Goal: Task Accomplishment & Management: Manage account settings

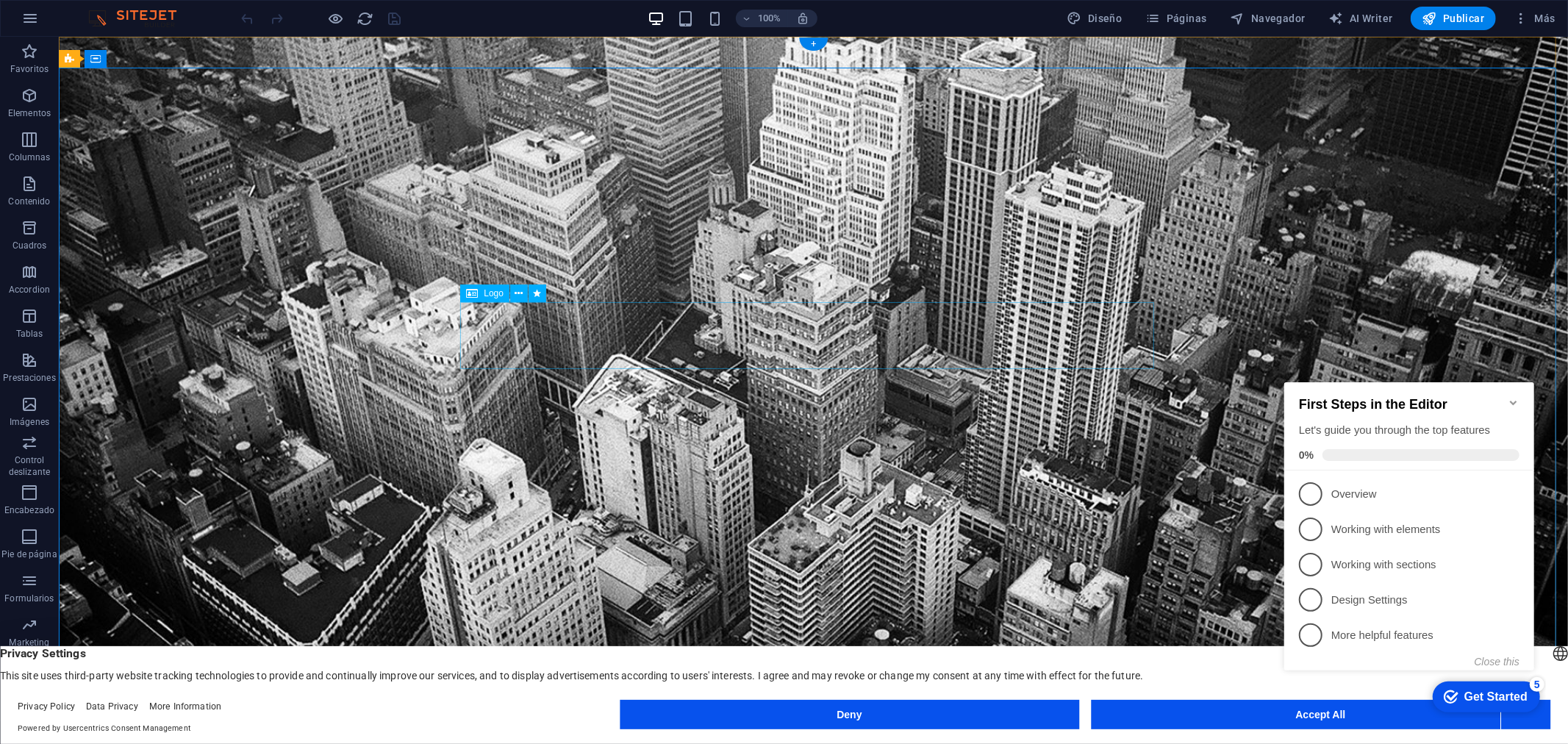
select select "px"
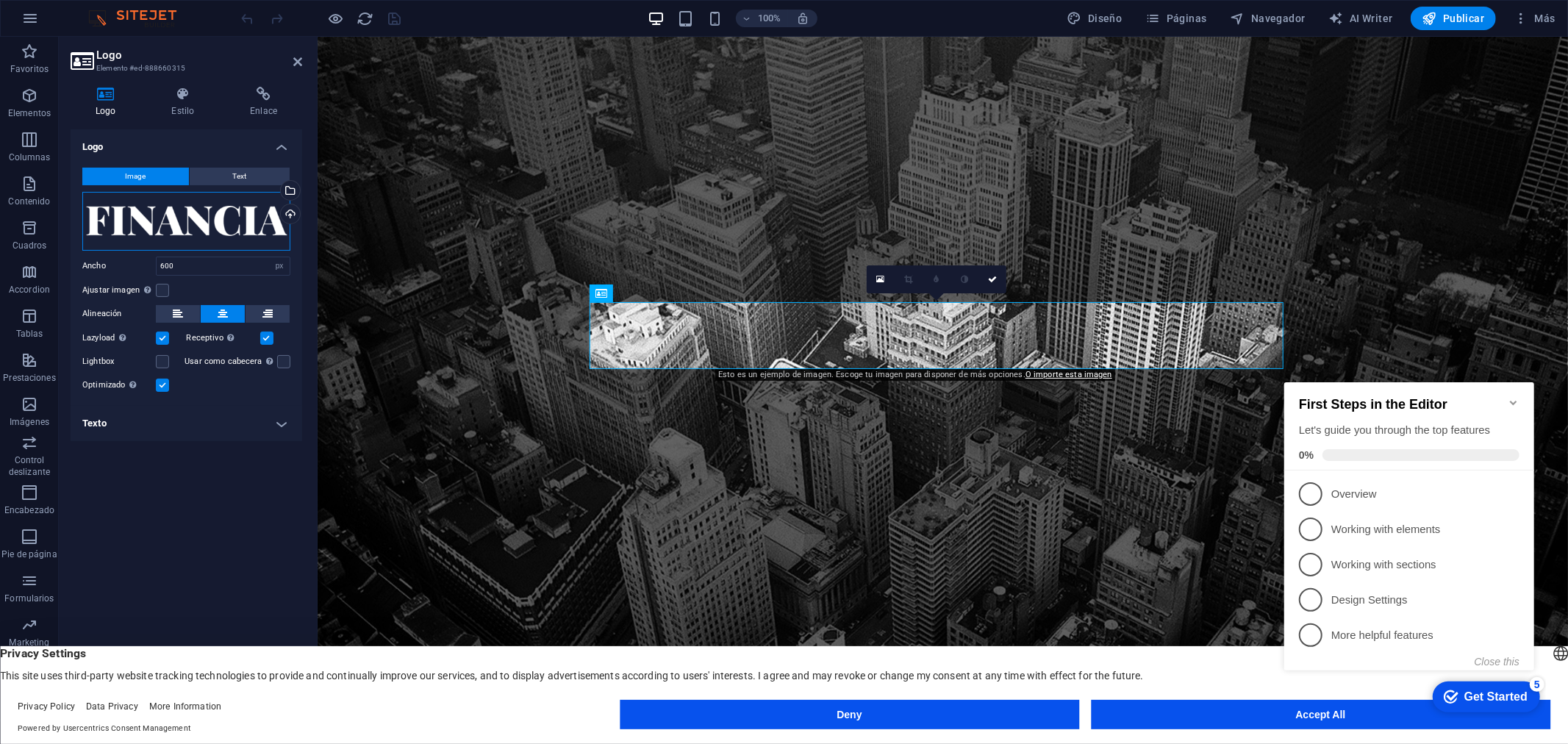
click at [204, 204] on div "Arrastra archivos aquí, haz clic para escoger archivos o selecciona archivos de…" at bounding box center [187, 221] width 208 height 59
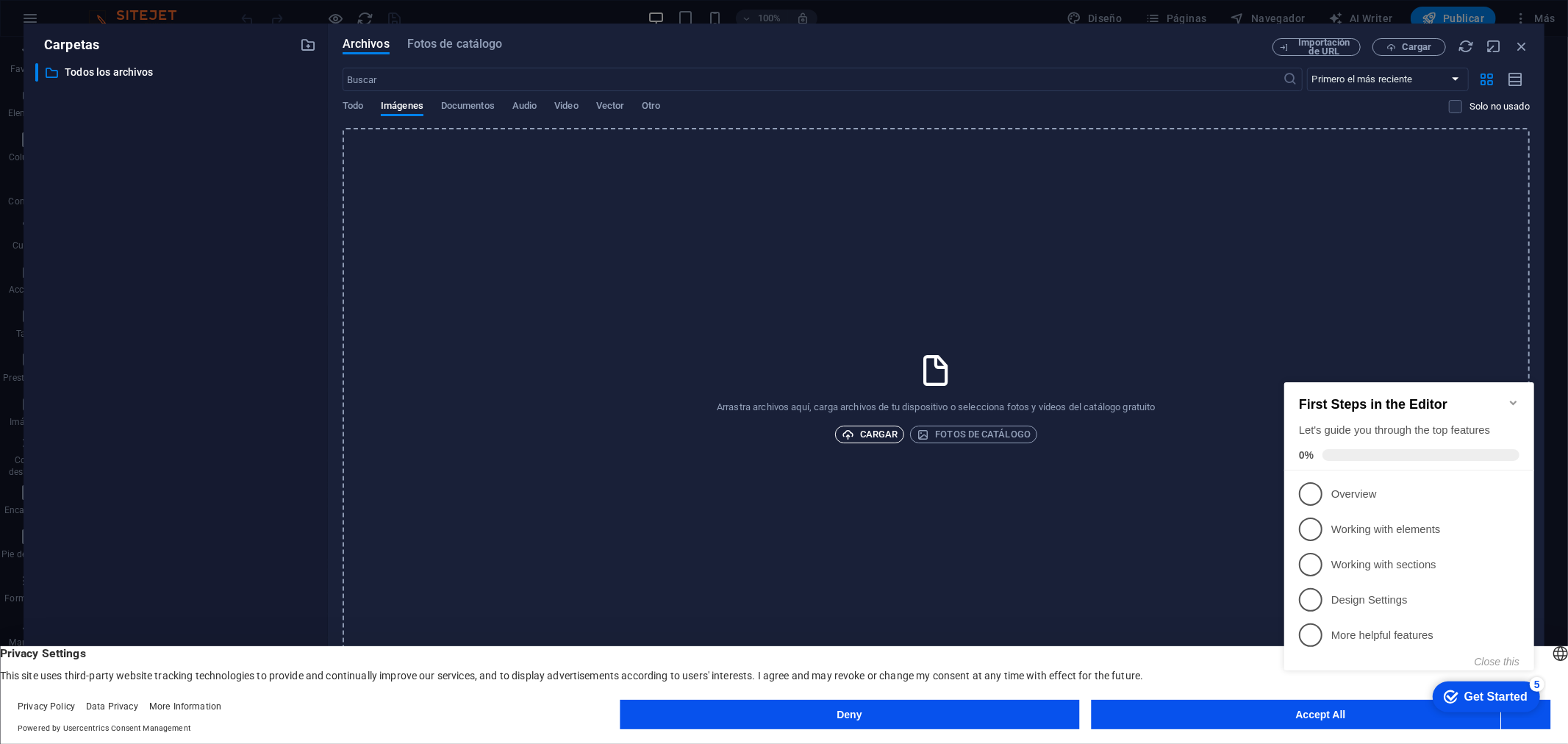
click at [884, 429] on span "Cargar" at bounding box center [870, 434] width 57 height 18
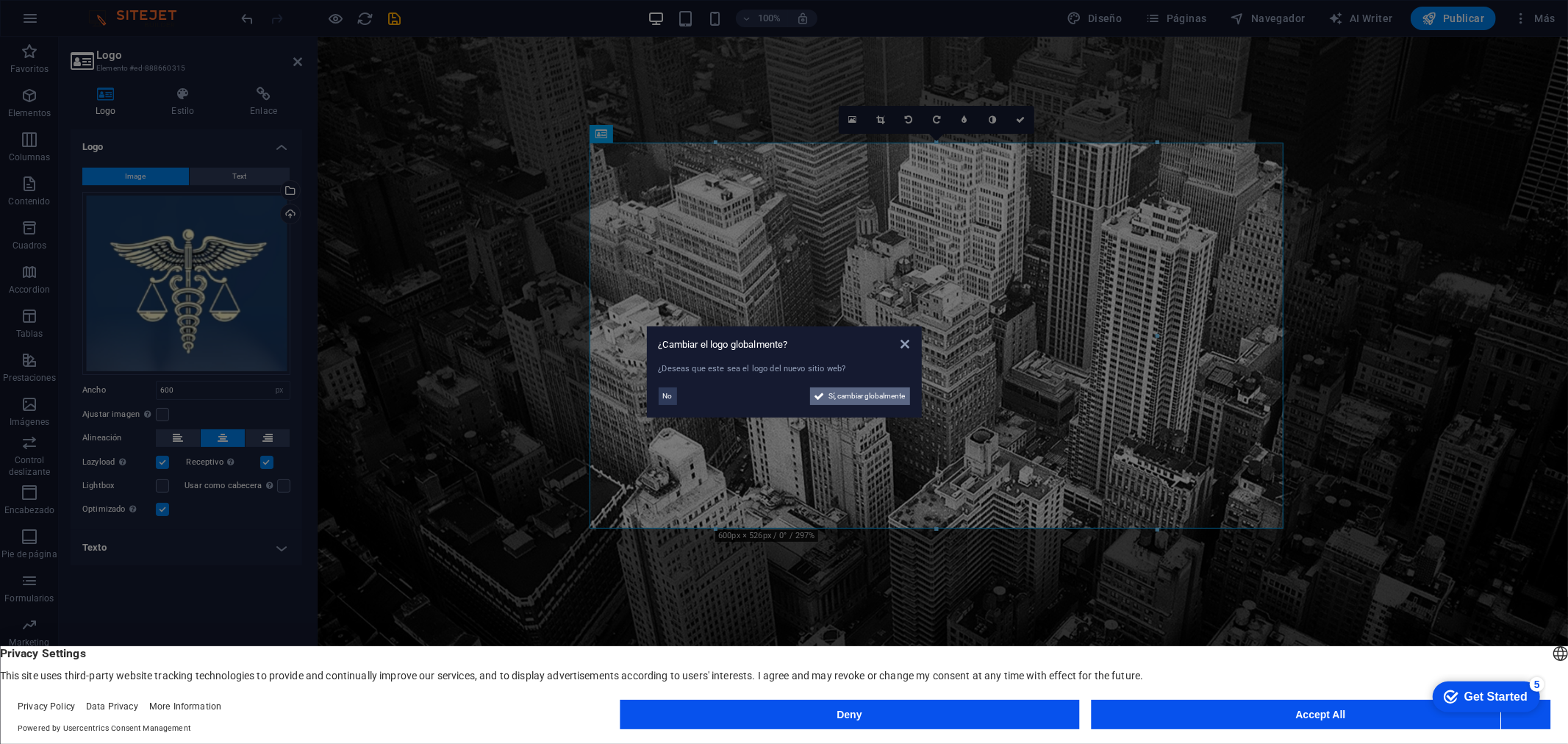
click at [861, 394] on span "Sí, cambiar globalmente" at bounding box center [868, 396] width 77 height 18
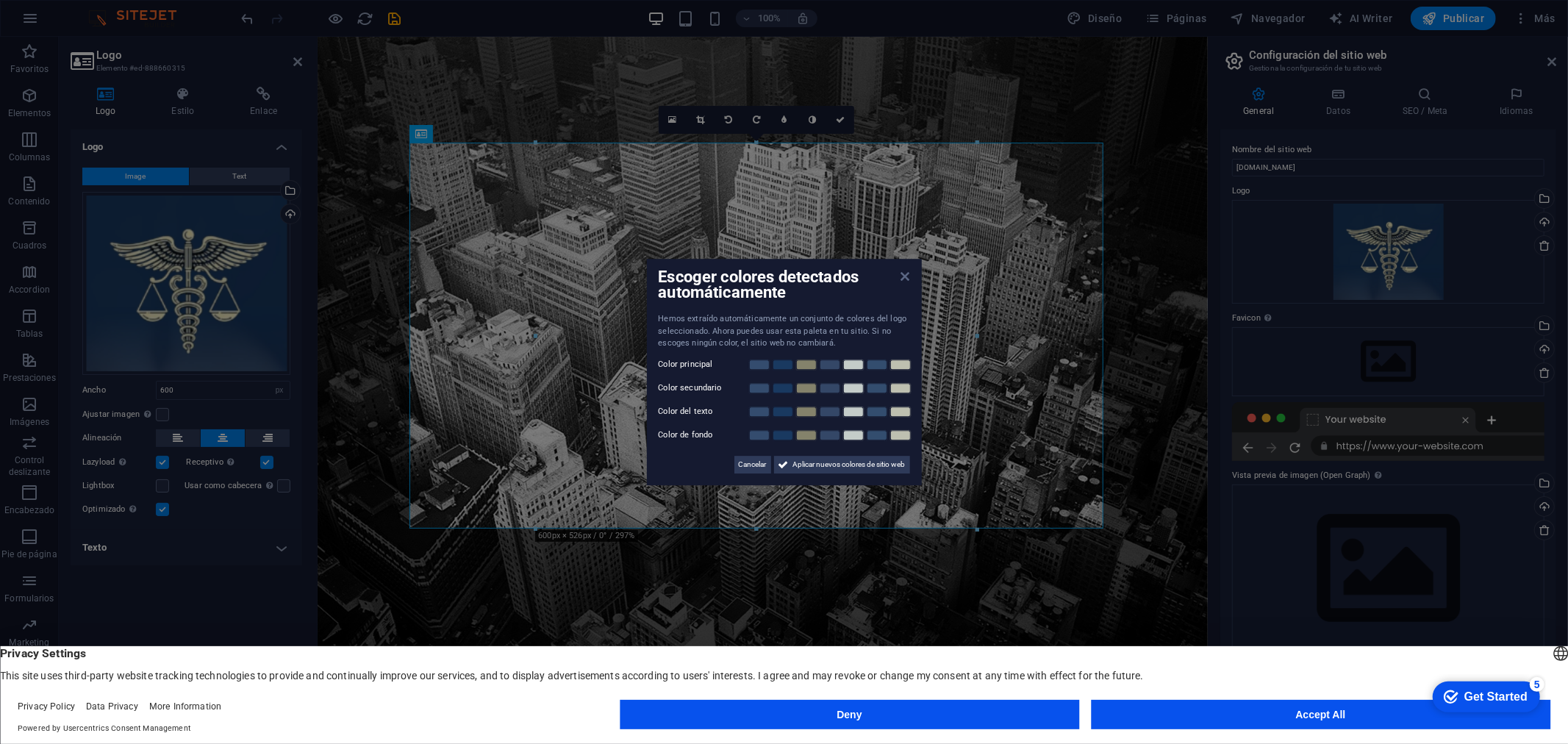
click at [904, 282] on icon at bounding box center [905, 276] width 9 height 12
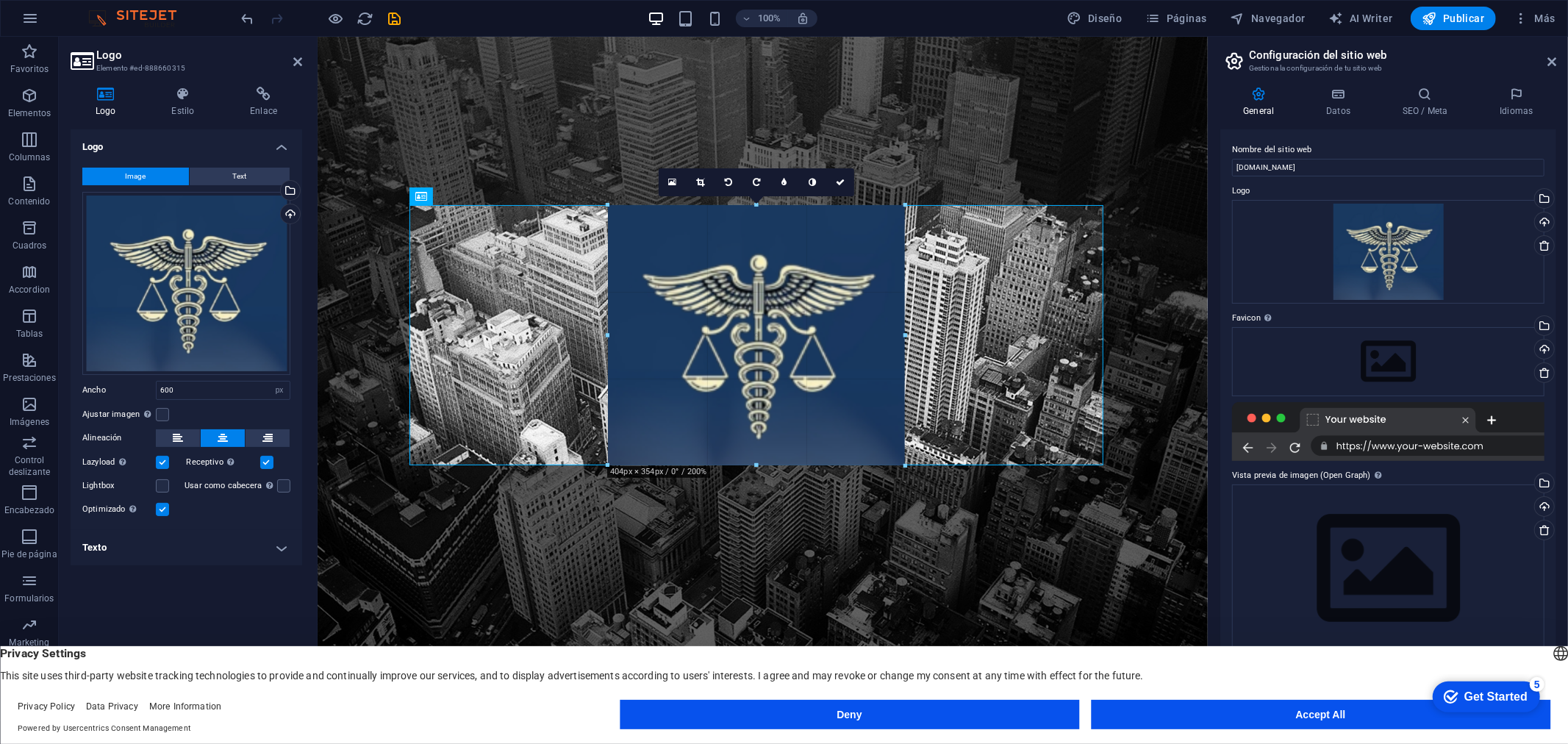
drag, startPoint x: 980, startPoint y: 144, endPoint x: 958, endPoint y: 172, distance: 35.6
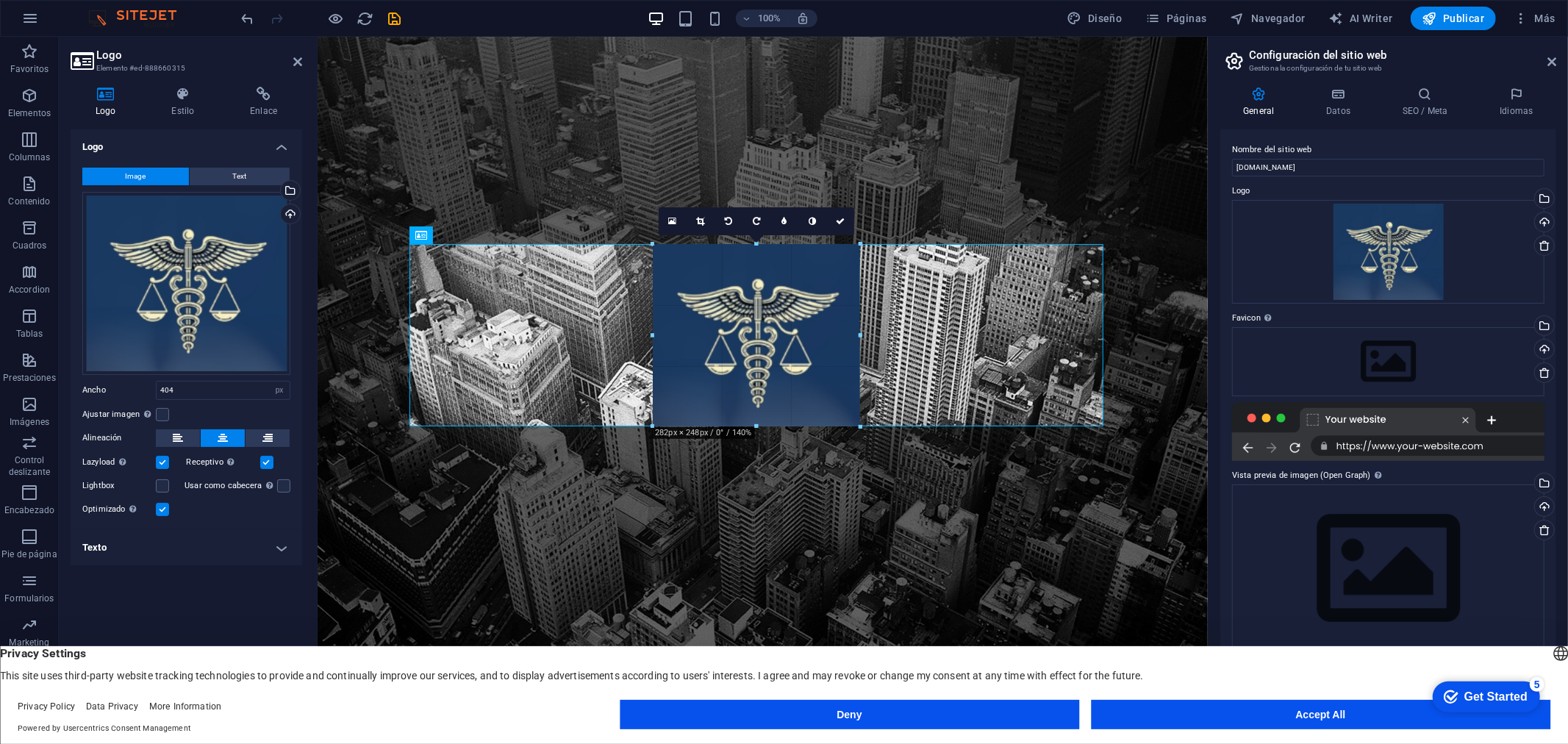
drag, startPoint x: 907, startPoint y: 203, endPoint x: 813, endPoint y: 361, distance: 183.8
type input "282"
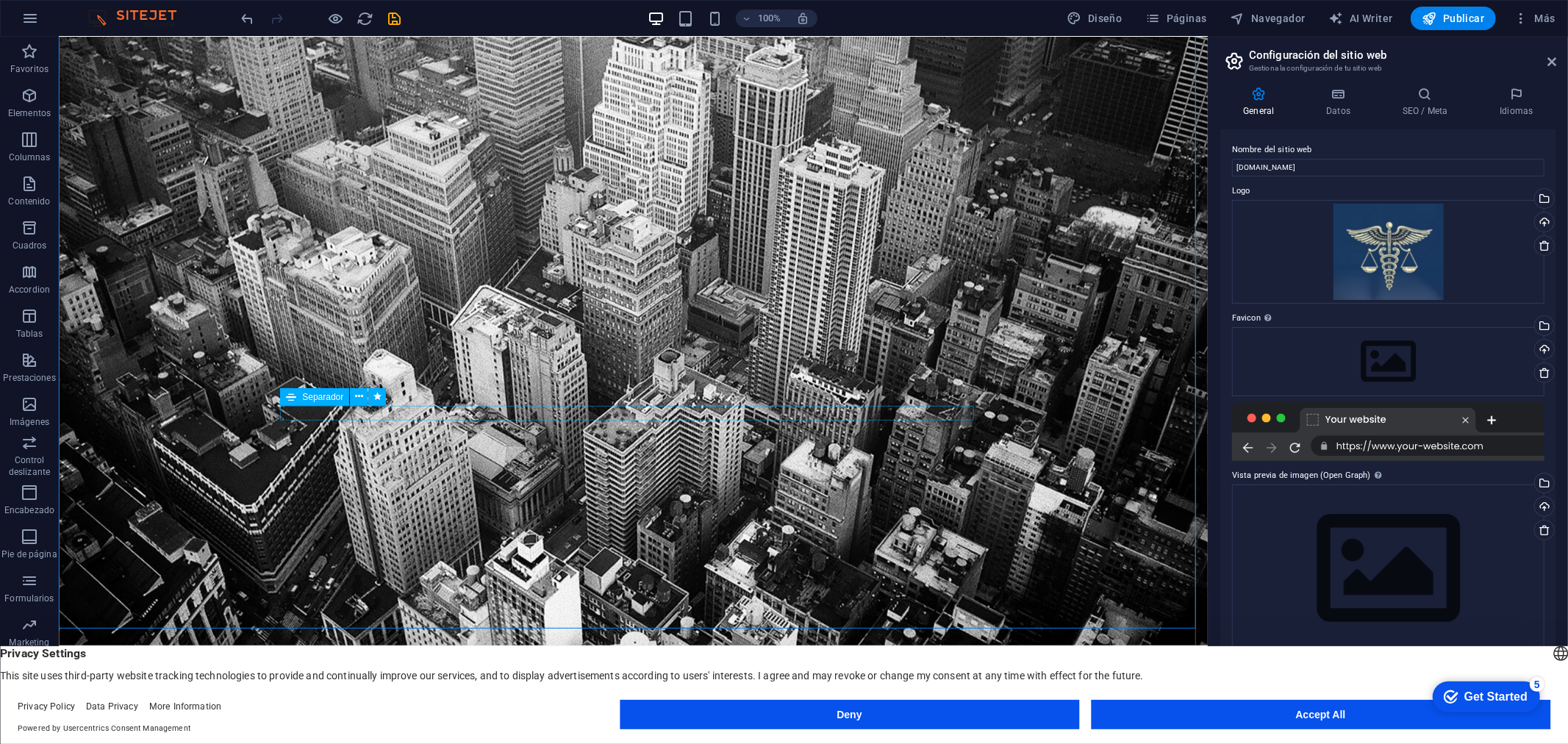
scroll to position [82, 0]
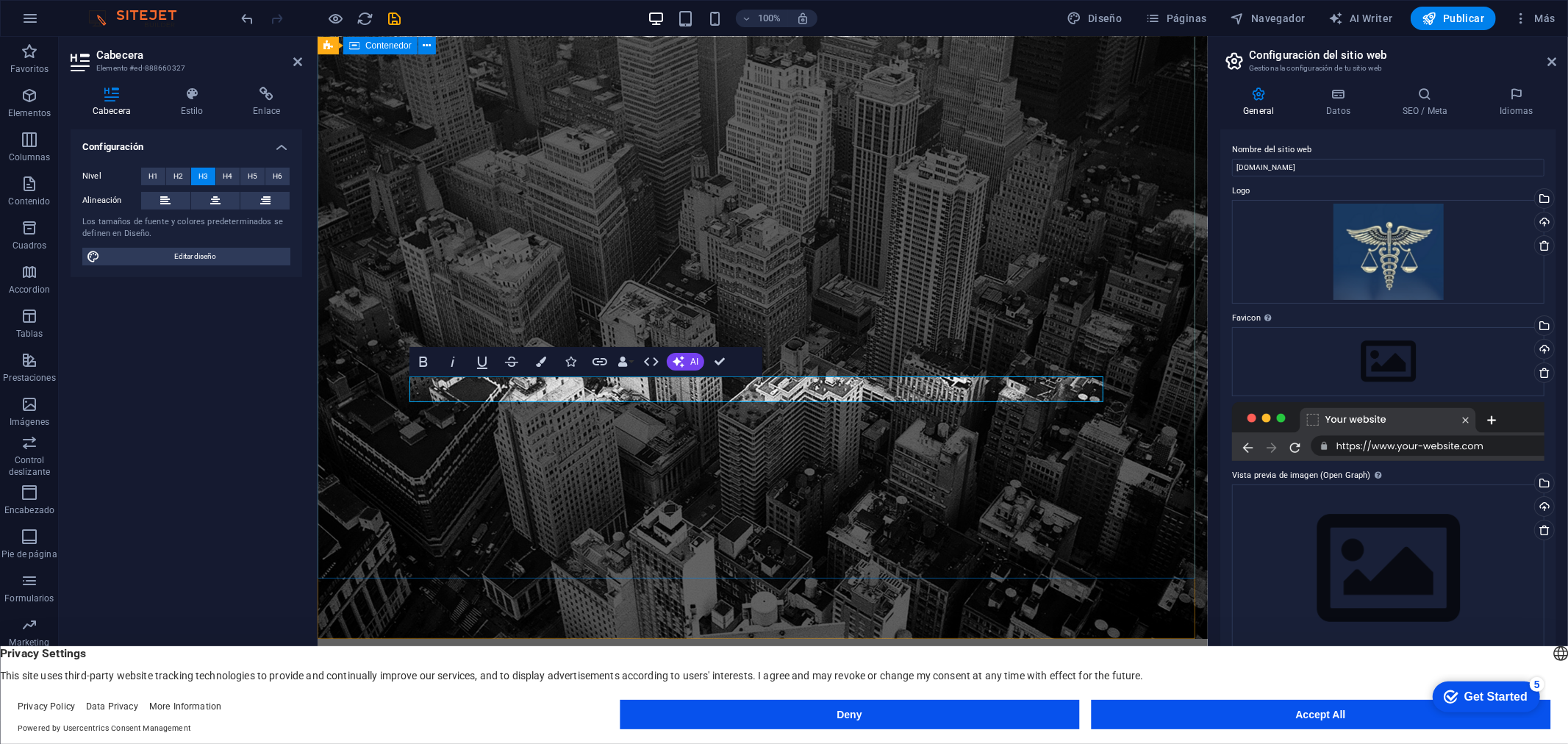
drag, startPoint x: 946, startPoint y: 448, endPoint x: 1206, endPoint y: 449, distance: 260.0
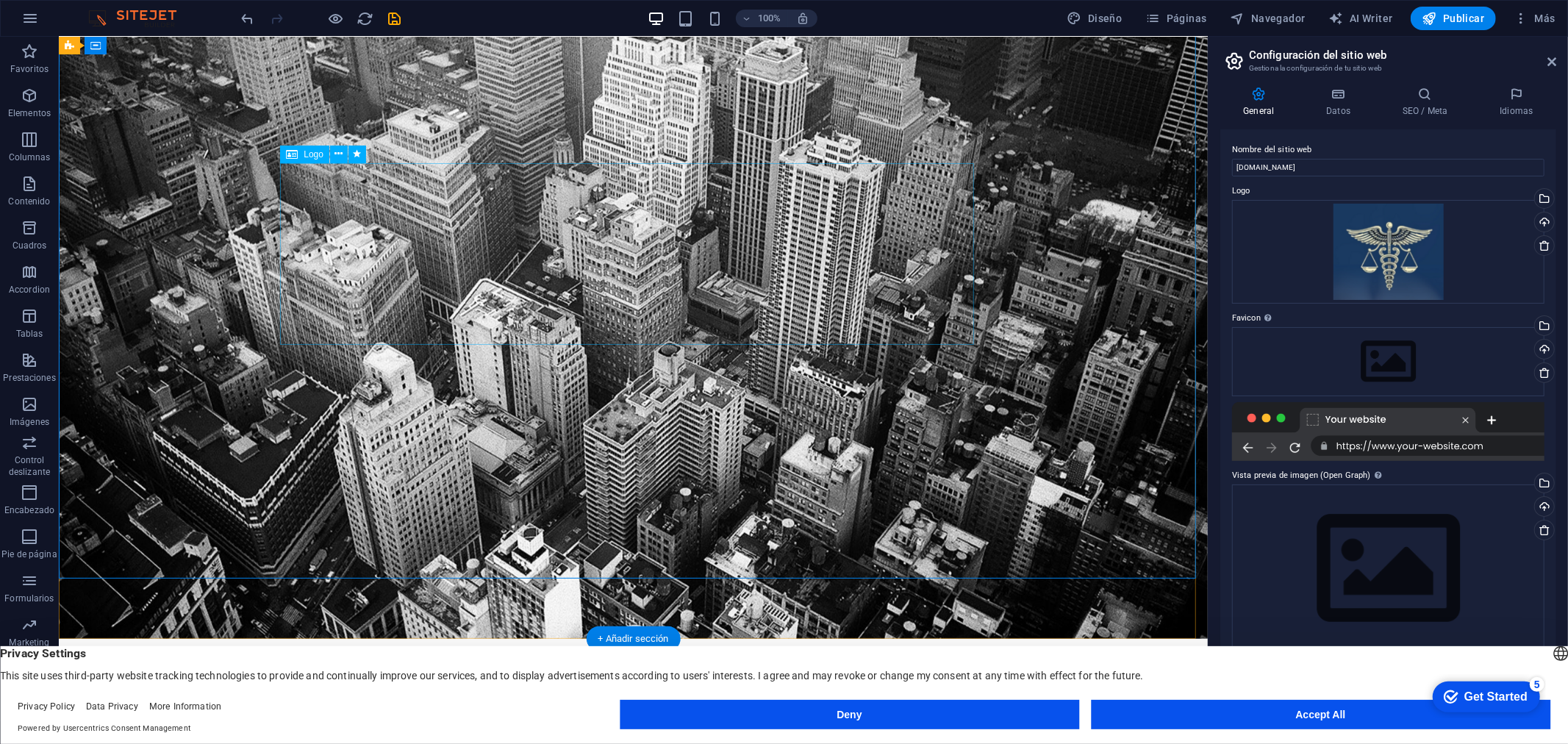
click at [1424, 258] on div "Arrastra archivos aquí, haz clic para escoger archivos o selecciona archivos de…" at bounding box center [1388, 253] width 312 height 104
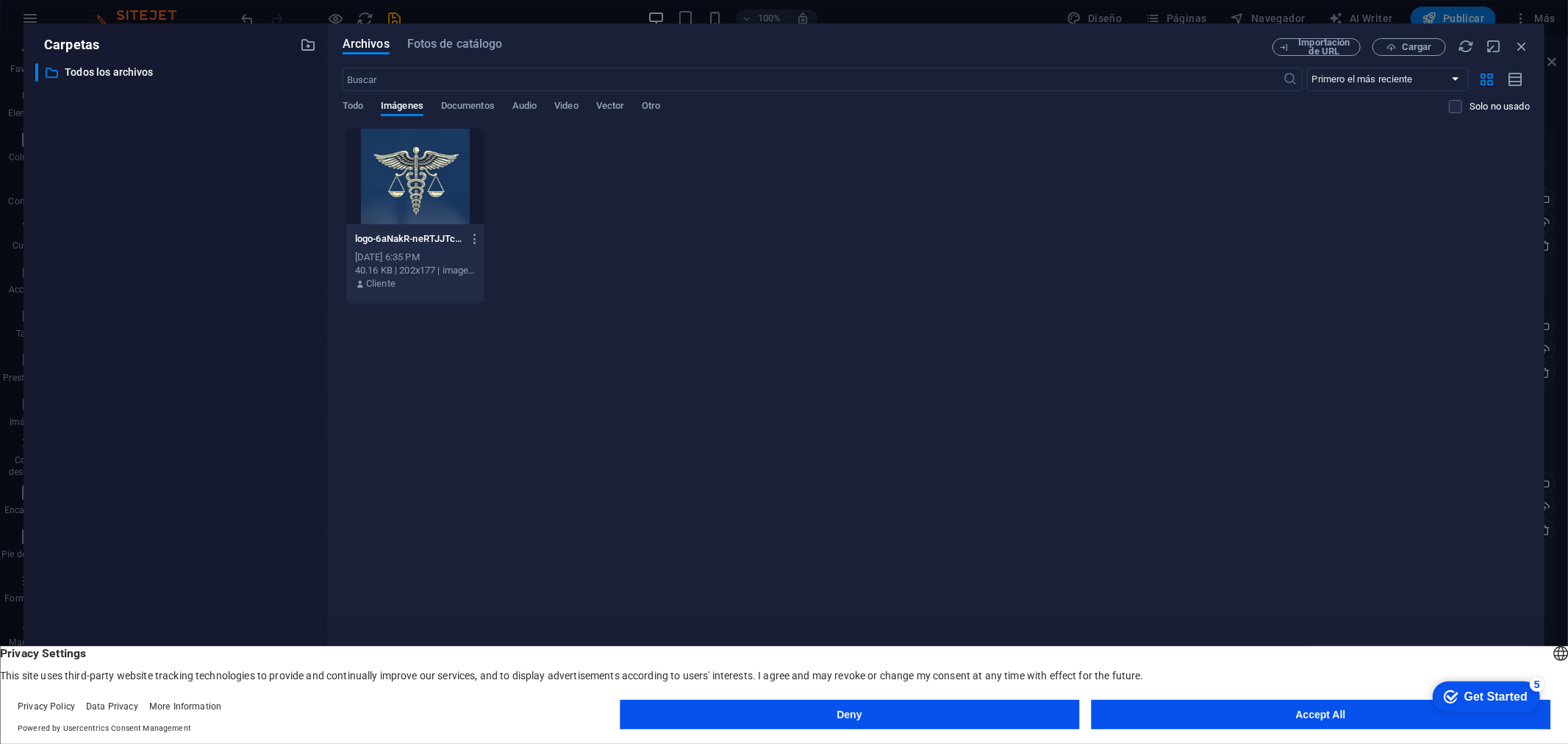
click at [451, 180] on div at bounding box center [415, 176] width 139 height 95
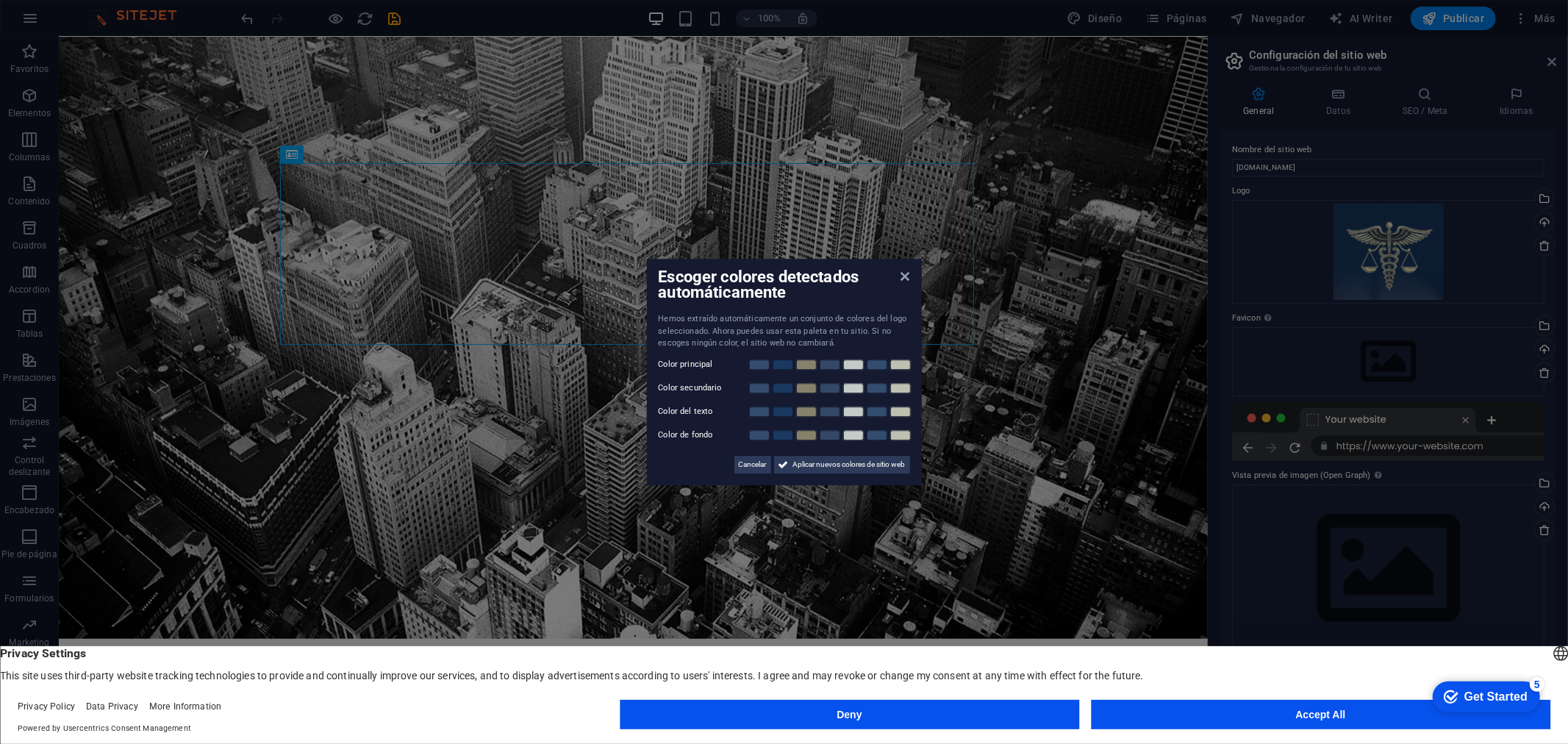
click at [913, 274] on div "Escoger colores detectados automáticamente Hemos extraído automáticamente un co…" at bounding box center [784, 372] width 275 height 226
click at [907, 274] on icon at bounding box center [905, 276] width 9 height 12
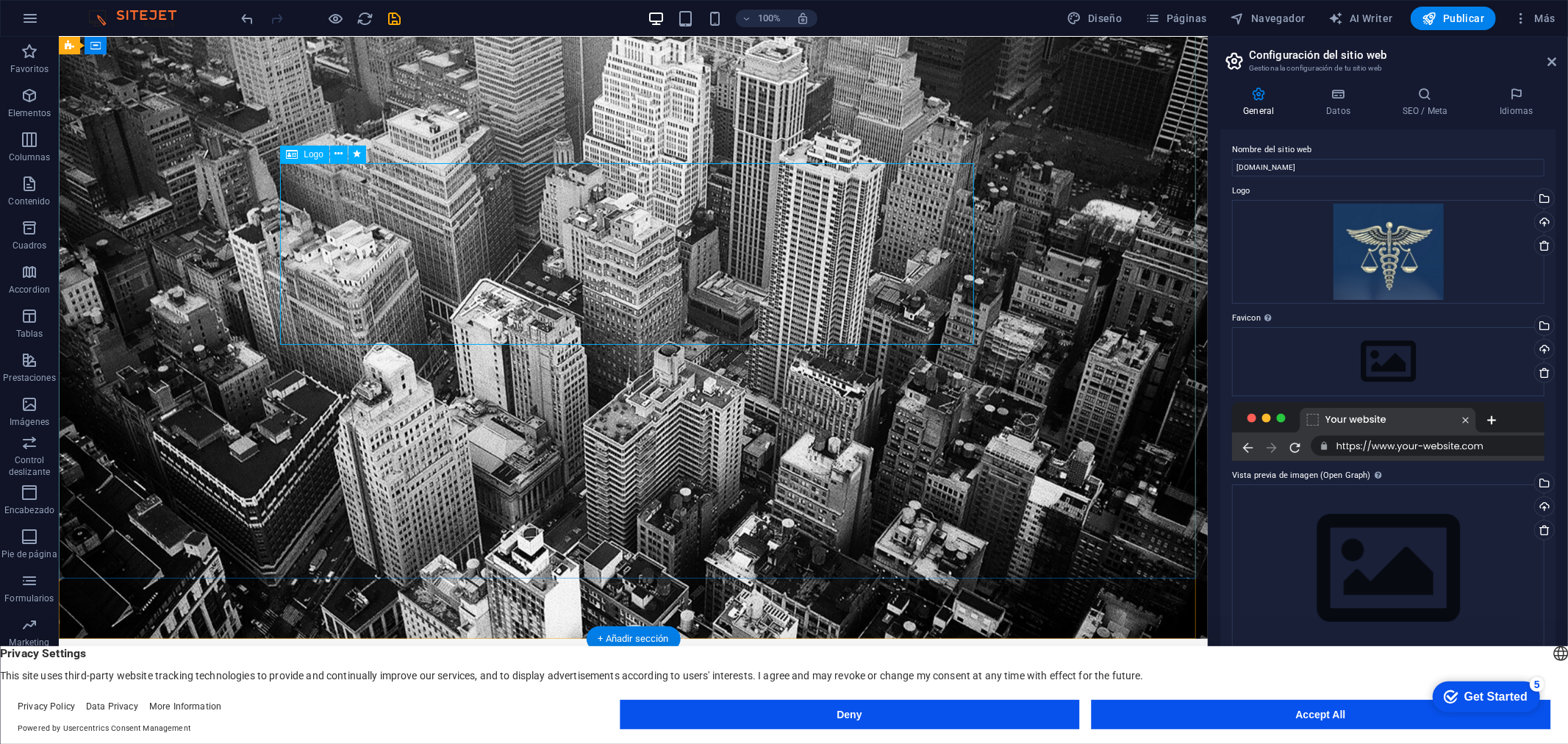
select select "px"
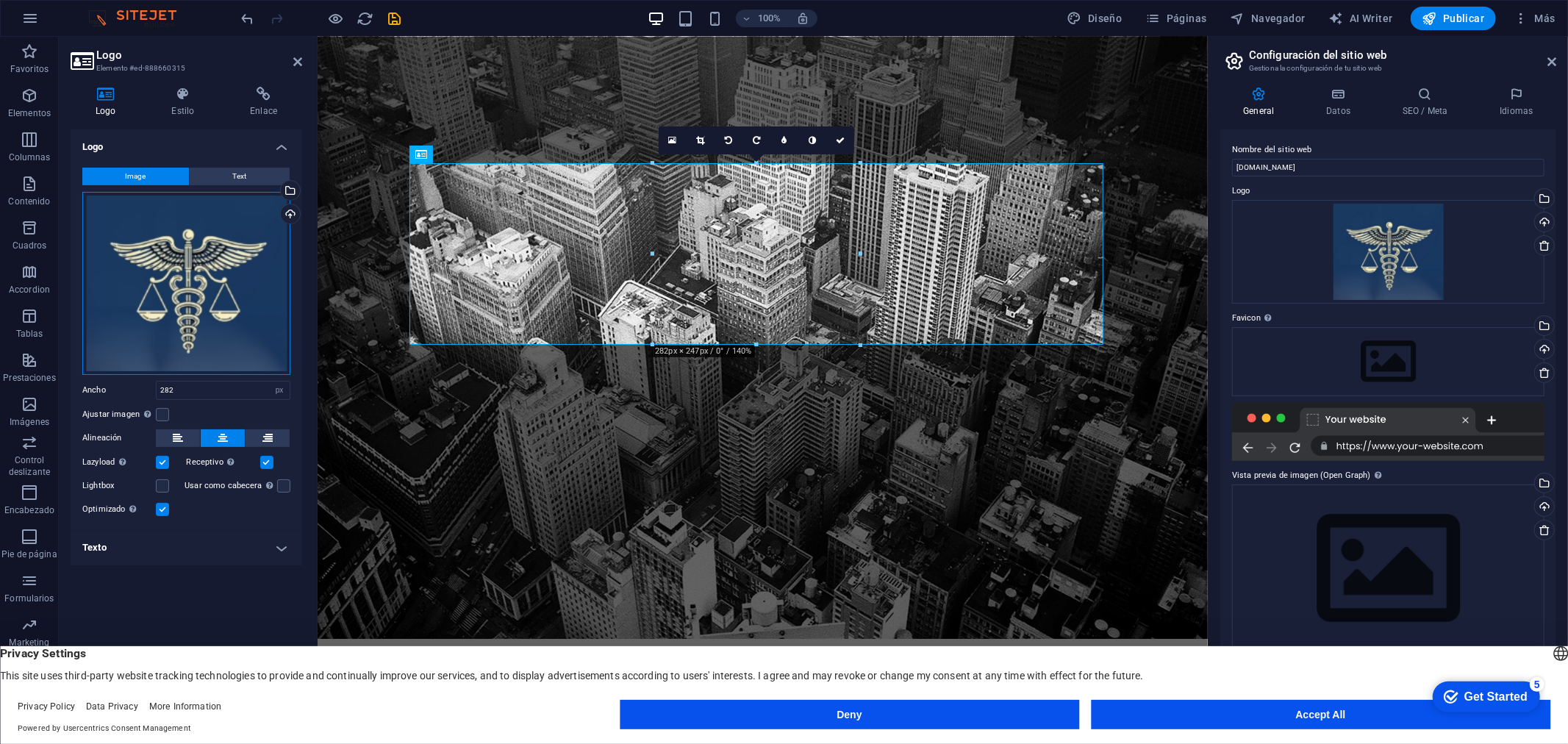
click at [194, 245] on div "Arrastra archivos aquí, haz clic para escoger archivos o selecciona archivos de…" at bounding box center [187, 283] width 208 height 183
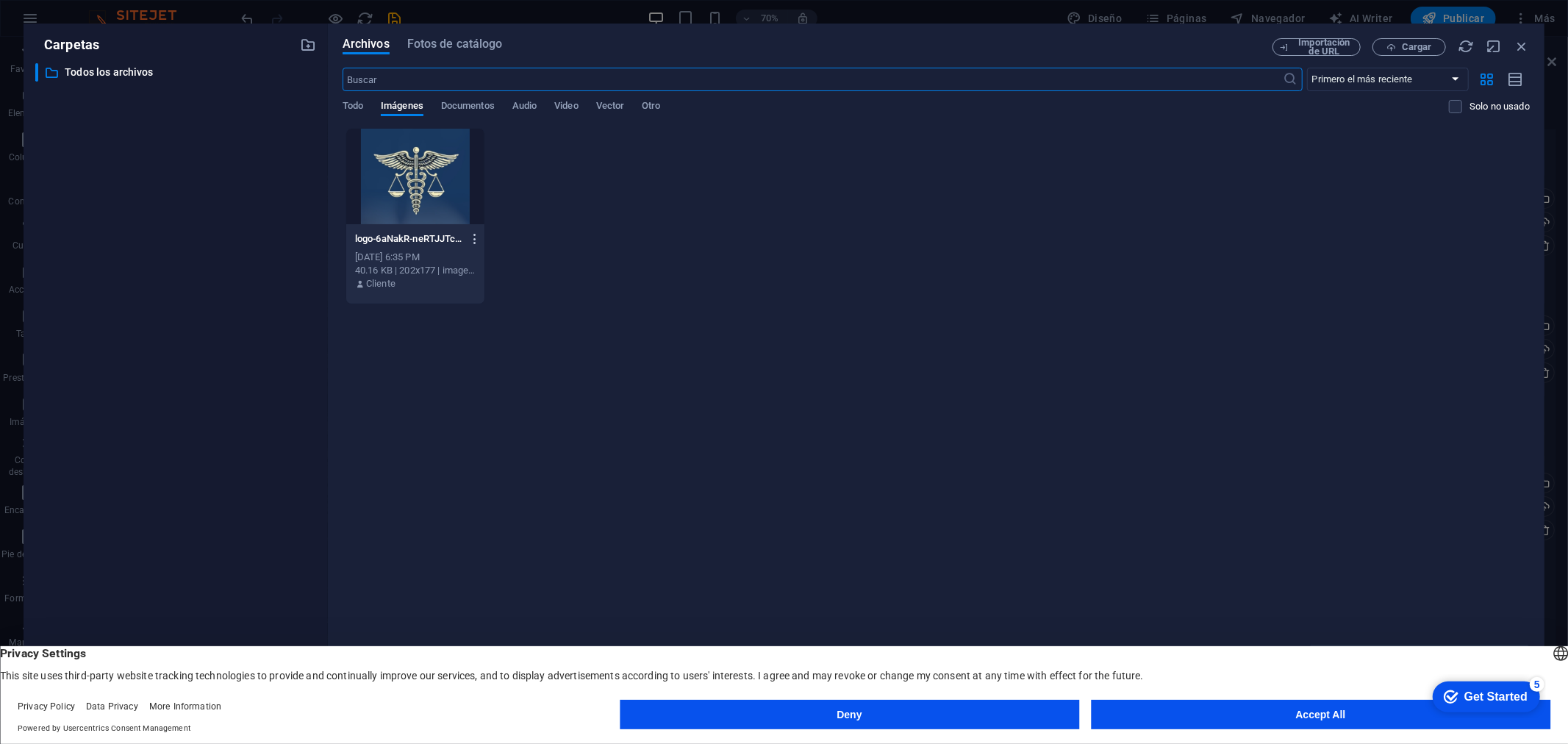
click at [468, 231] on button "button" at bounding box center [473, 239] width 20 height 24
click at [504, 533] on h6 "Eliminar" at bounding box center [483, 525] width 71 height 18
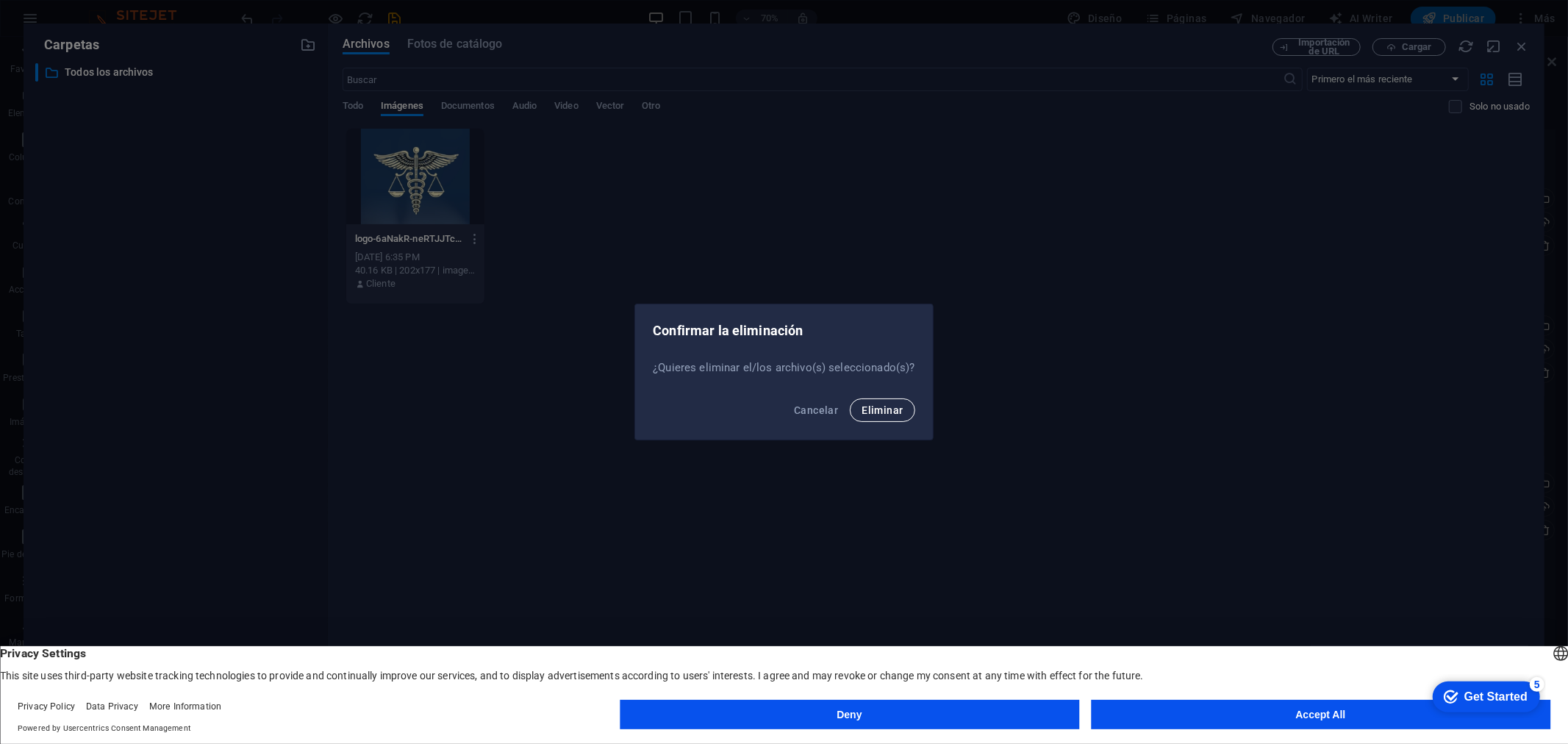
click at [860, 417] on button "Eliminar" at bounding box center [882, 411] width 65 height 24
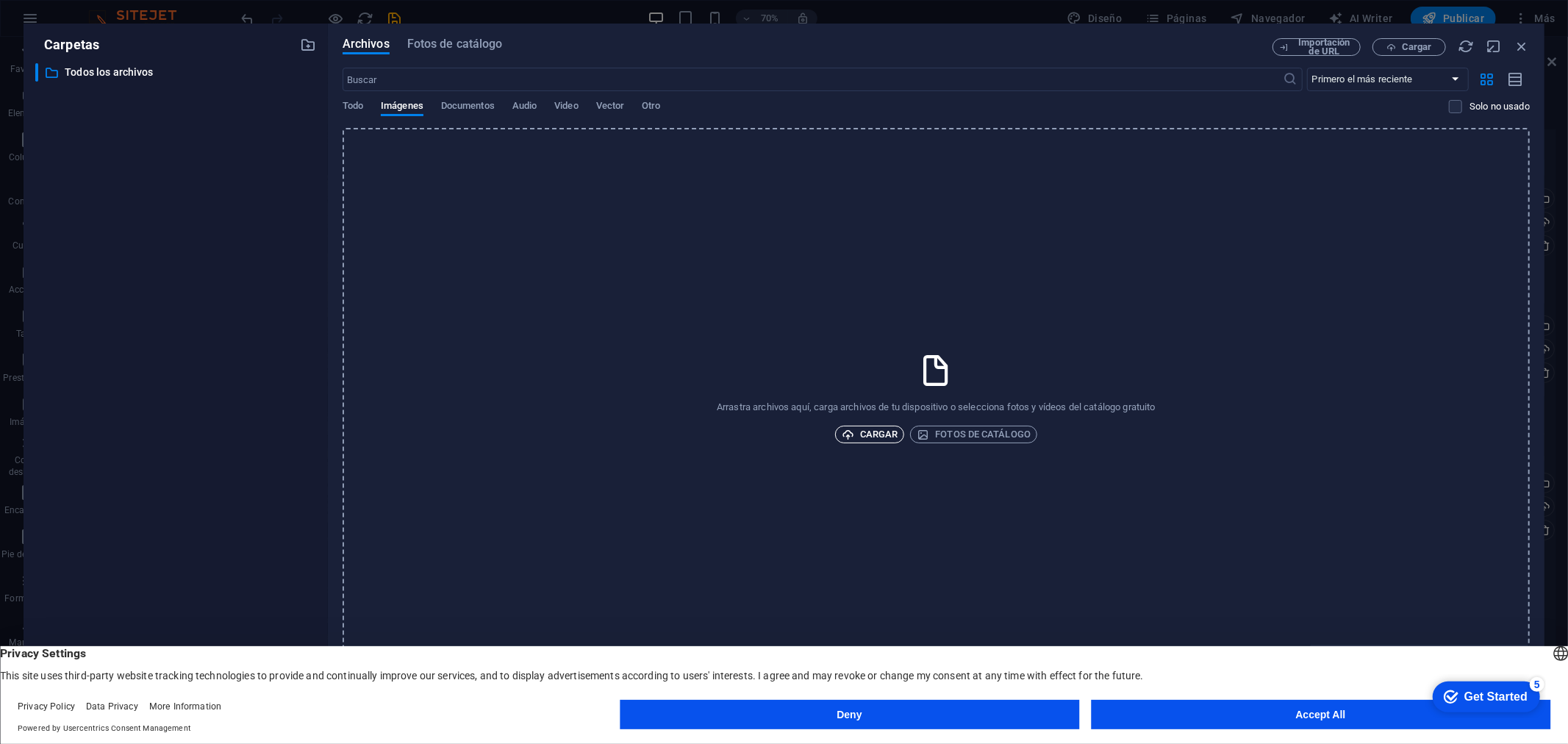
click at [895, 430] on span "Cargar" at bounding box center [870, 434] width 57 height 18
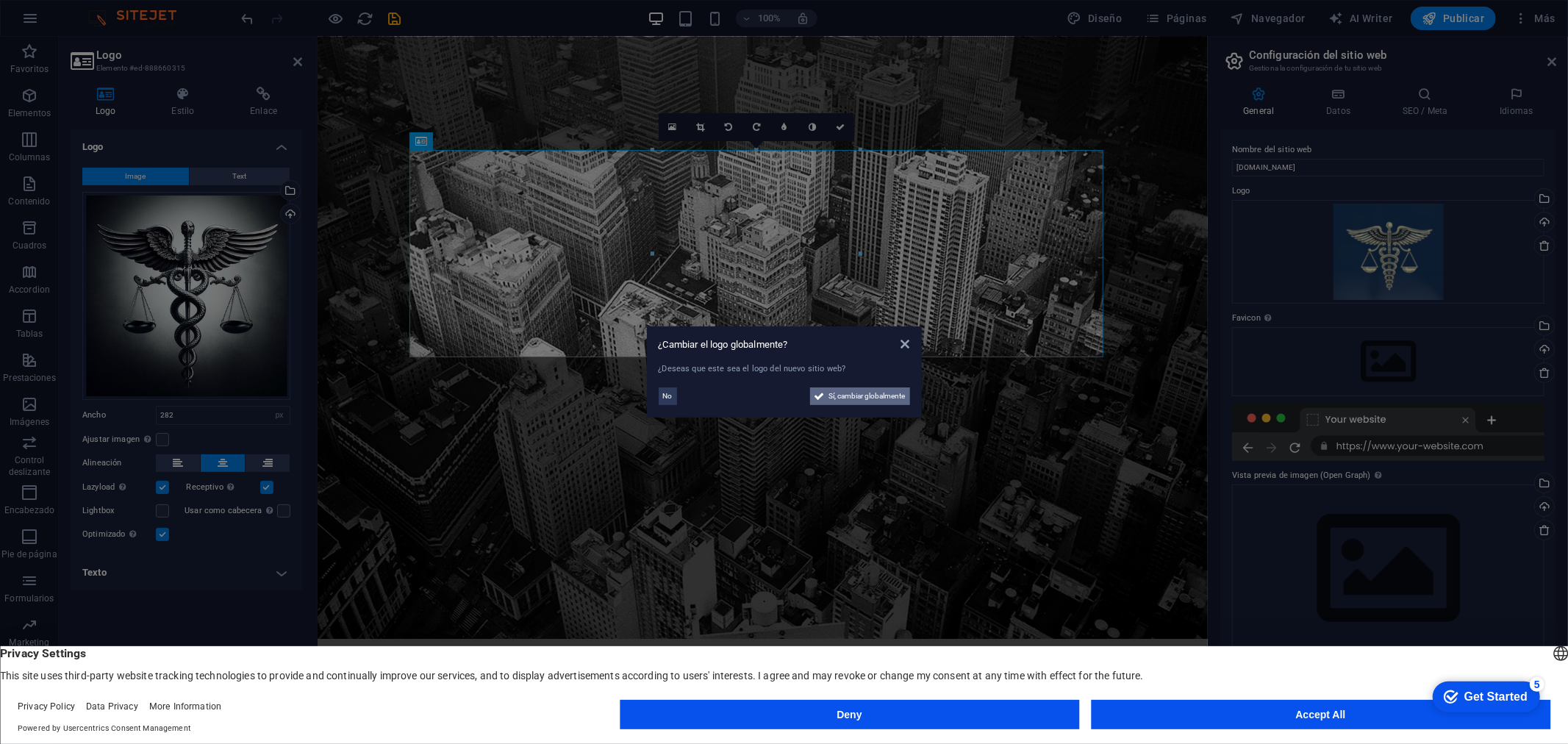
click at [829, 390] on span "Sí, cambiar globalmente" at bounding box center [868, 396] width 77 height 18
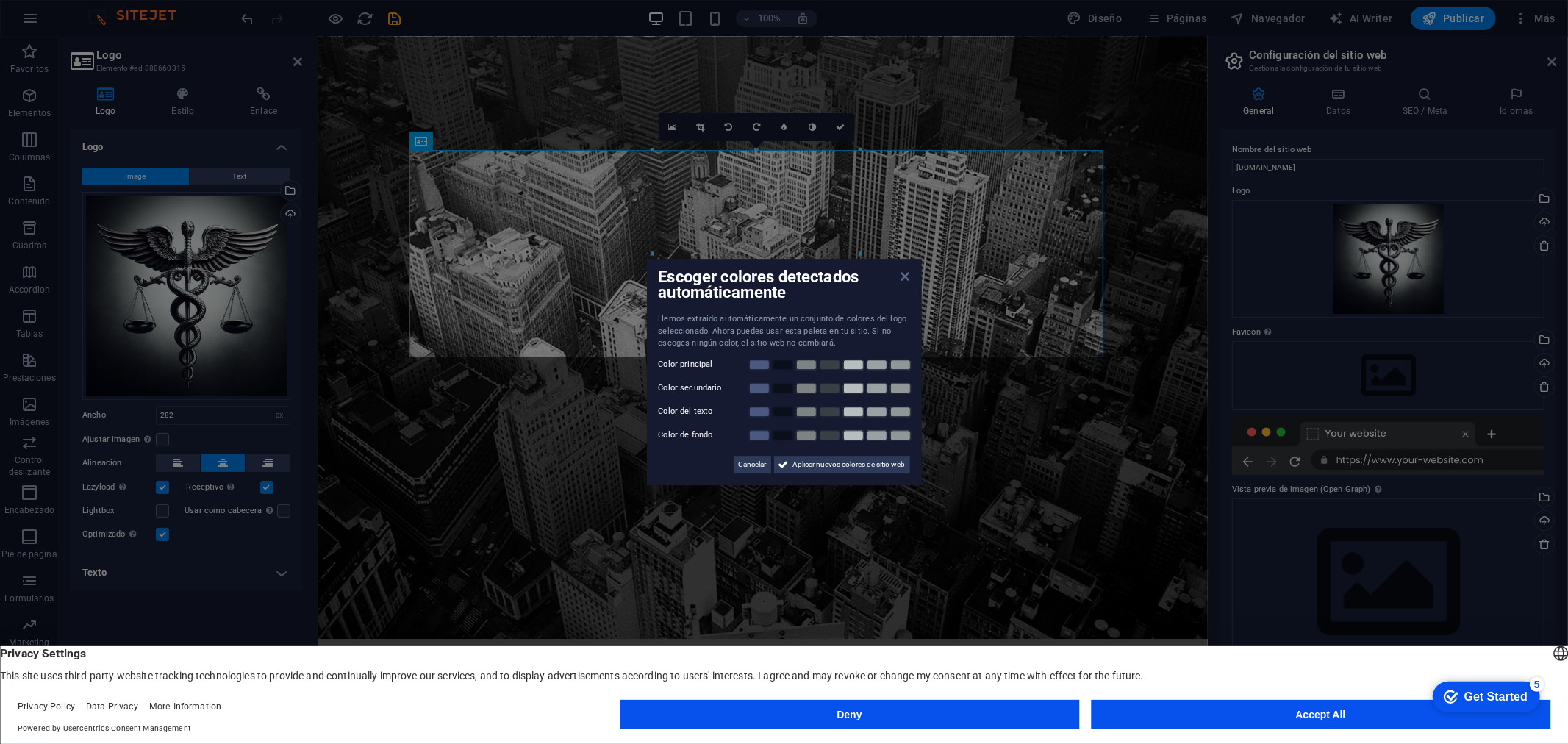
click at [907, 270] on icon at bounding box center [905, 276] width 9 height 12
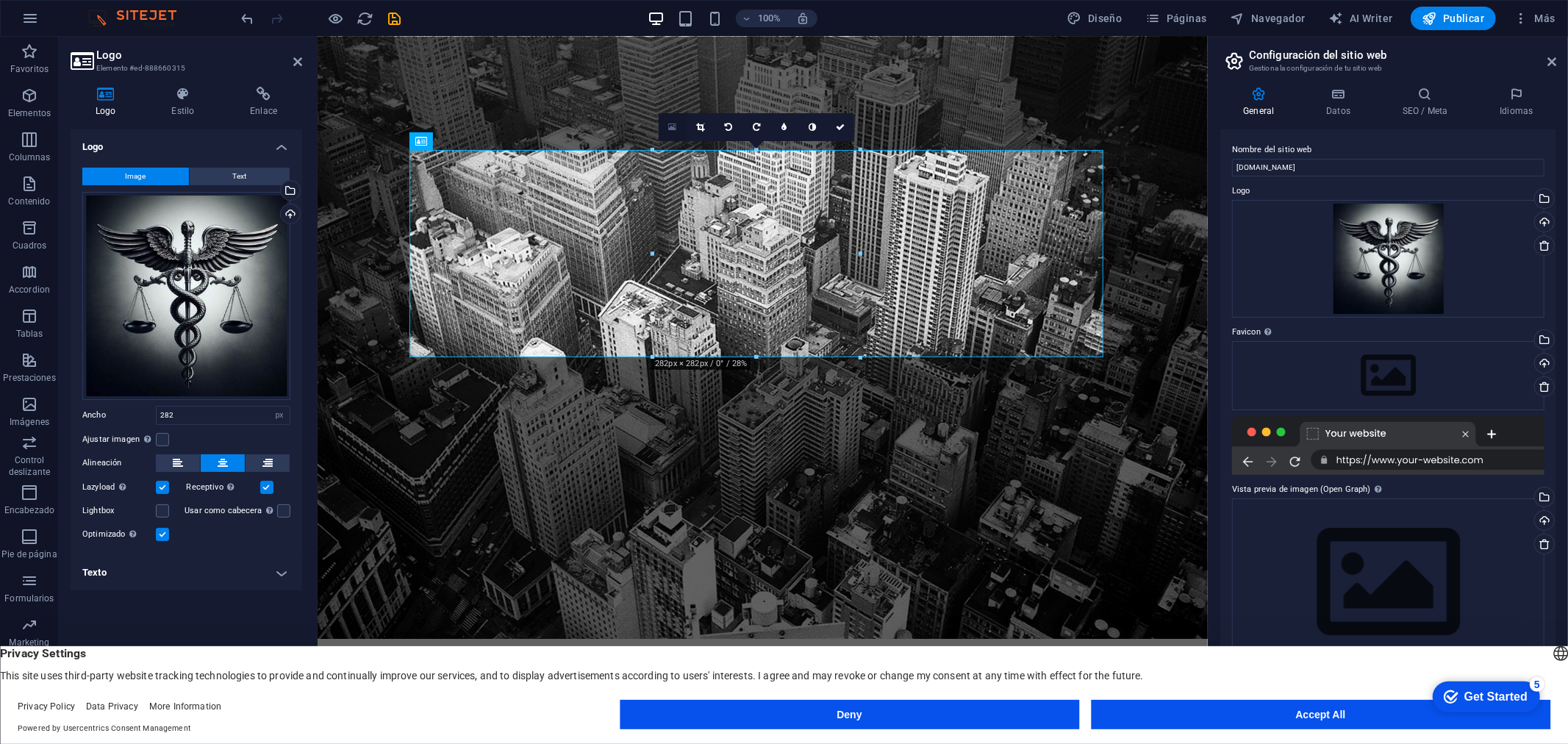
click at [676, 128] on icon at bounding box center [673, 127] width 8 height 10
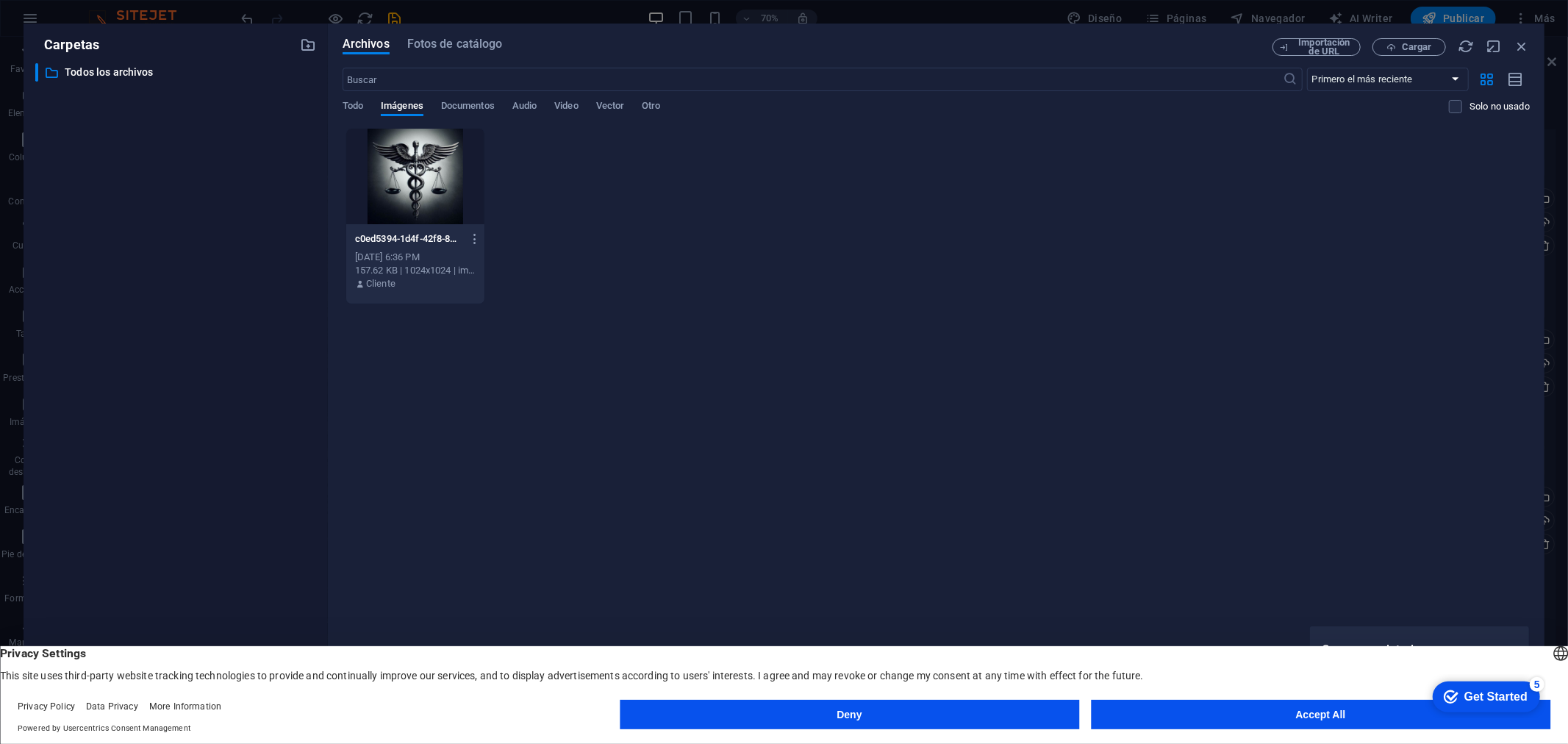
click at [460, 96] on div "​ Primero el más reciente Primero el más antiguo Nombre (A-Z) Nombre (Z-A) Tama…" at bounding box center [936, 97] width 1187 height 60
click at [361, 109] on span "Todo" at bounding box center [353, 107] width 21 height 21
click at [451, 85] on input "text" at bounding box center [813, 80] width 941 height 24
click at [458, 46] on span "Fotos de catálogo" at bounding box center [455, 44] width 95 height 18
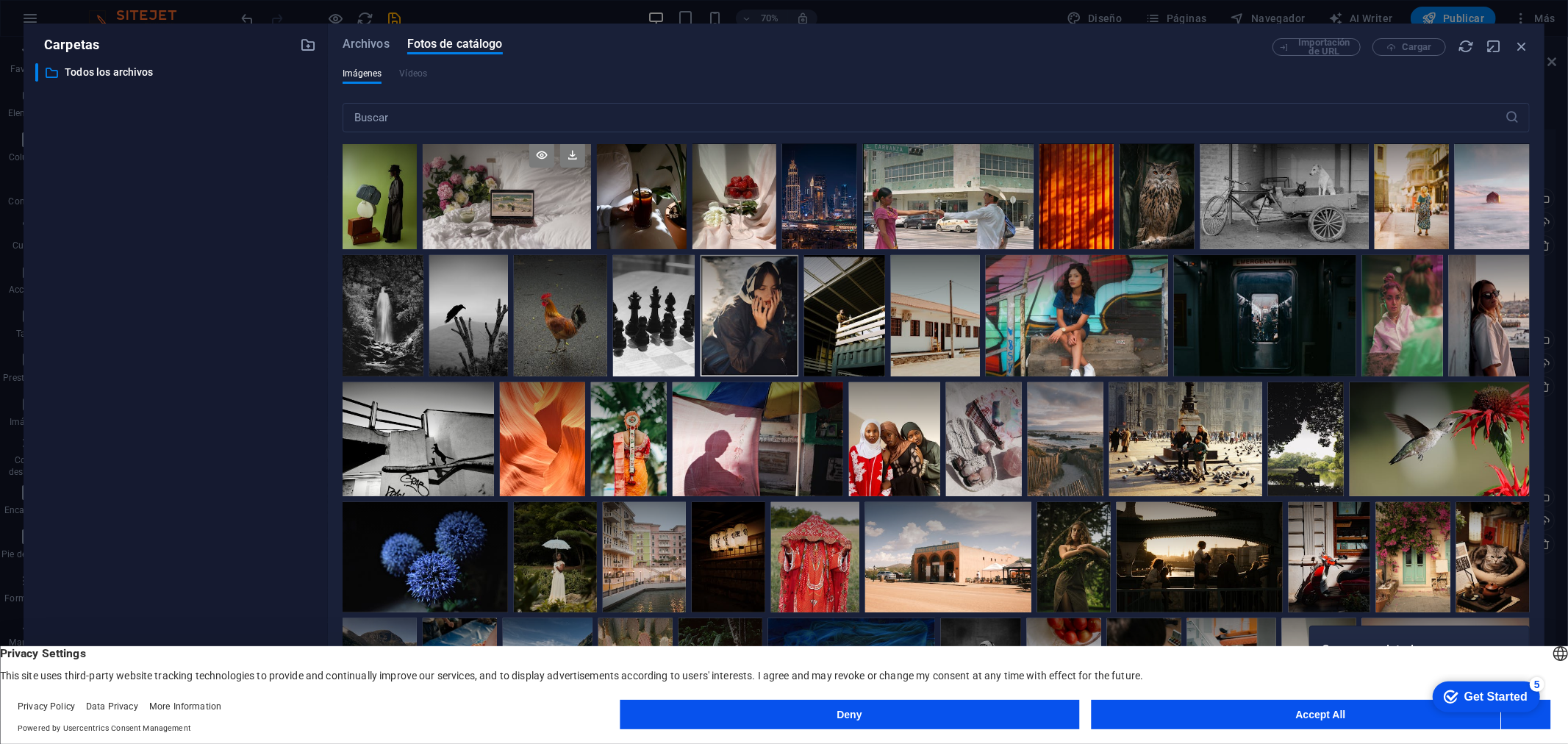
scroll to position [0, 0]
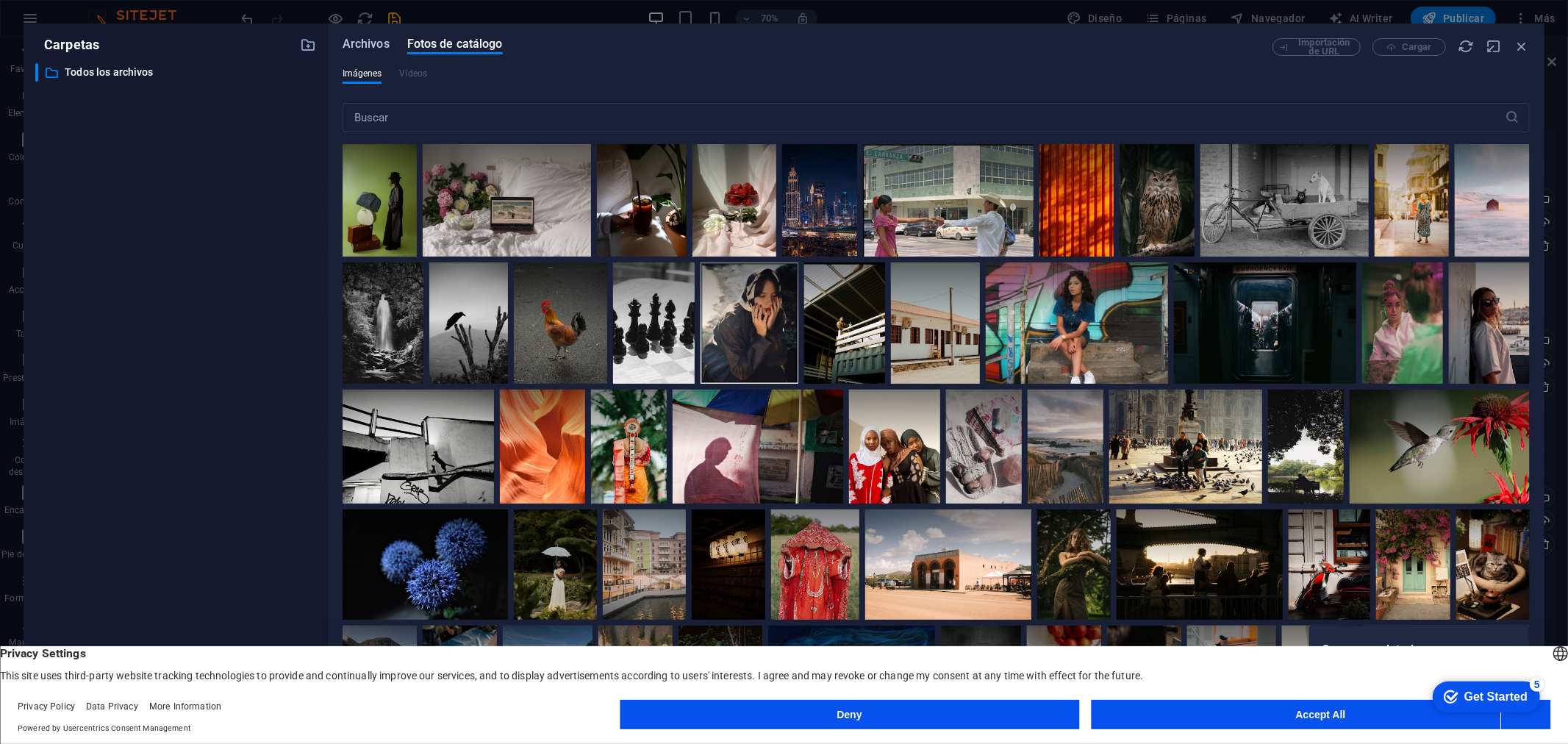
click at [372, 48] on span "Archivos" at bounding box center [366, 44] width 47 height 18
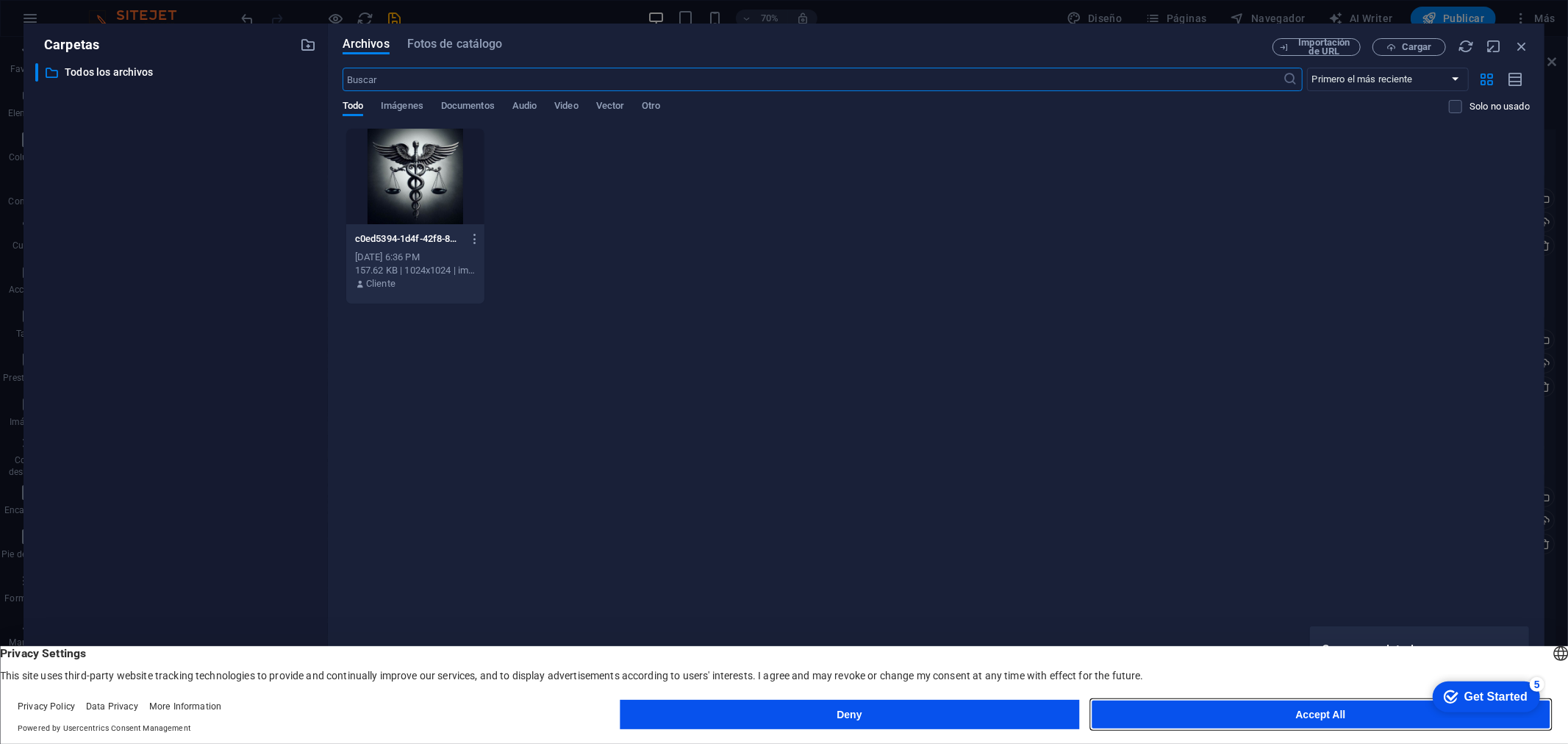
drag, startPoint x: 1164, startPoint y: 712, endPoint x: 1142, endPoint y: 696, distance: 27.2
click at [1164, 712] on button "Accept All" at bounding box center [1320, 715] width 460 height 29
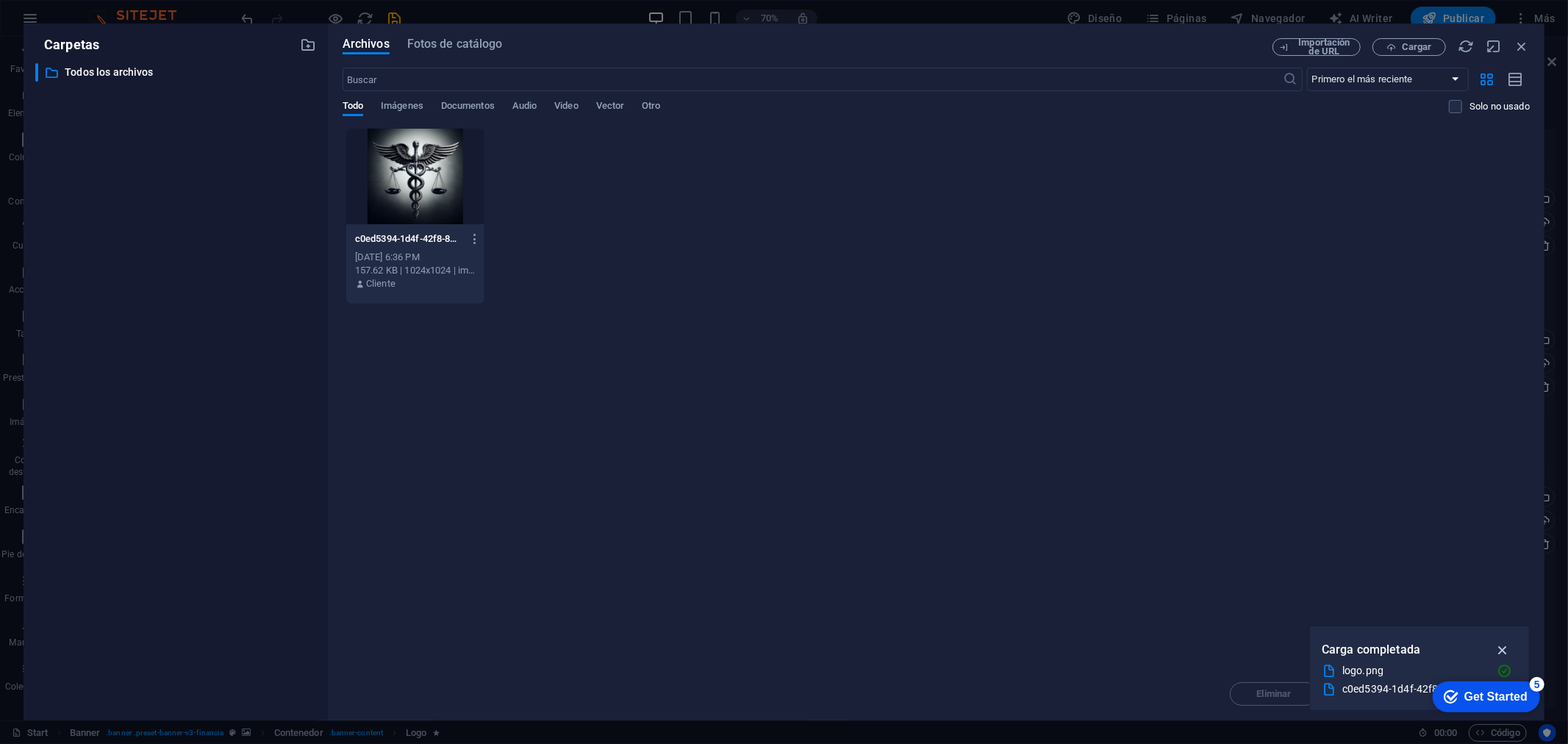
click at [1501, 647] on icon "button" at bounding box center [1502, 650] width 17 height 16
click at [1428, 53] on button "Cargar" at bounding box center [1409, 47] width 74 height 18
click at [1400, 51] on span "Cargar" at bounding box center [1409, 47] width 60 height 10
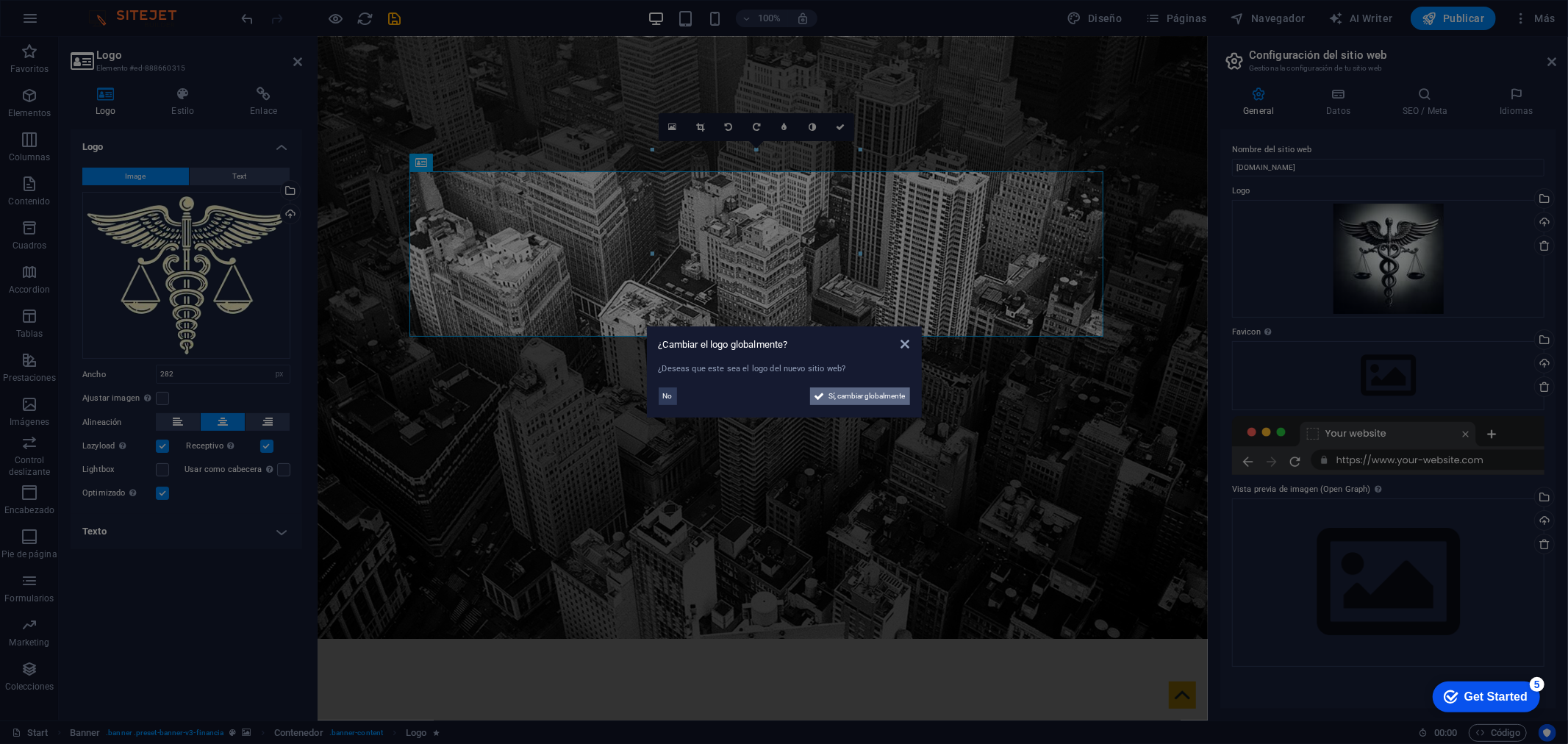
drag, startPoint x: 848, startPoint y: 403, endPoint x: 532, endPoint y: 364, distance: 318.4
click at [848, 403] on span "Sí, cambiar globalmente" at bounding box center [868, 396] width 77 height 18
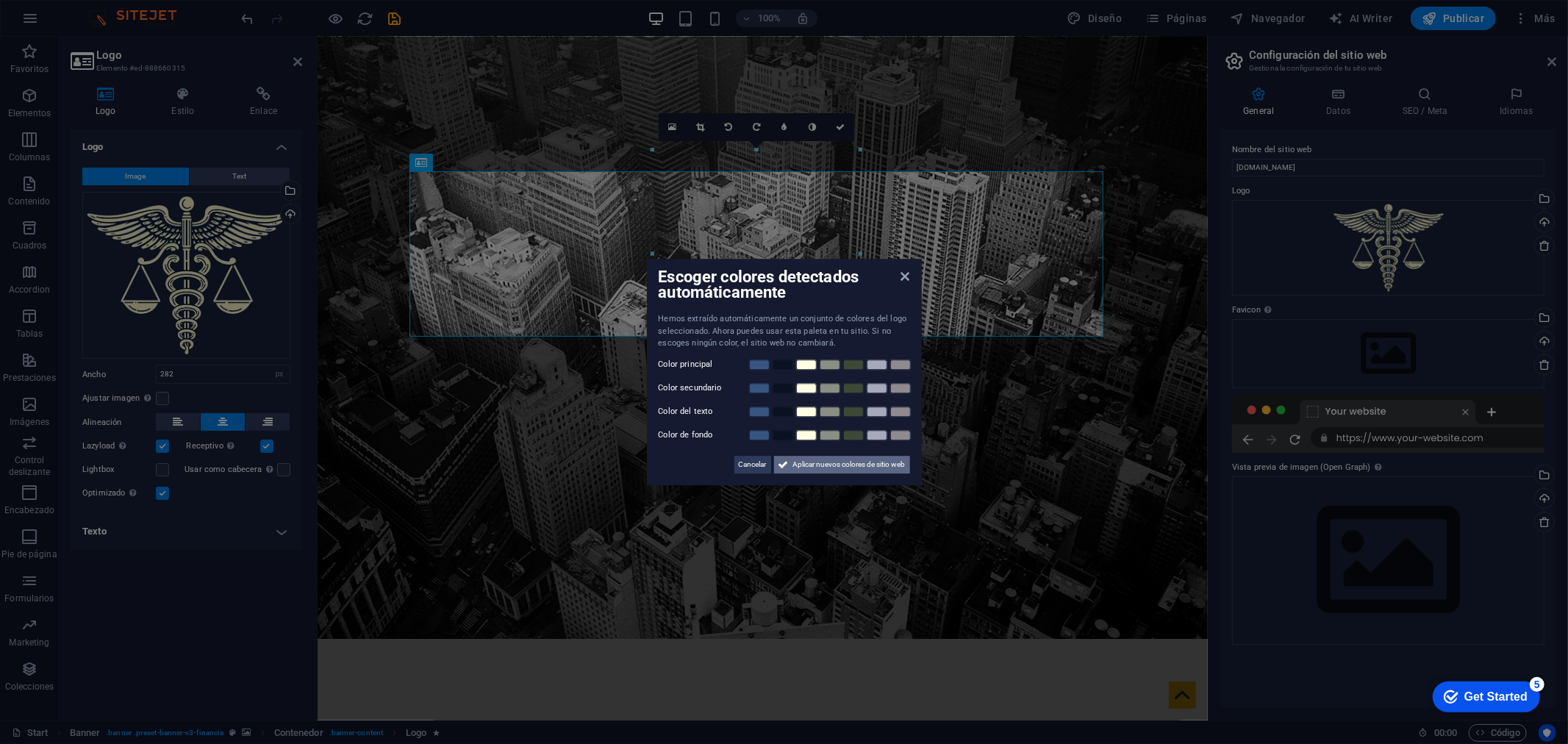
click at [887, 462] on span "Aplicar nuevos colores de sitio web" at bounding box center [849, 465] width 112 height 18
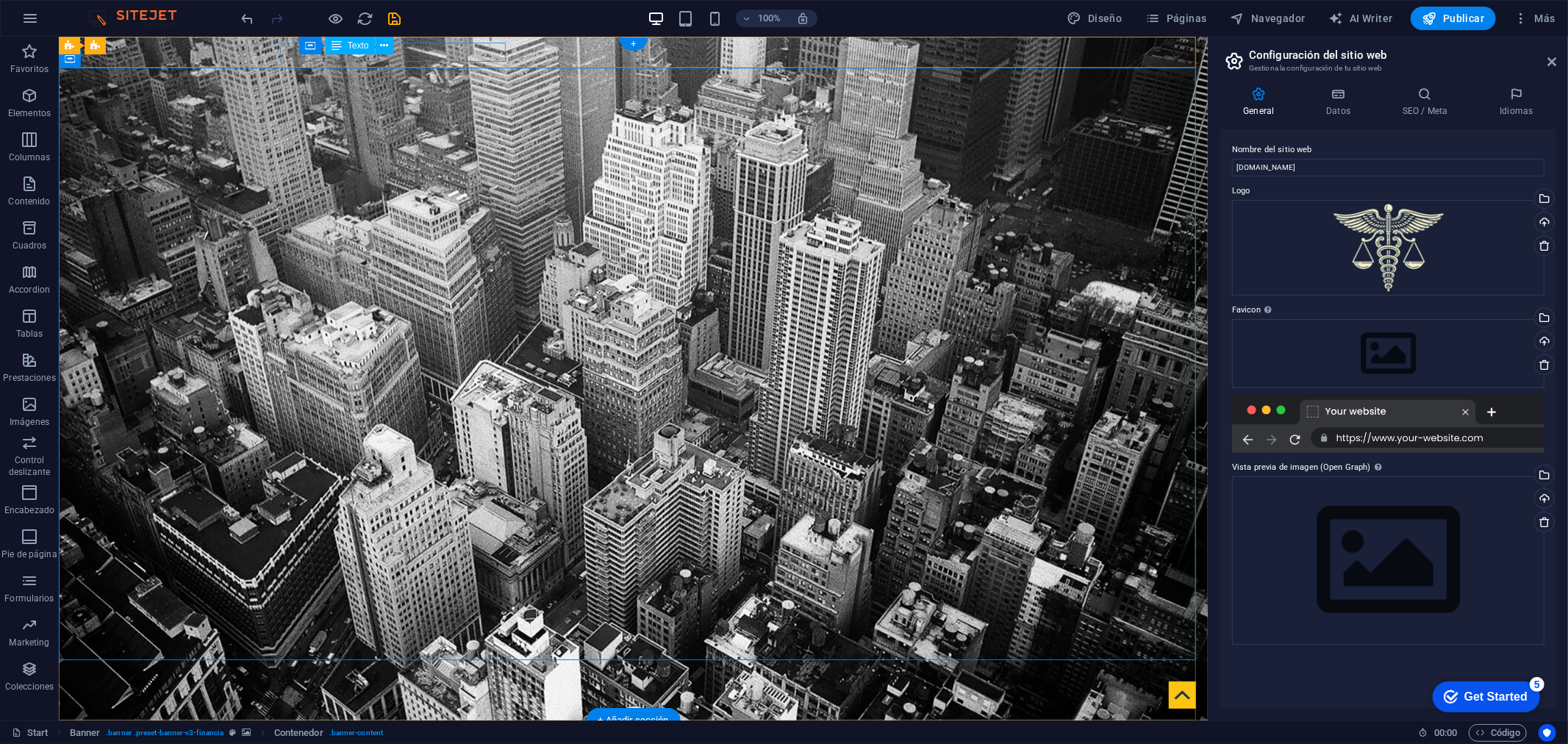
click at [421, 737] on div "401 F St NW , Washington, DC 20001" at bounding box center [627, 746] width 682 height 19
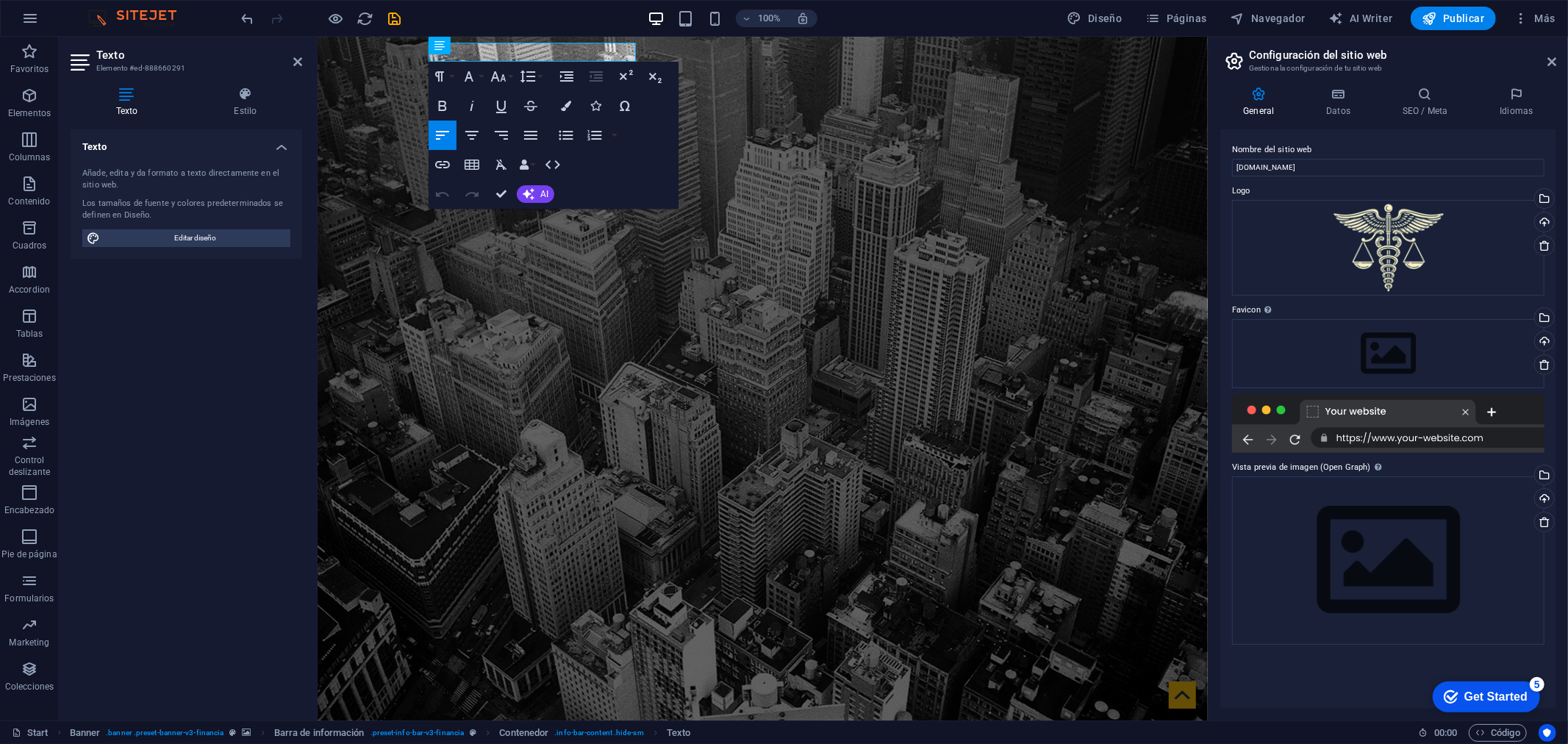
click at [229, 142] on h4 "Texto" at bounding box center [187, 143] width 232 height 27
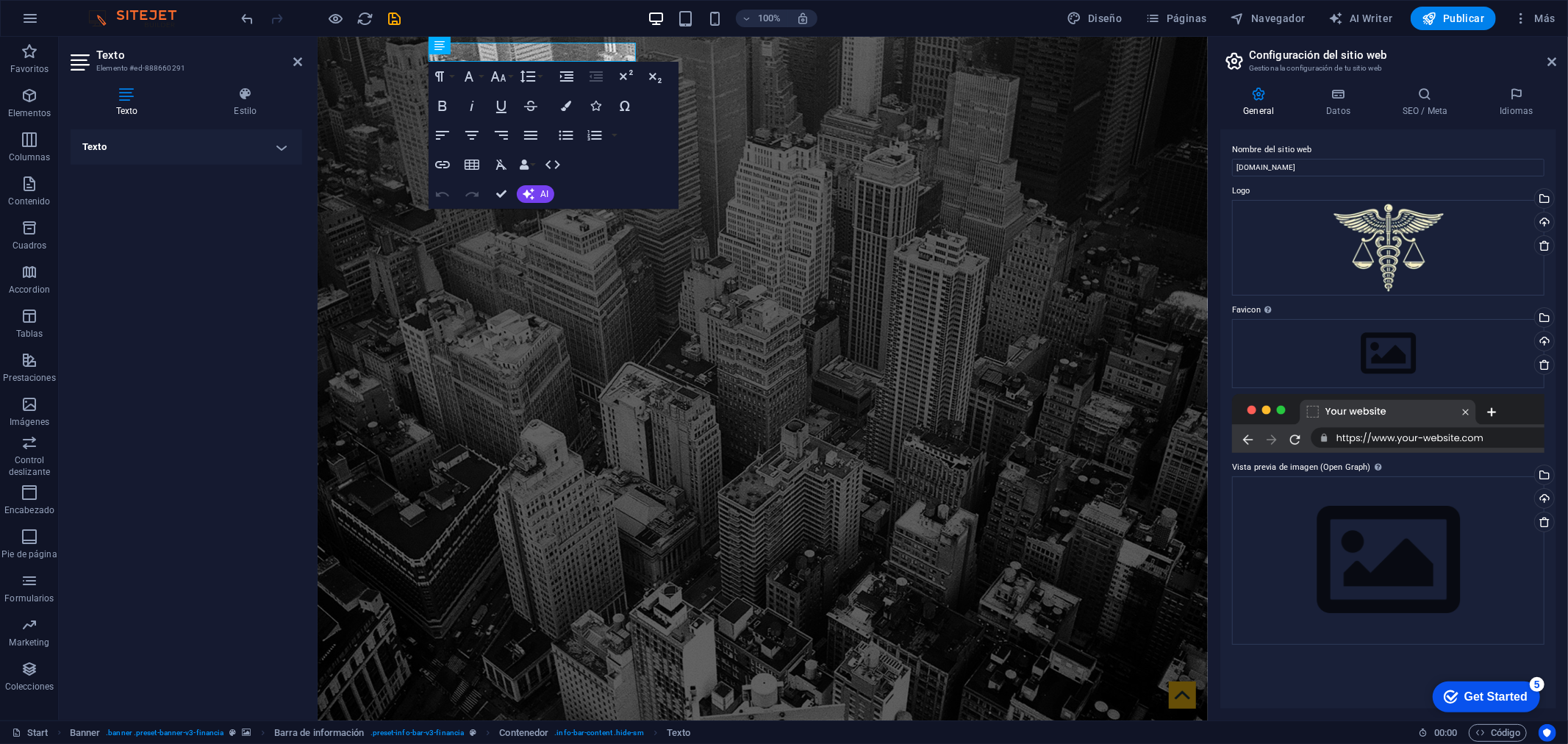
click at [229, 143] on h4 "Texto" at bounding box center [187, 147] width 232 height 35
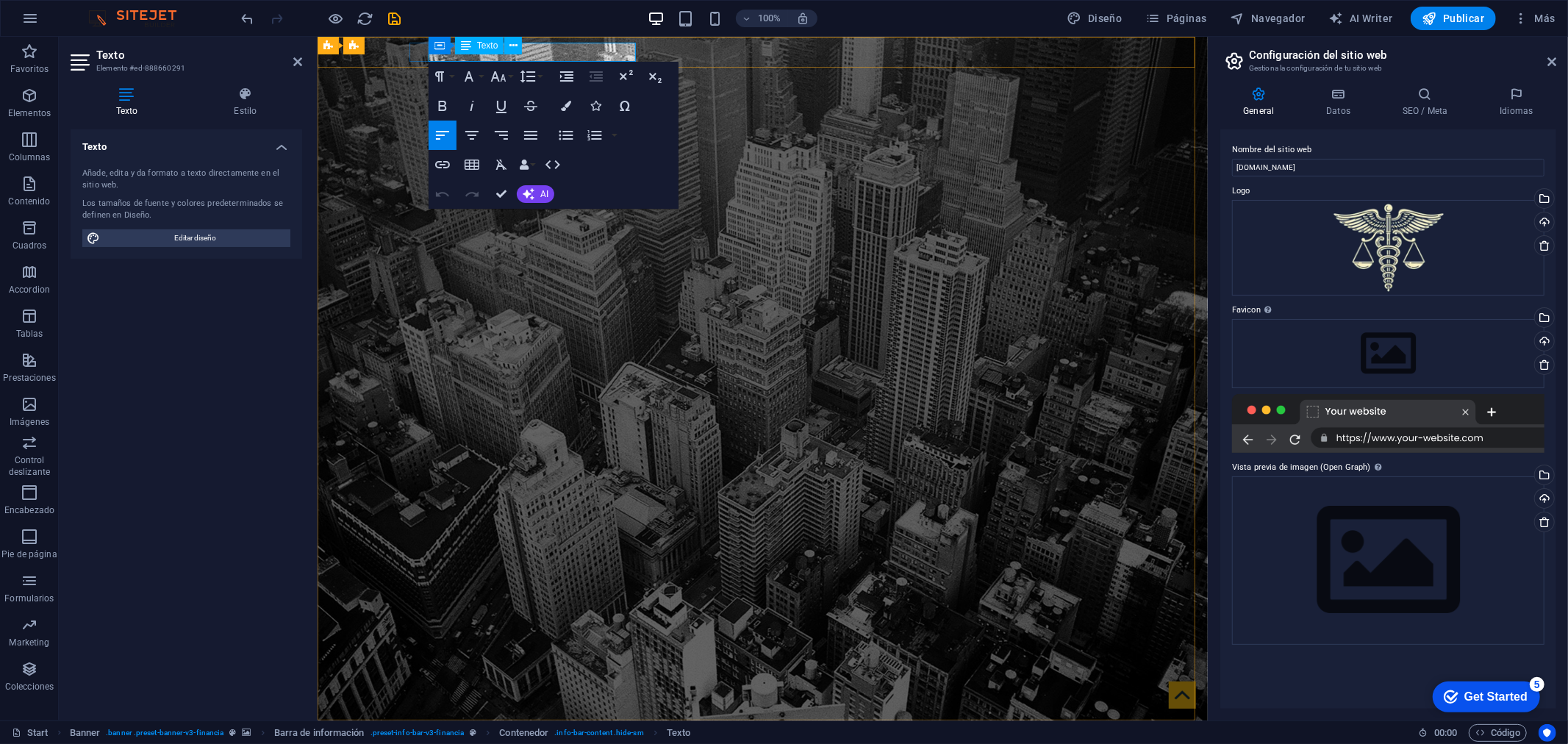
click at [576, 740] on span "[US_STATE], [GEOGRAPHIC_DATA]" at bounding box center [634, 747] width 196 height 14
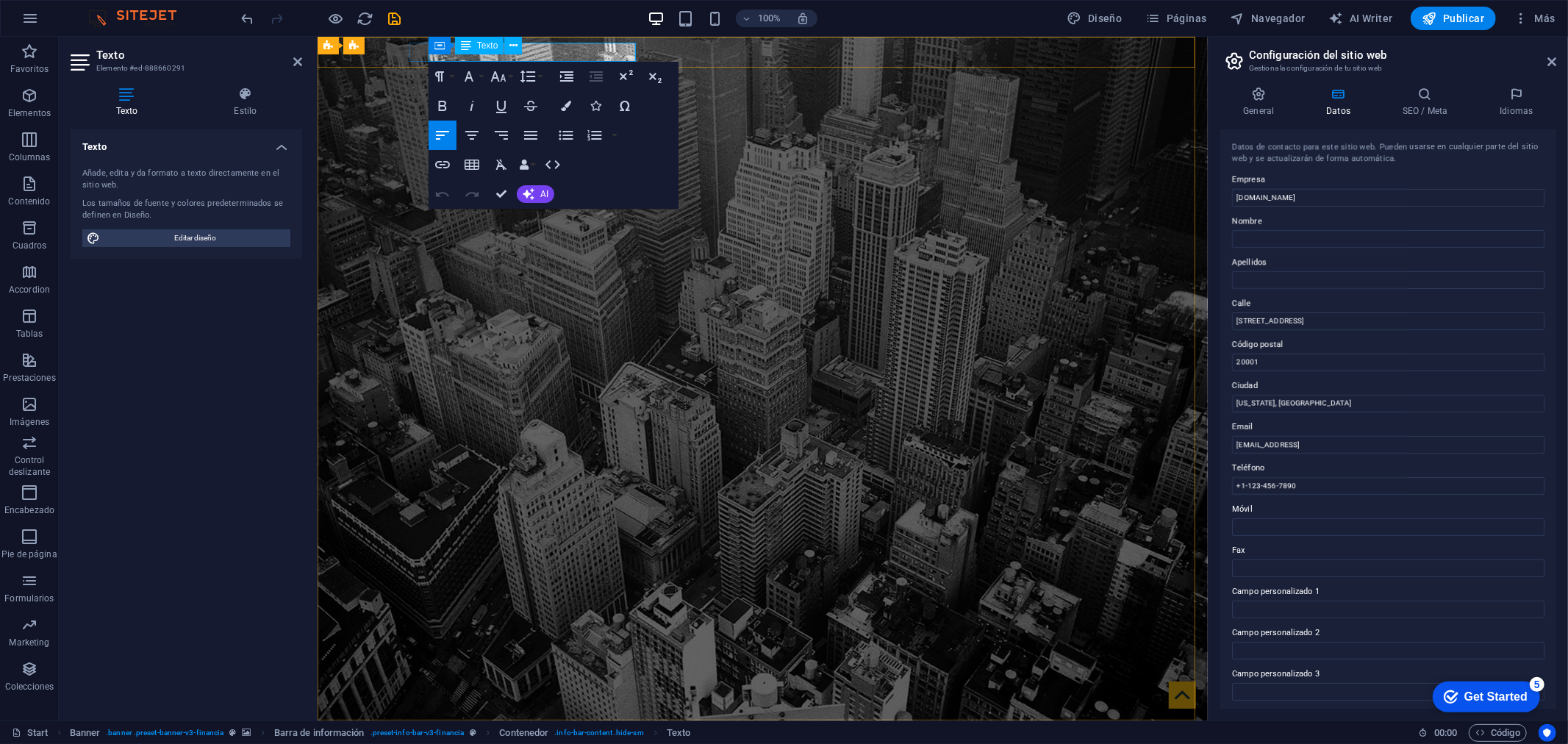
click at [576, 740] on span "[US_STATE], [GEOGRAPHIC_DATA]" at bounding box center [634, 747] width 196 height 14
drag, startPoint x: 1302, startPoint y: 319, endPoint x: 1219, endPoint y: 325, distance: 83.2
click at [1210, 331] on aside "Configuración del sitio web Gestiona la configuración de tu sitio web General D…" at bounding box center [1387, 378] width 361 height 684
type input "Santa [PERSON_NAME]"
type input "100"
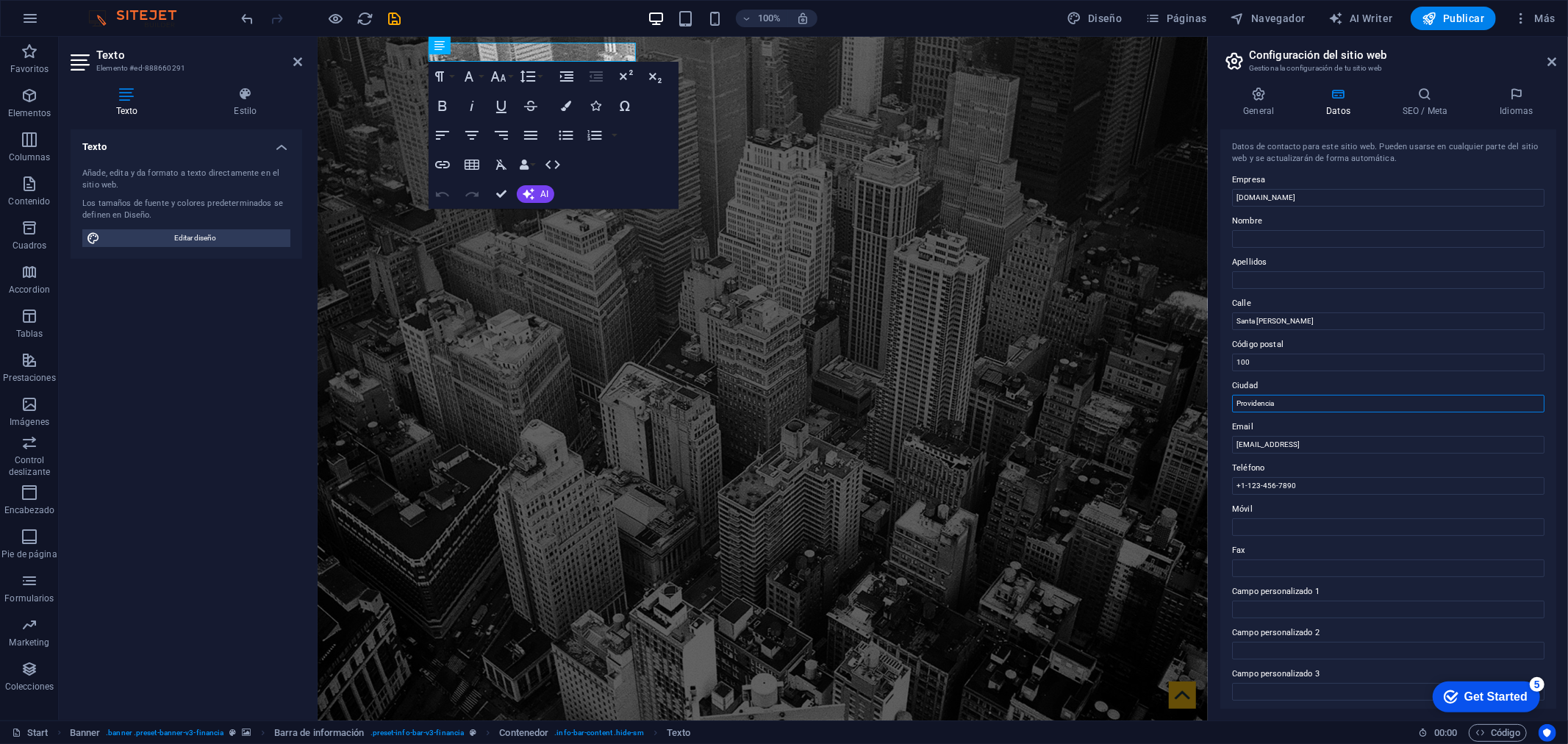
type input "Providencia"
type input "l"
type input "[EMAIL_ADDRESS][DOMAIN_NAME]"
type input "[PHONE_NUMBER]"
click at [1432, 13] on icon "button" at bounding box center [1429, 18] width 15 height 15
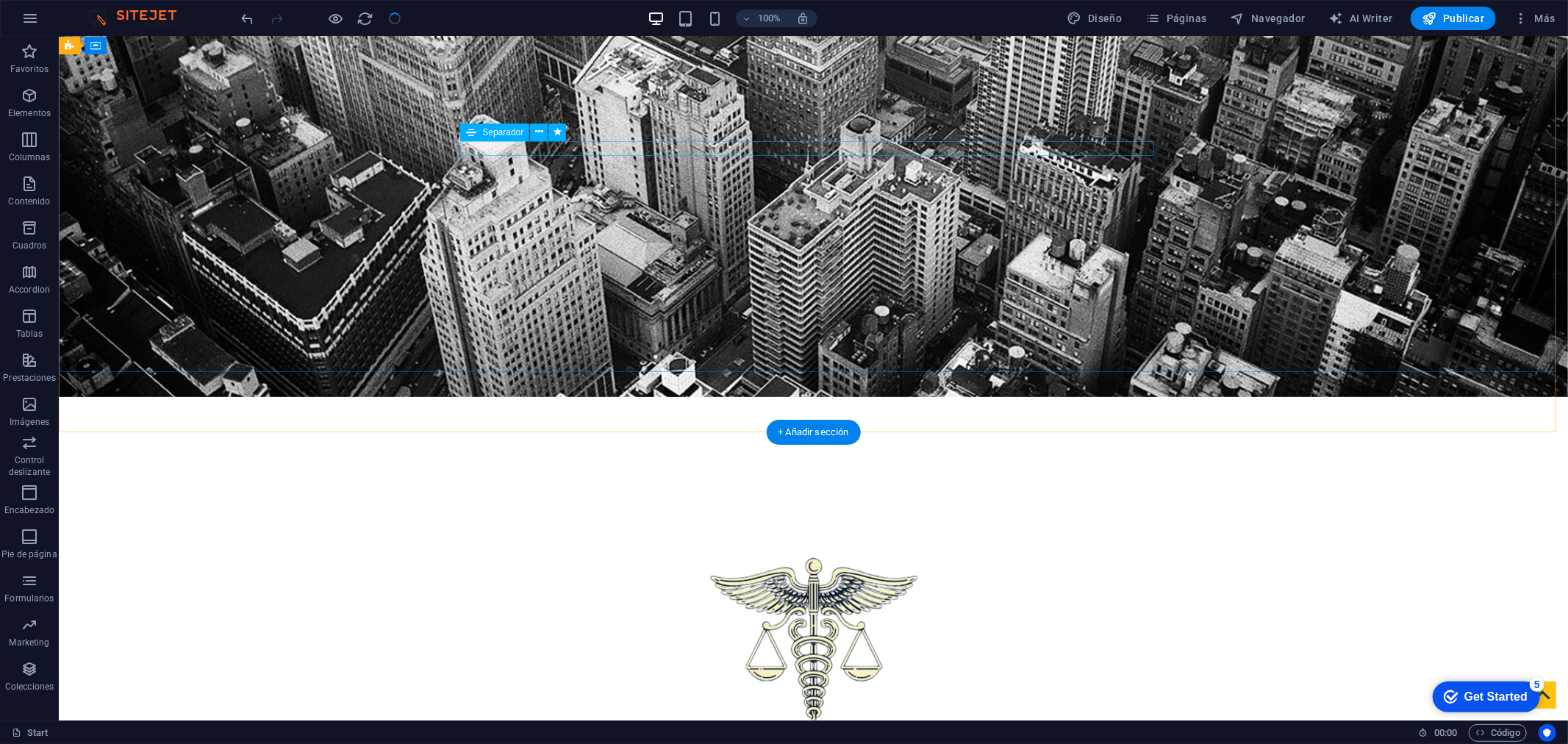
scroll to position [326, 0]
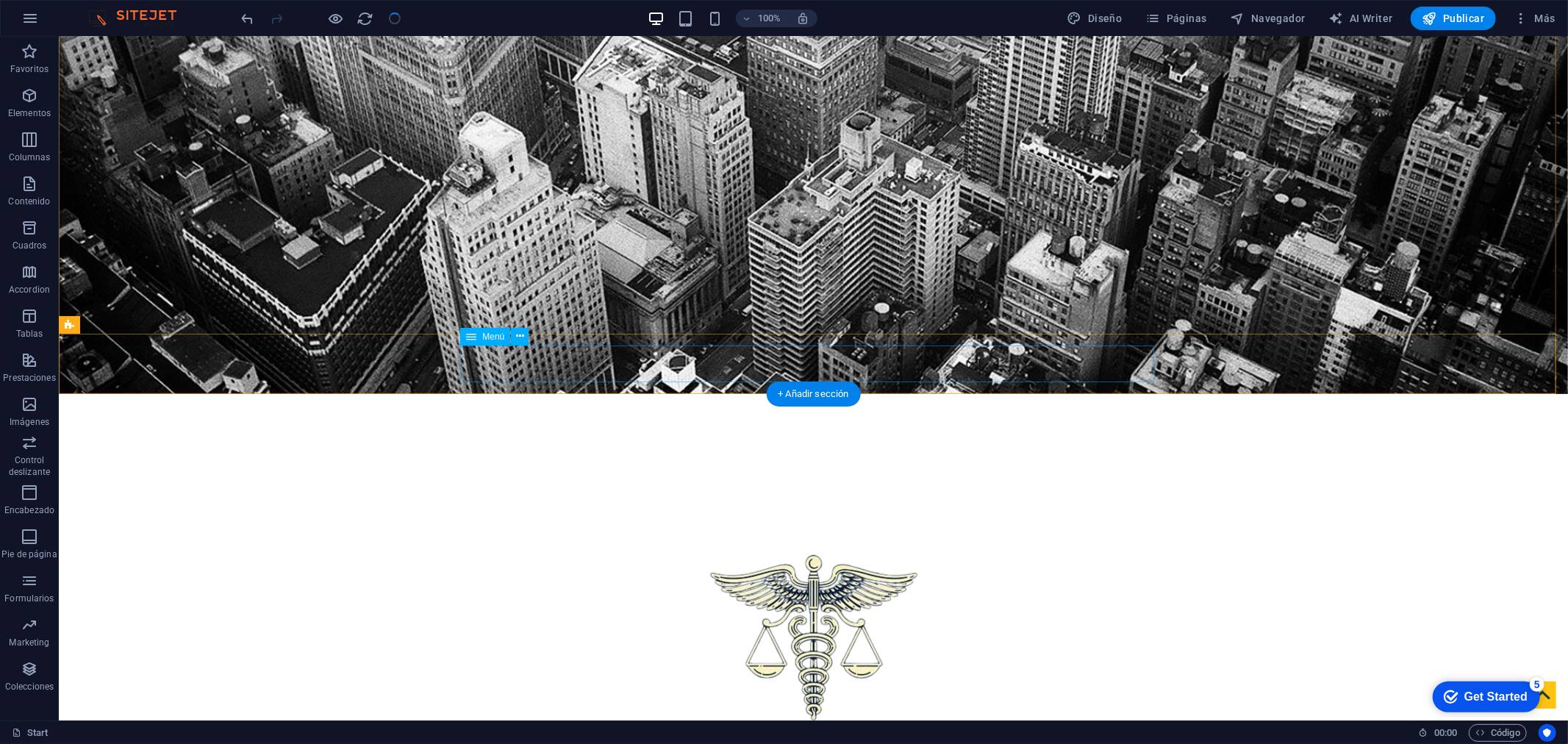
select select
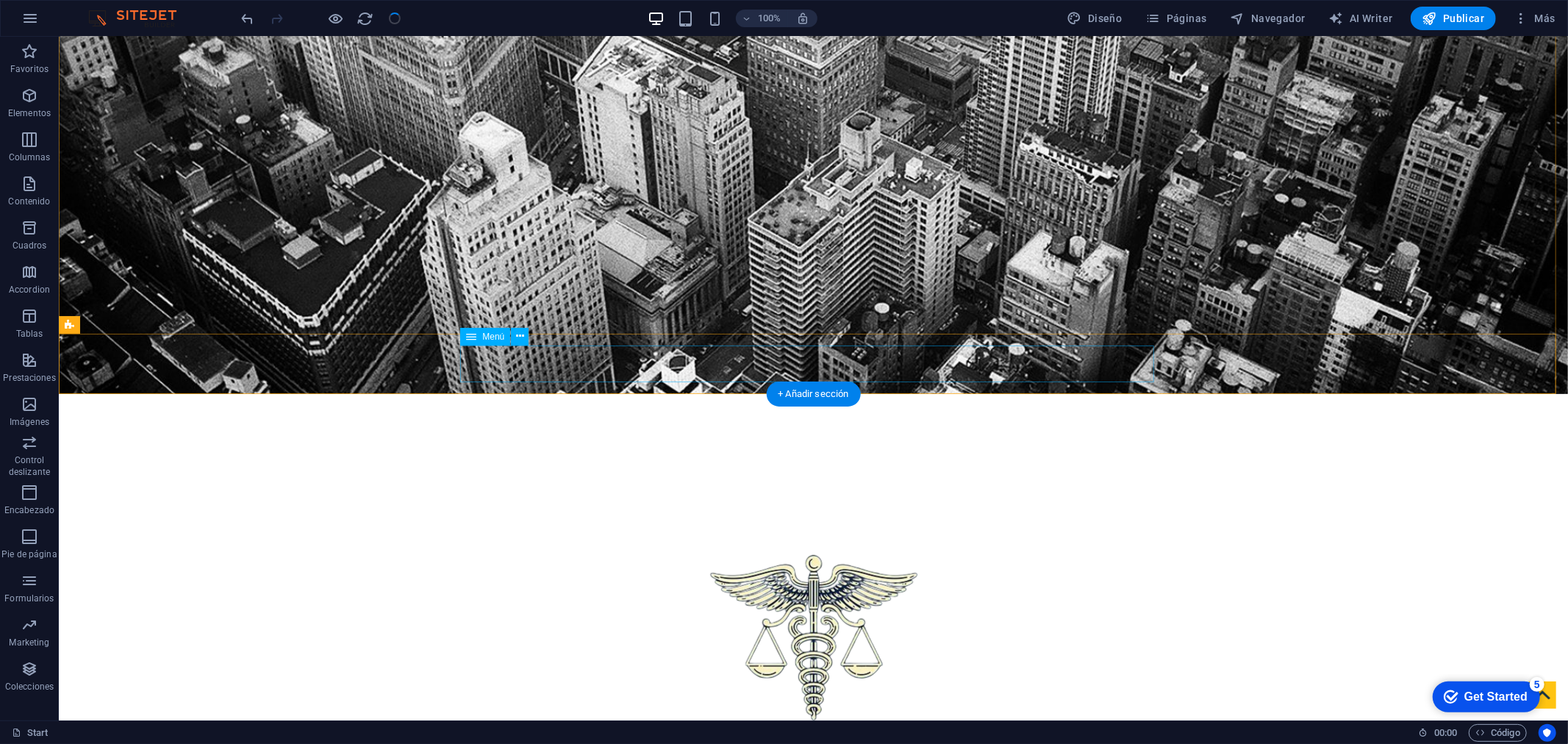
select select
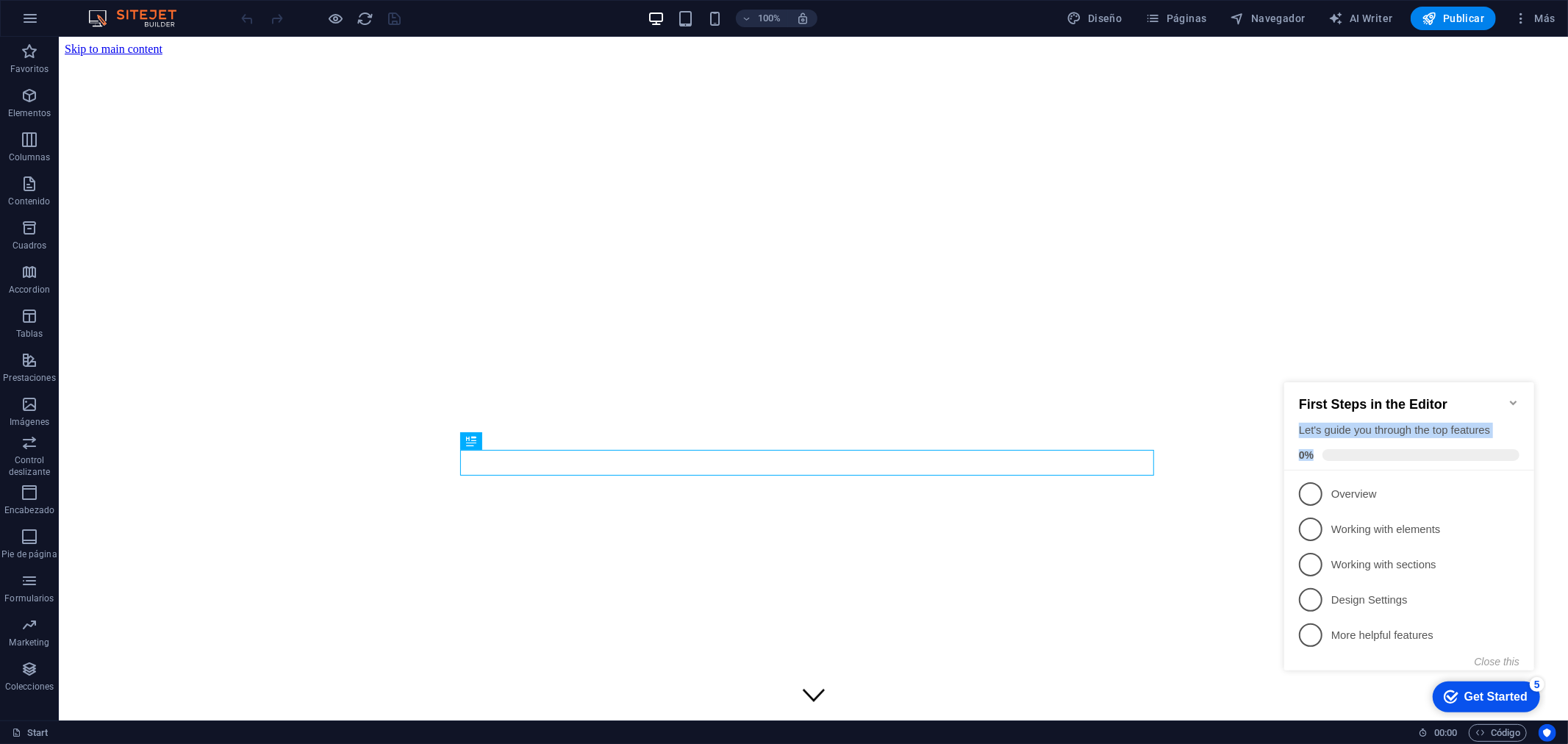
click at [1507, 390] on div "First Steps in the Editor Let's guide you through the top features 0%" at bounding box center [1408, 426] width 250 height 88
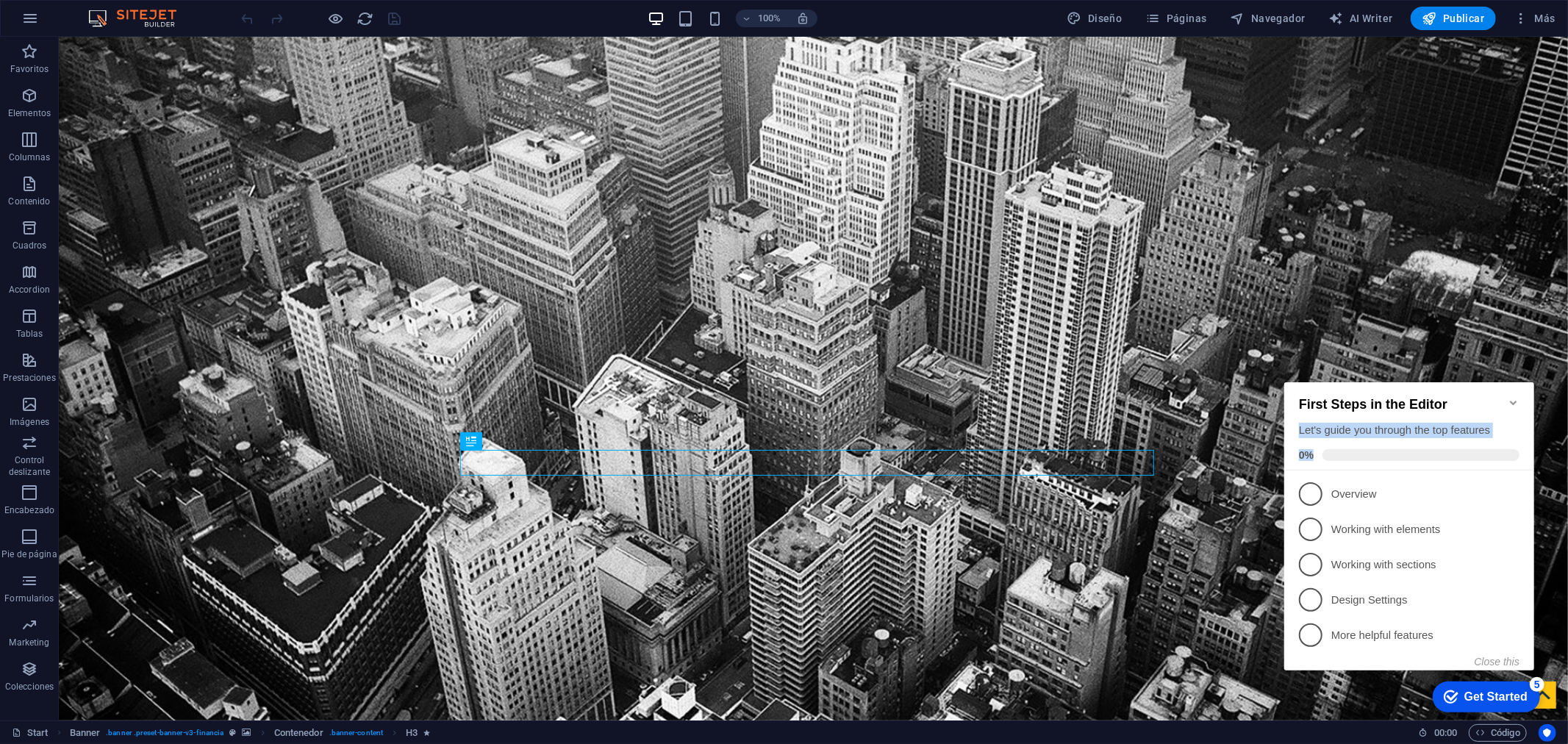
click at [1517, 396] on icon "Minimize checklist" at bounding box center [1513, 402] width 12 height 12
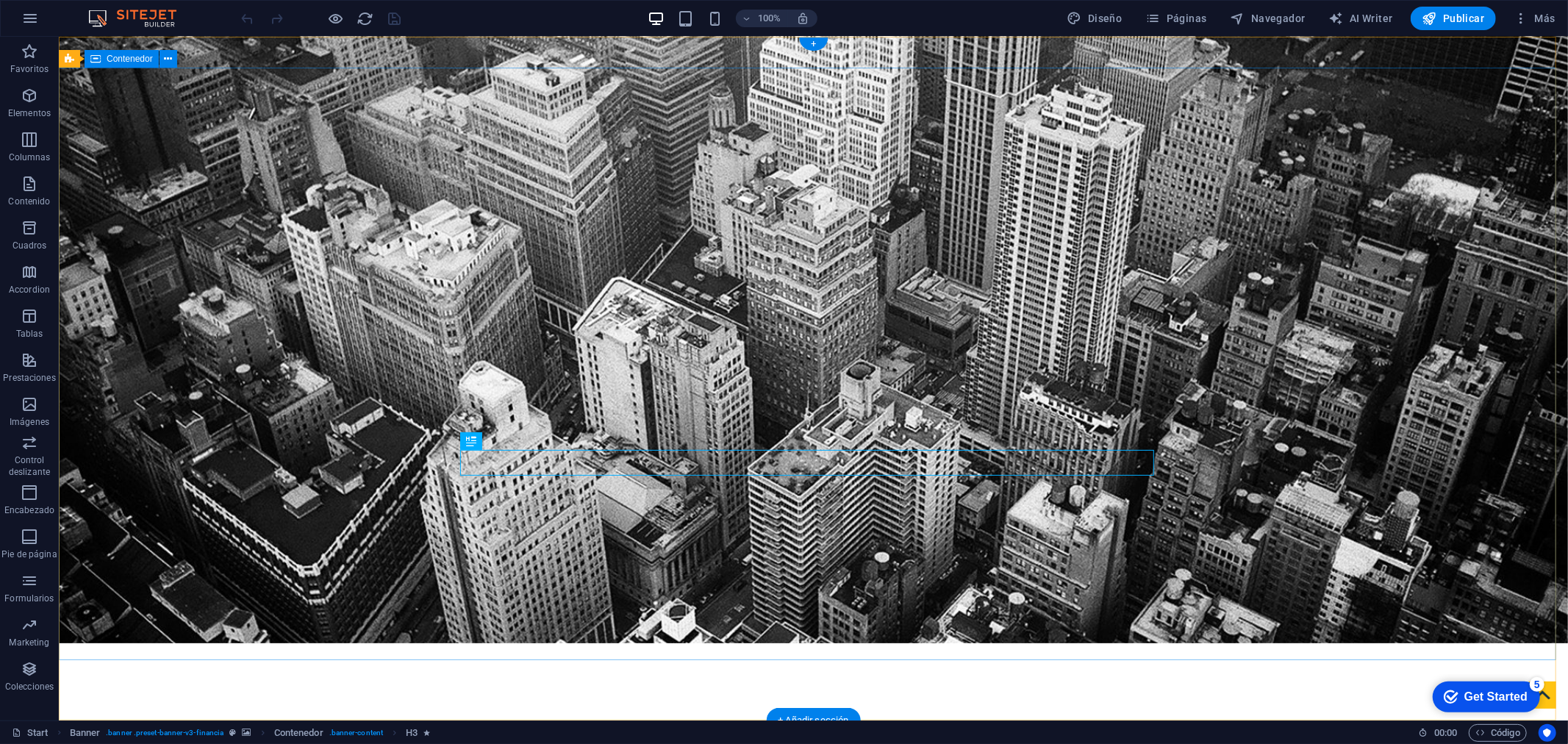
scroll to position [82, 0]
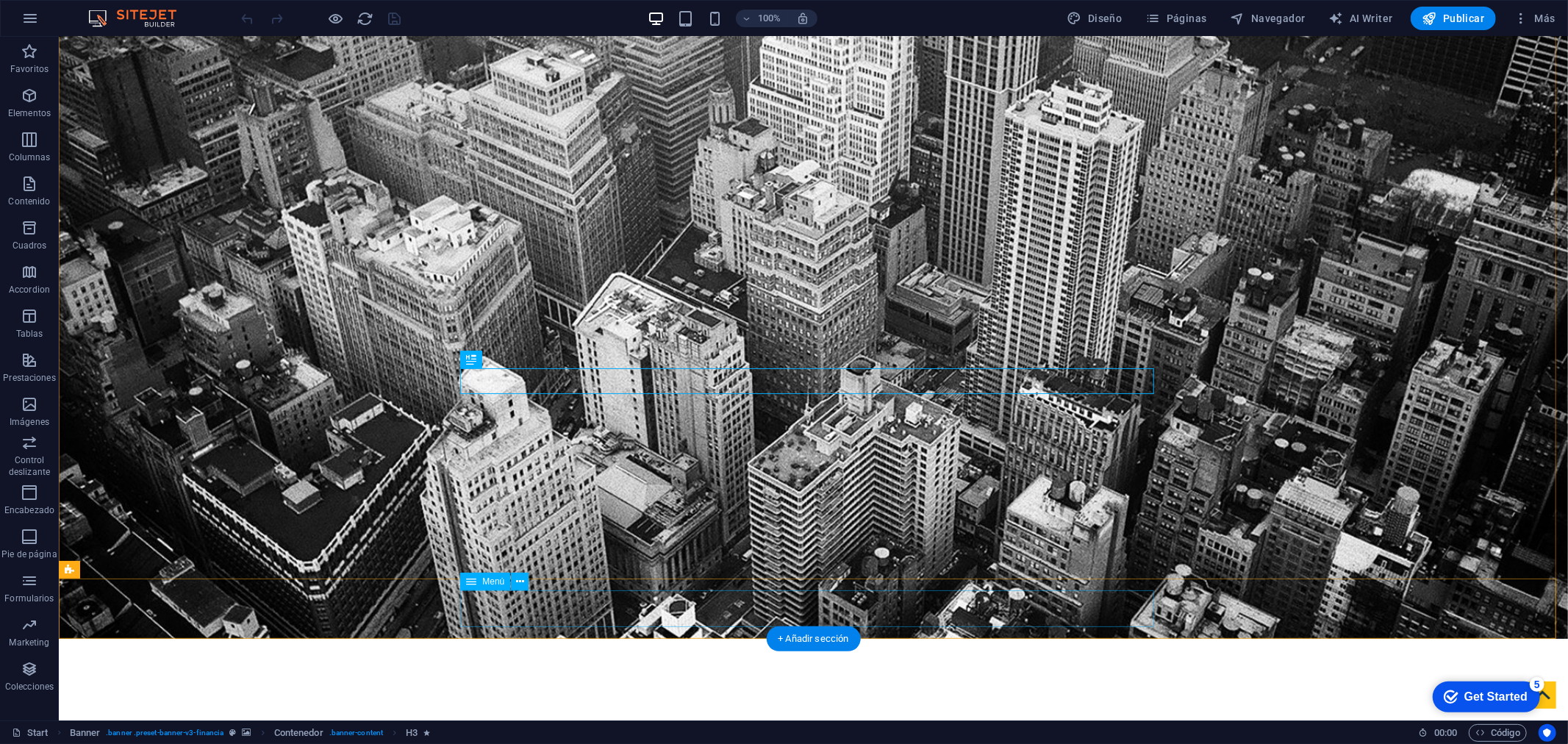
select select
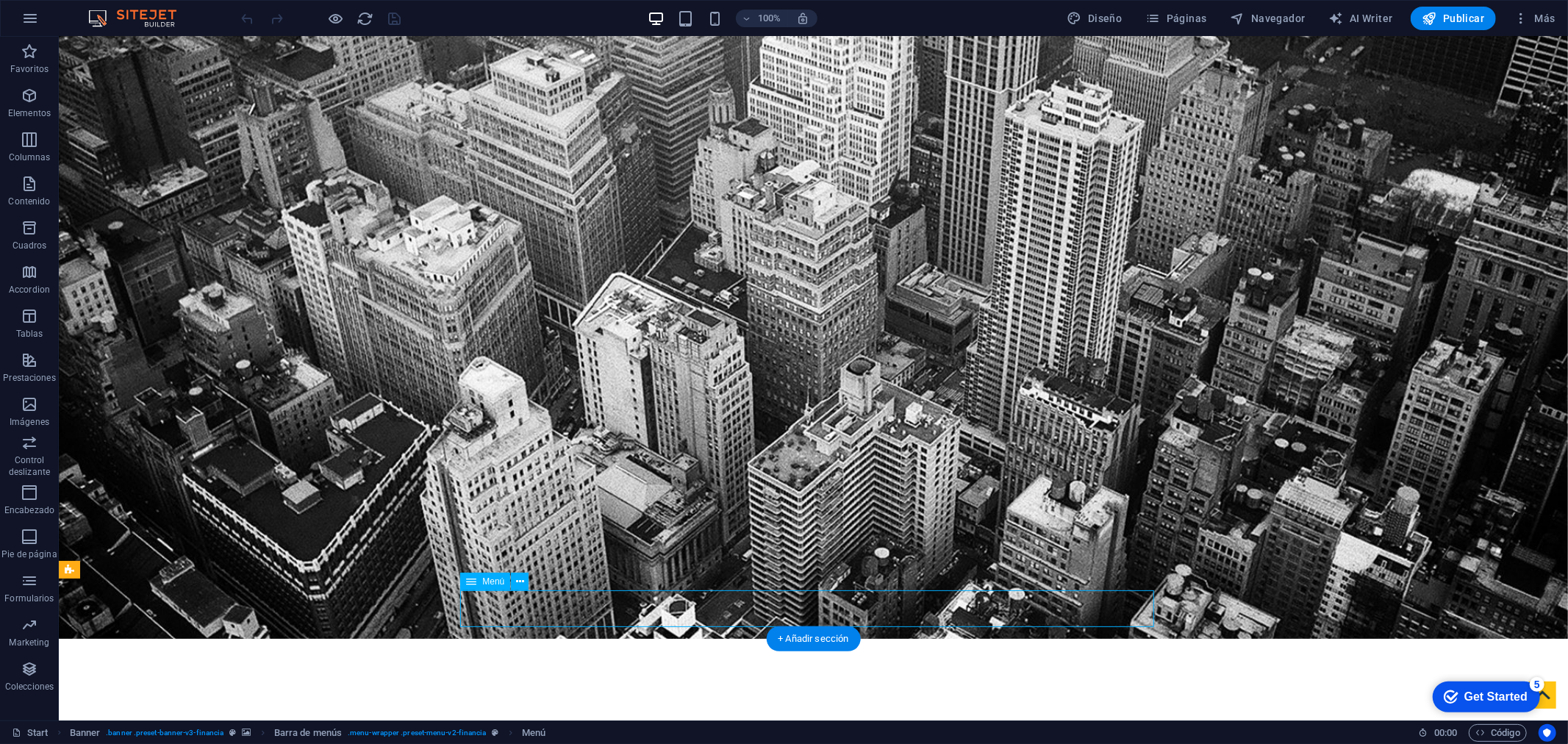
select select
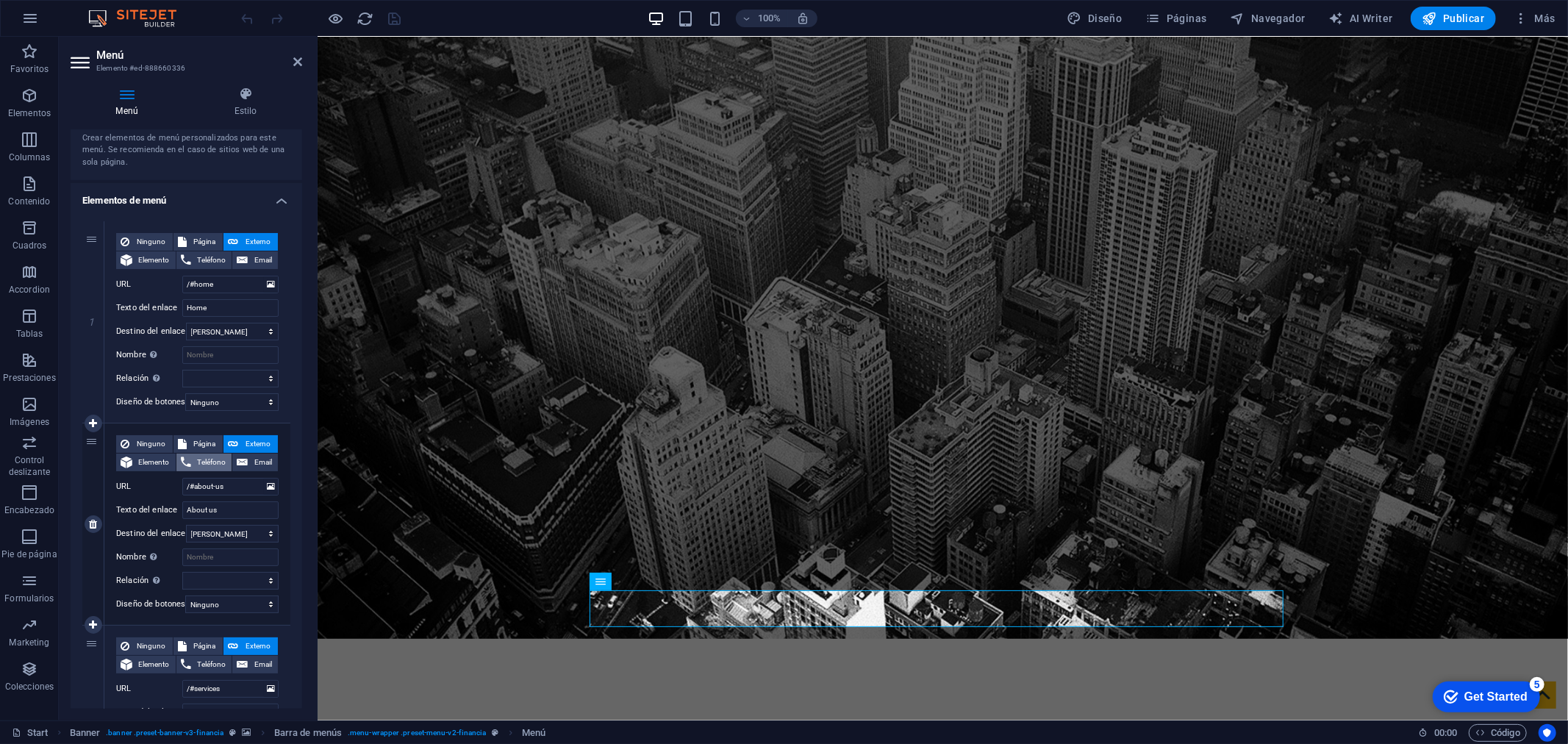
scroll to position [0, 0]
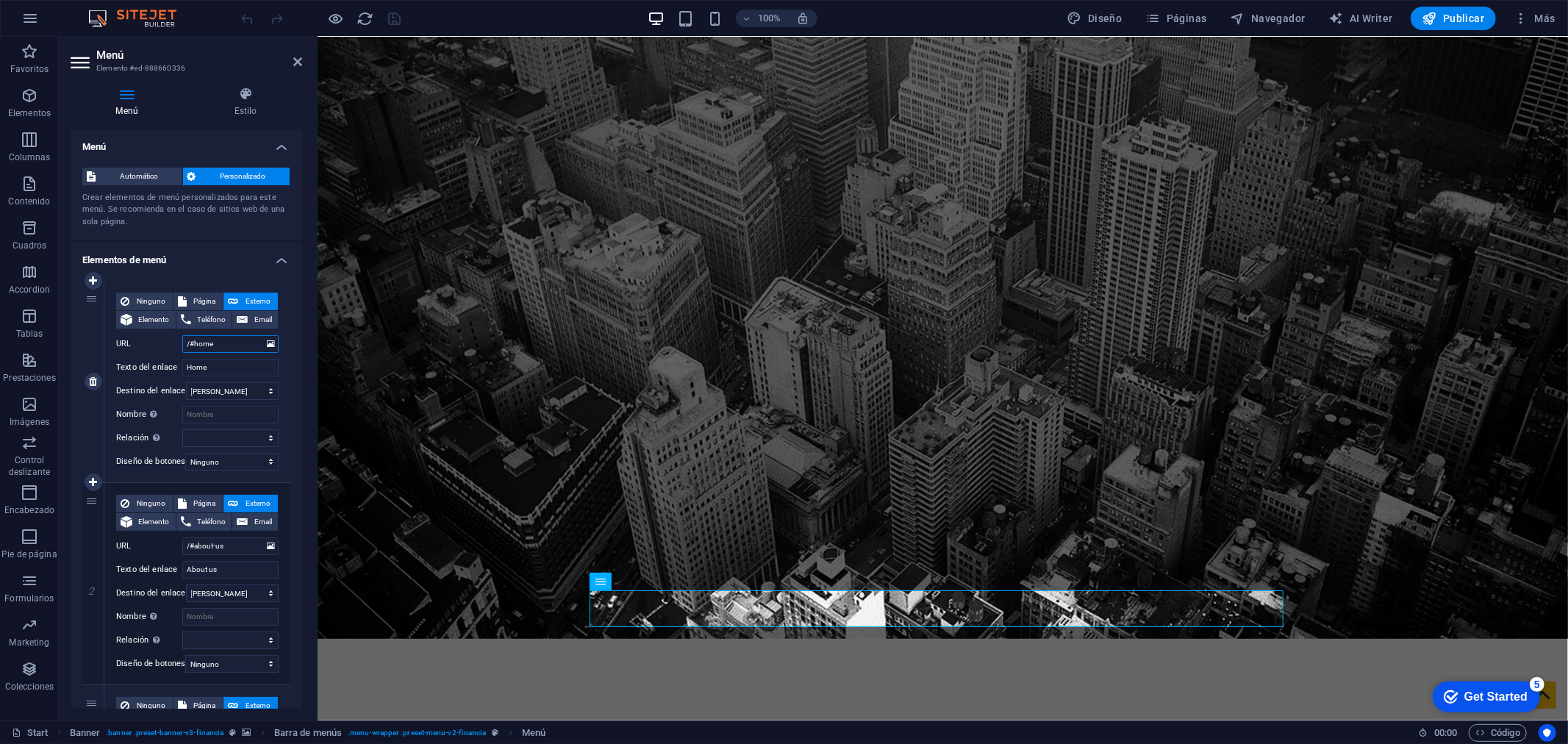
click at [229, 346] on input "/#home" at bounding box center [231, 344] width 96 height 18
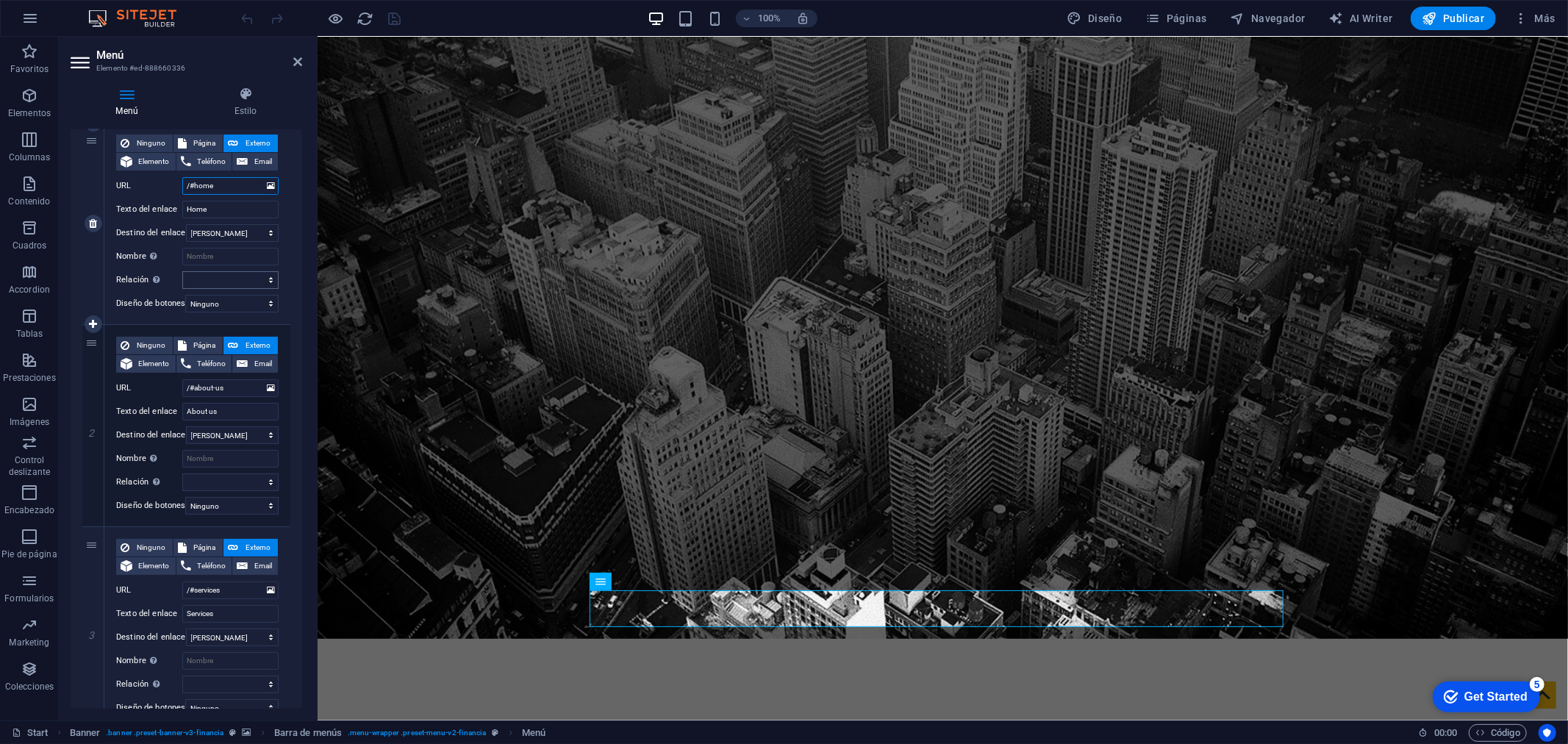
scroll to position [163, 0]
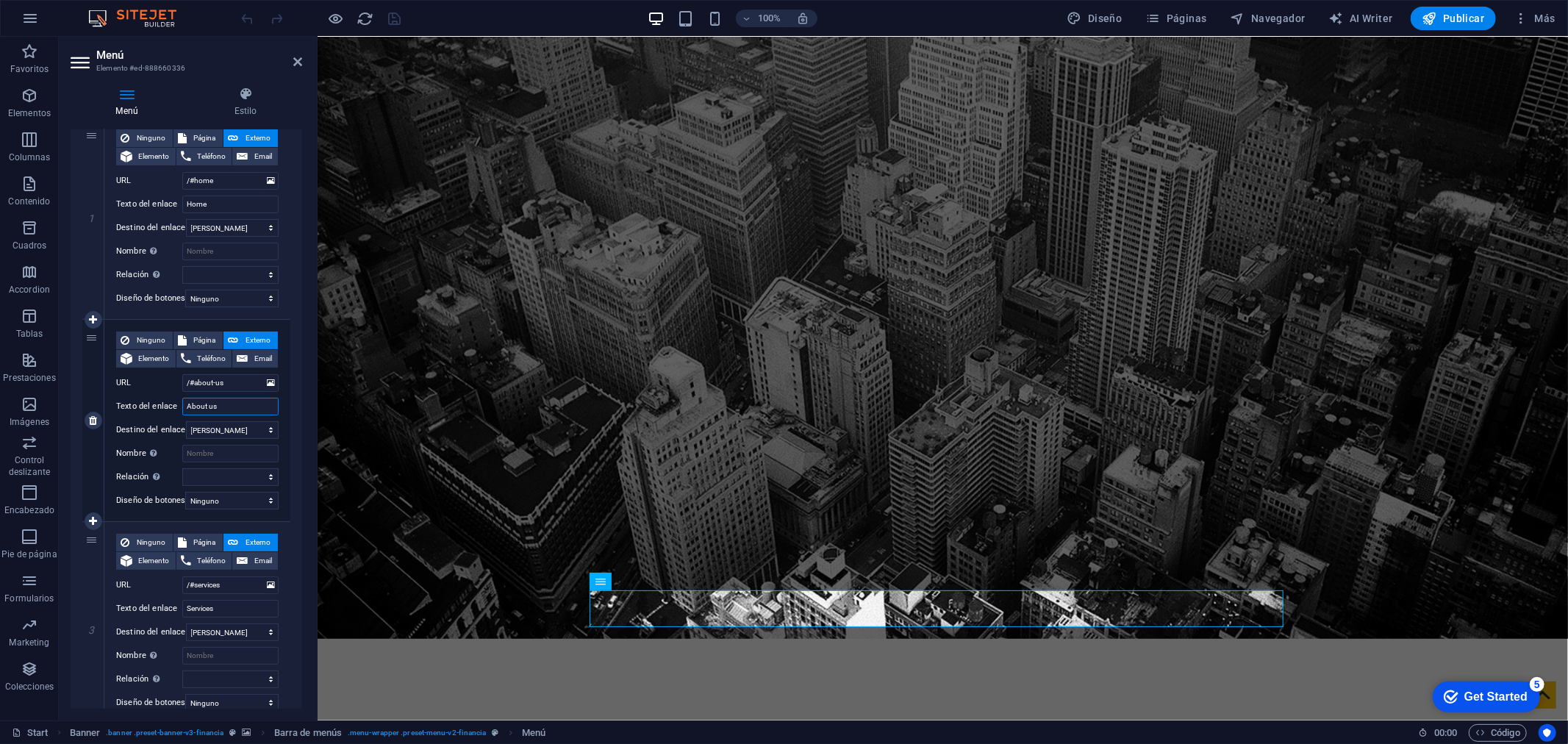
drag, startPoint x: 238, startPoint y: 398, endPoint x: 171, endPoint y: 413, distance: 68.7
click at [171, 413] on div "Texto del enlace About us" at bounding box center [196, 407] width 162 height 18
type input "NOSOTROS"
select select
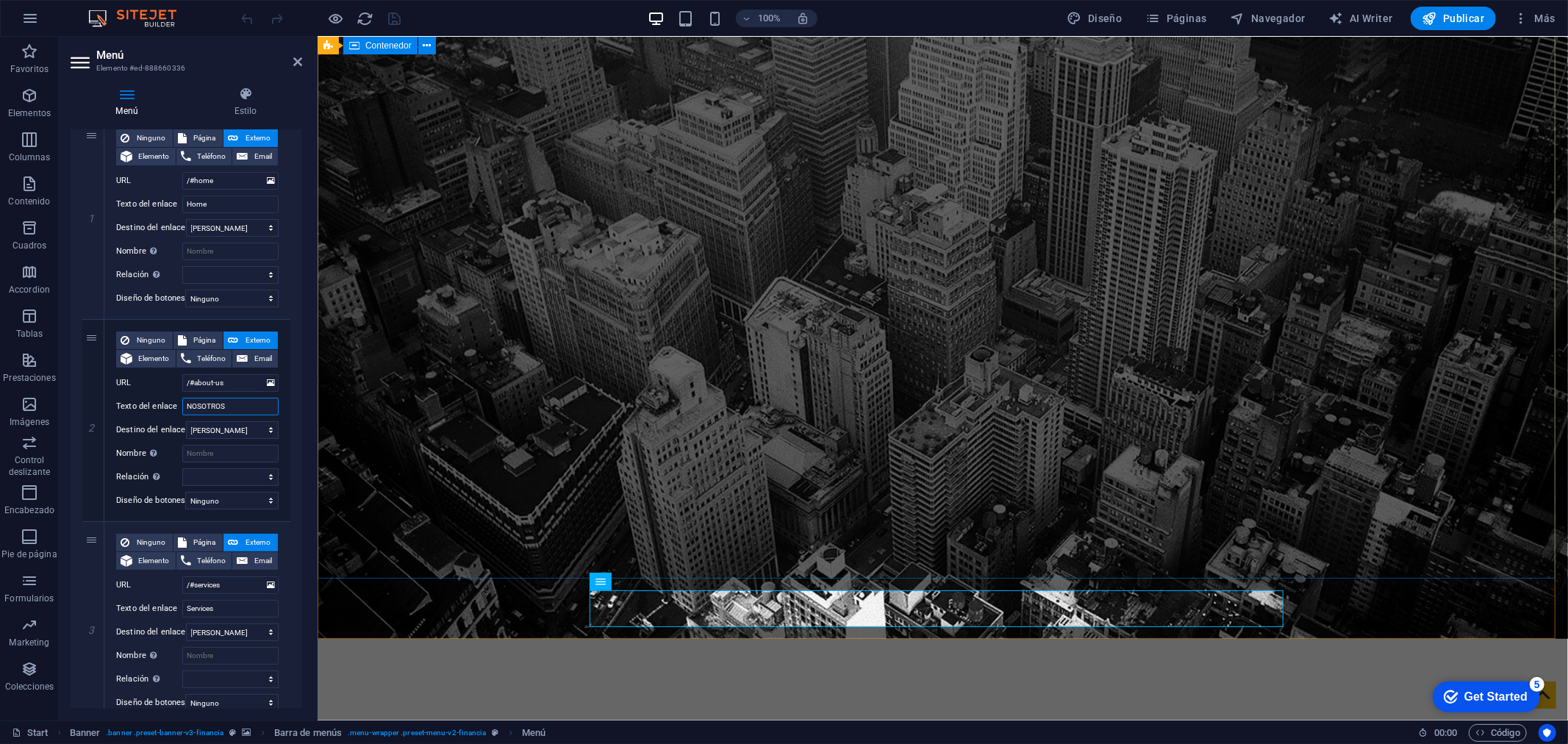
select select
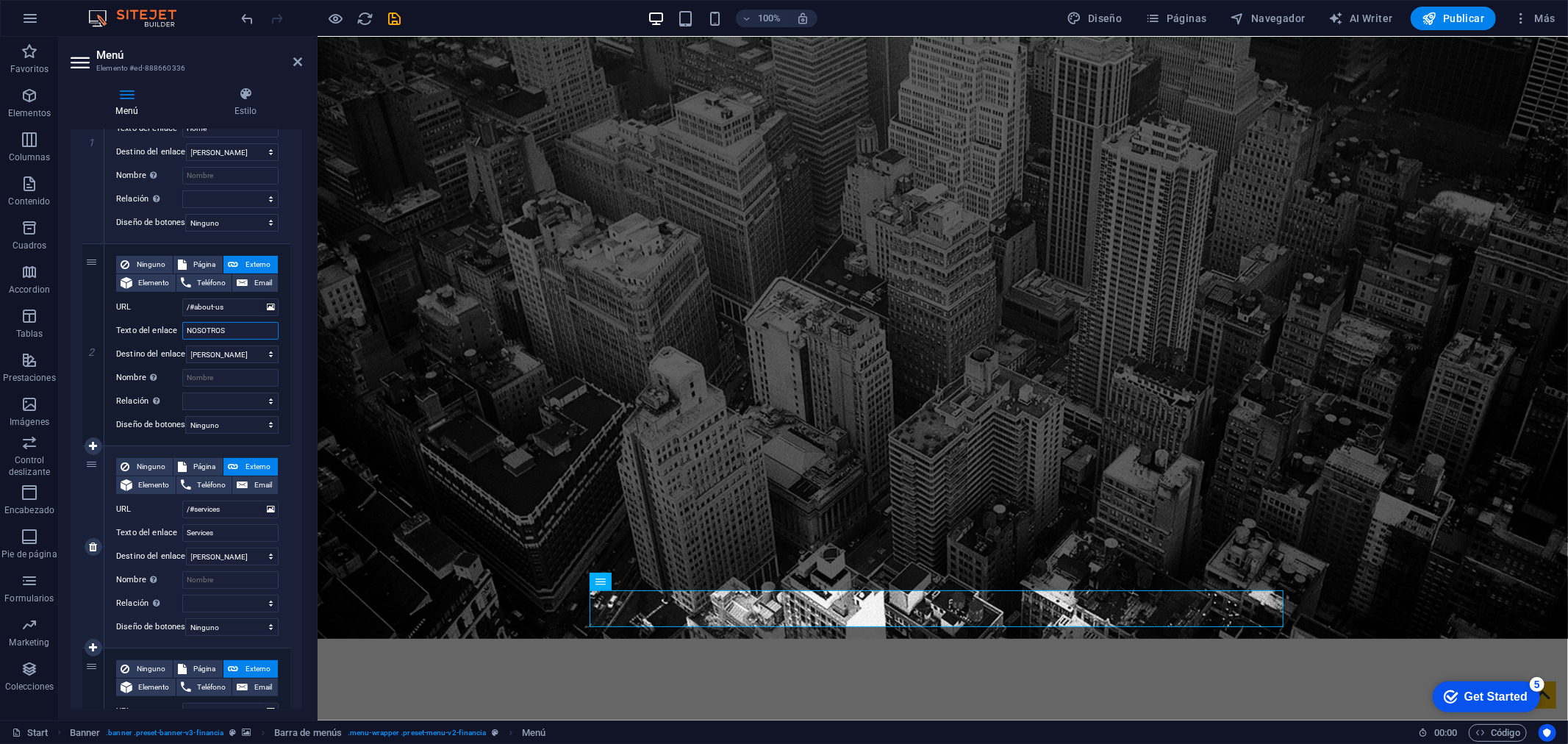
scroll to position [245, 0]
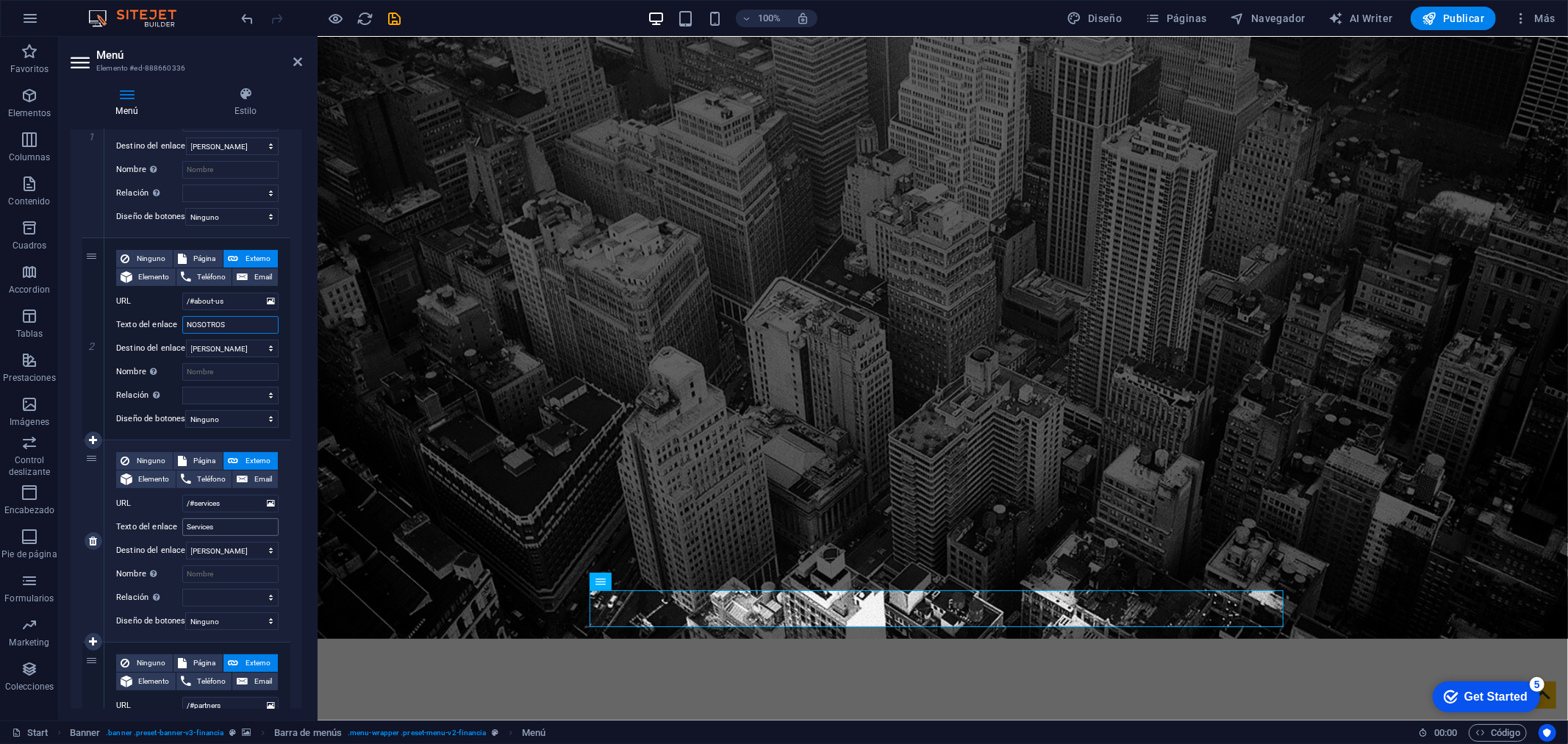
type input "NOSOTROS"
drag, startPoint x: 257, startPoint y: 530, endPoint x: 186, endPoint y: 532, distance: 71.0
click at [183, 532] on input "Services" at bounding box center [231, 528] width 96 height 18
type input "SERVICIOS"
select select
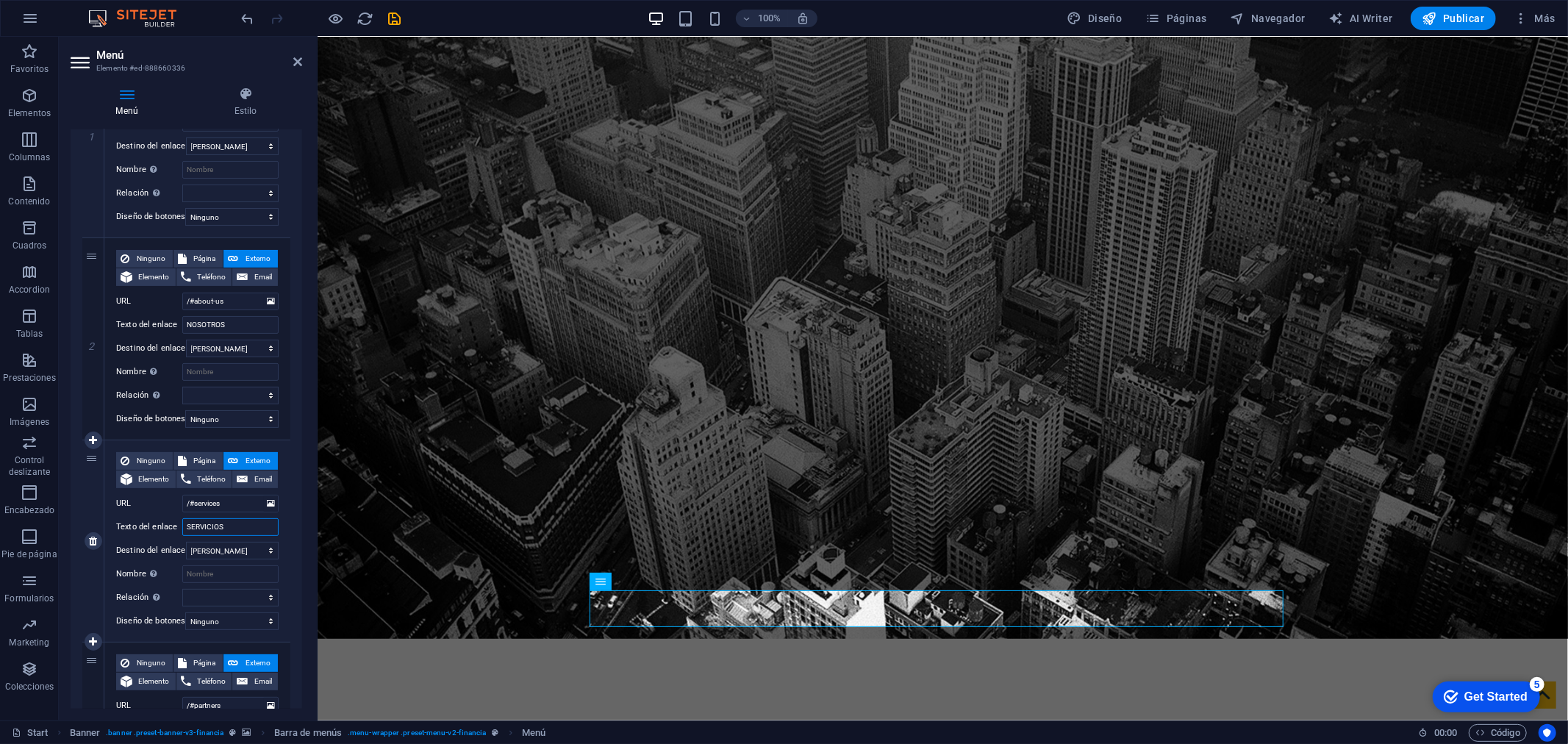
select select
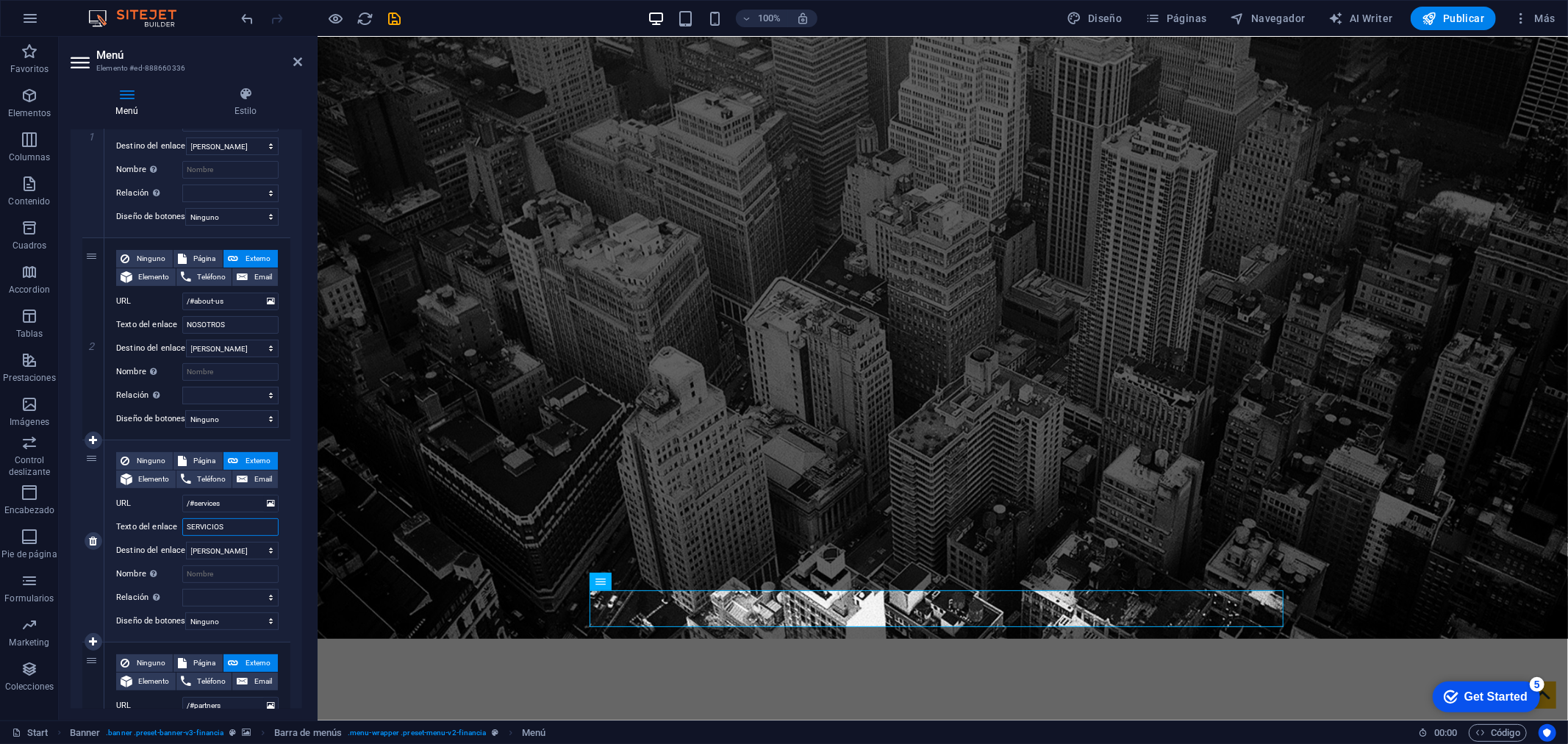
select select
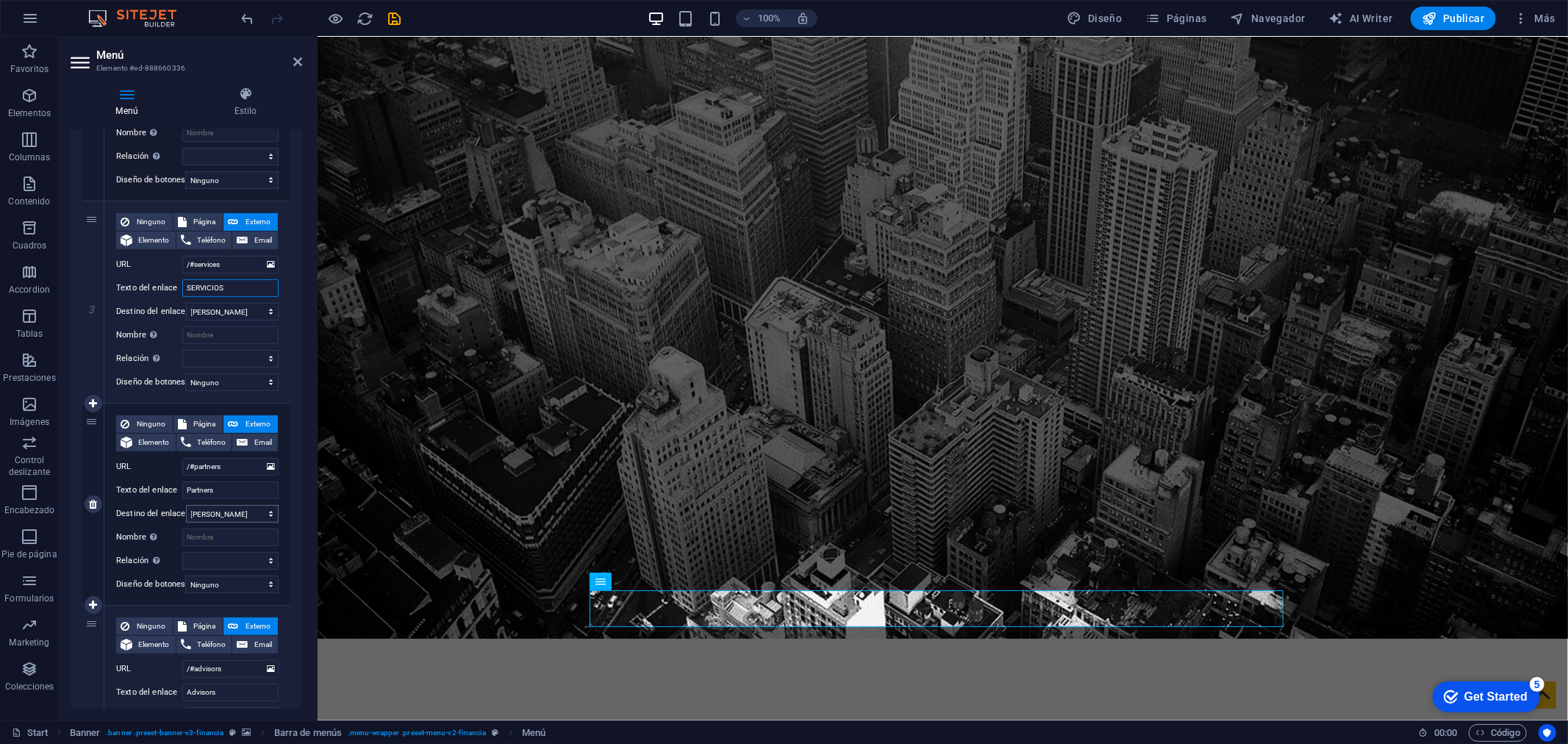
scroll to position [489, 0]
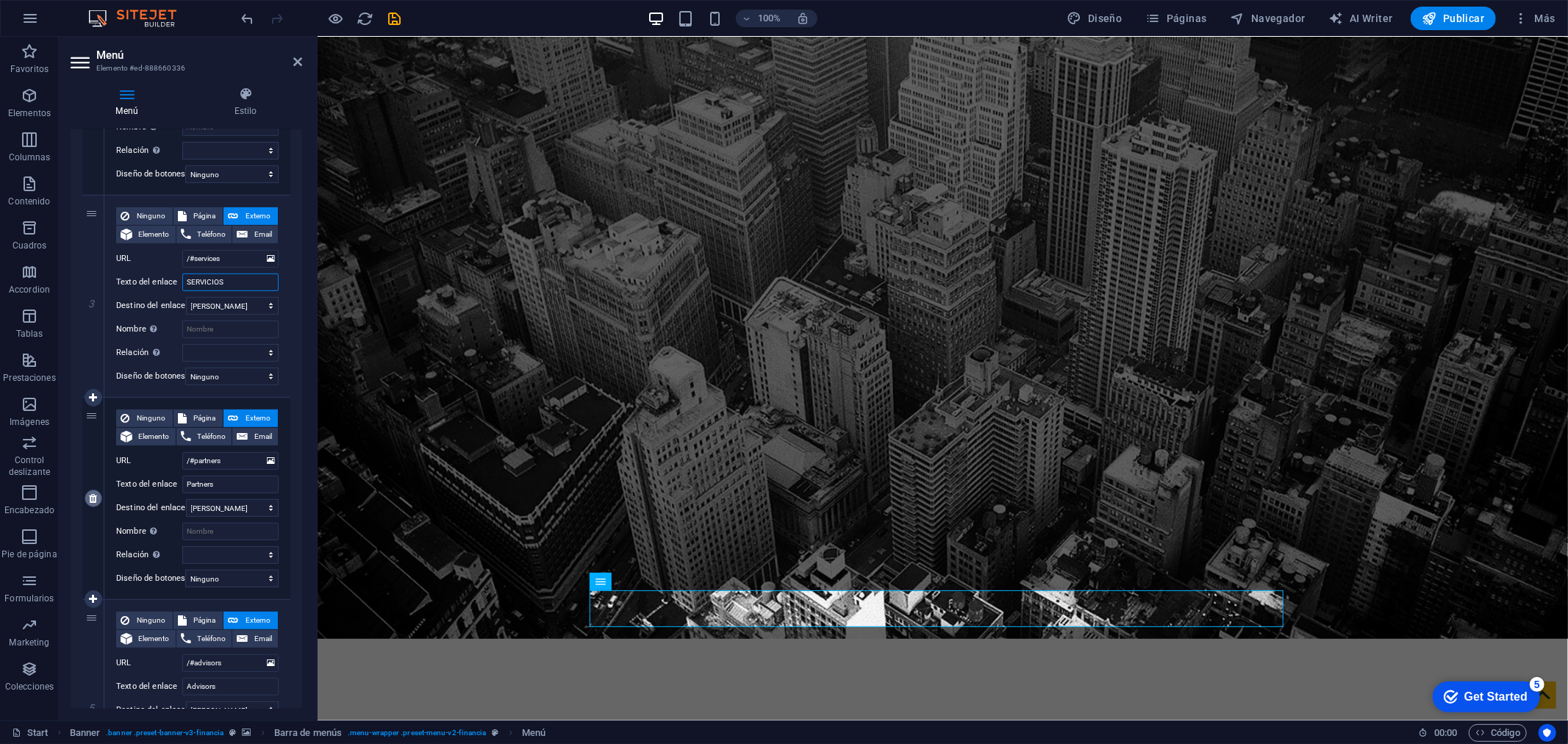
type input "SERVICIOS"
click at [90, 493] on icon at bounding box center [93, 498] width 8 height 10
select select
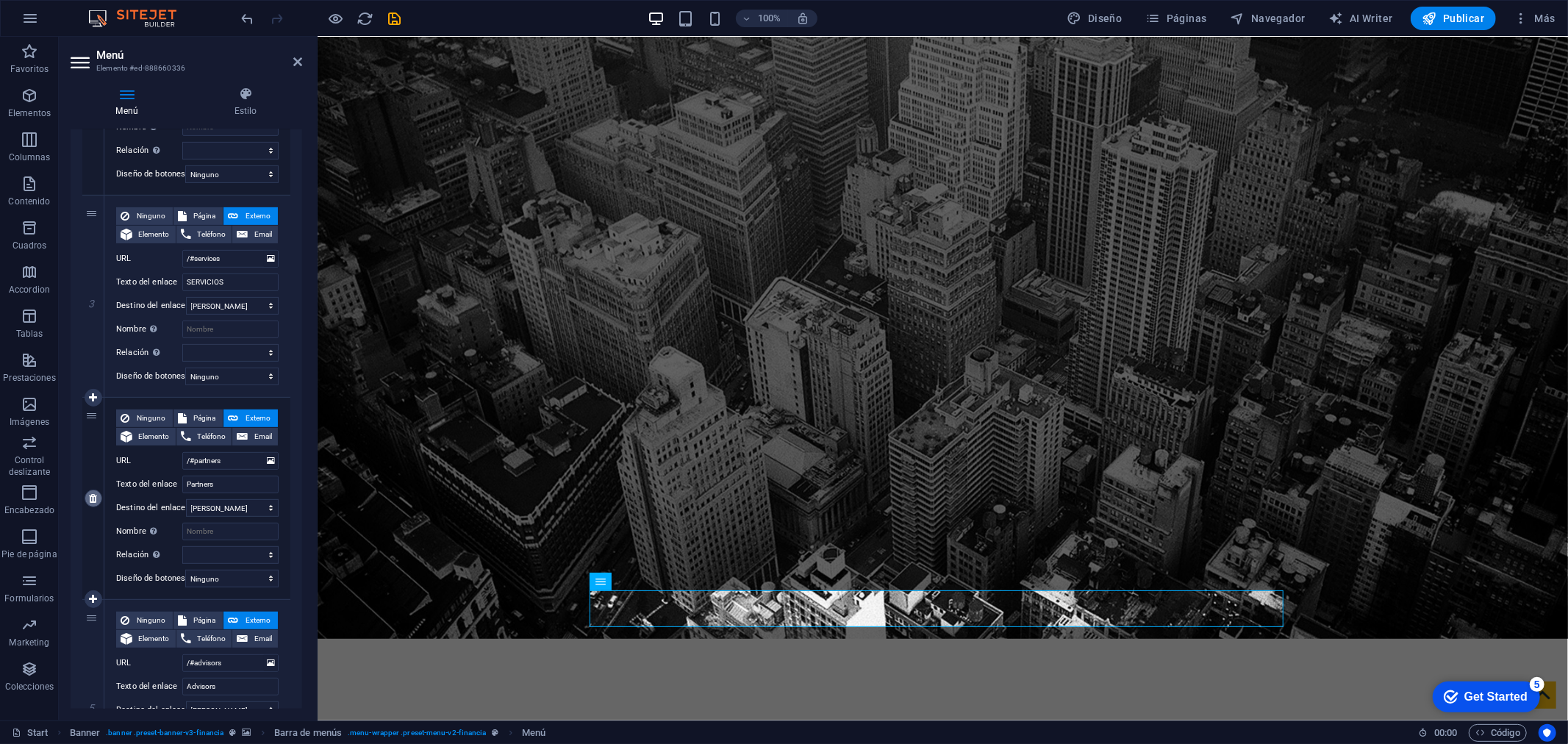
type input "/#advisors"
type input "Advisors"
select select
type input "/#faq"
type input "FAQ"
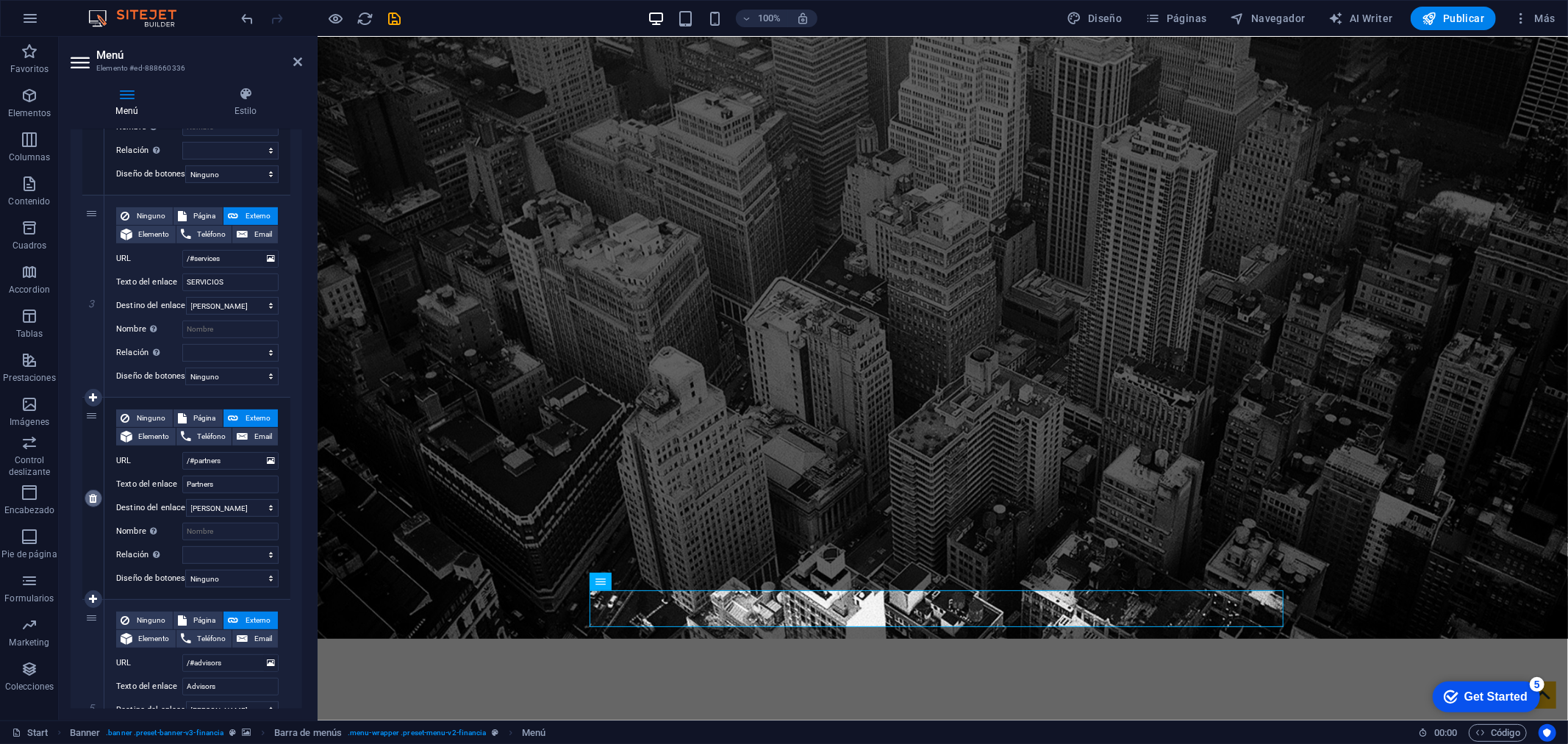
select select
type input "/#contact"
type input "Contact"
select select
click at [93, 508] on div "4" at bounding box center [93, 498] width 22 height 201
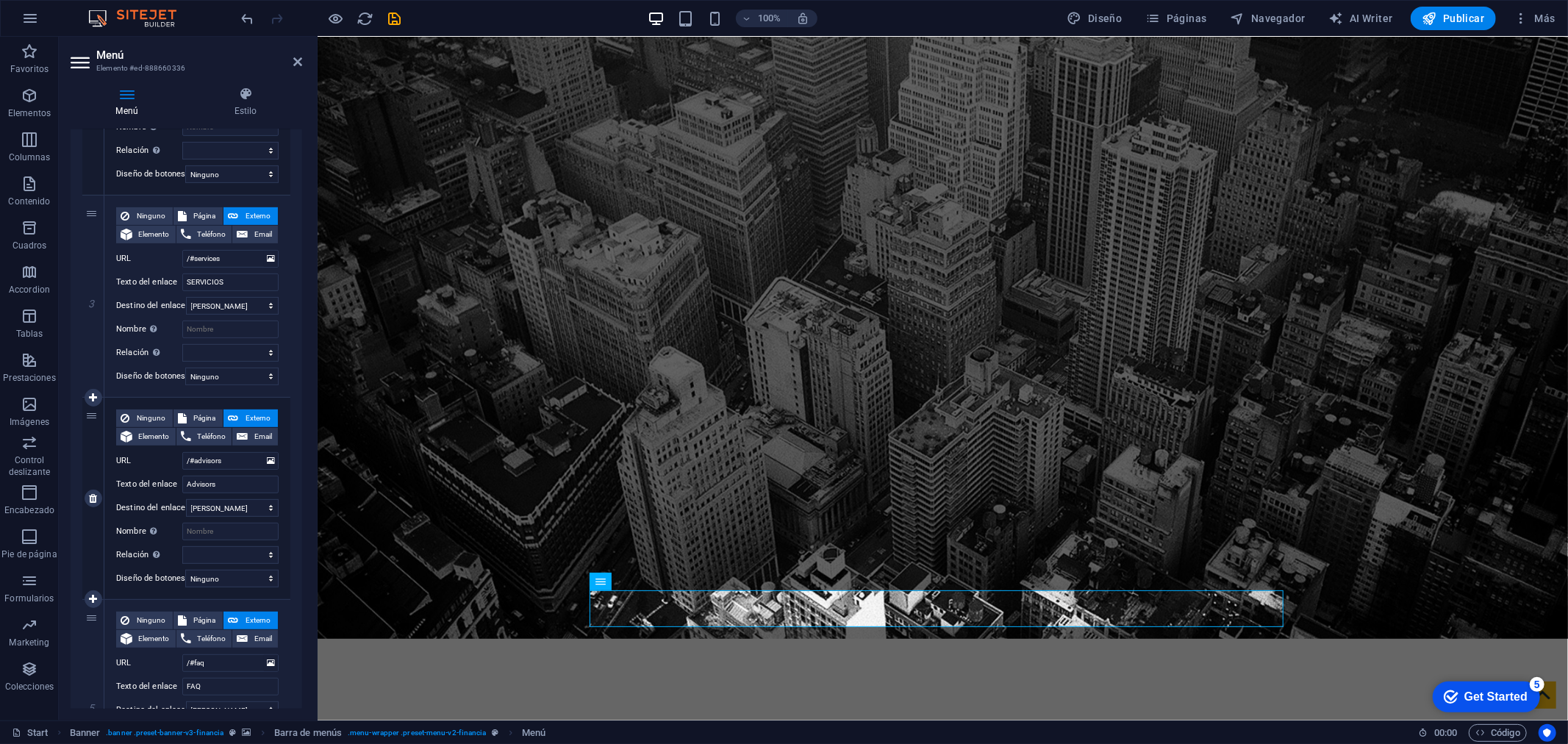
select select
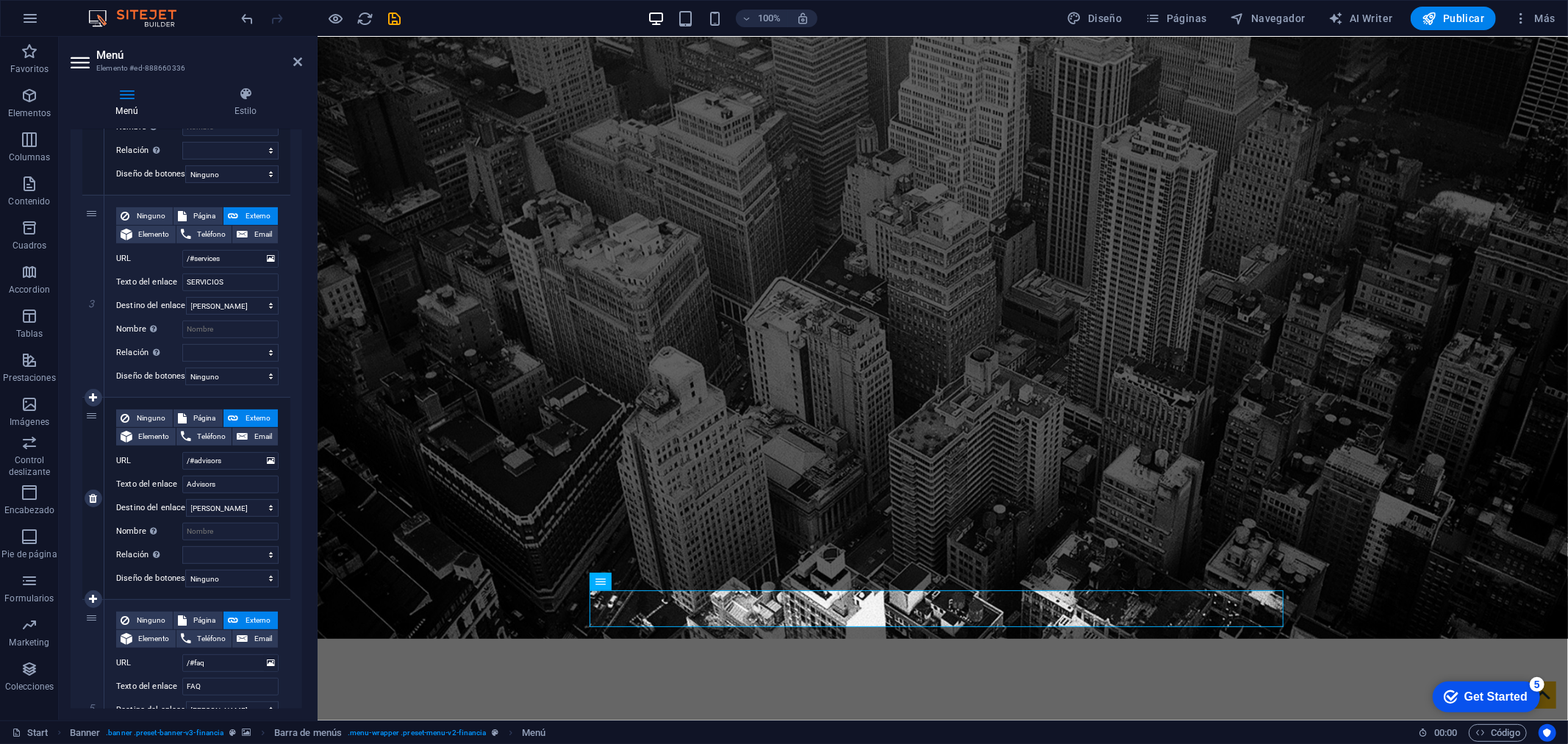
select select
click at [94, 504] on link at bounding box center [93, 498] width 18 height 18
select select
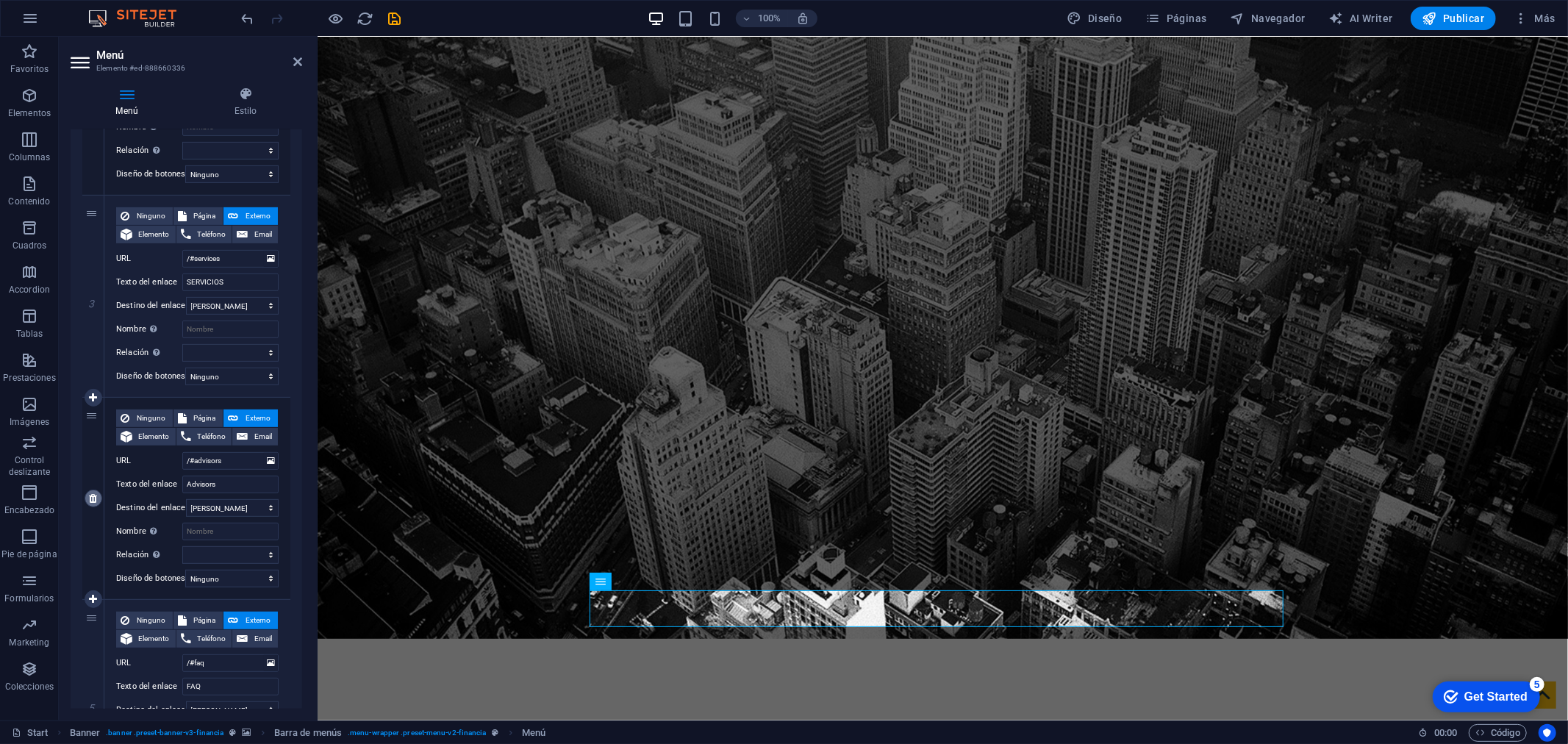
type input "/#faq"
type input "FAQ"
select select
type input "/#contact"
type input "Contact"
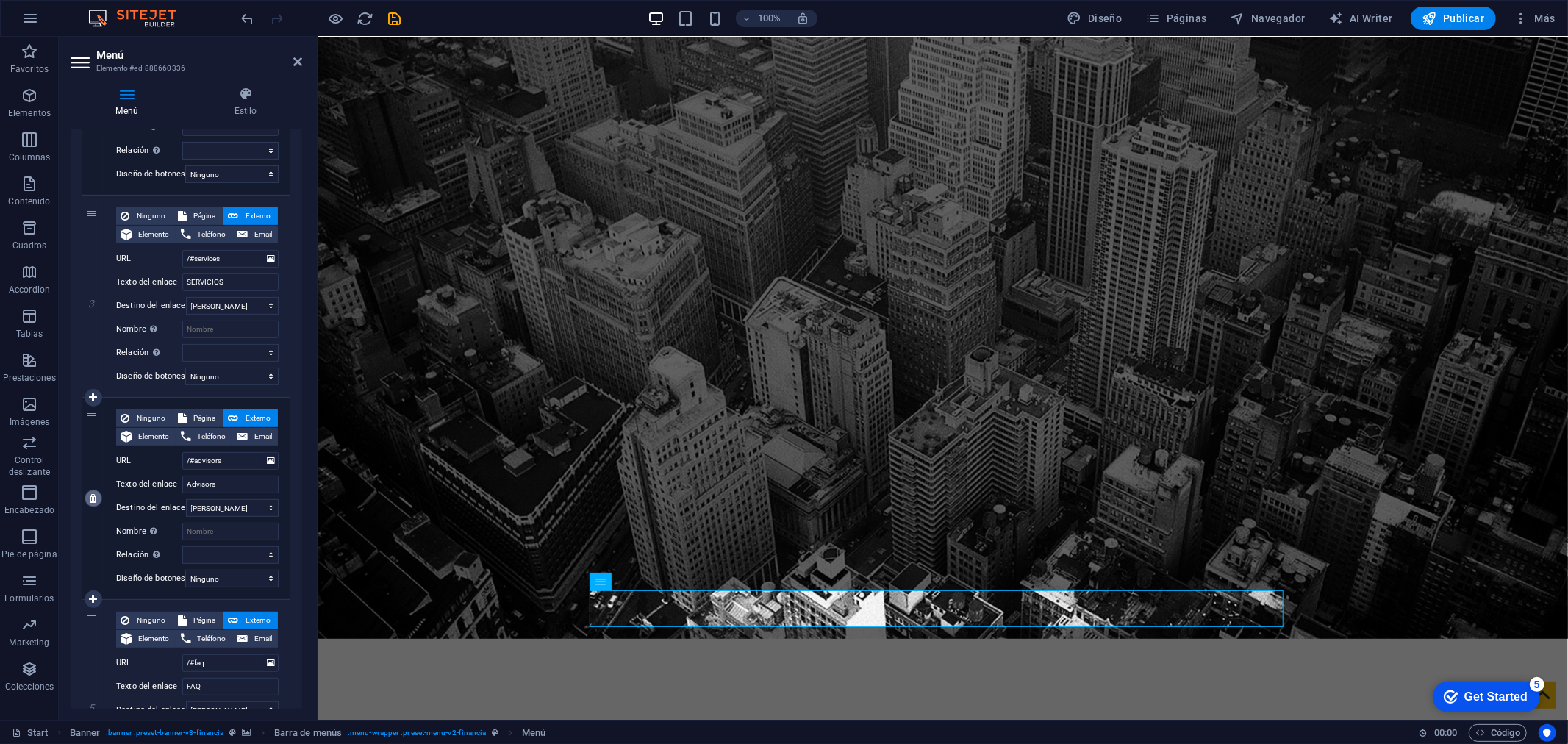
select select
click at [94, 504] on link at bounding box center [93, 498] width 18 height 18
select select
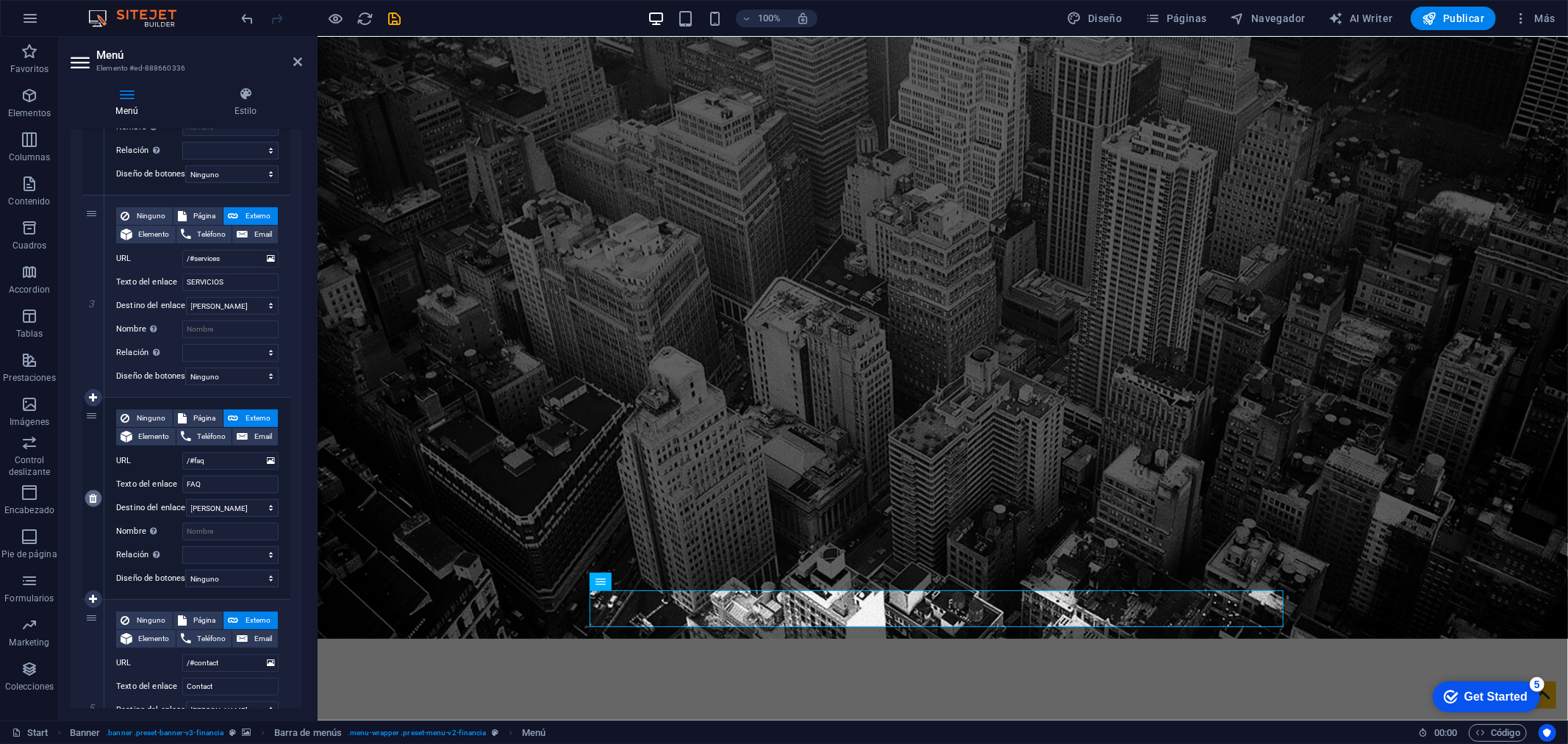
type input "/#contact"
type input "Contact"
select select
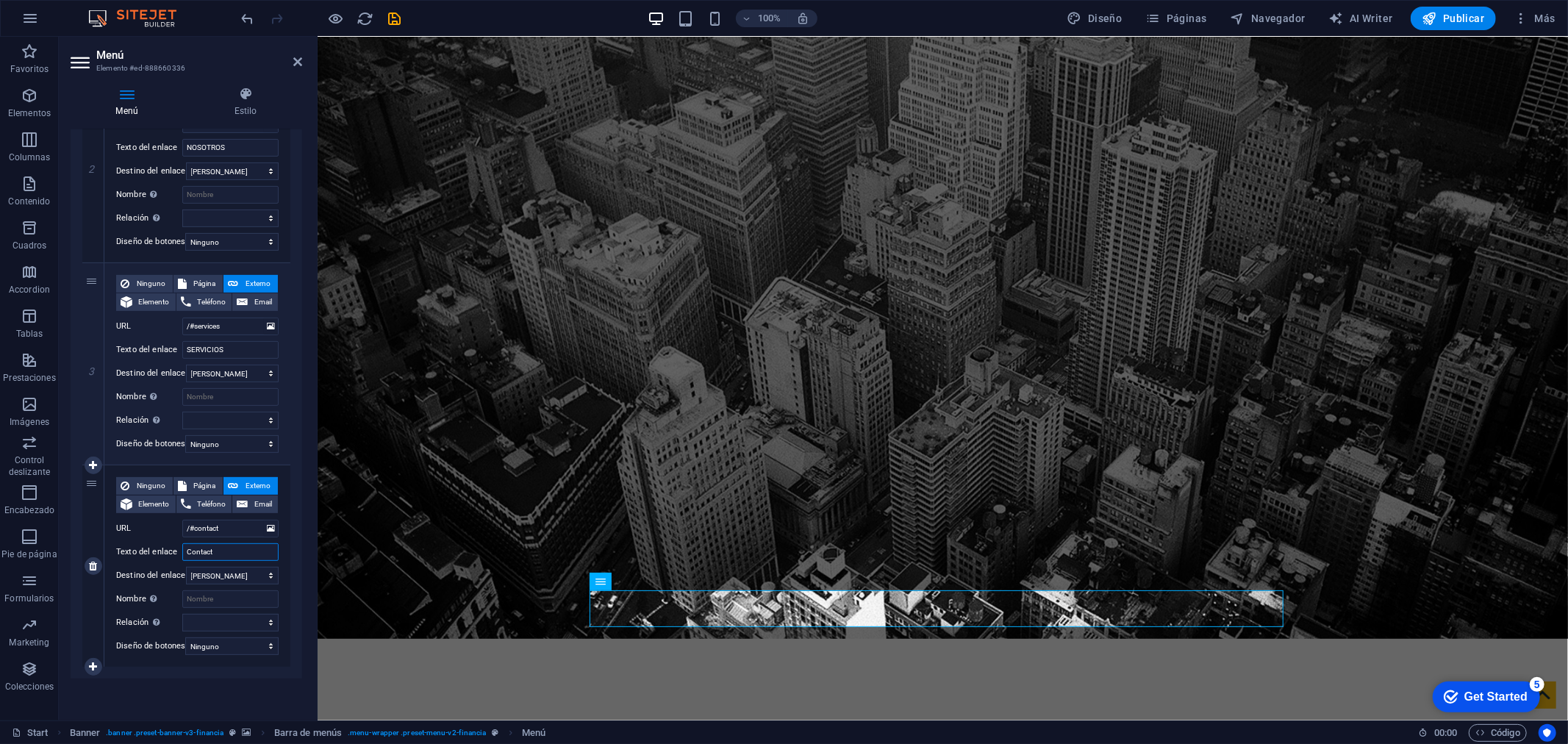
click at [211, 545] on input "Contact" at bounding box center [231, 552] width 96 height 18
type input "C"
select select
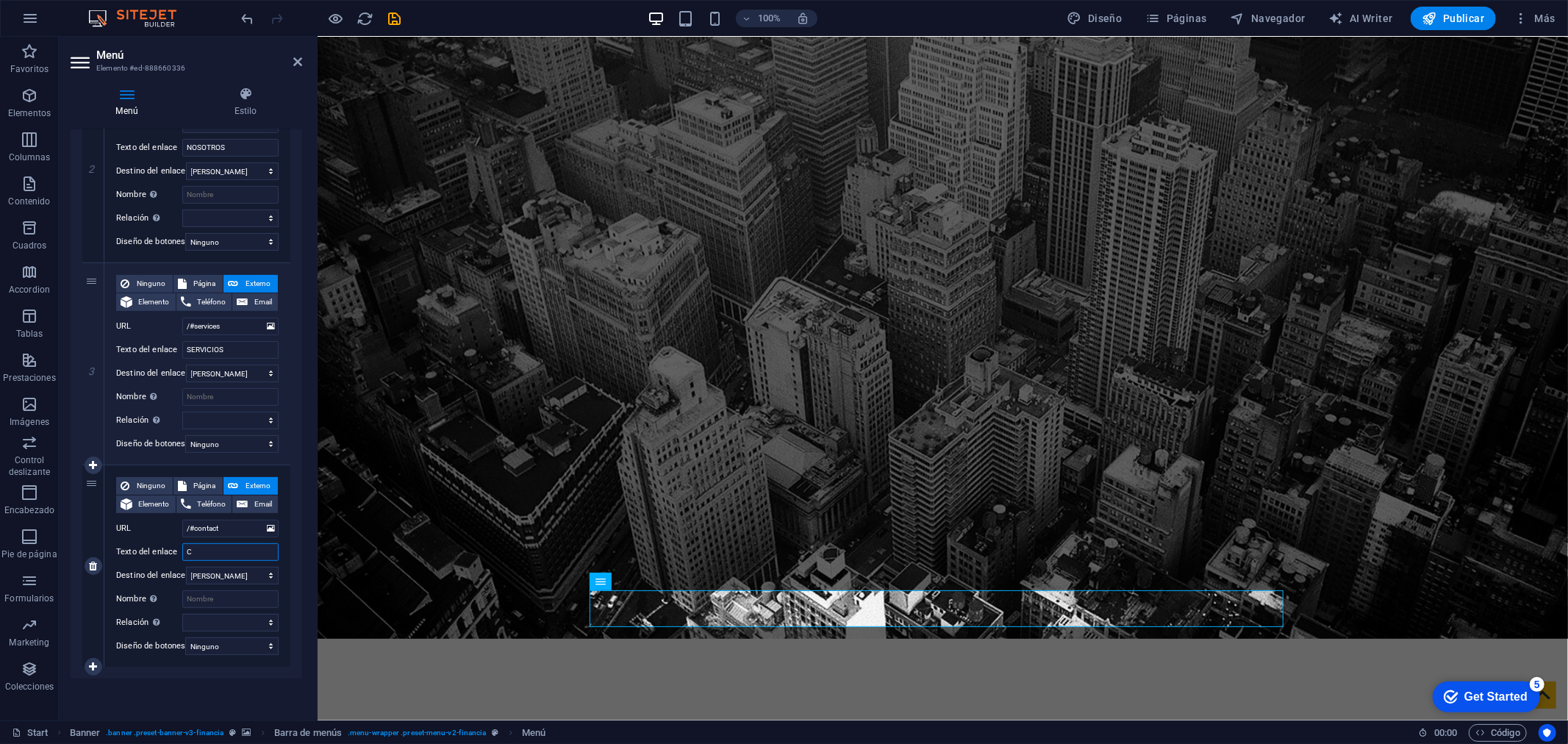
select select
type input "CONTACTANOS"
select select
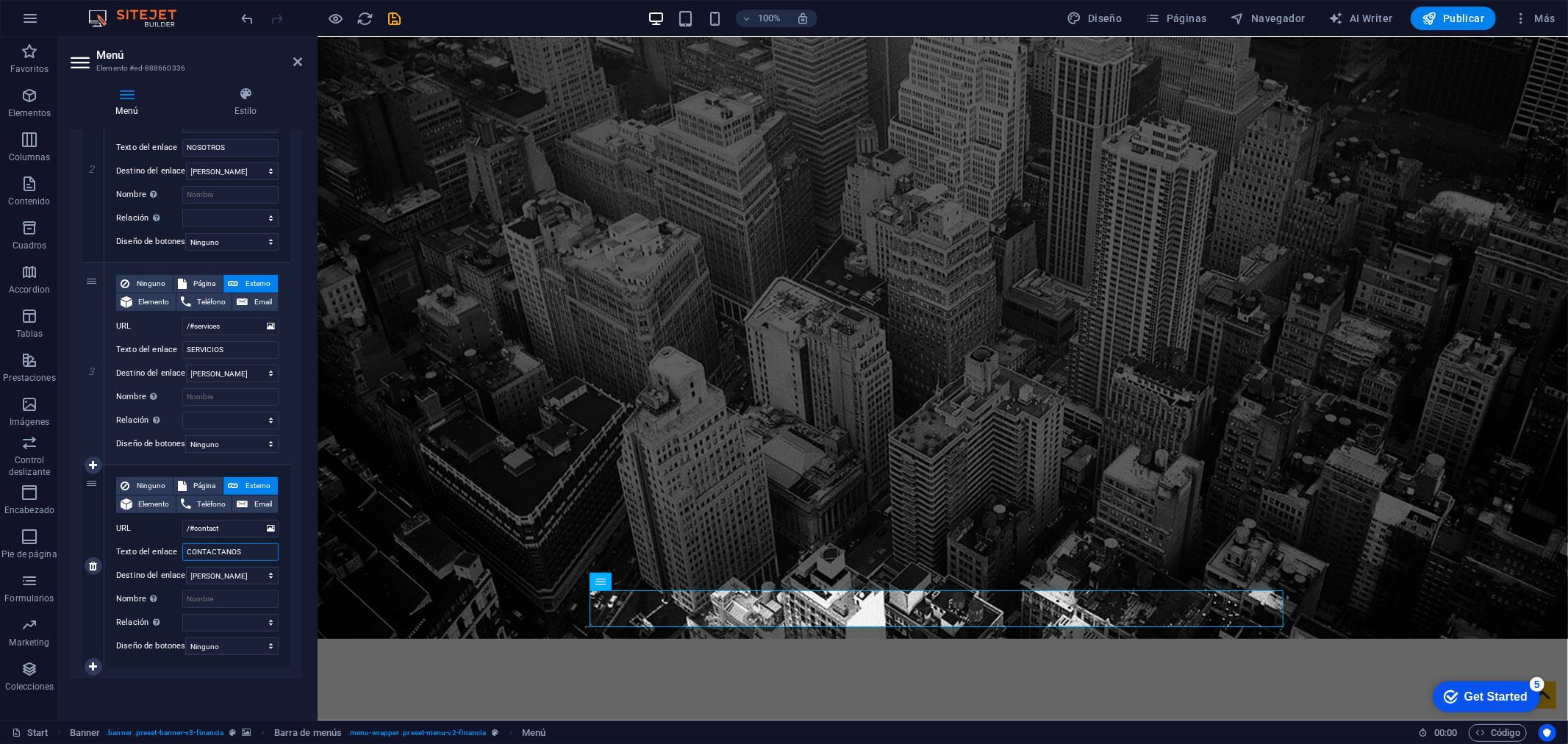
select select
type input "CONTACTANOS"
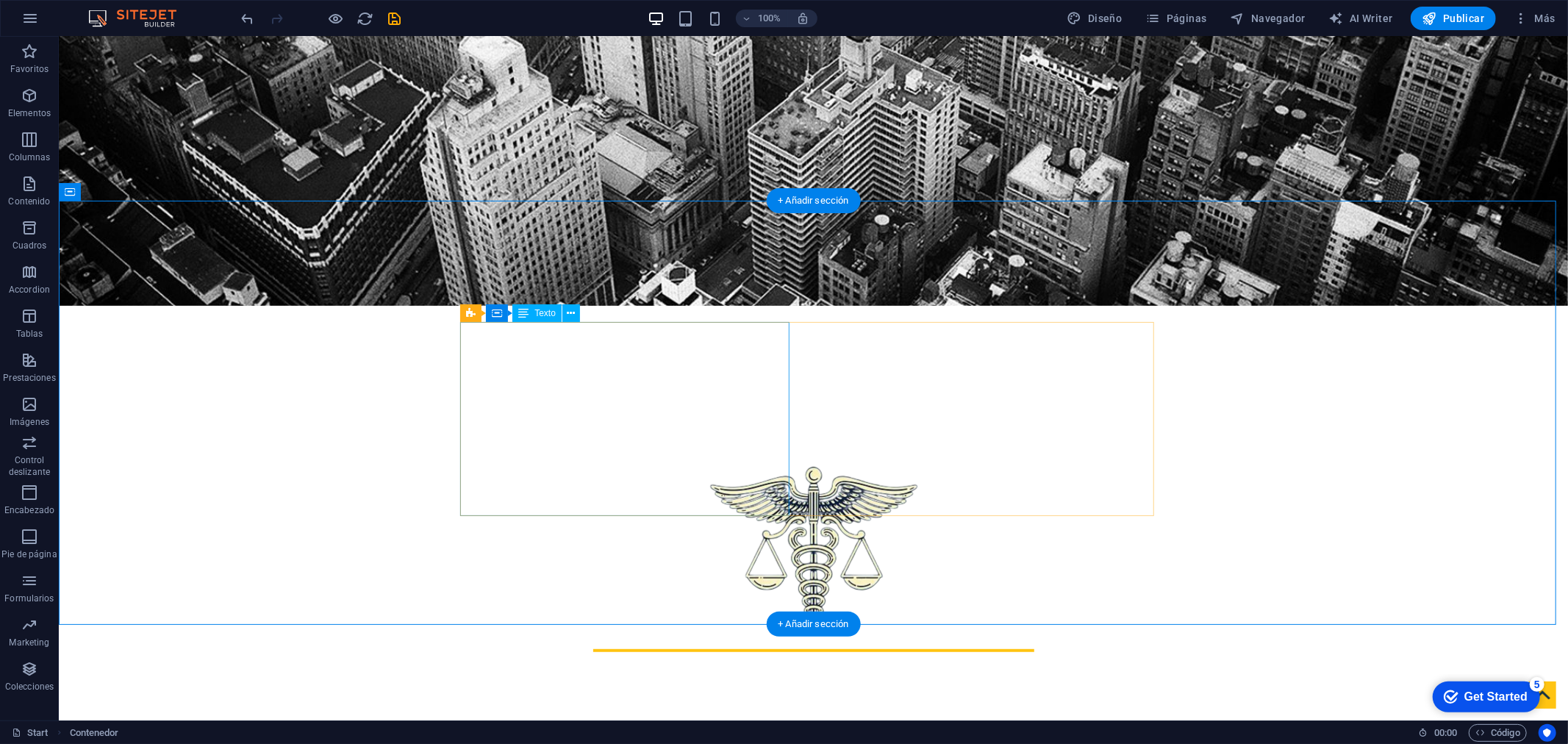
scroll to position [408, 0]
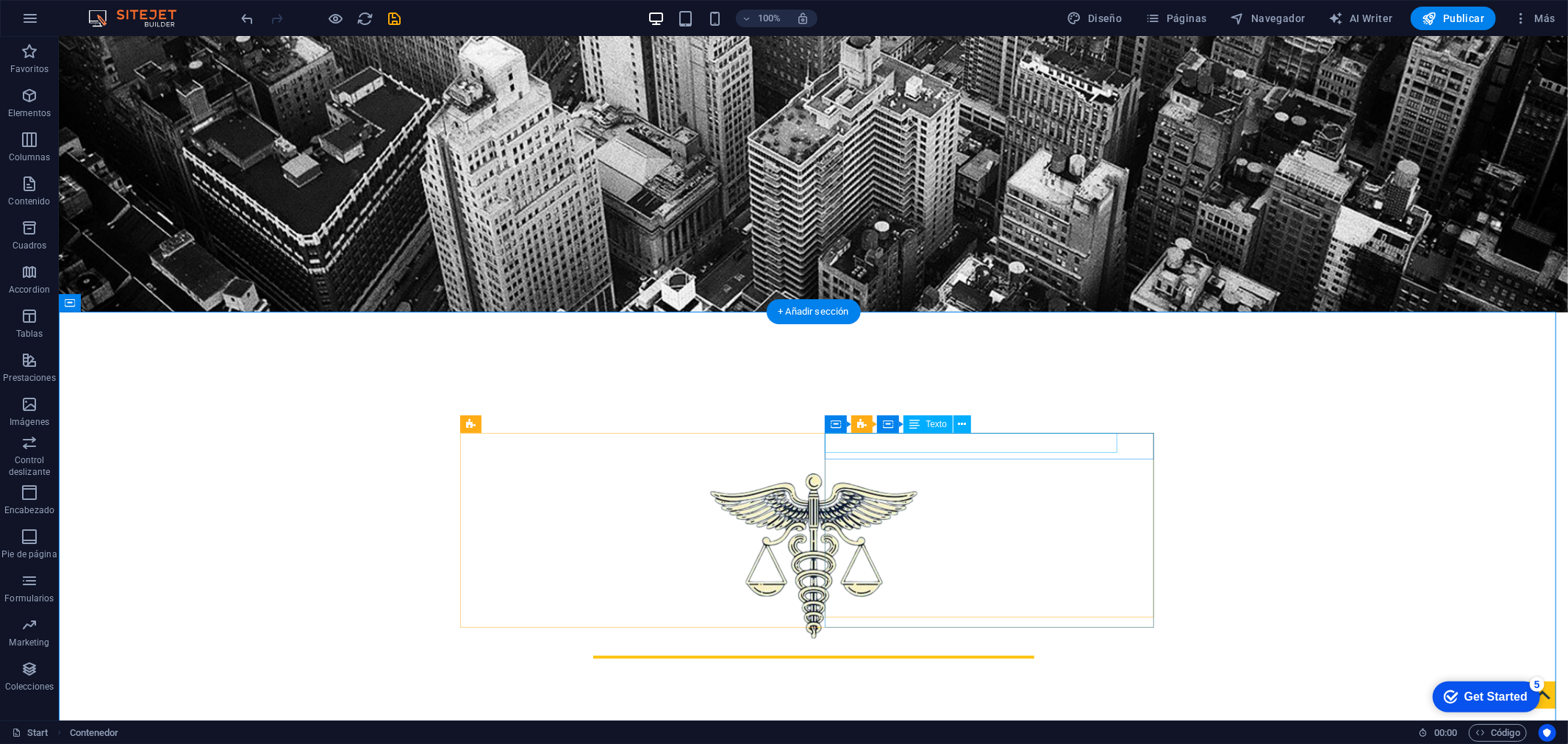
click at [966, 428] on icon at bounding box center [963, 425] width 8 height 16
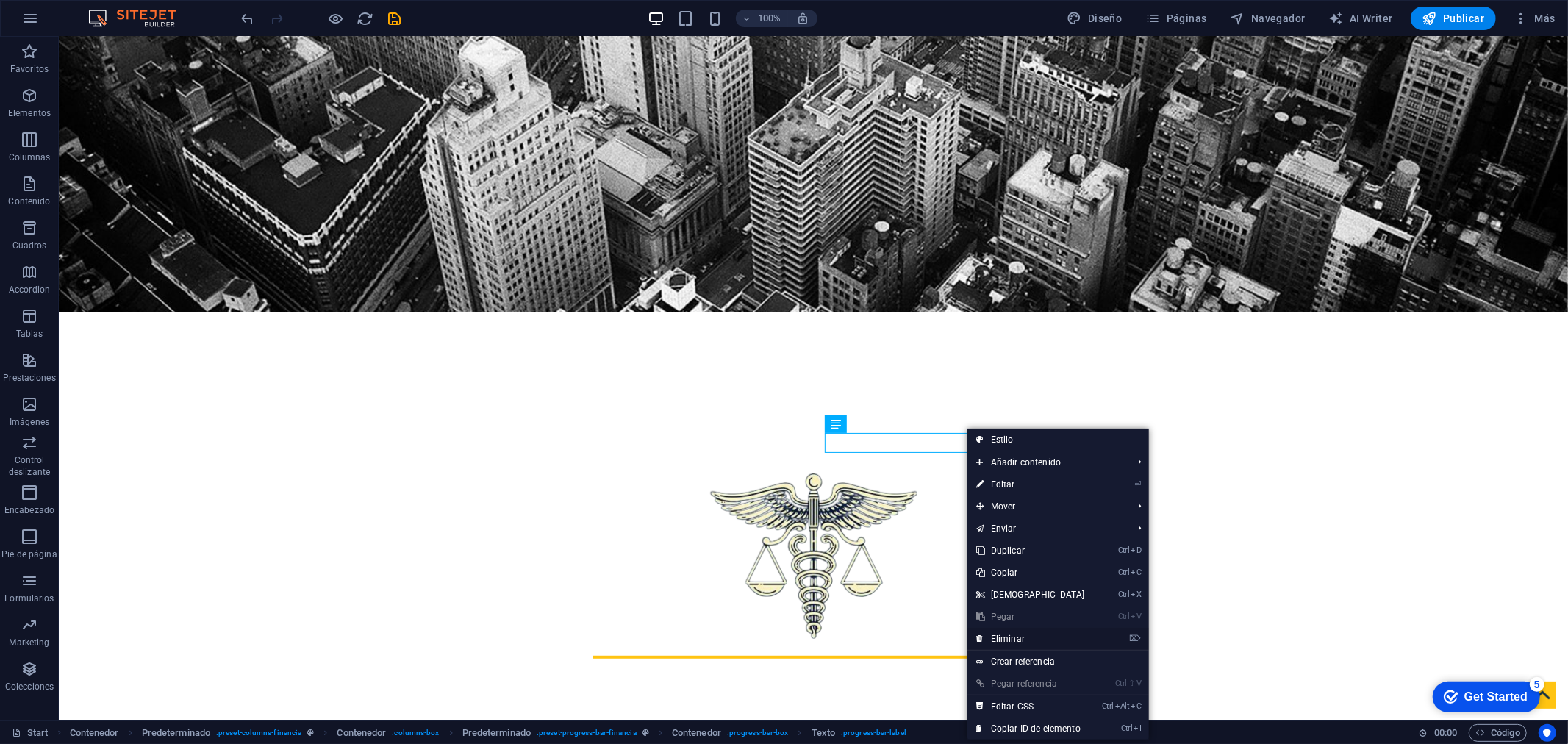
click at [1045, 640] on link "⌦ Eliminar" at bounding box center [1031, 639] width 127 height 22
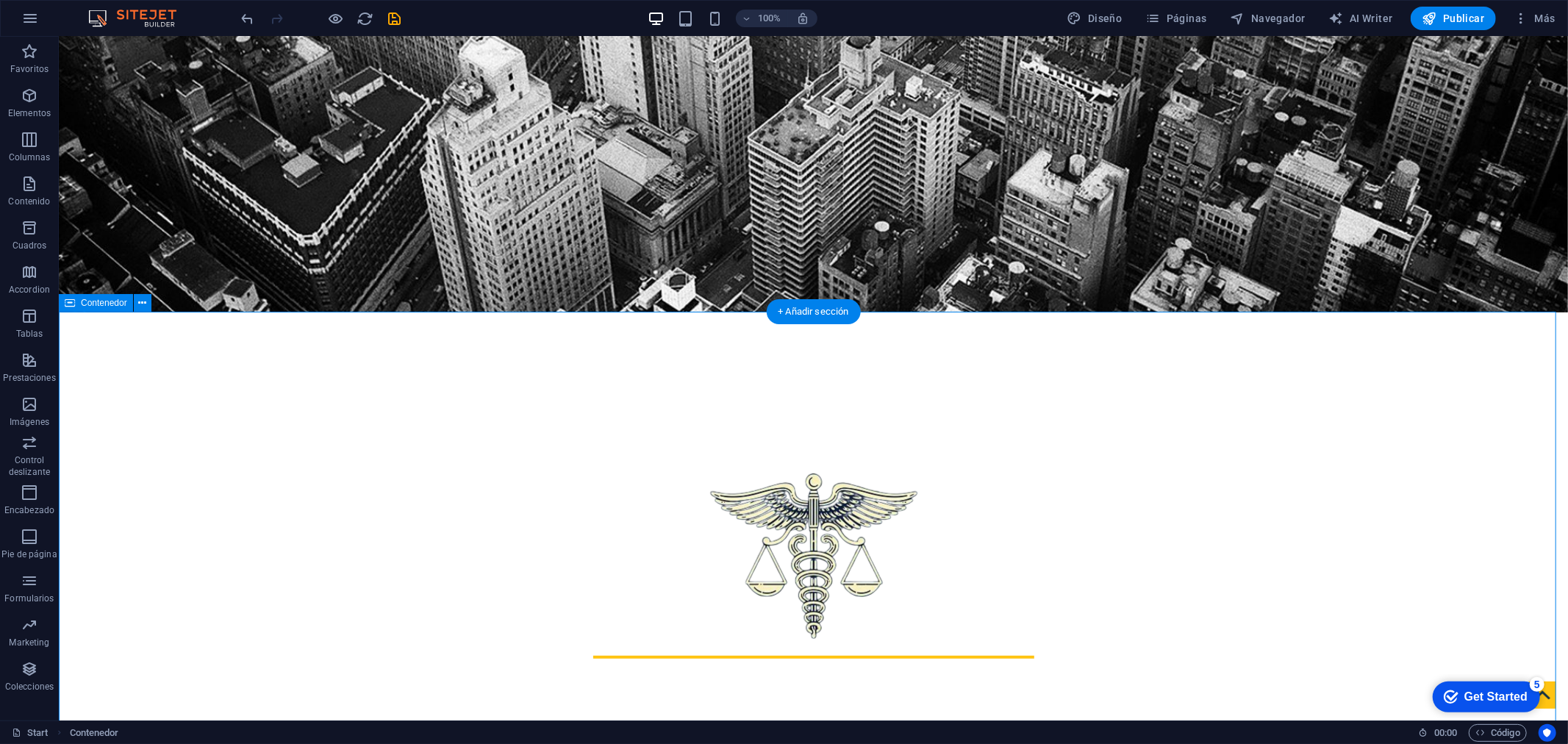
drag, startPoint x: 1271, startPoint y: 443, endPoint x: 1094, endPoint y: 448, distance: 177.1
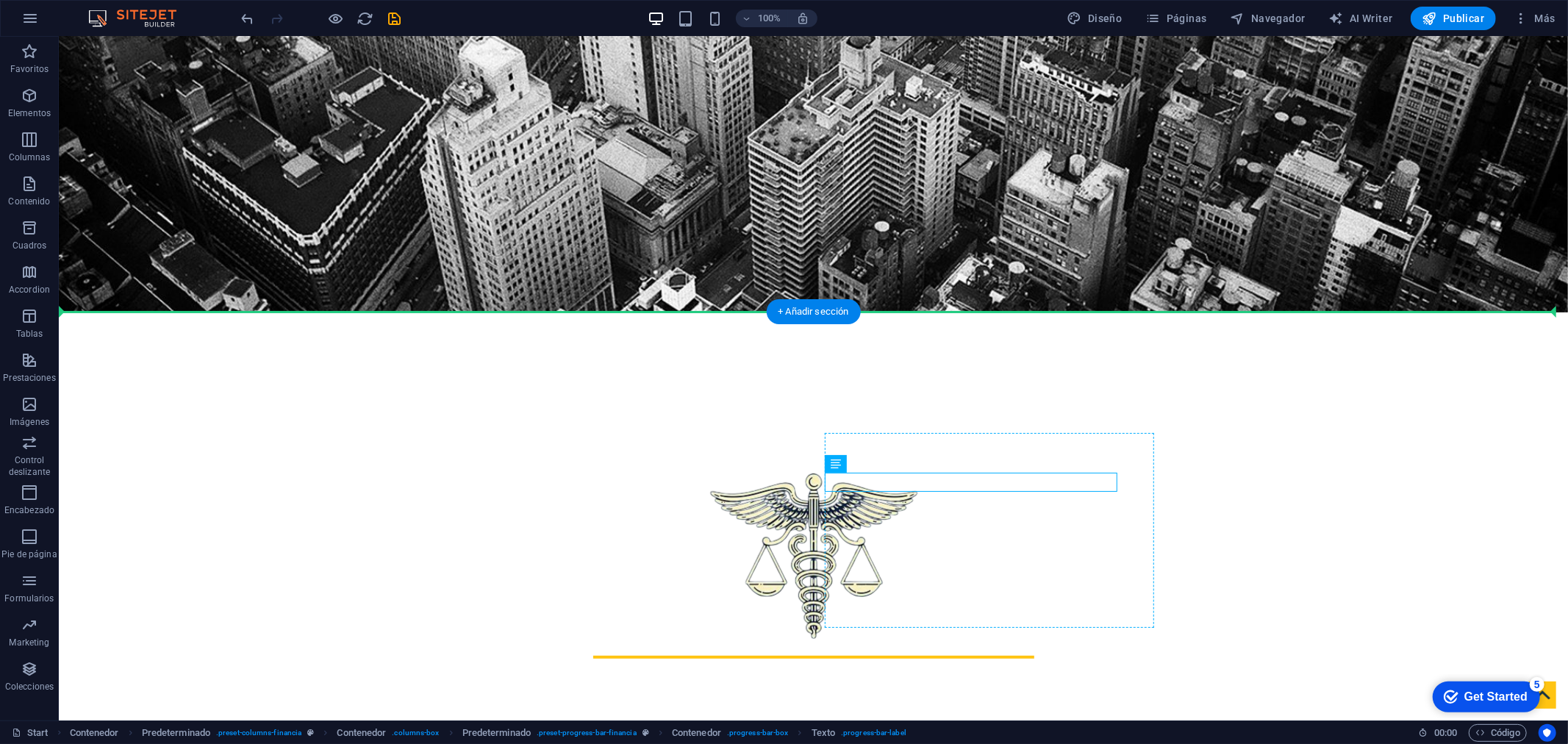
drag, startPoint x: 1049, startPoint y: 472, endPoint x: 1080, endPoint y: 464, distance: 32.0
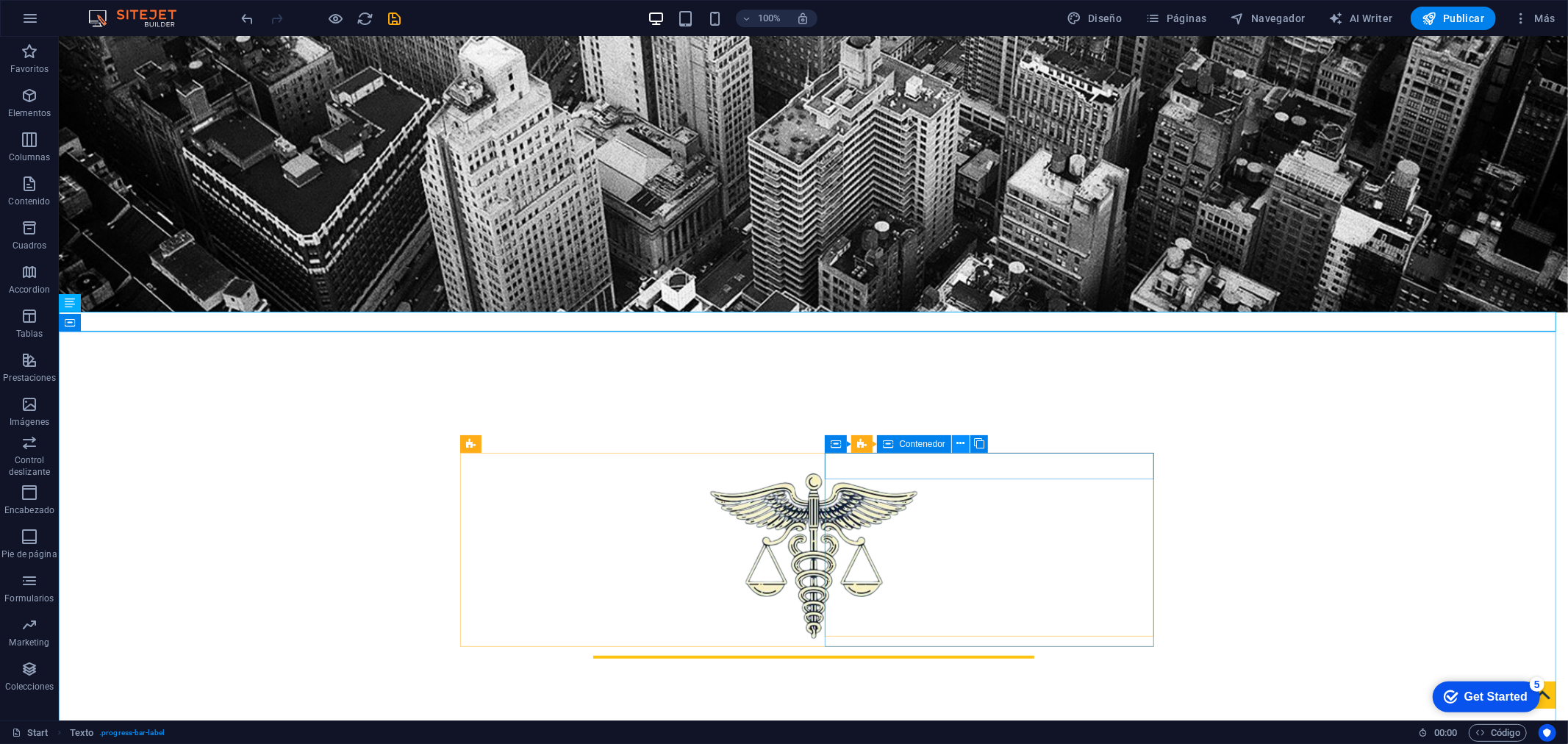
click at [965, 439] on button at bounding box center [961, 444] width 18 height 18
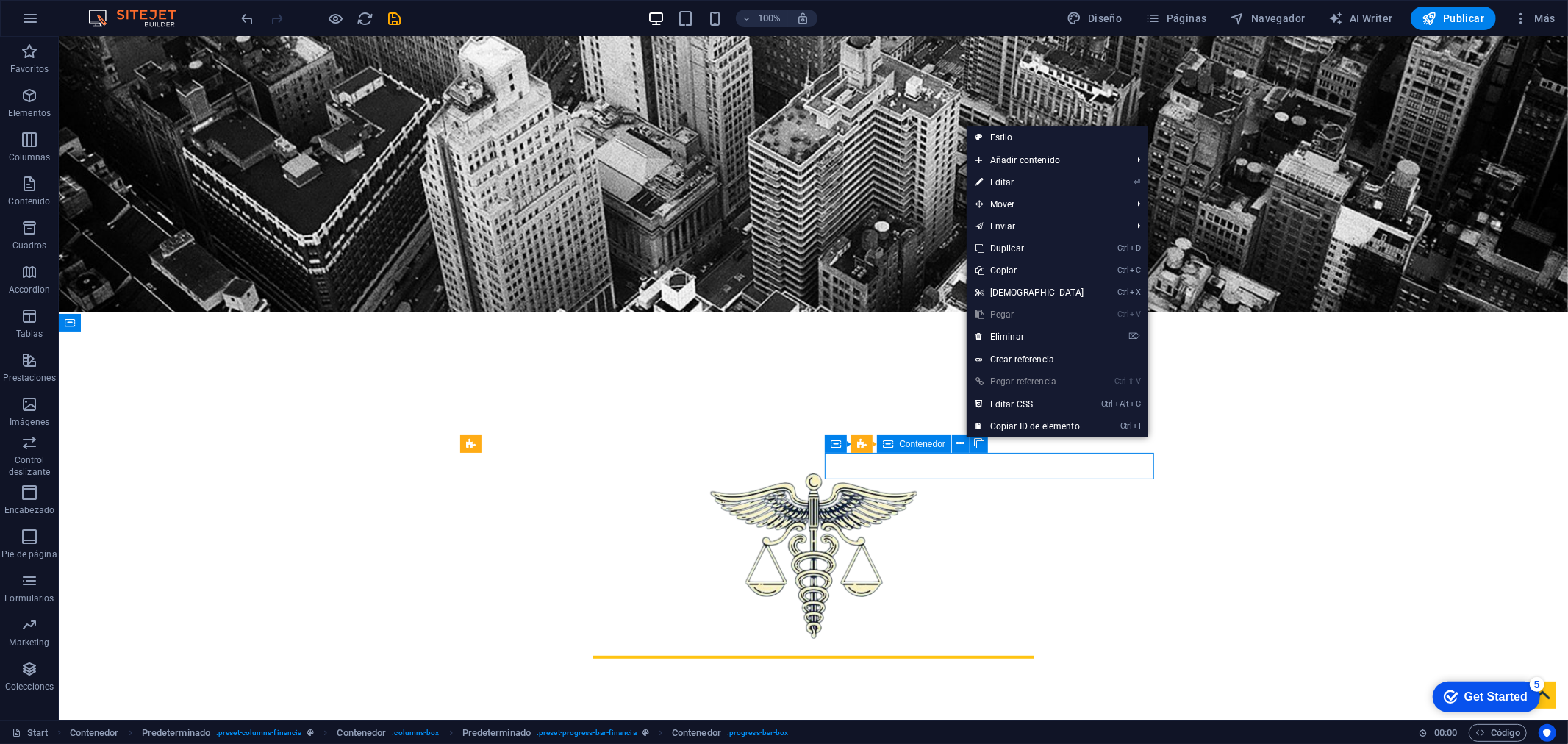
click at [922, 442] on span "Contenedor" at bounding box center [922, 443] width 46 height 9
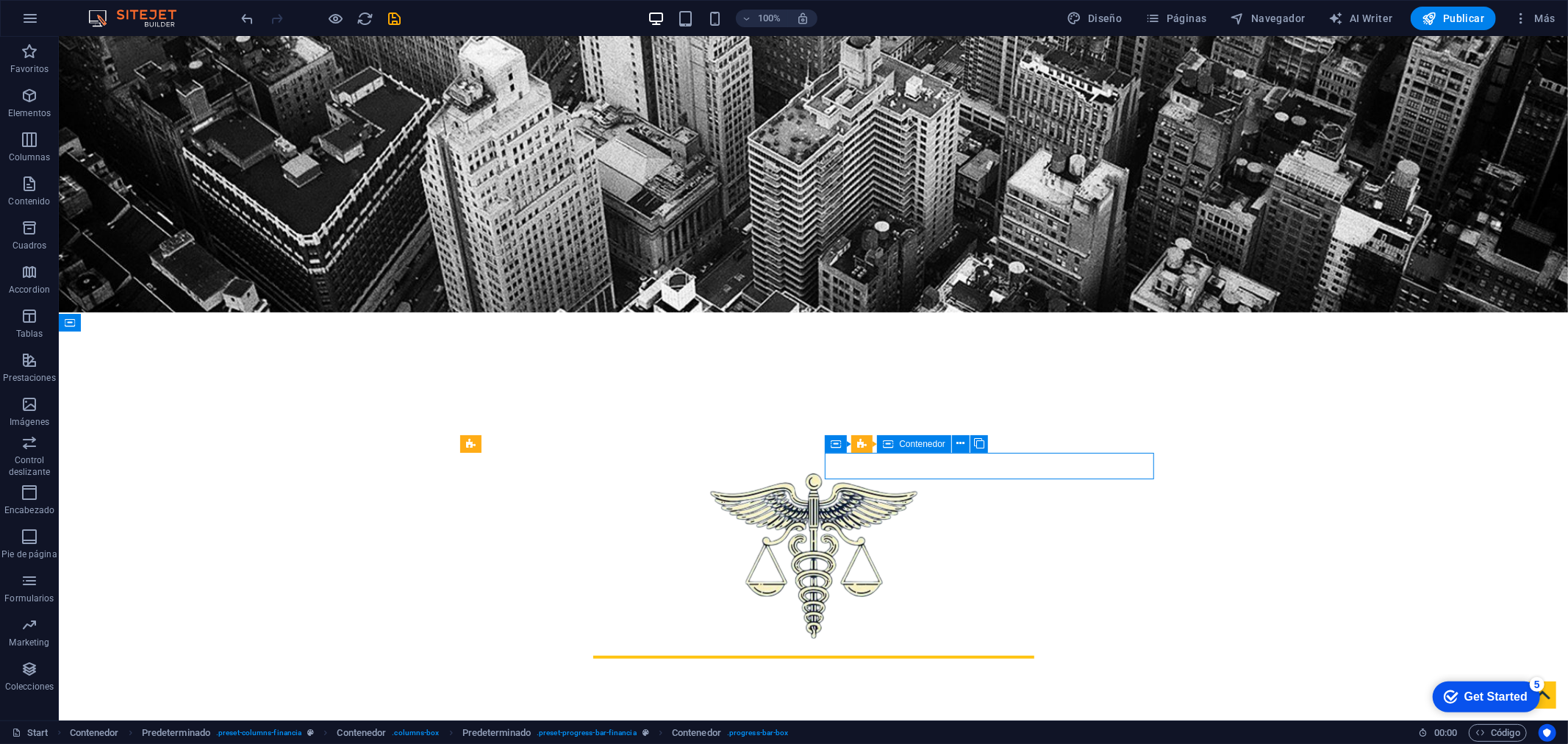
click at [922, 442] on span "Contenedor" at bounding box center [922, 443] width 46 height 9
click at [965, 438] on button at bounding box center [961, 444] width 18 height 18
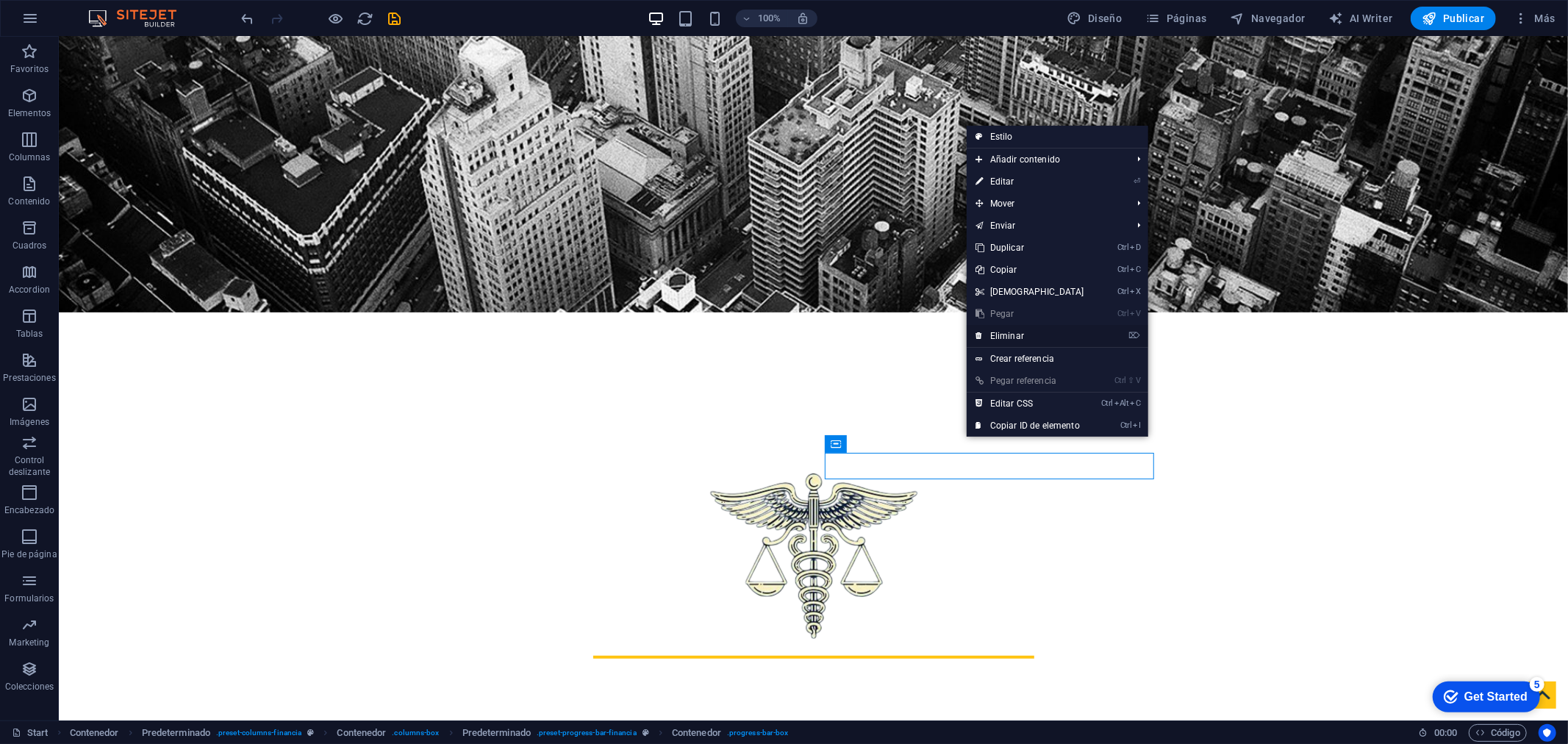
click at [1033, 327] on link "⌦ Eliminar" at bounding box center [1030, 336] width 127 height 22
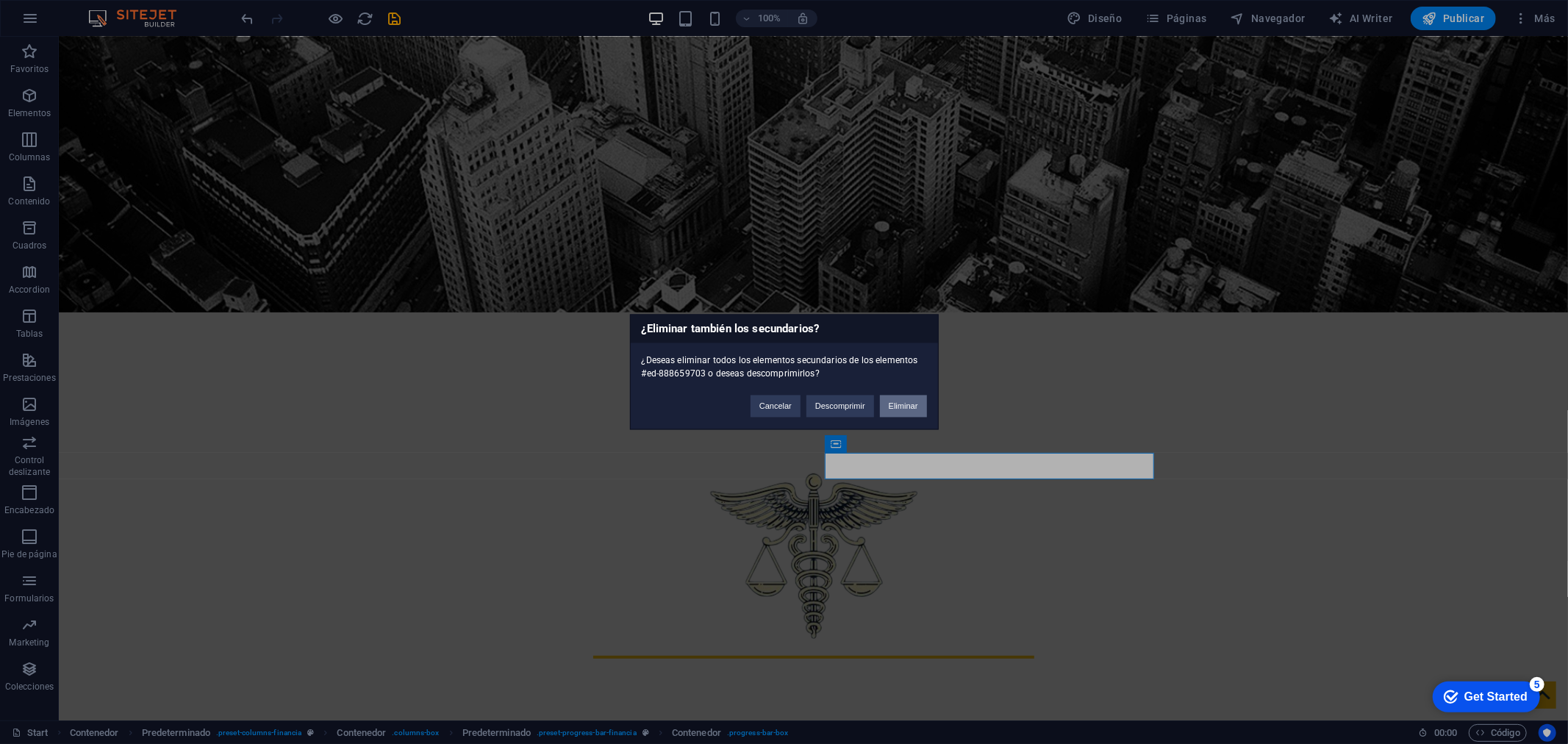
click at [892, 400] on button "Eliminar" at bounding box center [904, 407] width 47 height 22
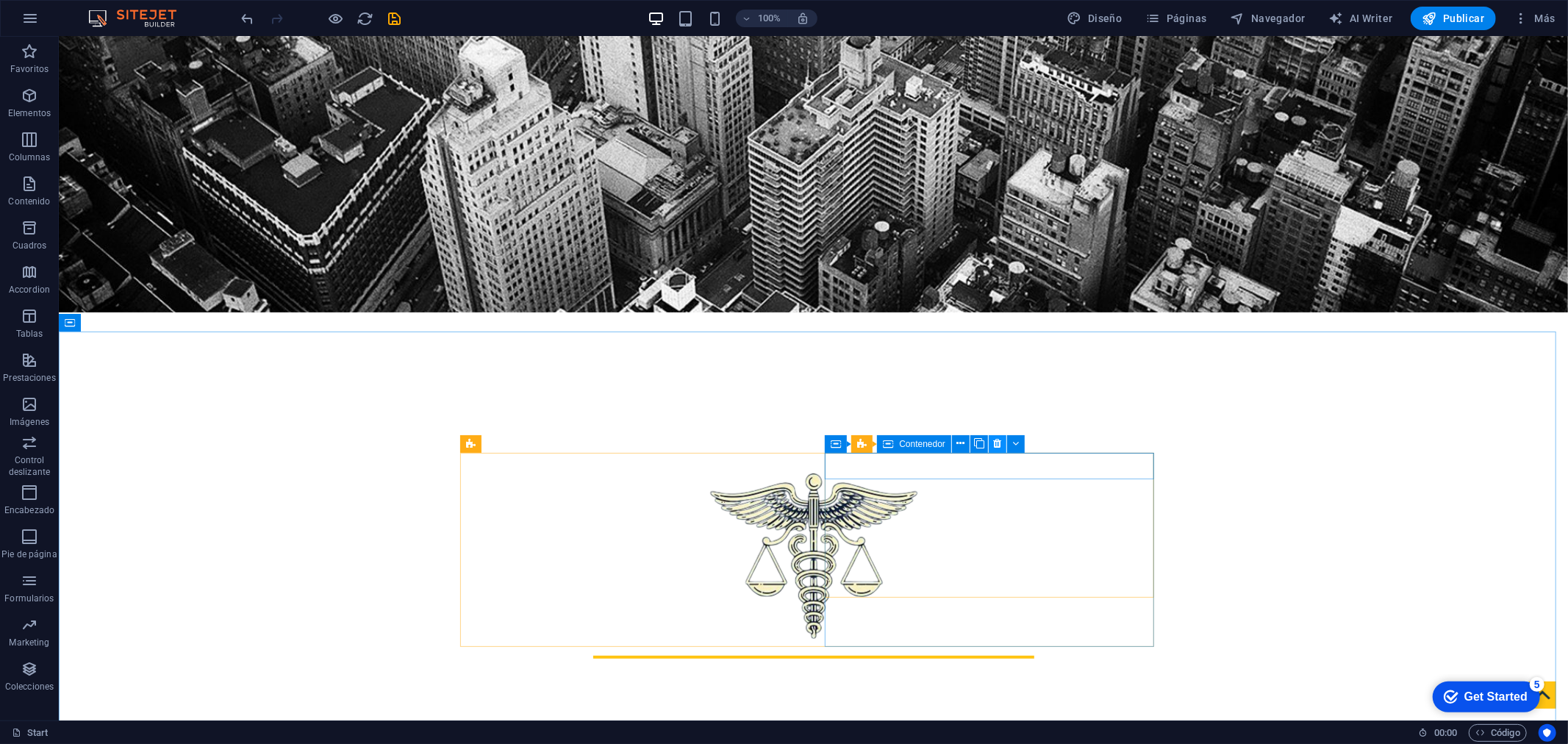
click at [988, 442] on button at bounding box center [997, 444] width 18 height 18
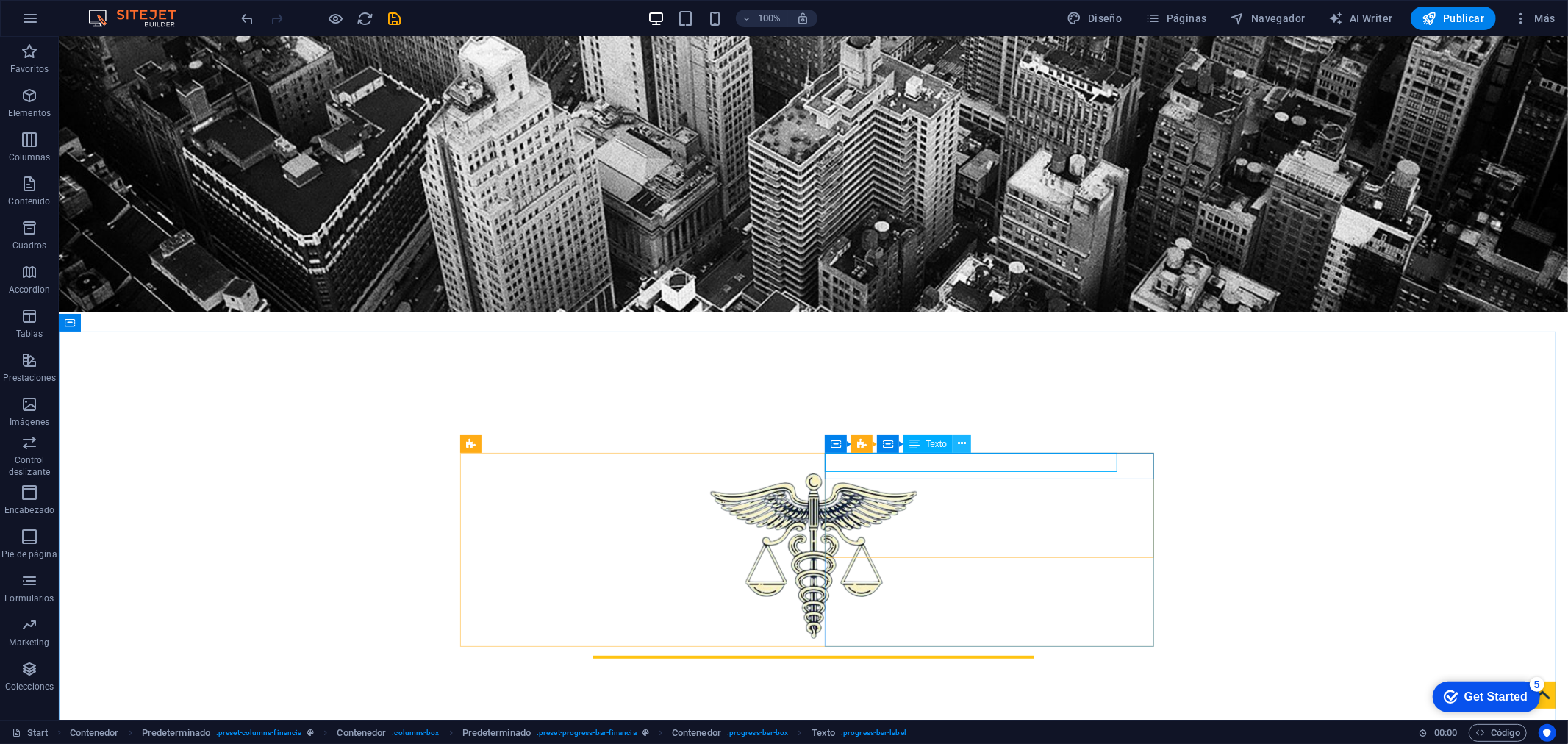
click at [965, 442] on icon at bounding box center [963, 444] width 8 height 16
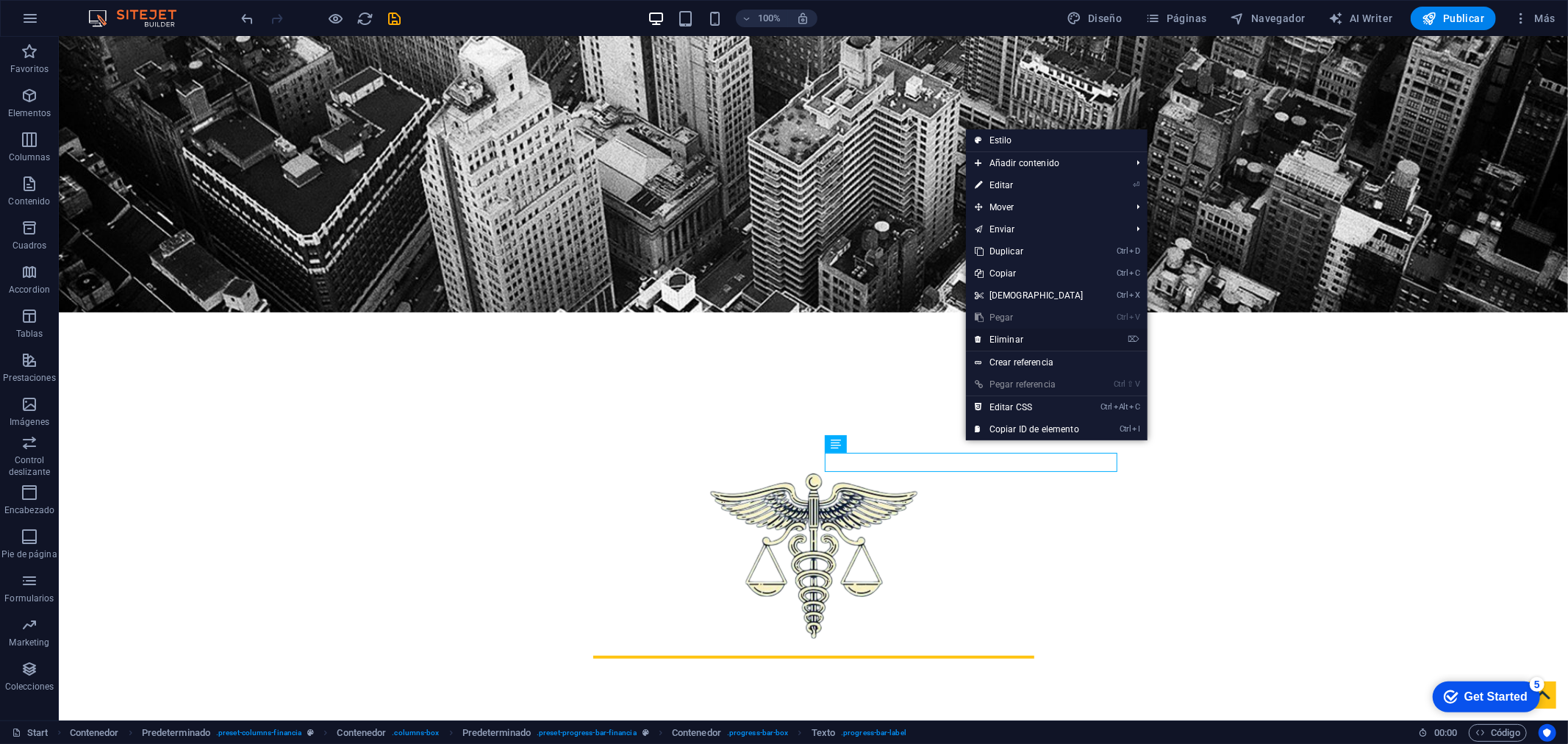
click at [1020, 338] on link "⌦ Eliminar" at bounding box center [1029, 339] width 127 height 22
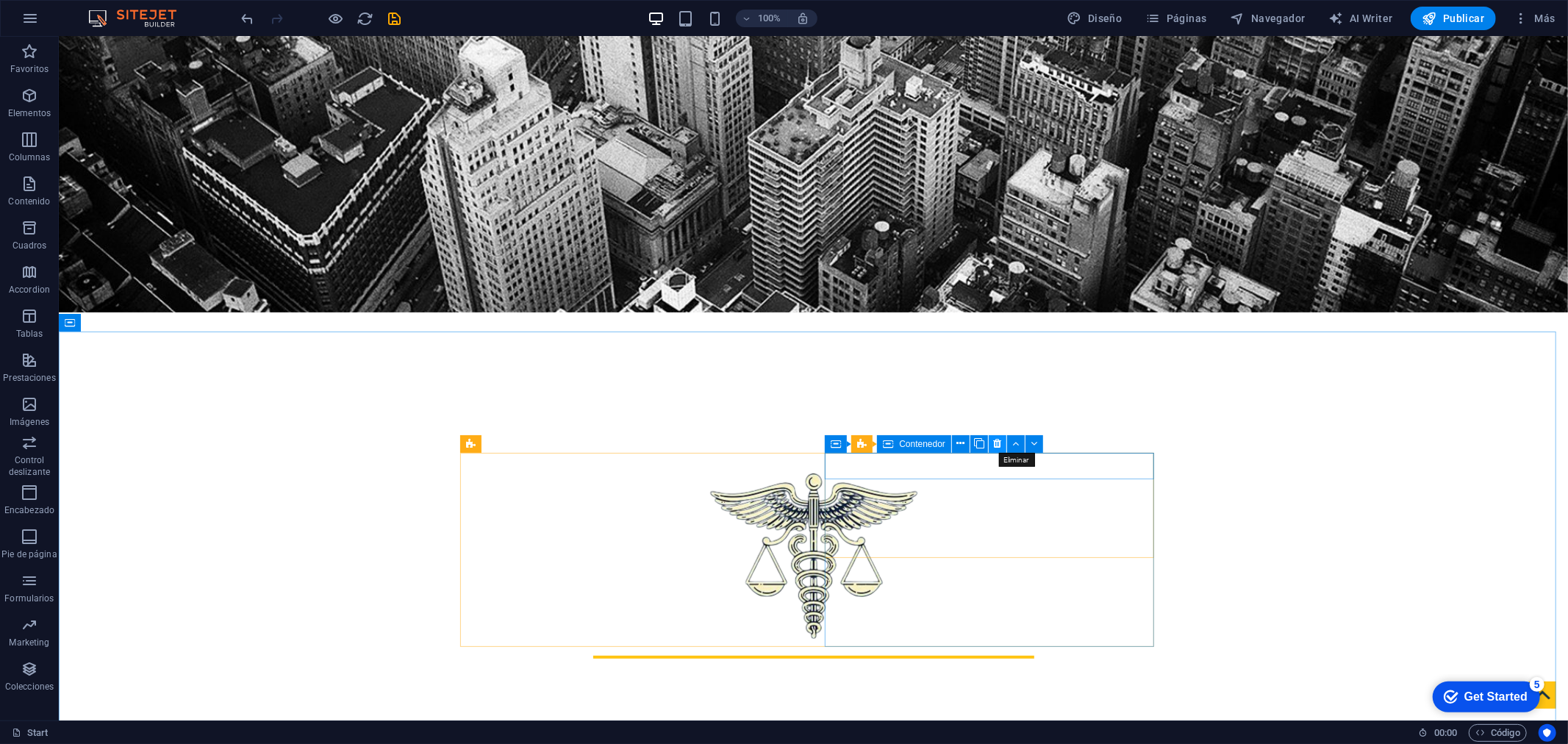
click at [1001, 443] on icon at bounding box center [998, 444] width 8 height 16
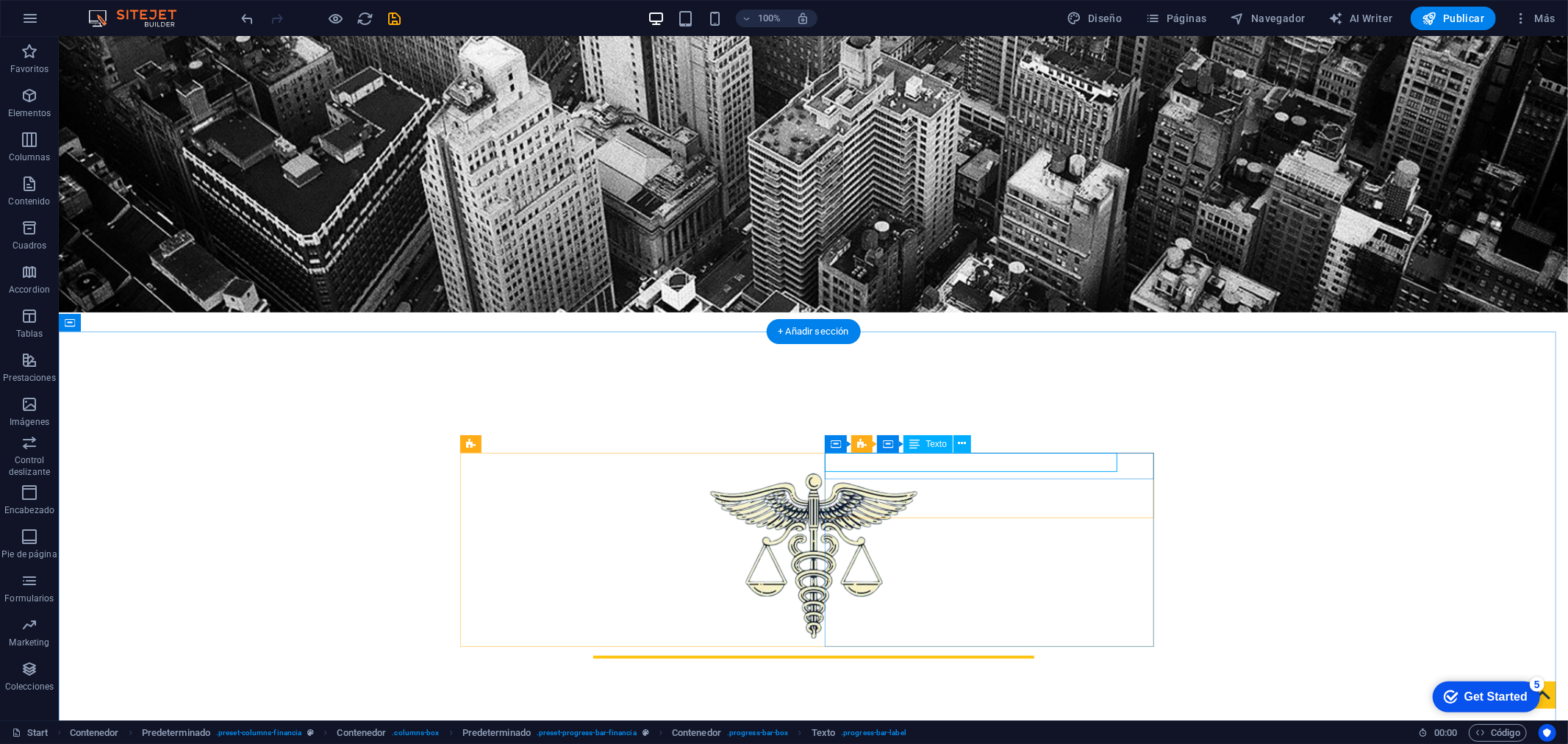
click at [956, 448] on button at bounding box center [962, 444] width 18 height 18
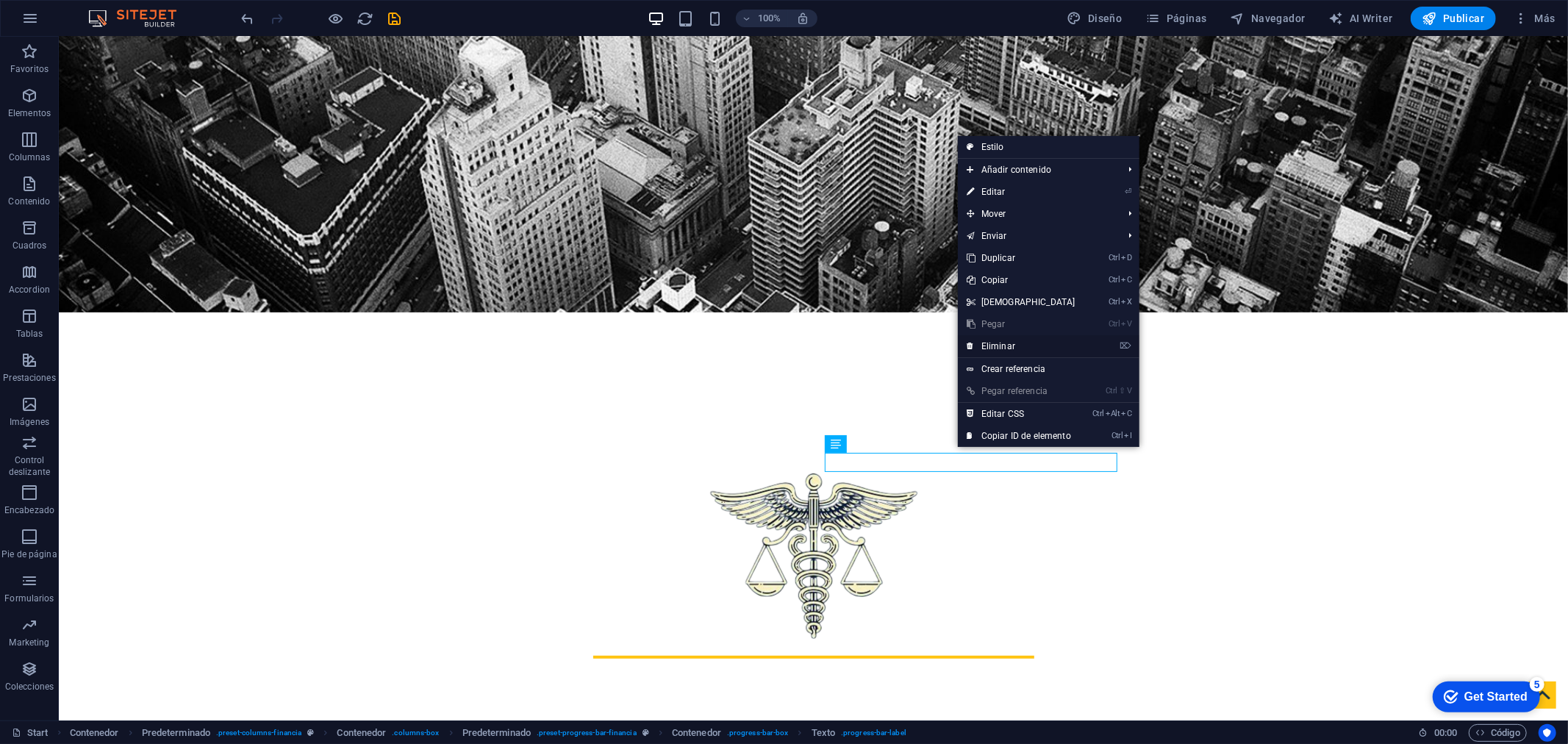
click at [989, 351] on link "⌦ Eliminar" at bounding box center [1021, 346] width 127 height 22
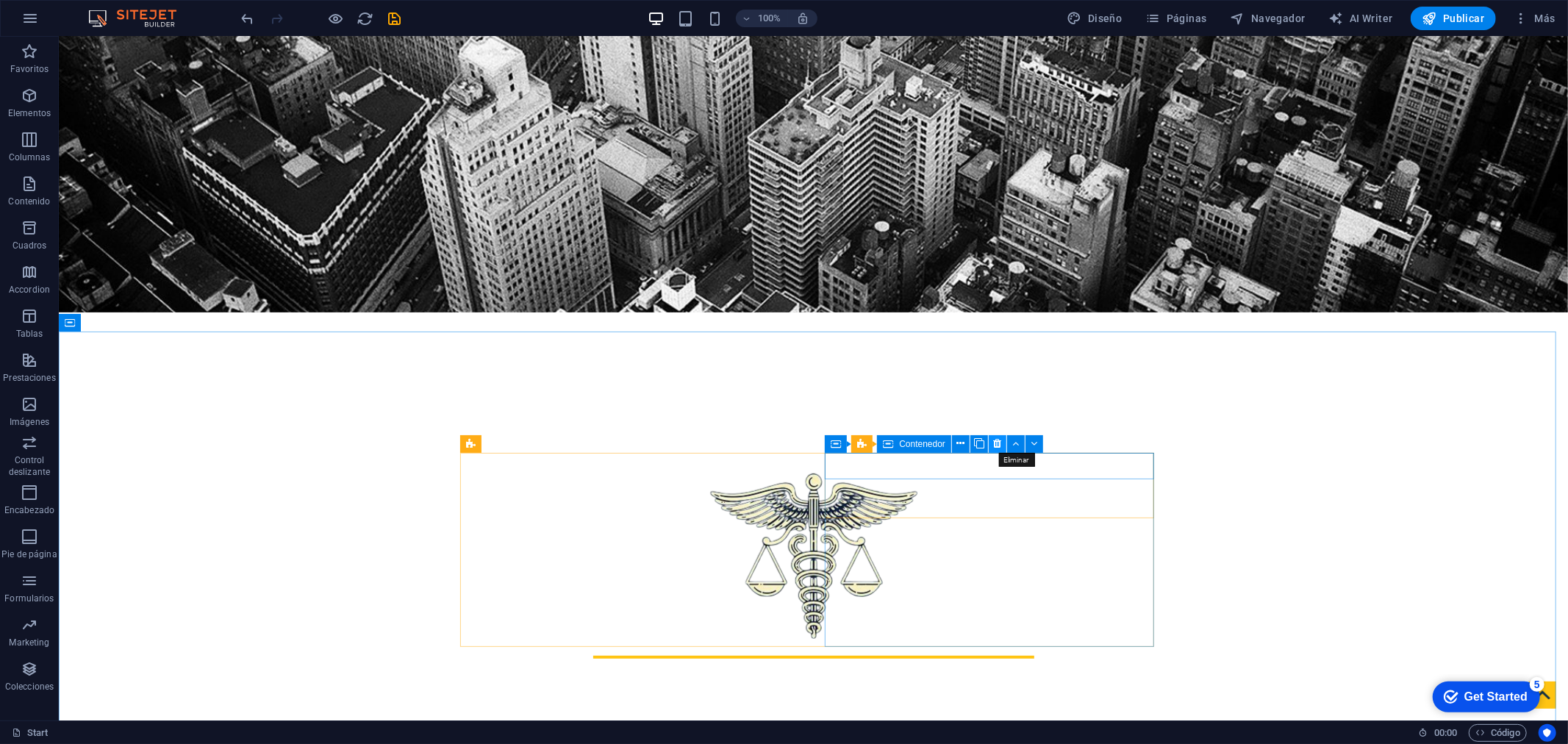
click at [997, 439] on icon at bounding box center [998, 444] width 8 height 16
click at [963, 448] on icon at bounding box center [963, 444] width 8 height 16
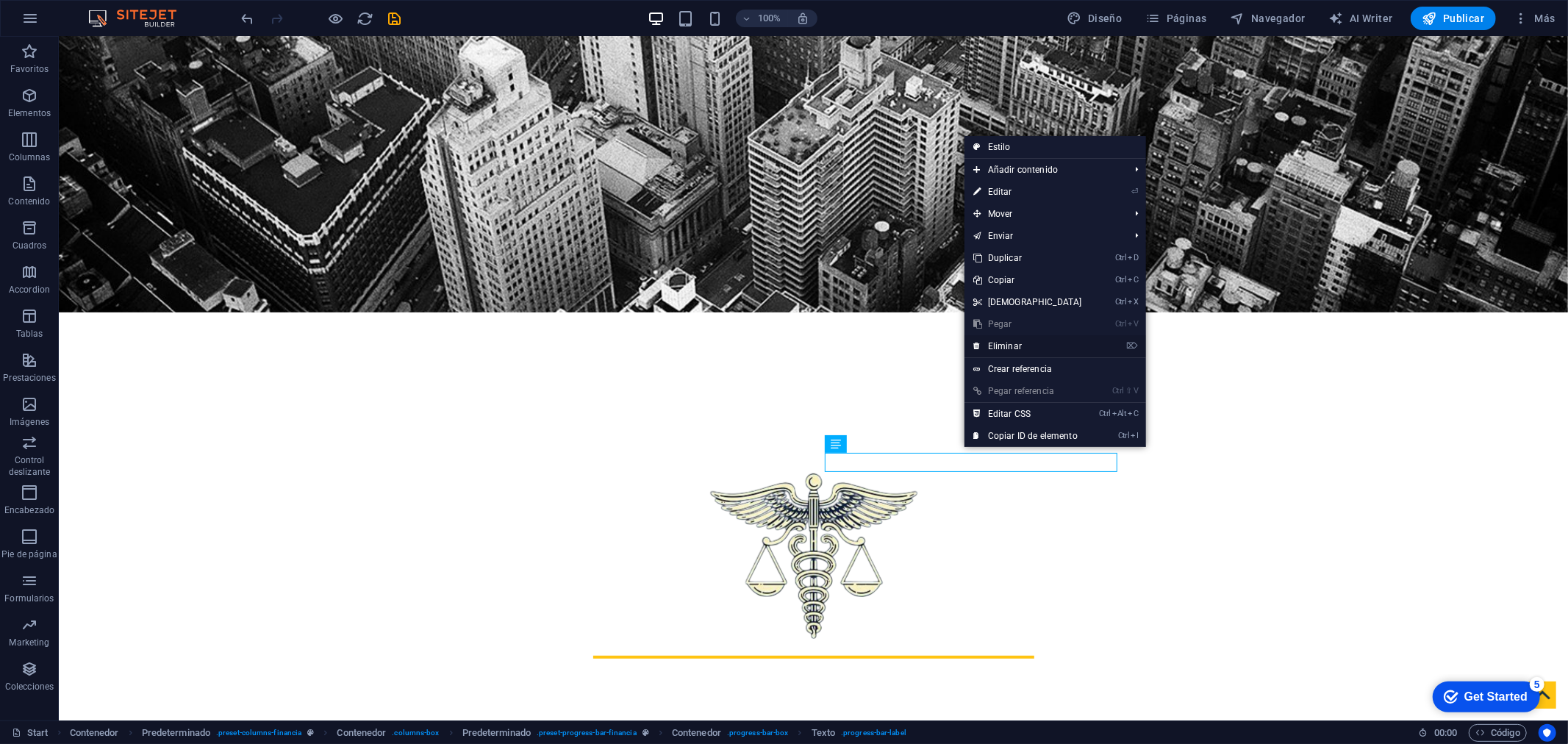
click at [996, 349] on link "⌦ Eliminar" at bounding box center [1028, 346] width 127 height 22
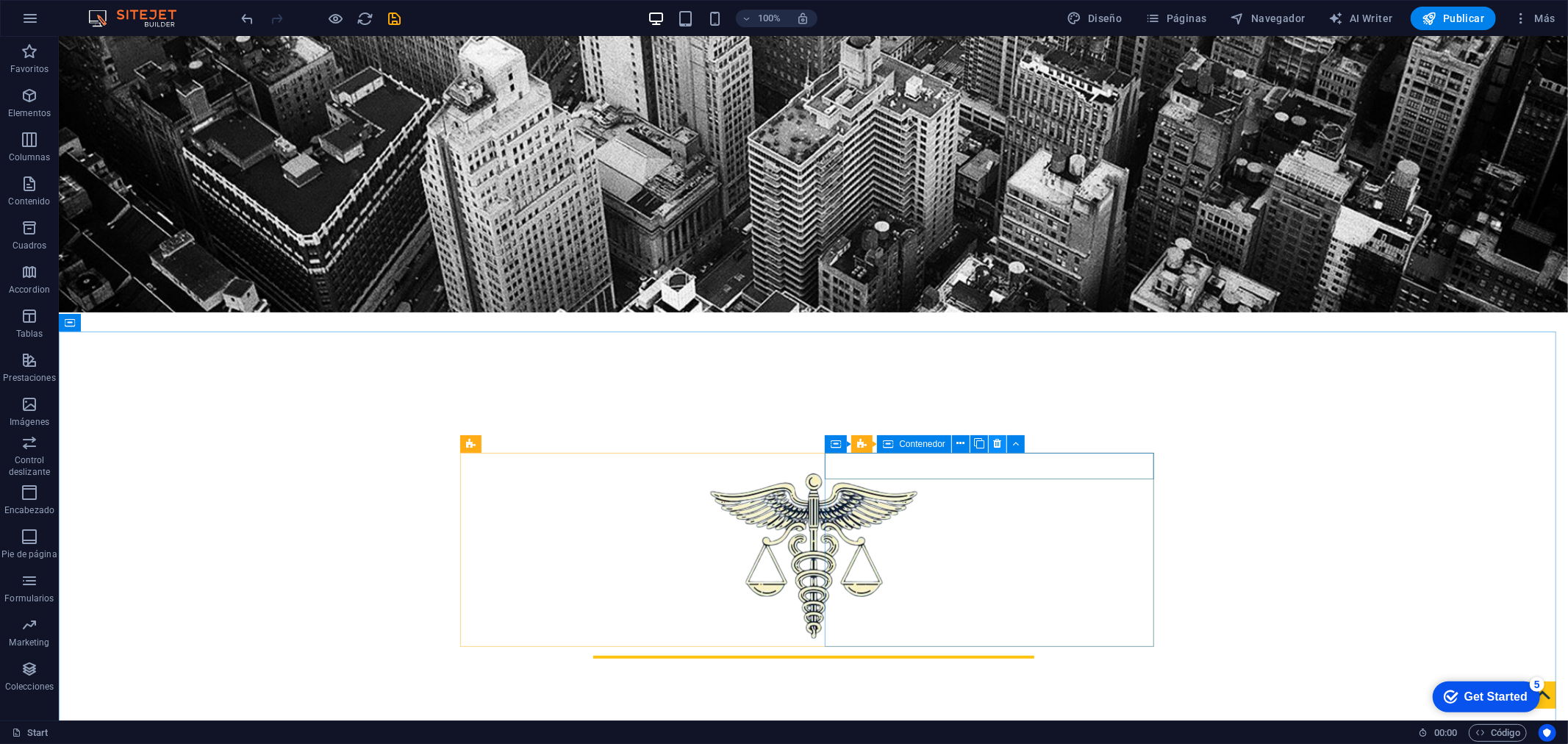
click at [997, 445] on icon at bounding box center [998, 444] width 8 height 16
click at [994, 445] on icon at bounding box center [998, 444] width 8 height 16
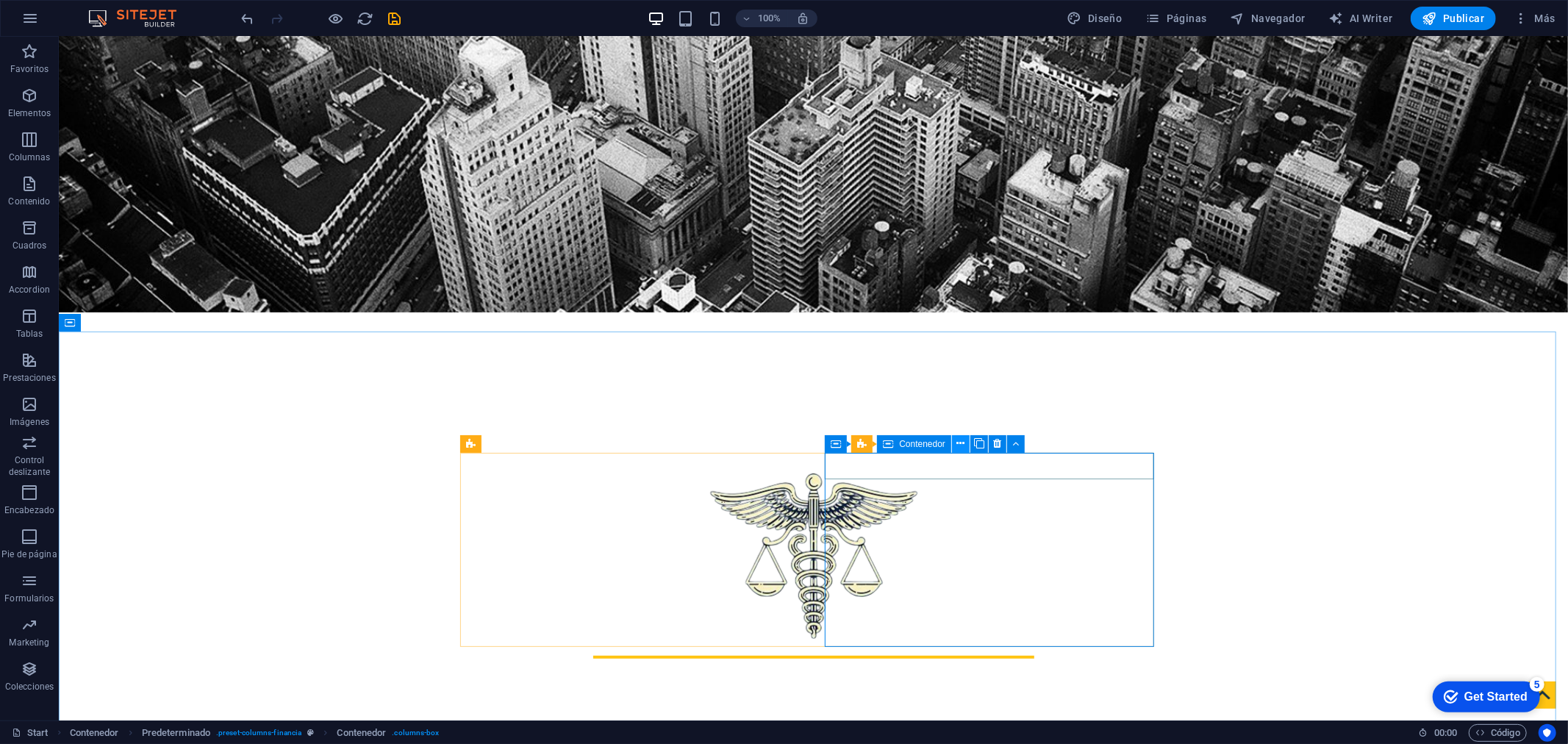
click at [959, 445] on icon at bounding box center [961, 444] width 8 height 16
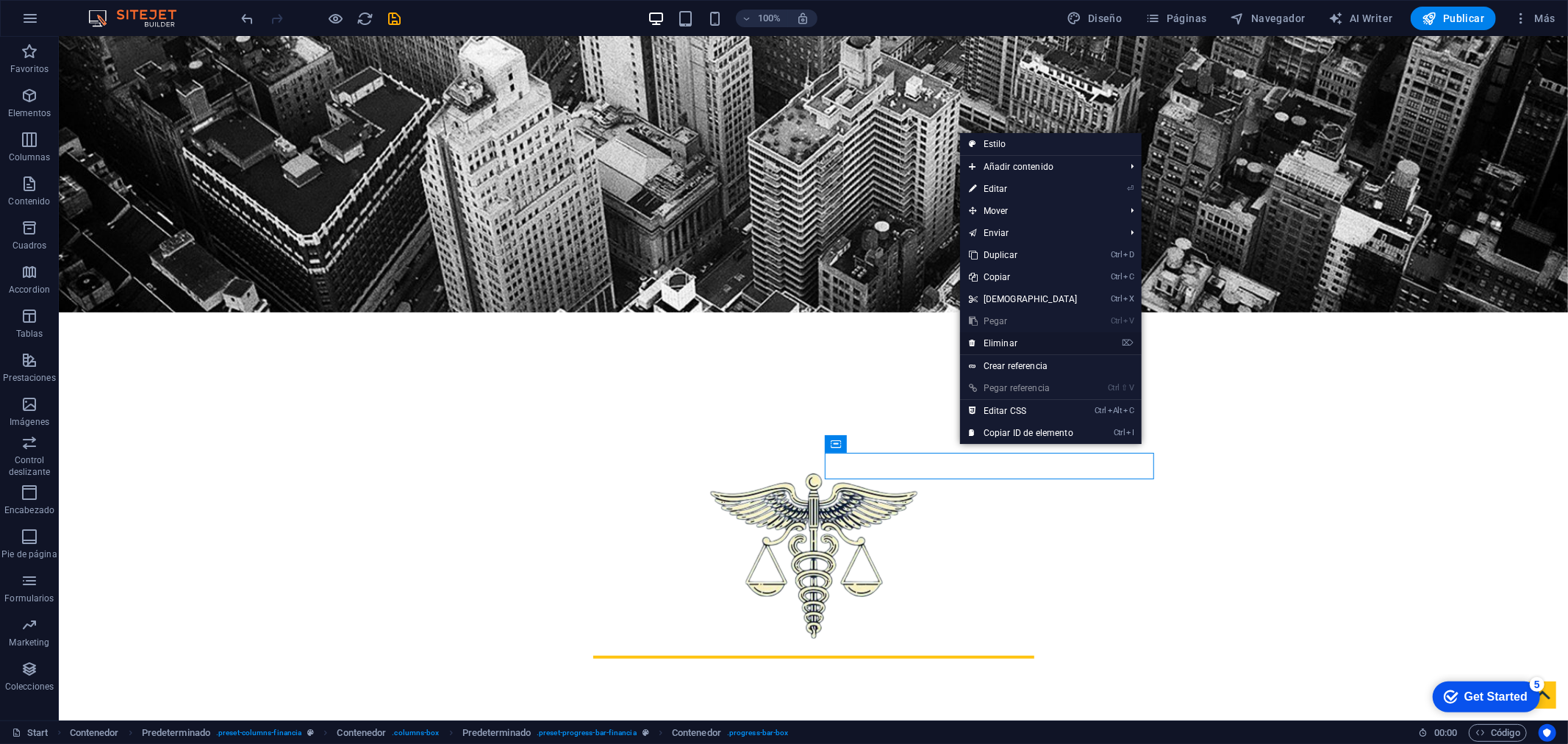
click at [981, 336] on link "⌦ Eliminar" at bounding box center [1023, 343] width 127 height 22
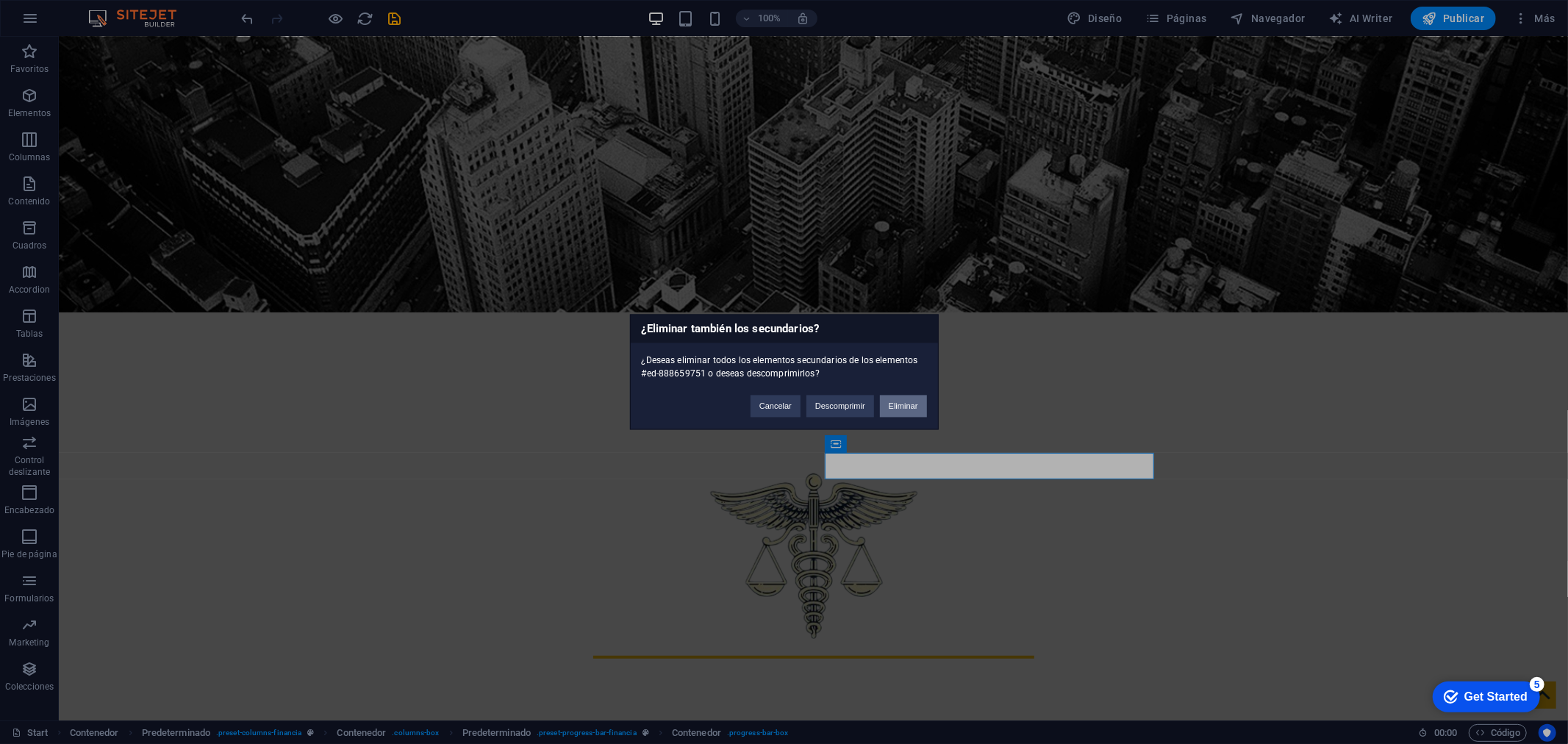
click at [904, 407] on button "Eliminar" at bounding box center [904, 407] width 47 height 22
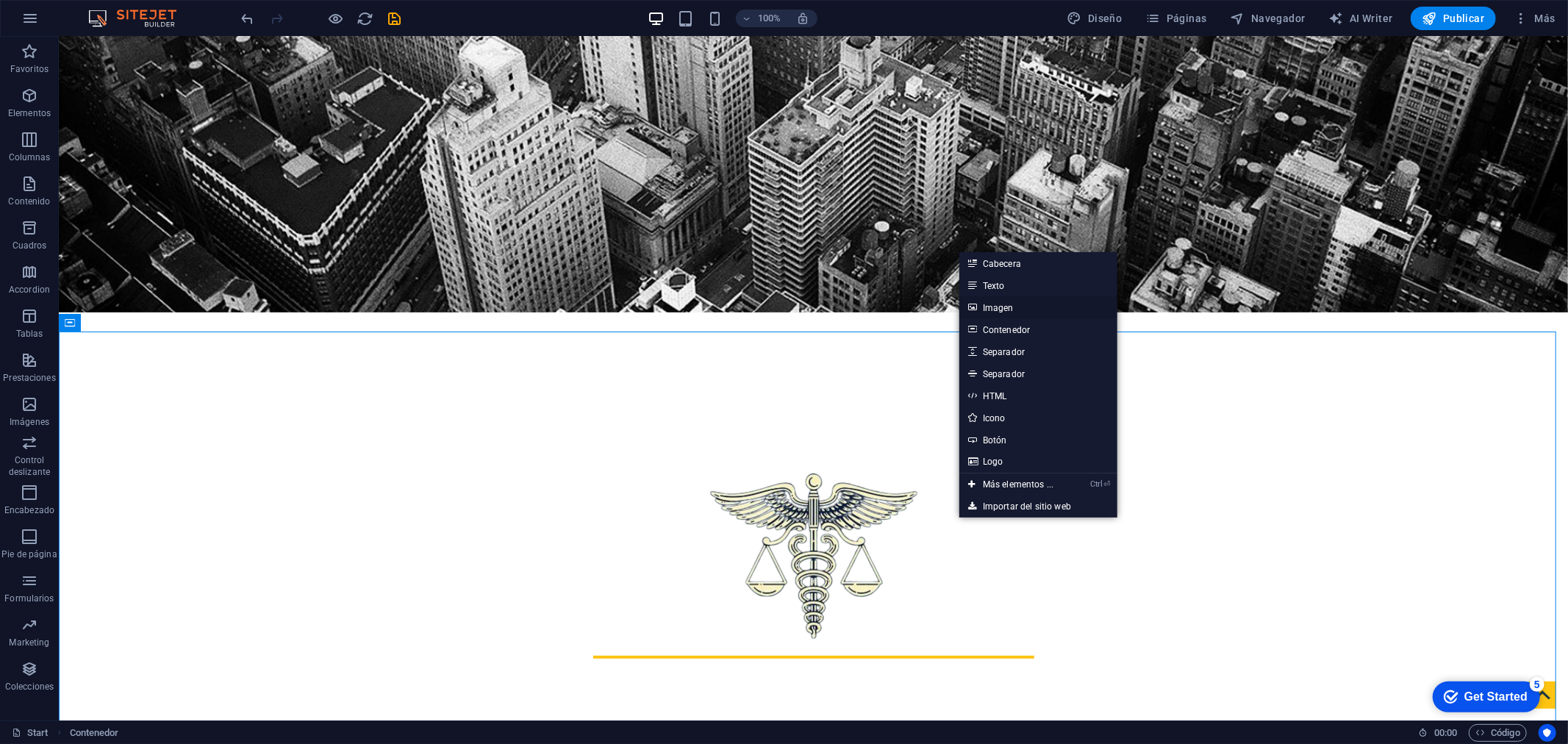
click at [1039, 303] on link "Imagen" at bounding box center [1037, 308] width 158 height 22
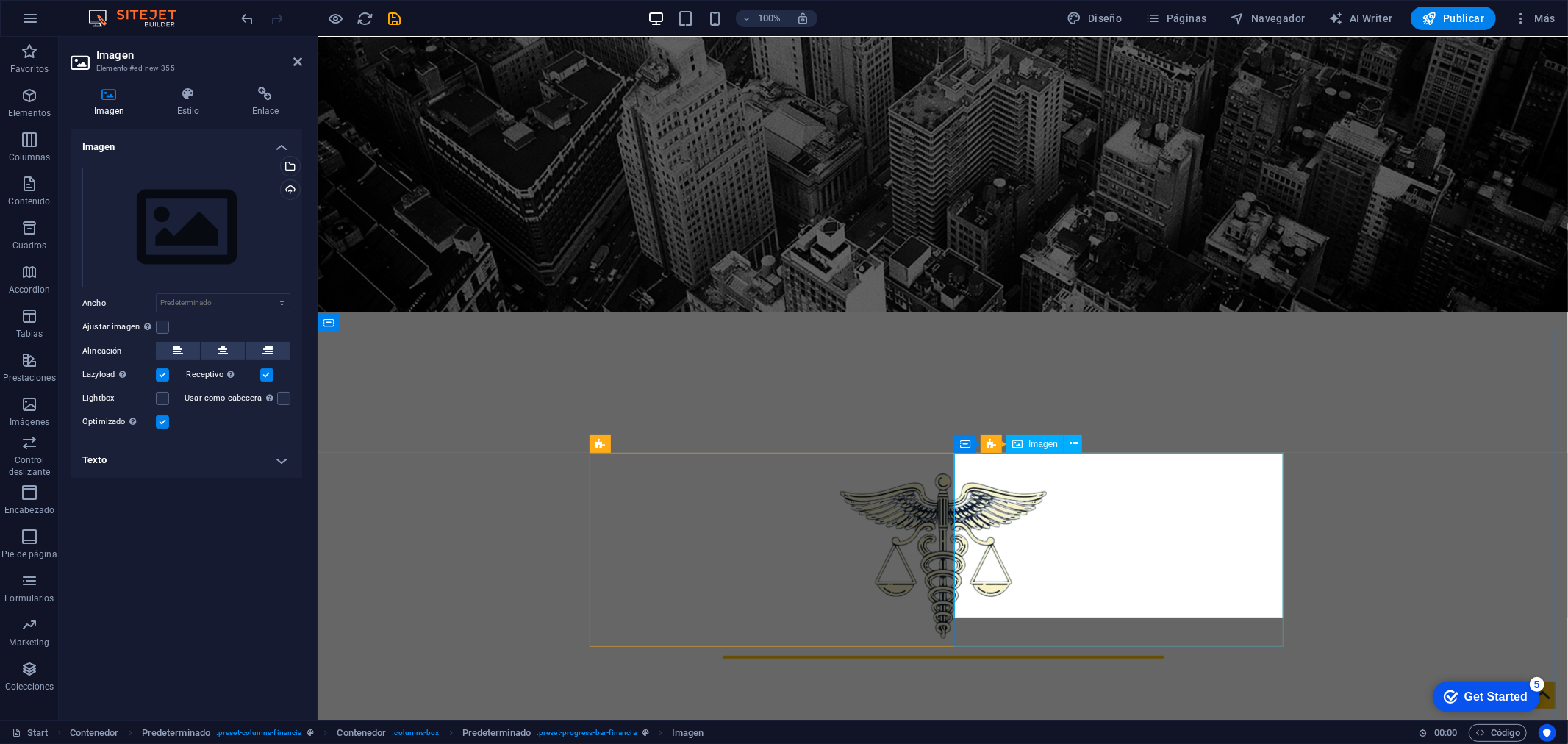
click at [198, 183] on div "Arrastra archivos aquí, haz clic para escoger archivos o selecciona archivos de…" at bounding box center [187, 228] width 208 height 121
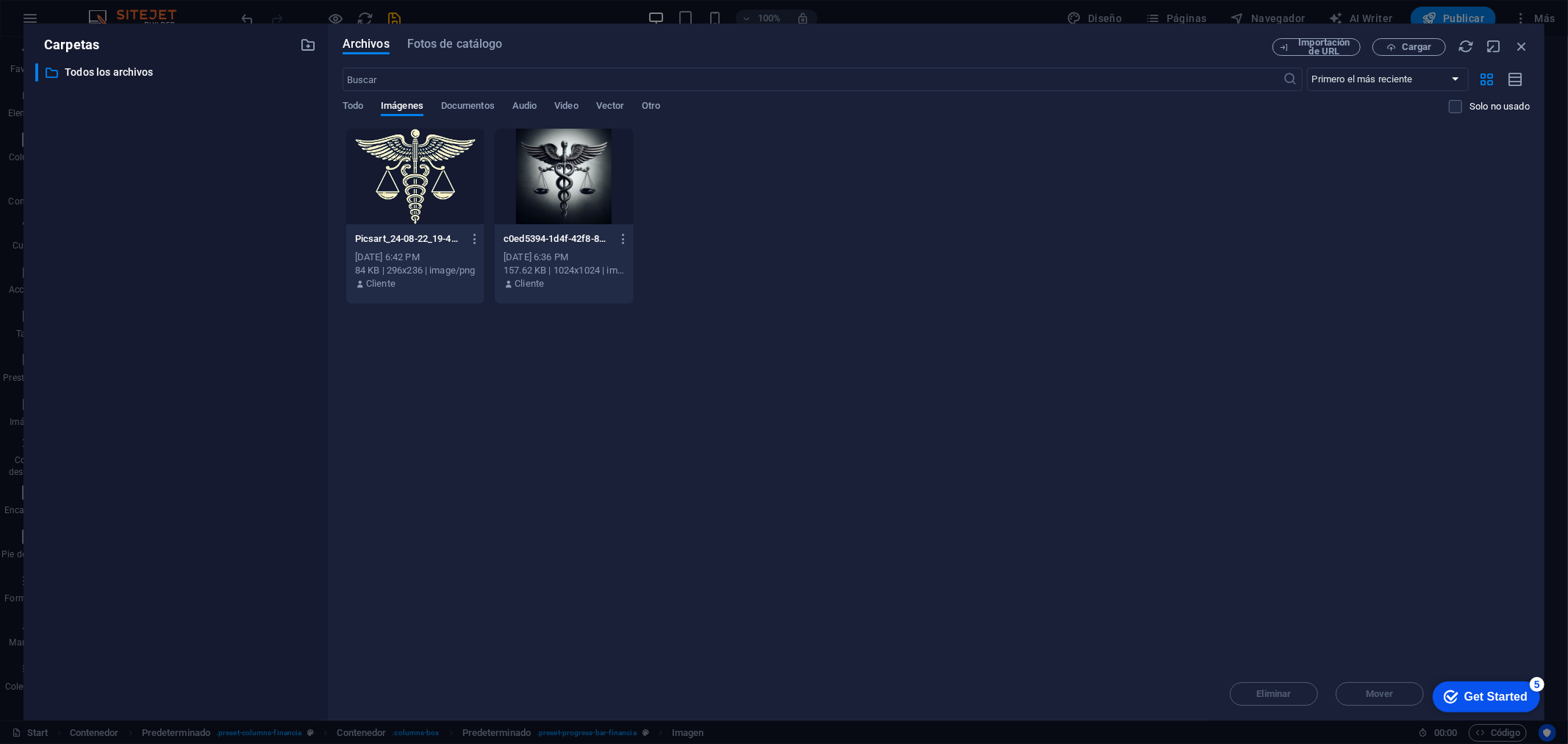
click at [557, 180] on div at bounding box center [564, 176] width 139 height 95
click at [453, 150] on div at bounding box center [415, 176] width 139 height 95
click at [1424, 54] on button "Cargar" at bounding box center [1409, 47] width 74 height 18
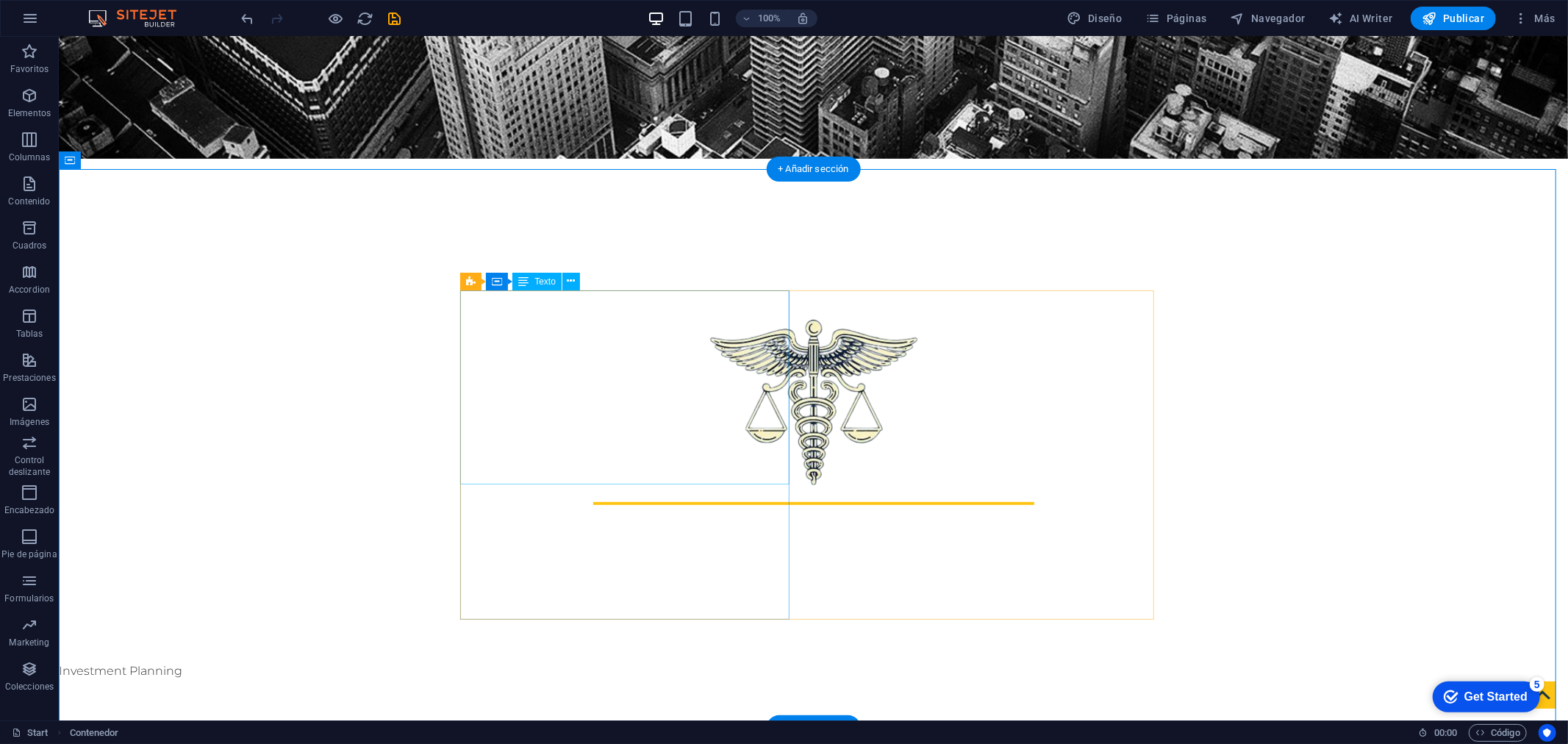
scroll to position [571, 0]
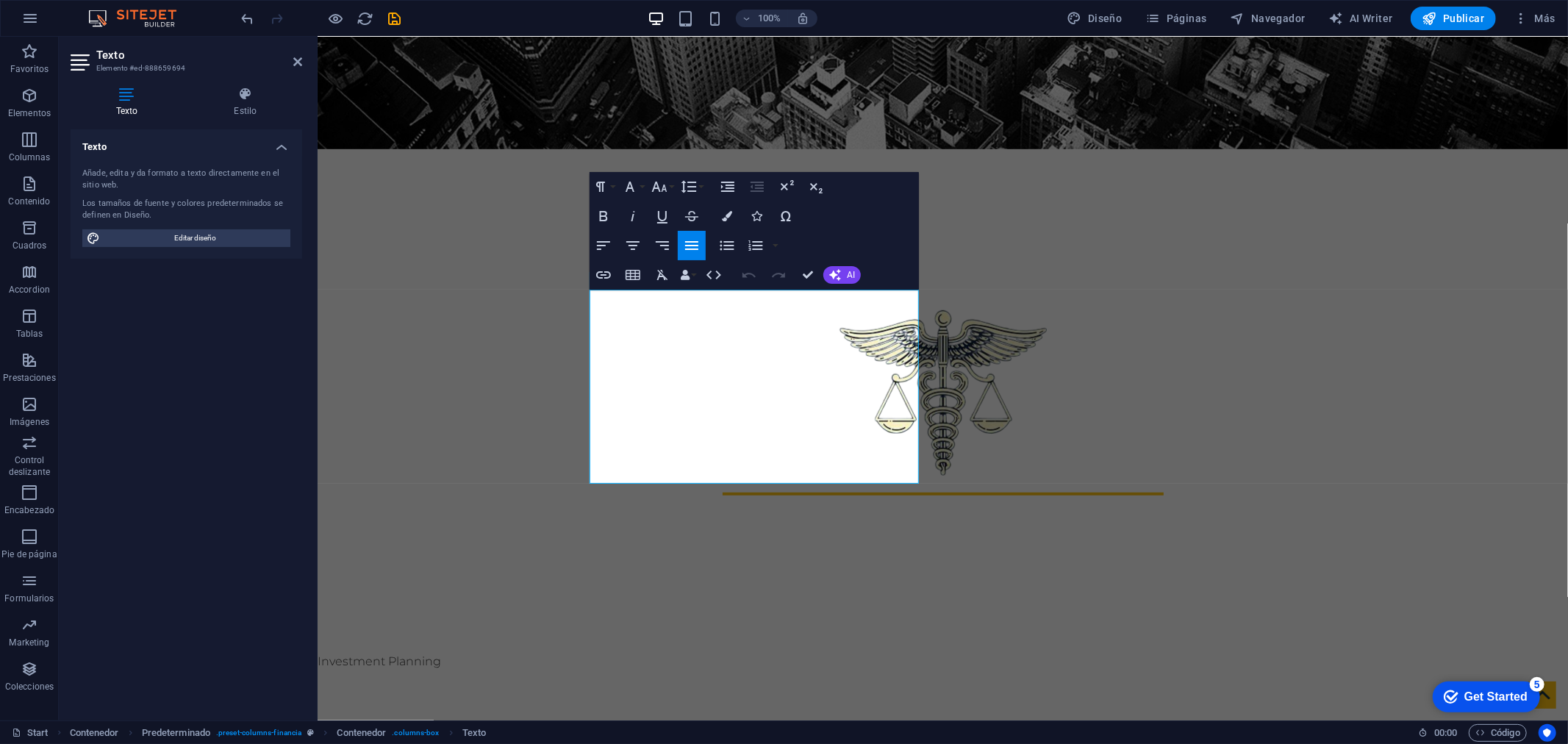
click at [247, 136] on h4 "Texto" at bounding box center [187, 143] width 232 height 27
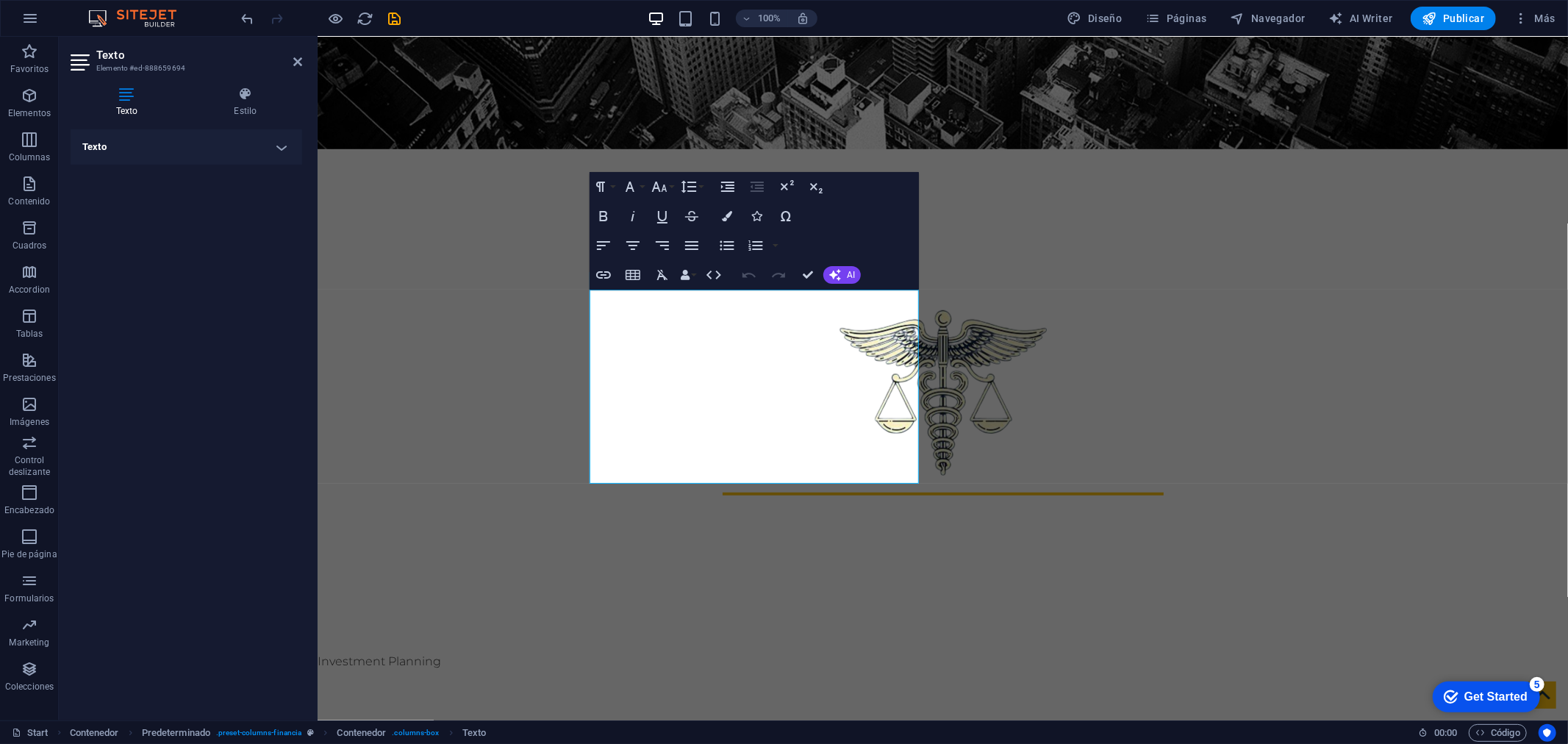
click at [247, 136] on h4 "Texto" at bounding box center [187, 147] width 232 height 35
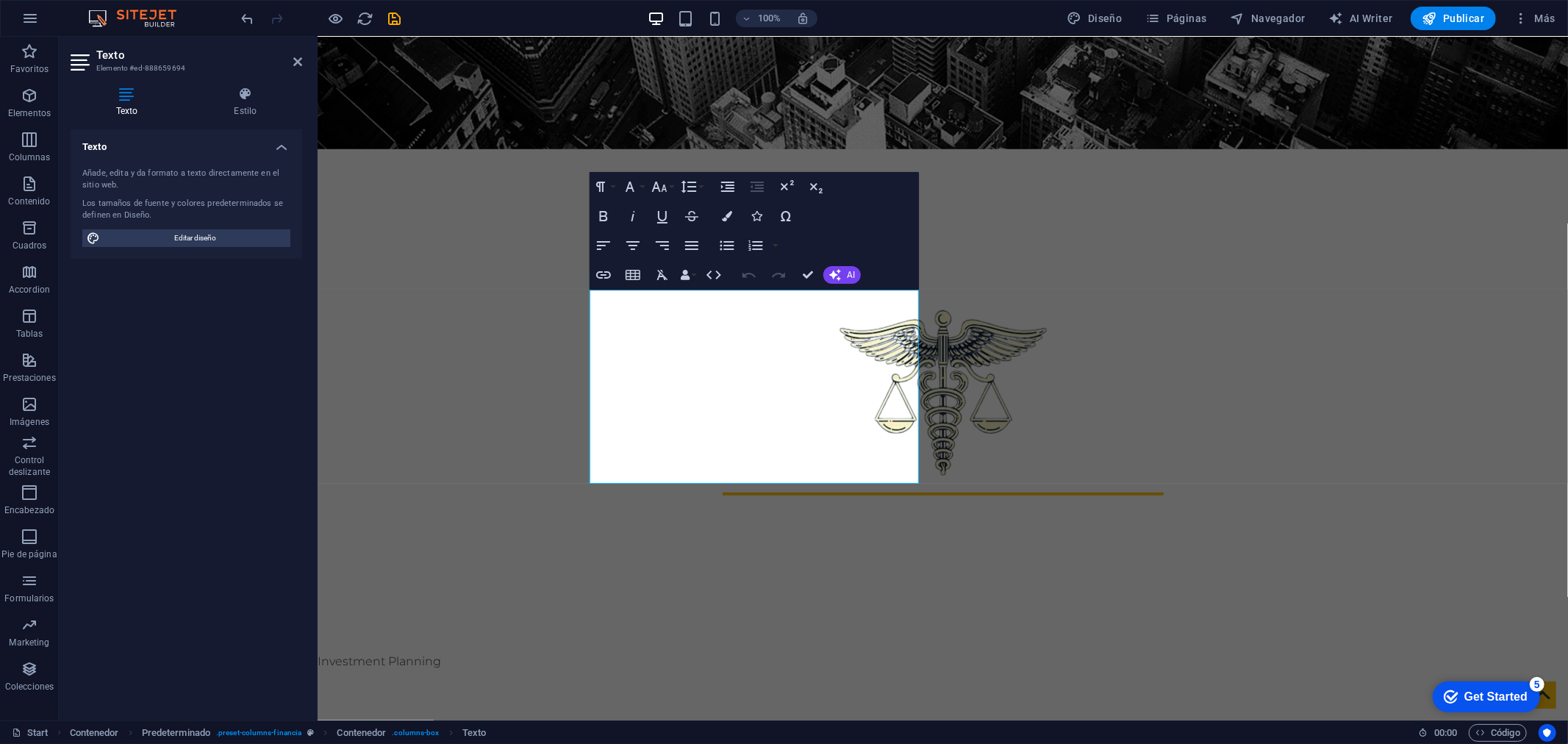
click at [217, 184] on div "Añade, edita y da formato a texto directamente en el sitio web." at bounding box center [187, 180] width 208 height 25
drag, startPoint x: 588, startPoint y: 300, endPoint x: 890, endPoint y: 478, distance: 350.6
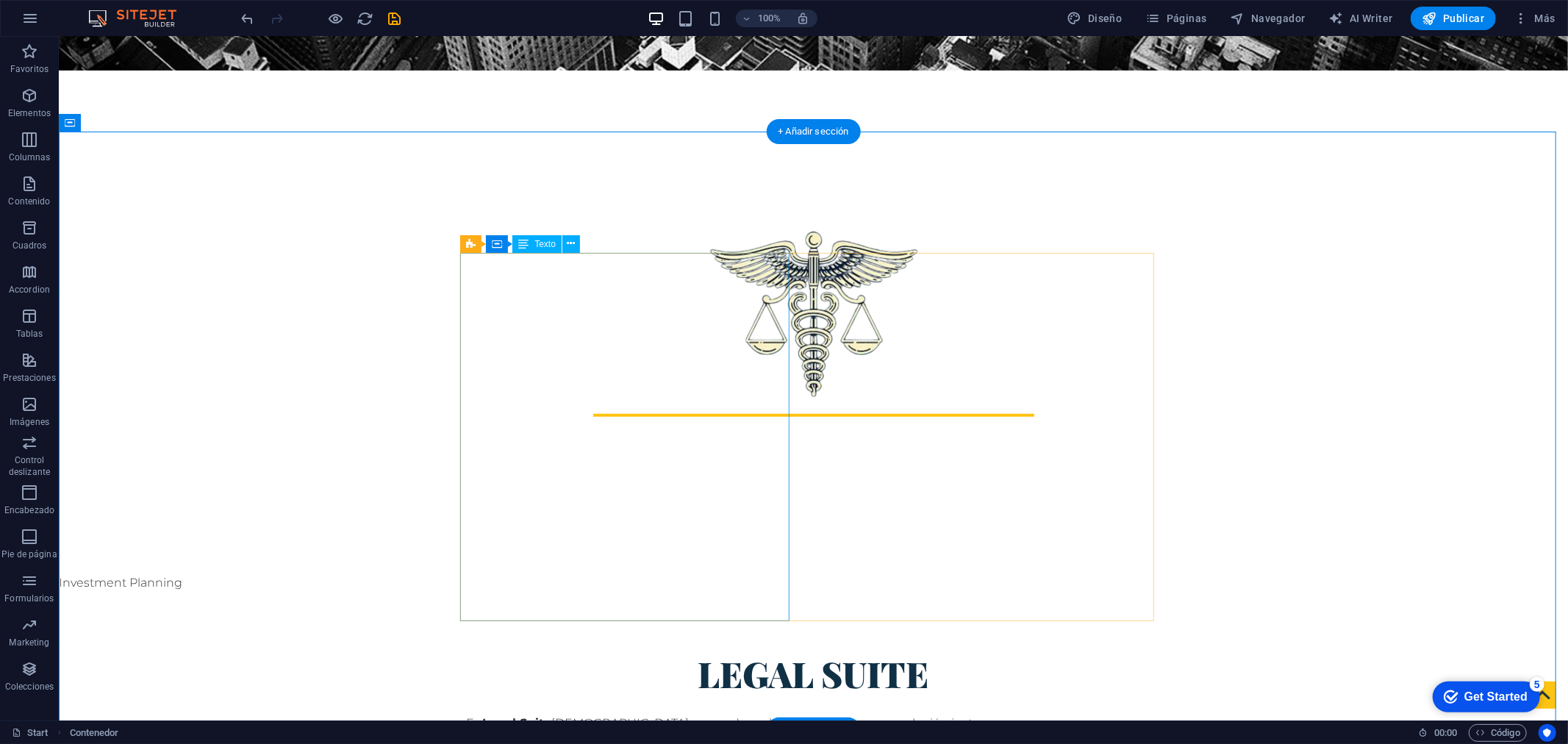
scroll to position [653, 0]
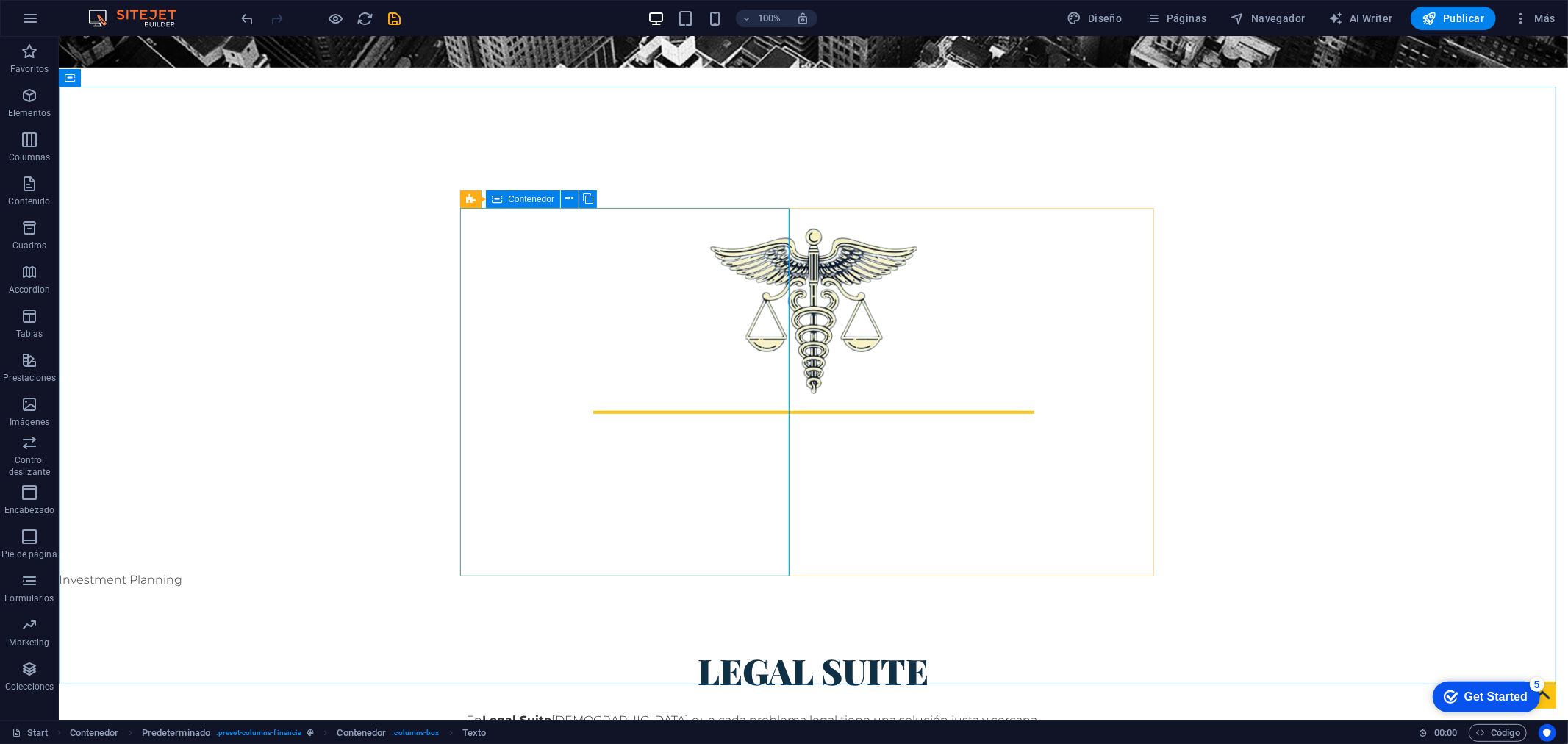
click at [540, 196] on span "Contenedor" at bounding box center [531, 199] width 46 height 9
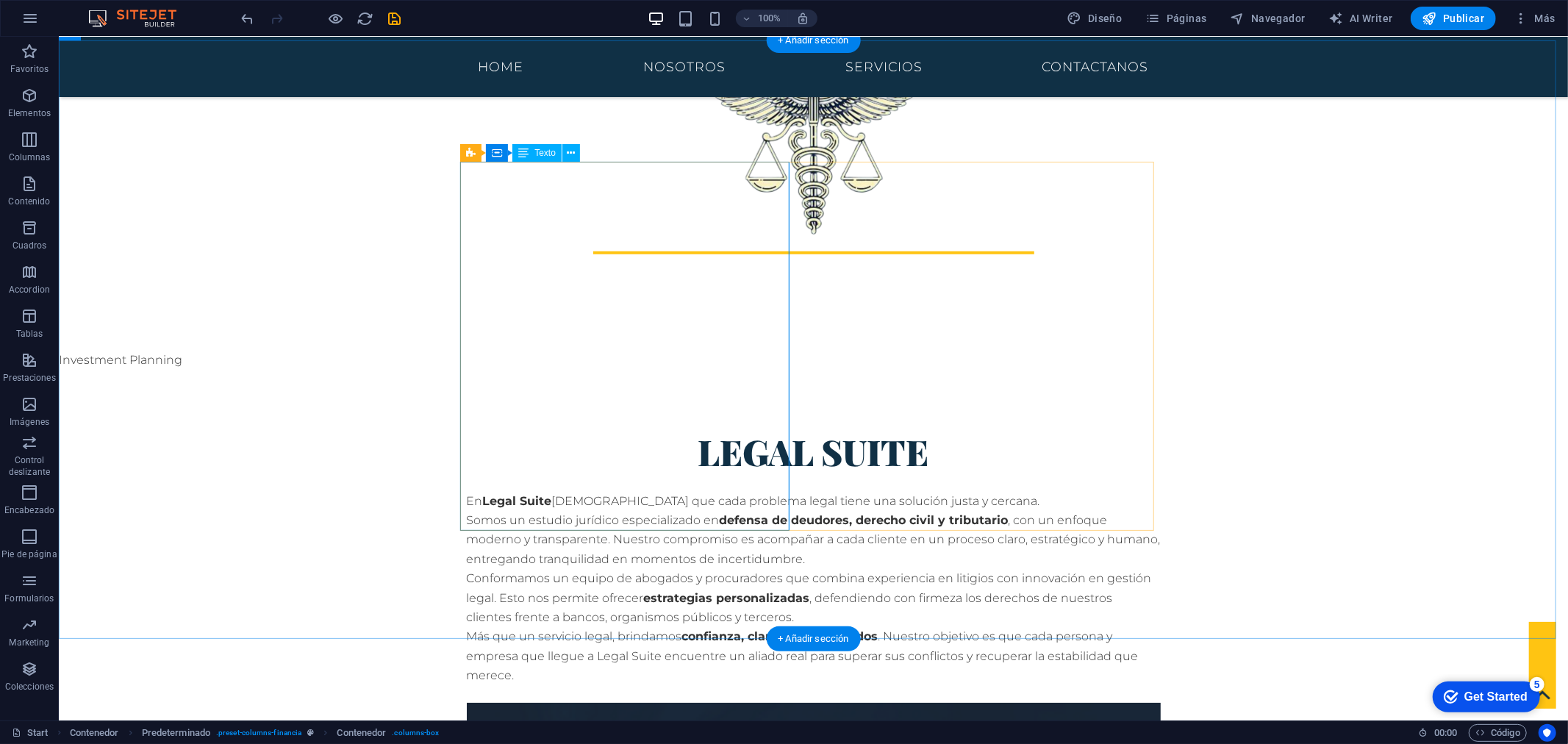
scroll to position [817, 0]
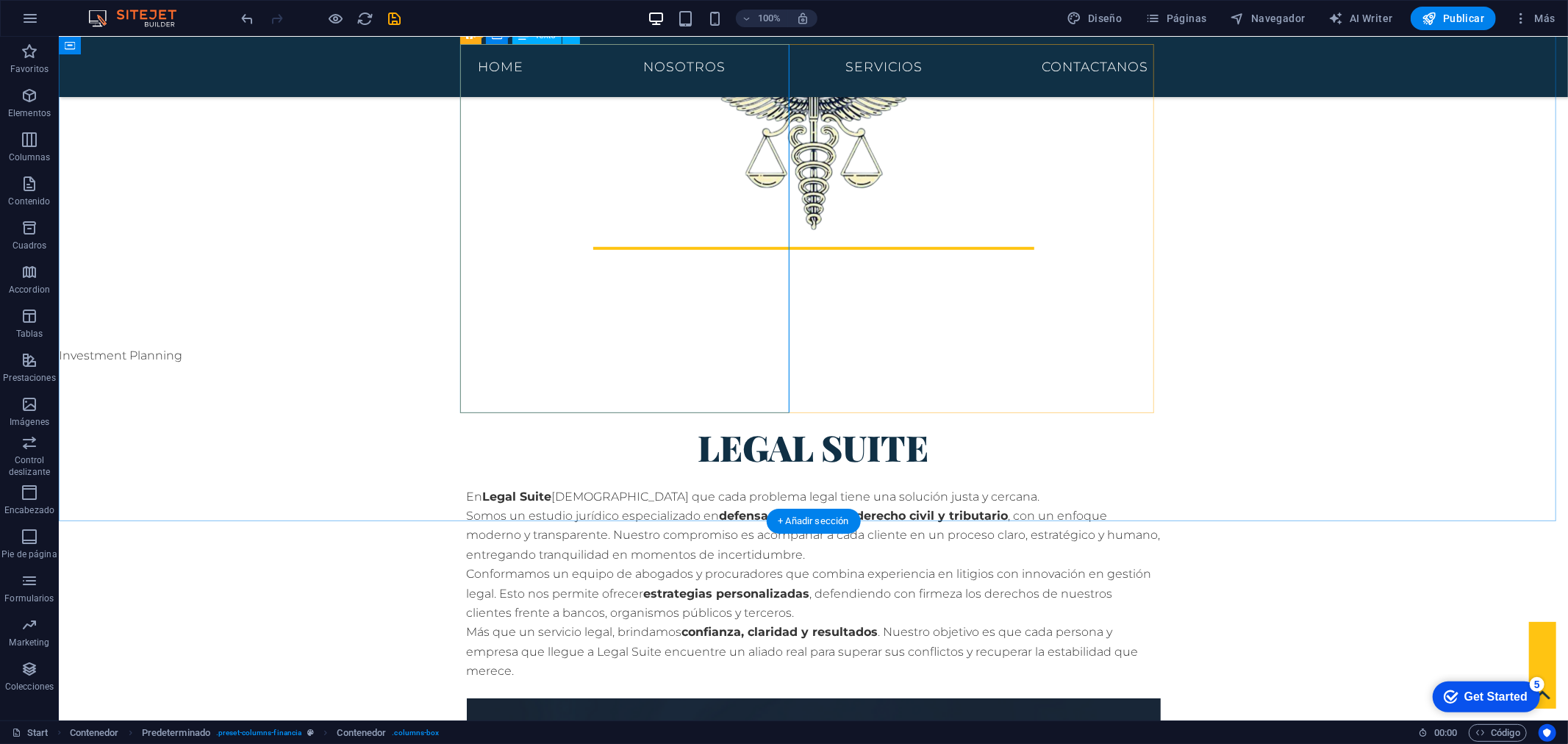
click at [479, 486] on div "En Legal Suite creemos que cada problema legal tiene una solución justa y cerca…" at bounding box center [812, 584] width 694 height 195
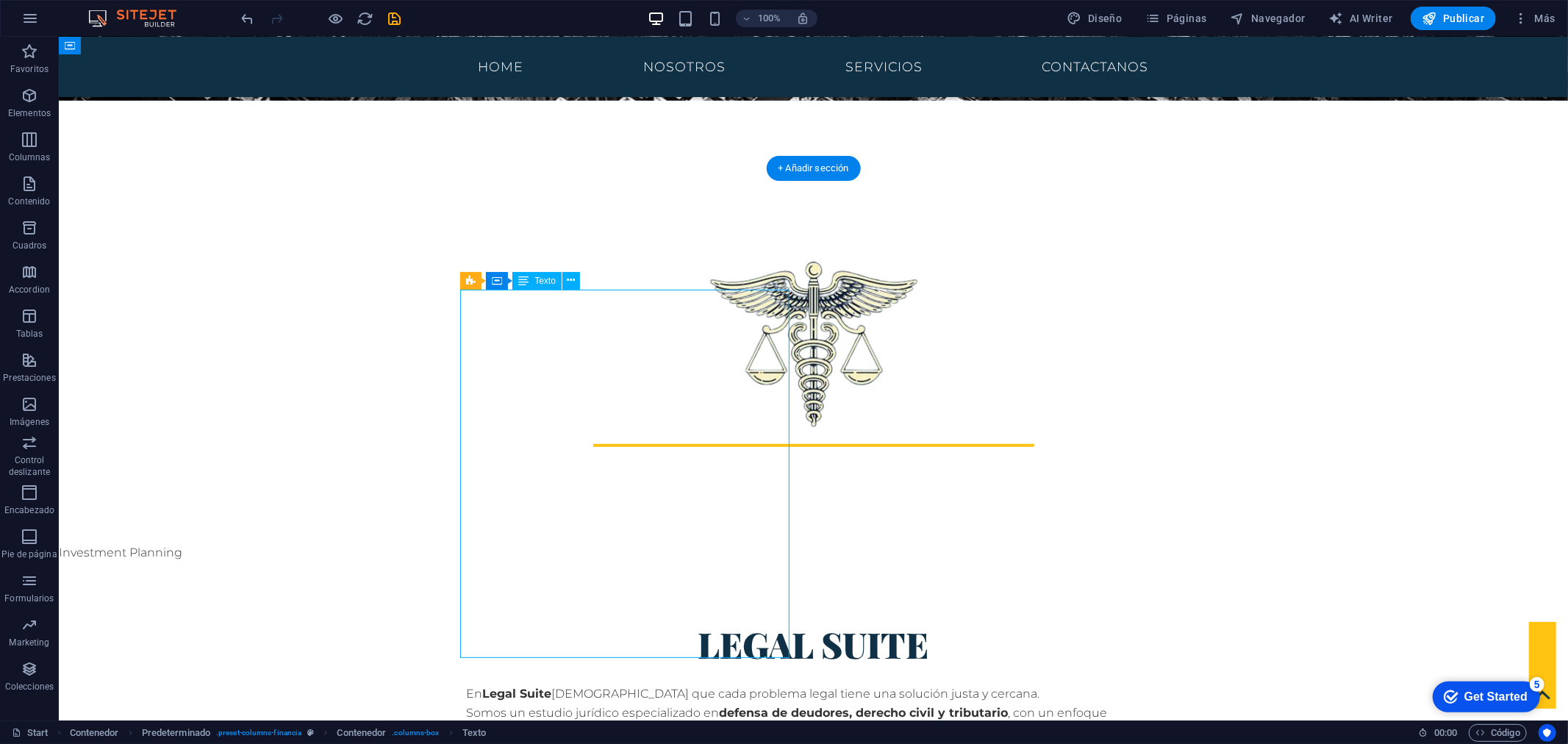
scroll to position [571, 0]
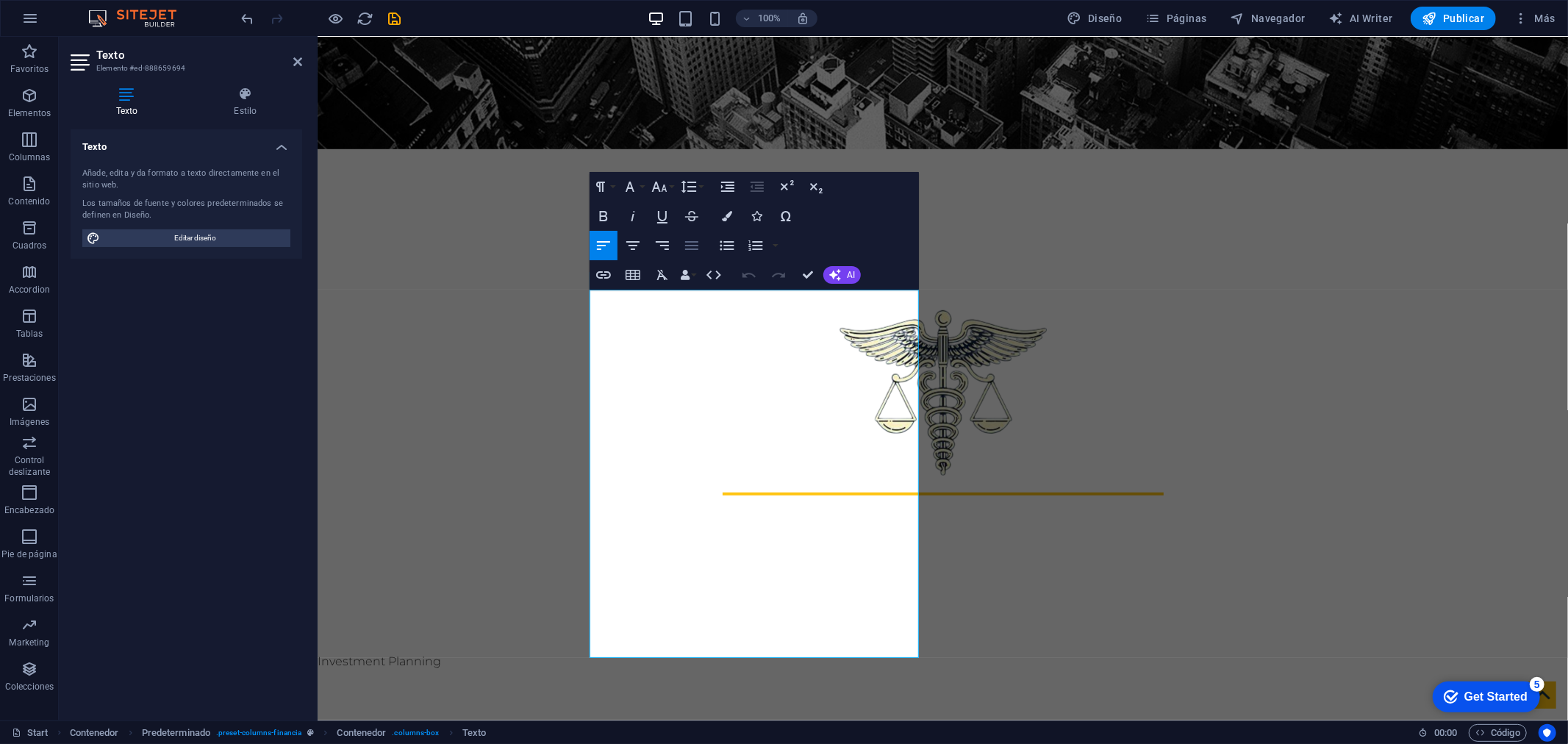
click at [687, 244] on icon "button" at bounding box center [692, 246] width 18 height 18
drag, startPoint x: 828, startPoint y: 647, endPoint x: 580, endPoint y: 282, distance: 441.3
click at [692, 241] on icon "button" at bounding box center [692, 246] width 18 height 18
click at [721, 180] on icon "button" at bounding box center [728, 187] width 18 height 18
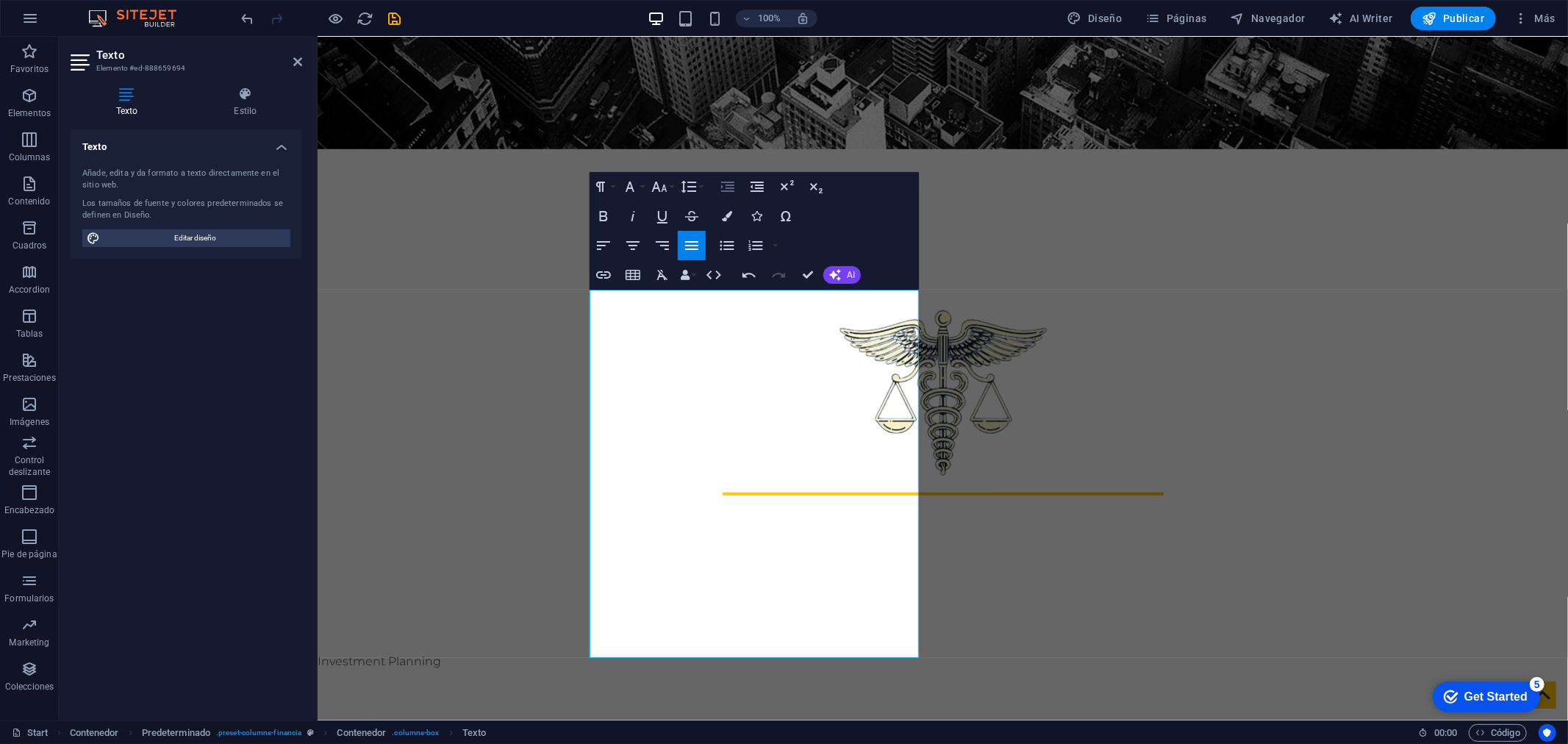
click at [721, 180] on icon "button" at bounding box center [728, 187] width 18 height 18
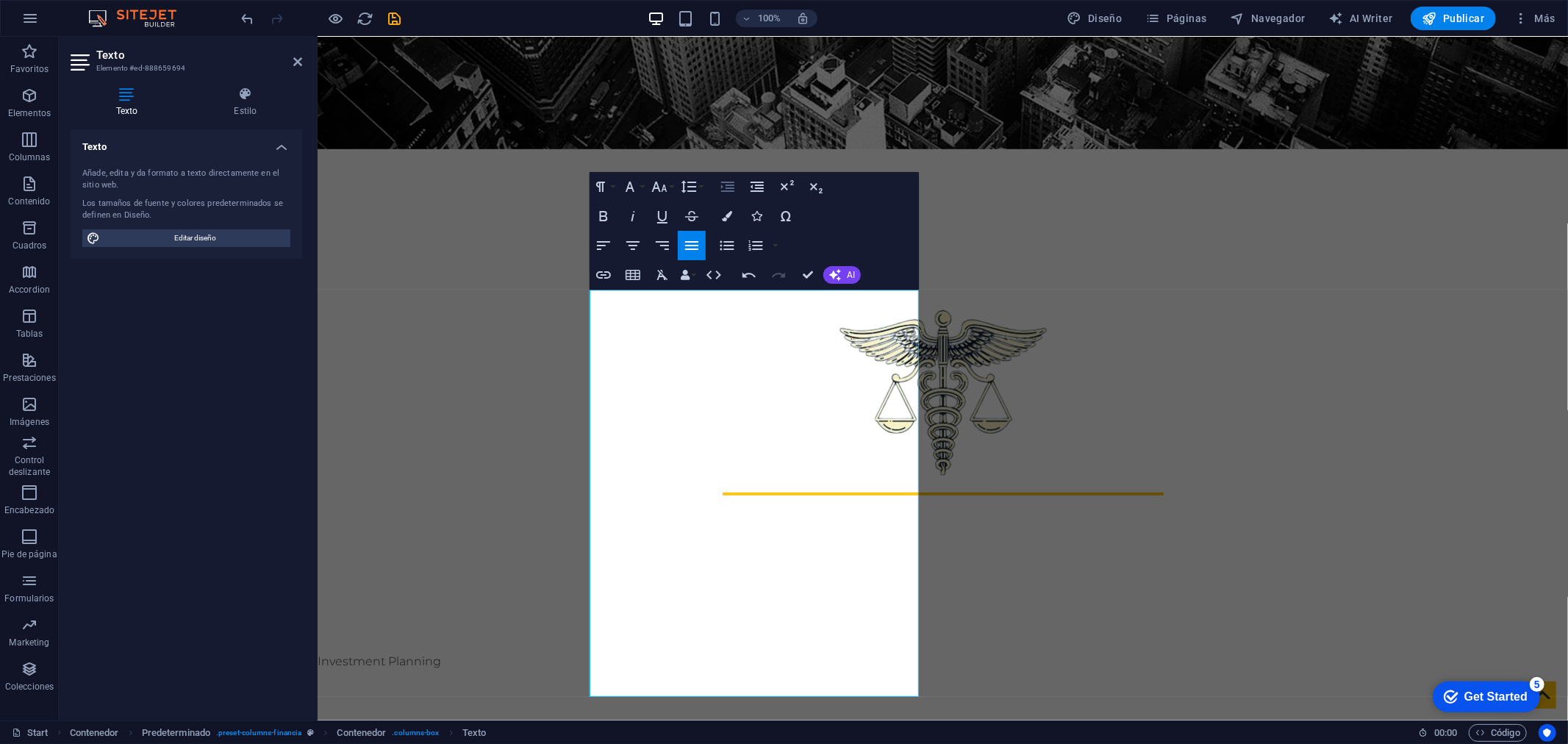
click at [721, 180] on icon "button" at bounding box center [728, 187] width 18 height 18
click at [751, 190] on icon "button" at bounding box center [756, 187] width 13 height 10
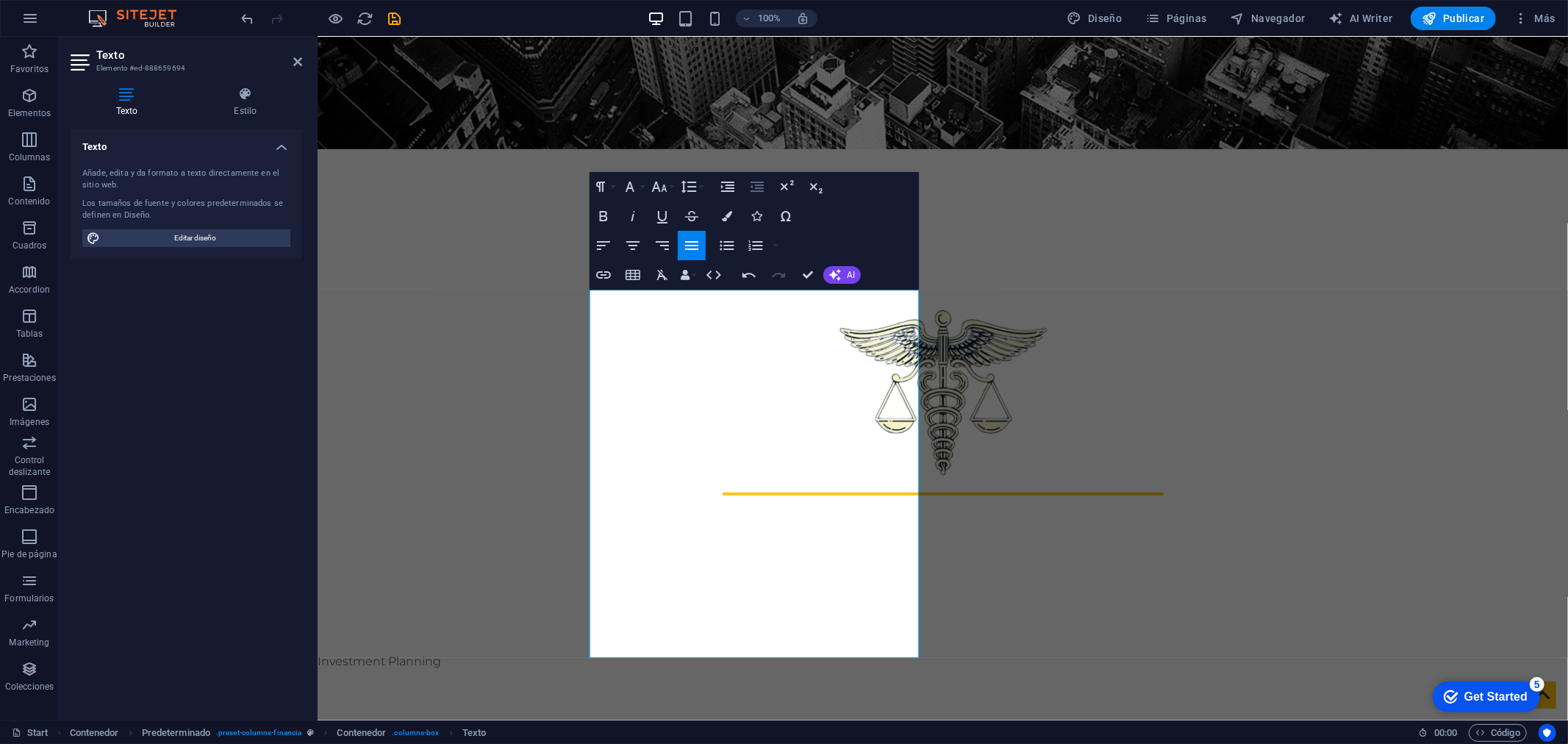
click at [751, 190] on icon "button" at bounding box center [756, 187] width 13 height 10
drag, startPoint x: 651, startPoint y: 192, endPoint x: 655, endPoint y: 184, distance: 8.9
click at [651, 189] on icon "button" at bounding box center [659, 187] width 18 height 18
click at [848, 225] on div "Paragraph Format Normal Heading 1 Heading 2 Heading 3 Heading 4 Heading 5 Headi…" at bounding box center [754, 231] width 329 height 118
click at [859, 244] on div "Paragraph Format Normal Heading 1 Heading 2 Heading 3 Heading 4 Heading 5 Headi…" at bounding box center [754, 231] width 329 height 118
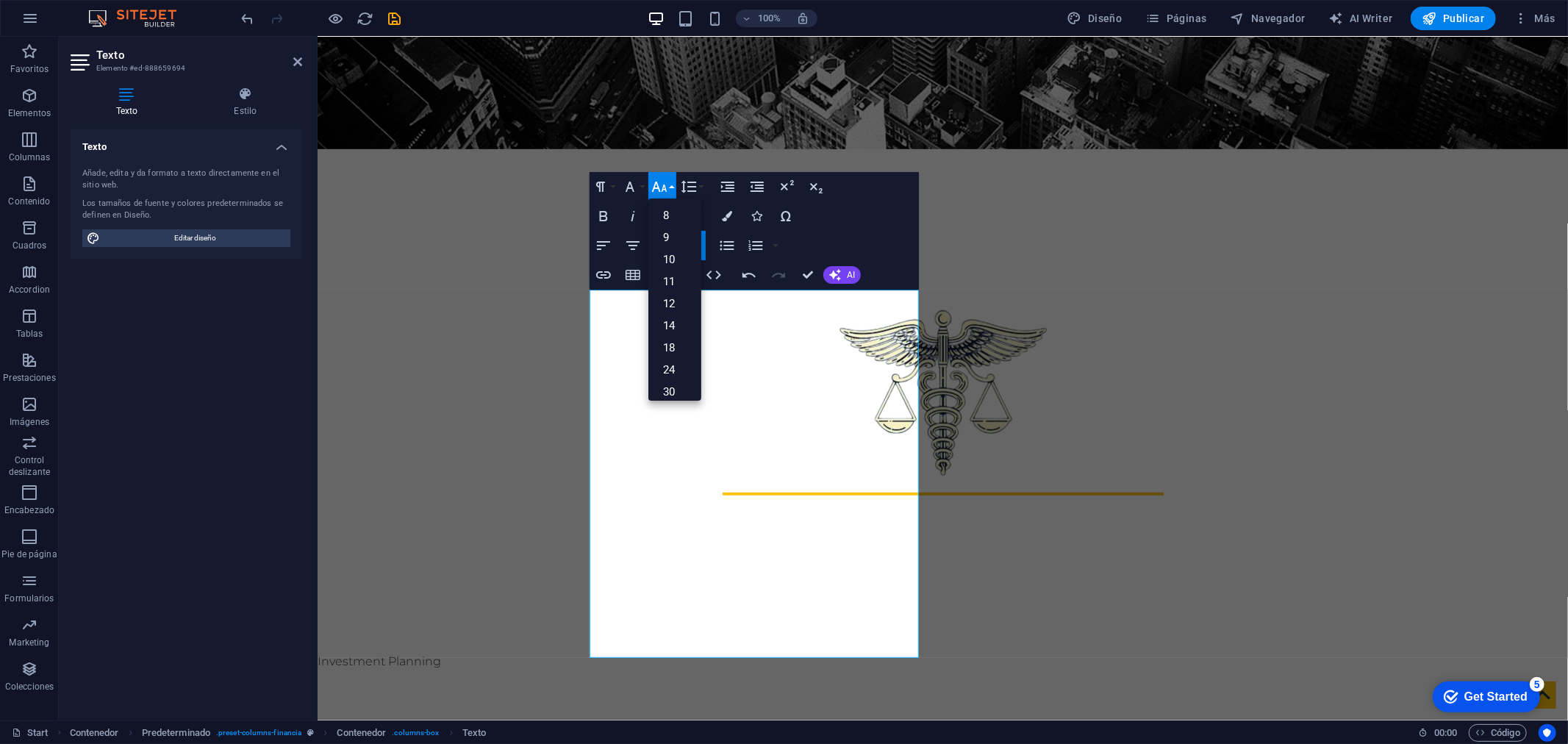
click at [857, 234] on div "Paragraph Format Normal Heading 1 Heading 2 Heading 3 Heading 4 Heading 5 Headi…" at bounding box center [754, 231] width 329 height 118
click at [660, 182] on icon "button" at bounding box center [659, 187] width 18 height 18
click at [603, 214] on icon "button" at bounding box center [603, 216] width 18 height 18
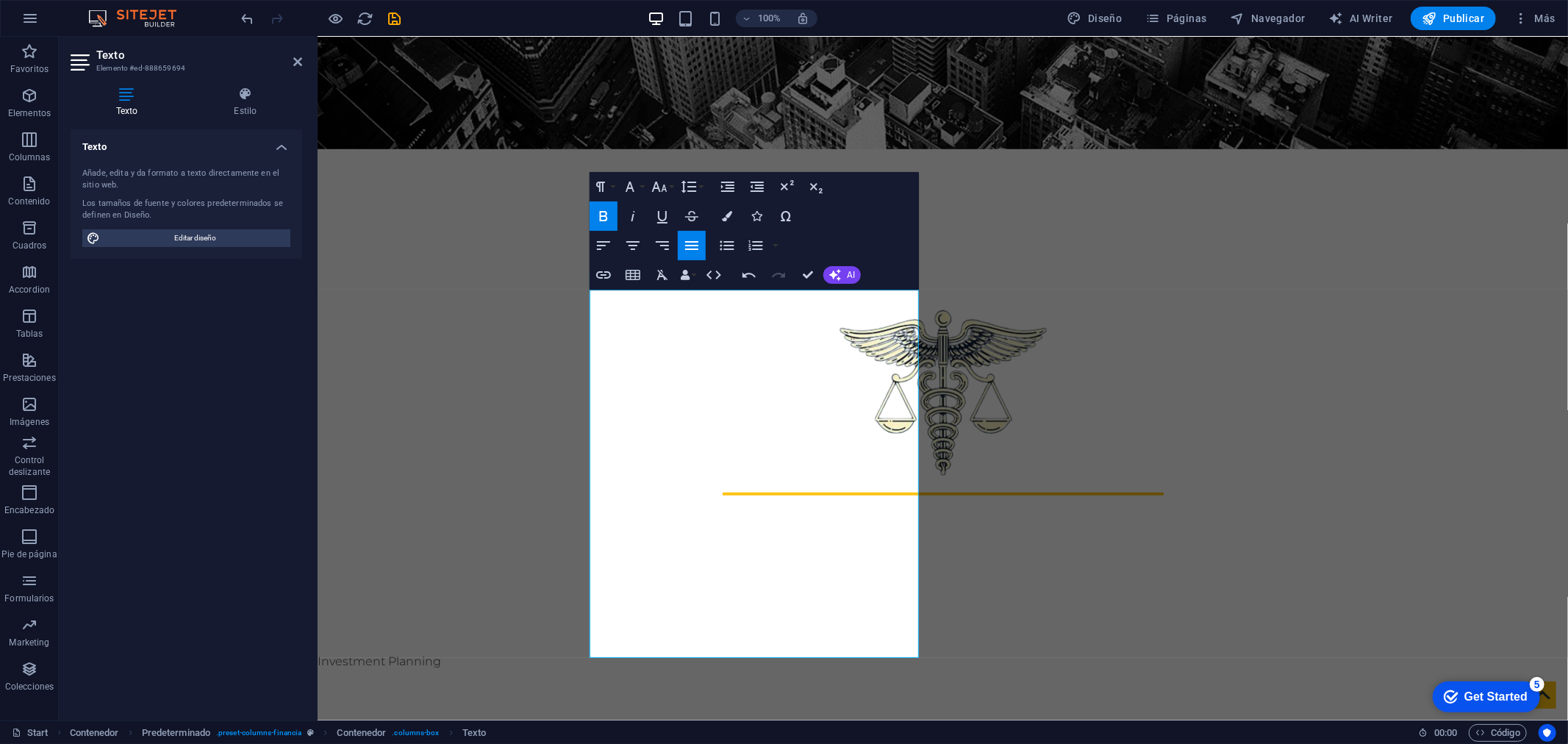
click at [603, 214] on icon "button" at bounding box center [603, 216] width 18 height 18
click at [729, 217] on icon "button" at bounding box center [727, 216] width 10 height 10
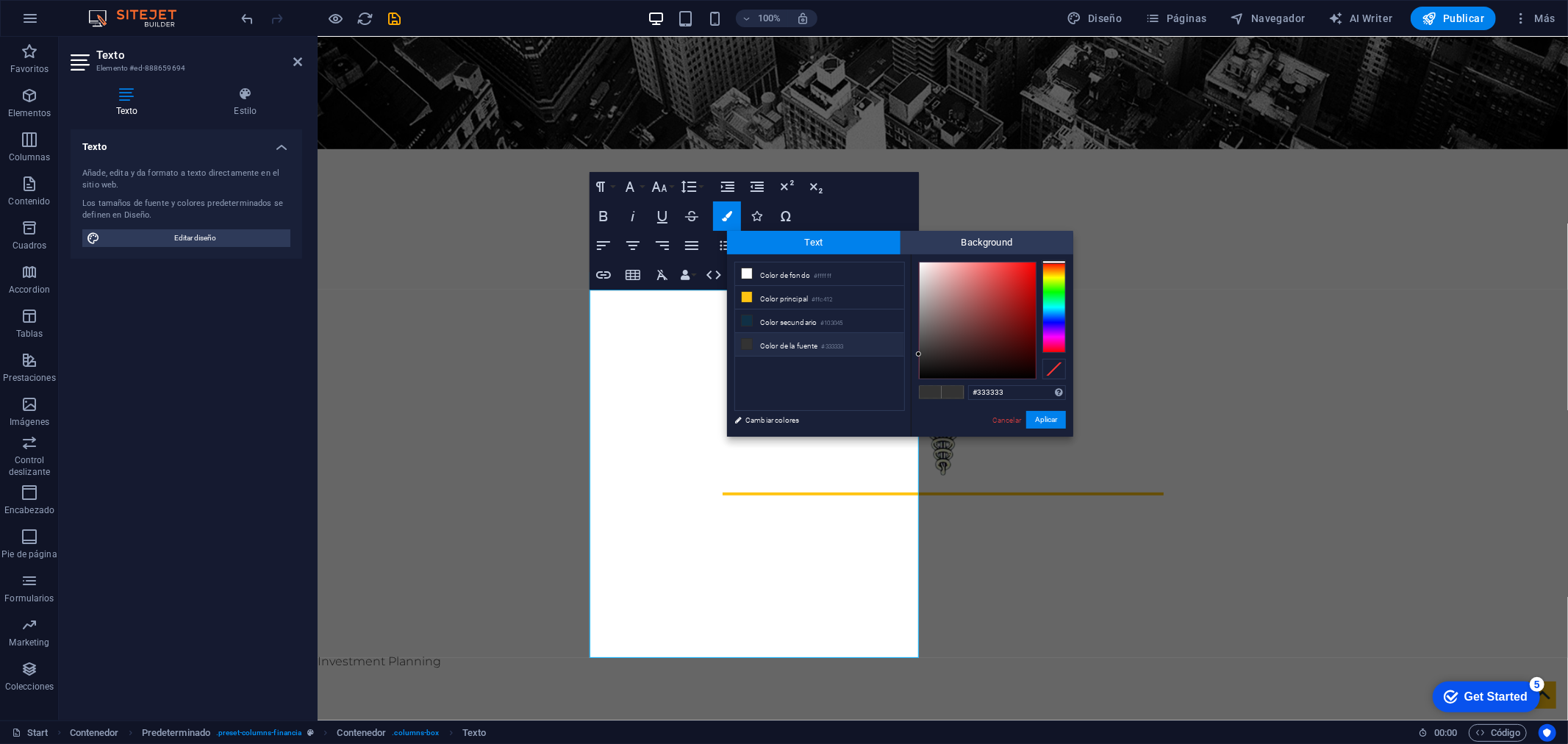
click at [858, 214] on div "Paragraph Format Normal Heading 1 Heading 2 Heading 3 Heading 4 Heading 5 Headi…" at bounding box center [754, 231] width 329 height 118
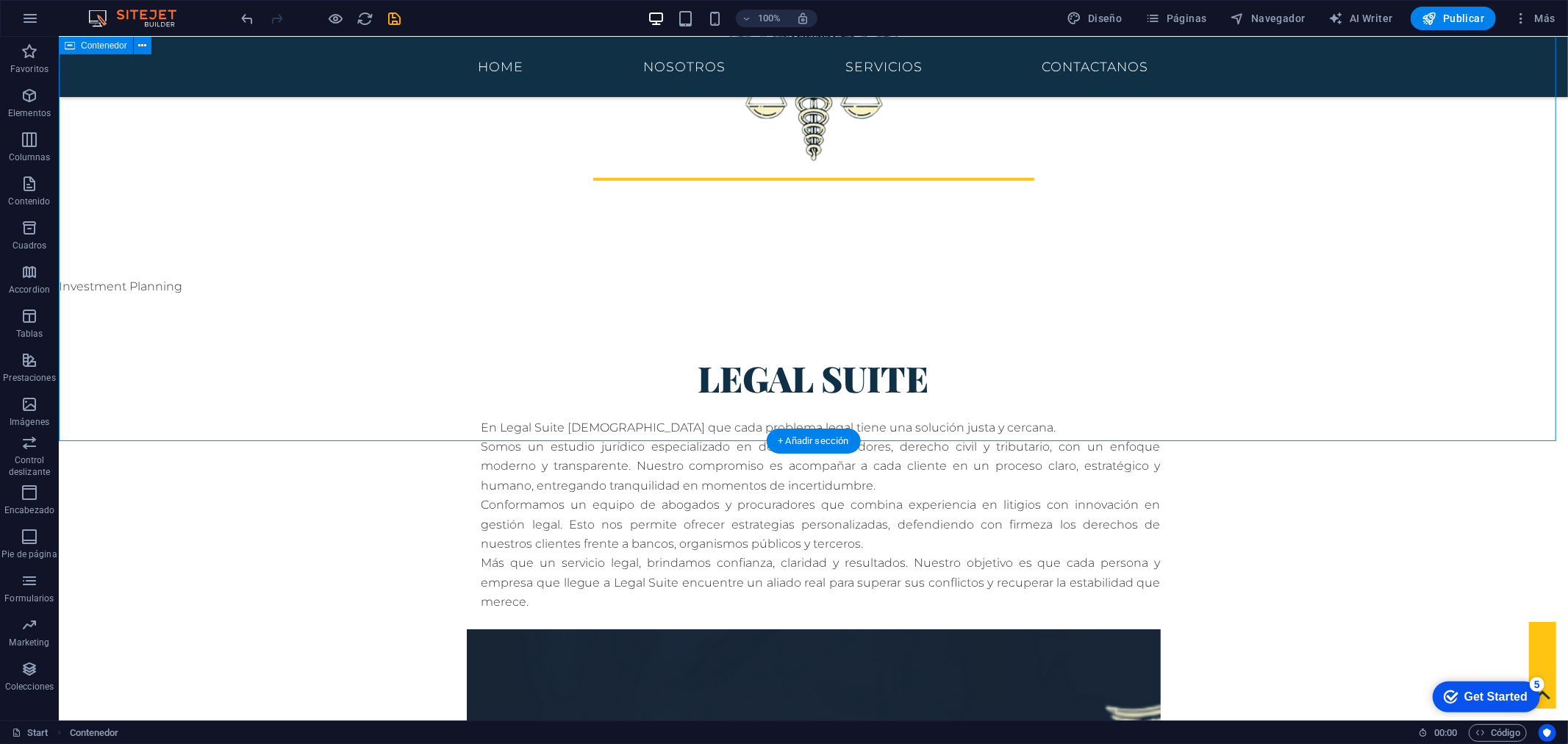
scroll to position [898, 0]
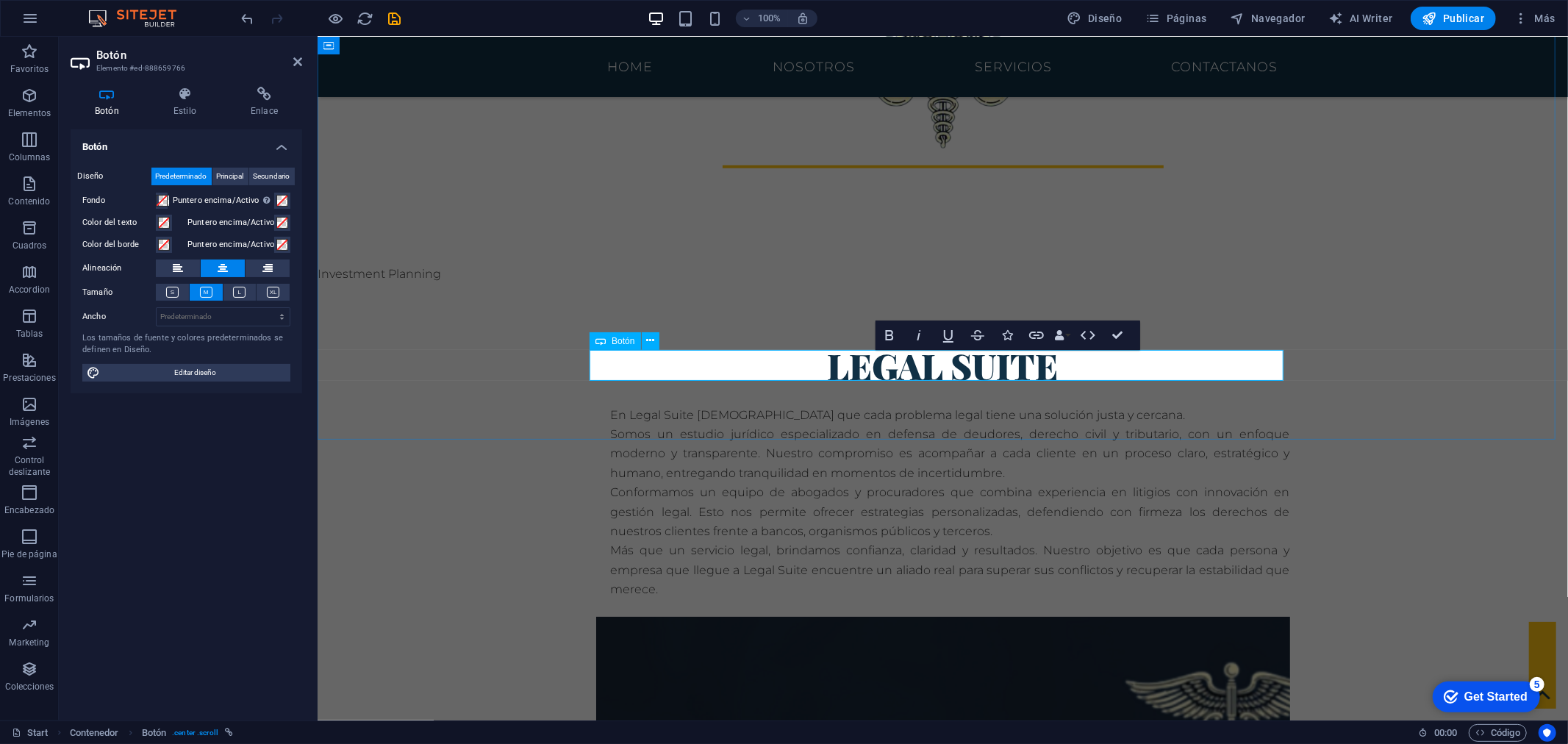
click at [253, 145] on h4 "Botón" at bounding box center [187, 143] width 232 height 27
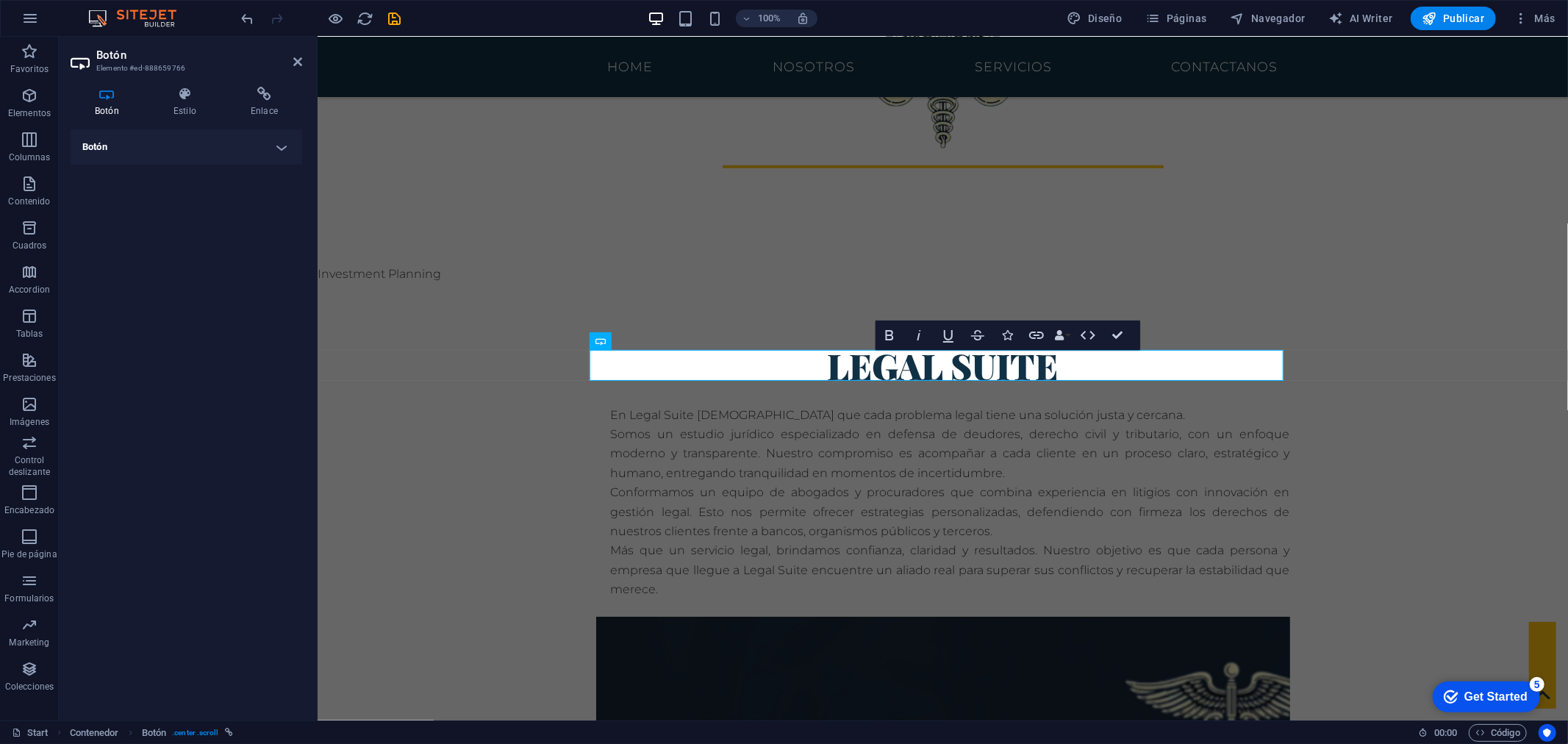
click at [253, 145] on h4 "Botón" at bounding box center [187, 147] width 232 height 35
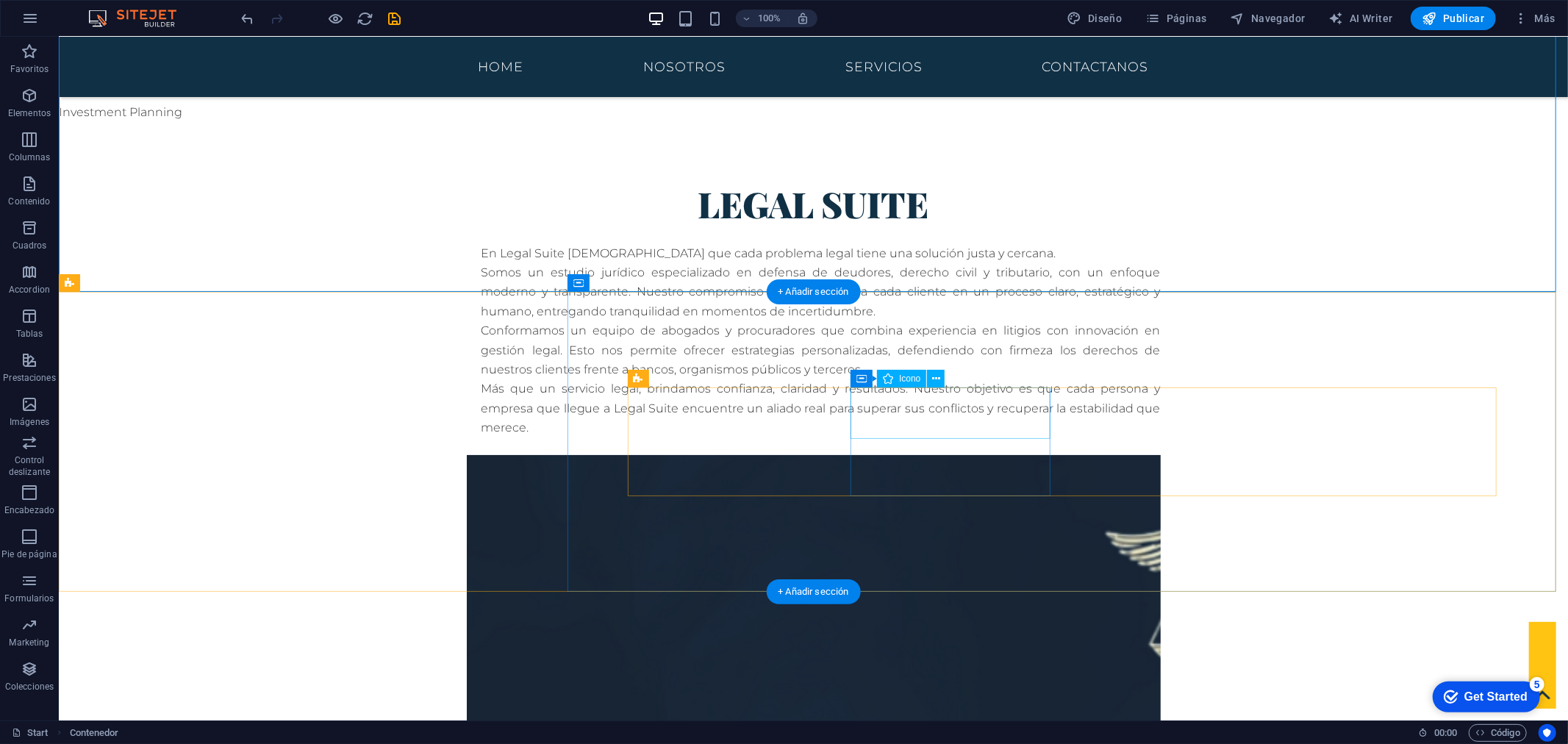
scroll to position [1061, 0]
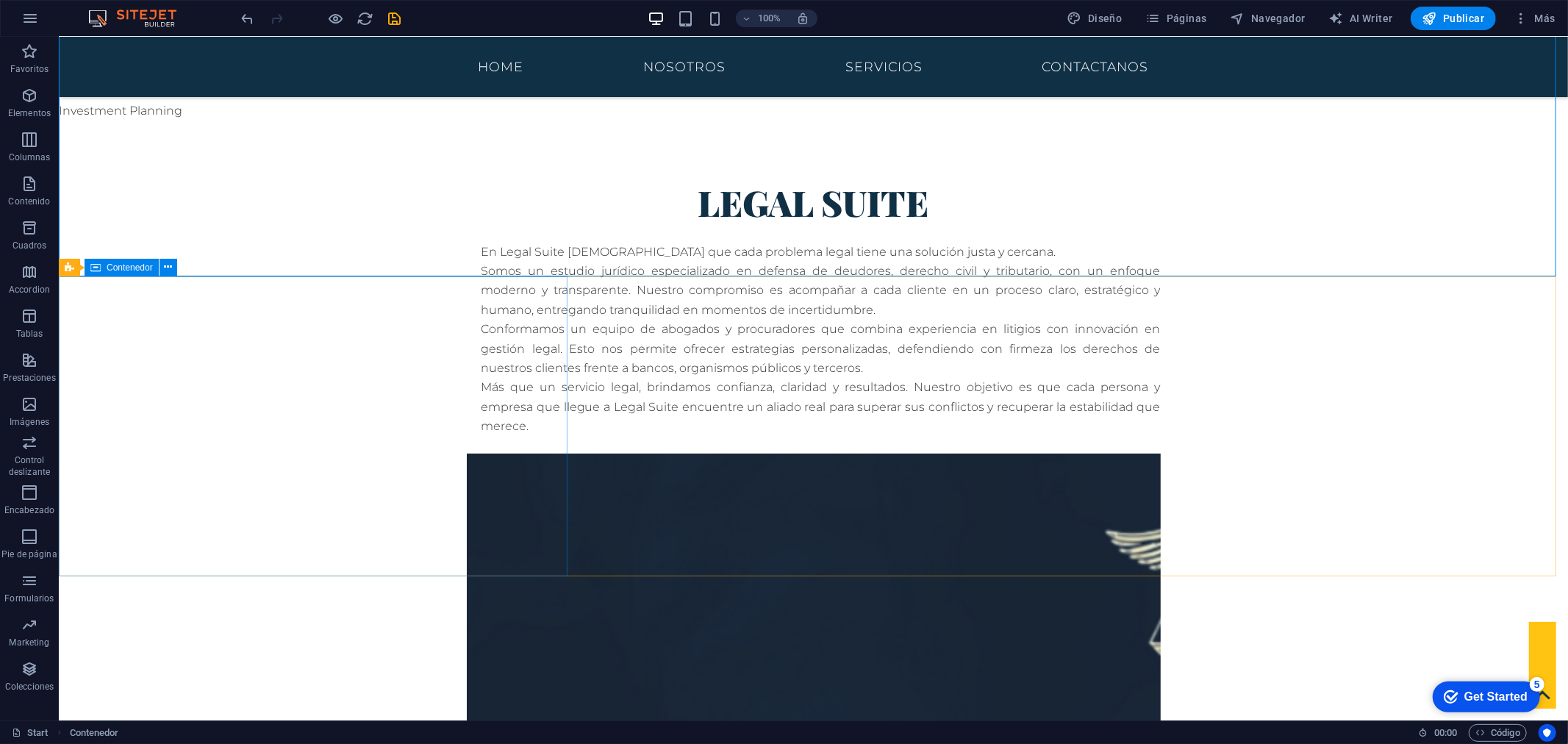
click at [149, 267] on span "Contenedor" at bounding box center [129, 267] width 46 height 9
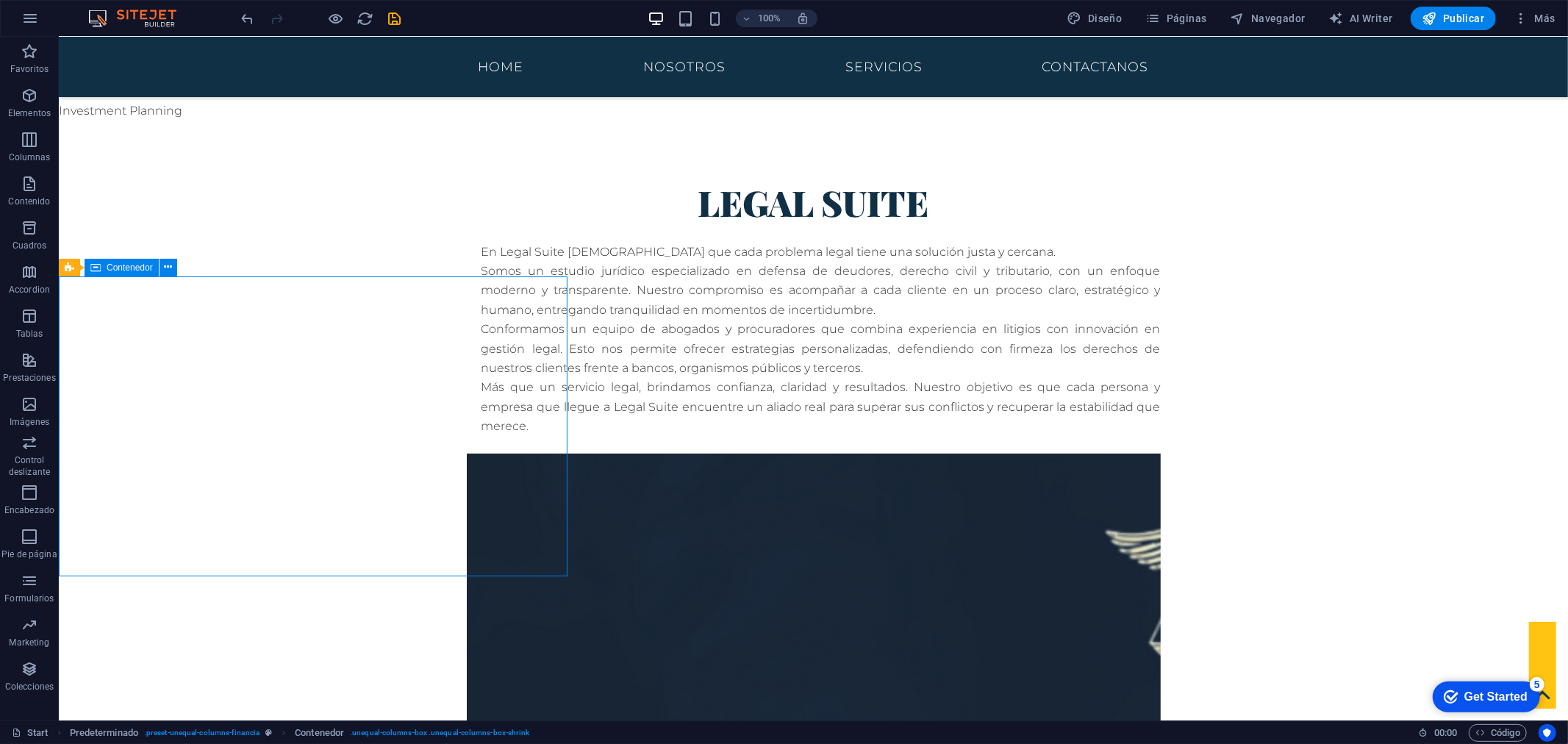
click at [140, 267] on span "Contenedor" at bounding box center [129, 267] width 46 height 9
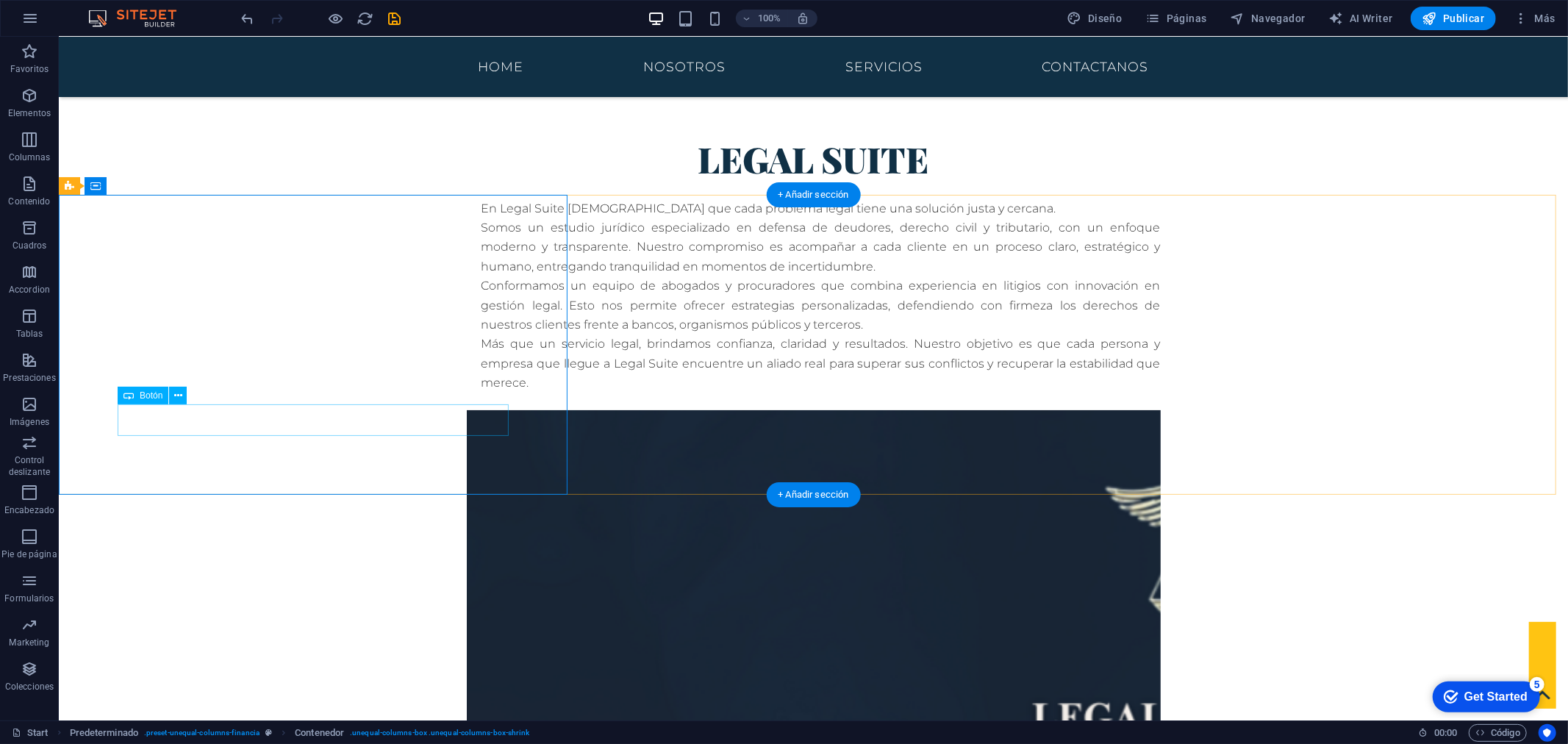
scroll to position [1144, 0]
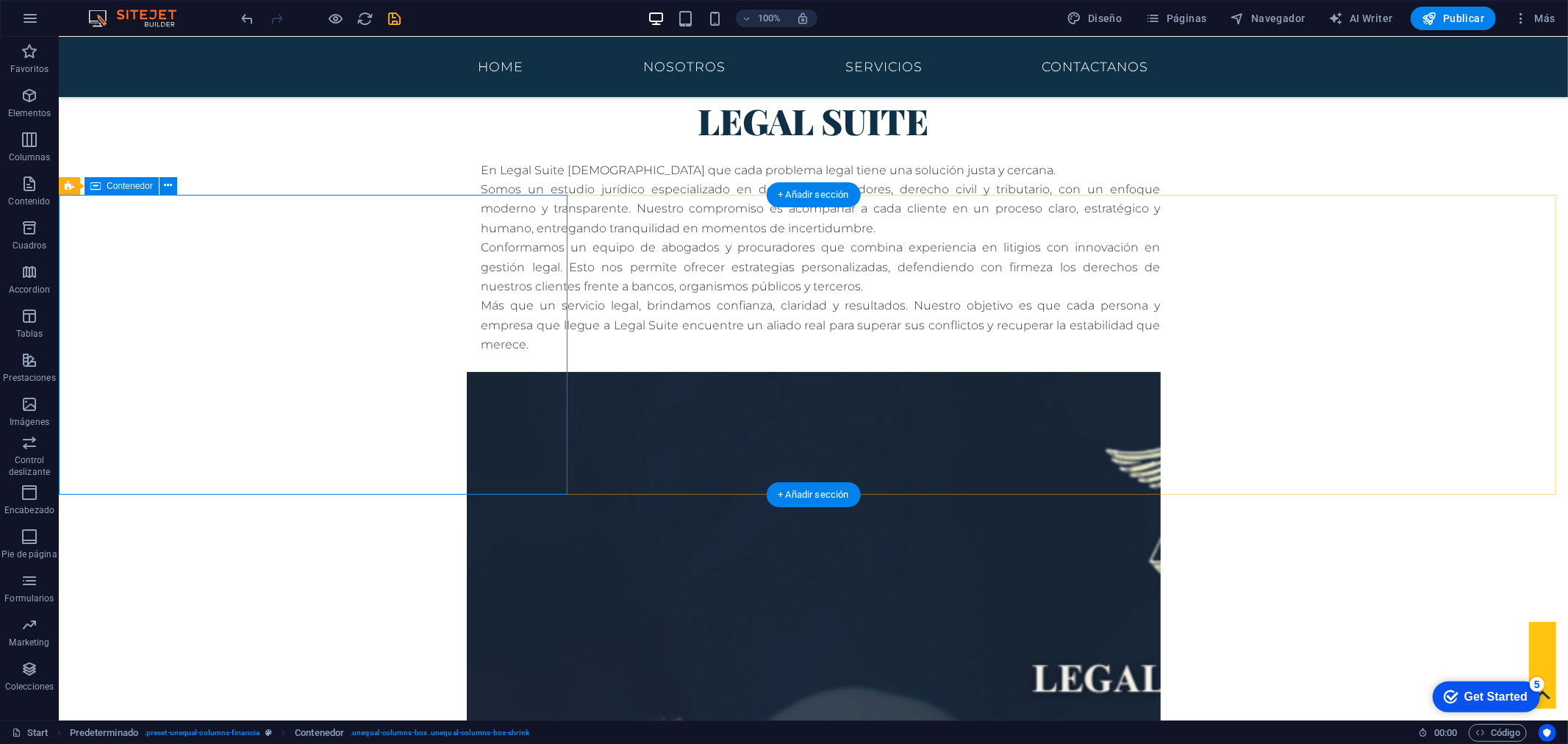
click at [169, 180] on icon at bounding box center [168, 186] width 8 height 16
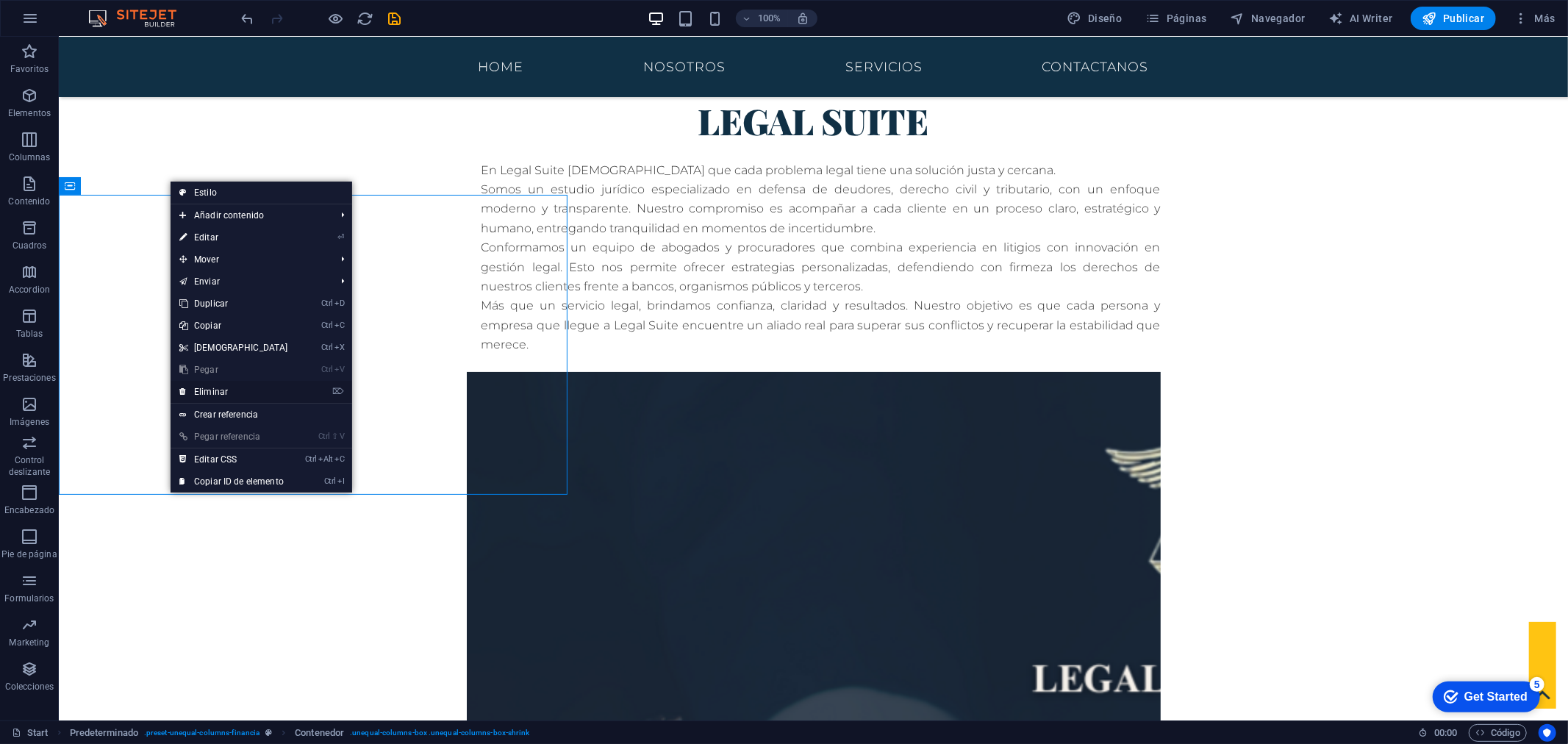
click at [244, 384] on link "⌦ Eliminar" at bounding box center [234, 392] width 127 height 22
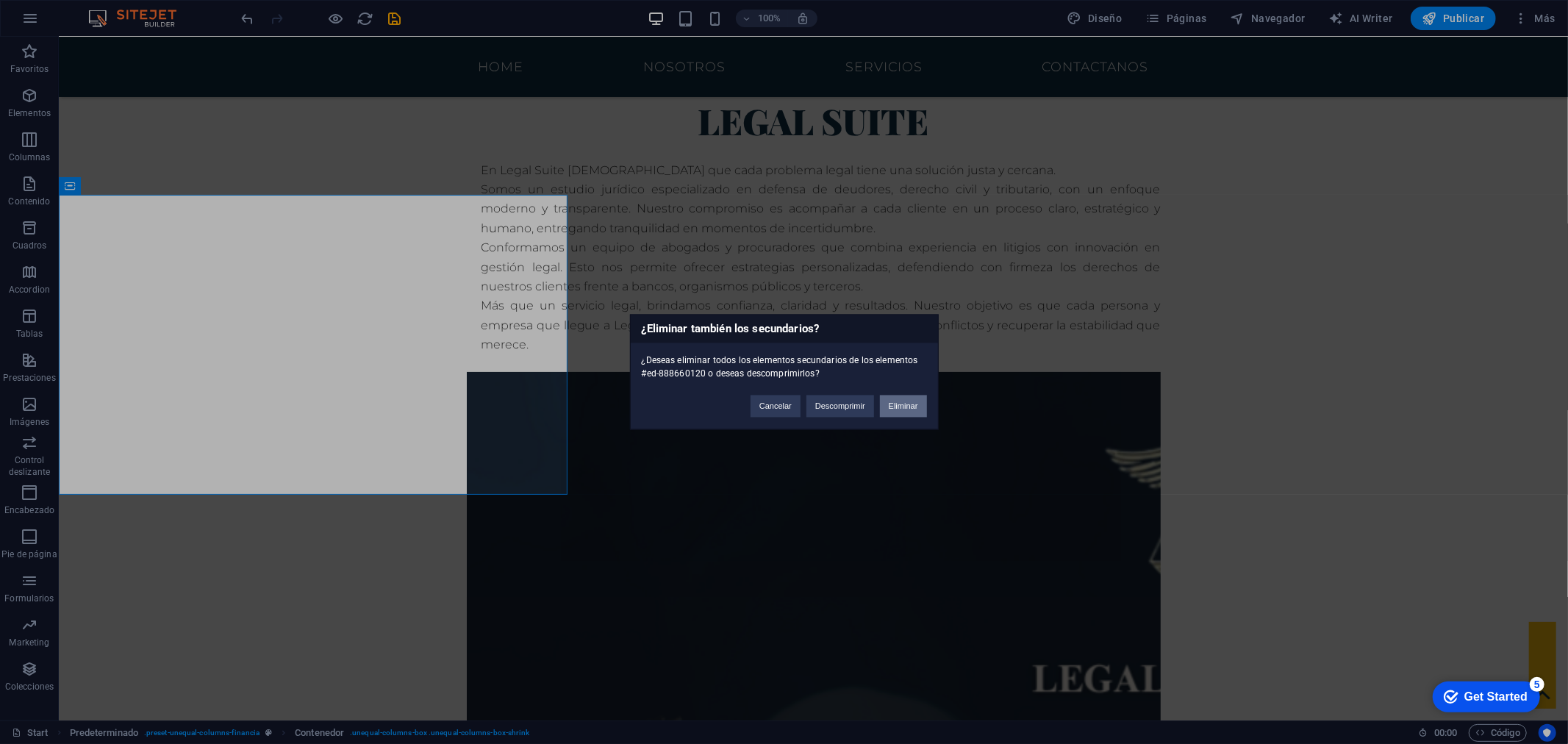
click at [893, 397] on button "Eliminar" at bounding box center [904, 407] width 47 height 22
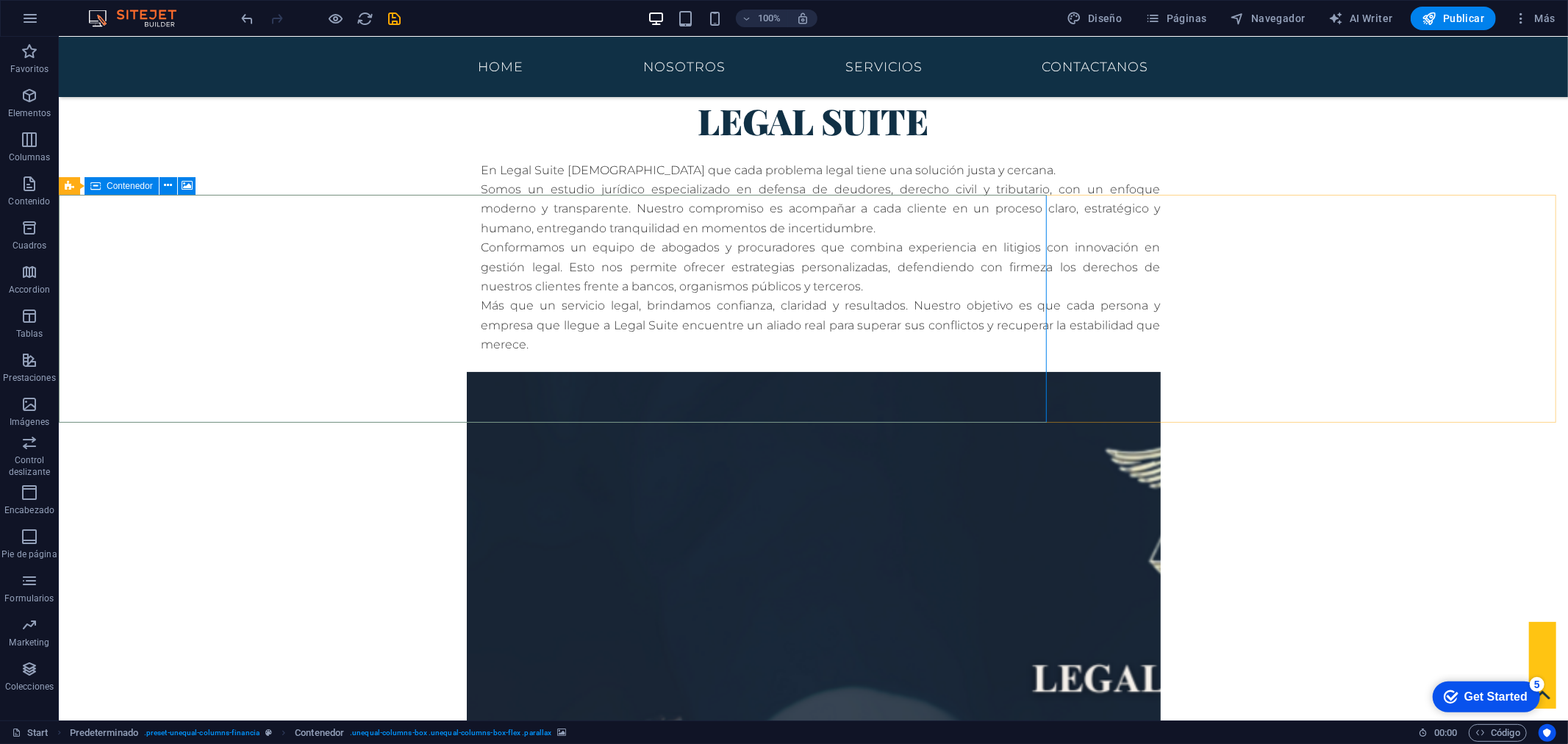
click at [147, 186] on span "Contenedor" at bounding box center [129, 186] width 46 height 9
click at [165, 186] on icon at bounding box center [168, 186] width 8 height 16
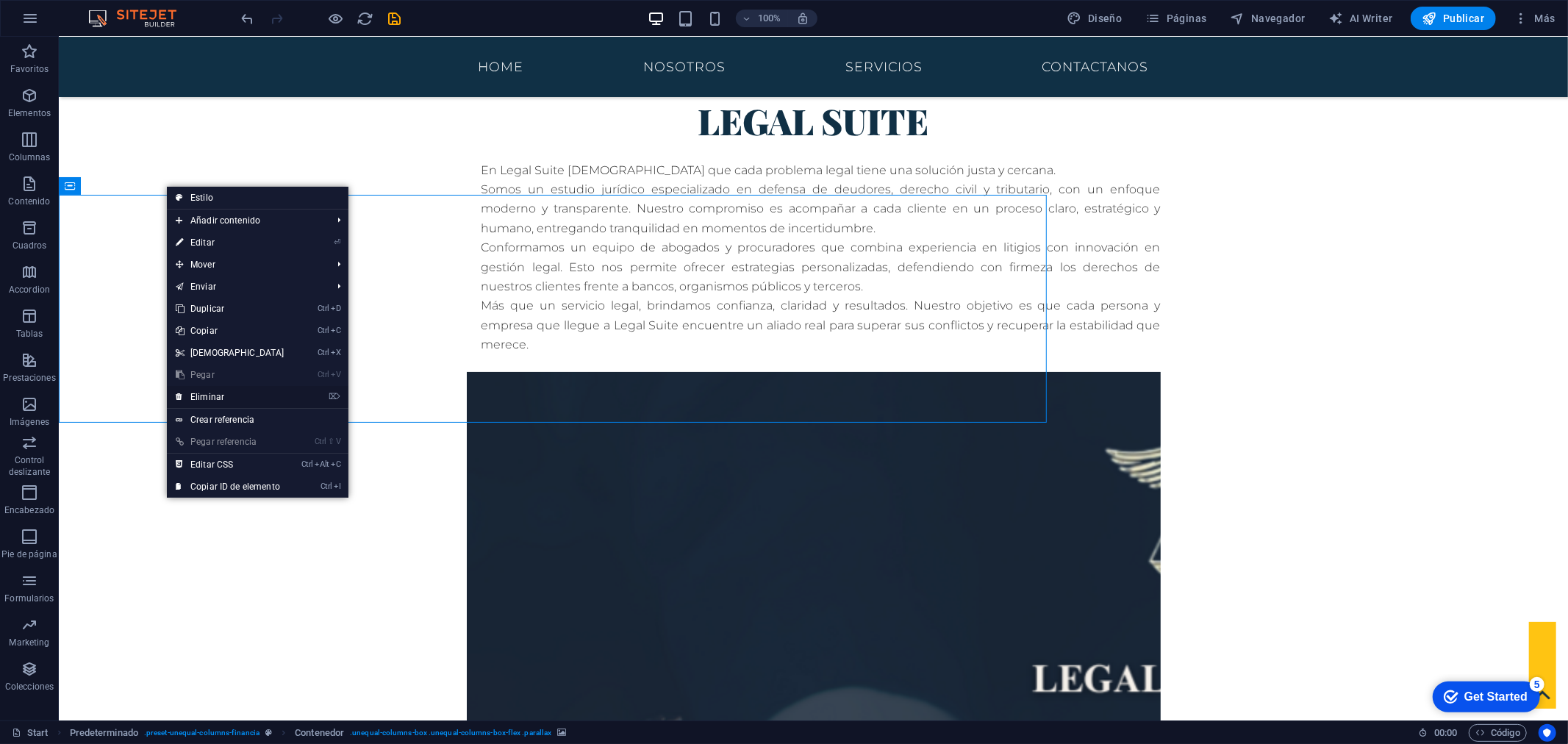
click at [221, 401] on link "⌦ Eliminar" at bounding box center [230, 397] width 127 height 22
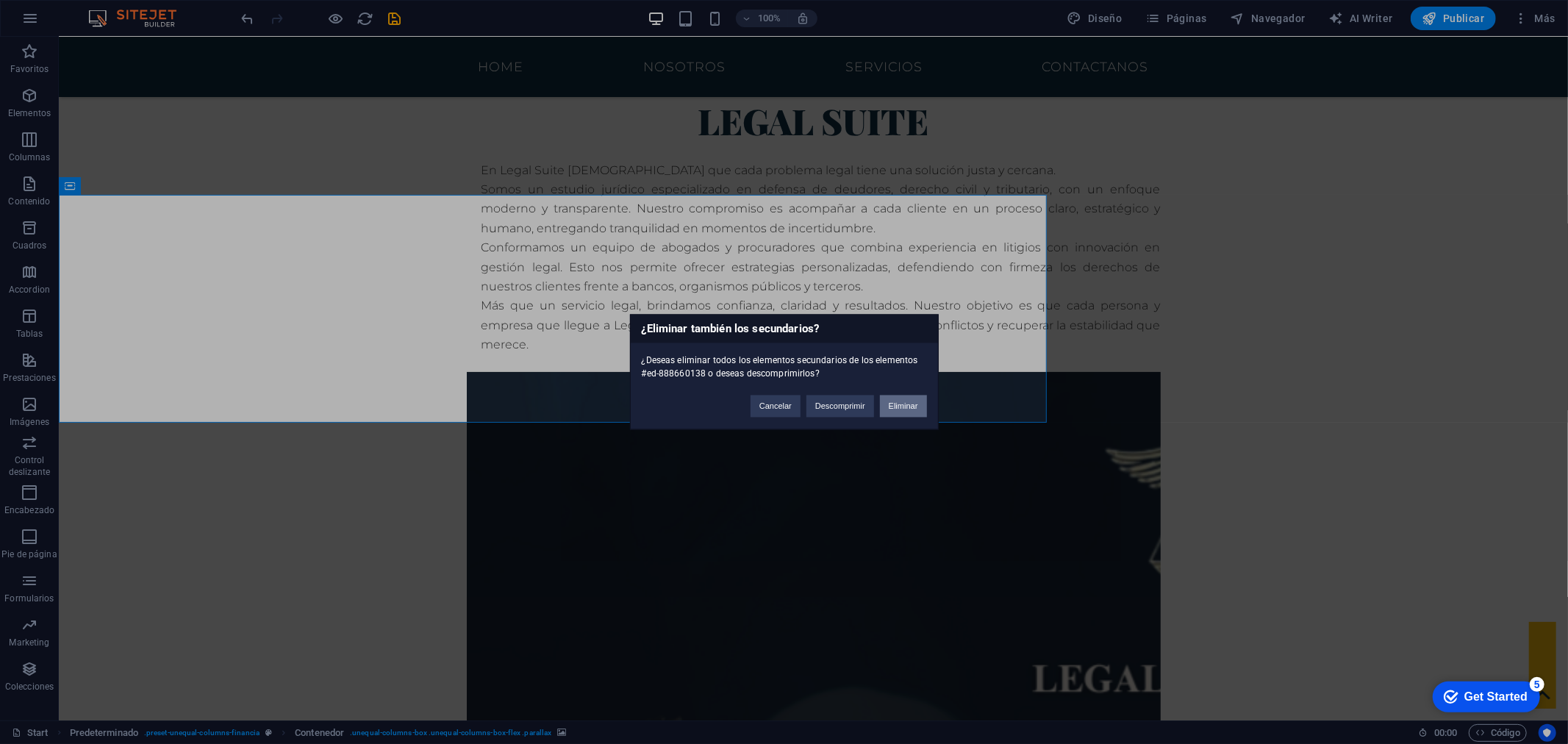
click at [898, 400] on button "Eliminar" at bounding box center [904, 407] width 47 height 22
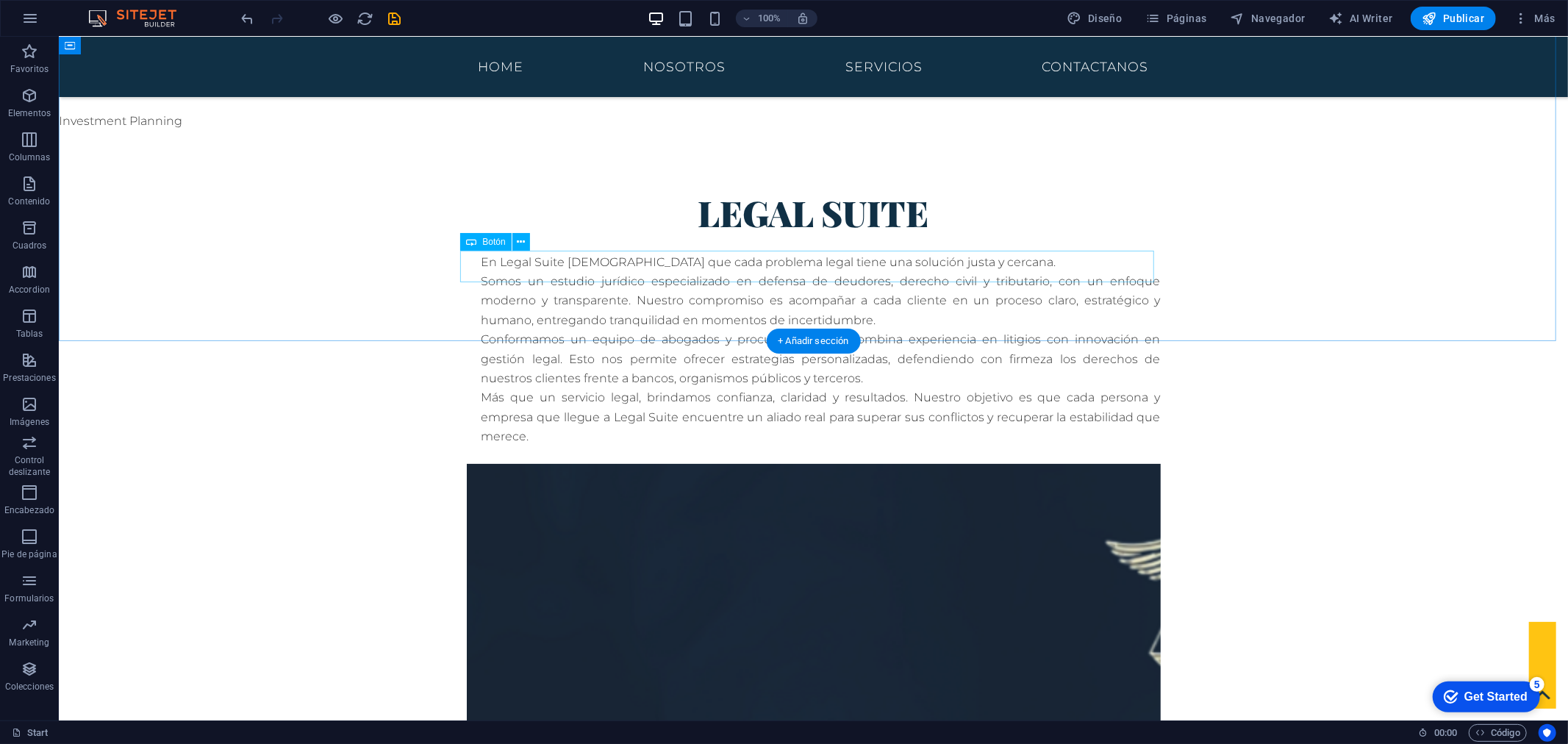
scroll to position [980, 0]
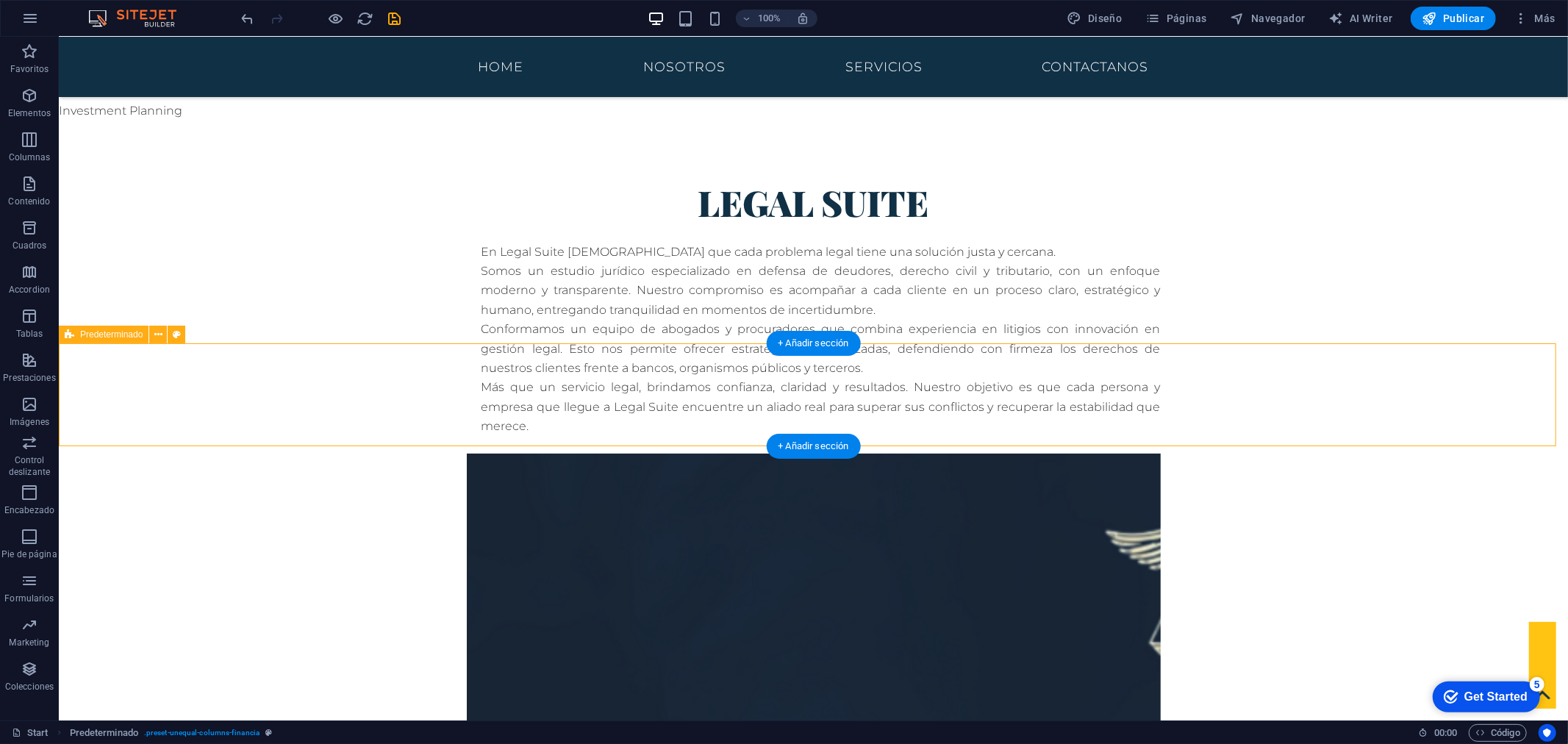
scroll to position [1307, 0]
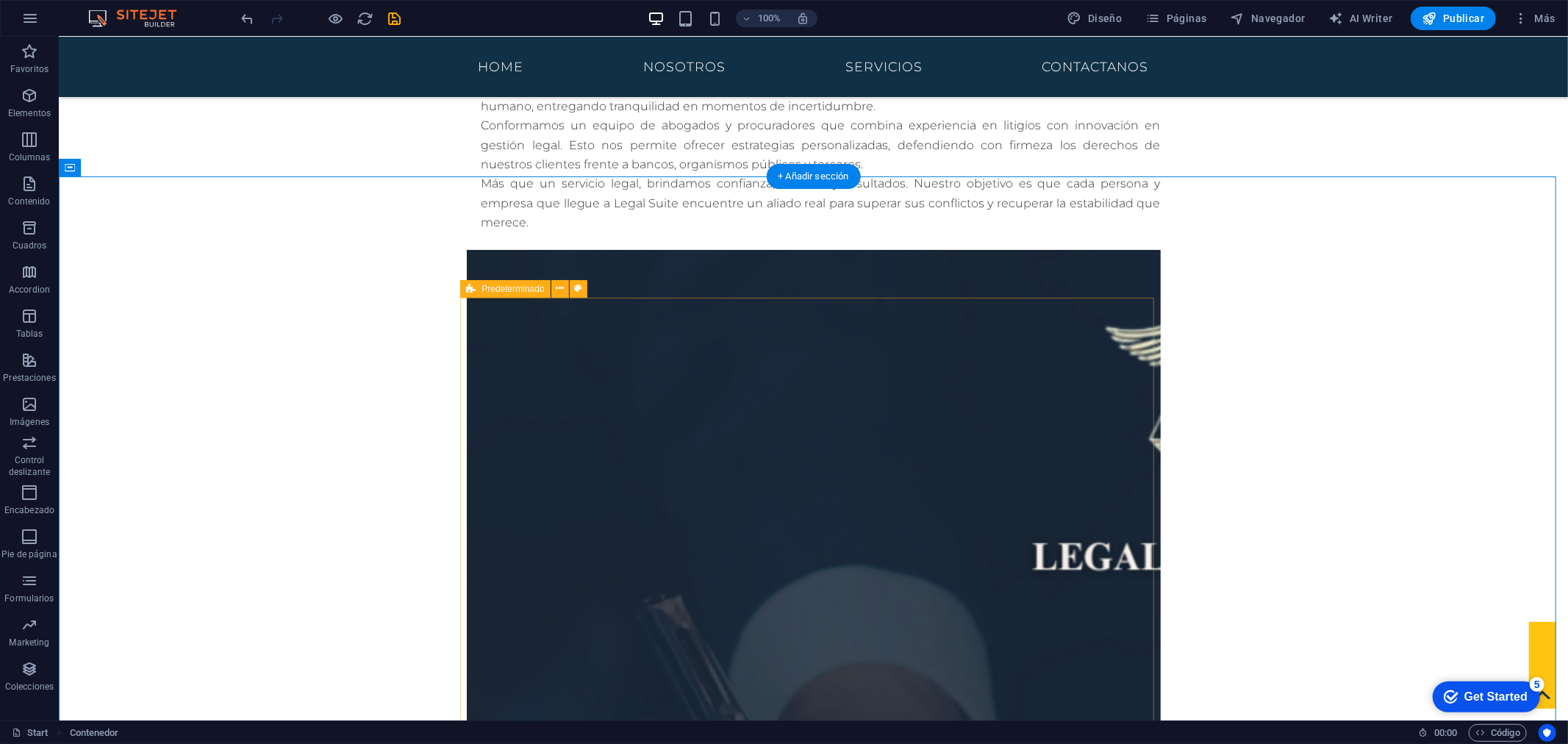
scroll to position [1226, 0]
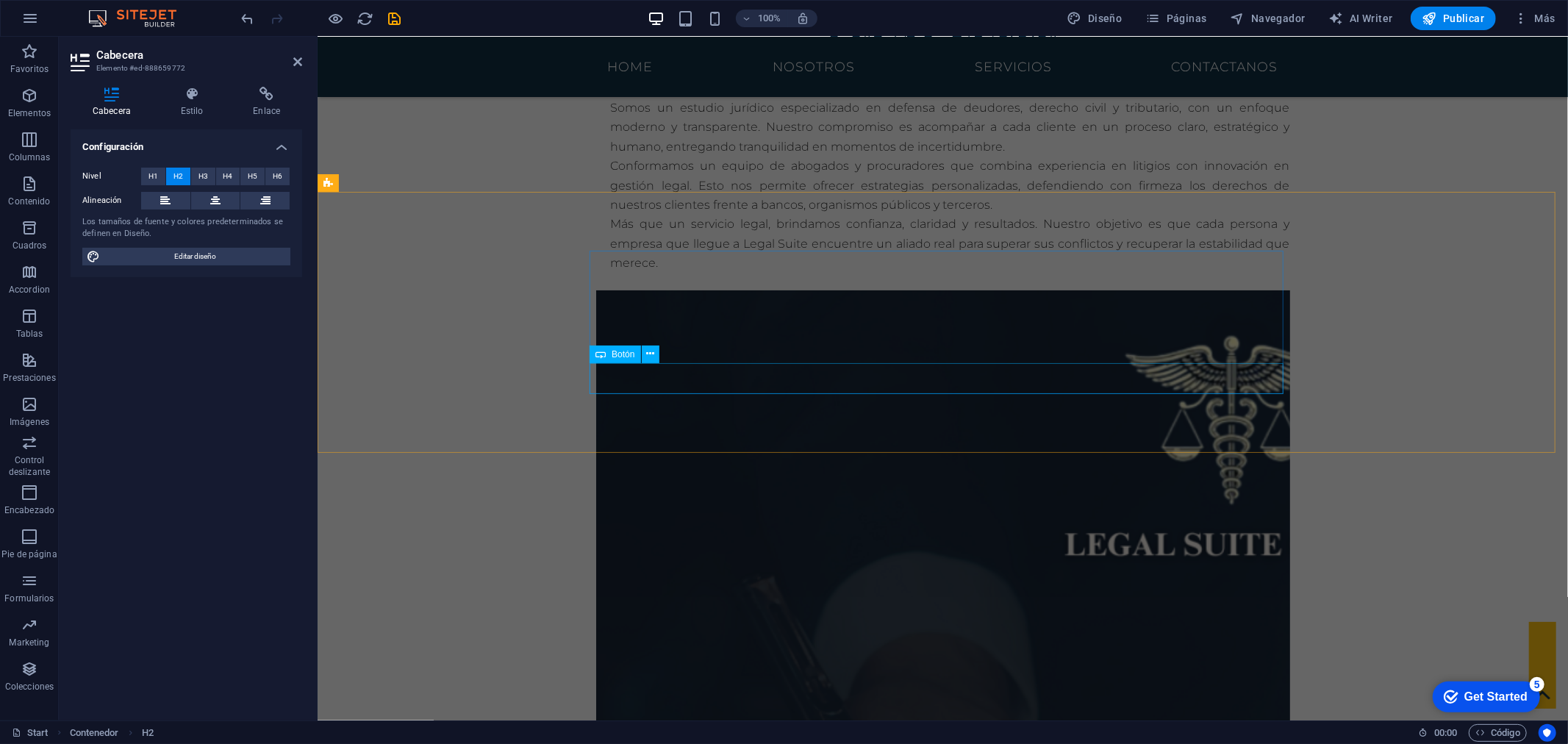
scroll to position [2260, 0]
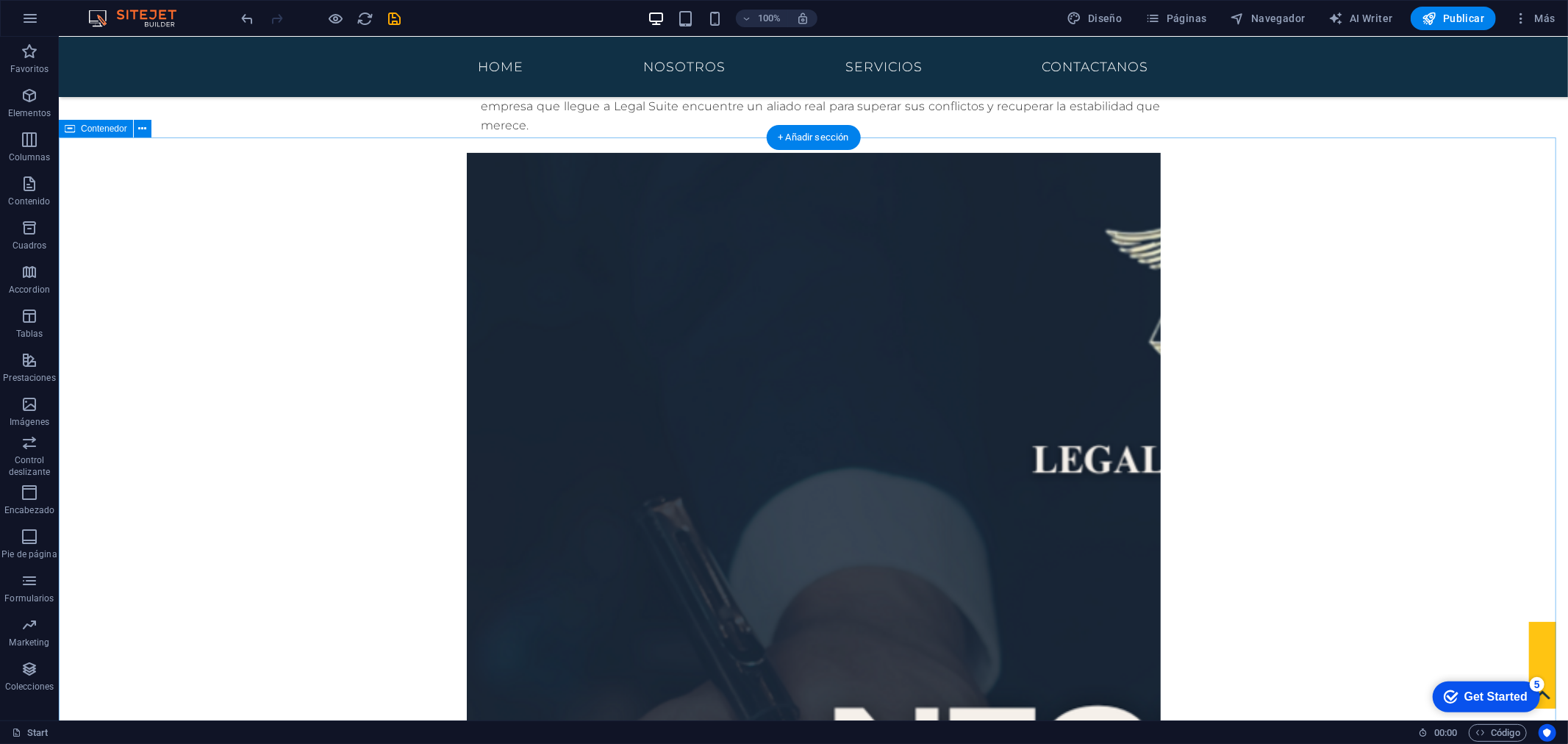
scroll to position [1366, 0]
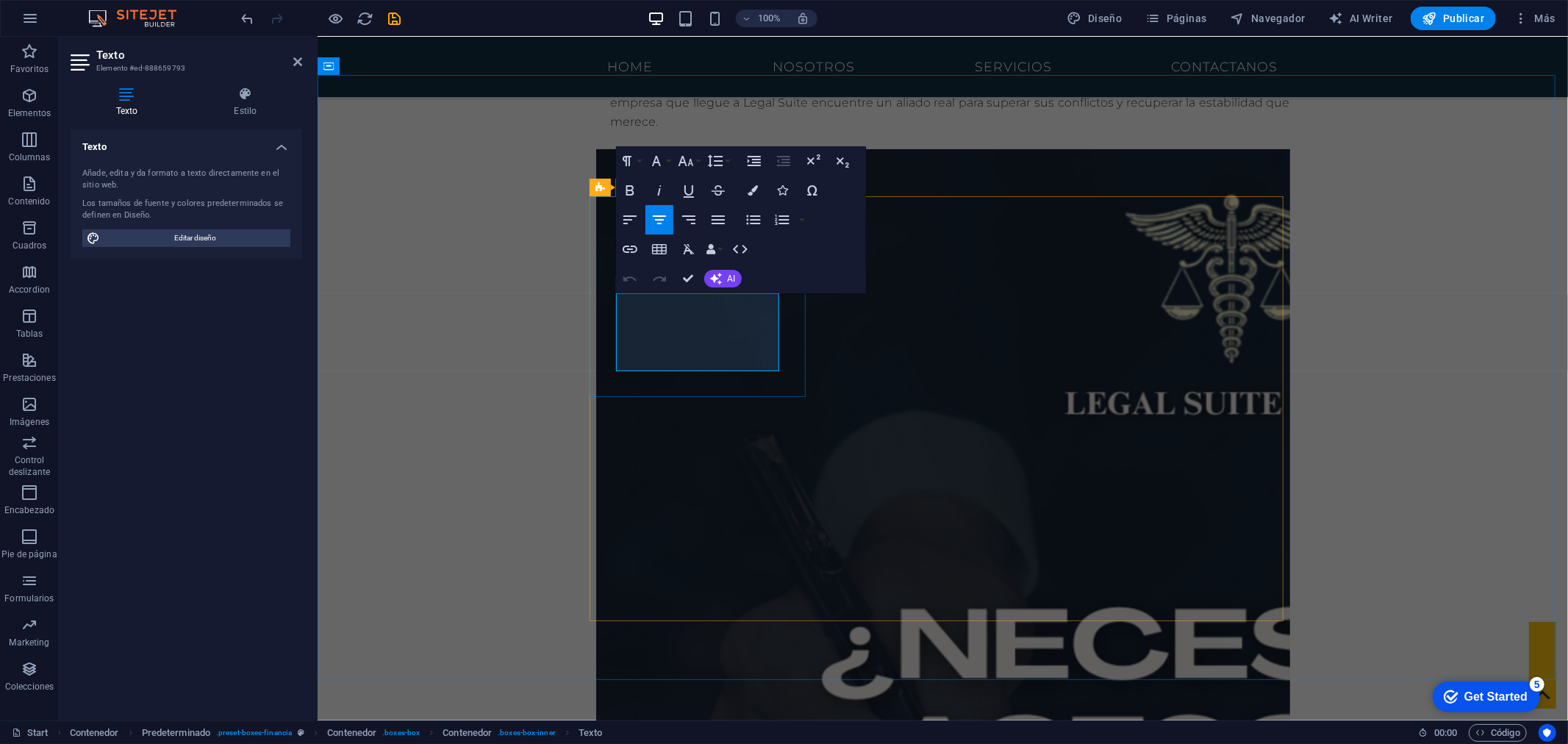
drag, startPoint x: 735, startPoint y: 361, endPoint x: 619, endPoint y: 304, distance: 129.2
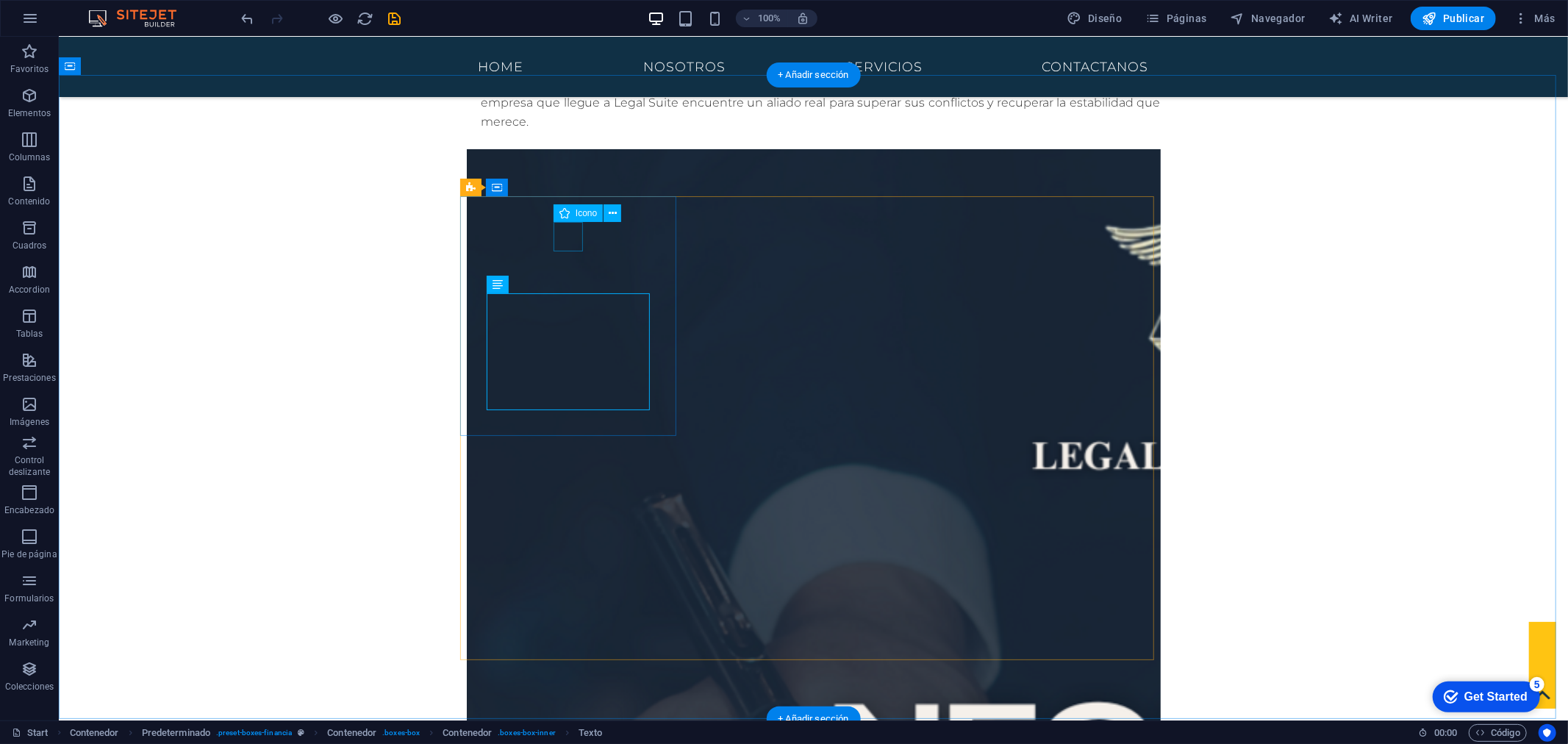
click at [579, 215] on span "Icono" at bounding box center [587, 212] width 22 height 9
click at [579, 213] on span "Icono" at bounding box center [587, 212] width 22 height 9
click at [609, 210] on icon at bounding box center [613, 214] width 8 height 16
click at [566, 210] on icon at bounding box center [564, 213] width 10 height 18
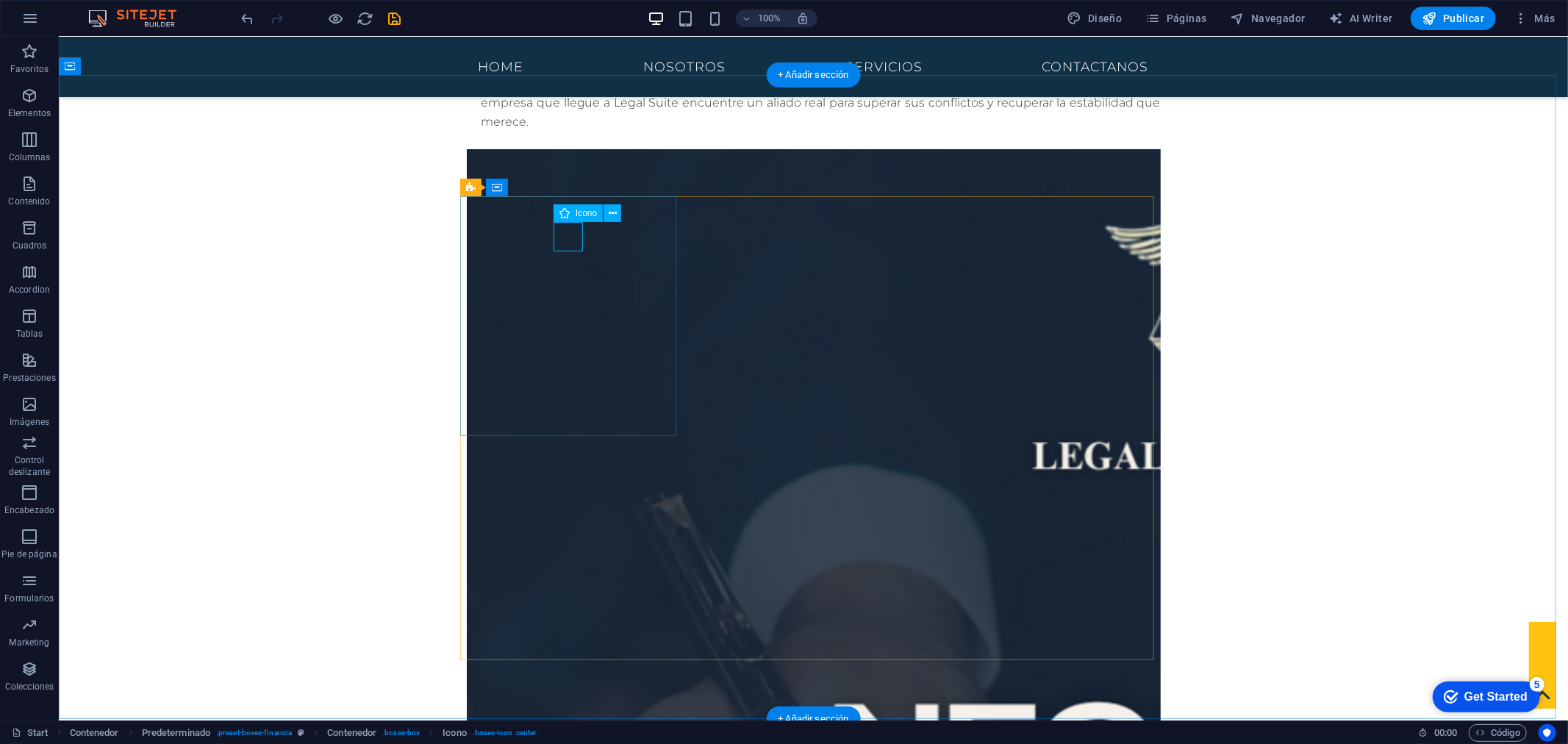
select select "xMidYMid"
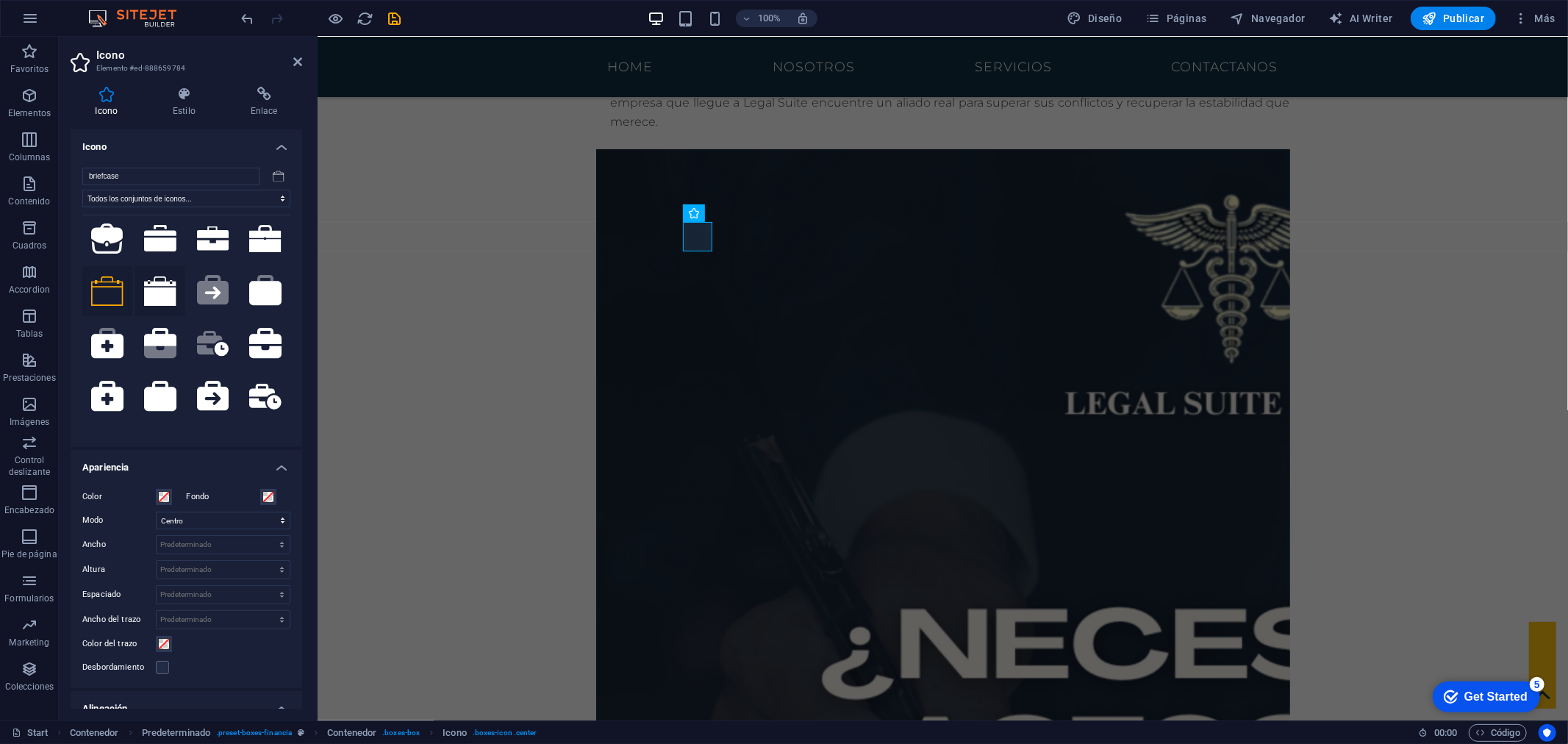
scroll to position [0, 0]
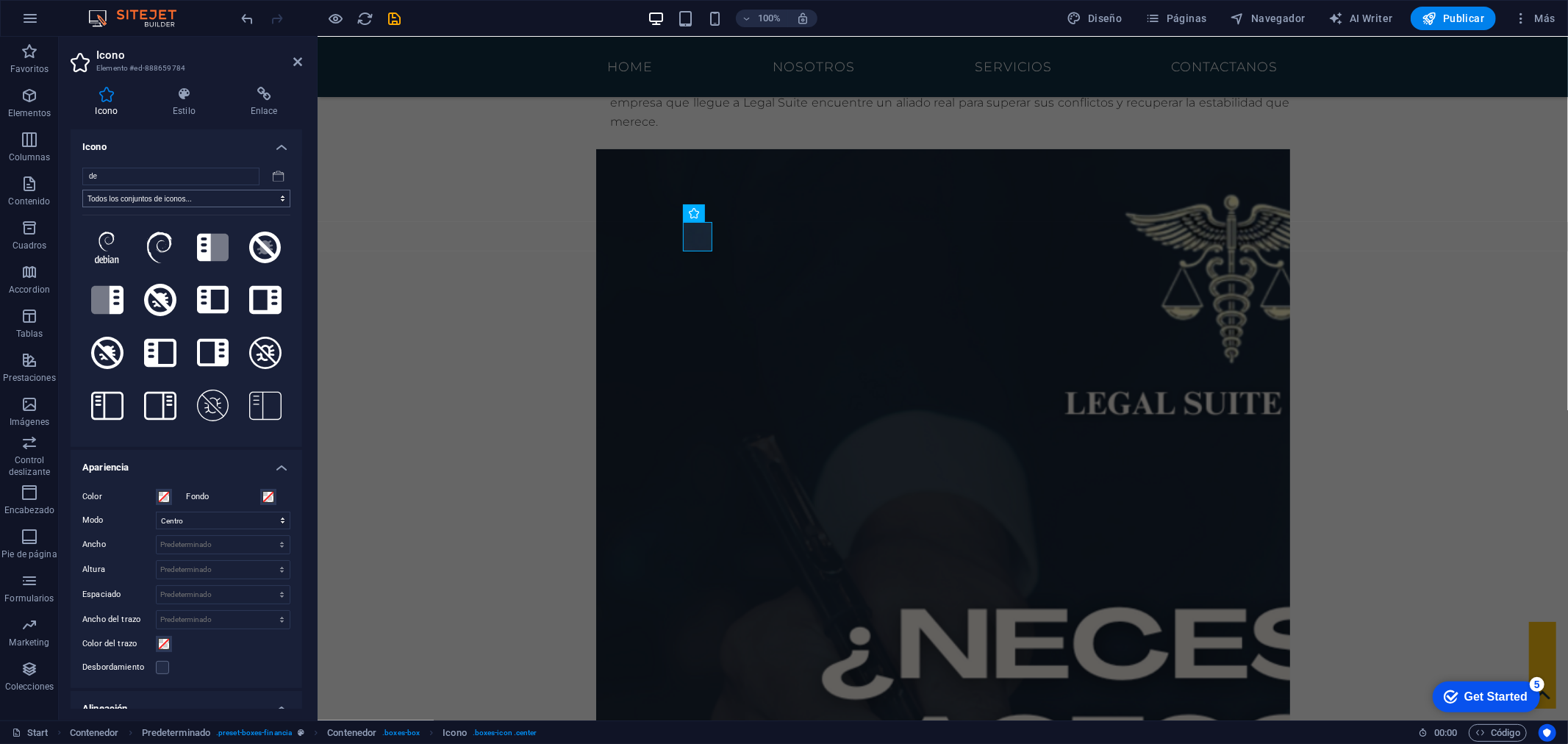
type input "d"
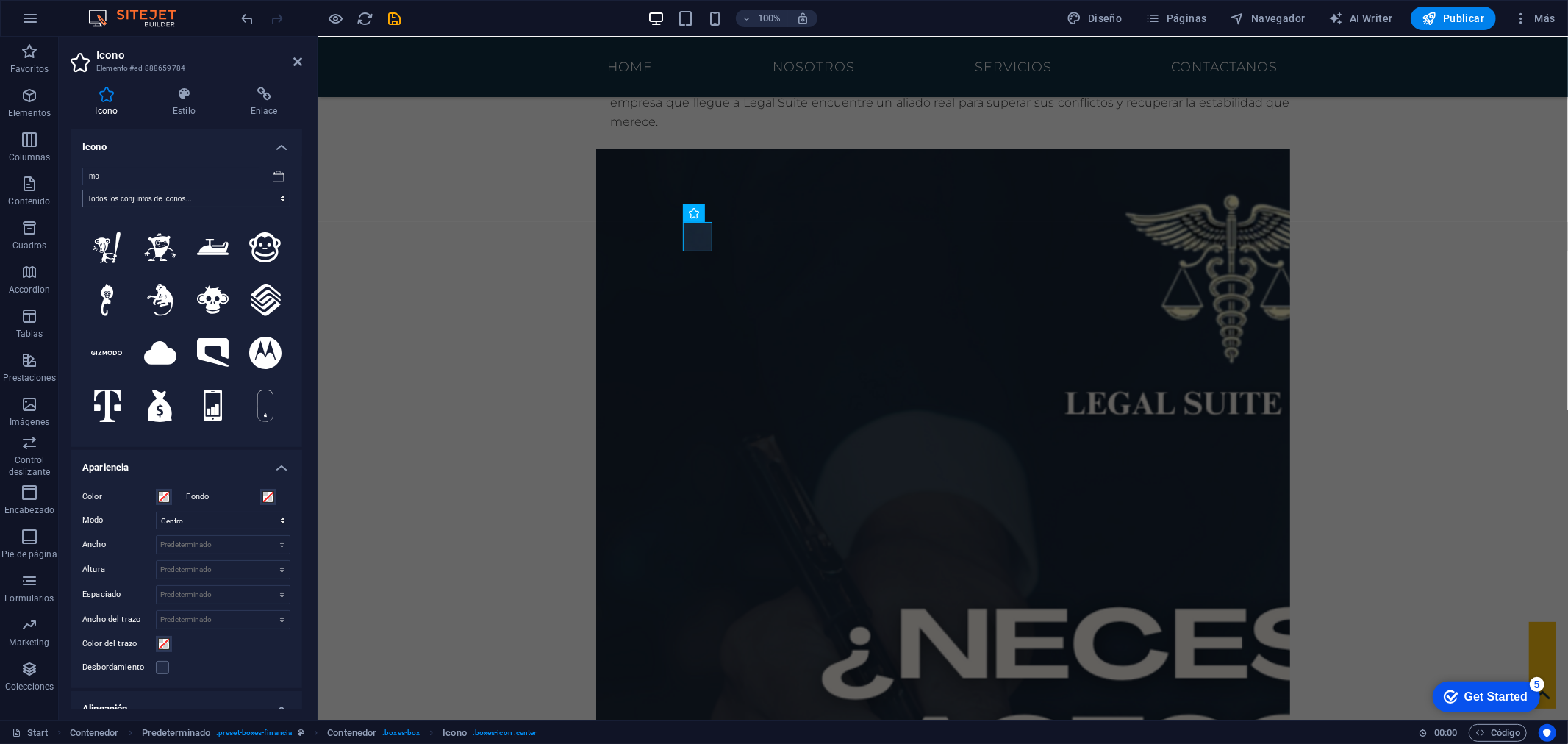
type input "m"
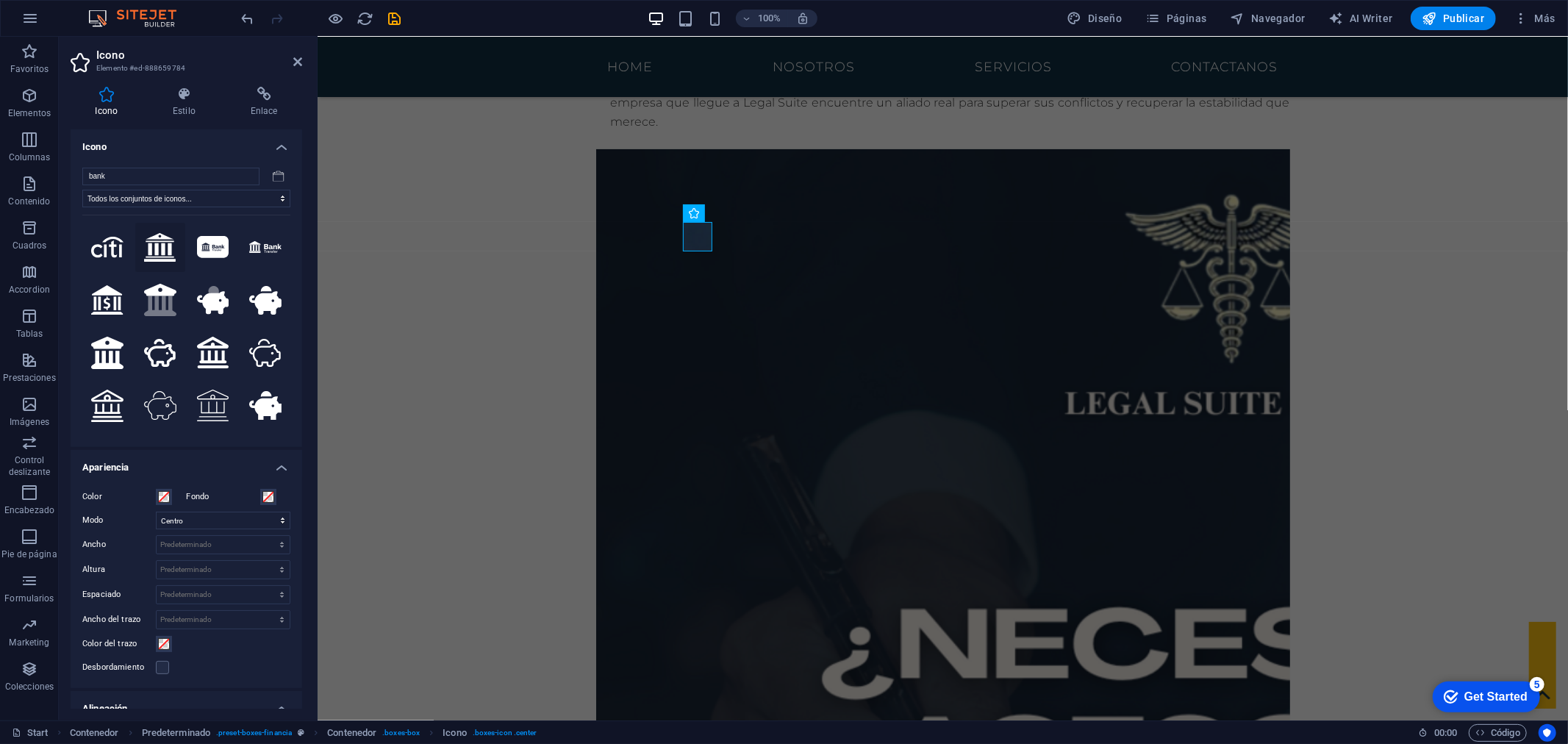
type input "bank"
click at [166, 241] on icon at bounding box center [160, 248] width 32 height 29
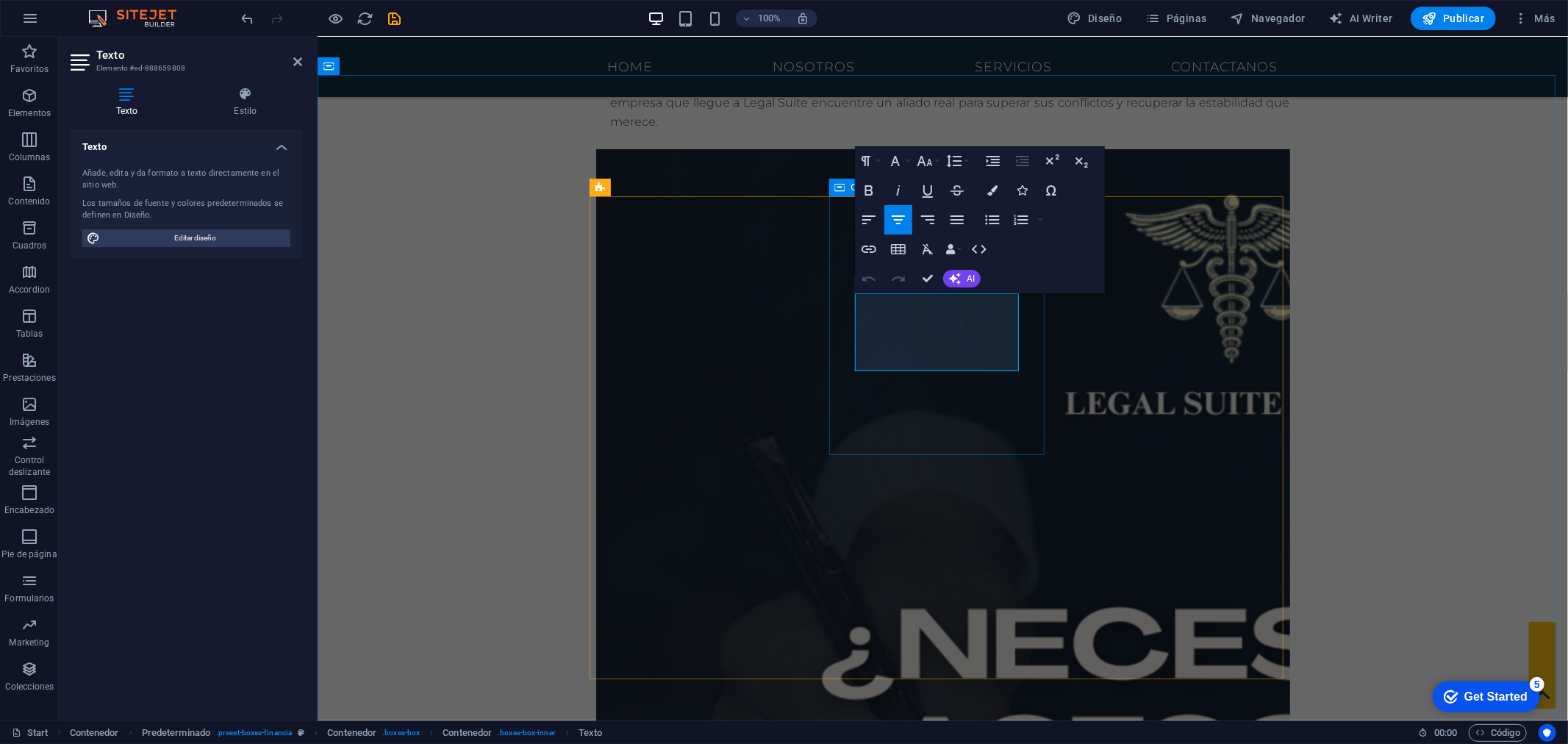
drag, startPoint x: 968, startPoint y: 356, endPoint x: 852, endPoint y: 294, distance: 131.5
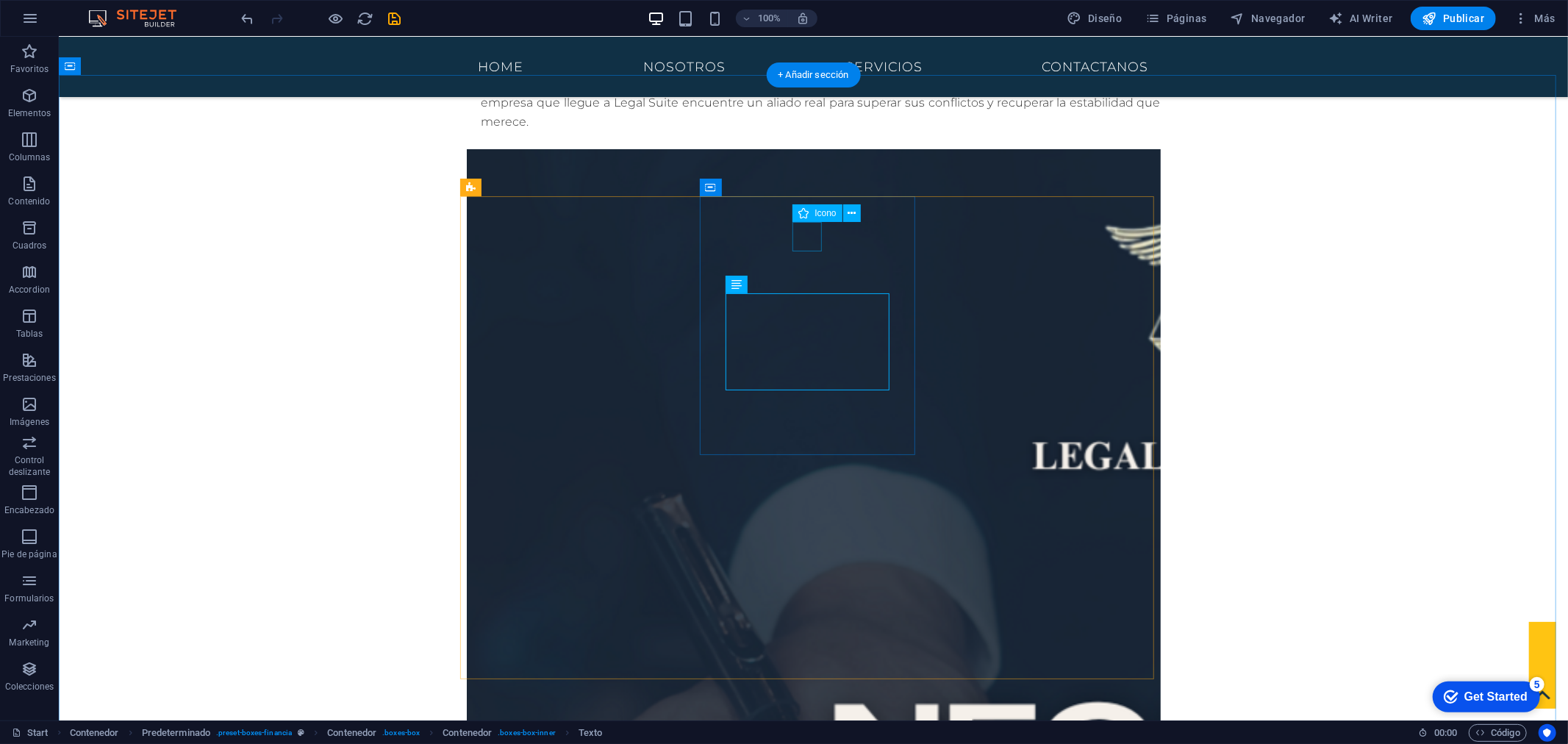
select select "xMidYMid"
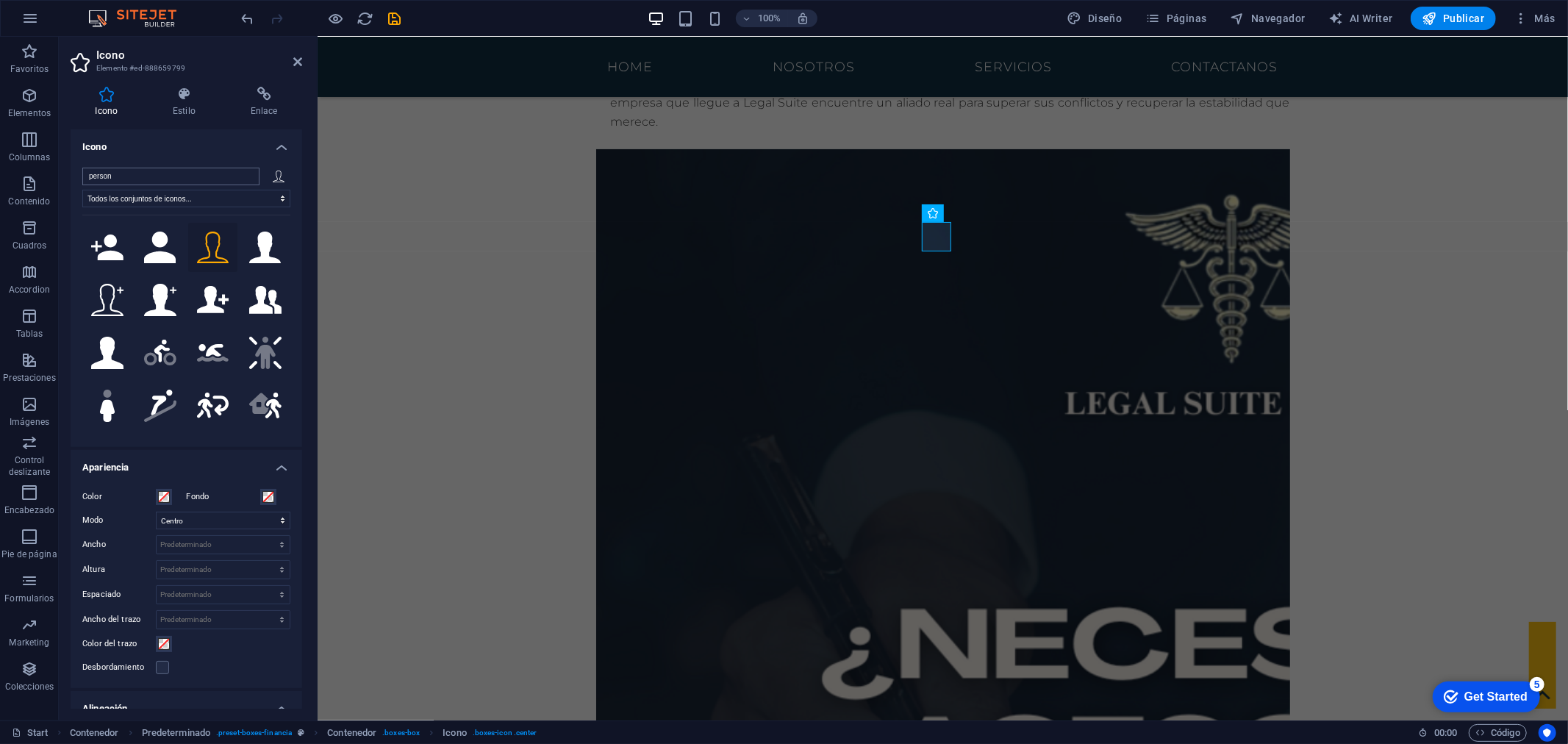
click at [246, 174] on input "person" at bounding box center [171, 177] width 177 height 18
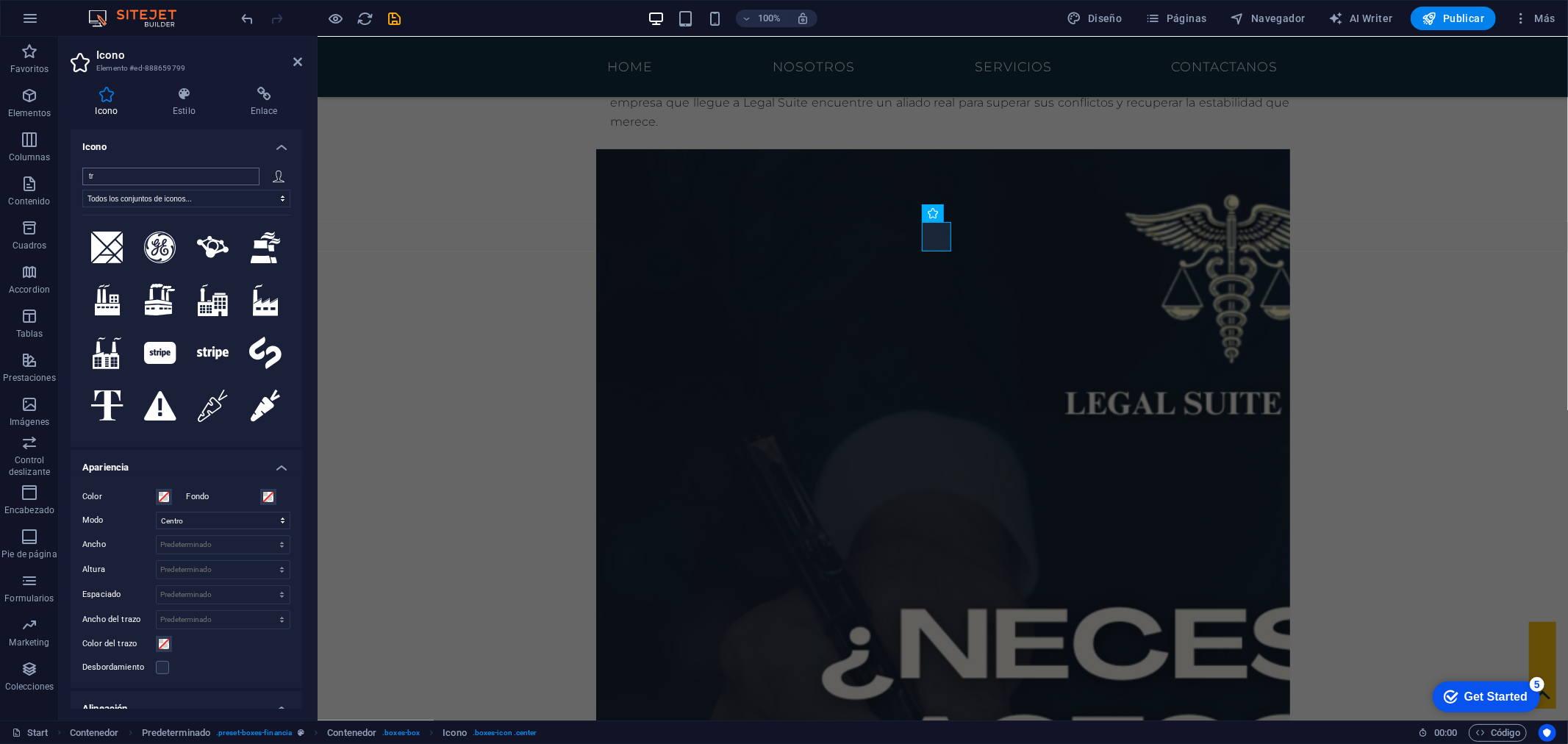
type input "t"
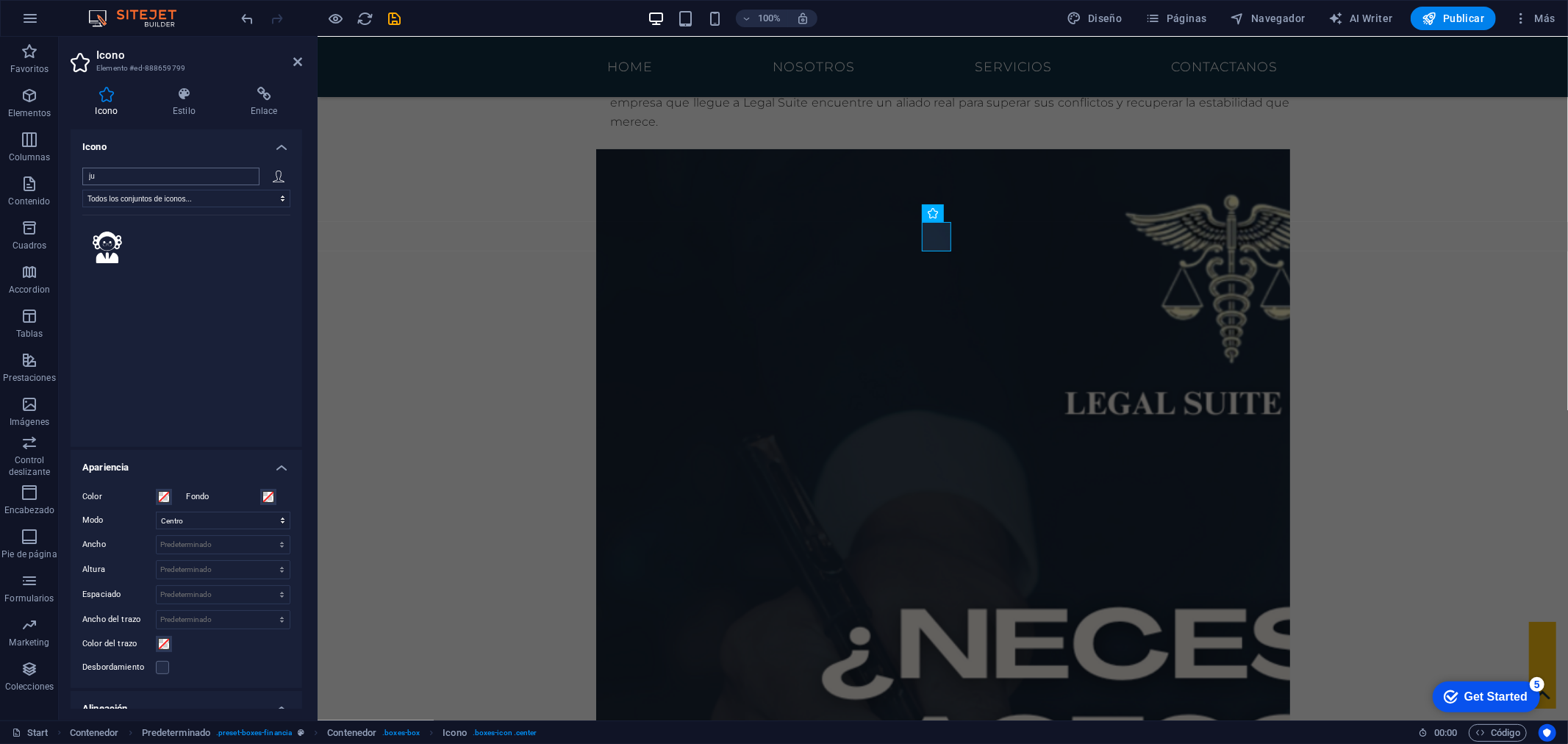
type input "j"
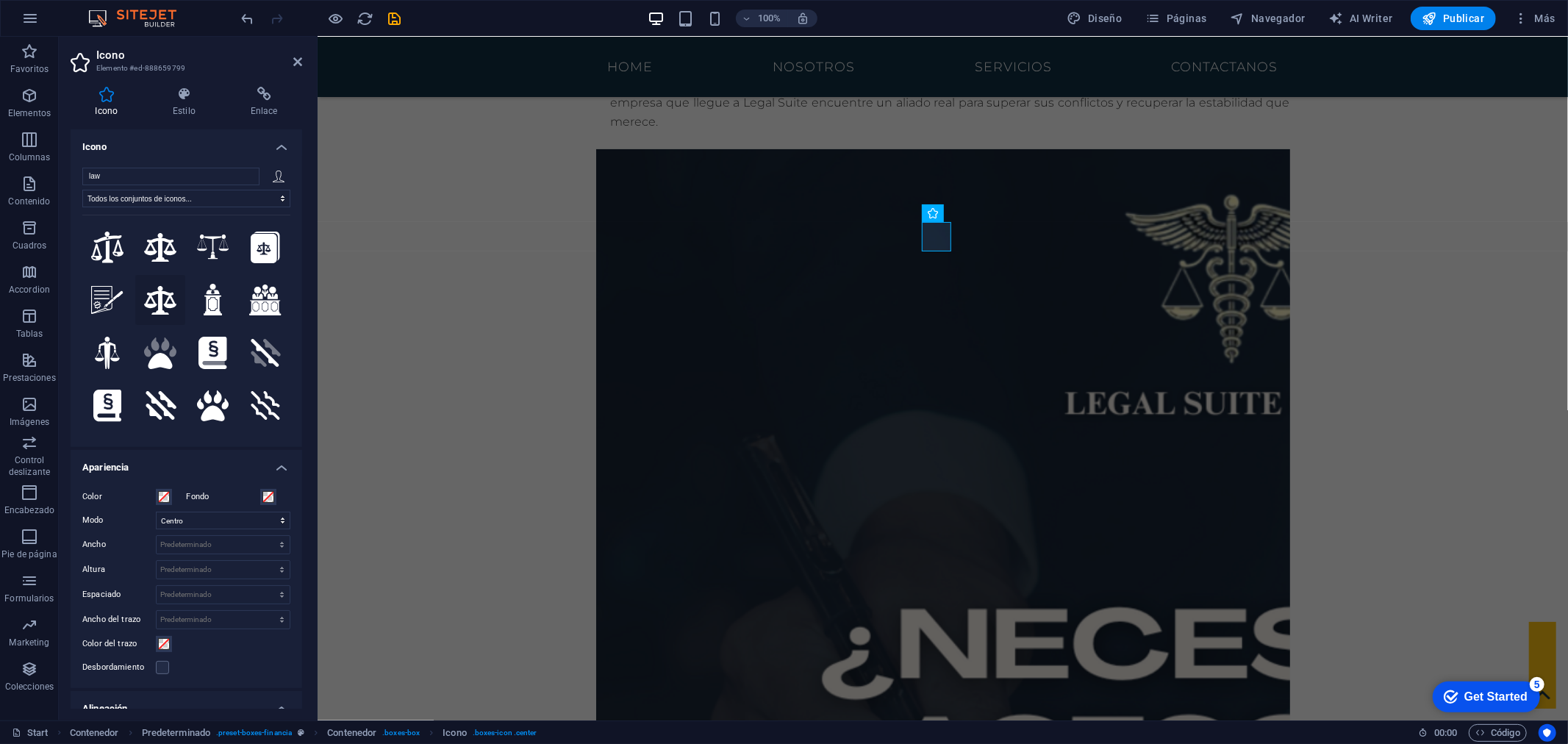
type input "law"
click at [150, 293] on icon at bounding box center [160, 300] width 32 height 29
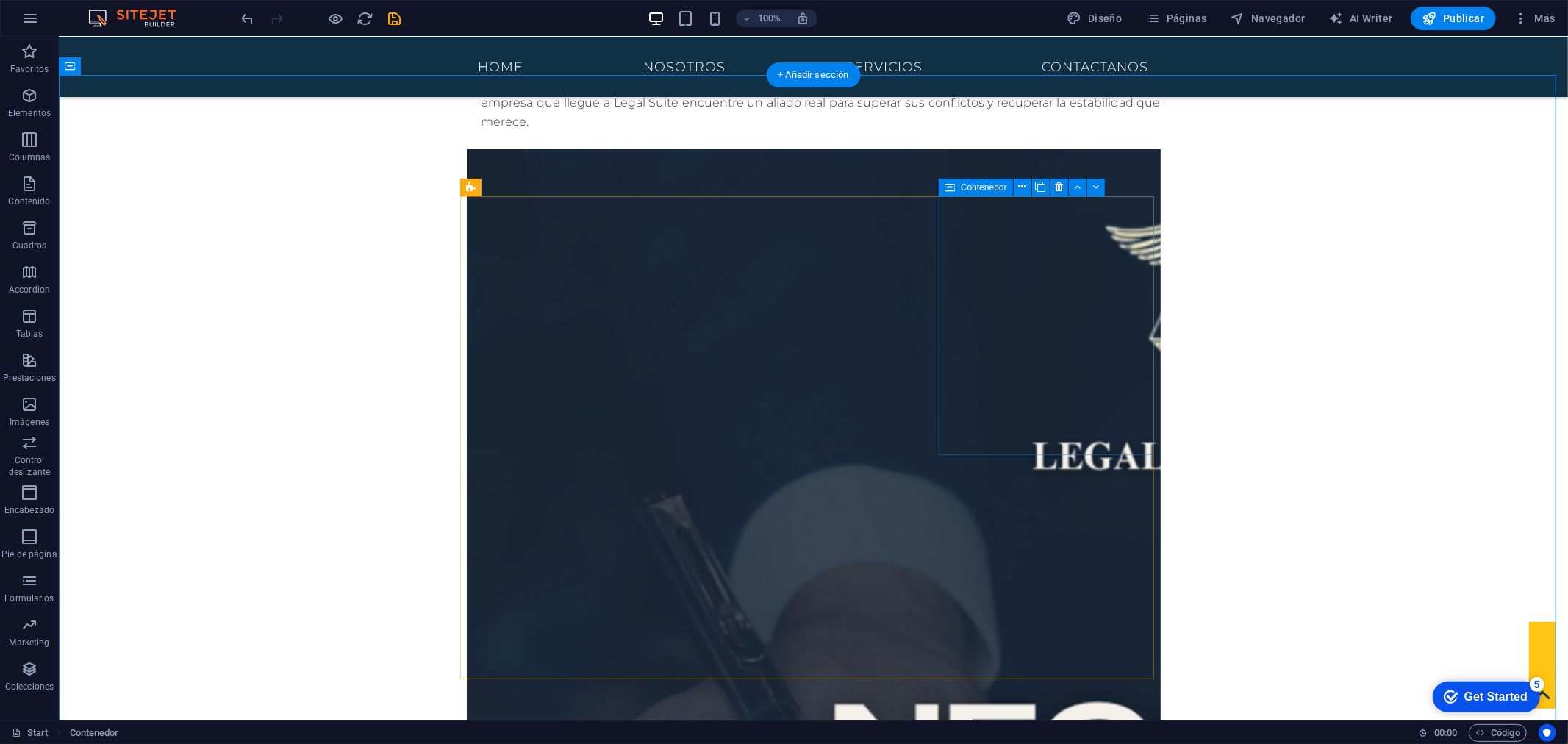
drag, startPoint x: 1014, startPoint y: 377, endPoint x: 766, endPoint y: 368, distance: 248.2
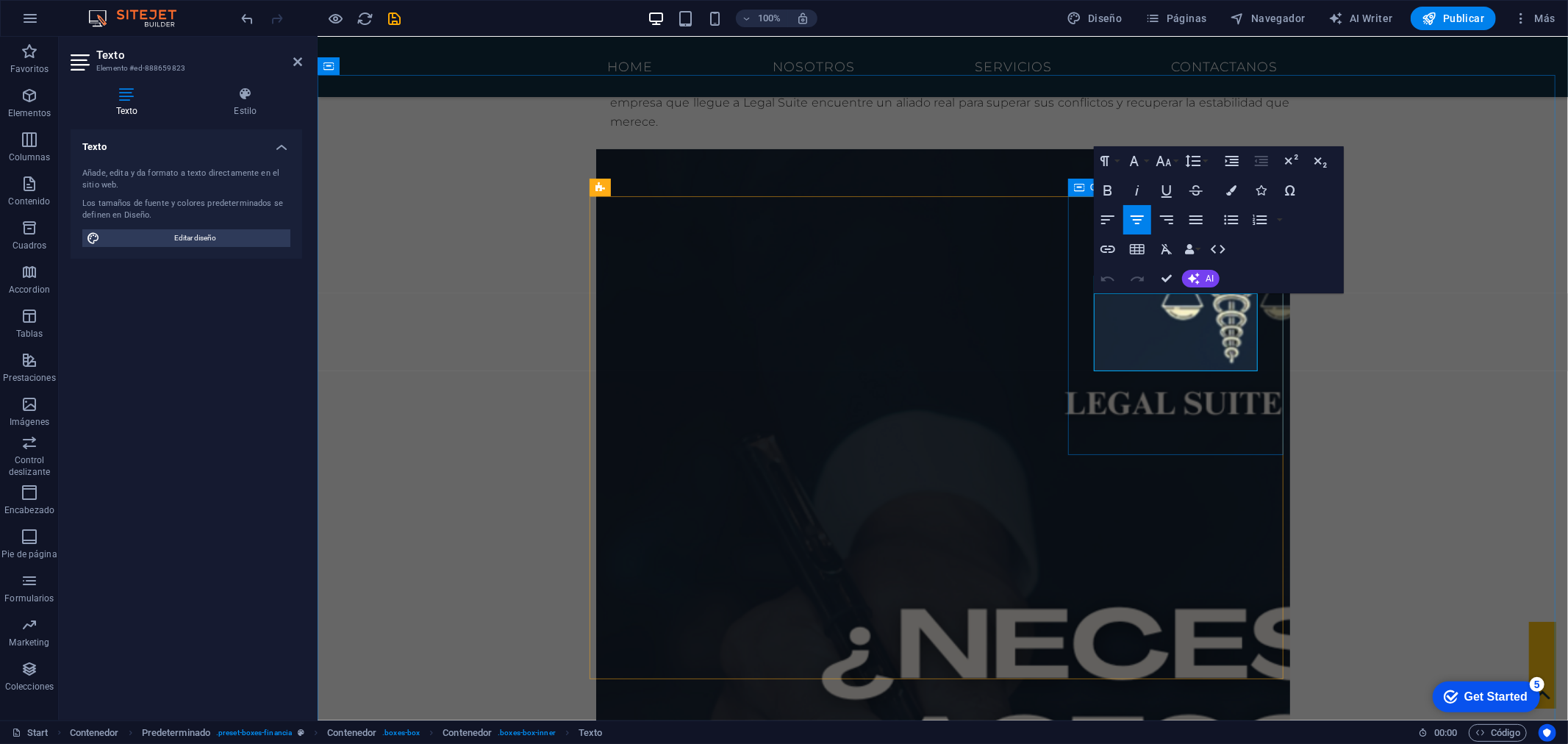
drag, startPoint x: 1110, startPoint y: 304, endPoint x: 1207, endPoint y: 378, distance: 122.0
click at [1112, 188] on icon "button" at bounding box center [1108, 191] width 18 height 18
drag, startPoint x: 1237, startPoint y: 395, endPoint x: 1094, endPoint y: 294, distance: 175.1
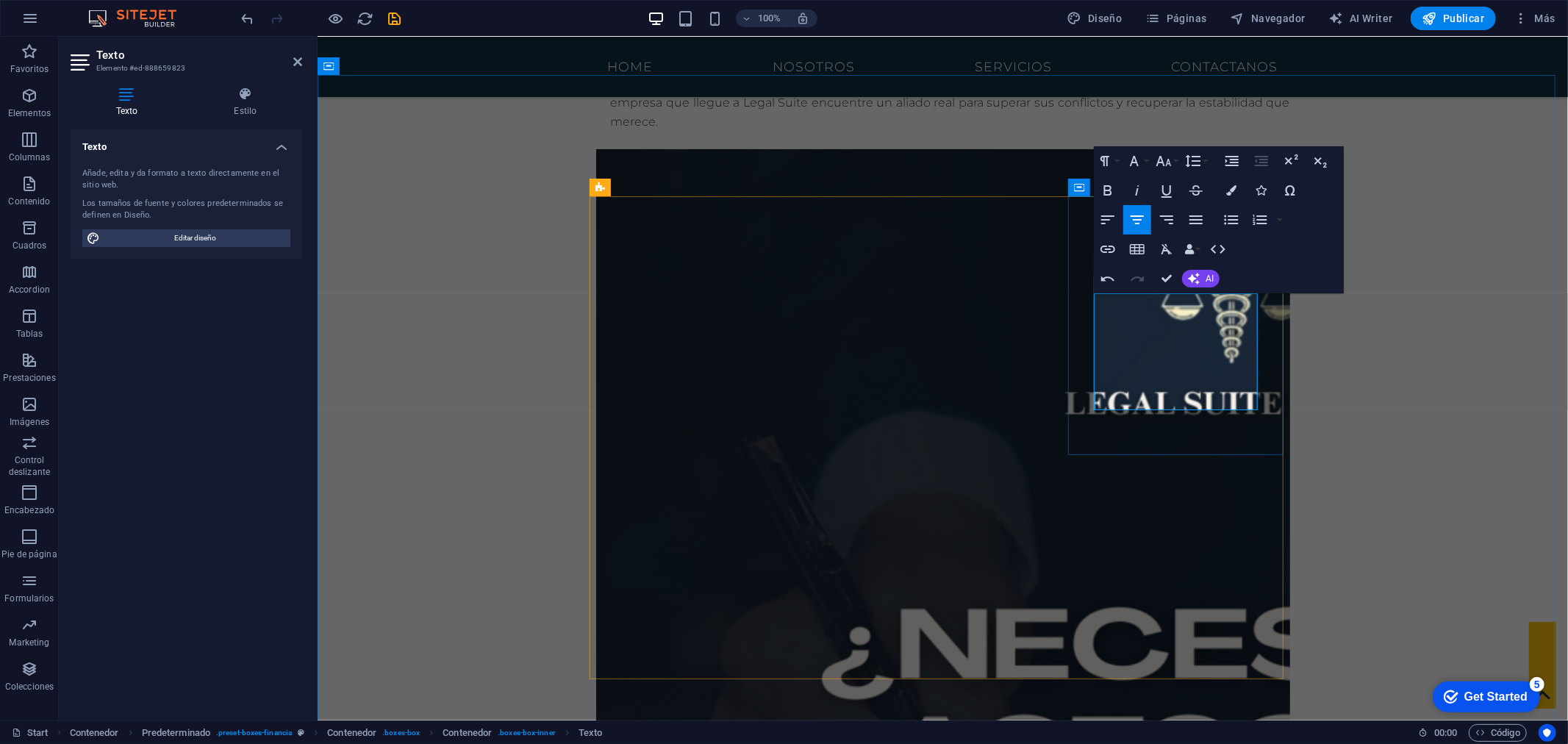
click at [1100, 187] on icon "button" at bounding box center [1108, 191] width 18 height 18
drag, startPoint x: 1377, startPoint y: 354, endPoint x: 1370, endPoint y: 357, distance: 7.6
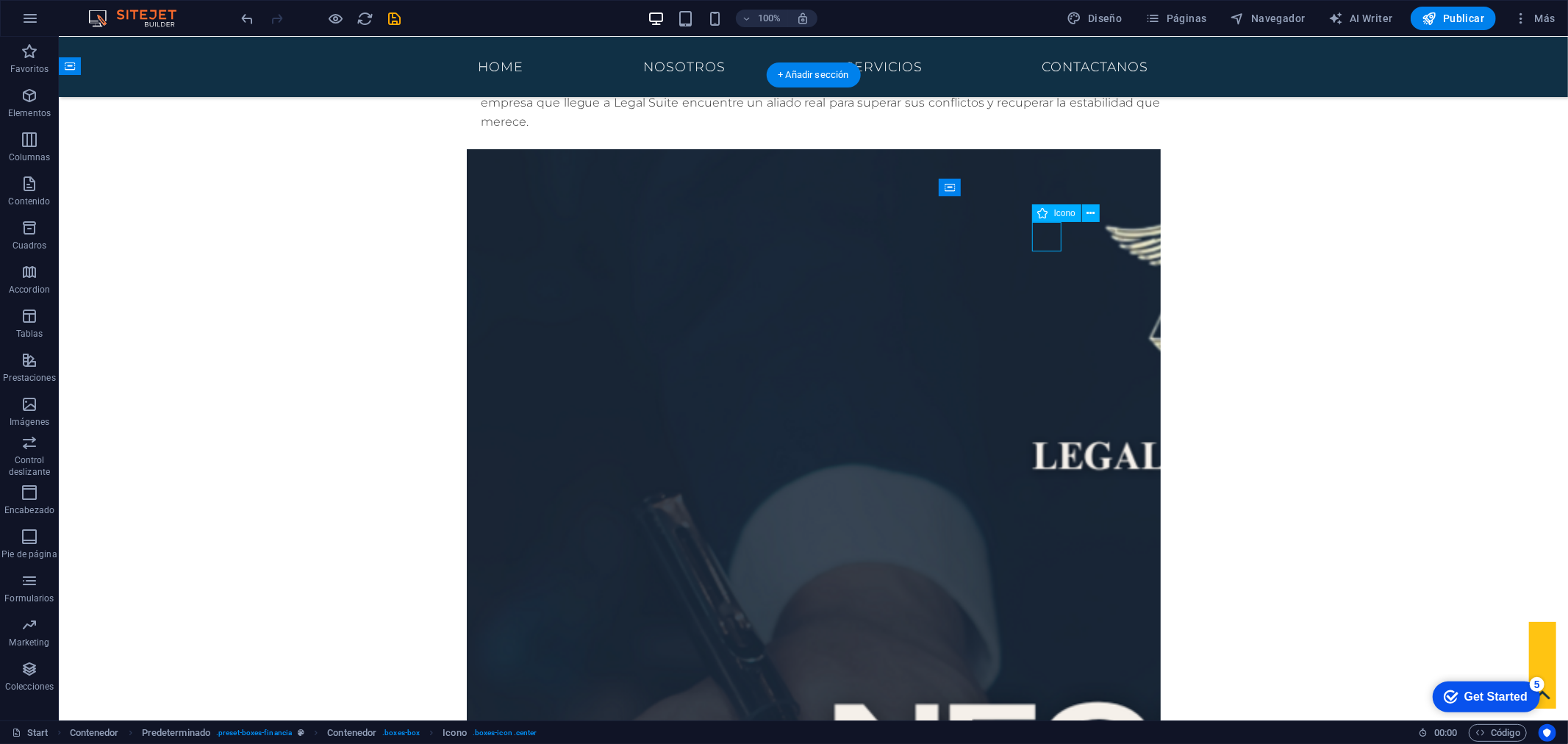
select select "xMidYMid"
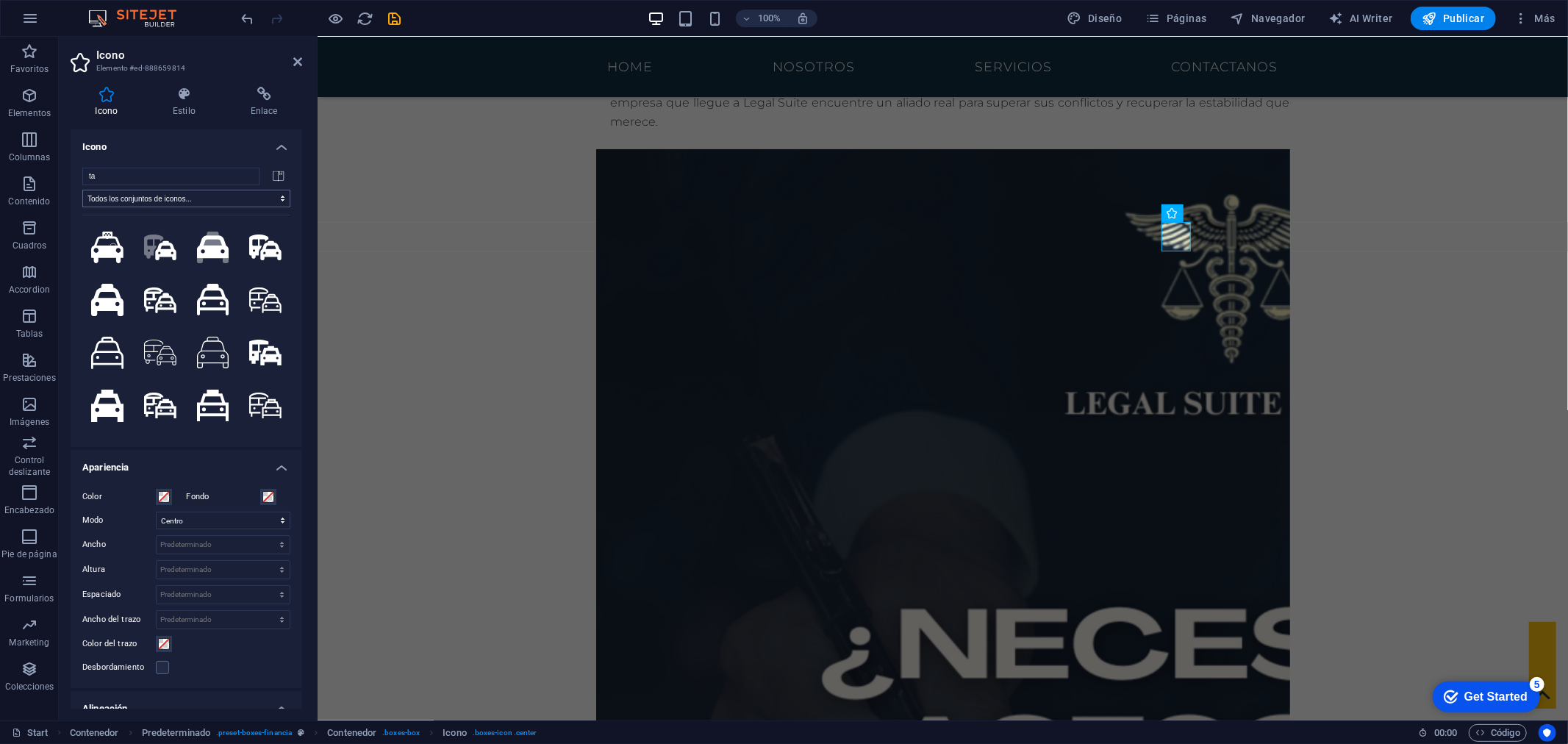
type input "t"
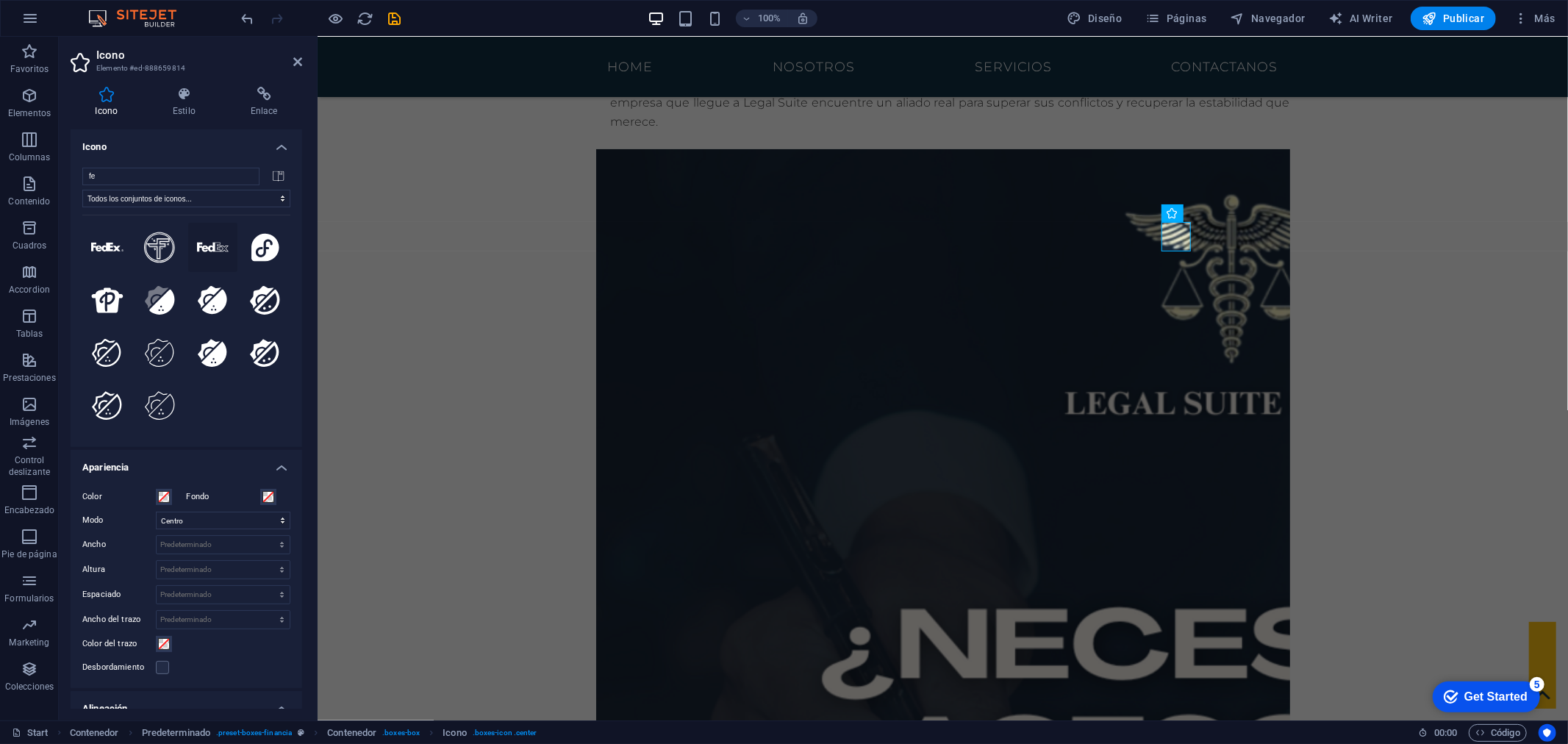
type input "f"
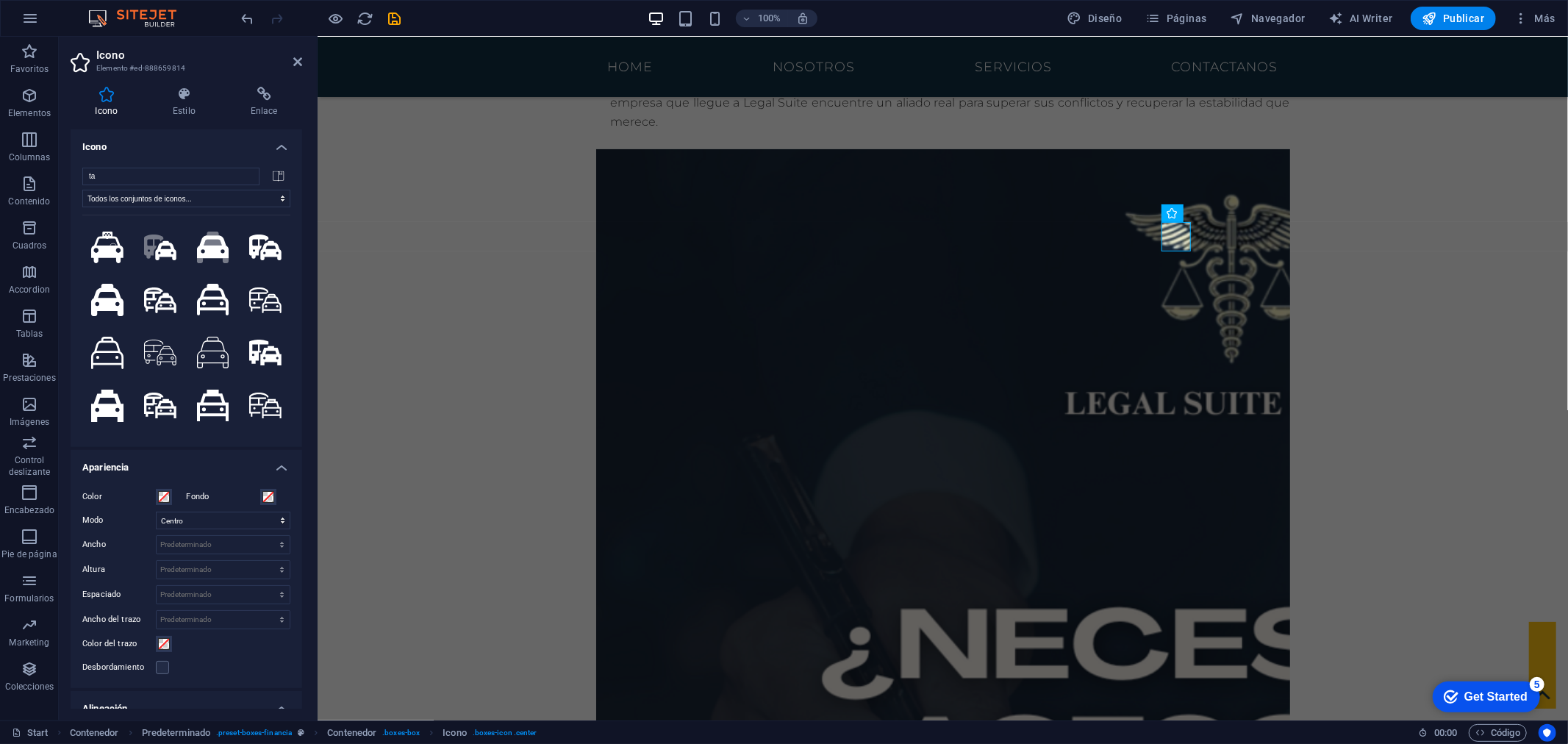
type input "t"
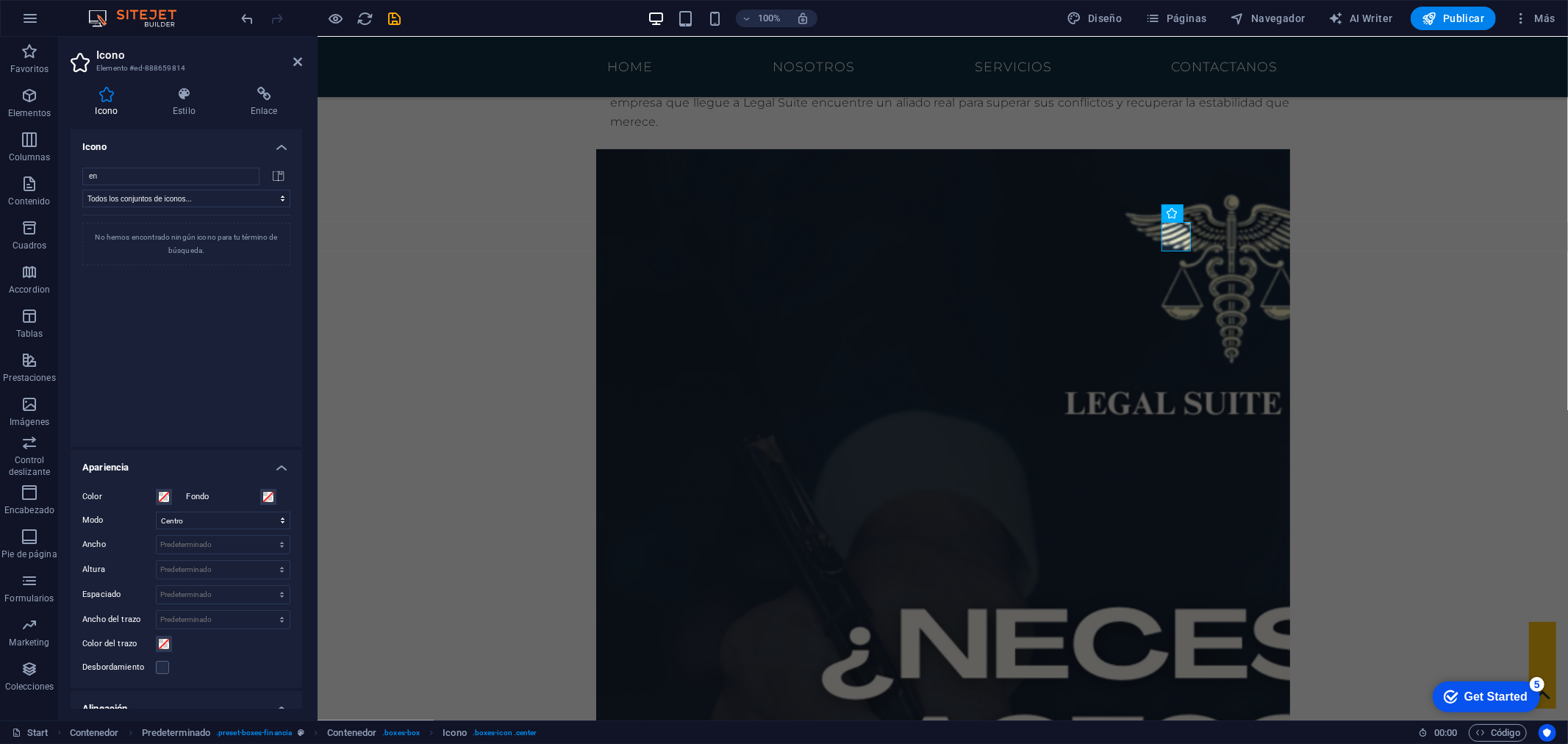
type input "e"
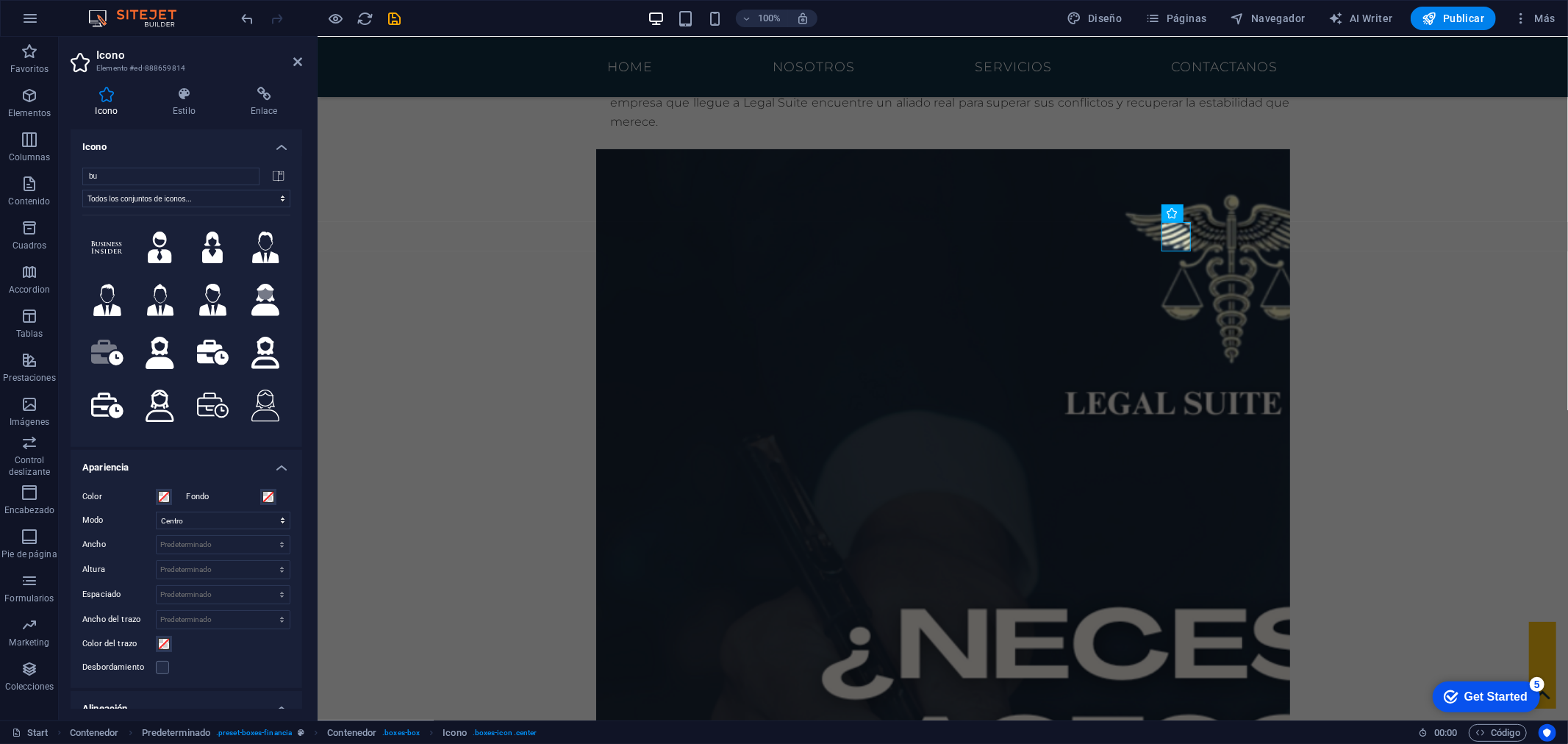
type input "b"
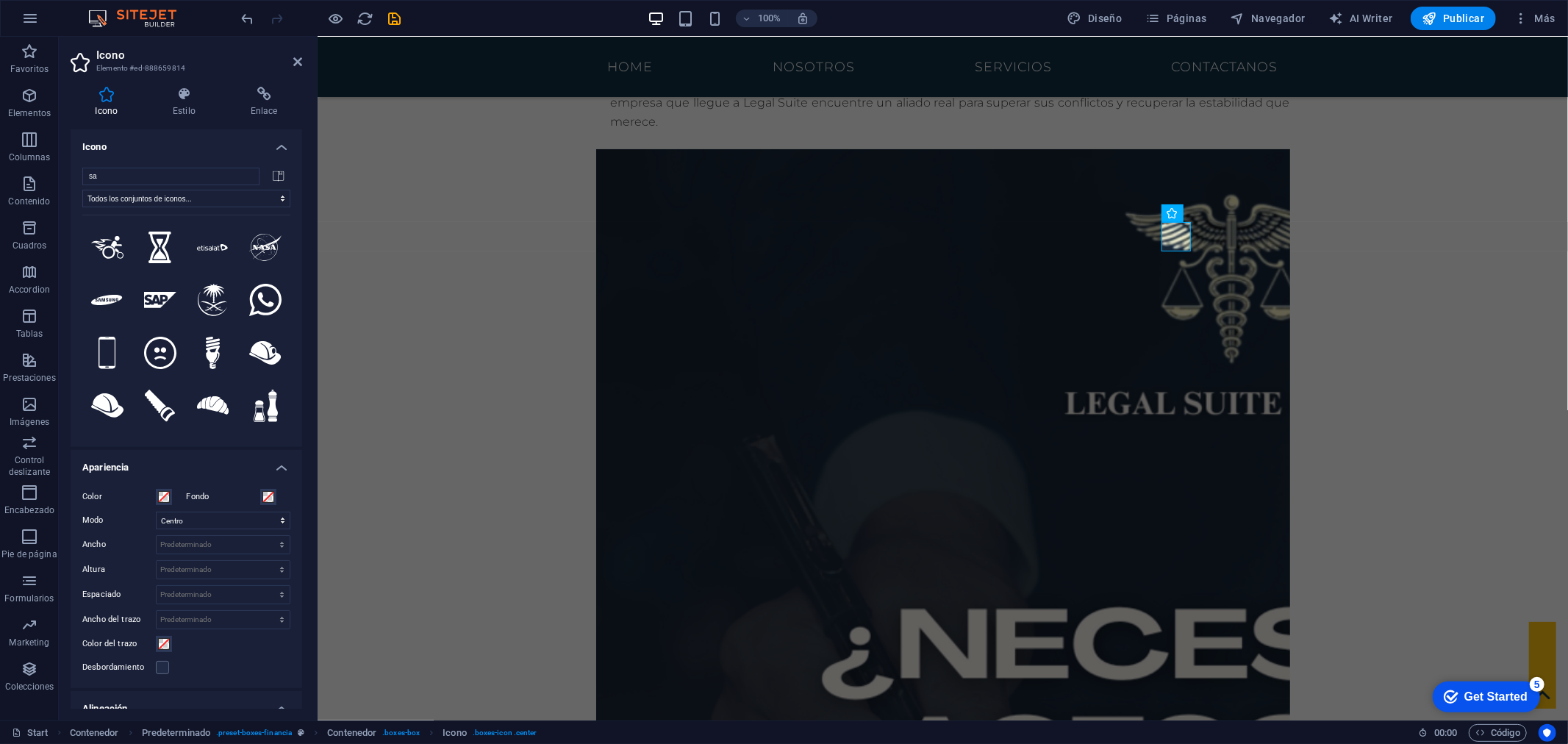
type input "s"
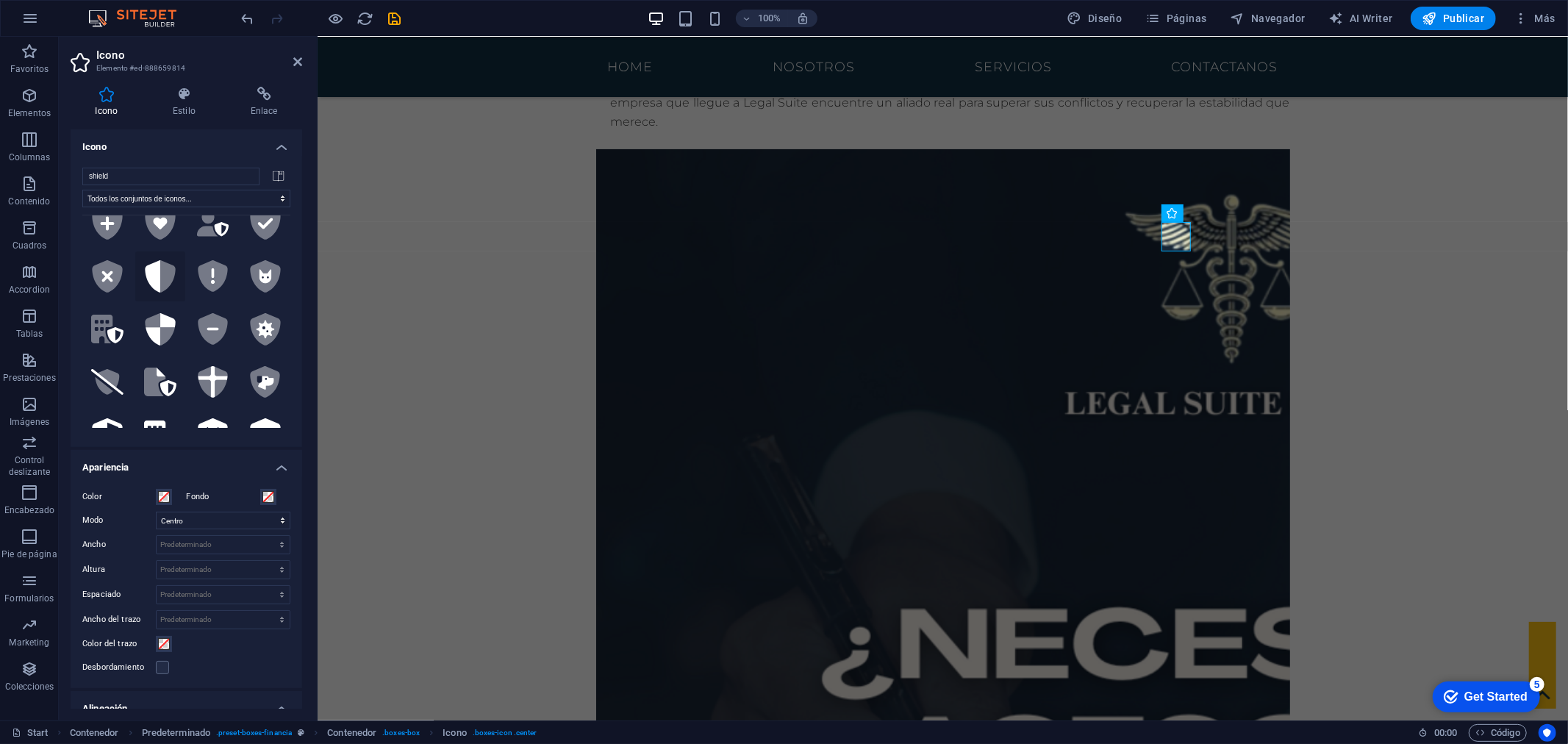
scroll to position [82, 0]
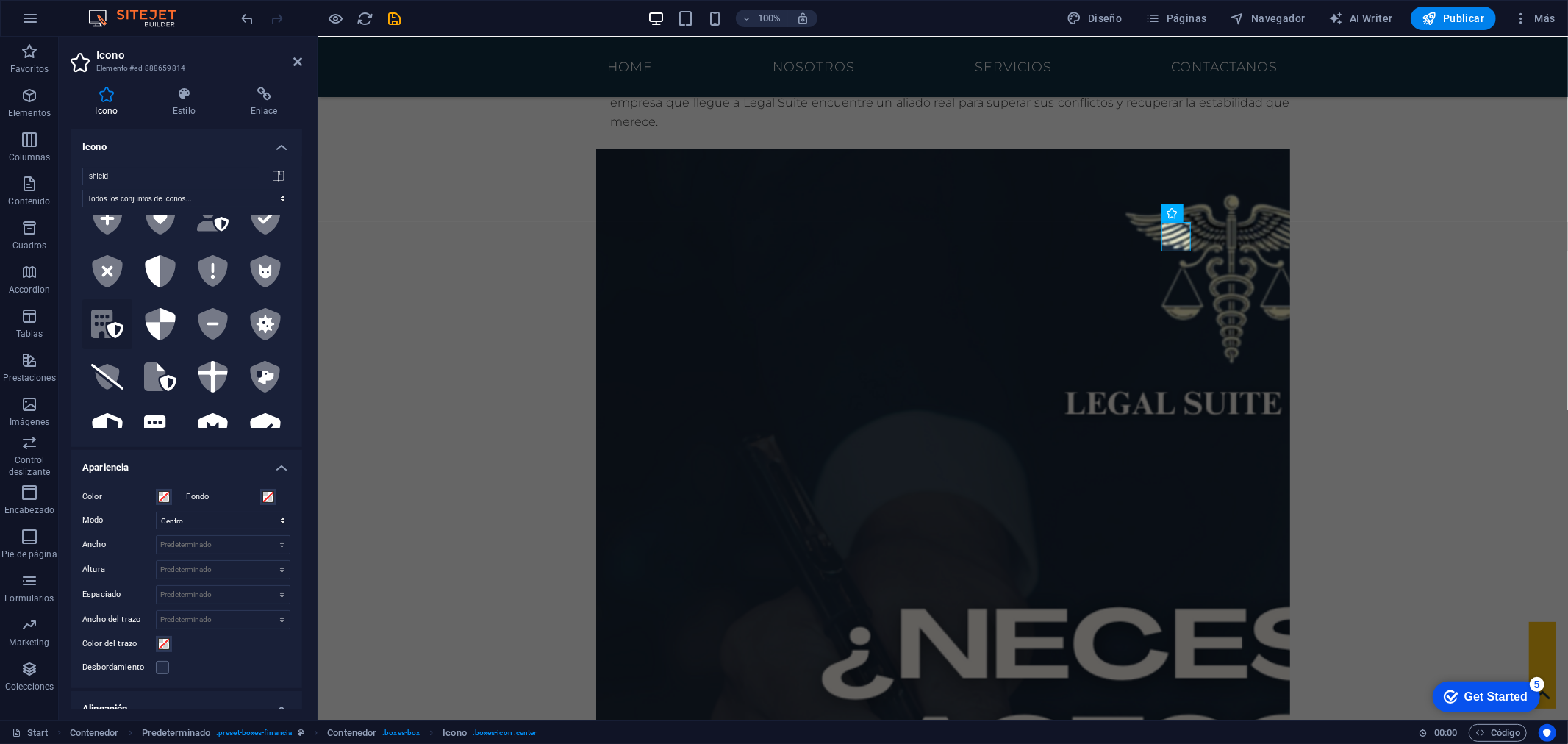
type input "shield"
click at [112, 322] on icon at bounding box center [115, 330] width 16 height 16
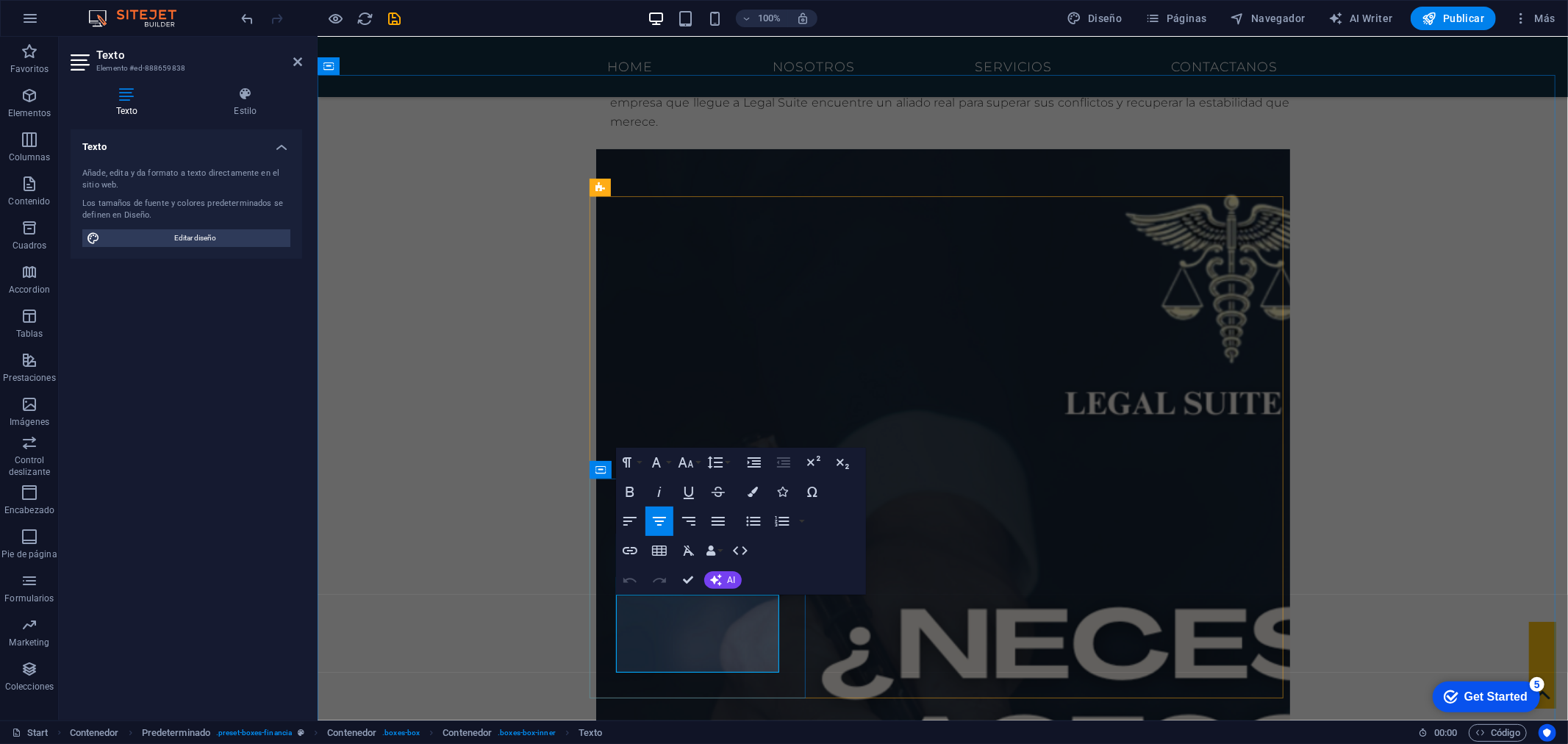
drag, startPoint x: 632, startPoint y: 606, endPoint x: 749, endPoint y: 670, distance: 133.4
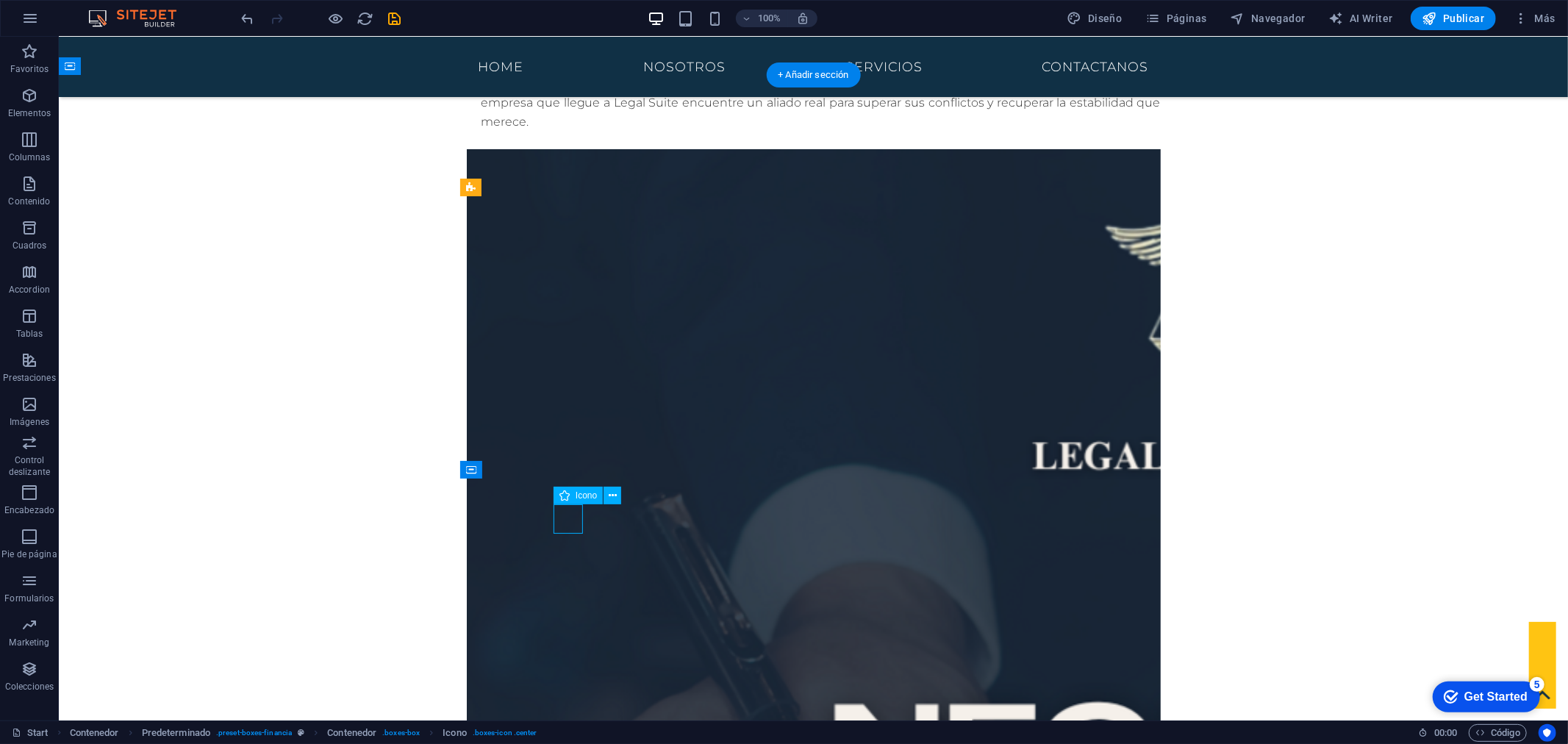
select select "xMidYMid"
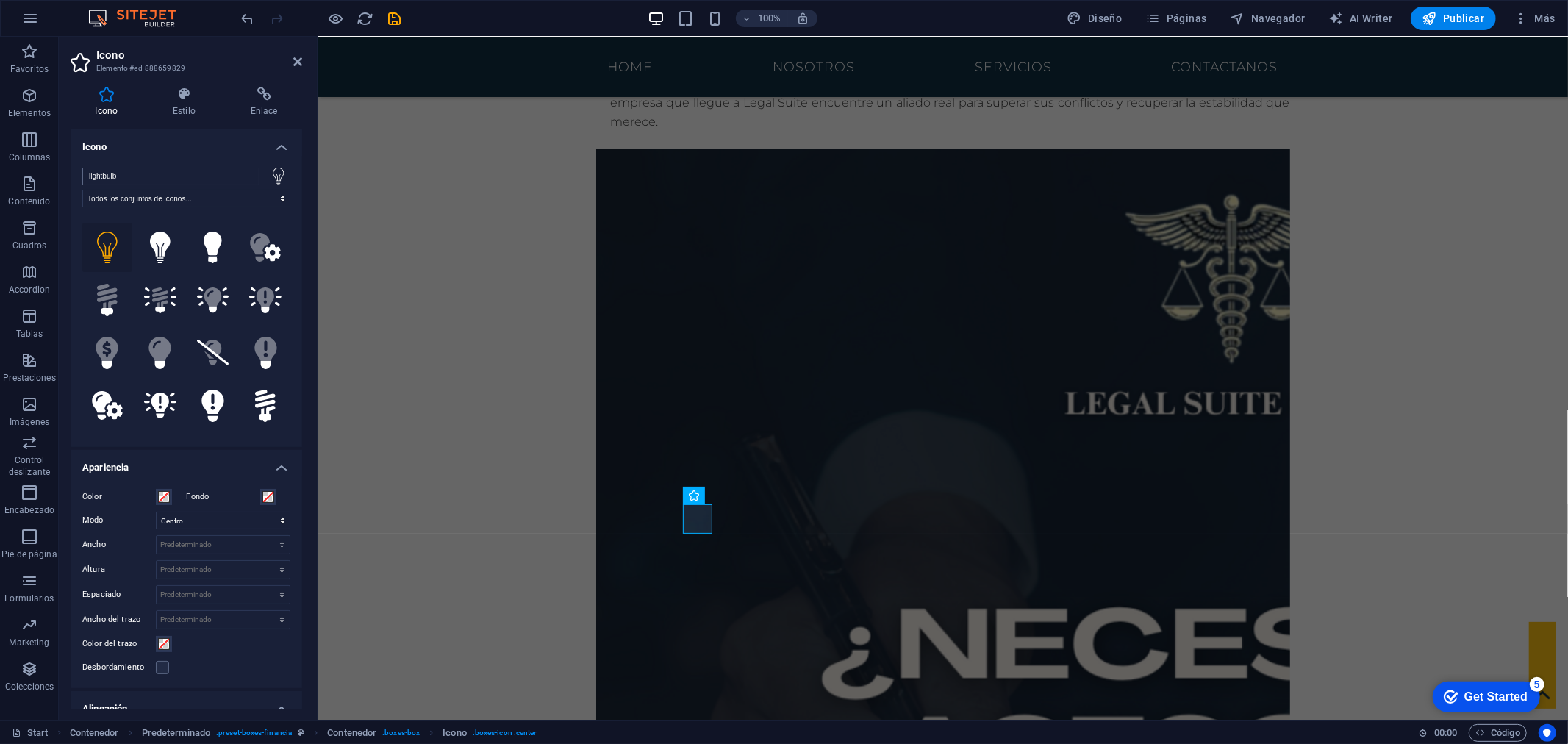
click at [244, 173] on input "lightbulb" at bounding box center [171, 177] width 177 height 18
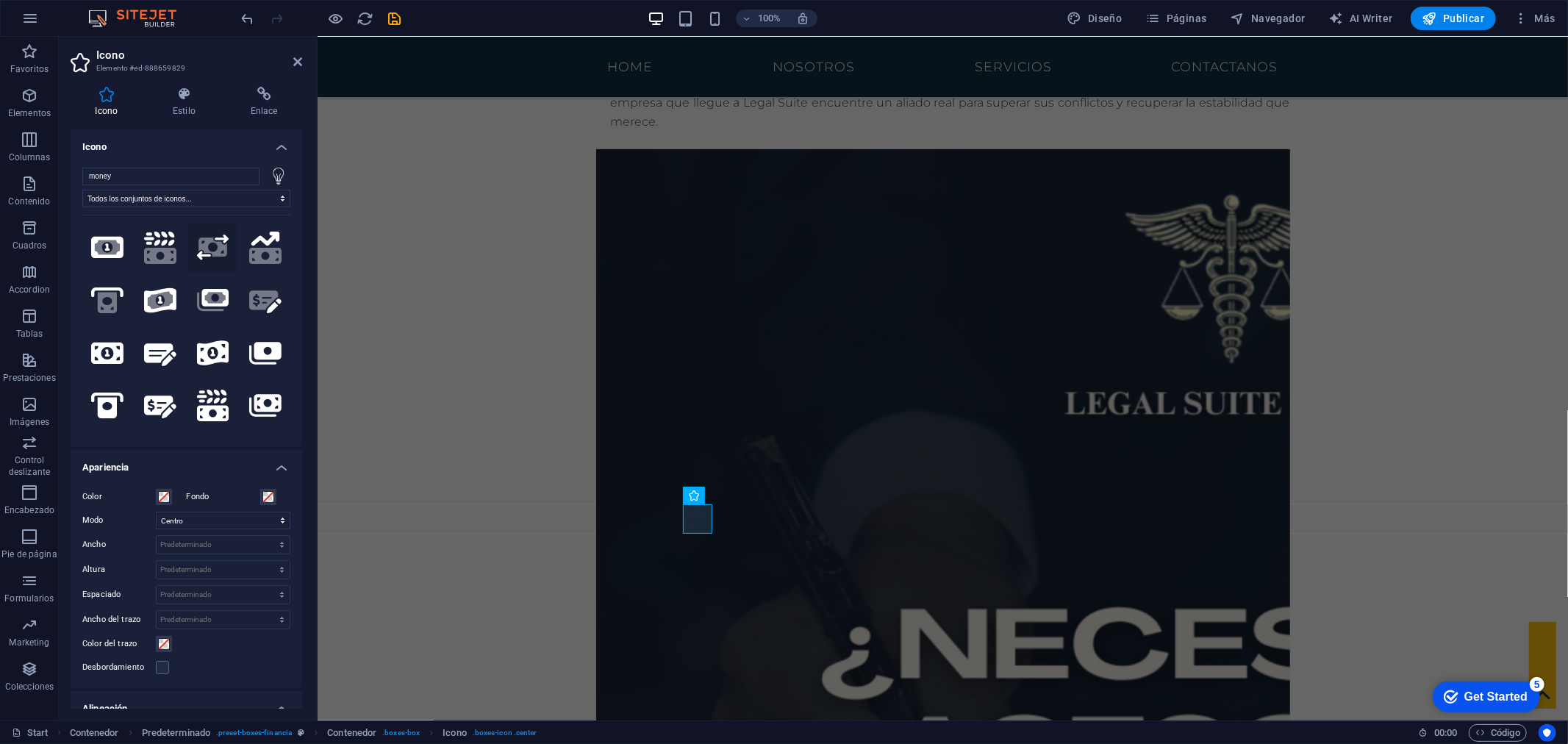
scroll to position [163, 0]
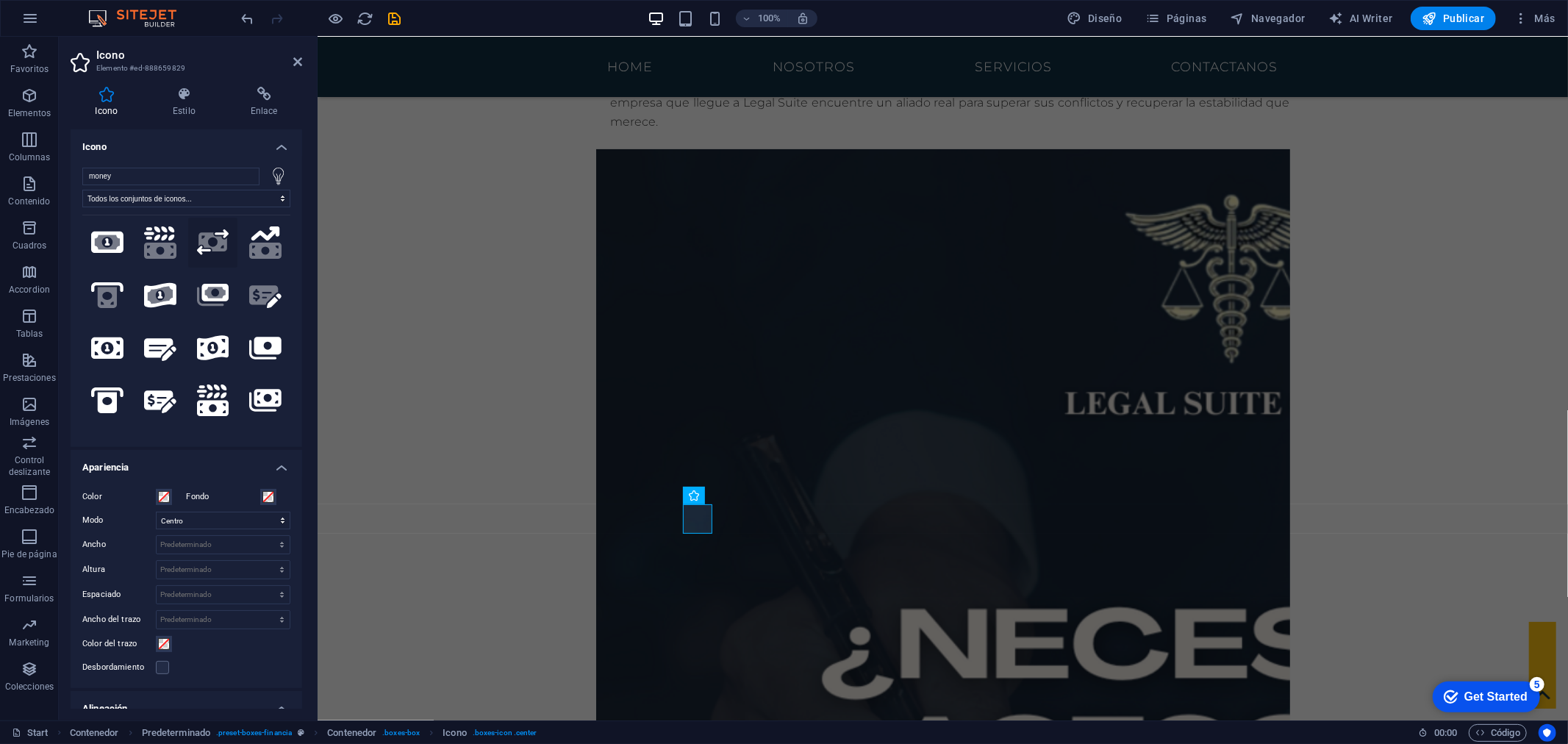
type input "money"
click at [209, 247] on icon ".fa-secondary{opacity:.4}" at bounding box center [213, 242] width 32 height 26
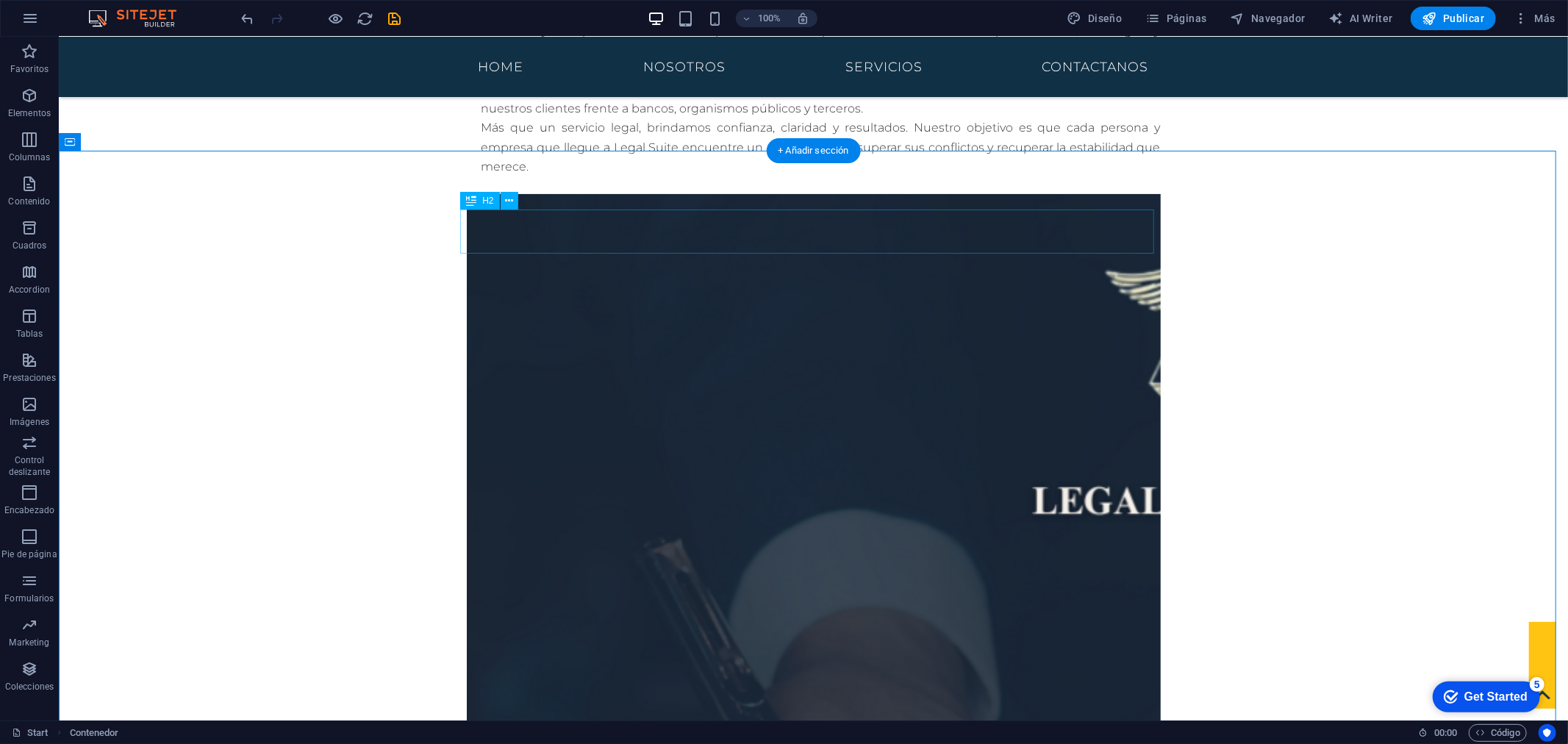
scroll to position [1449, 0]
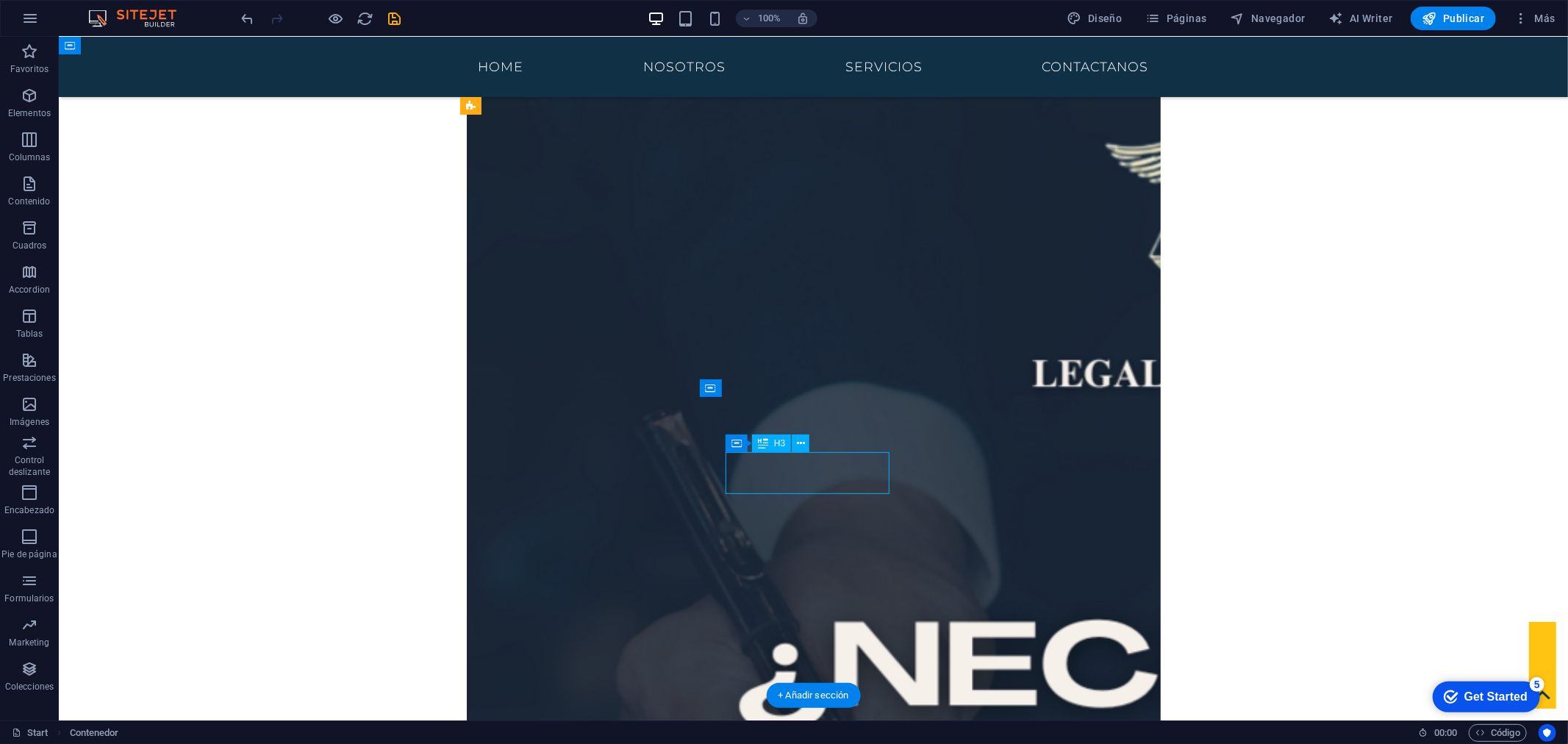
drag, startPoint x: 823, startPoint y: 466, endPoint x: 566, endPoint y: 466, distance: 257.0
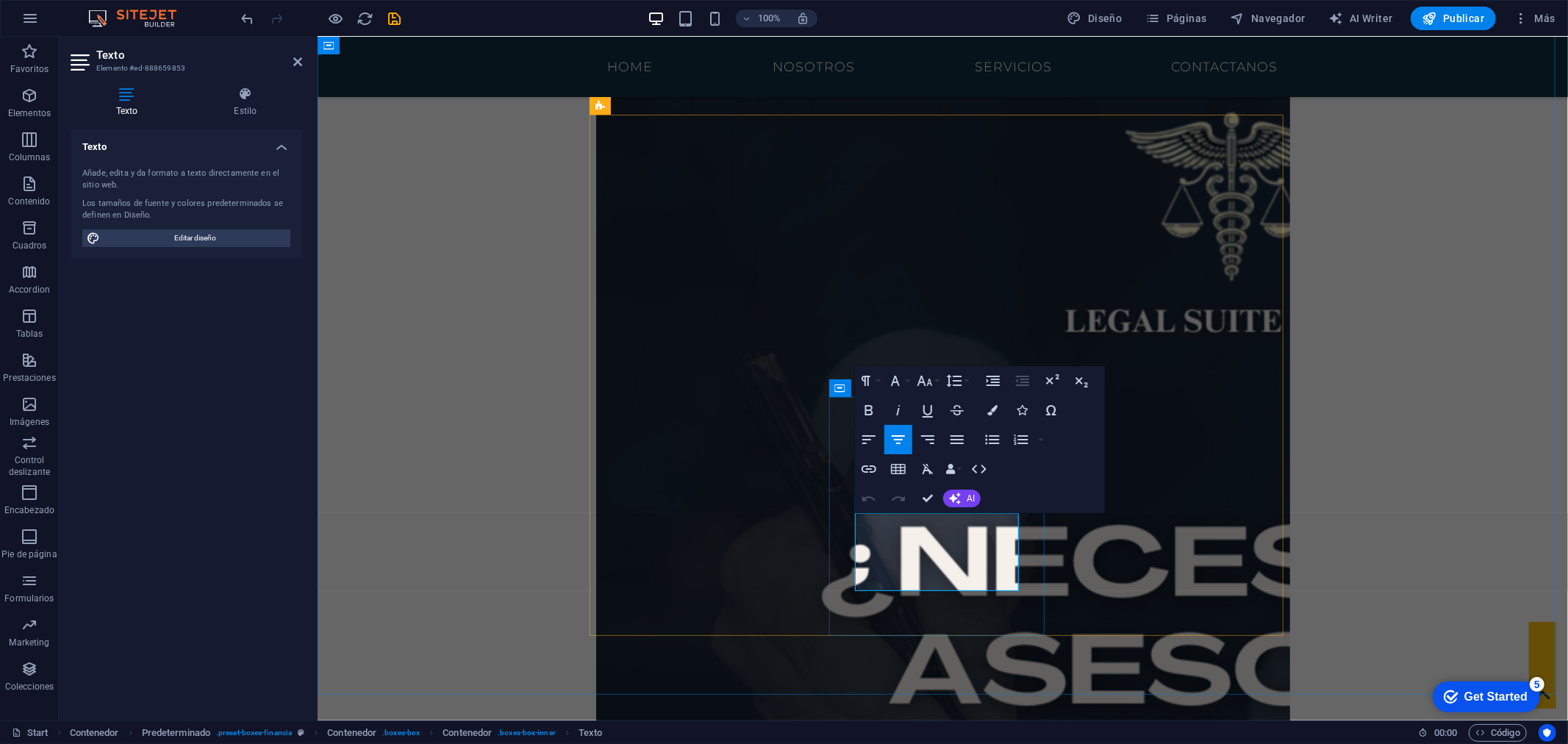
drag, startPoint x: 868, startPoint y: 519, endPoint x: 972, endPoint y: 583, distance: 122.1
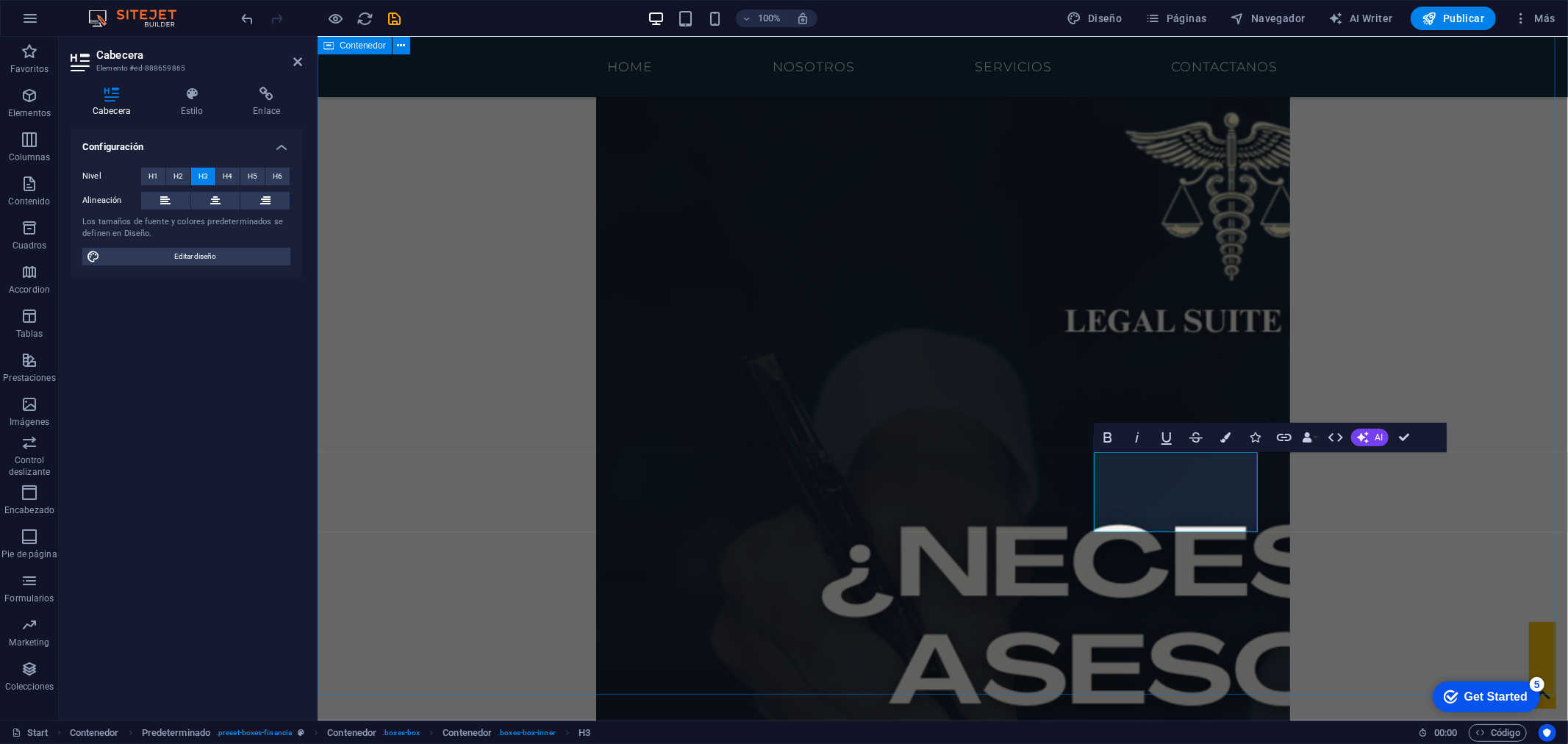
drag, startPoint x: 1445, startPoint y: 570, endPoint x: 1701, endPoint y: 570, distance: 256.0
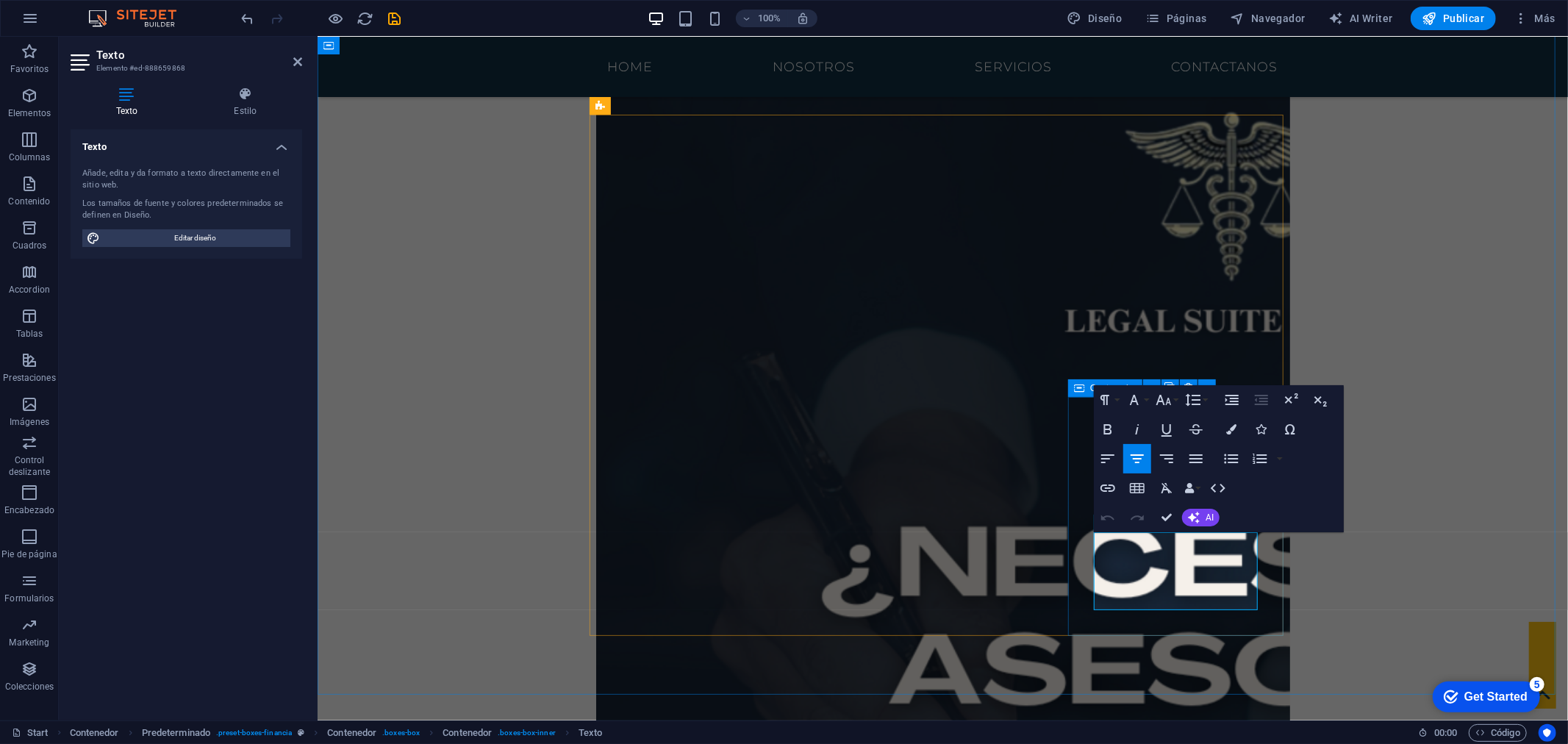
drag, startPoint x: 1114, startPoint y: 544, endPoint x: 1229, endPoint y: 619, distance: 137.3
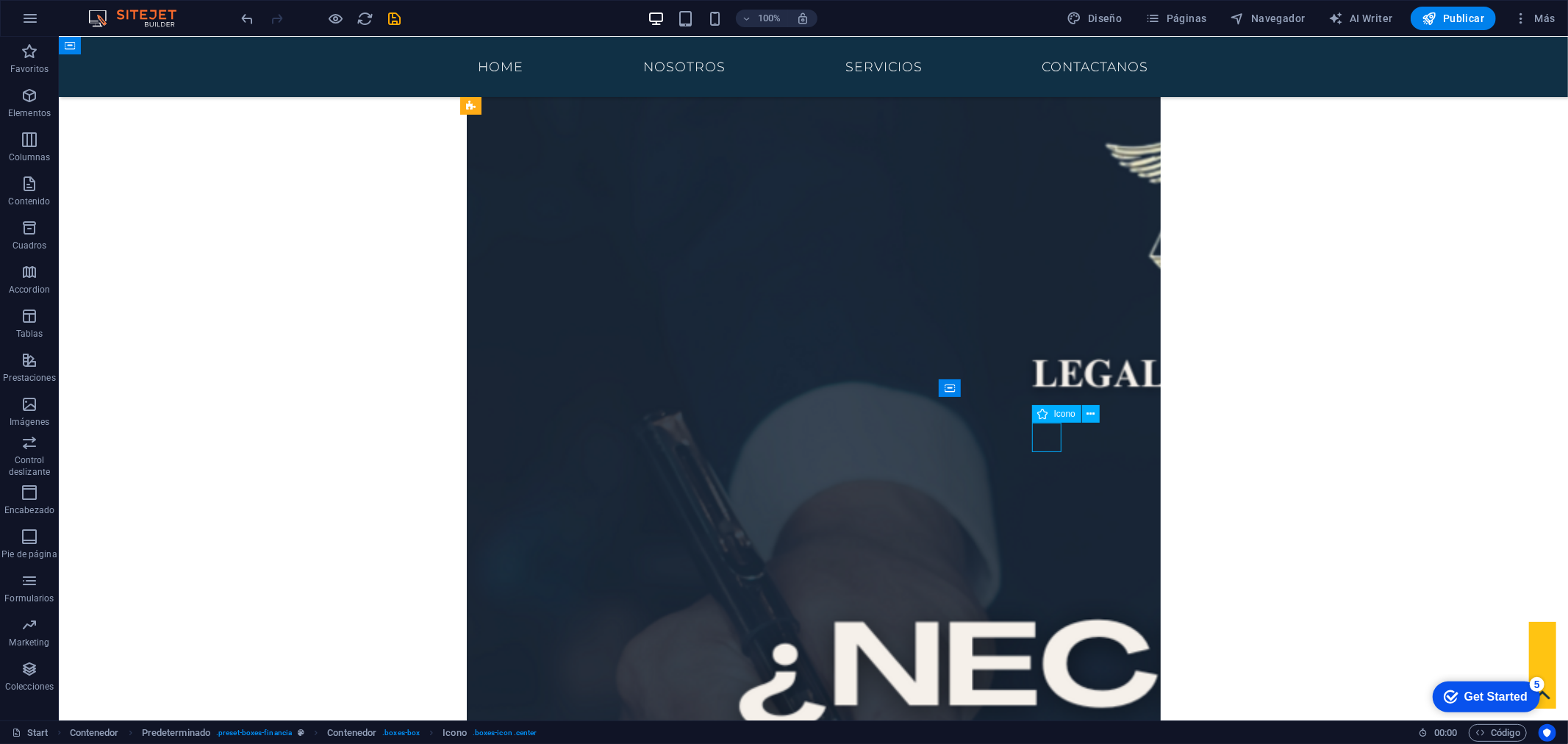
select select "xMidYMid"
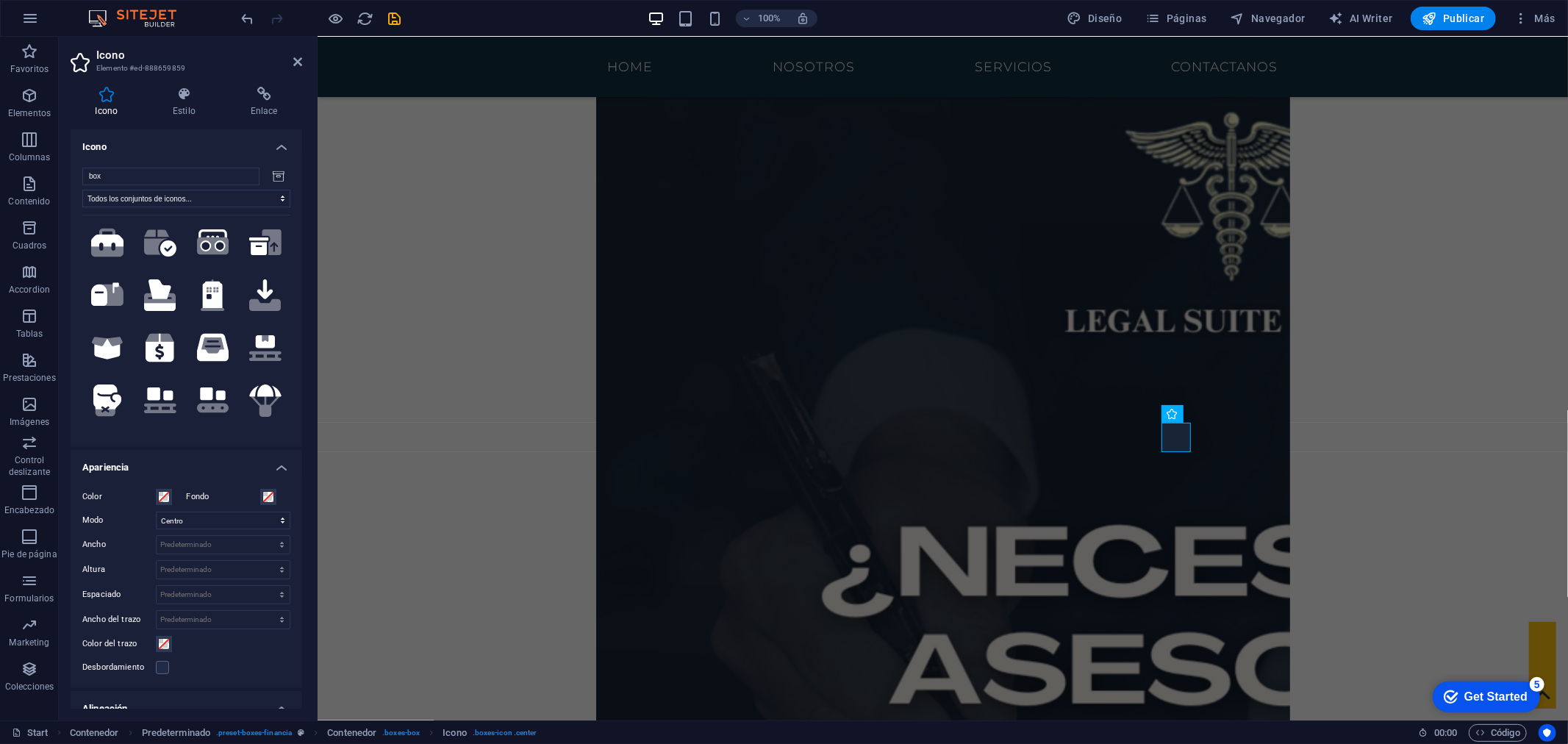
scroll to position [489, 0]
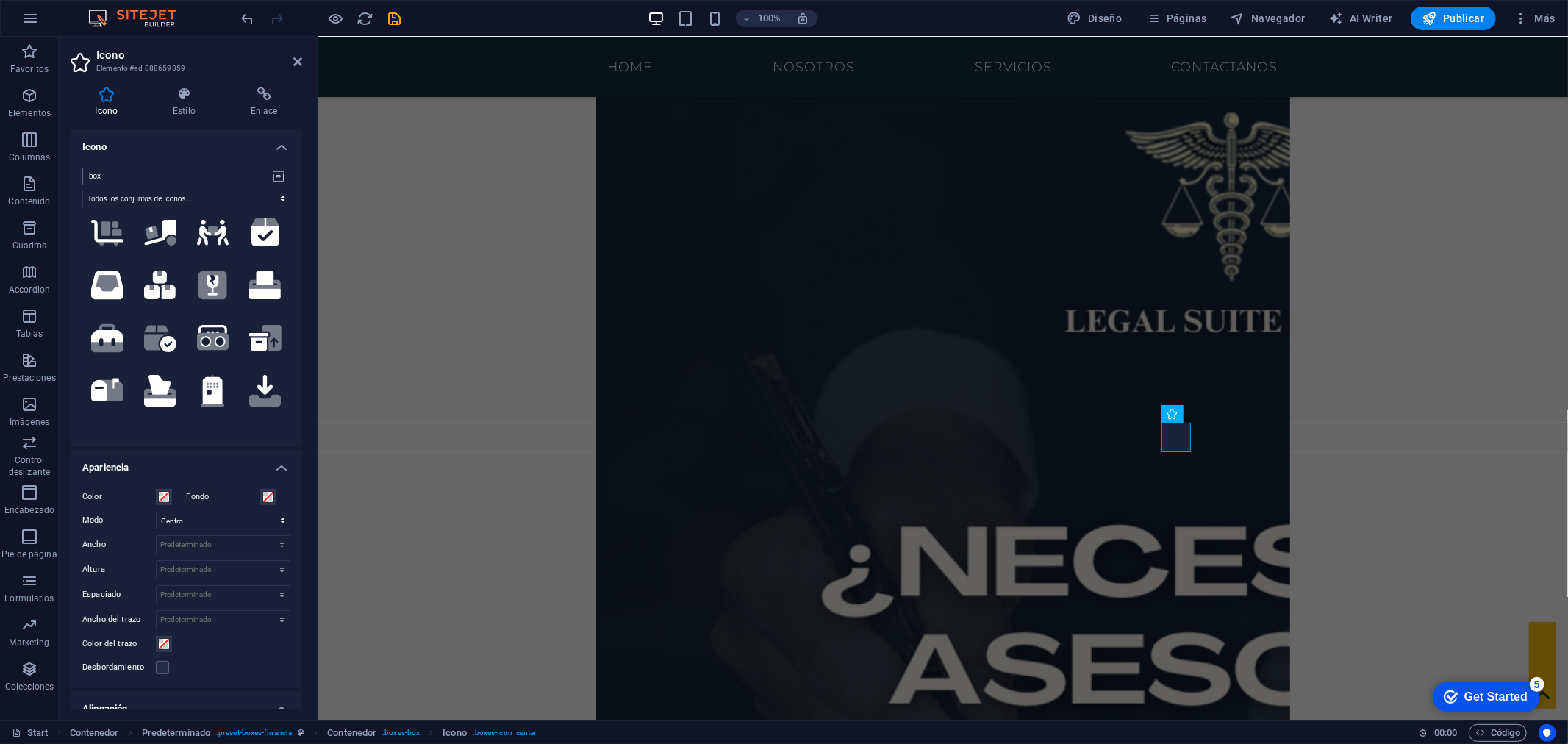
click at [245, 178] on input "box" at bounding box center [171, 177] width 177 height 18
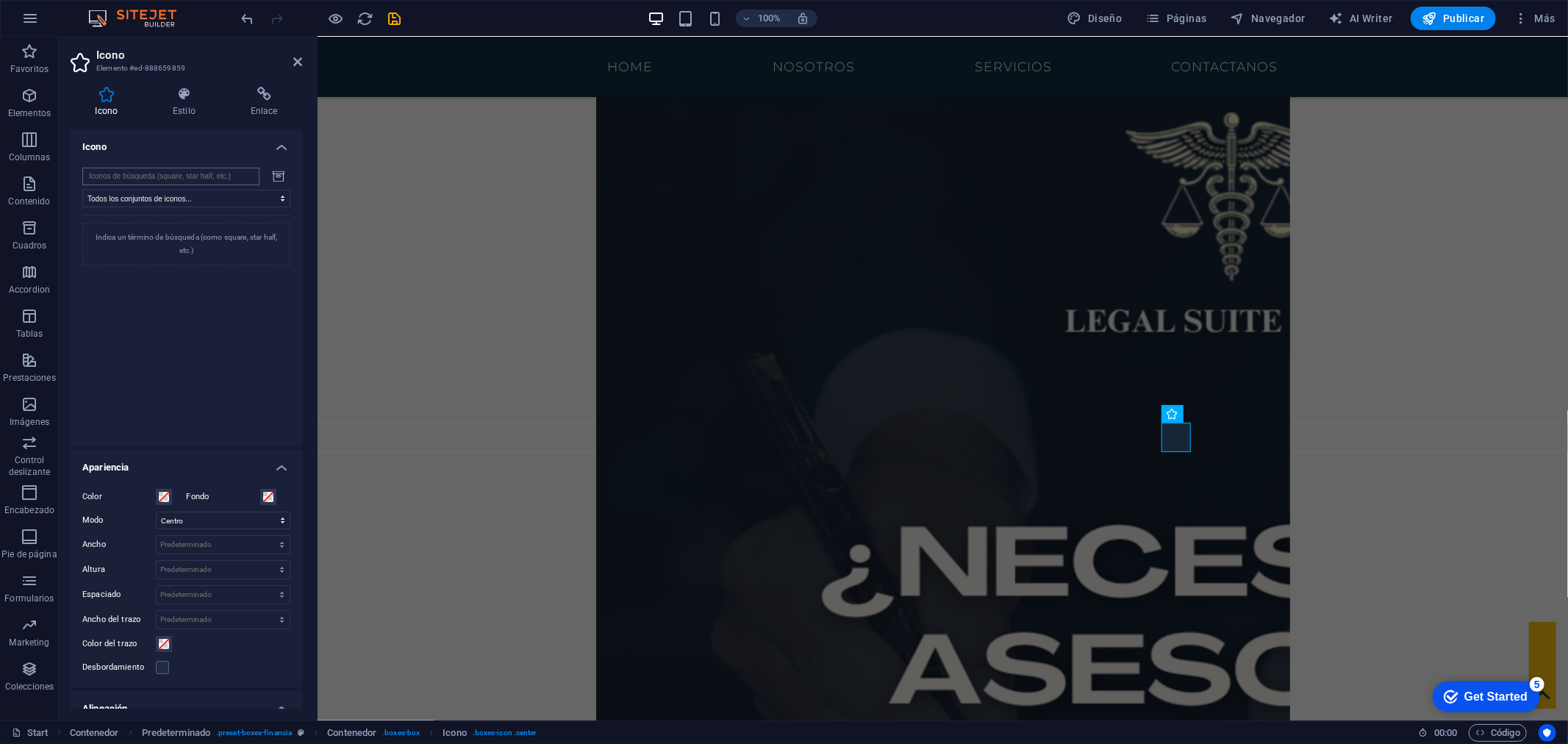
scroll to position [0, 0]
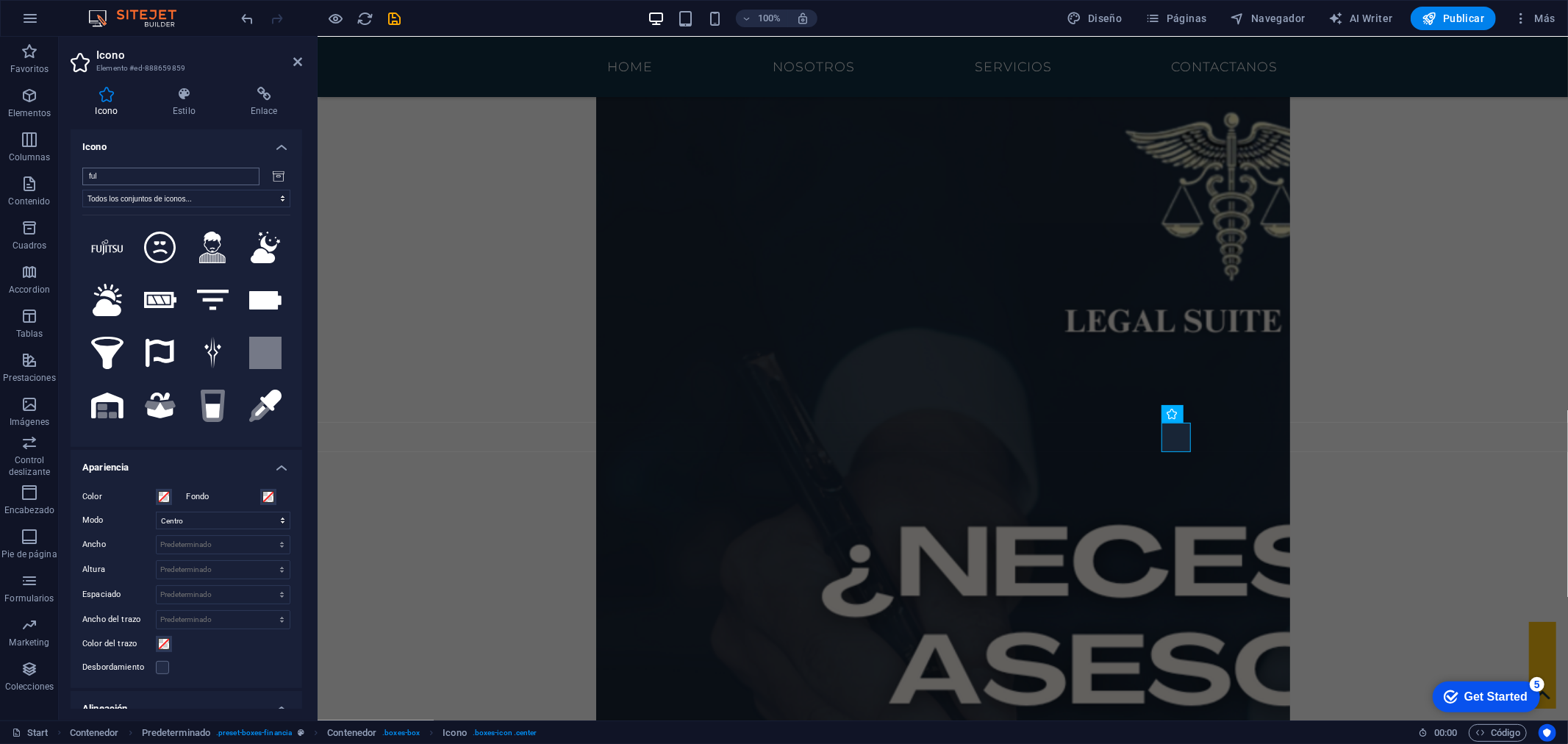
type input "full"
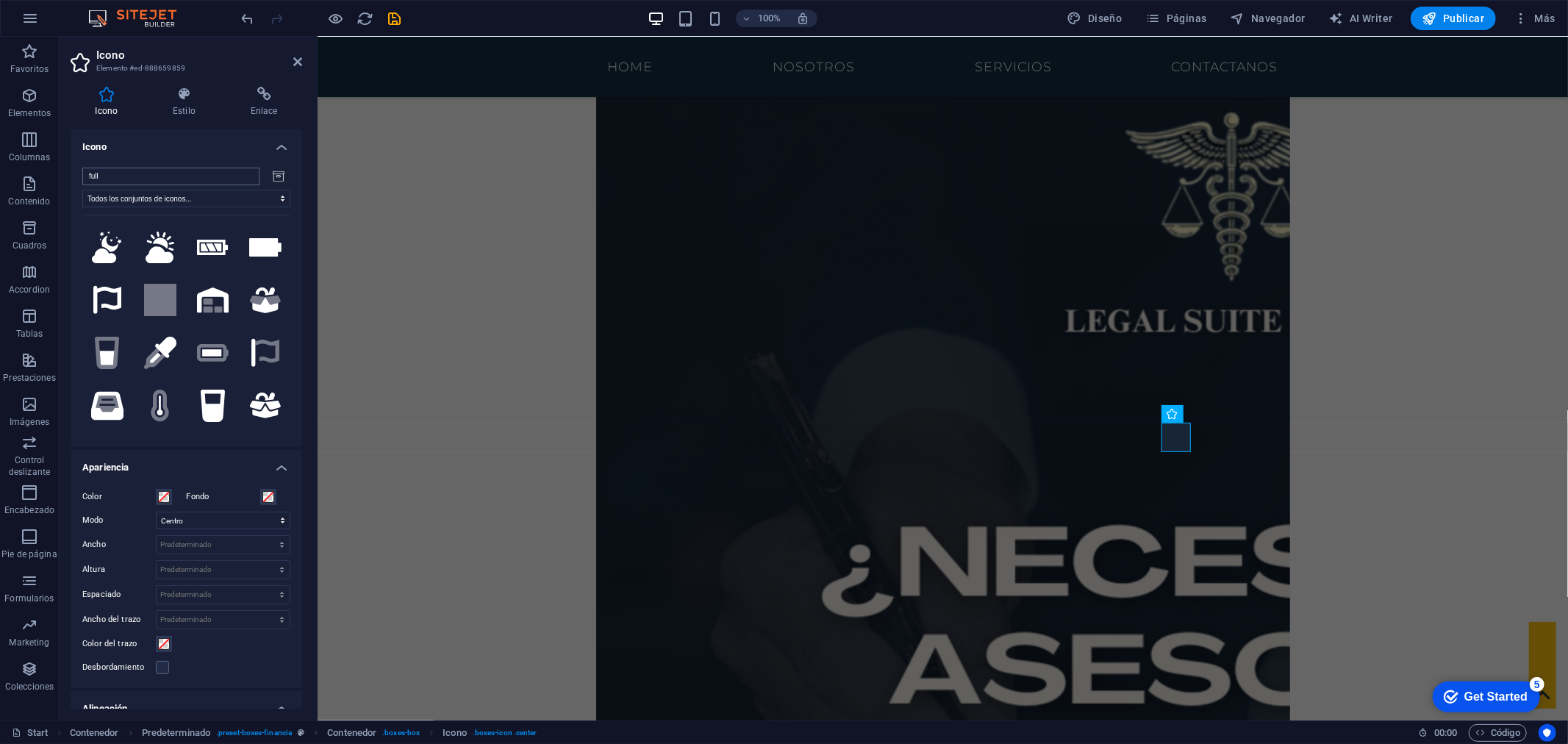
click at [244, 177] on input "full" at bounding box center [171, 177] width 177 height 18
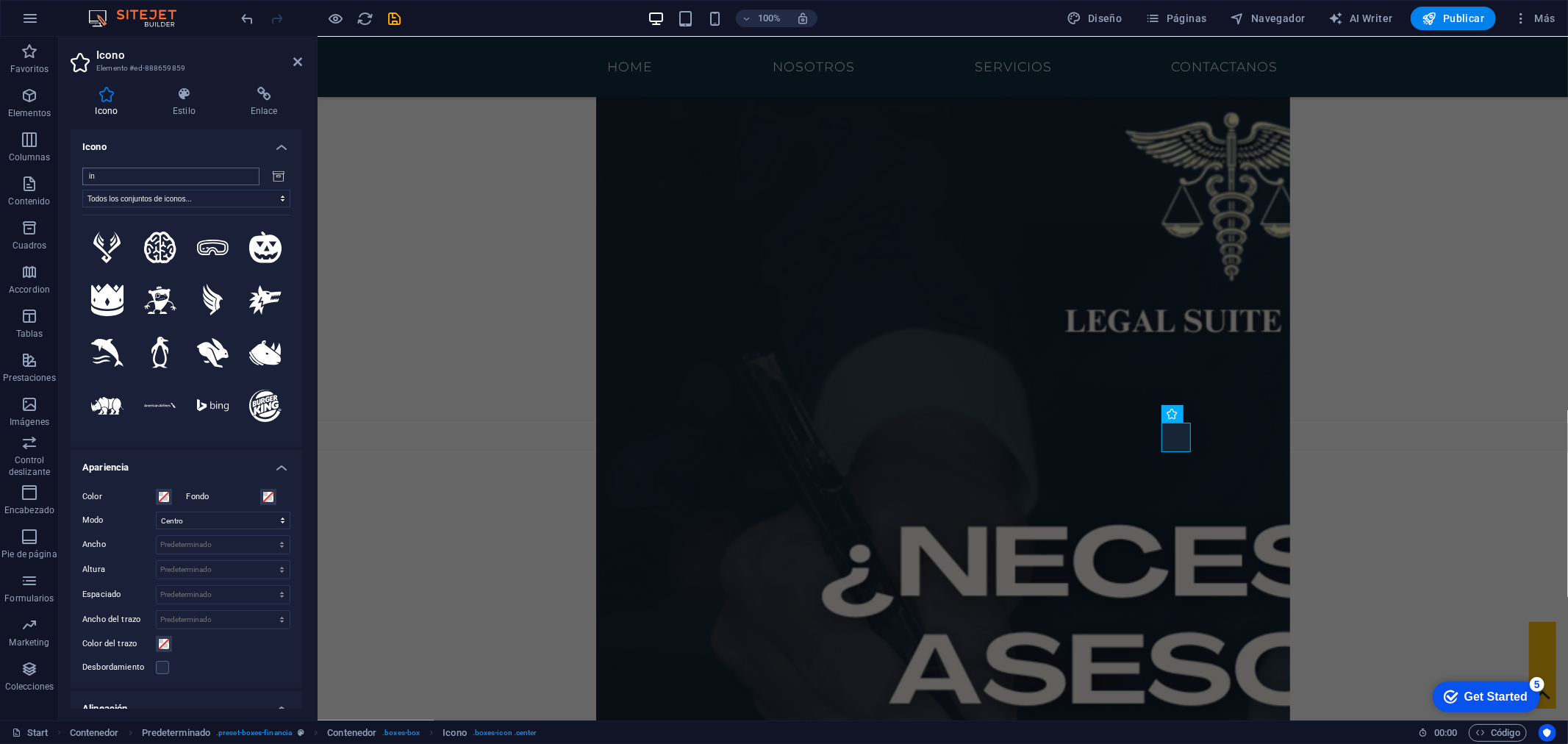
type input "i"
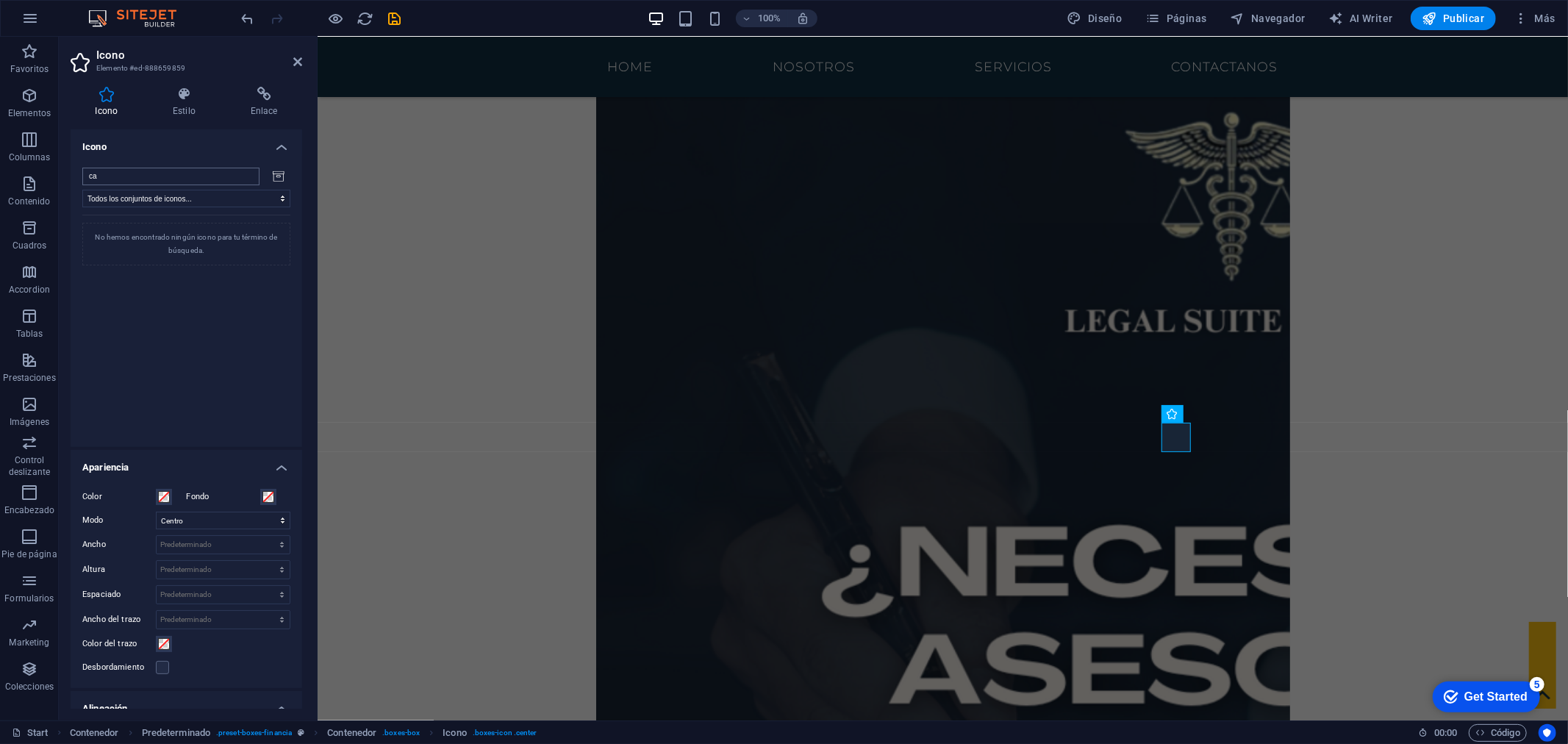
type input "c"
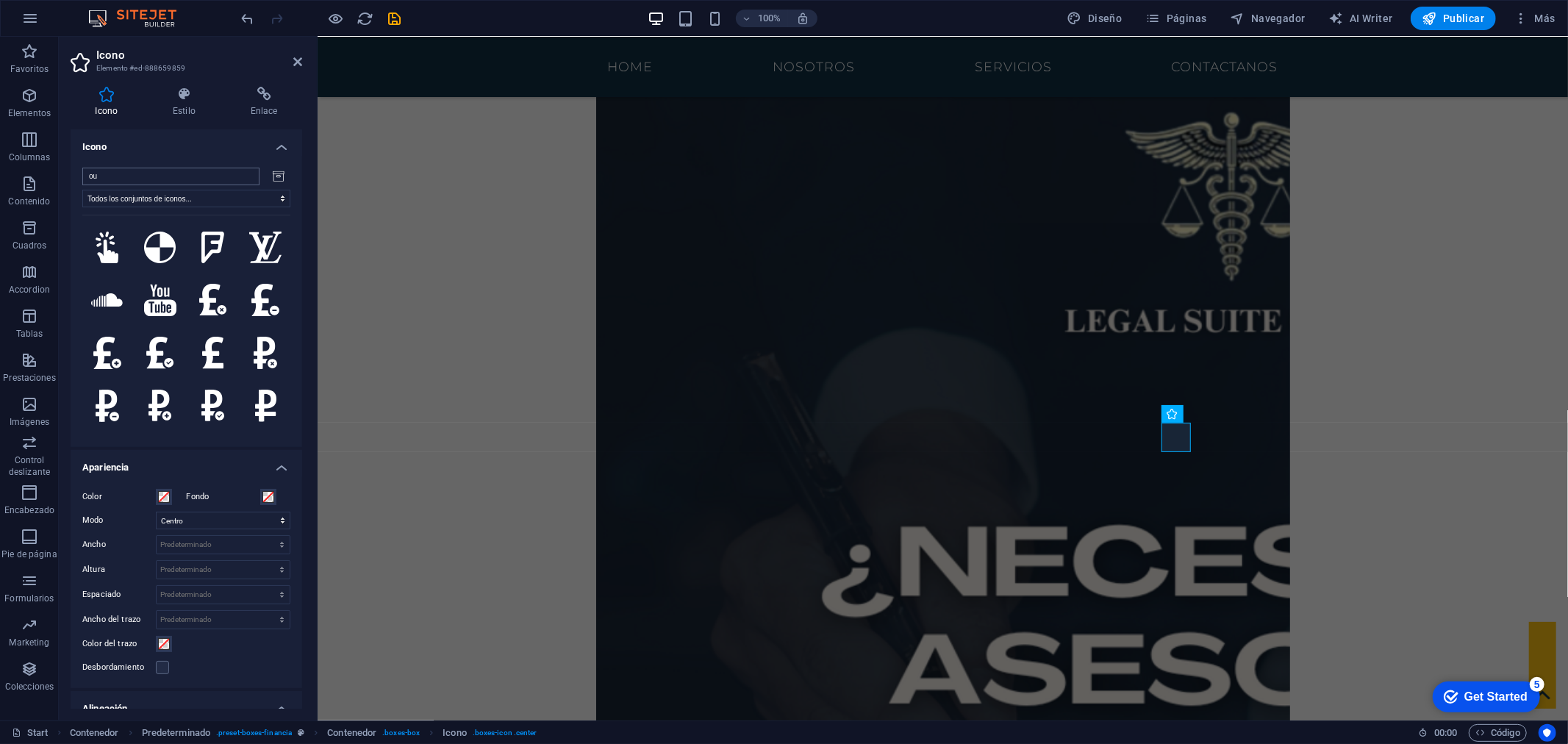
type input "o"
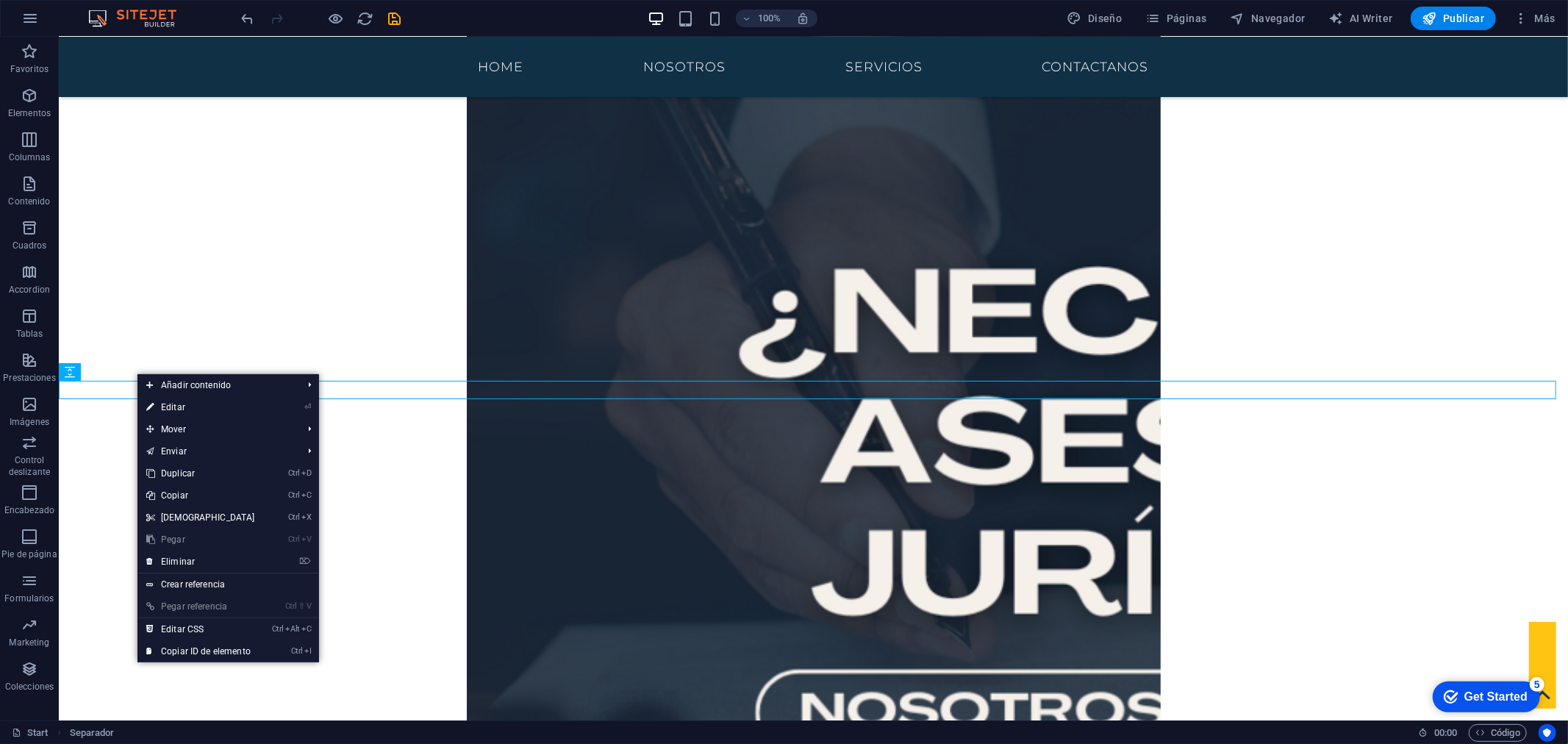
click at [189, 555] on link "⌦ Eliminar" at bounding box center [200, 561] width 127 height 22
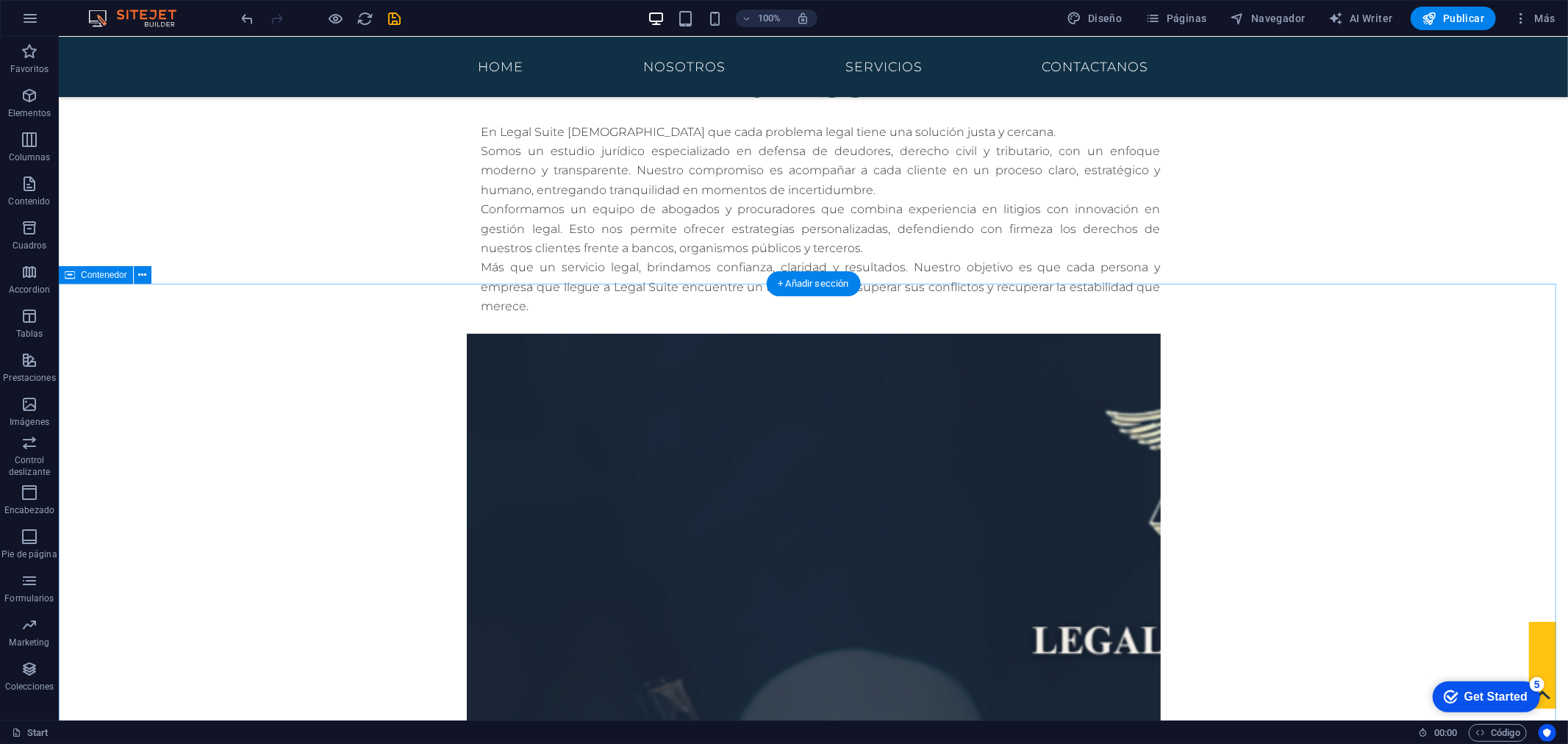
scroll to position [984, 0]
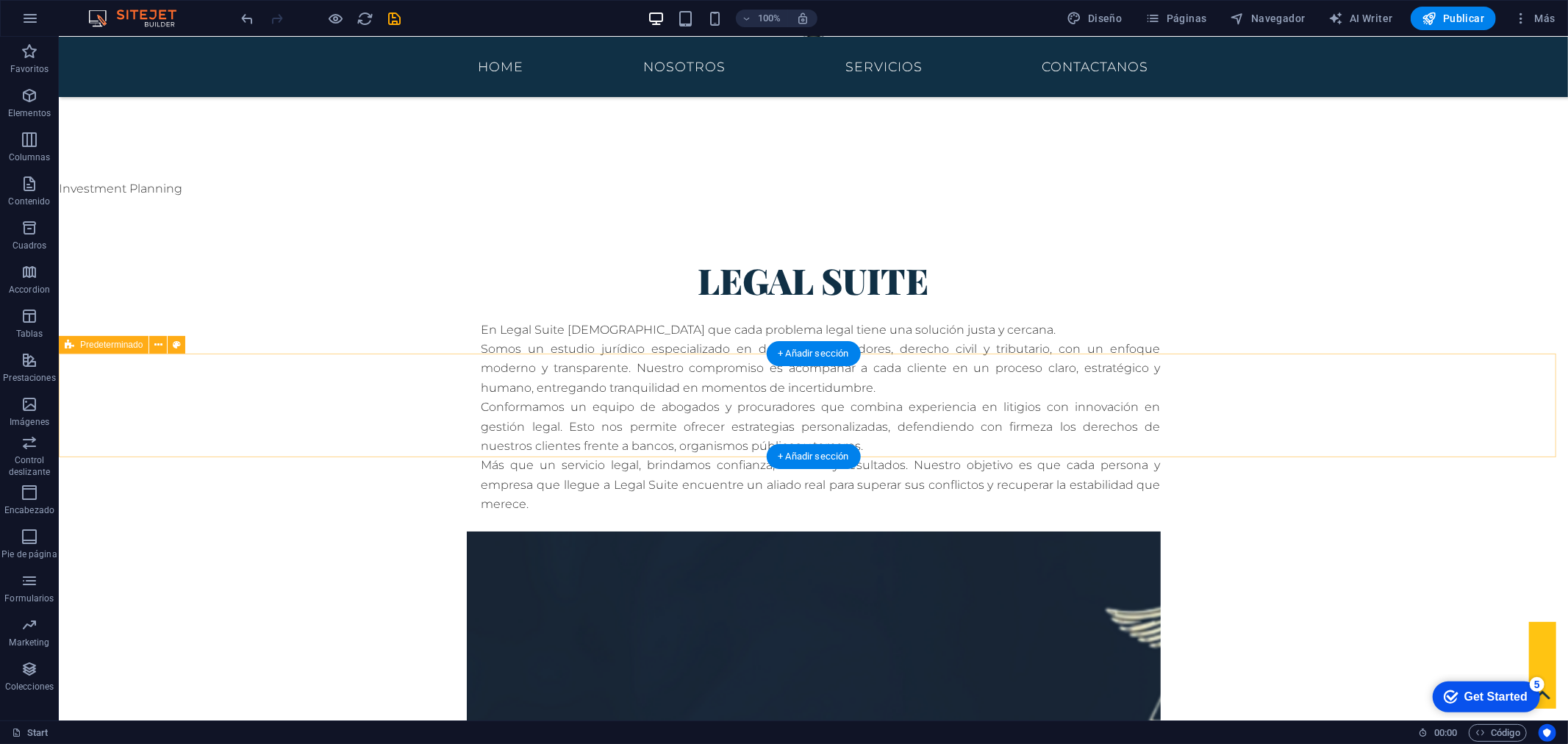
click at [156, 343] on icon at bounding box center [158, 345] width 8 height 16
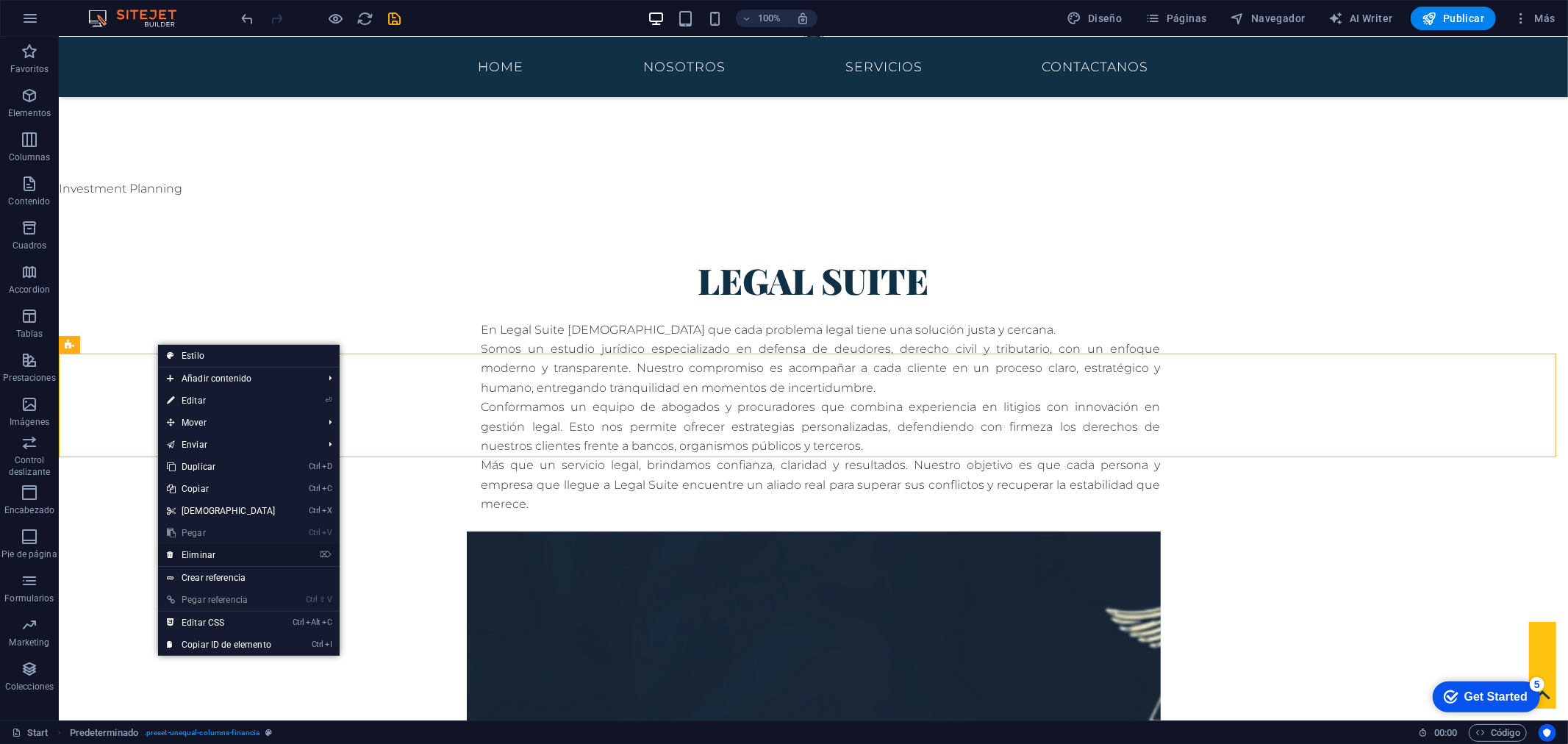
click at [223, 547] on link "⌦ Eliminar" at bounding box center [221, 555] width 127 height 22
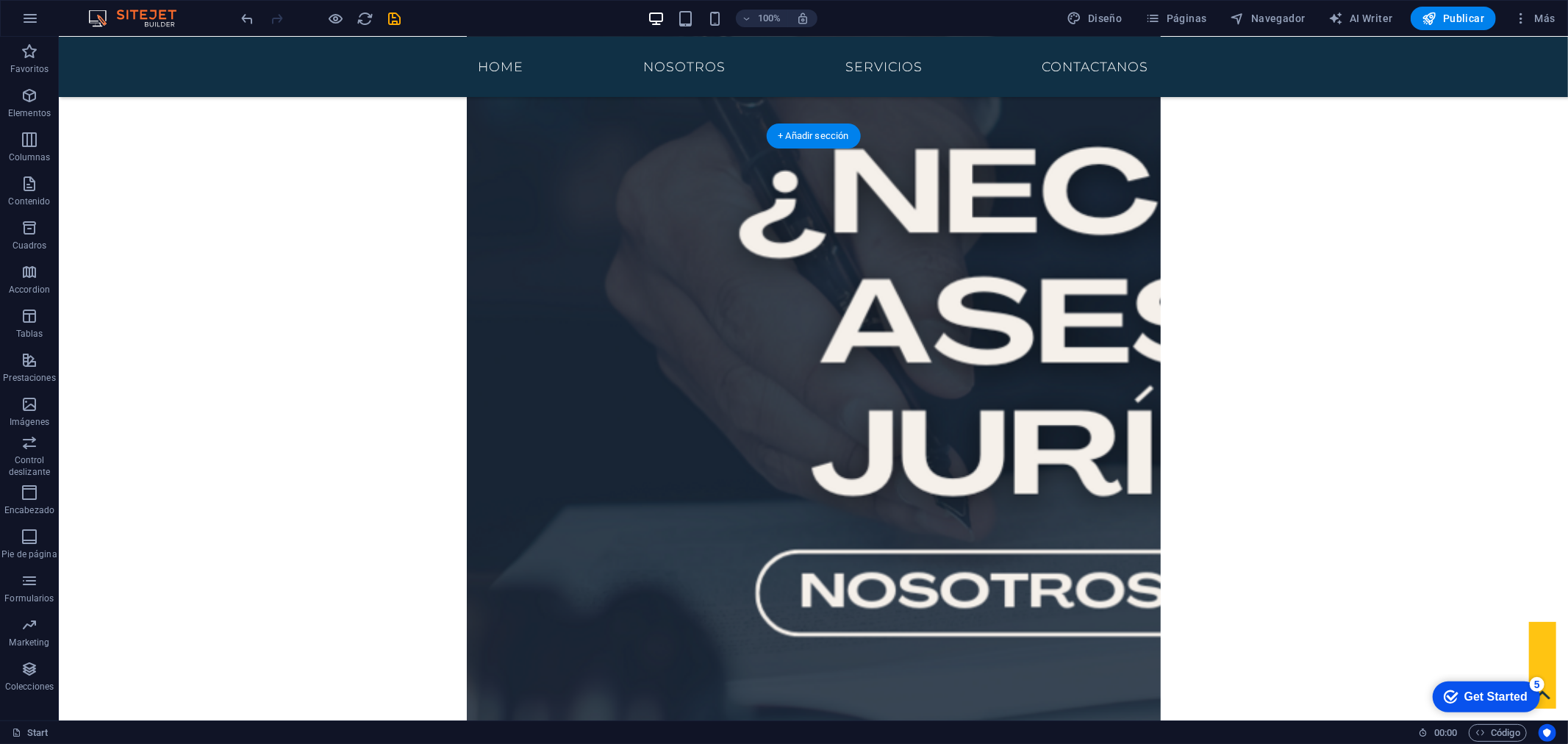
scroll to position [1990, 0]
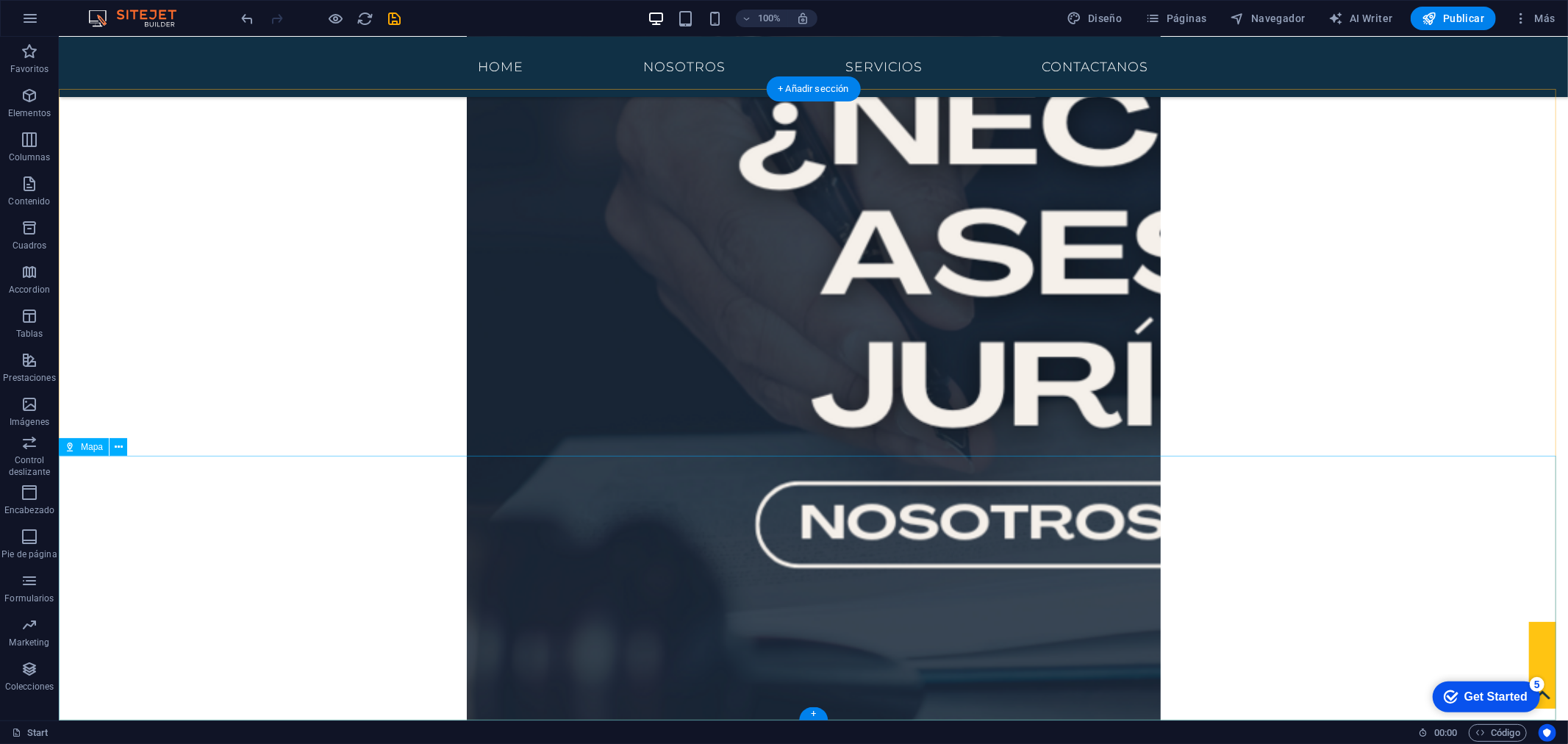
click at [115, 451] on icon at bounding box center [119, 447] width 8 height 16
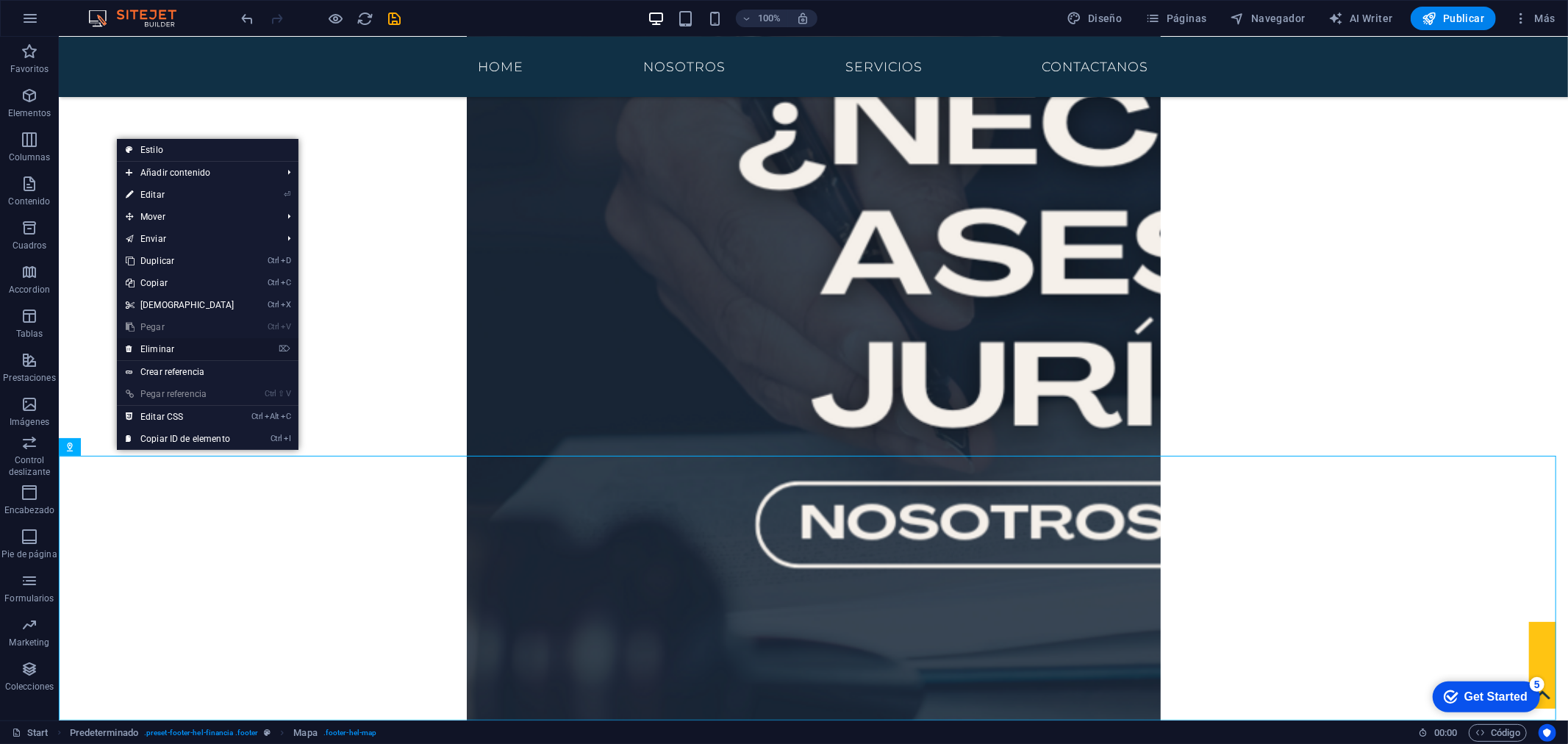
click at [180, 349] on link "⌦ Eliminar" at bounding box center [180, 349] width 127 height 22
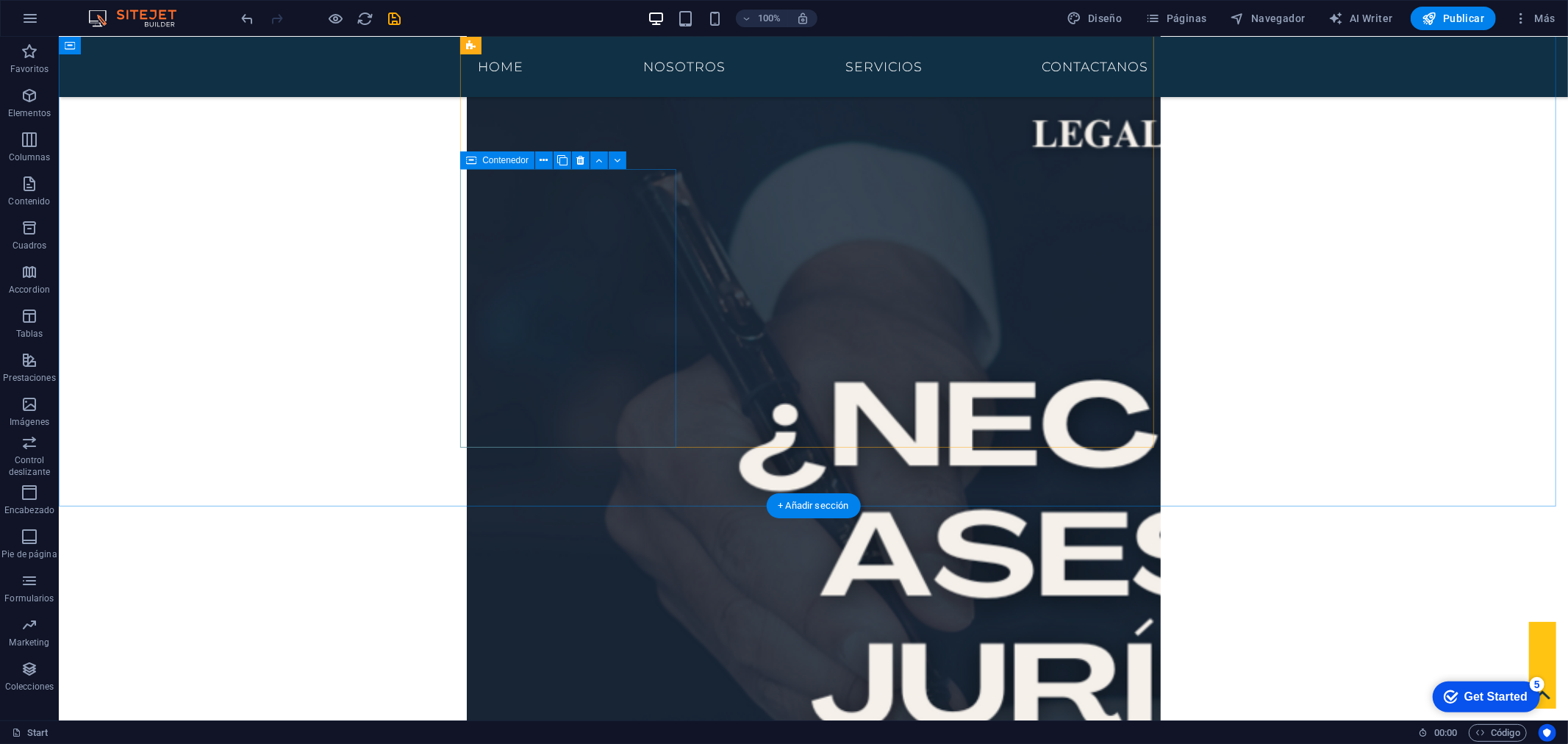
scroll to position [1725, 0]
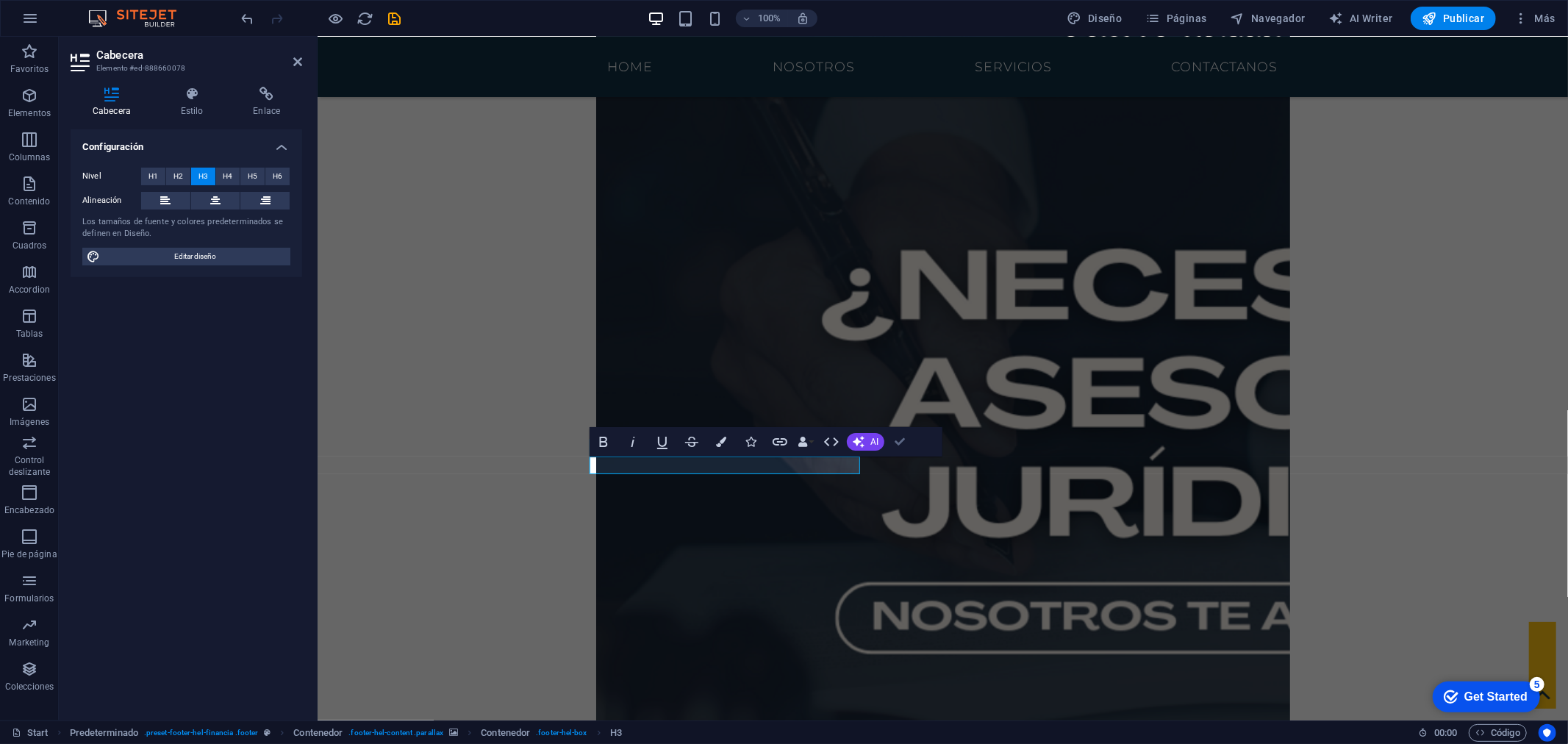
drag, startPoint x: 893, startPoint y: 439, endPoint x: 739, endPoint y: 432, distance: 154.2
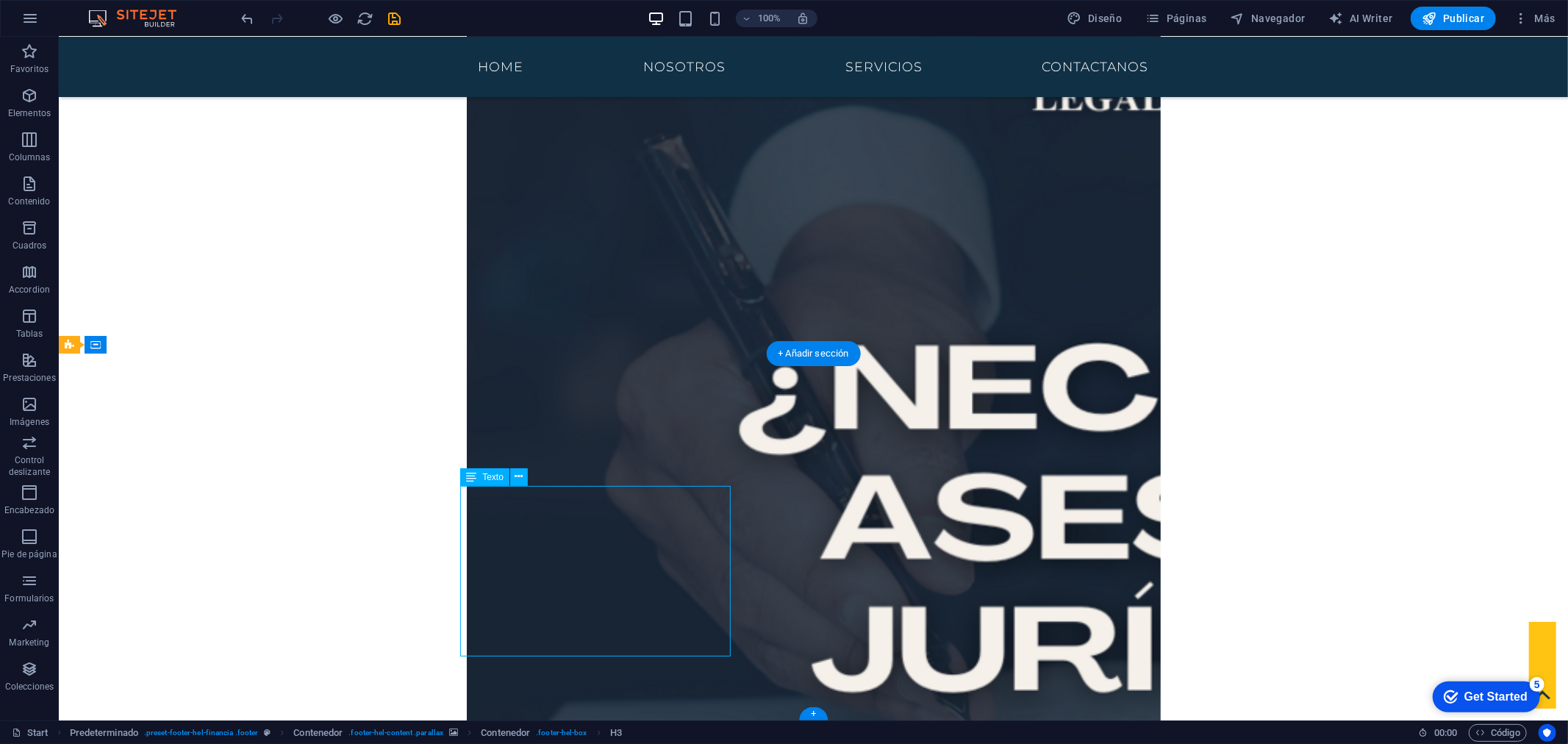
drag, startPoint x: 538, startPoint y: 580, endPoint x: 517, endPoint y: 581, distance: 21.0
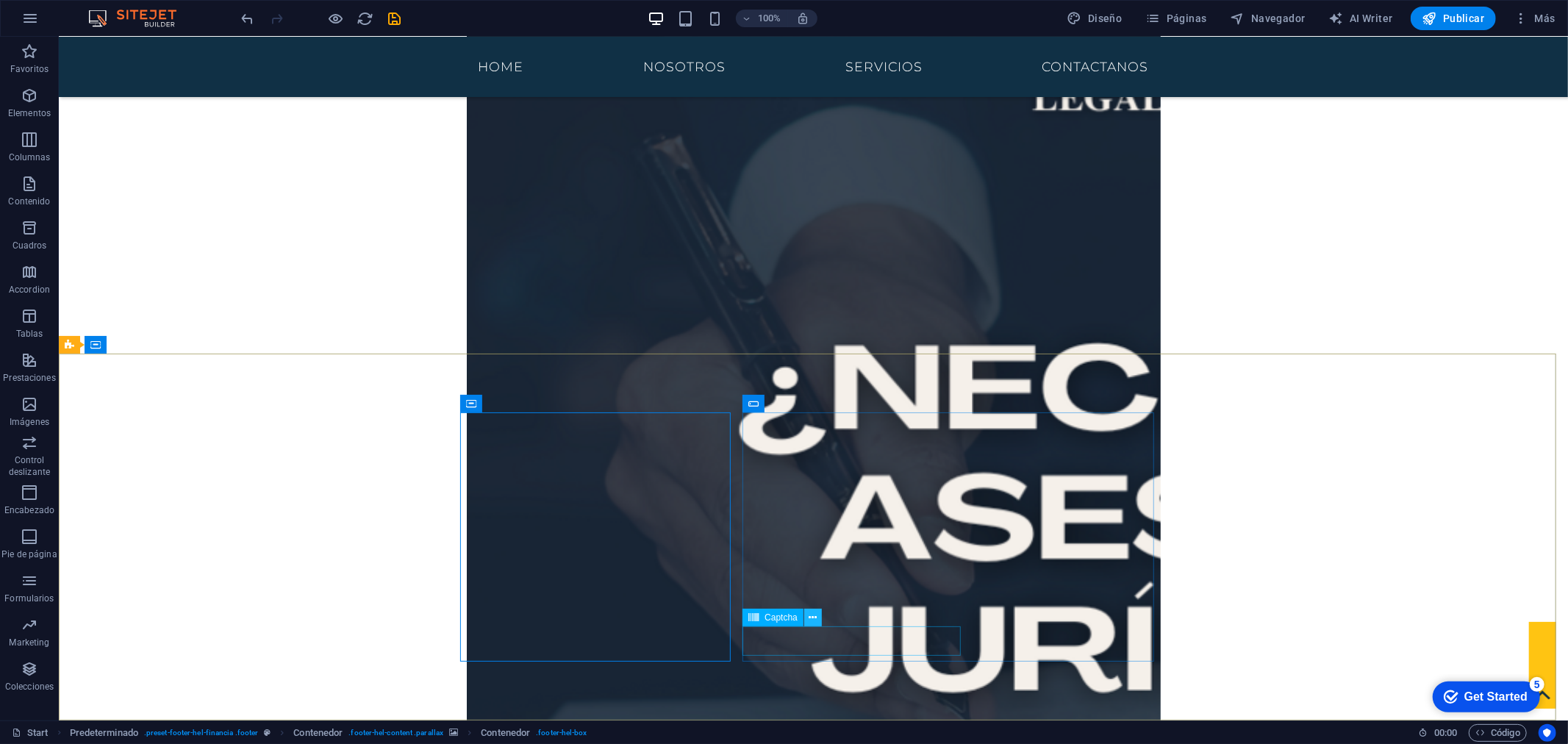
click at [811, 619] on icon at bounding box center [812, 618] width 8 height 16
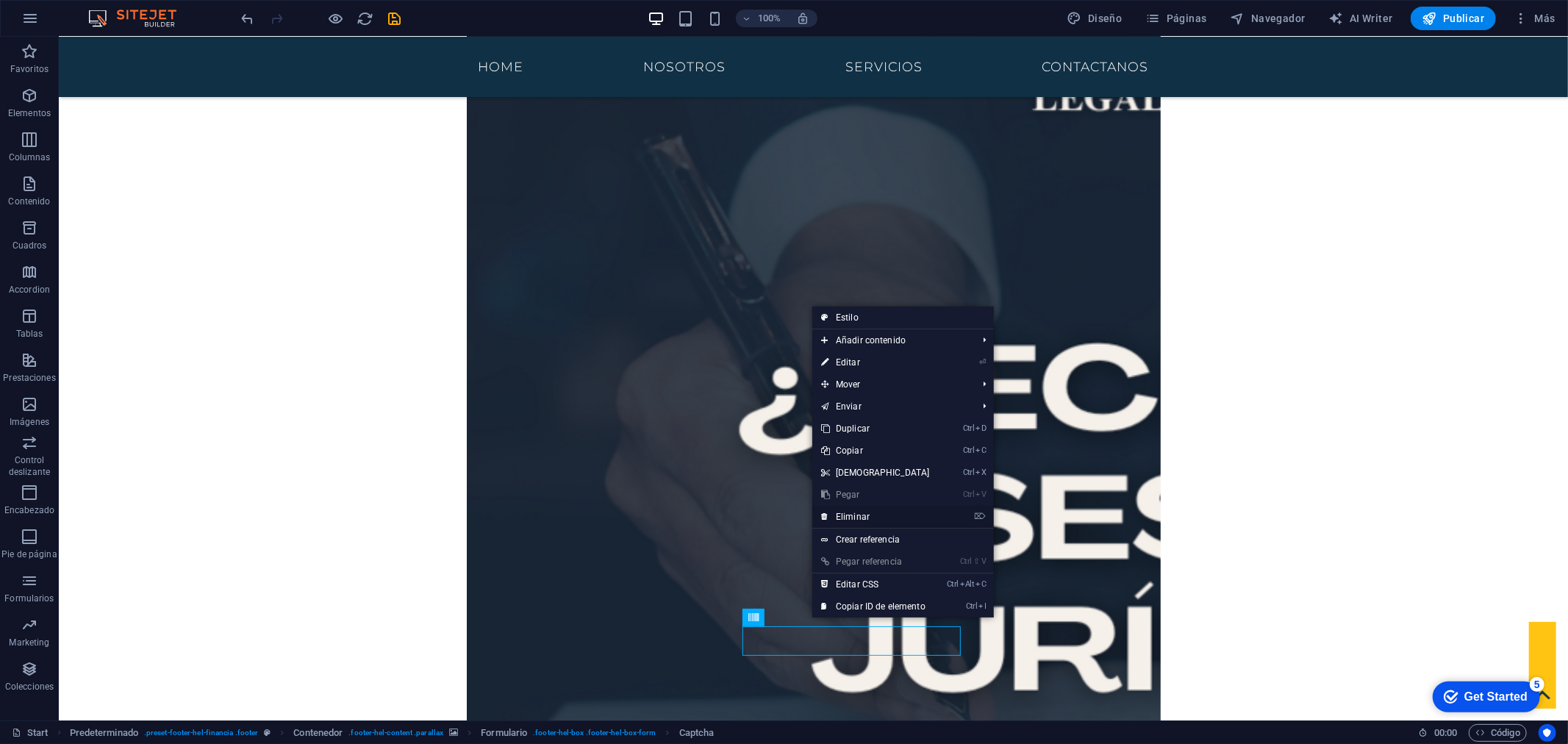
click at [864, 516] on link "⌦ Eliminar" at bounding box center [875, 517] width 127 height 22
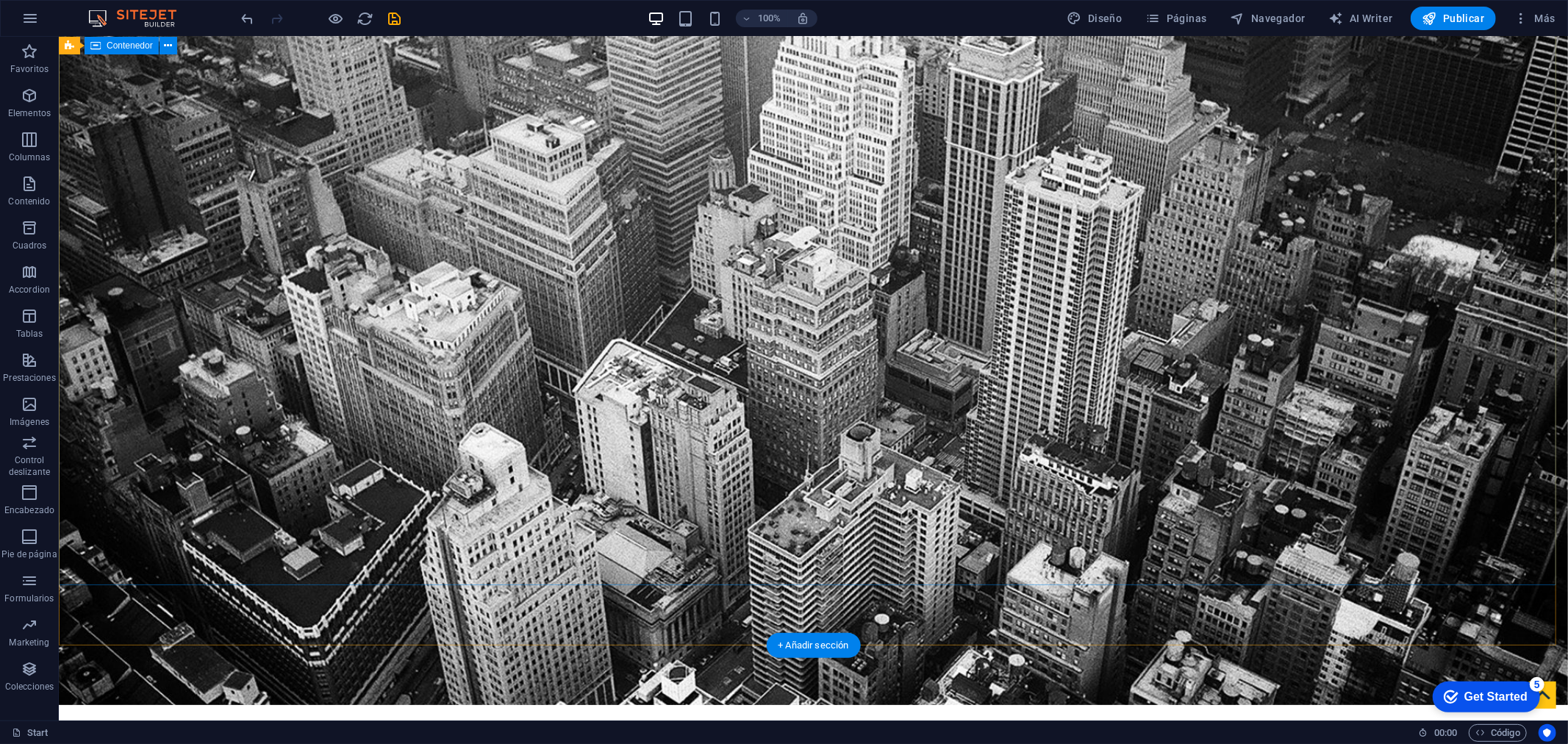
scroll to position [0, 0]
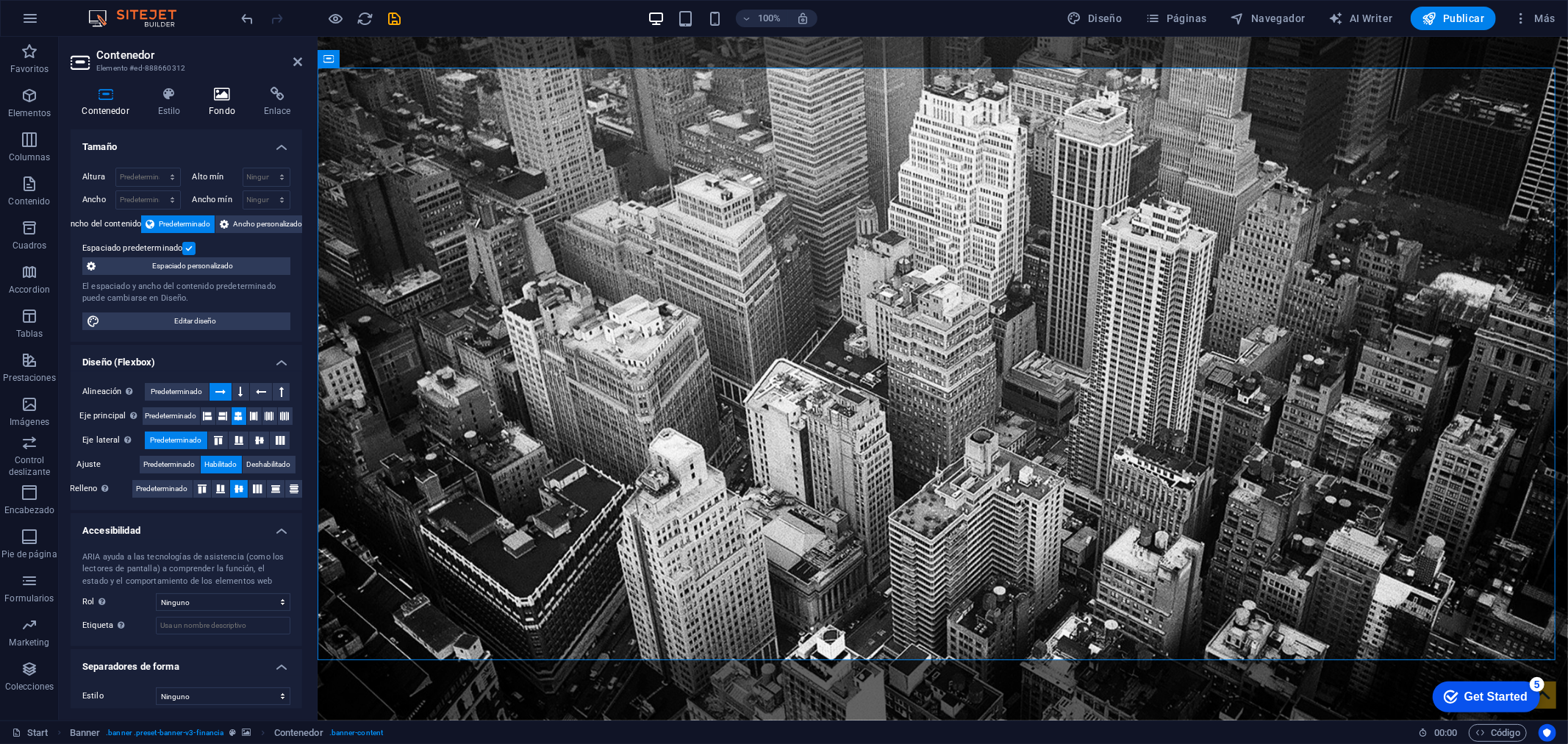
click at [229, 92] on icon at bounding box center [222, 93] width 49 height 15
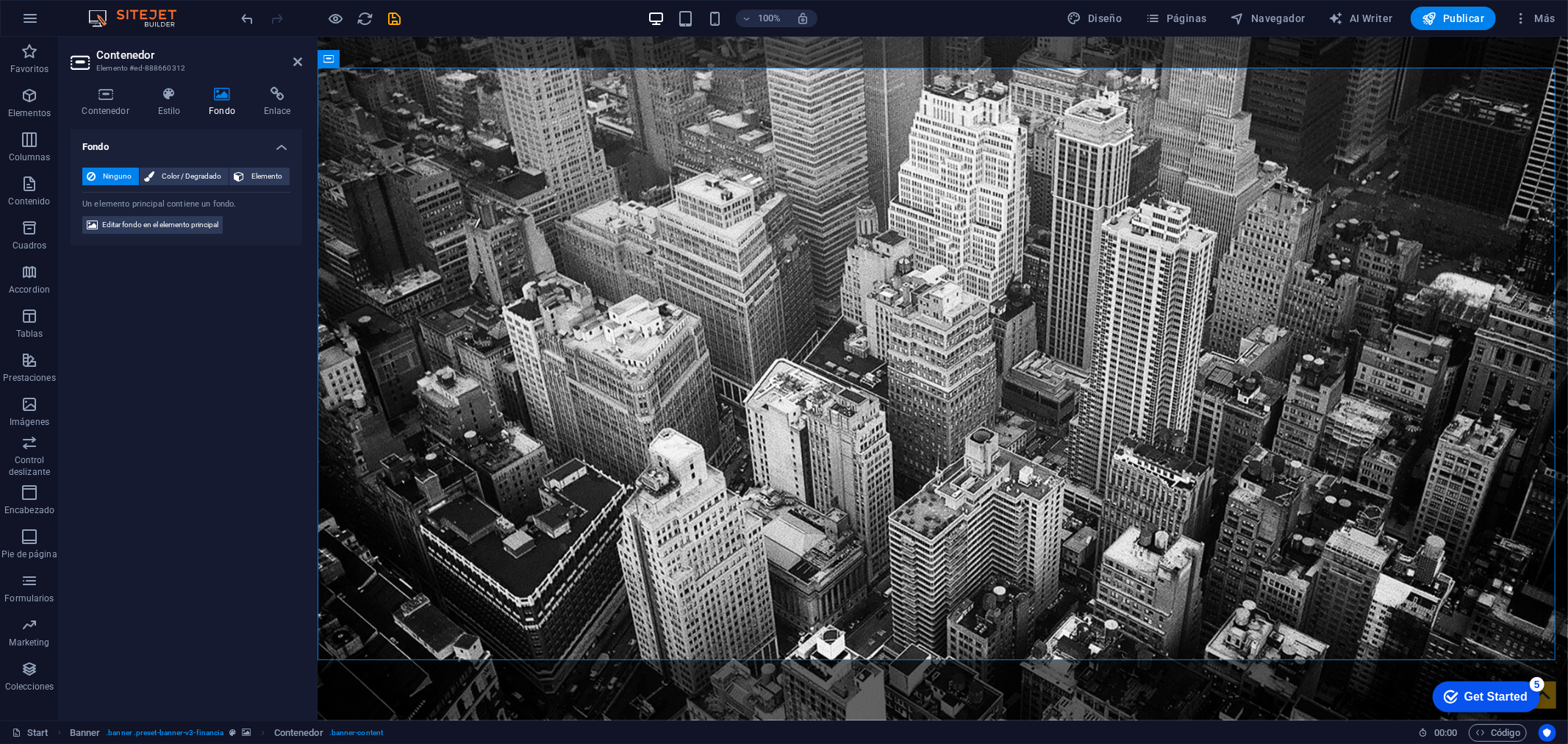
click at [285, 143] on h4 "Fondo" at bounding box center [187, 143] width 232 height 27
click at [285, 142] on h4 "Fondo" at bounding box center [187, 147] width 232 height 35
click at [166, 112] on h4 "Estilo" at bounding box center [172, 101] width 51 height 30
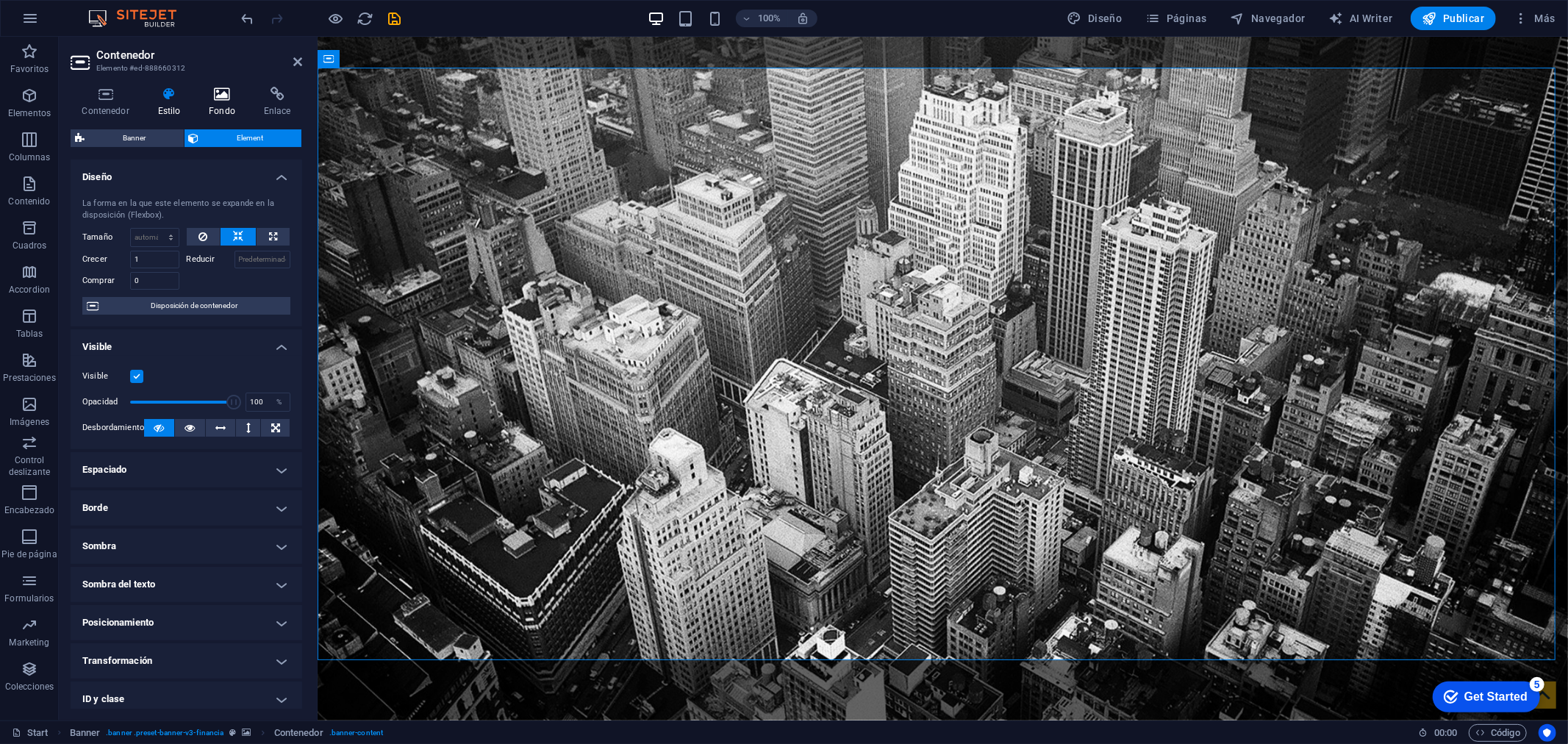
click at [236, 97] on icon at bounding box center [222, 93] width 49 height 15
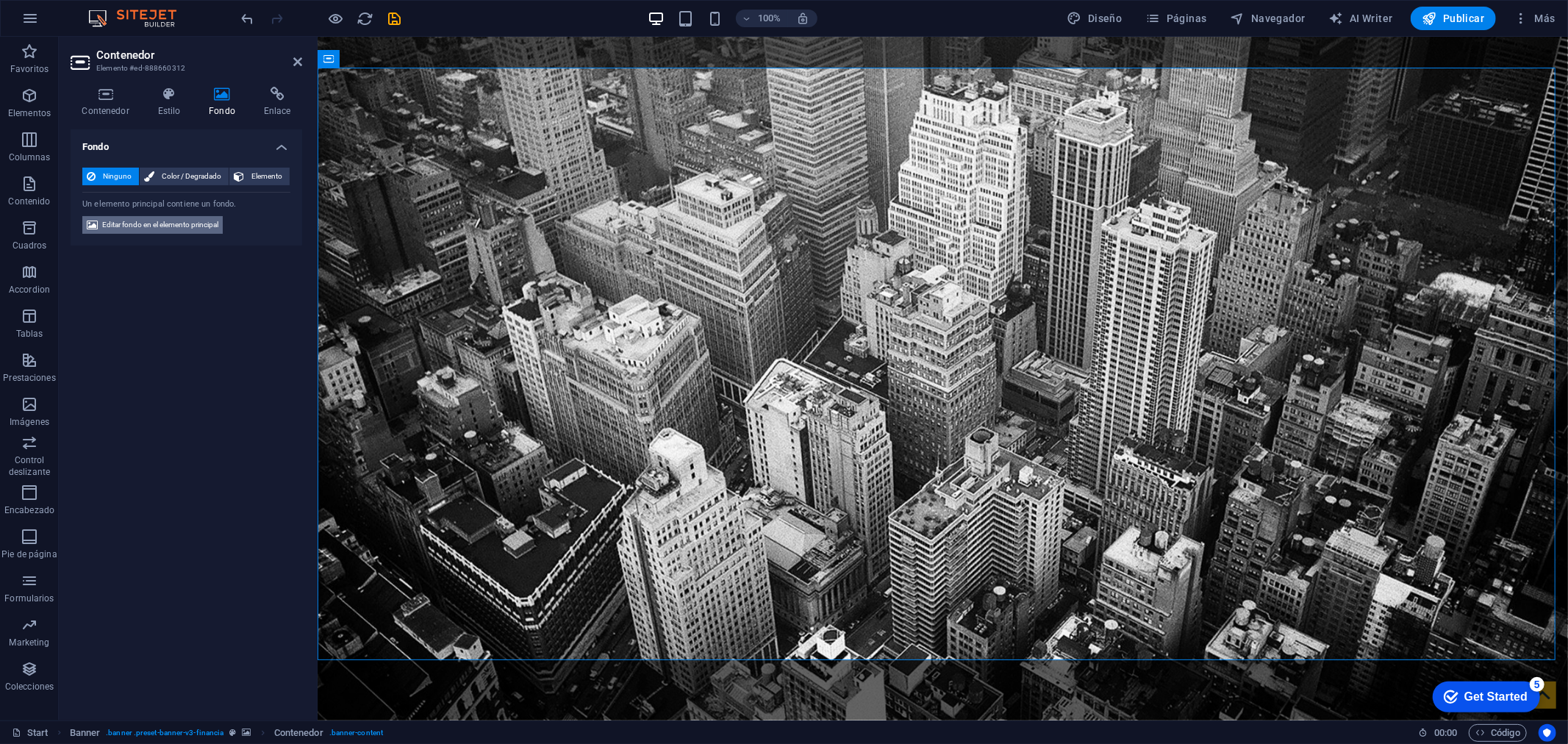
click at [147, 226] on span "Editar fondo en el elemento principal" at bounding box center [160, 225] width 116 height 18
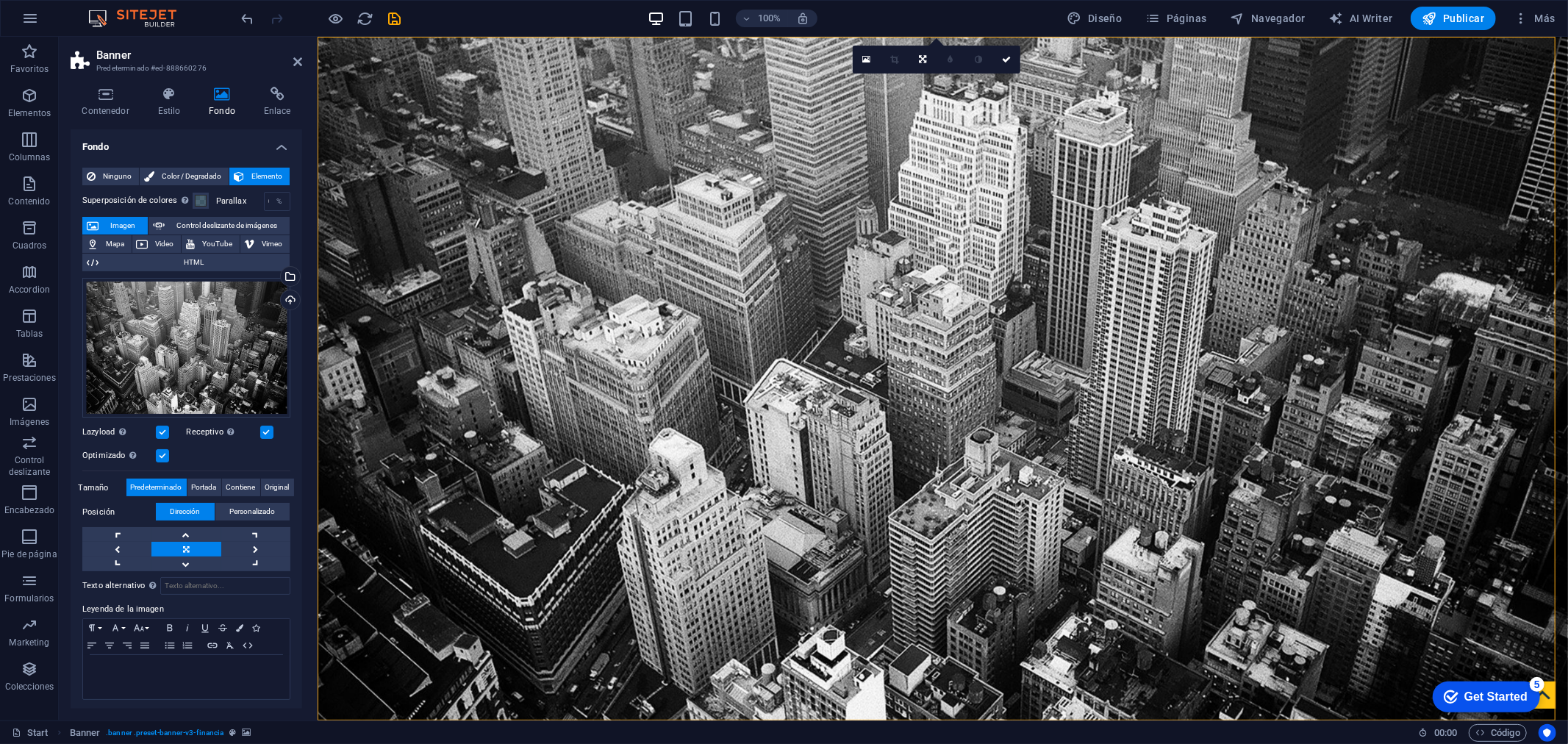
click at [119, 223] on span "Imagen" at bounding box center [123, 226] width 40 height 18
click at [162, 297] on div "Arrastra archivos aquí, haz clic para escoger archivos o selecciona archivos de…" at bounding box center [187, 348] width 208 height 141
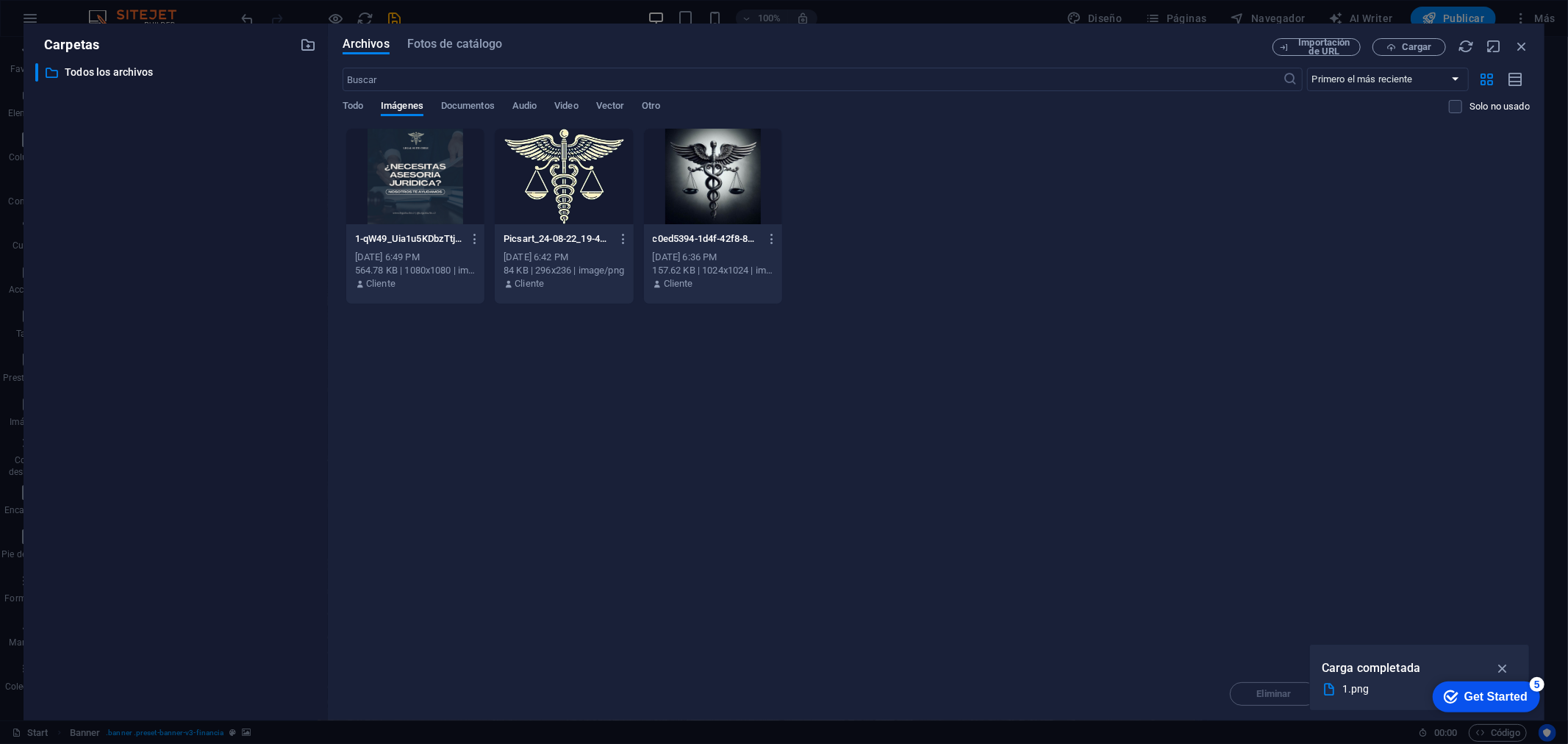
click at [162, 297] on div "​ Todos los archivos Todos los archivos" at bounding box center [176, 385] width 281 height 646
click at [495, 45] on span "Fotos de catálogo" at bounding box center [455, 44] width 95 height 18
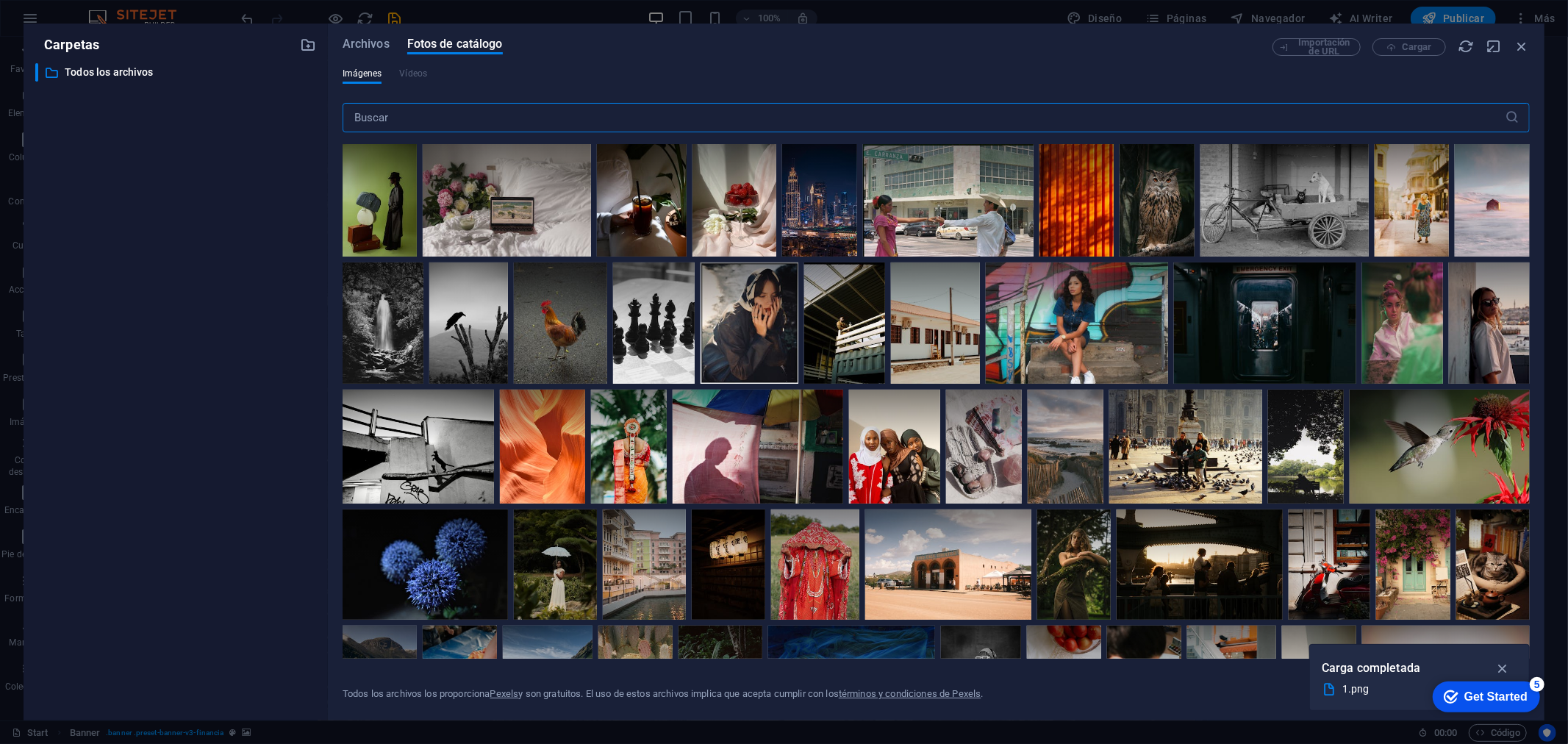
click at [547, 107] on input "text" at bounding box center [924, 118] width 1162 height 29
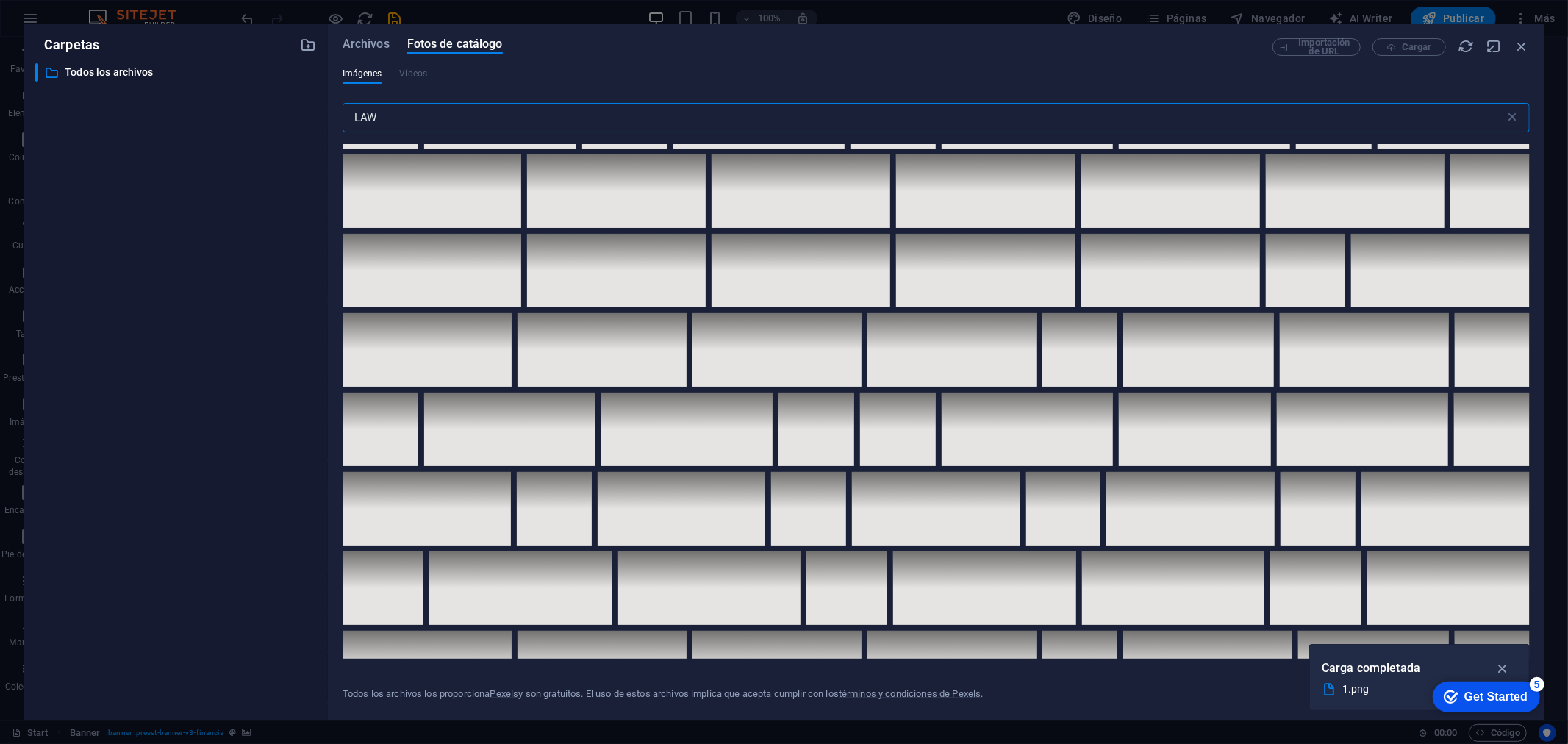
scroll to position [2777, 0]
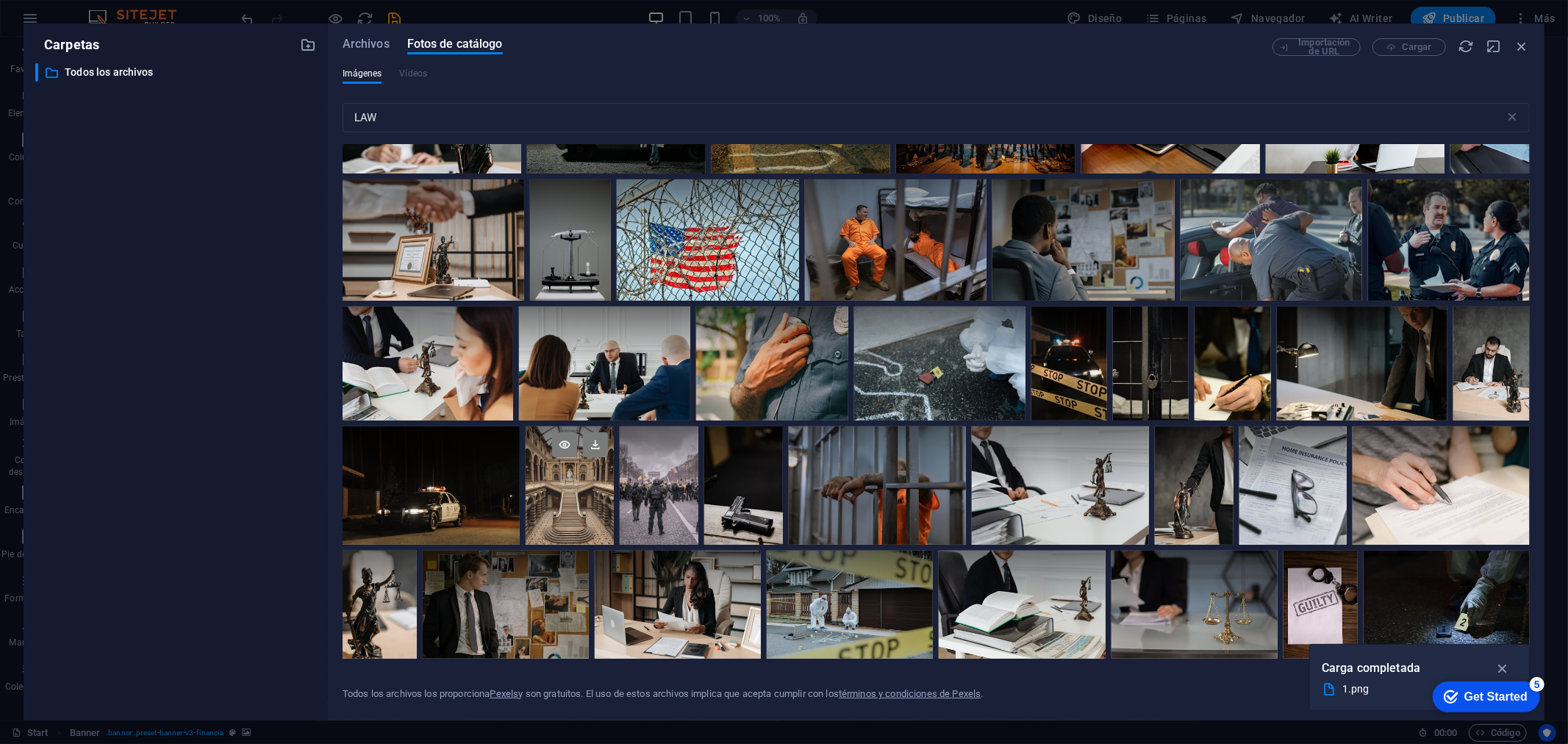
click at [614, 524] on div at bounding box center [570, 486] width 88 height 118
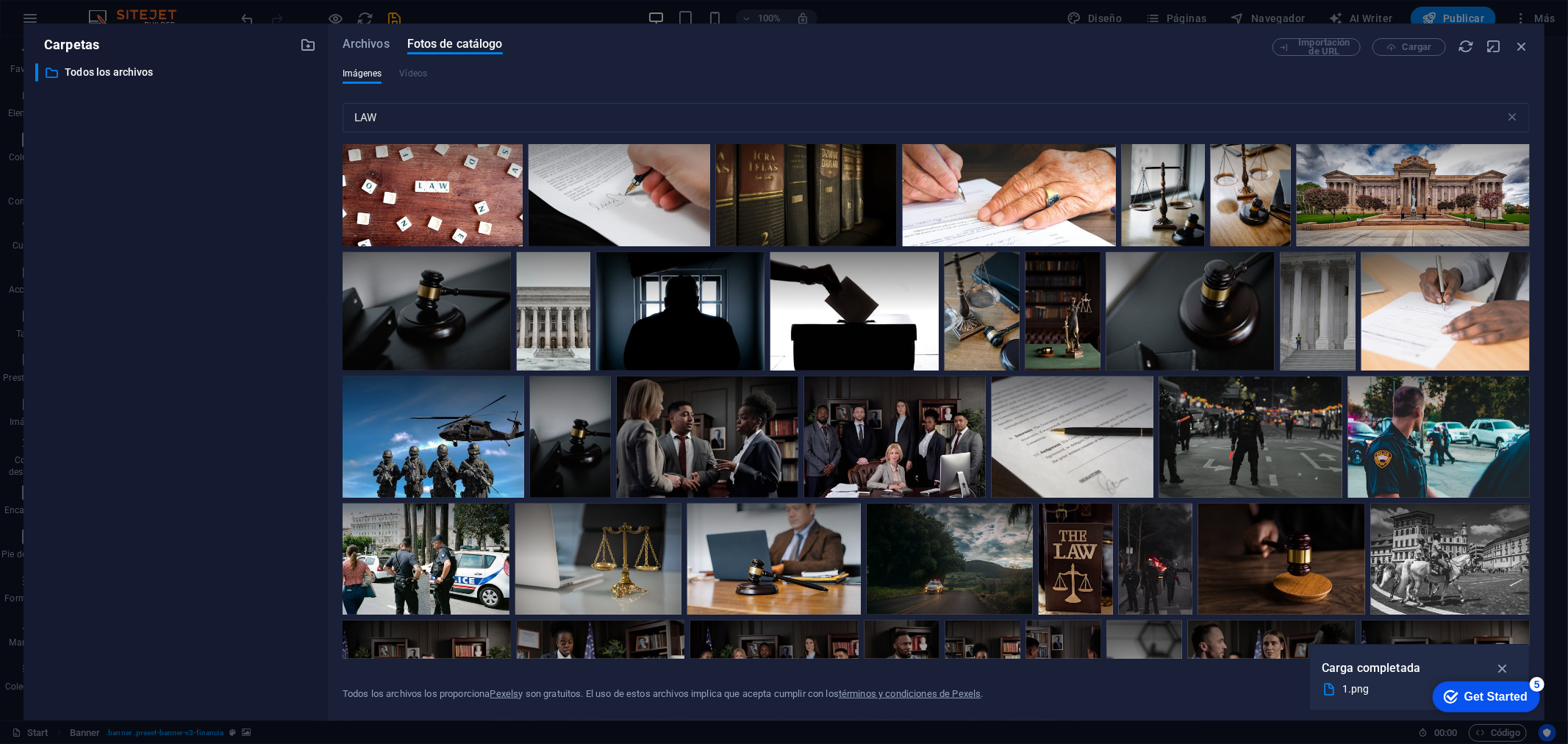
scroll to position [0, 0]
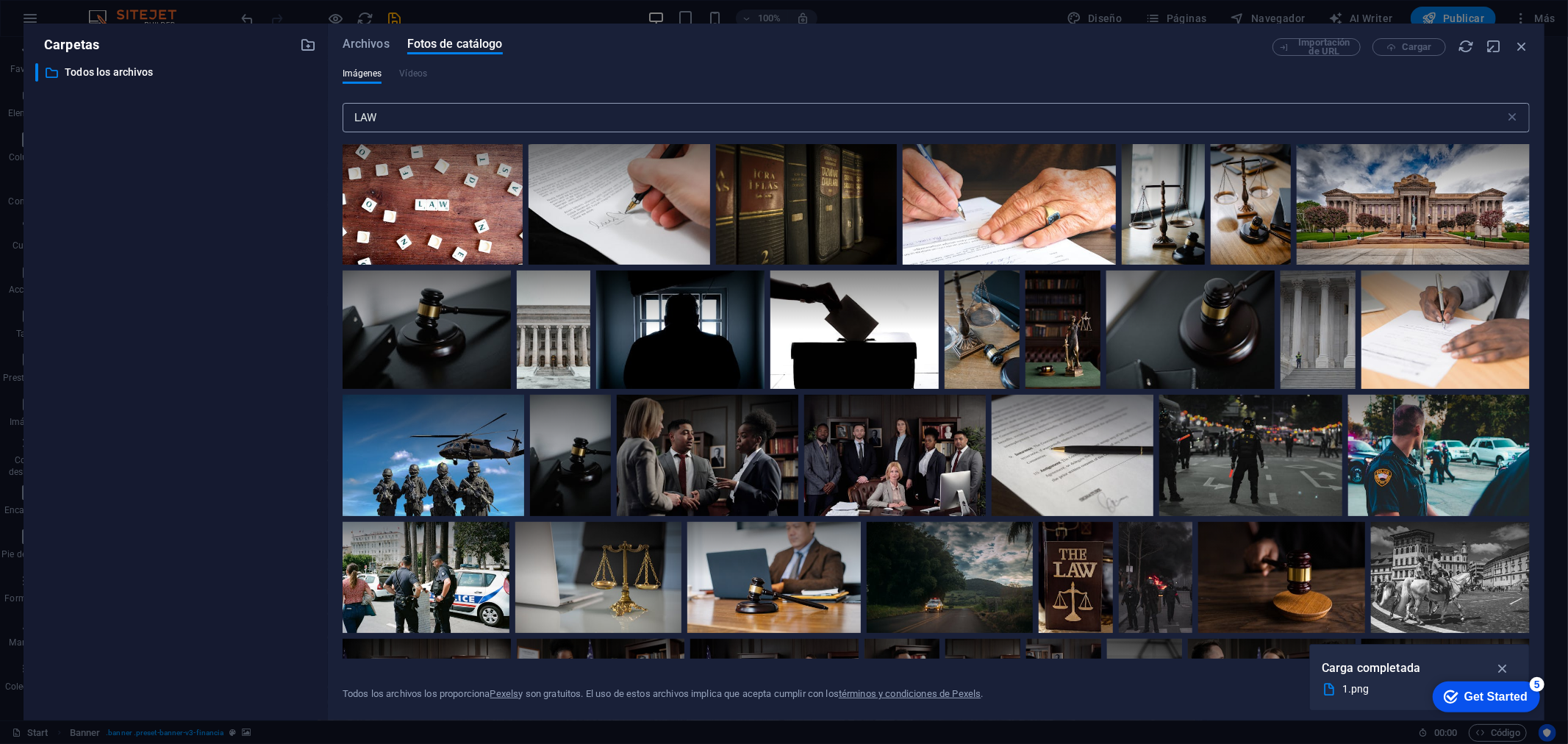
click at [587, 113] on input "LAW" at bounding box center [924, 118] width 1162 height 29
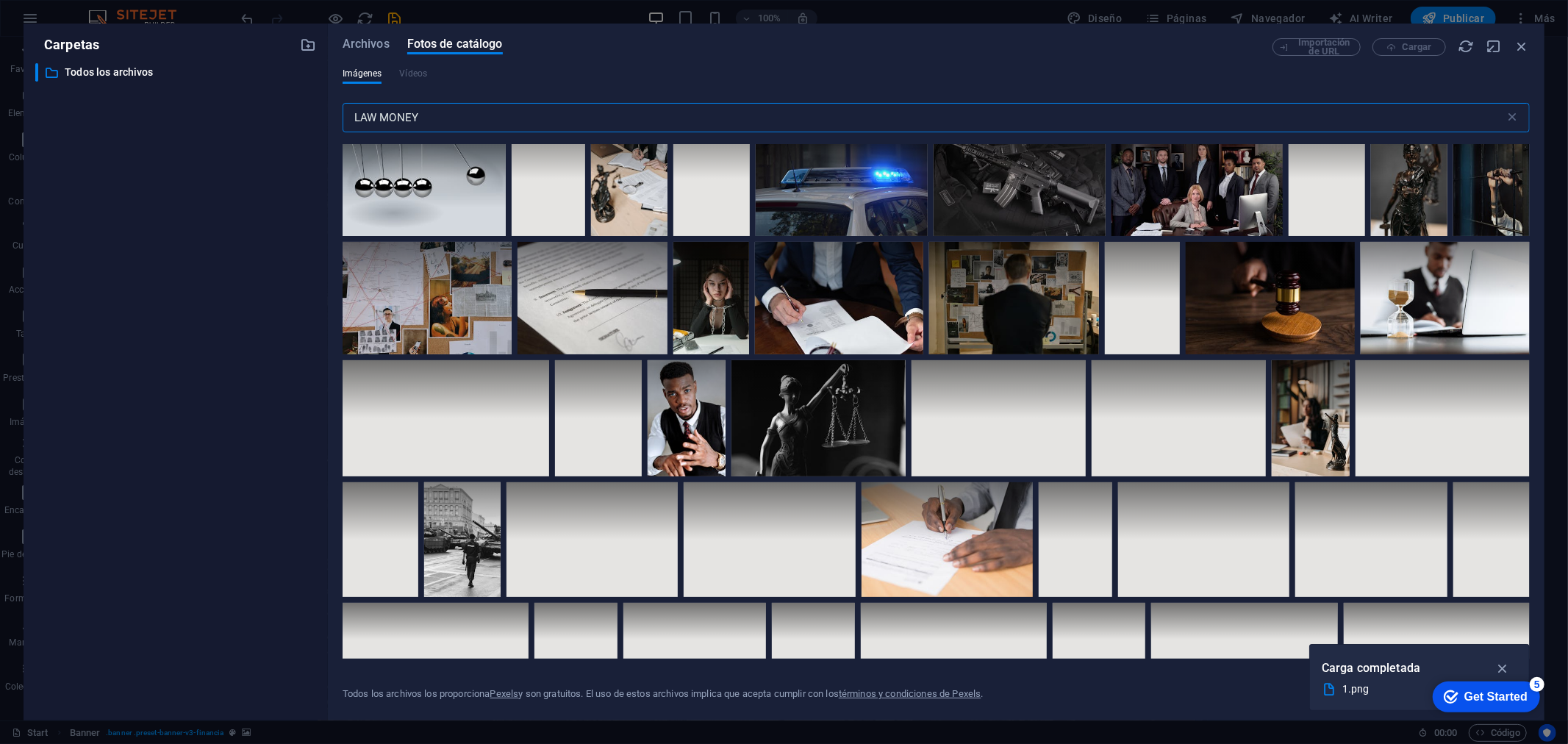
scroll to position [1798, 0]
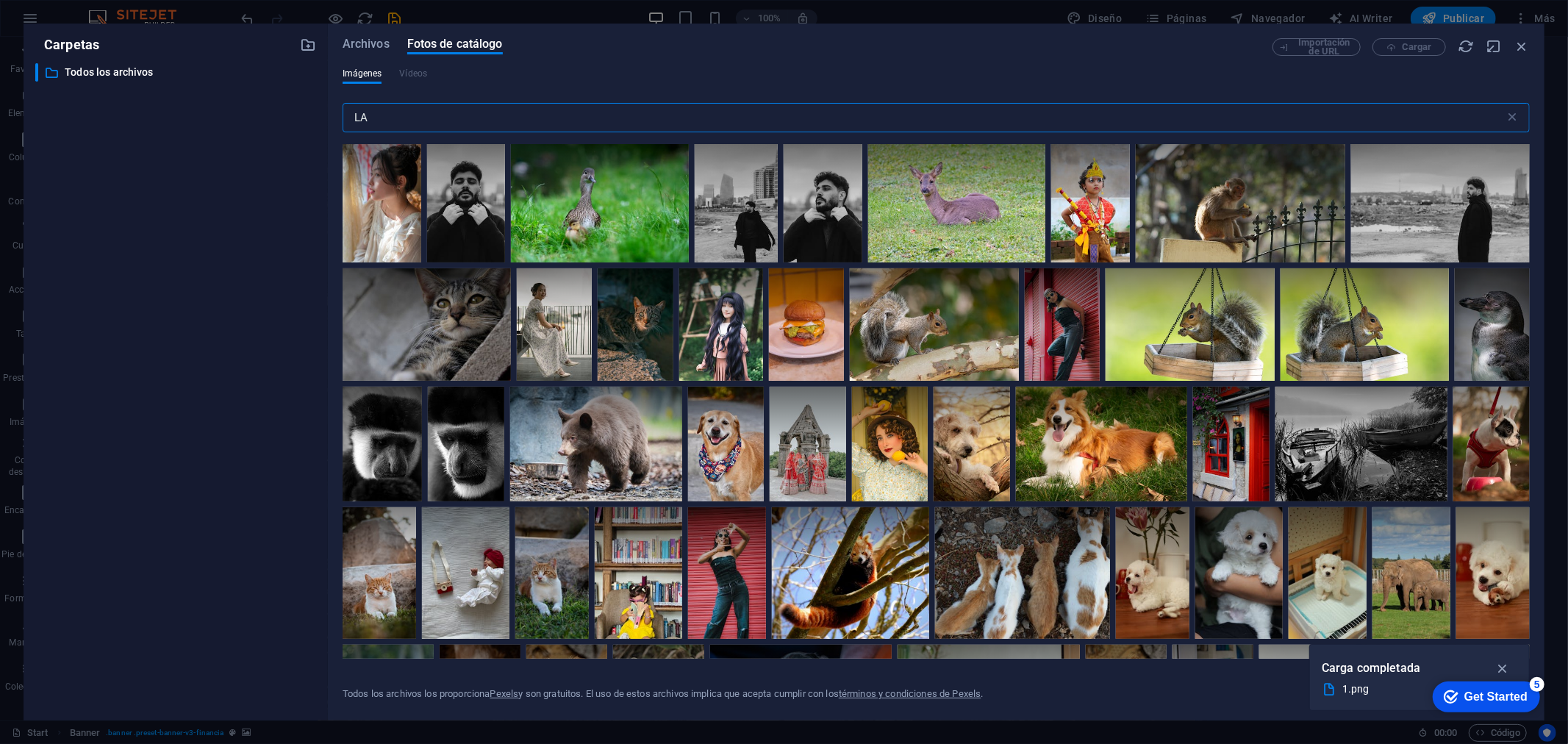
type input "L"
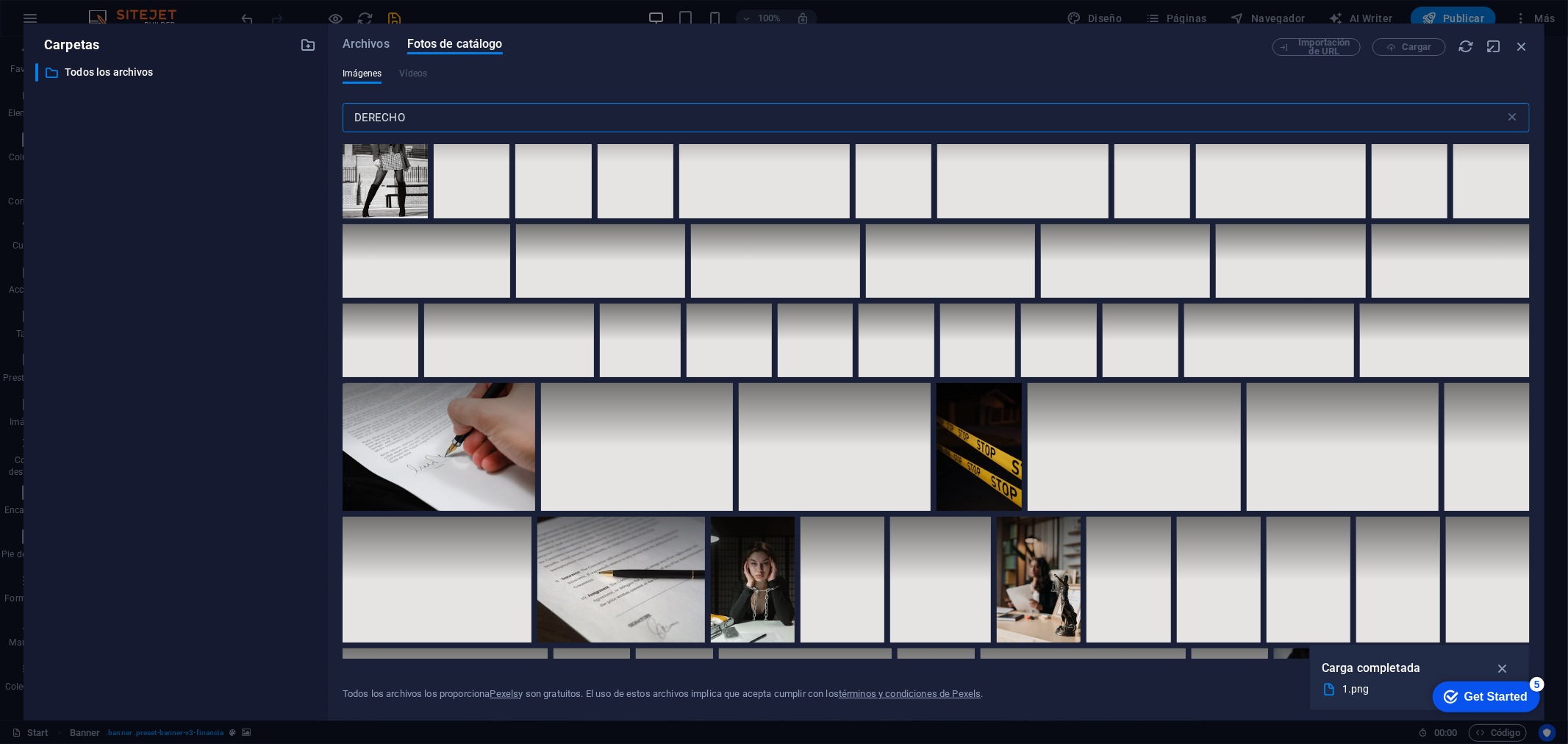
scroll to position [0, 0]
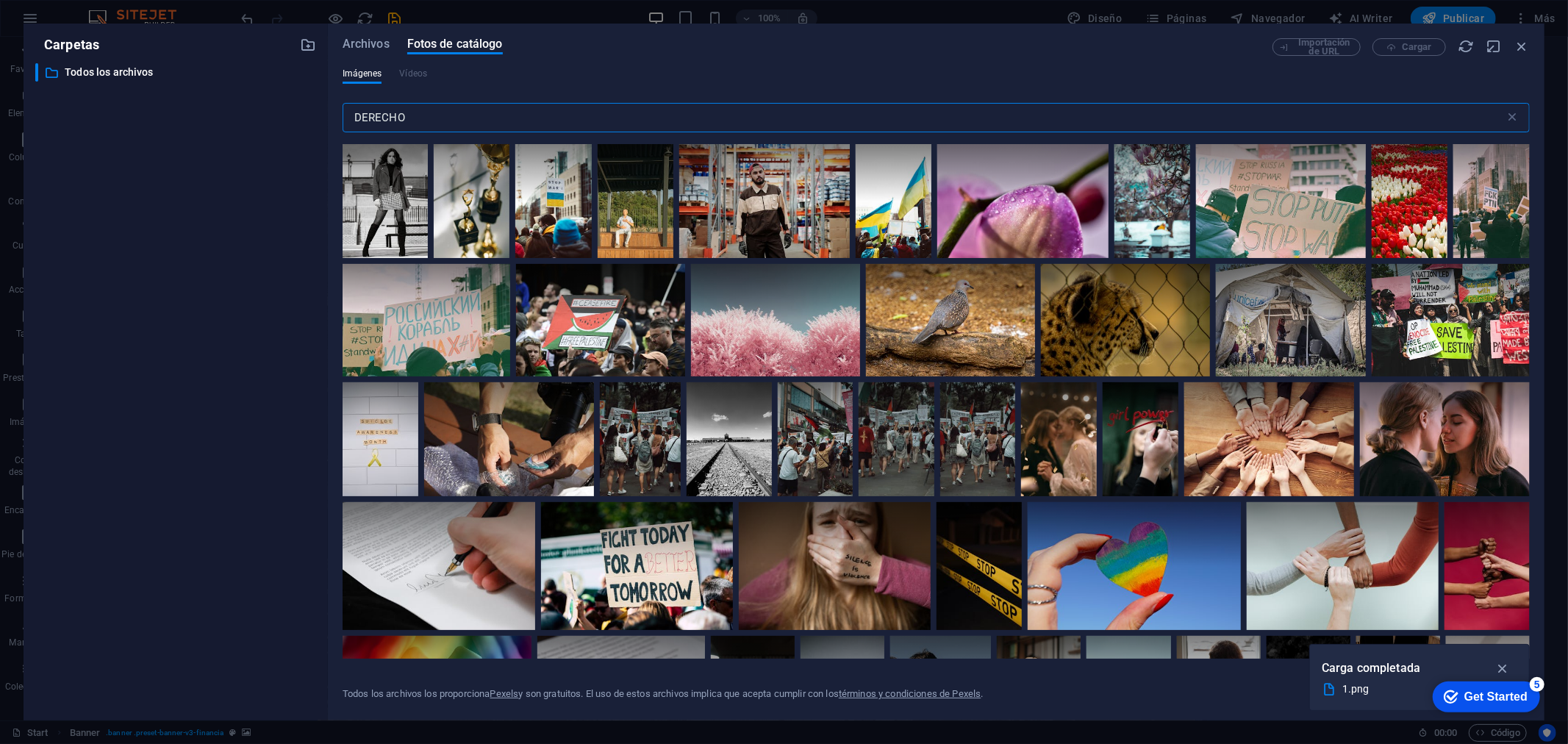
drag, startPoint x: 696, startPoint y: 122, endPoint x: 325, endPoint y: 136, distance: 371.3
click at [325, 136] on div "Carpetas ​ Todos los archivos Todos los archivos Archivos Fotos de catálogo Imp…" at bounding box center [784, 372] width 1521 height 697
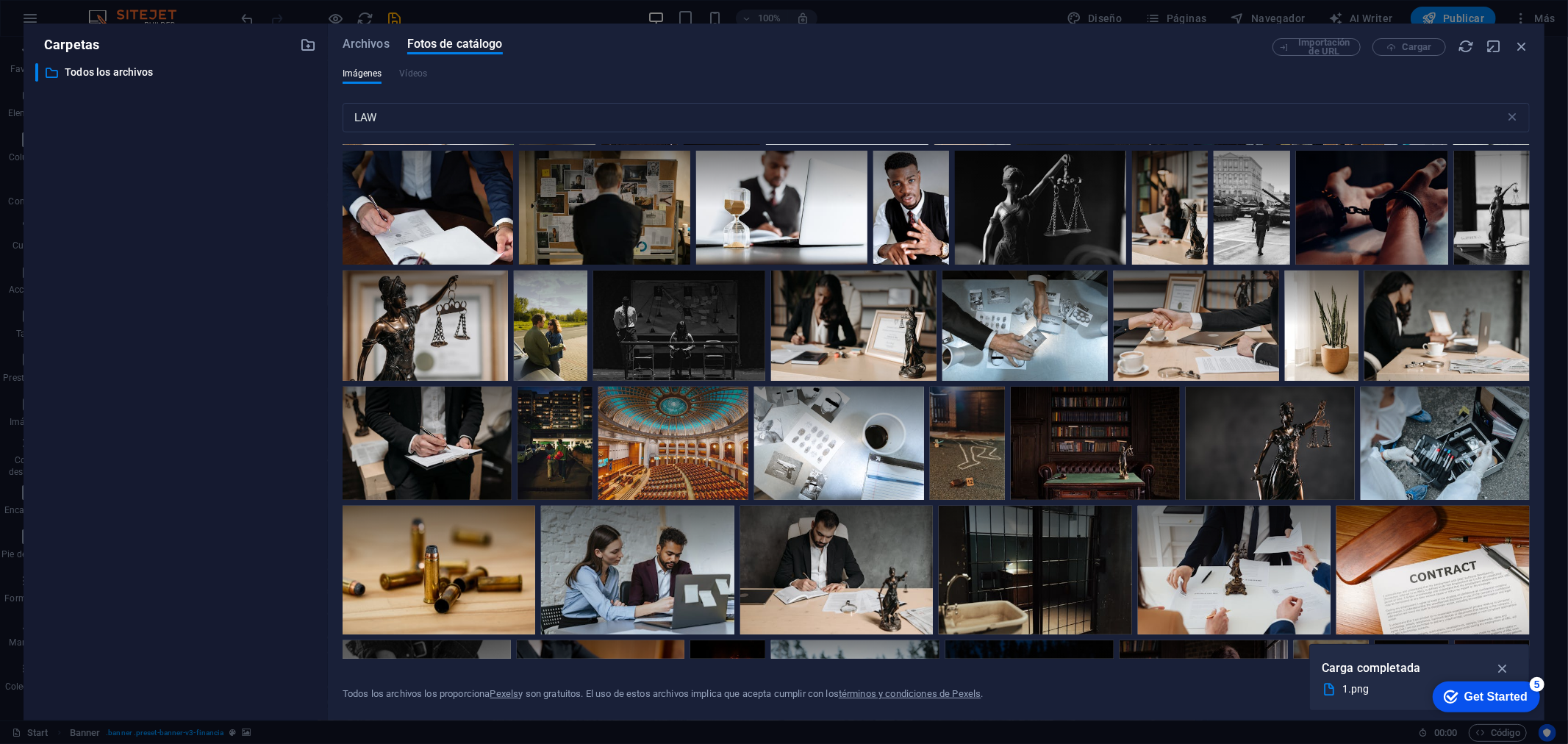
scroll to position [1961, 0]
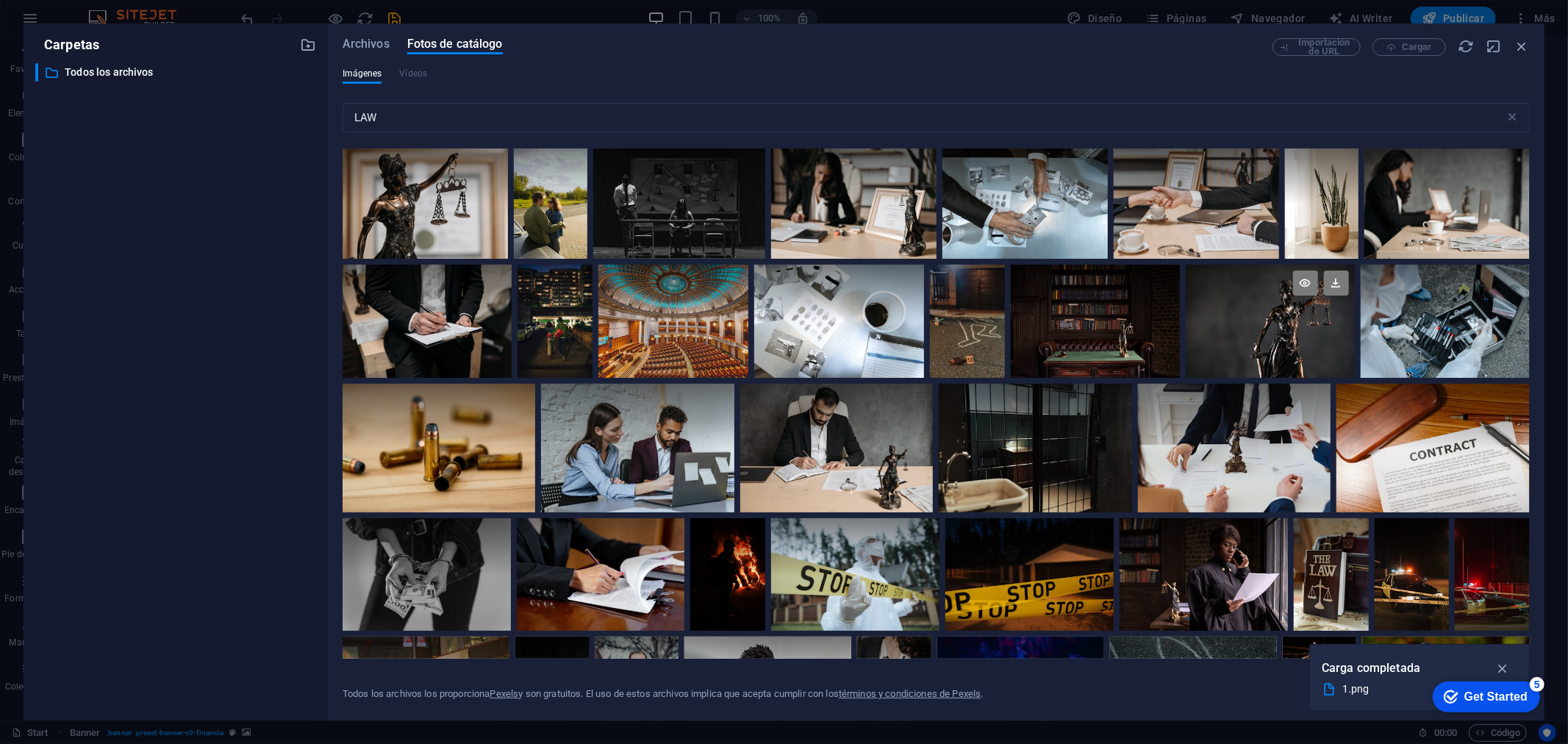
click at [1355, 362] on div at bounding box center [1270, 320] width 169 height 113
click at [1213, 372] on icon at bounding box center [1202, 363] width 24 height 24
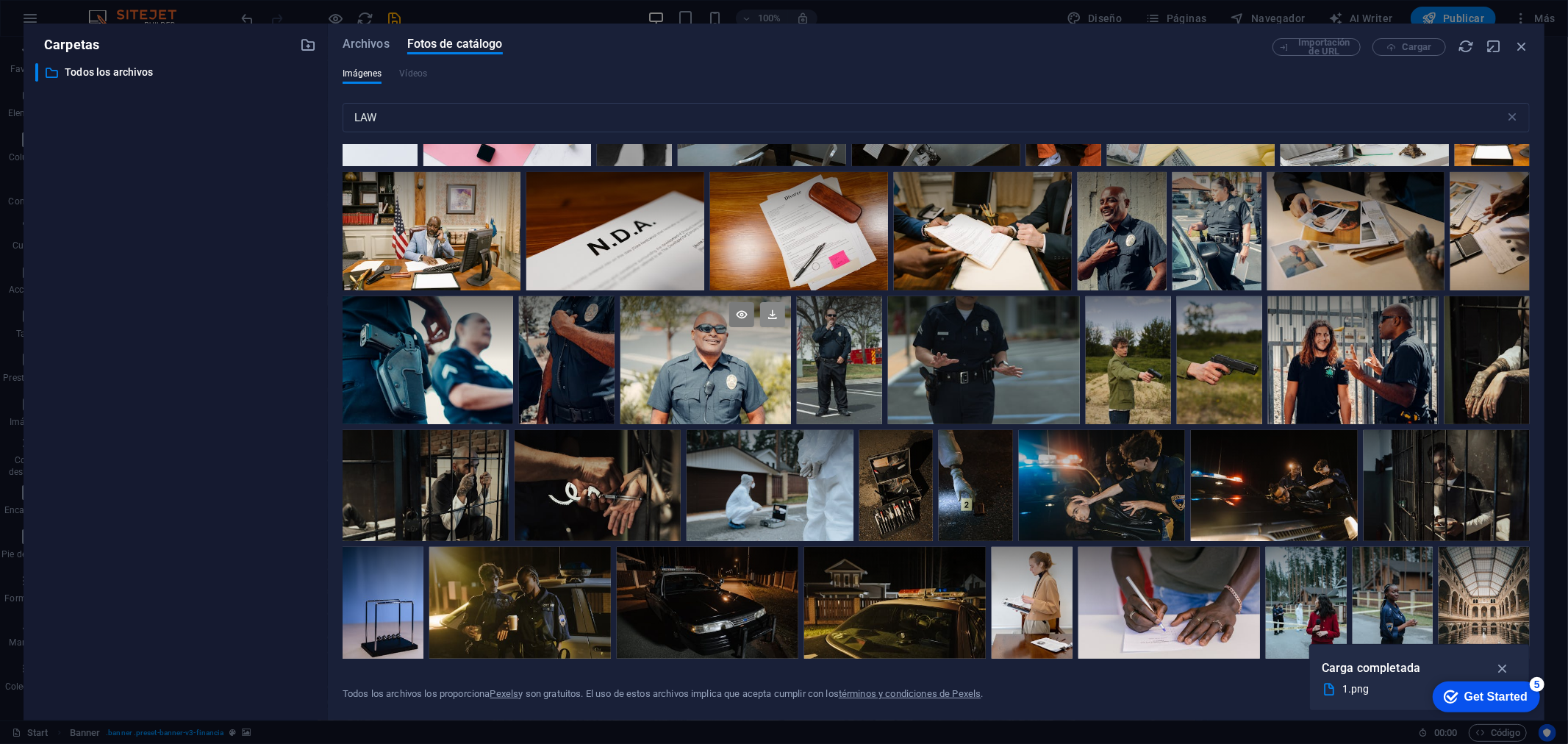
scroll to position [6618, 0]
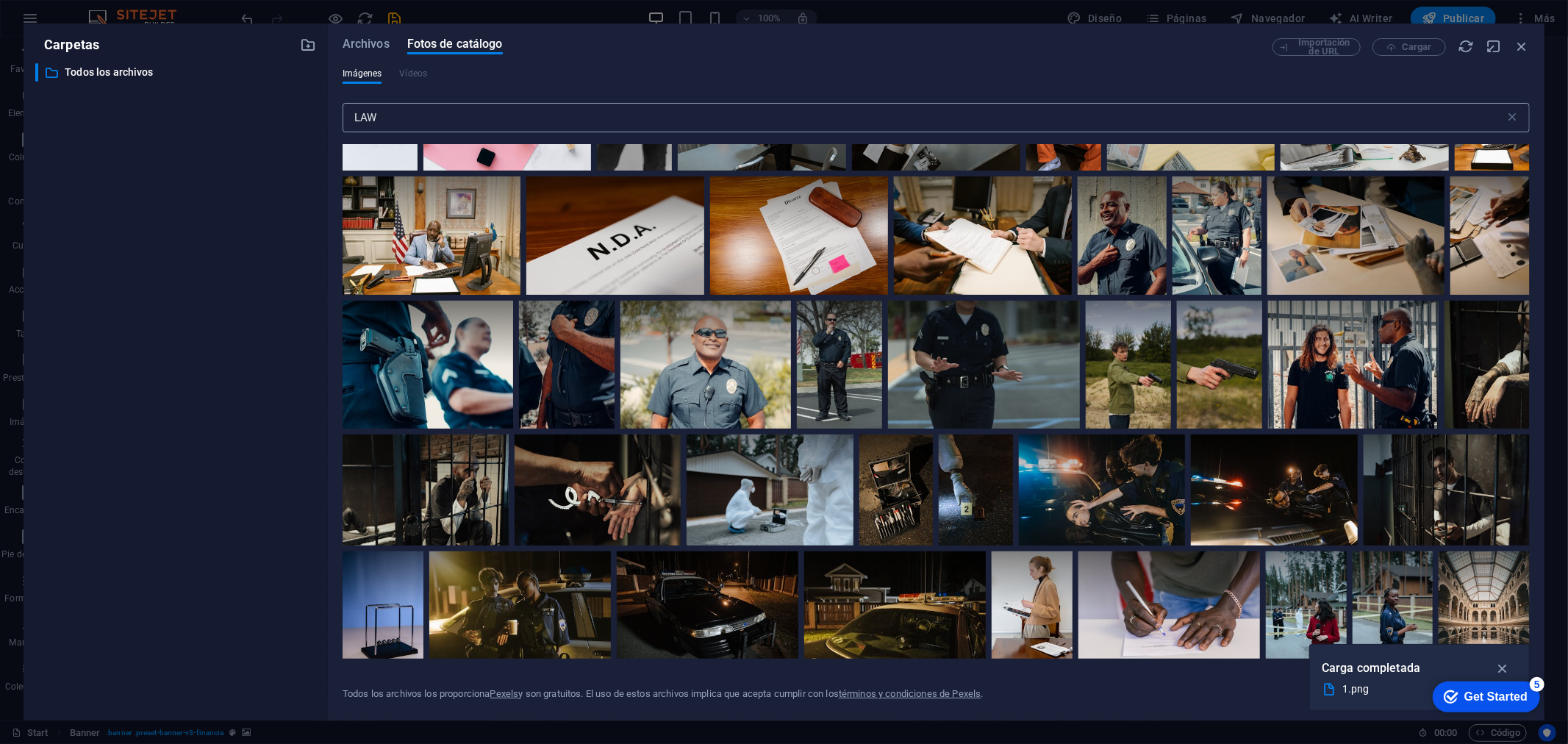
click at [439, 109] on input "LAW" at bounding box center [924, 118] width 1162 height 29
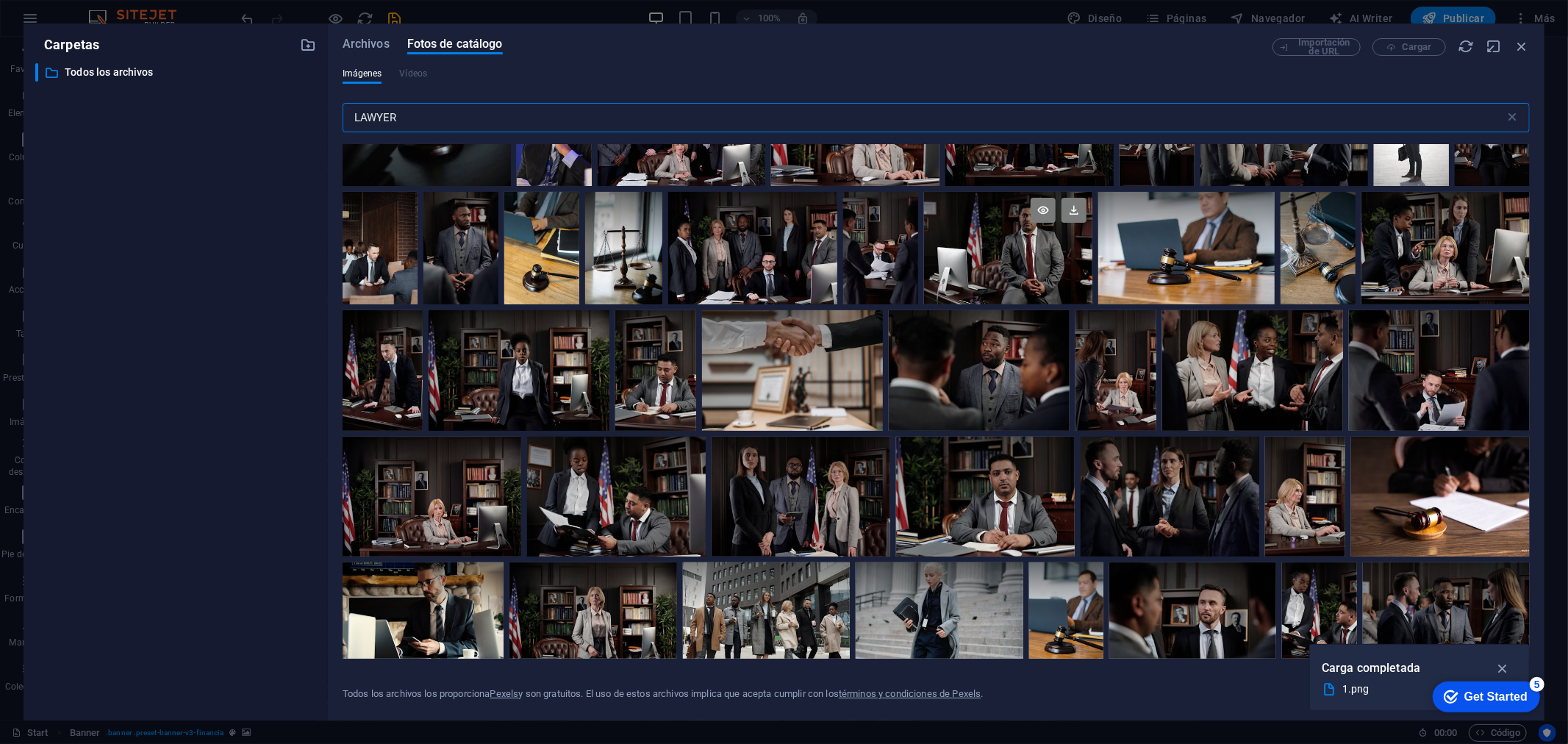
scroll to position [0, 0]
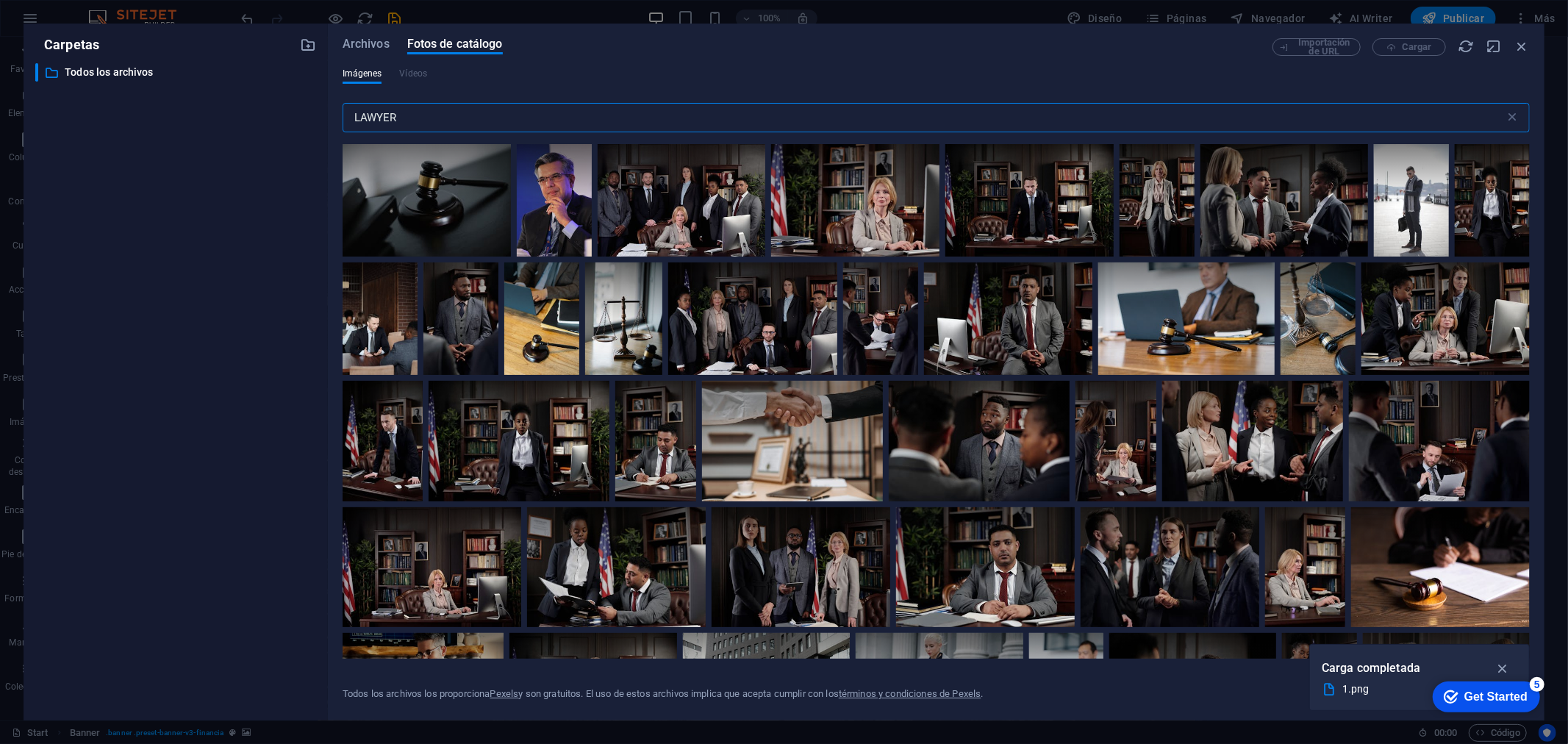
drag, startPoint x: 574, startPoint y: 118, endPoint x: 282, endPoint y: 159, distance: 294.9
click at [282, 159] on div "Carpetas ​ Todos los archivos Todos los archivos Archivos Fotos de catálogo Imp…" at bounding box center [784, 372] width 1521 height 697
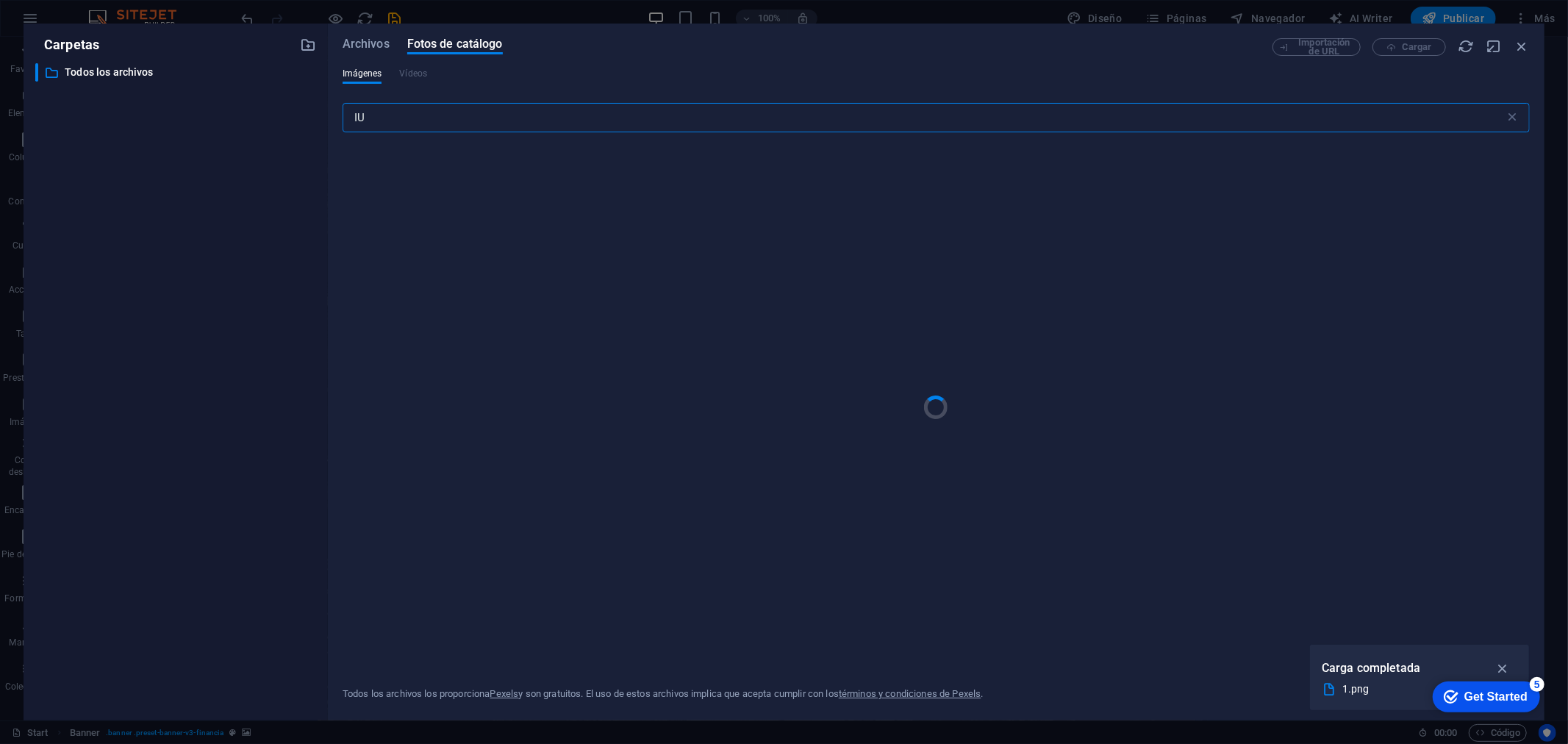
type input "I"
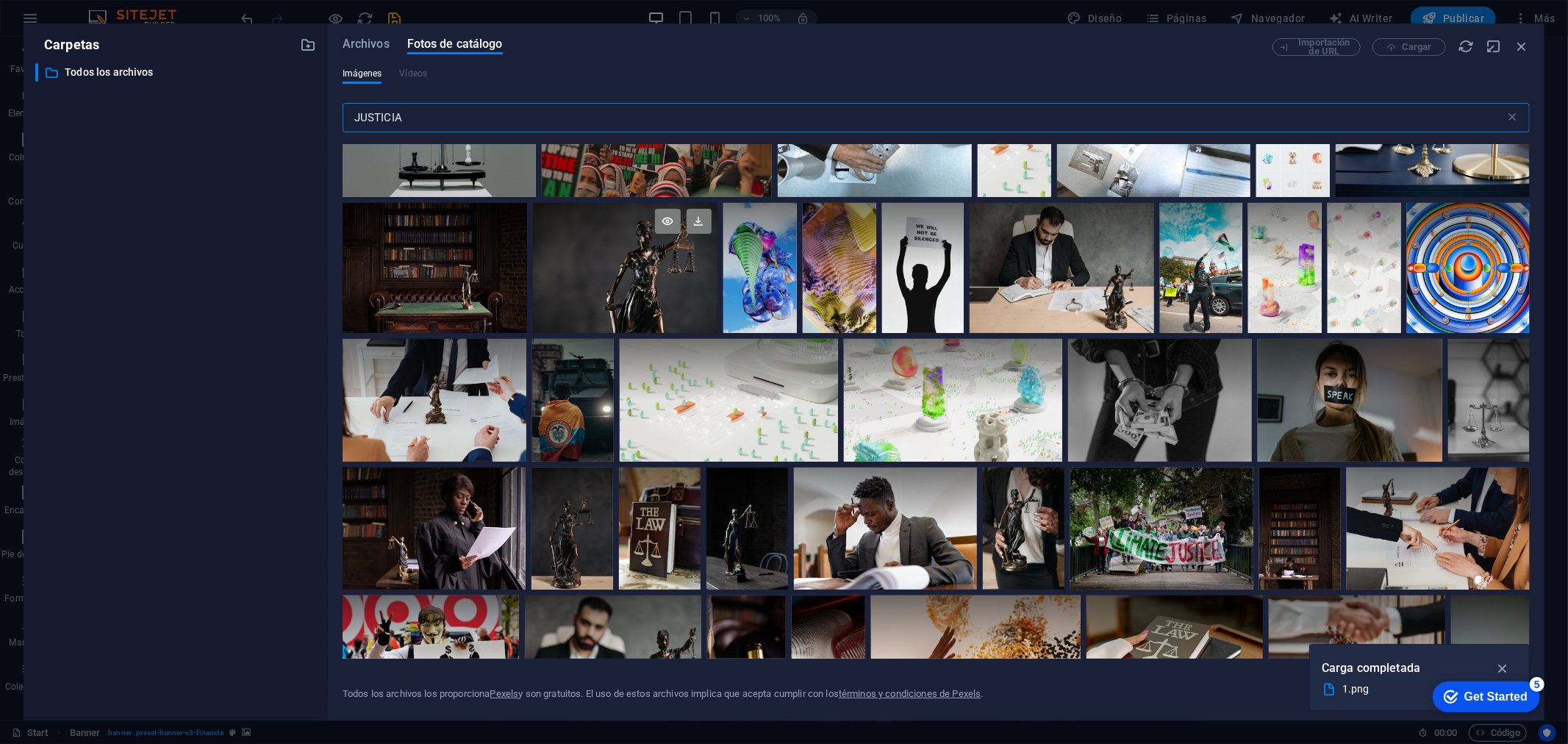
scroll to position [980, 0]
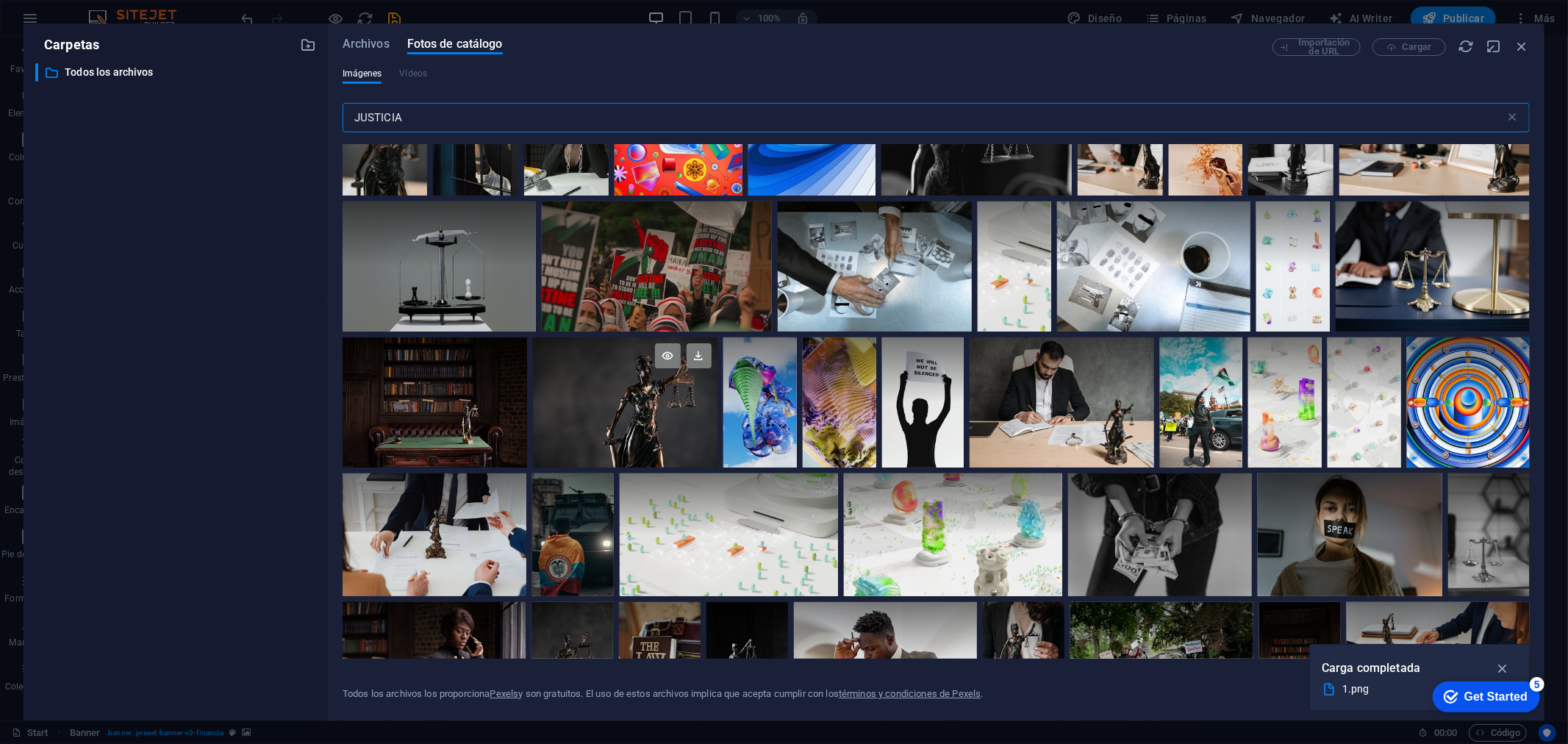
type input "JUSTICIA"
click at [621, 378] on div at bounding box center [625, 370] width 185 height 66
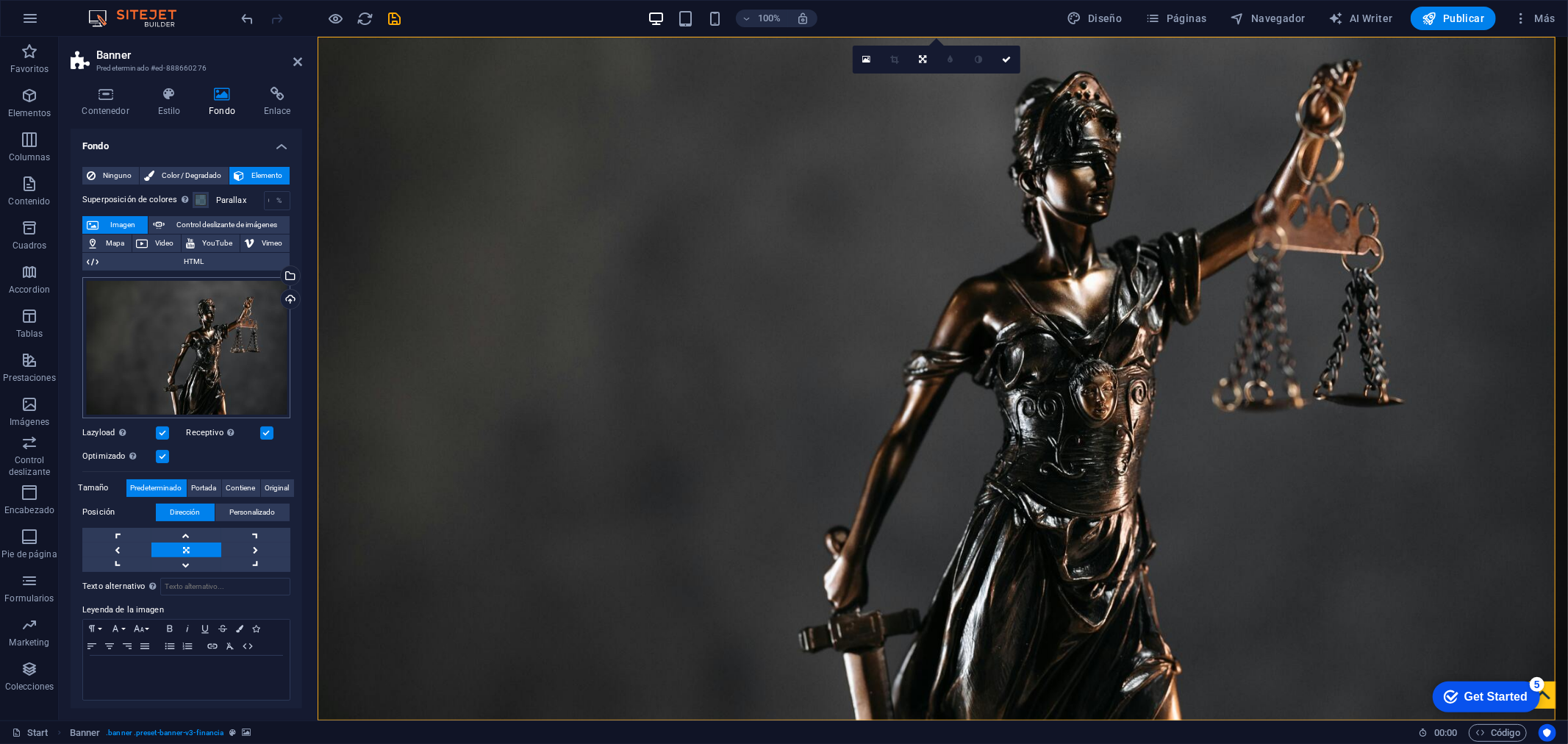
scroll to position [0, 0]
click at [398, 12] on icon "save" at bounding box center [395, 18] width 17 height 17
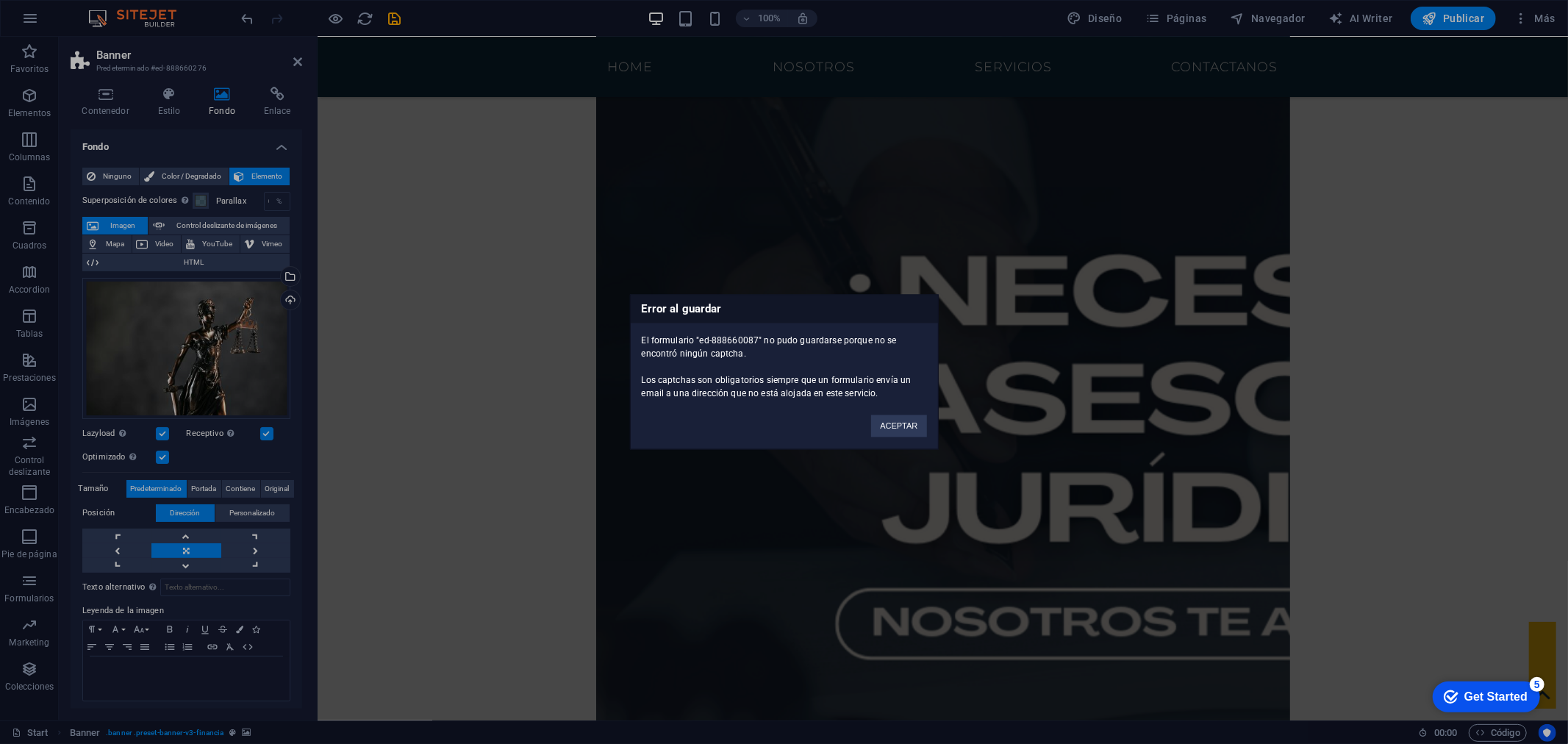
click at [877, 420] on button "ACEPTAR" at bounding box center [899, 427] width 55 height 22
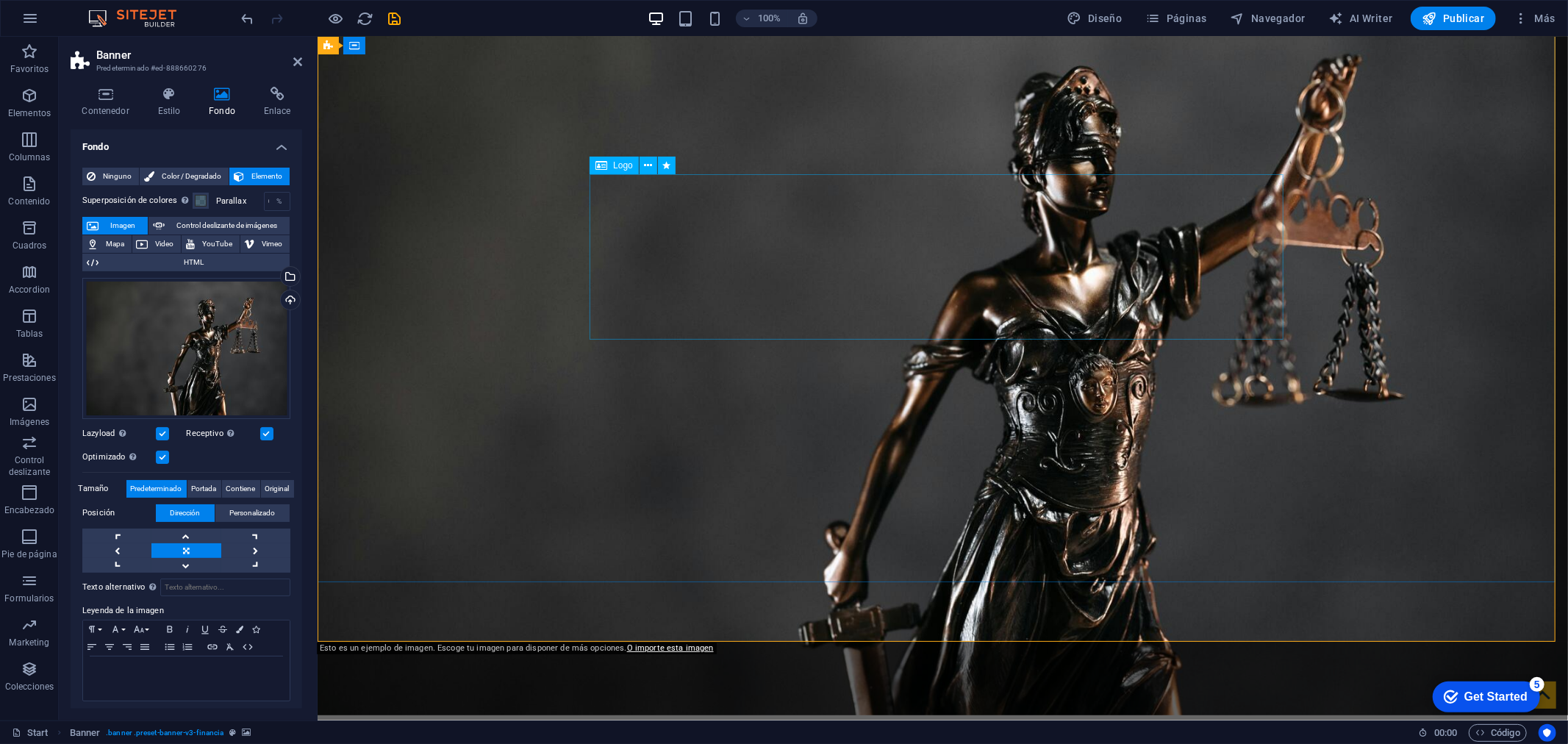
scroll to position [0, 0]
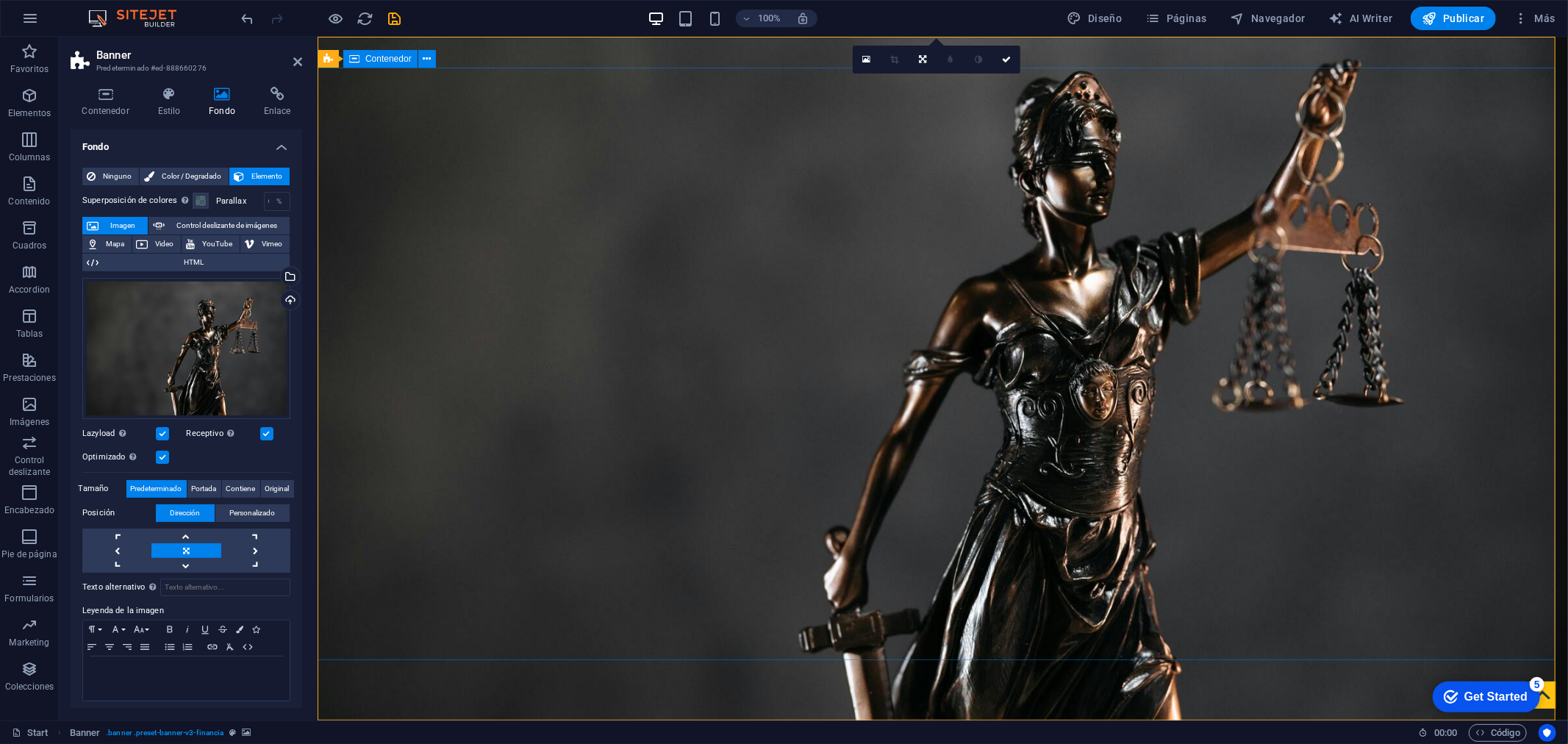
click at [1002, 61] on icon at bounding box center [1006, 59] width 9 height 9
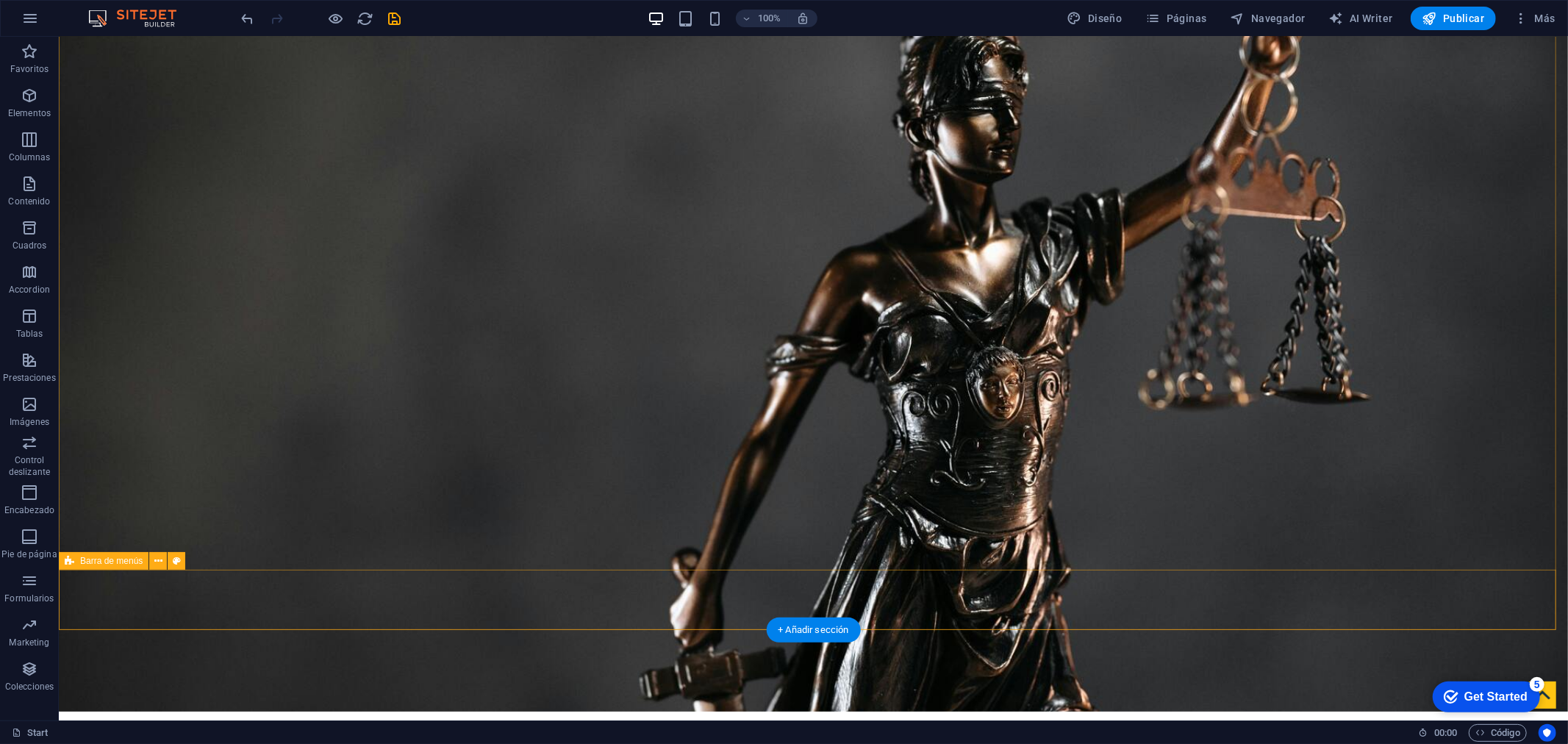
scroll to position [4, 0]
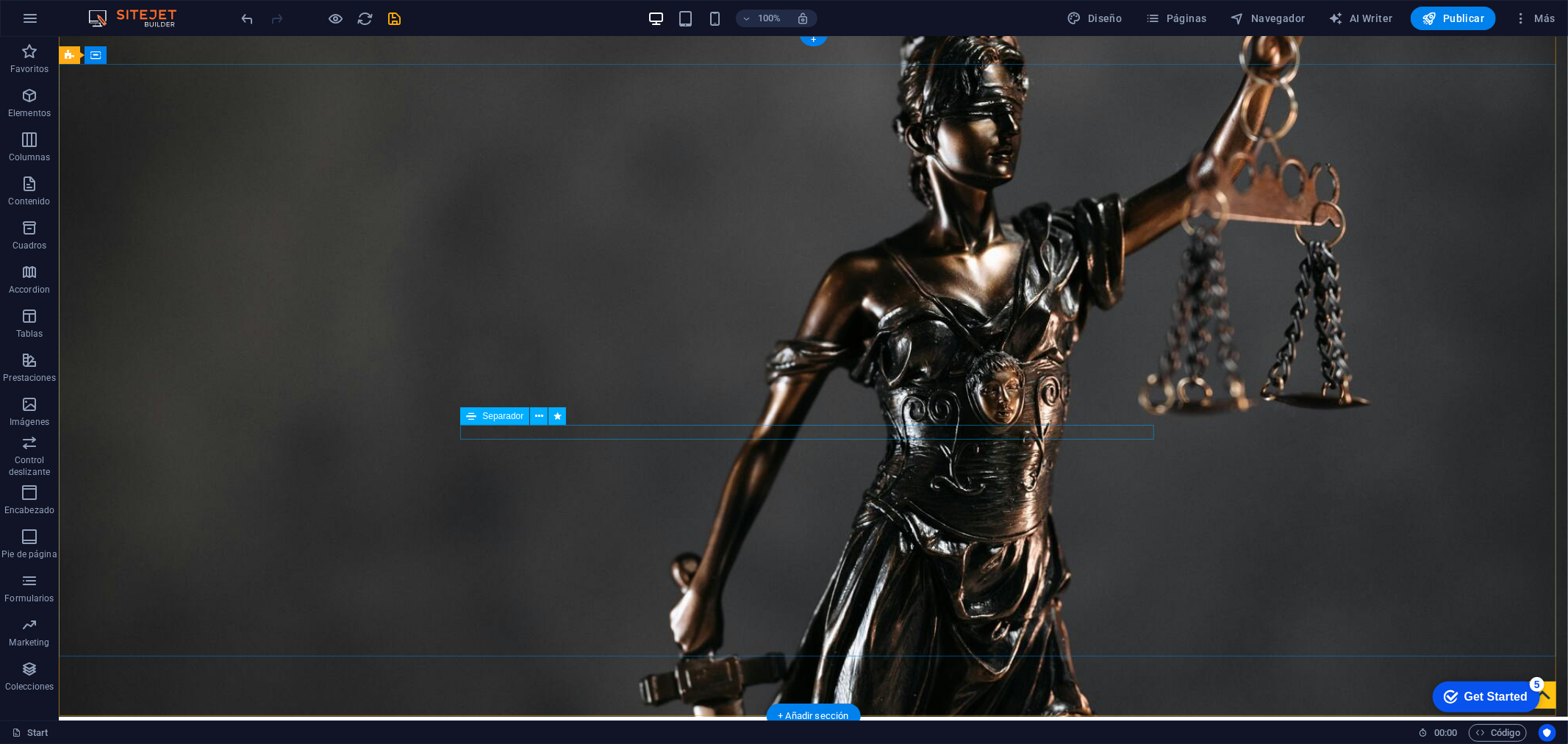
select select "px"
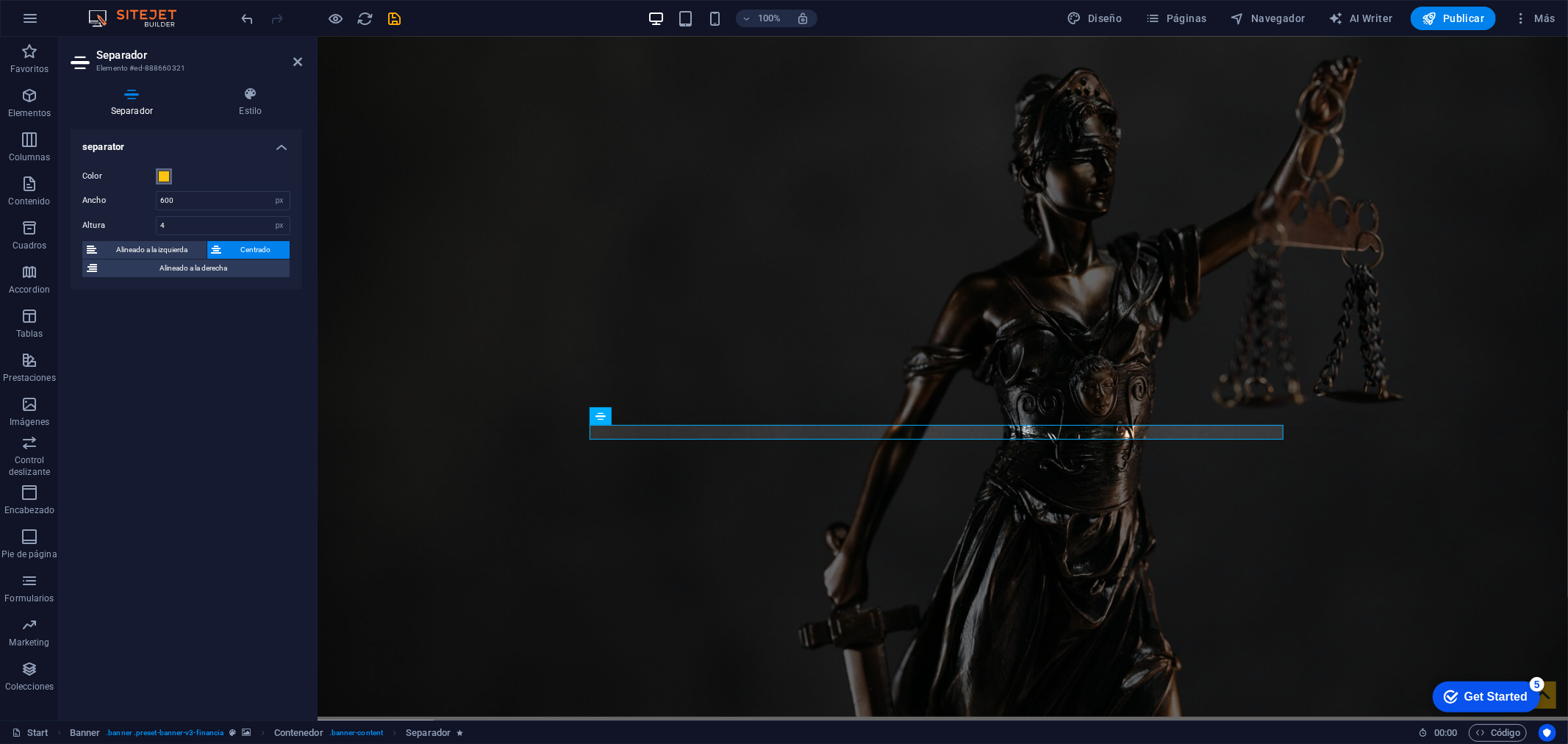
click at [167, 177] on span at bounding box center [164, 177] width 12 height 12
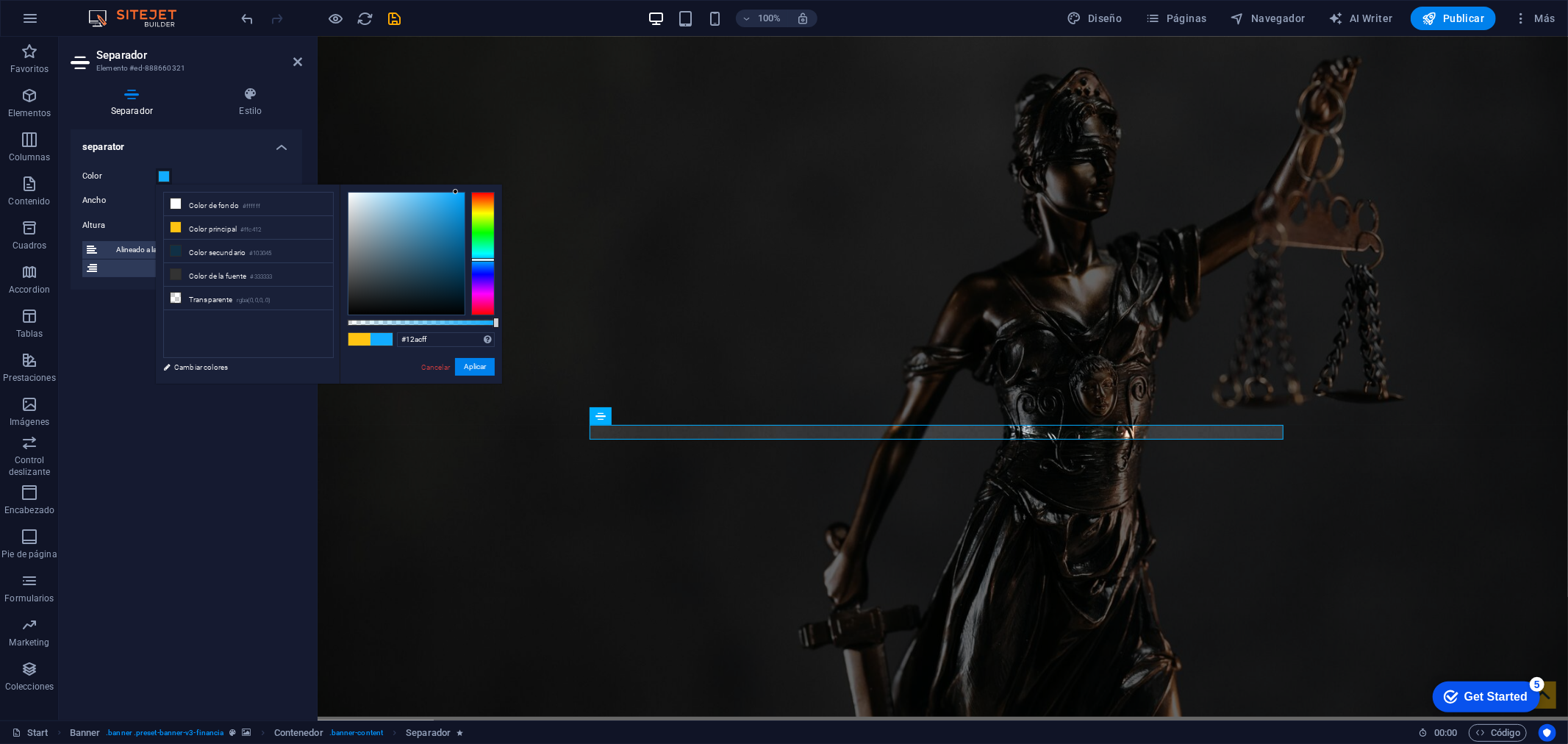
click at [481, 260] on div at bounding box center [483, 254] width 24 height 124
click at [357, 337] on span at bounding box center [360, 339] width 22 height 13
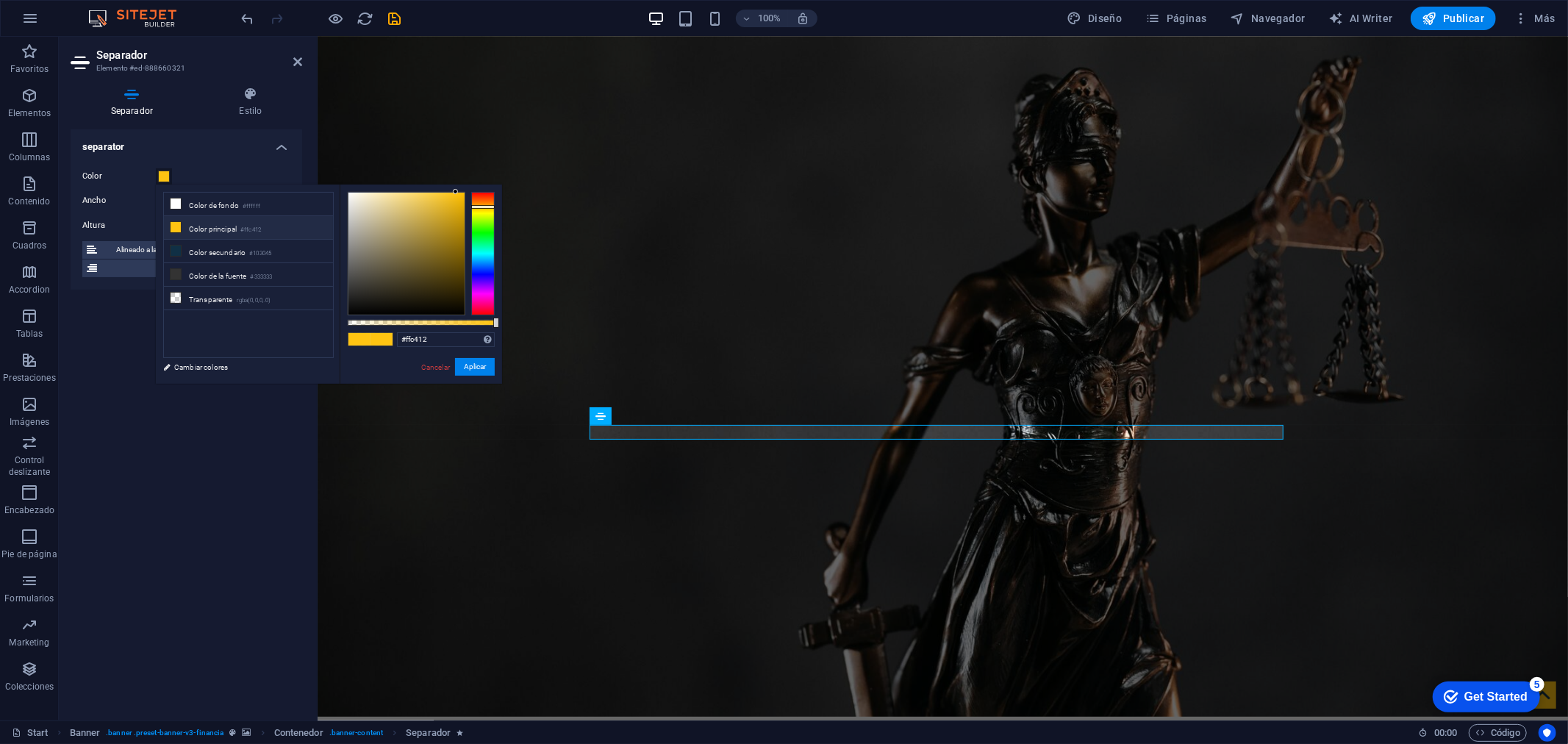
click at [380, 340] on span at bounding box center [381, 339] width 22 height 13
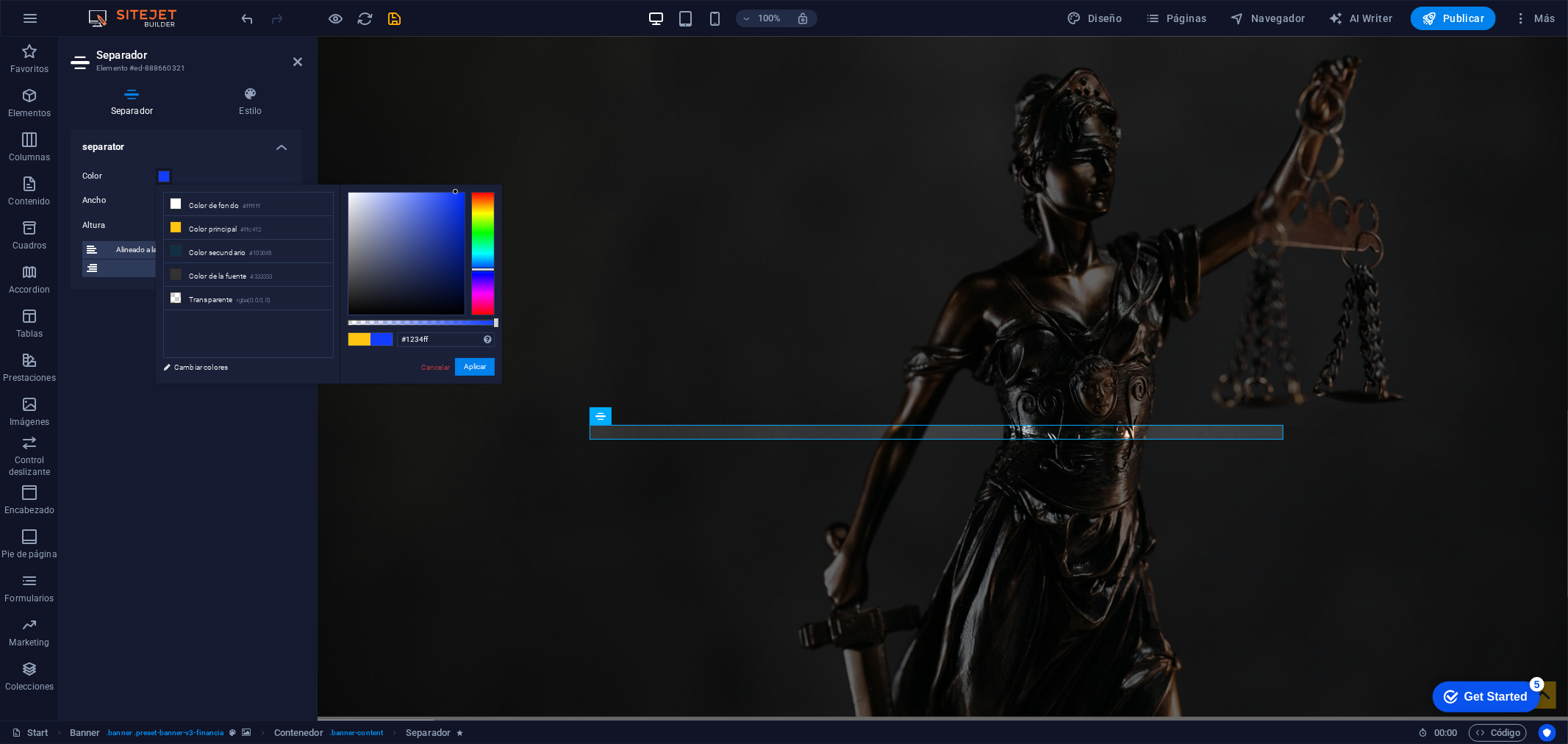
drag, startPoint x: 486, startPoint y: 269, endPoint x: 469, endPoint y: 267, distance: 17.1
click at [483, 270] on div at bounding box center [483, 254] width 24 height 124
click at [483, 261] on div at bounding box center [483, 254] width 24 height 124
click at [427, 251] on div at bounding box center [407, 254] width 116 height 122
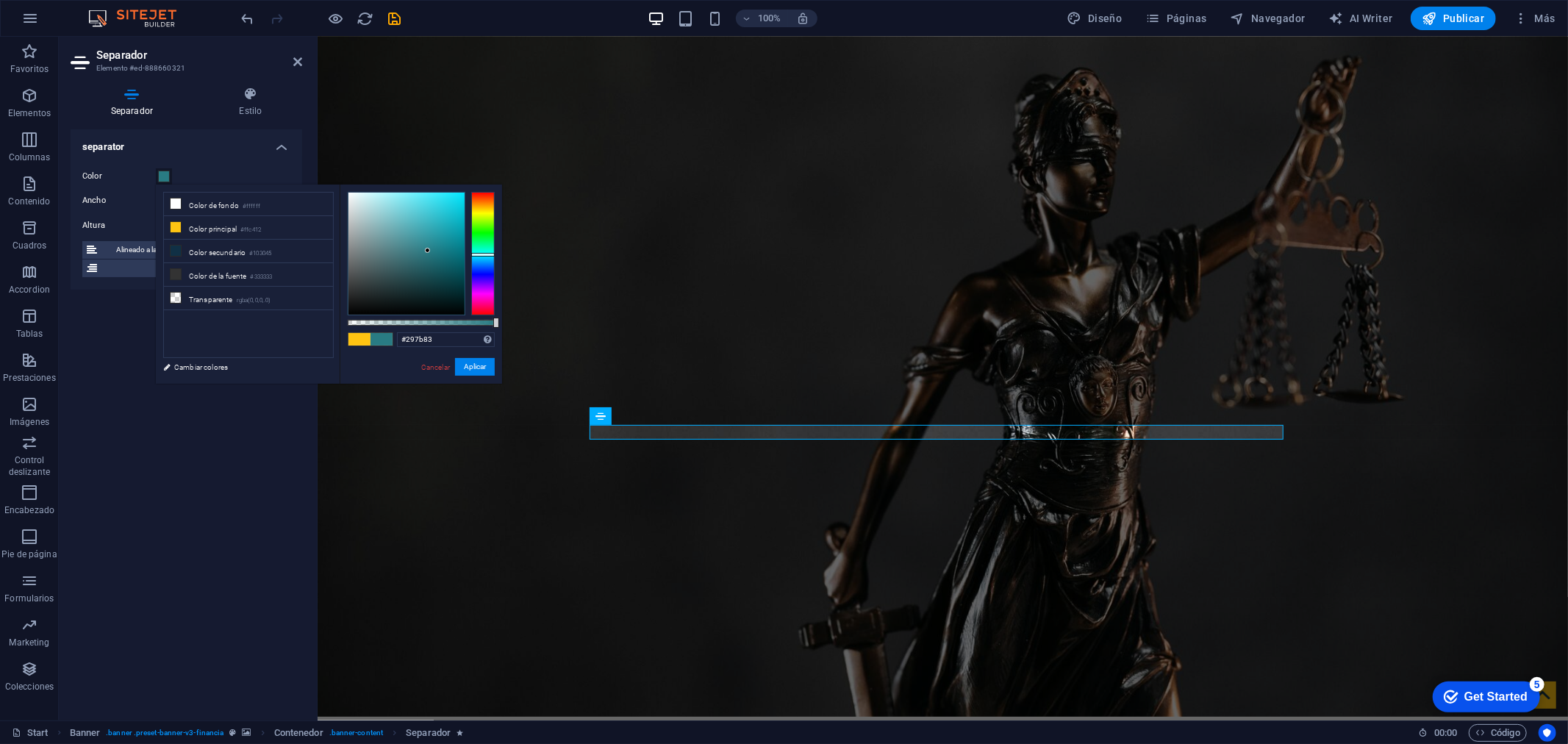
click at [480, 255] on div at bounding box center [483, 254] width 24 height 124
click at [444, 229] on div at bounding box center [407, 254] width 116 height 122
click at [483, 262] on div at bounding box center [483, 254] width 24 height 124
click at [447, 220] on div at bounding box center [407, 254] width 116 height 122
click at [431, 202] on div at bounding box center [407, 254] width 116 height 122
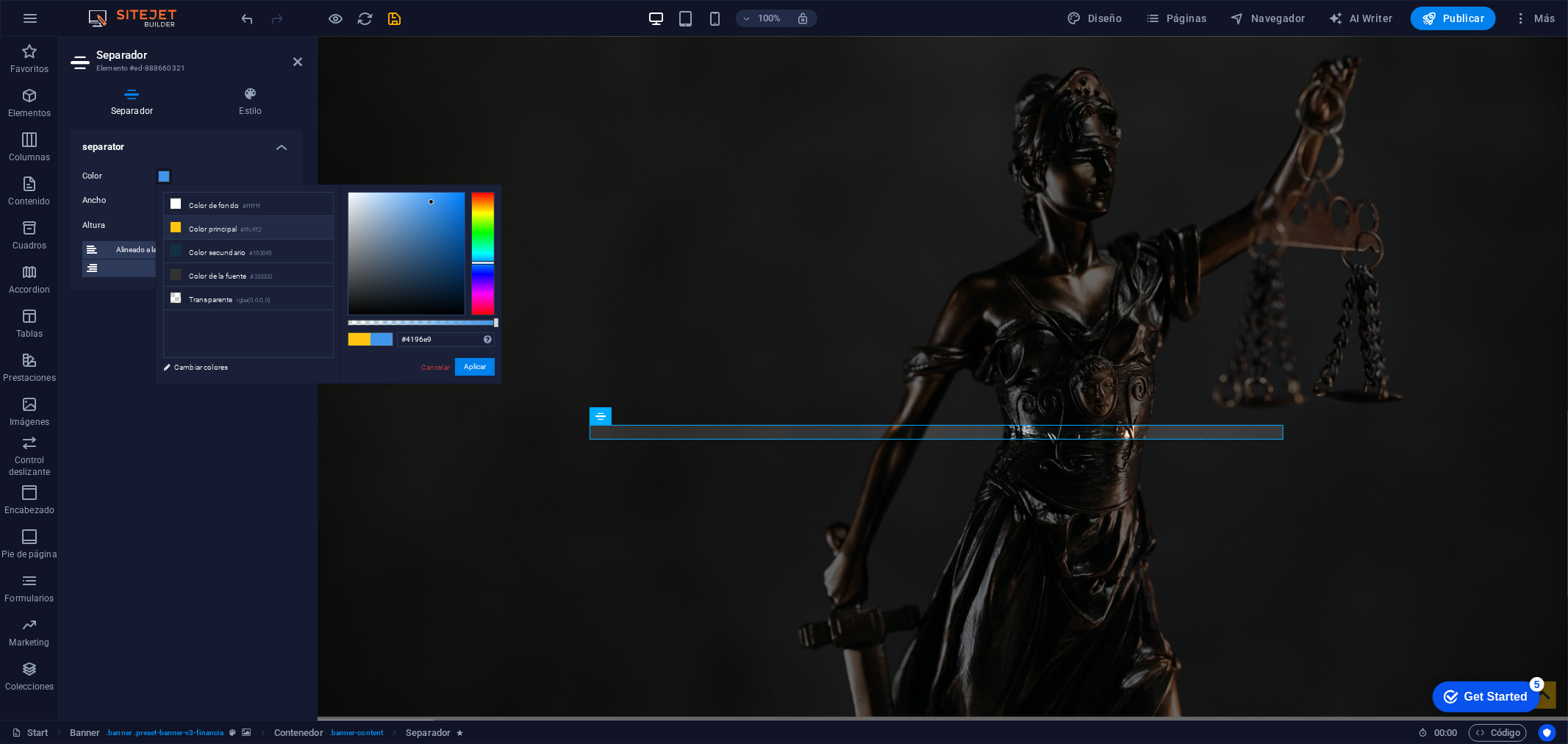
click at [206, 231] on li "Color principal #ffc412" at bounding box center [249, 228] width 169 height 24
click at [479, 270] on div at bounding box center [483, 254] width 24 height 124
click at [420, 232] on div at bounding box center [407, 254] width 116 height 122
click at [443, 223] on div at bounding box center [407, 254] width 116 height 122
type input "#122fd9"
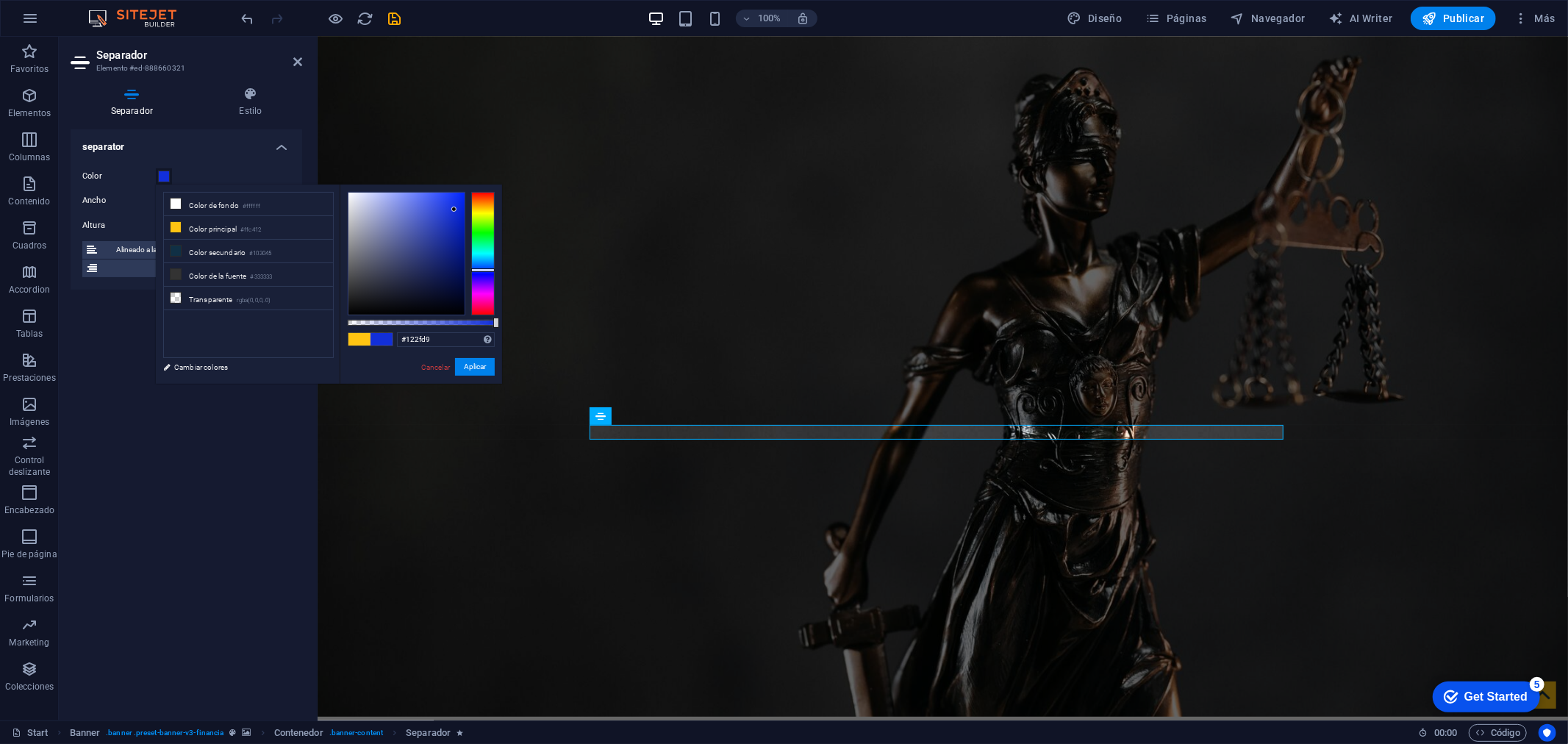
click at [454, 209] on div at bounding box center [407, 254] width 116 height 122
click at [448, 368] on link "Cancelar" at bounding box center [435, 367] width 31 height 11
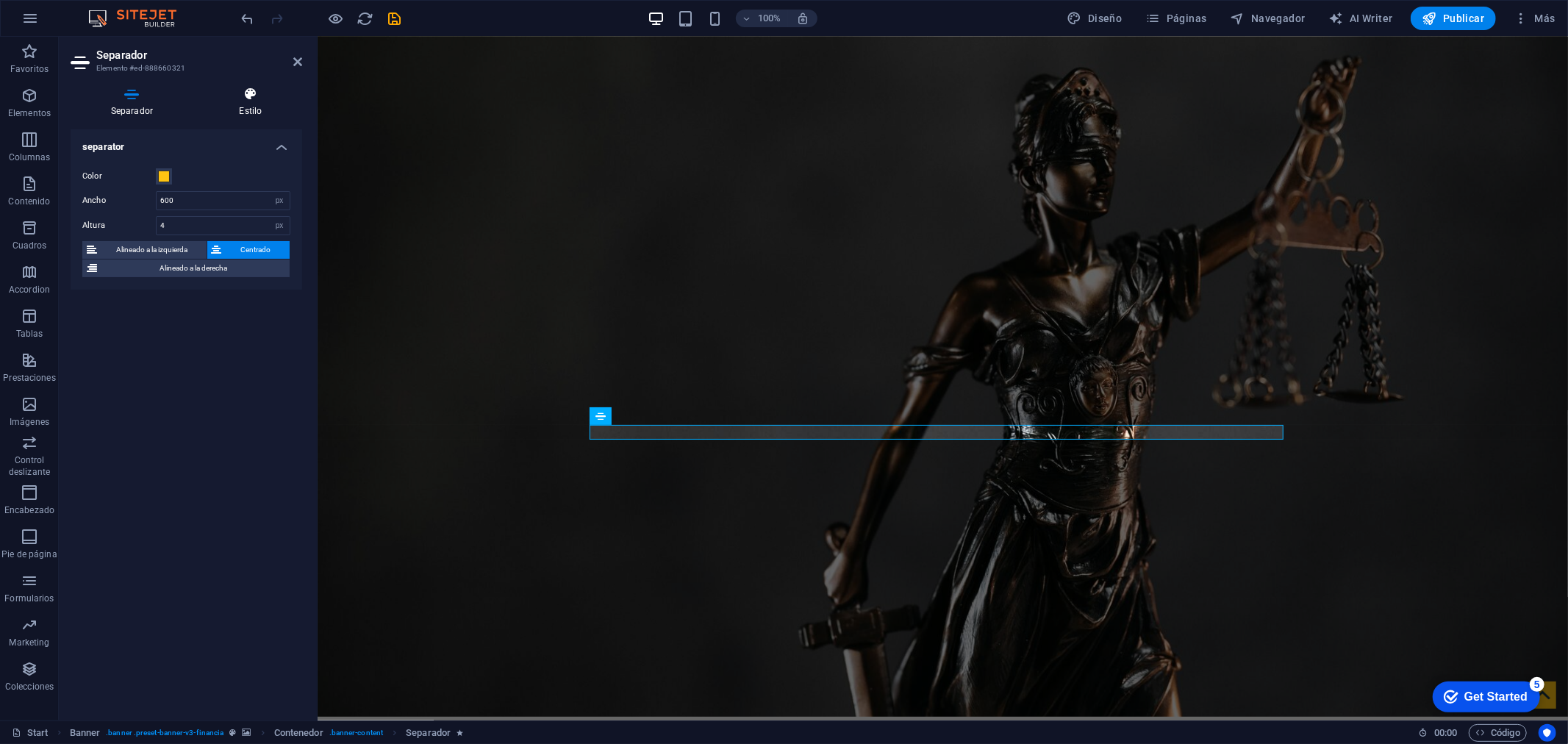
click at [261, 98] on icon at bounding box center [251, 93] width 103 height 15
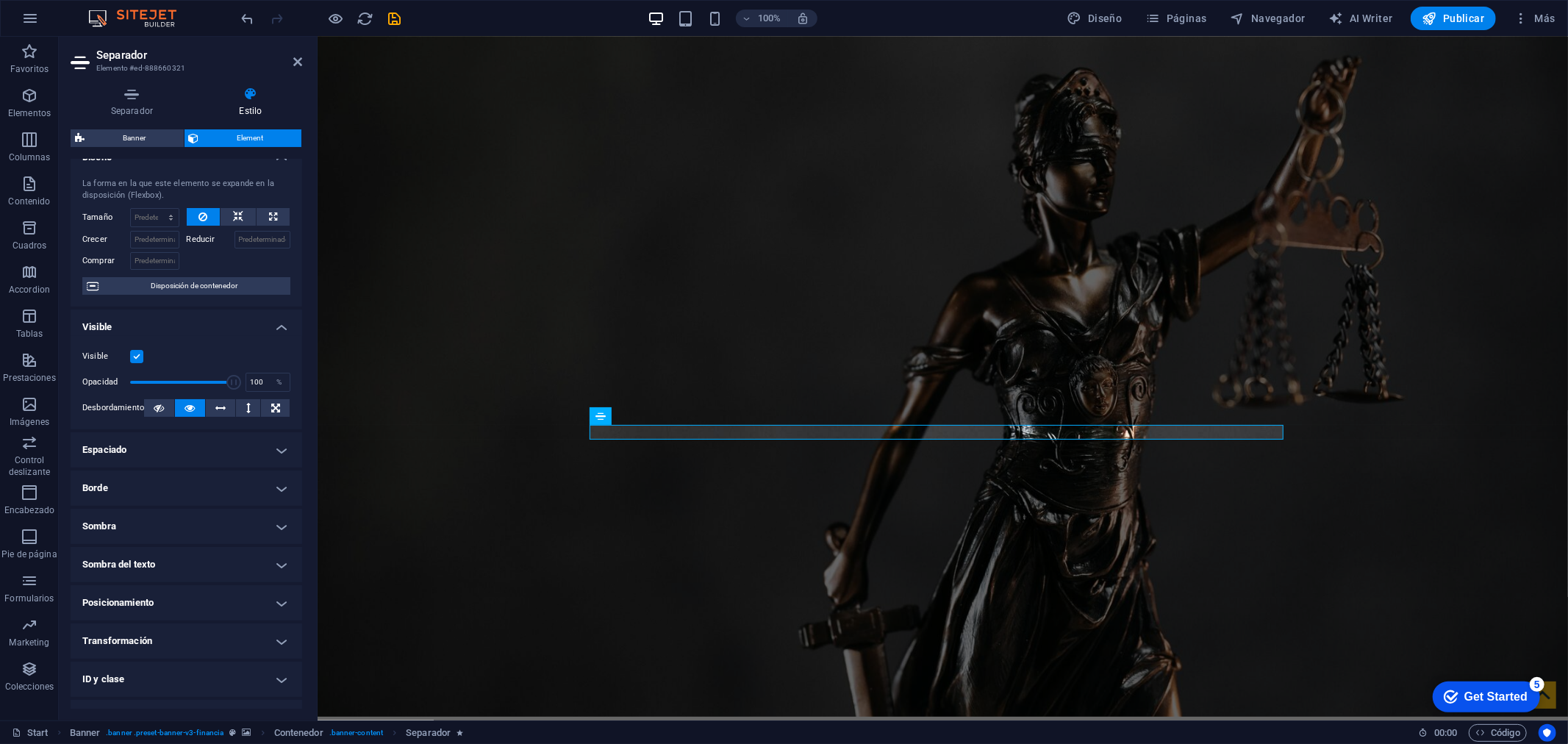
scroll to position [0, 0]
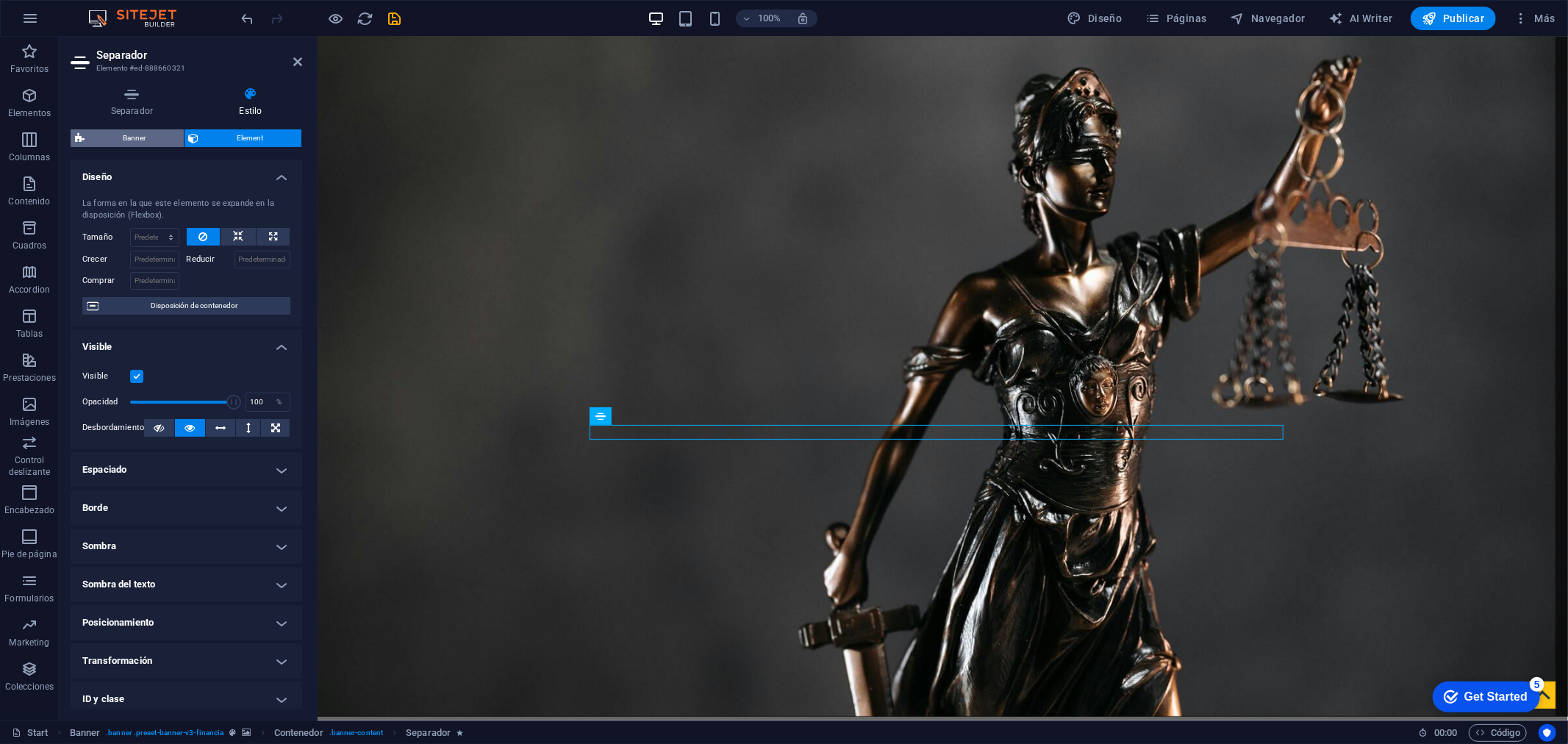
click at [150, 131] on span "Banner" at bounding box center [135, 139] width 90 height 18
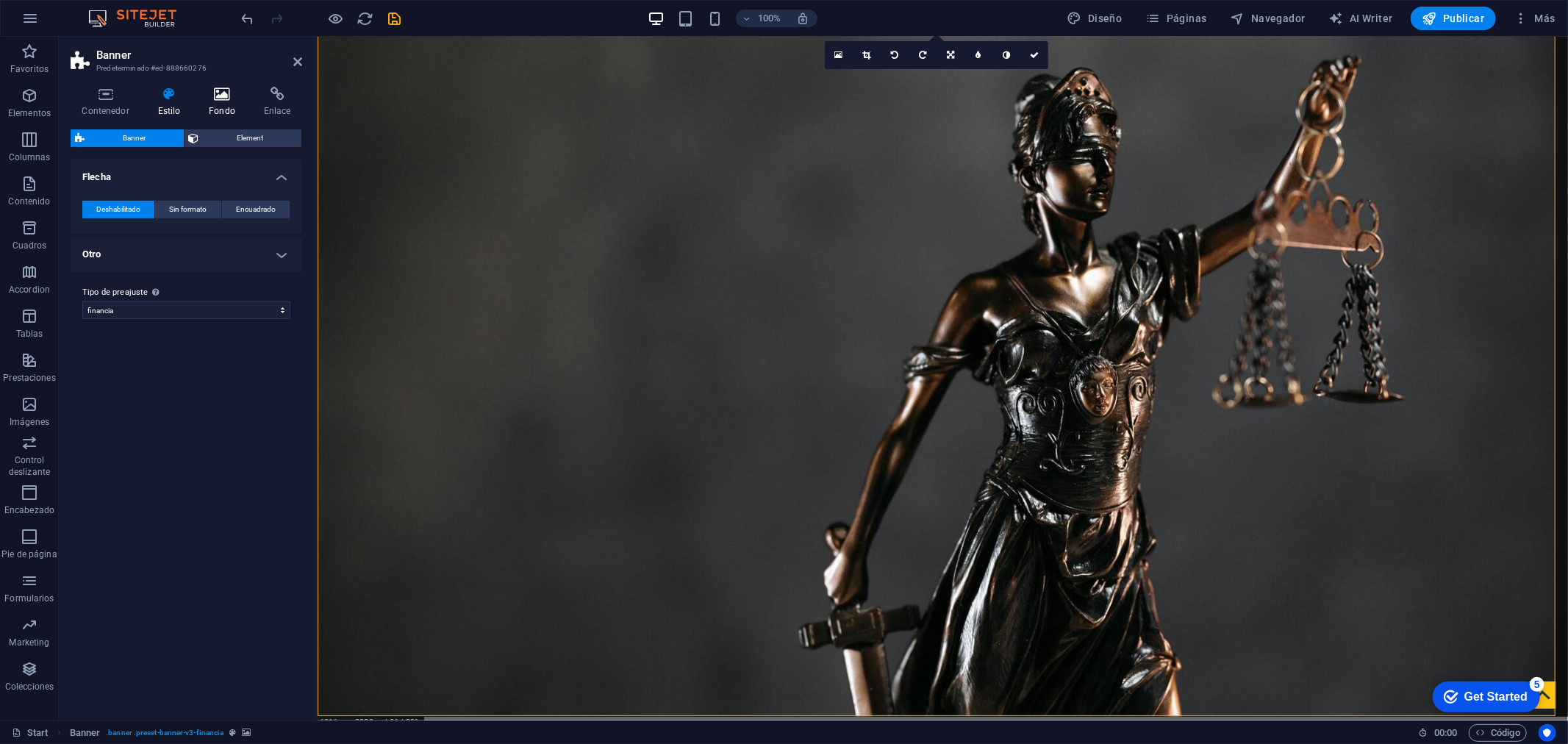
click at [203, 106] on h4 "Fondo" at bounding box center [225, 101] width 55 height 30
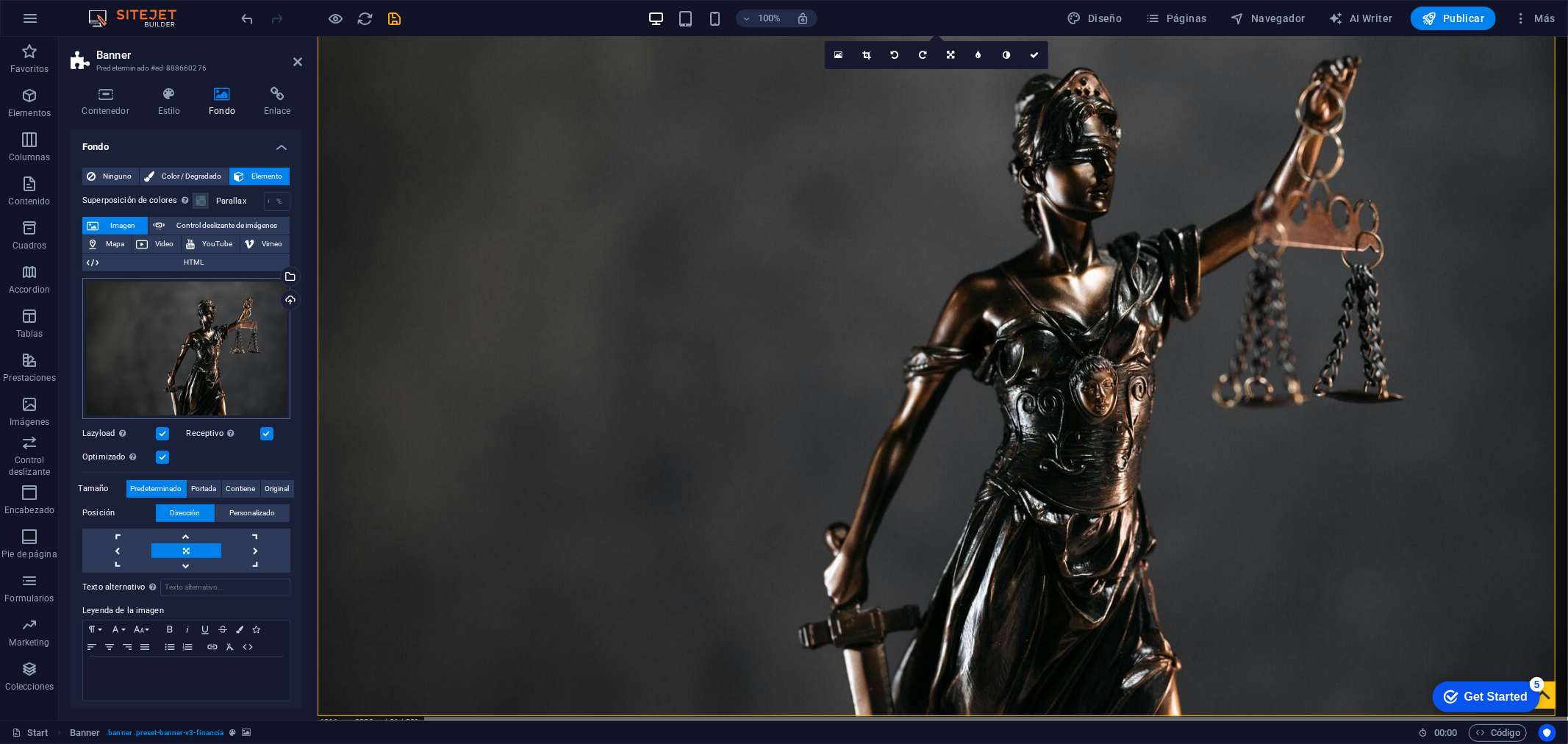
scroll to position [3, 0]
click at [203, 165] on span "Color / Degradado" at bounding box center [192, 174] width 66 height 18
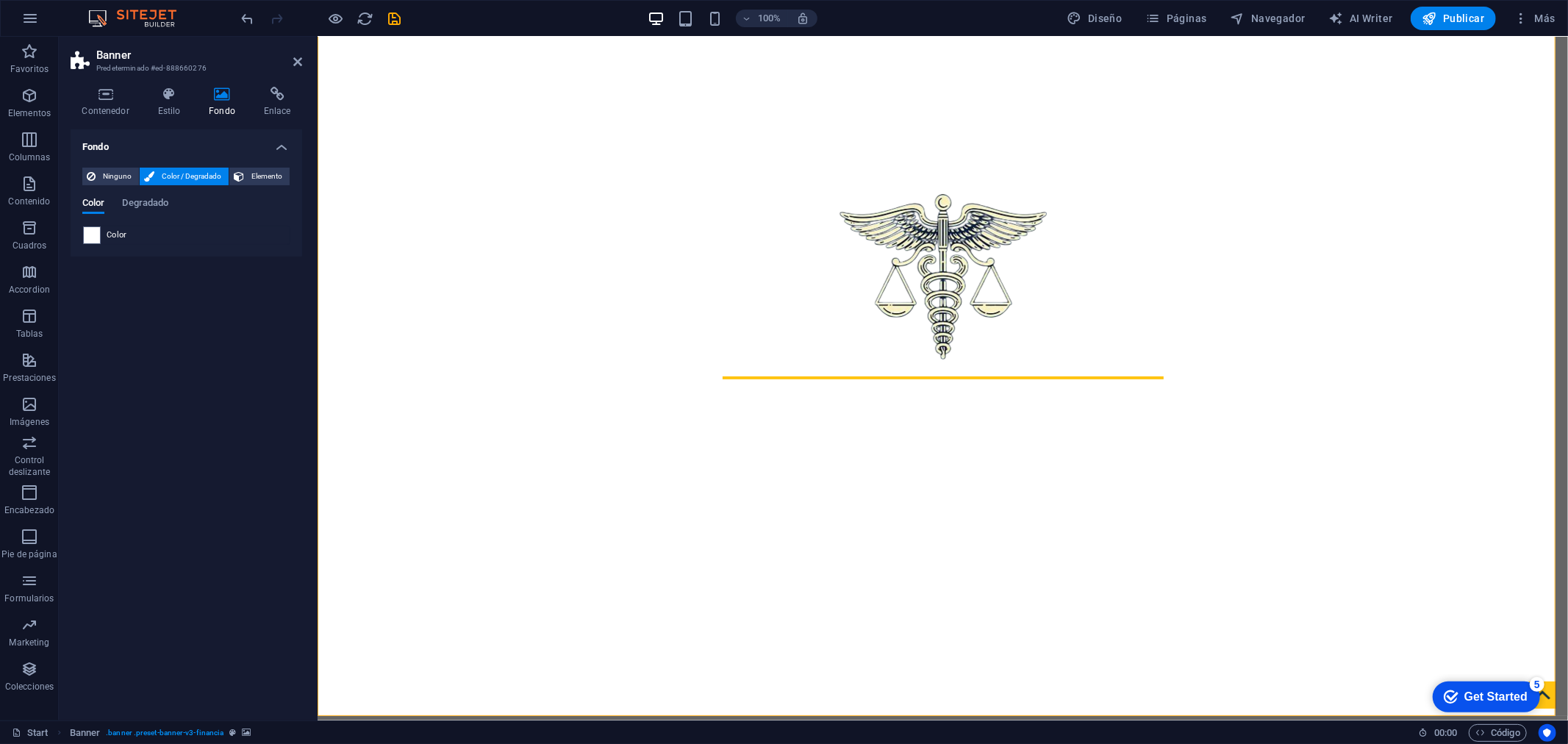
scroll to position [0, 0]
click at [243, 174] on icon at bounding box center [239, 177] width 10 height 18
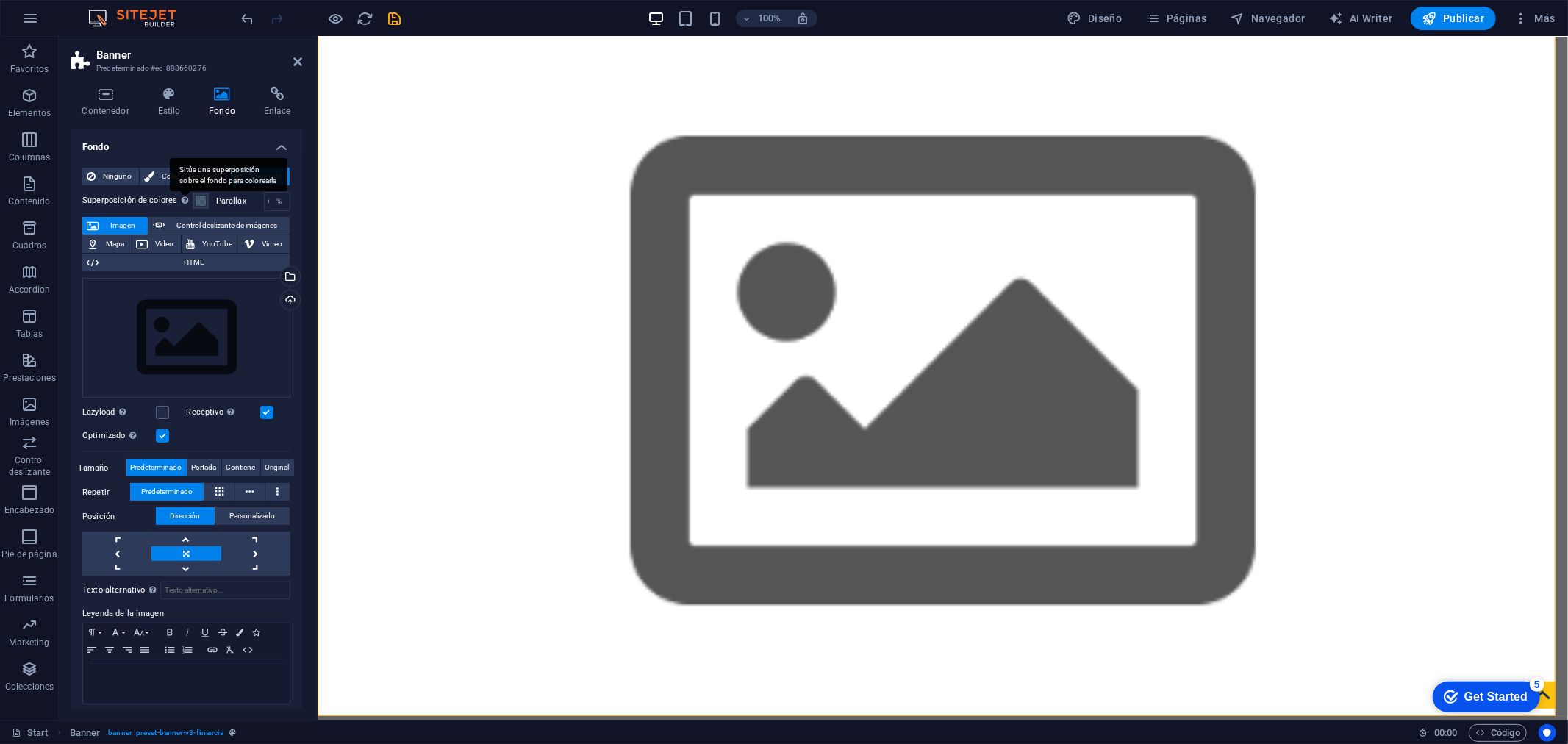
click at [174, 174] on div "Sitúa una superposición sobre el fondo para colorearla" at bounding box center [229, 175] width 118 height 33
click at [193, 193] on button "Superposición de colores Sitúa una superposición sobre el fondo para colorearla" at bounding box center [200, 200] width 16 height 16
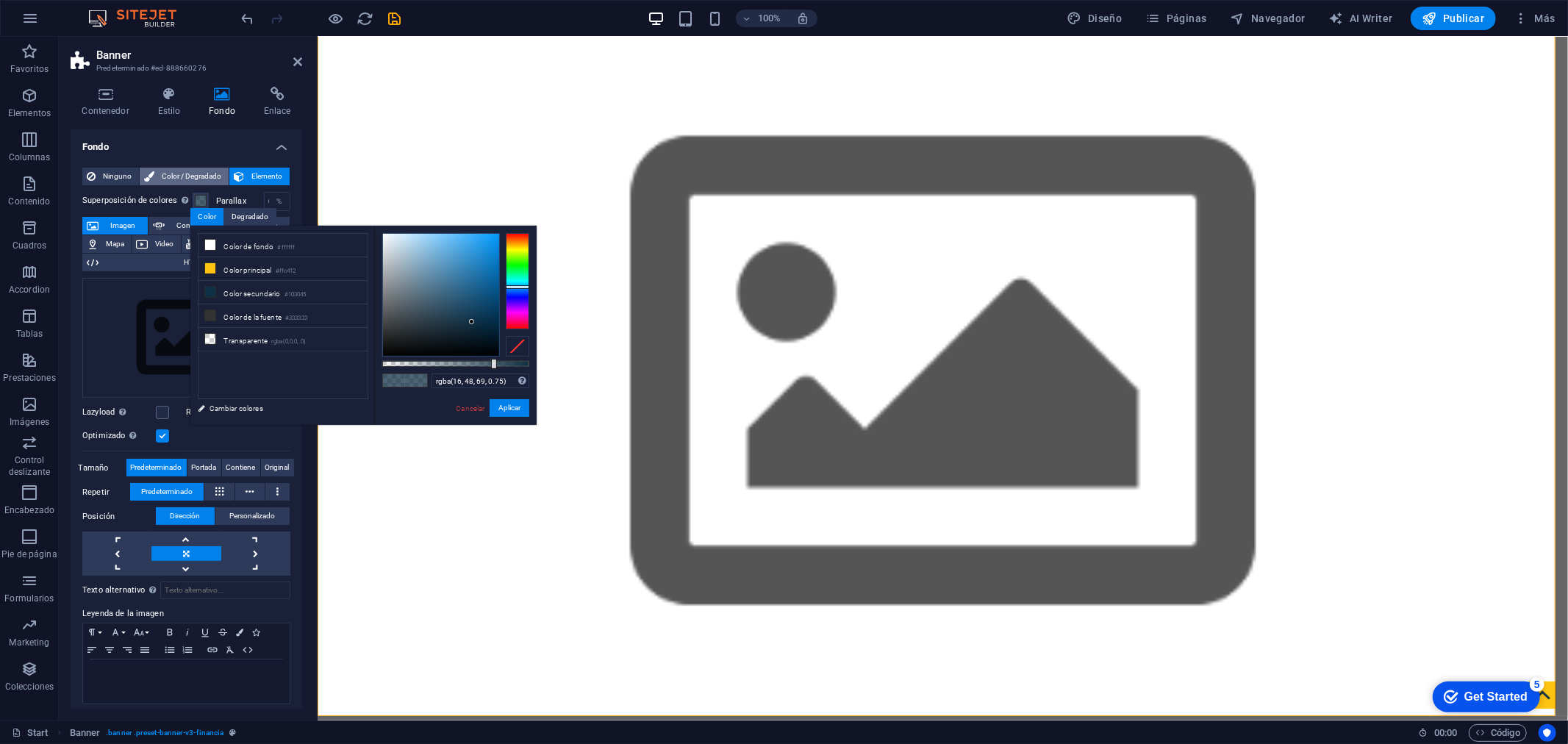
click at [144, 177] on icon at bounding box center [149, 177] width 10 height 18
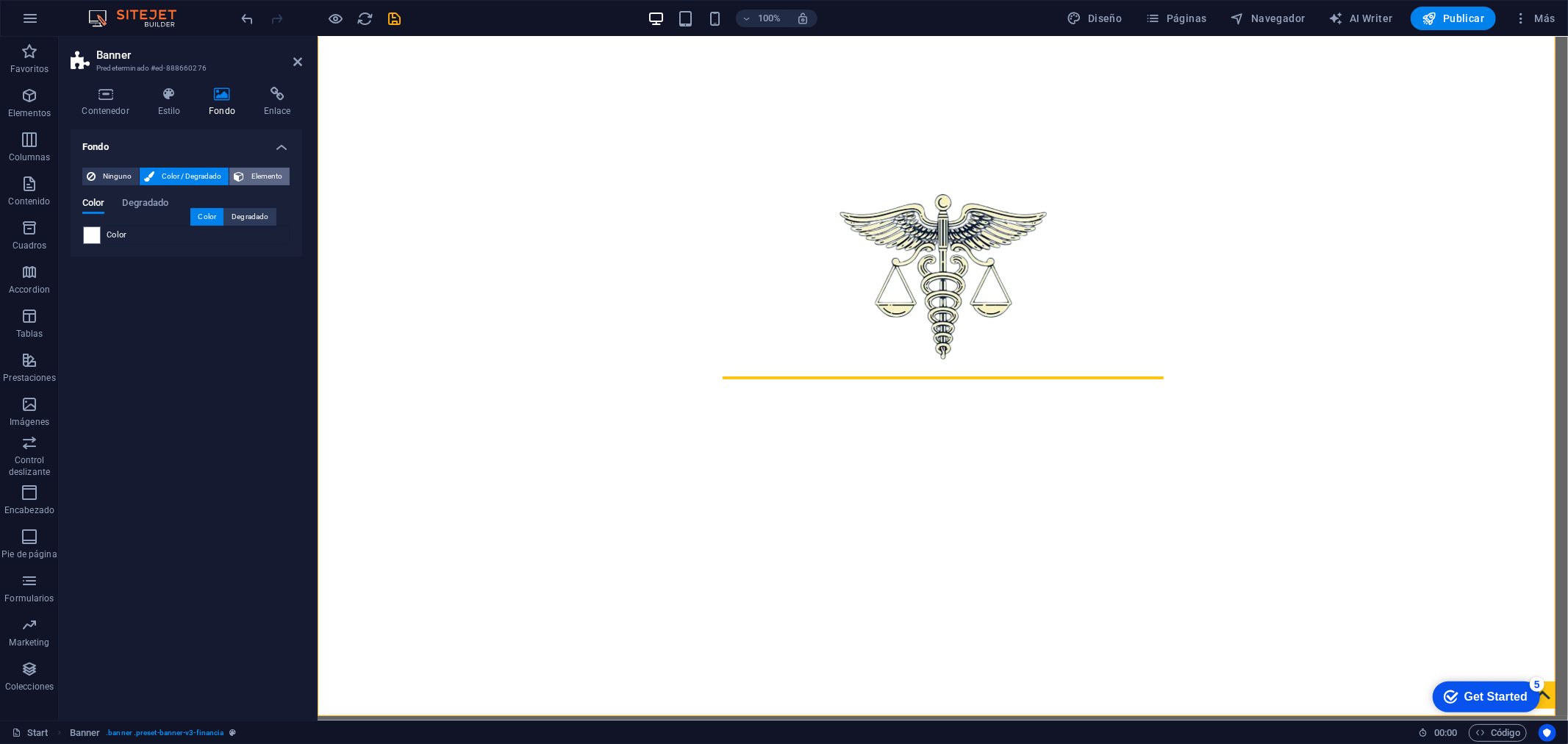
click at [235, 175] on icon at bounding box center [239, 177] width 10 height 18
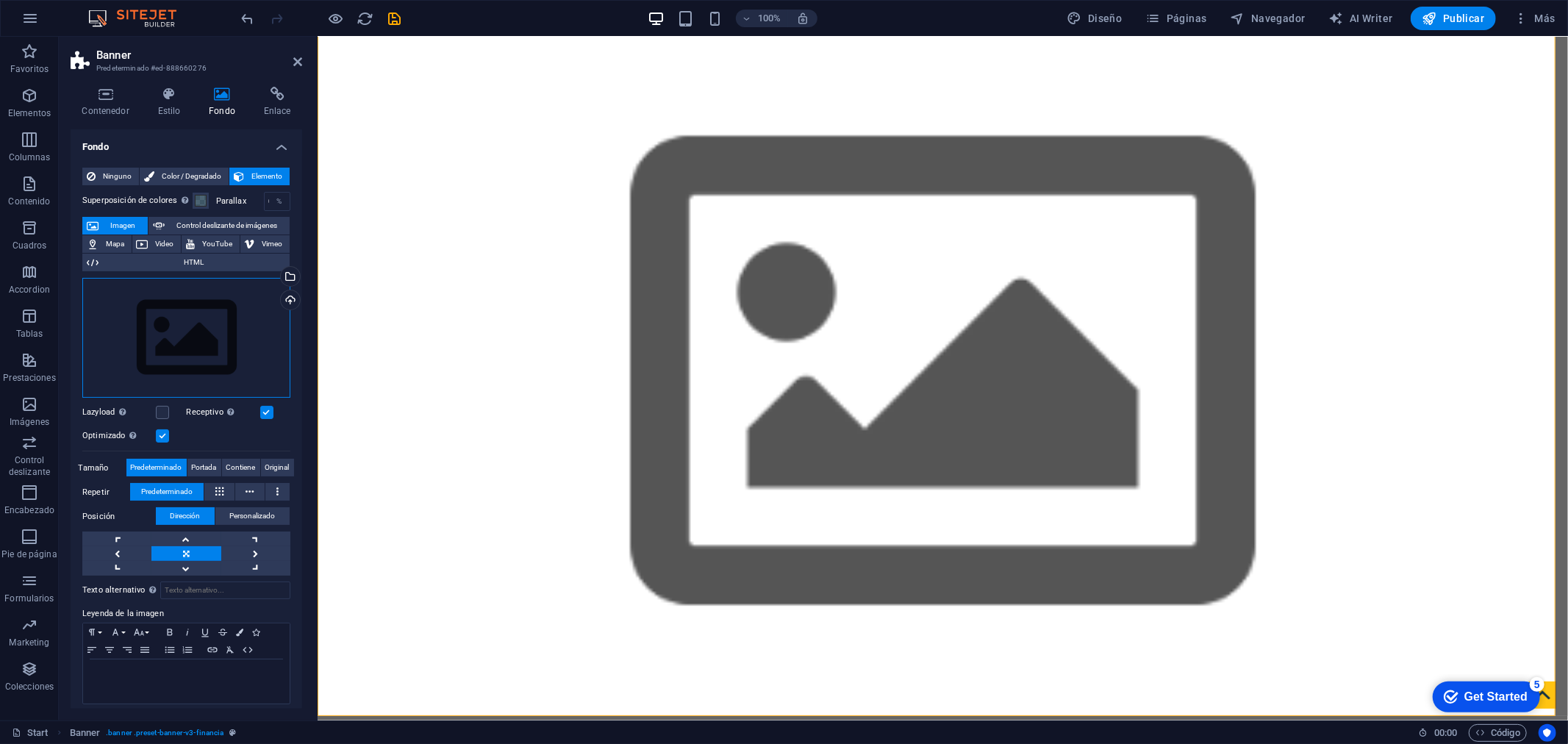
click at [165, 328] on div "Arrastra archivos aquí, haz clic para escoger archivos o selecciona archivos de…" at bounding box center [187, 338] width 208 height 121
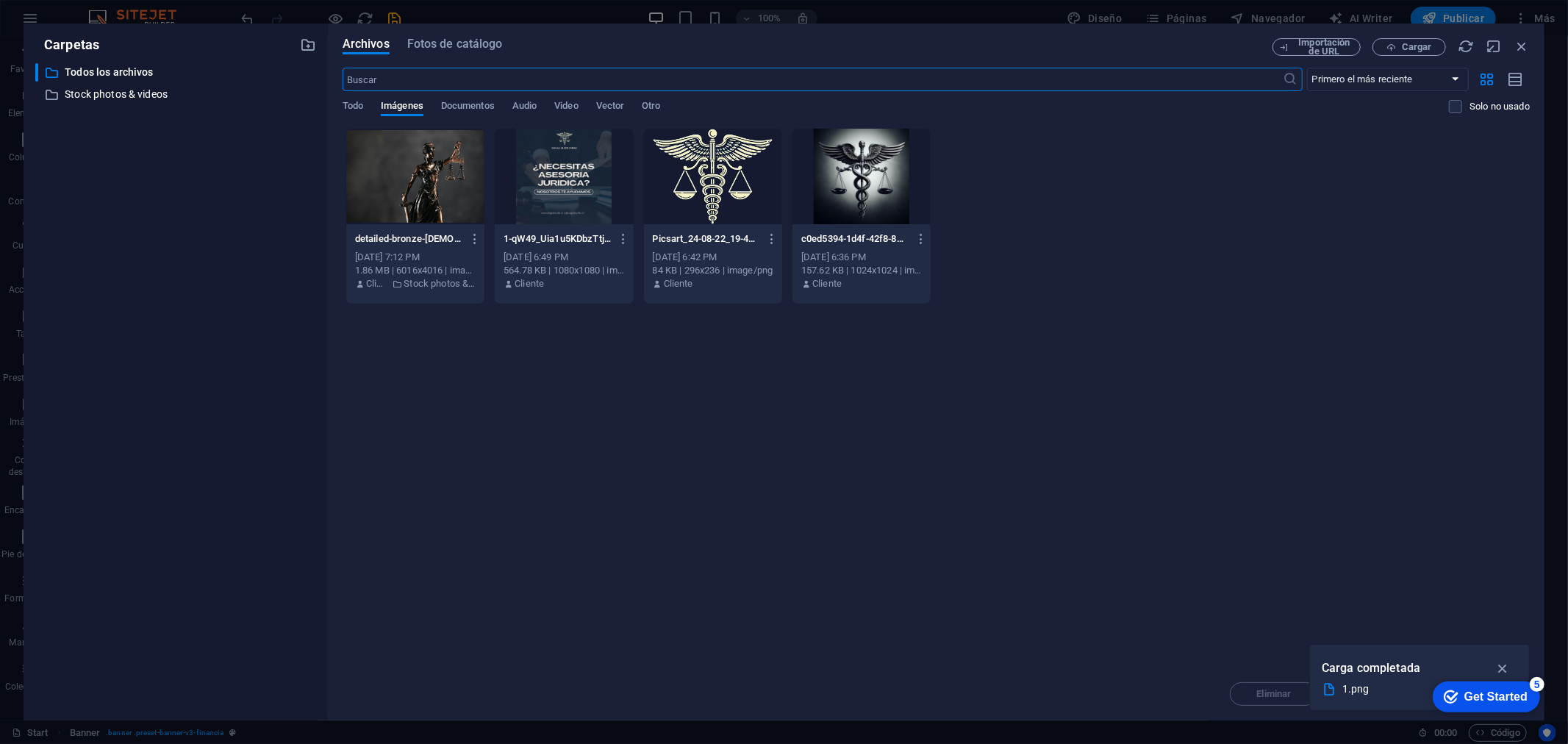
click at [165, 328] on div "​ Todos los archivos Todos los archivos ​ Stock photos & videos Stock photos & …" at bounding box center [176, 385] width 281 height 646
click at [386, 188] on div at bounding box center [415, 176] width 139 height 95
click at [1500, 667] on icon "button" at bounding box center [1502, 668] width 17 height 16
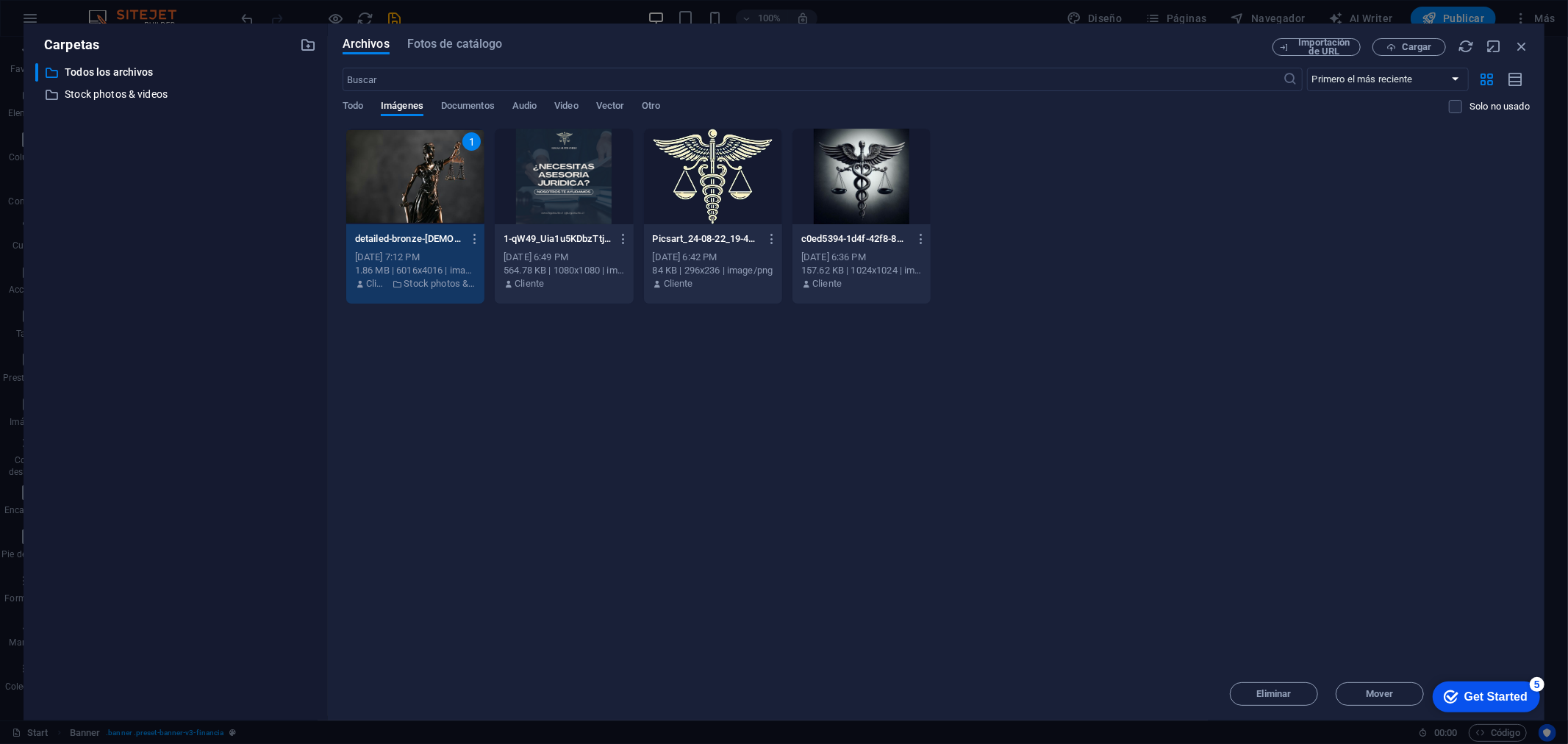
click at [428, 197] on div "1" at bounding box center [415, 176] width 139 height 95
drag, startPoint x: 428, startPoint y: 197, endPoint x: 112, endPoint y: 159, distance: 318.3
click at [428, 197] on div at bounding box center [415, 176] width 139 height 95
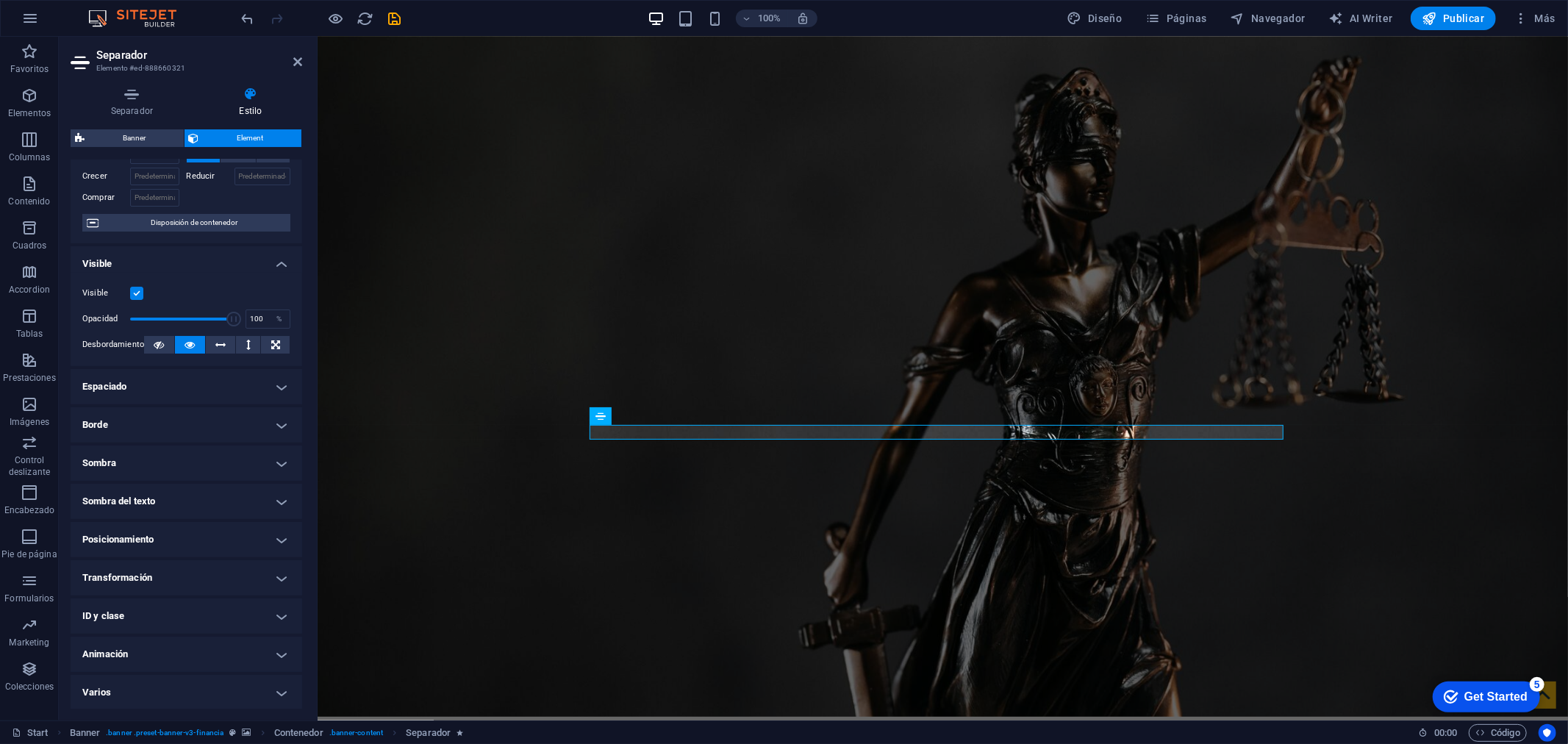
scroll to position [84, 0]
drag, startPoint x: 597, startPoint y: 499, endPoint x: 855, endPoint y: 501, distance: 258.0
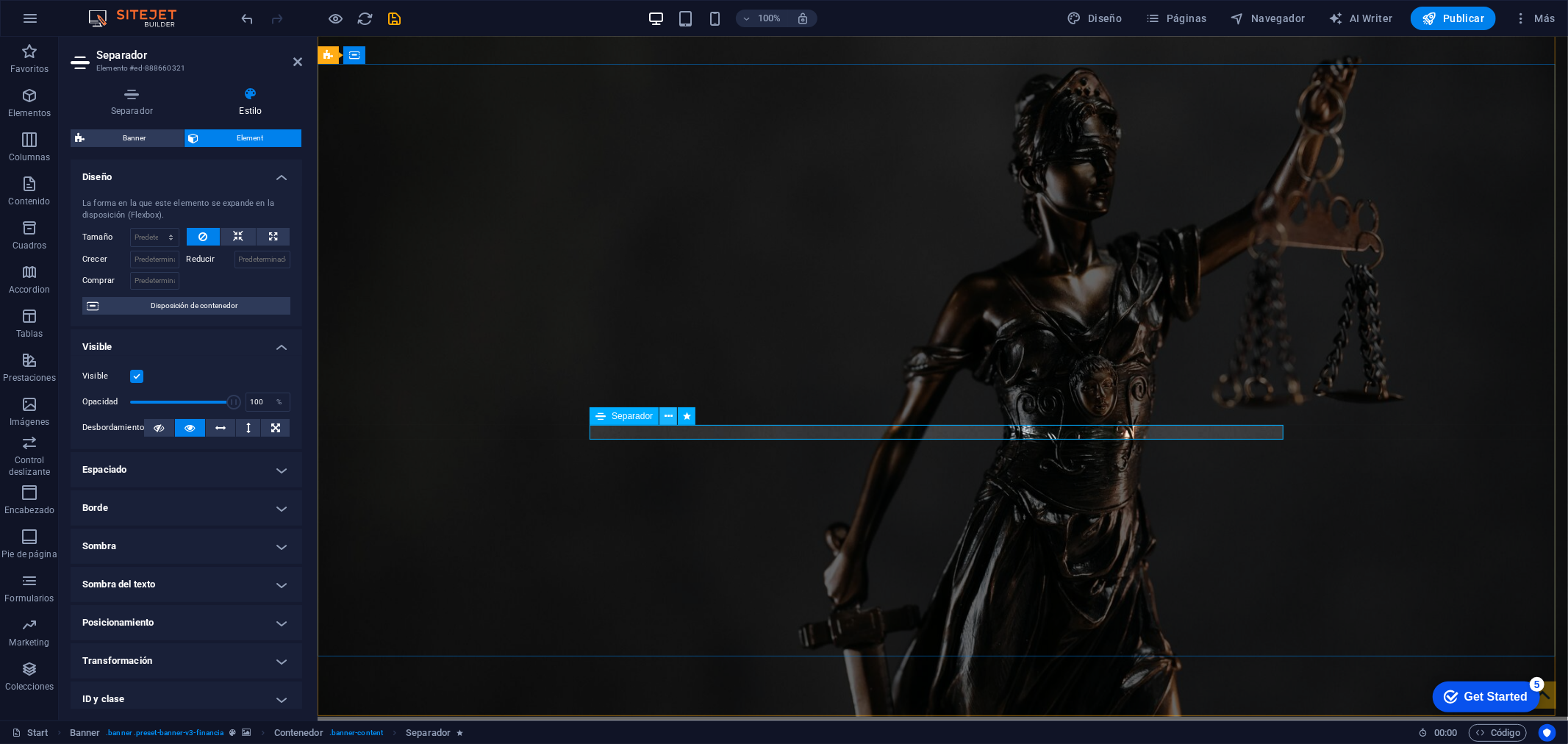
click at [673, 416] on button at bounding box center [668, 417] width 18 height 18
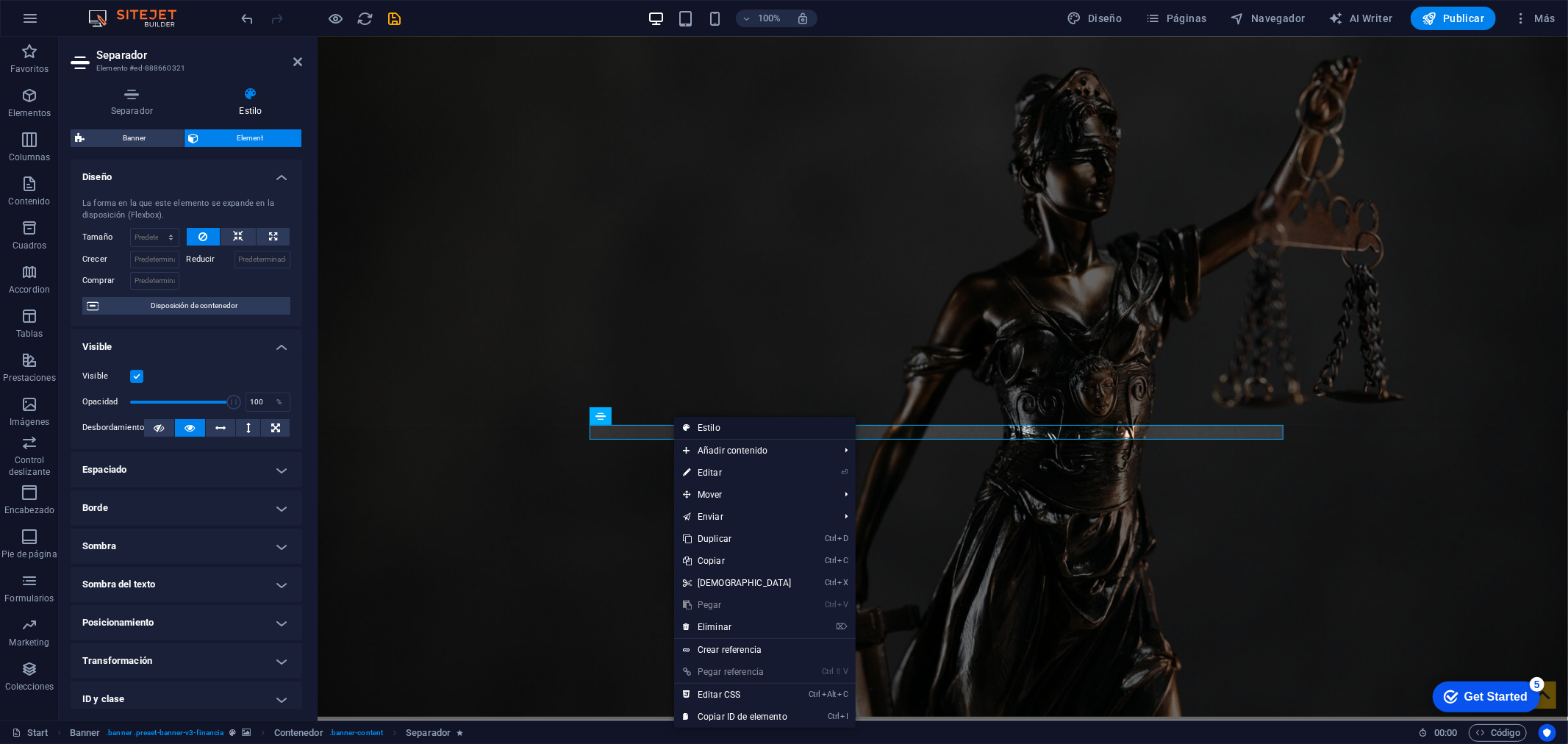
click at [704, 425] on link "Estilo" at bounding box center [764, 428] width 182 height 22
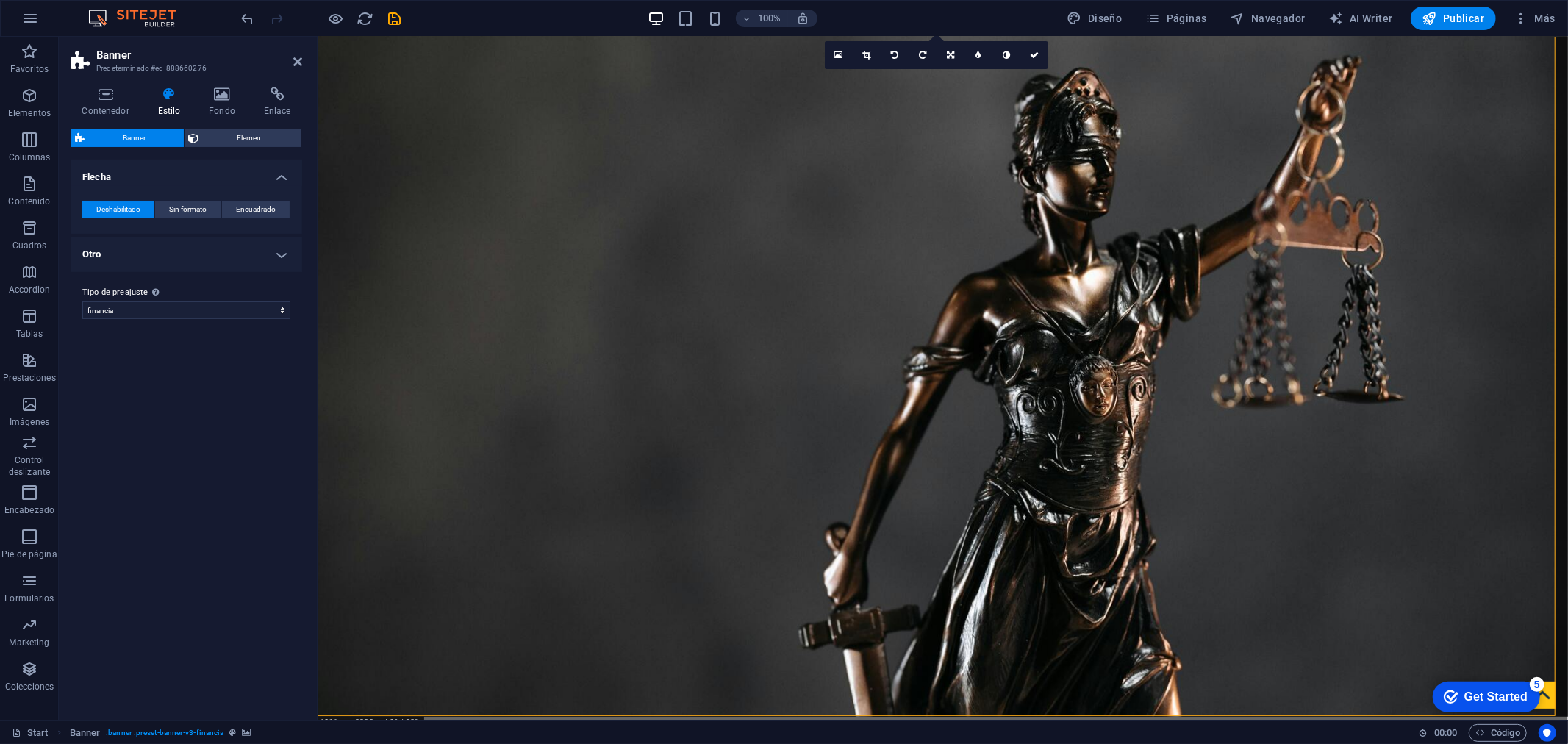
click at [254, 251] on h4 "Otro" at bounding box center [187, 255] width 232 height 35
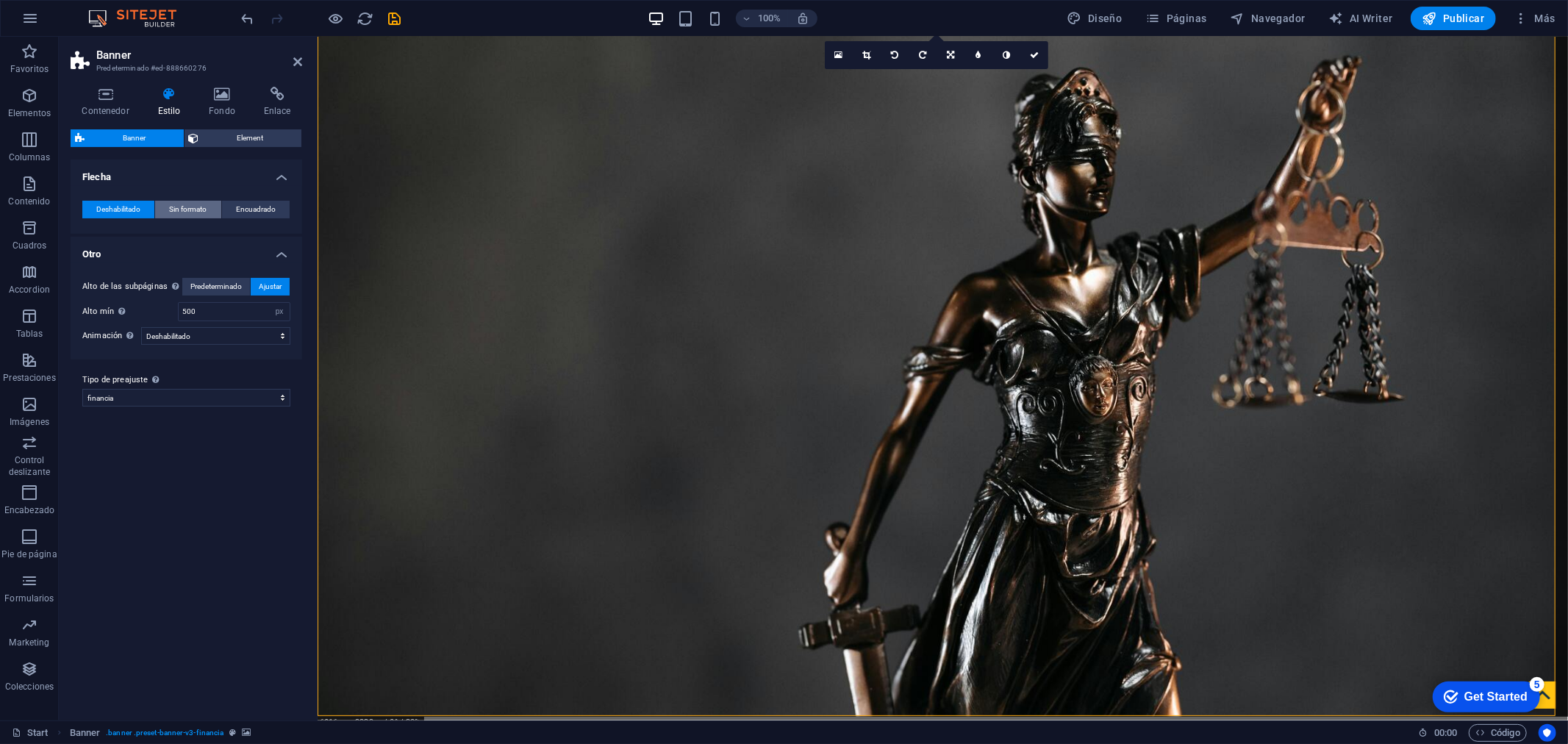
click at [216, 204] on button "Sin formato" at bounding box center [188, 209] width 66 height 18
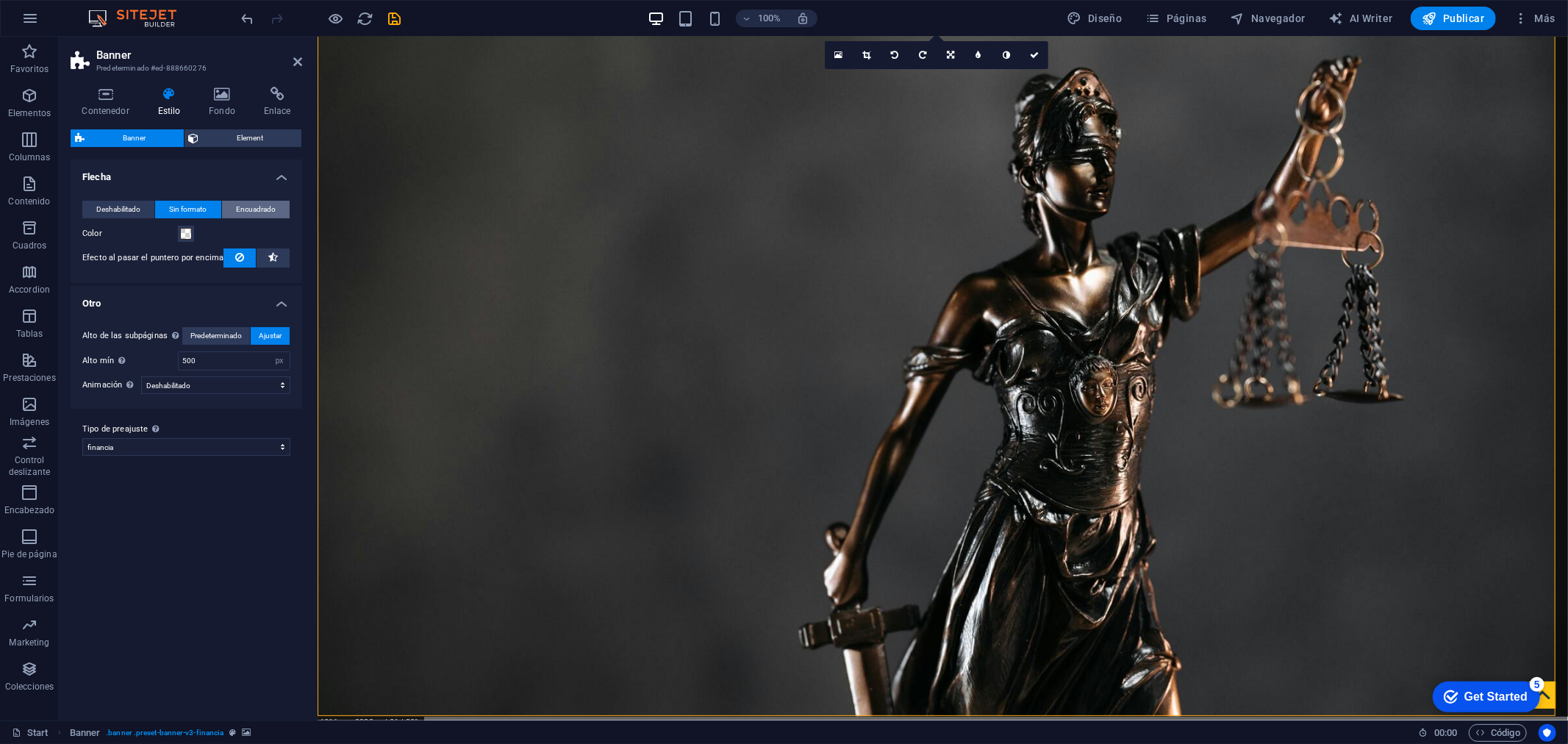
click at [250, 201] on span "Encuadrado" at bounding box center [255, 209] width 39 height 18
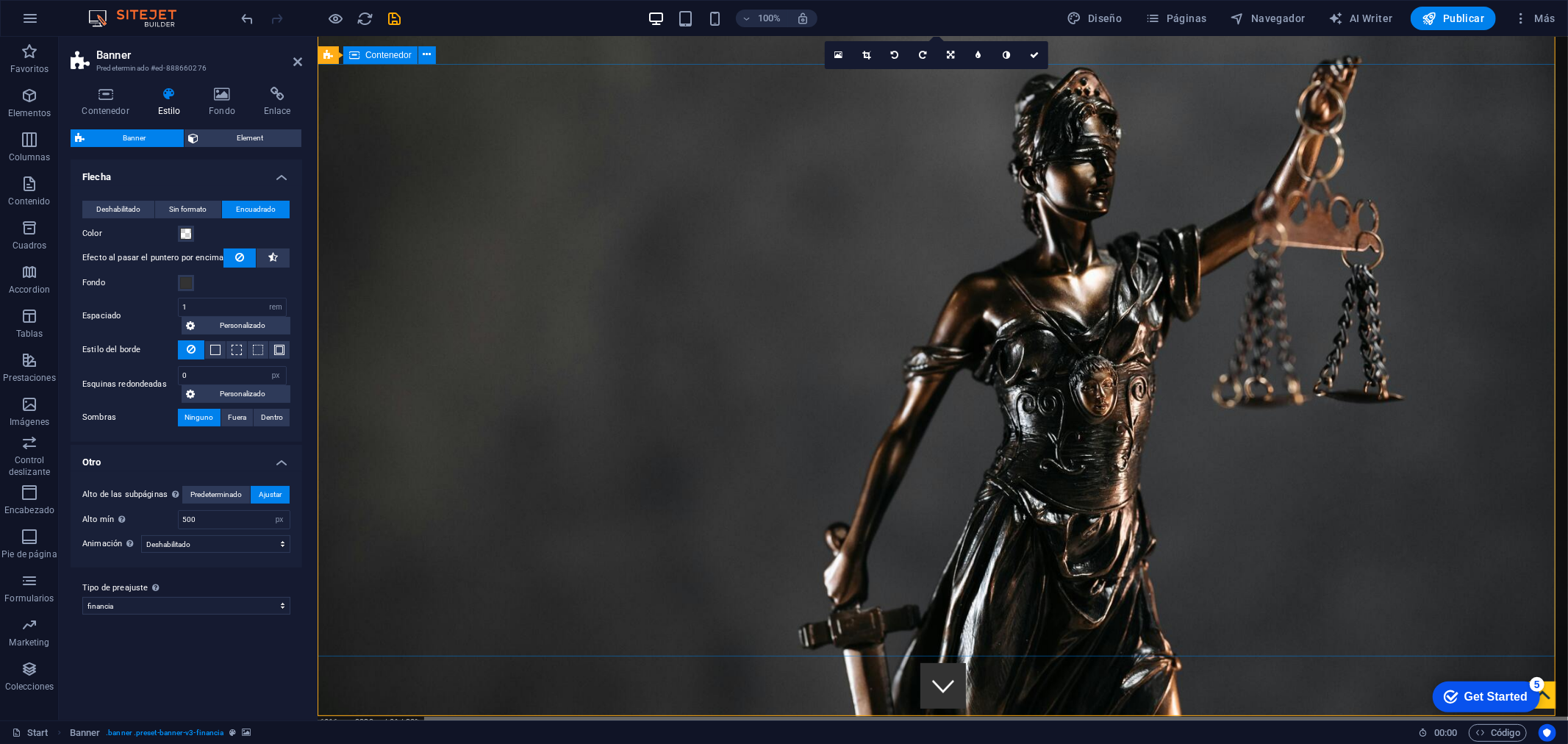
drag, startPoint x: 795, startPoint y: 431, endPoint x: 766, endPoint y: 419, distance: 31.4
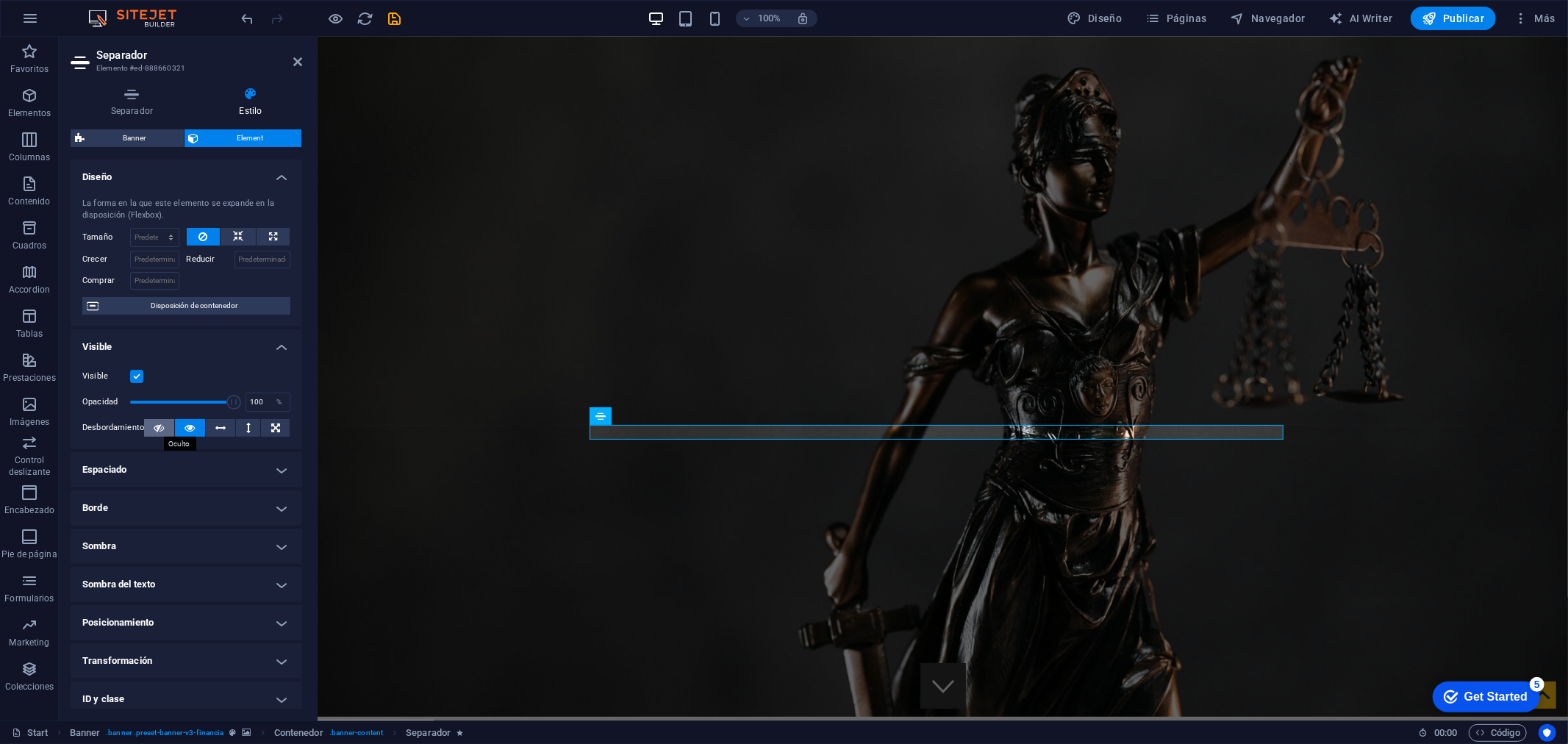
click at [162, 425] on button at bounding box center [159, 428] width 30 height 18
click at [187, 425] on icon at bounding box center [190, 428] width 10 height 18
type input "100"
drag, startPoint x: 231, startPoint y: 399, endPoint x: 238, endPoint y: 403, distance: 8.1
click at [238, 403] on span at bounding box center [230, 402] width 15 height 15
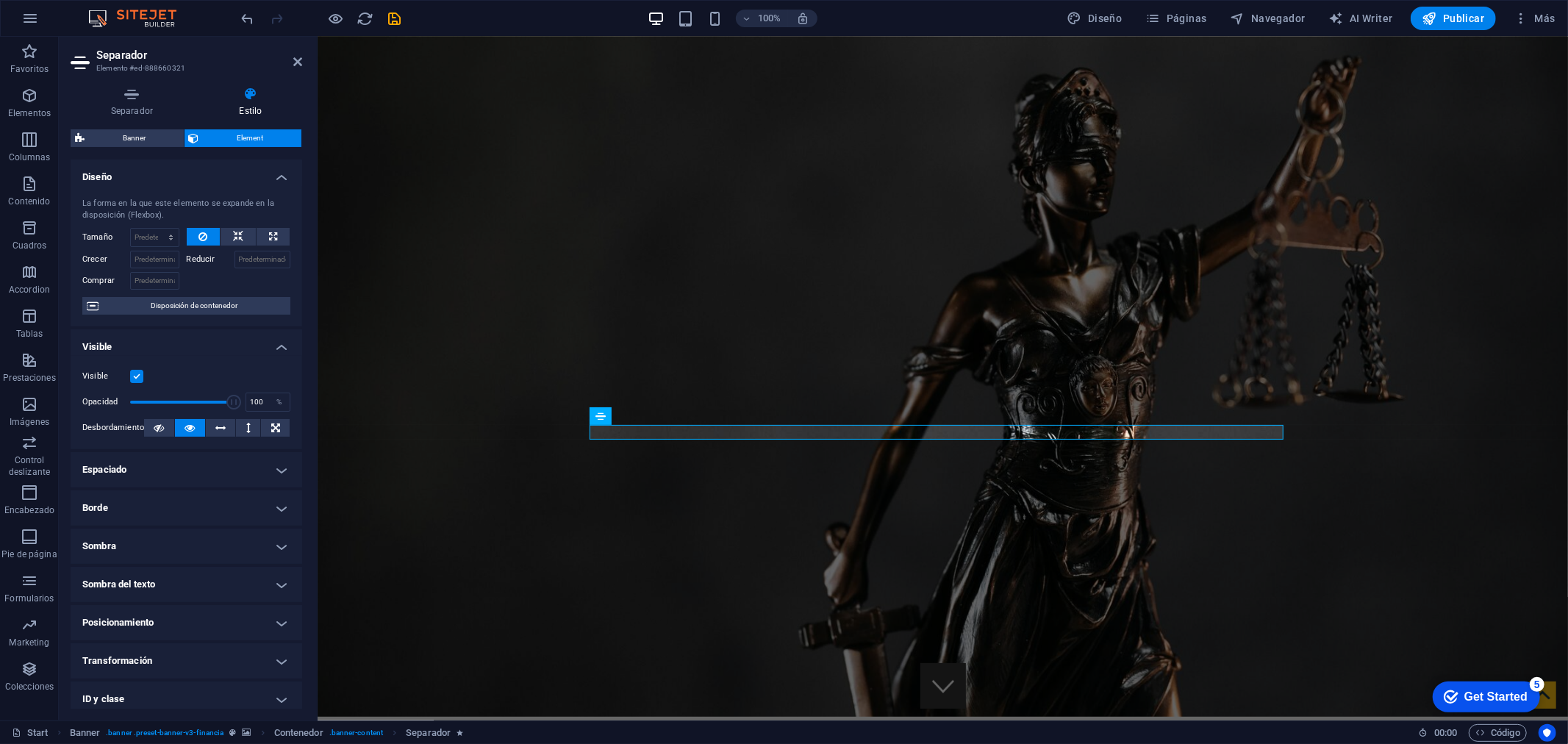
click at [231, 336] on h4 "Visible" at bounding box center [187, 342] width 232 height 27
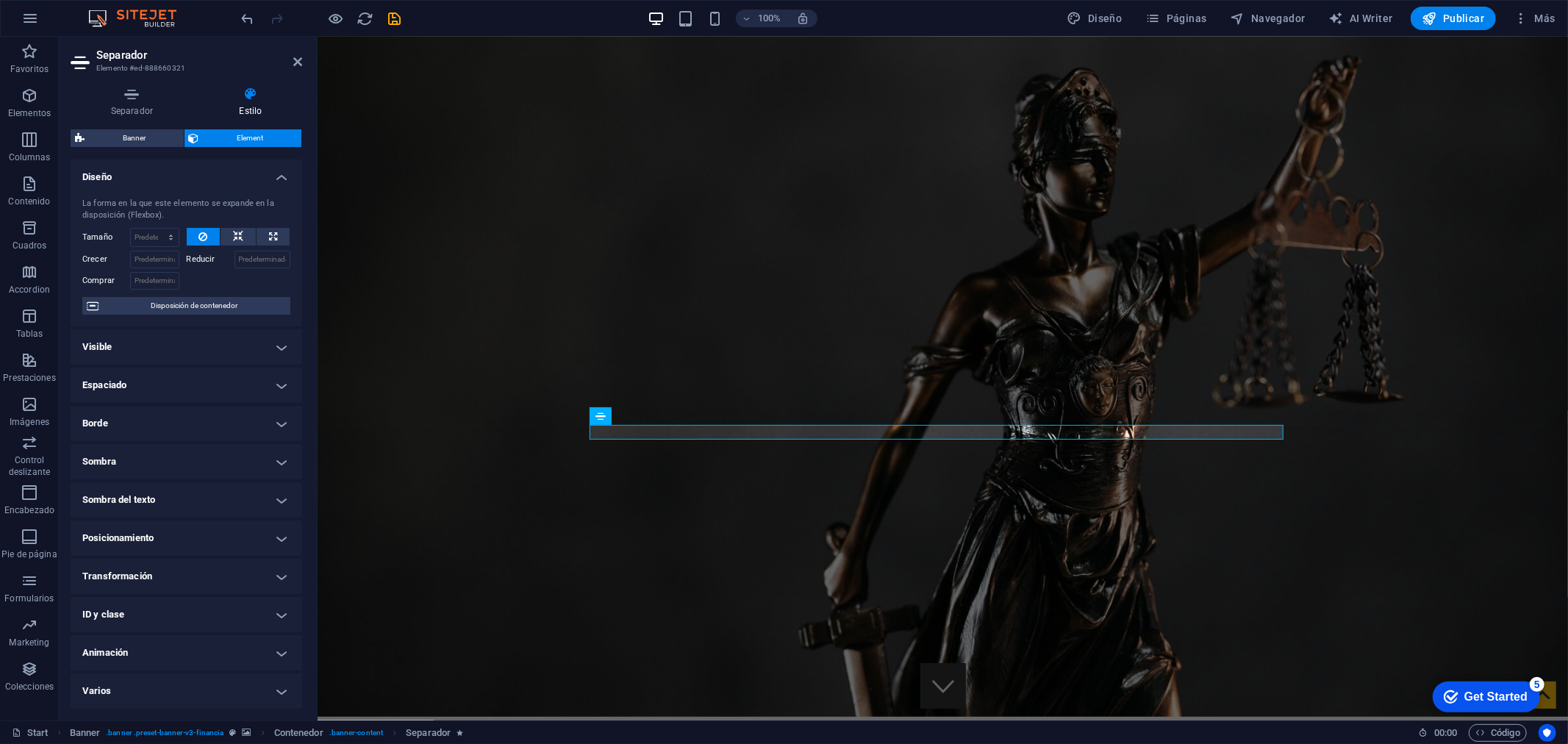
click at [189, 387] on h4 "Espaciado" at bounding box center [187, 385] width 232 height 35
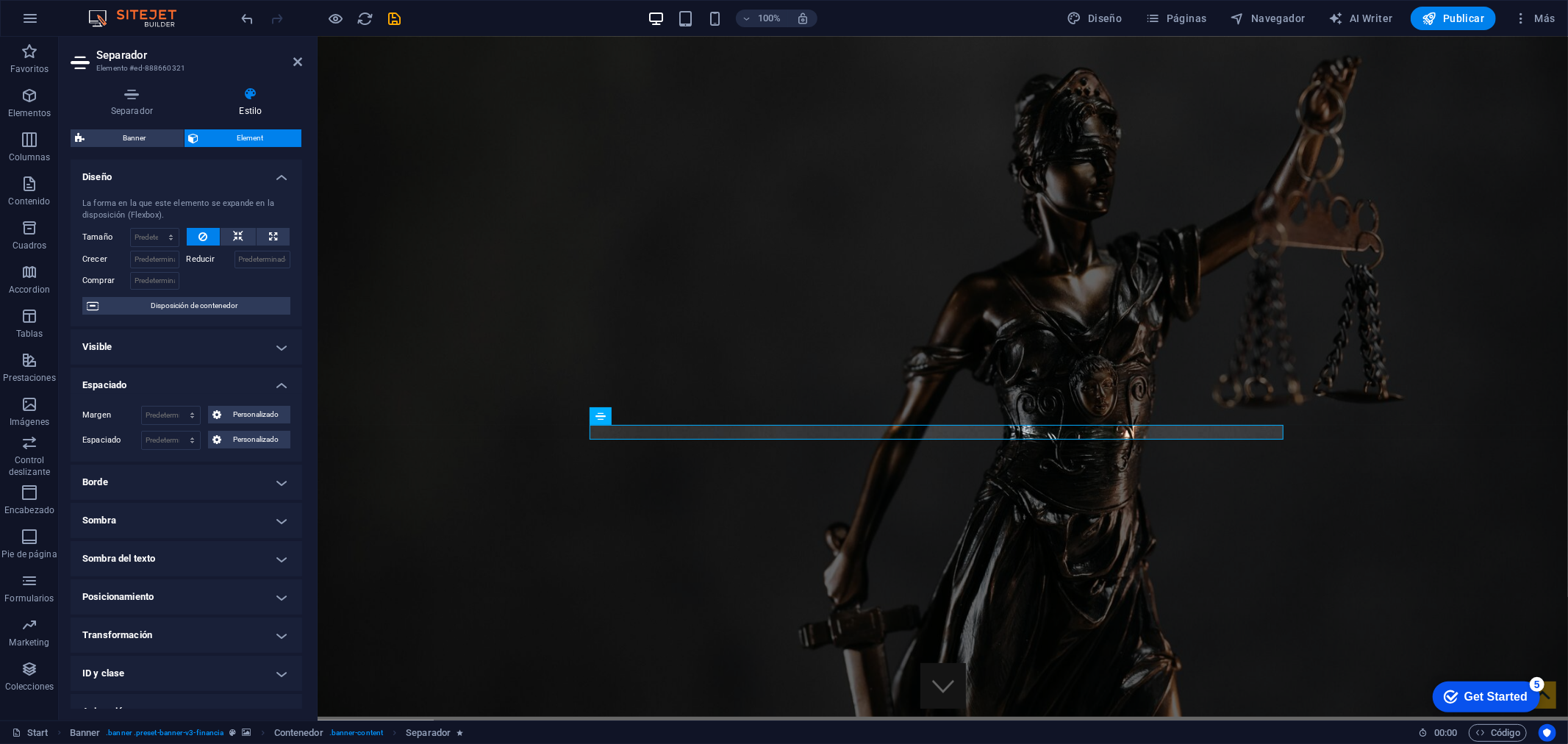
click at [219, 164] on h4 "Diseño" at bounding box center [187, 172] width 232 height 27
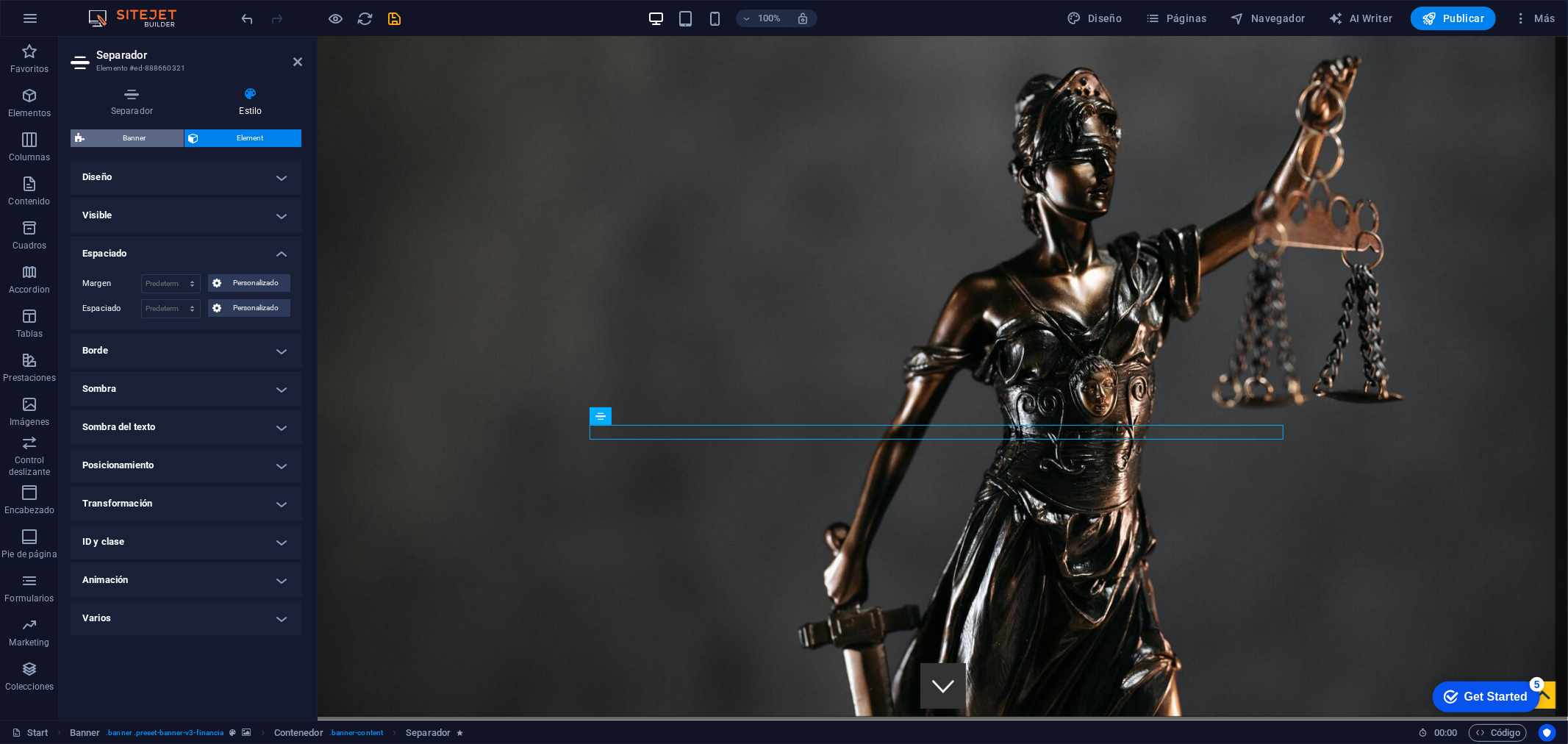
click at [136, 133] on span "Banner" at bounding box center [135, 139] width 90 height 18
select select "rem"
select select "px"
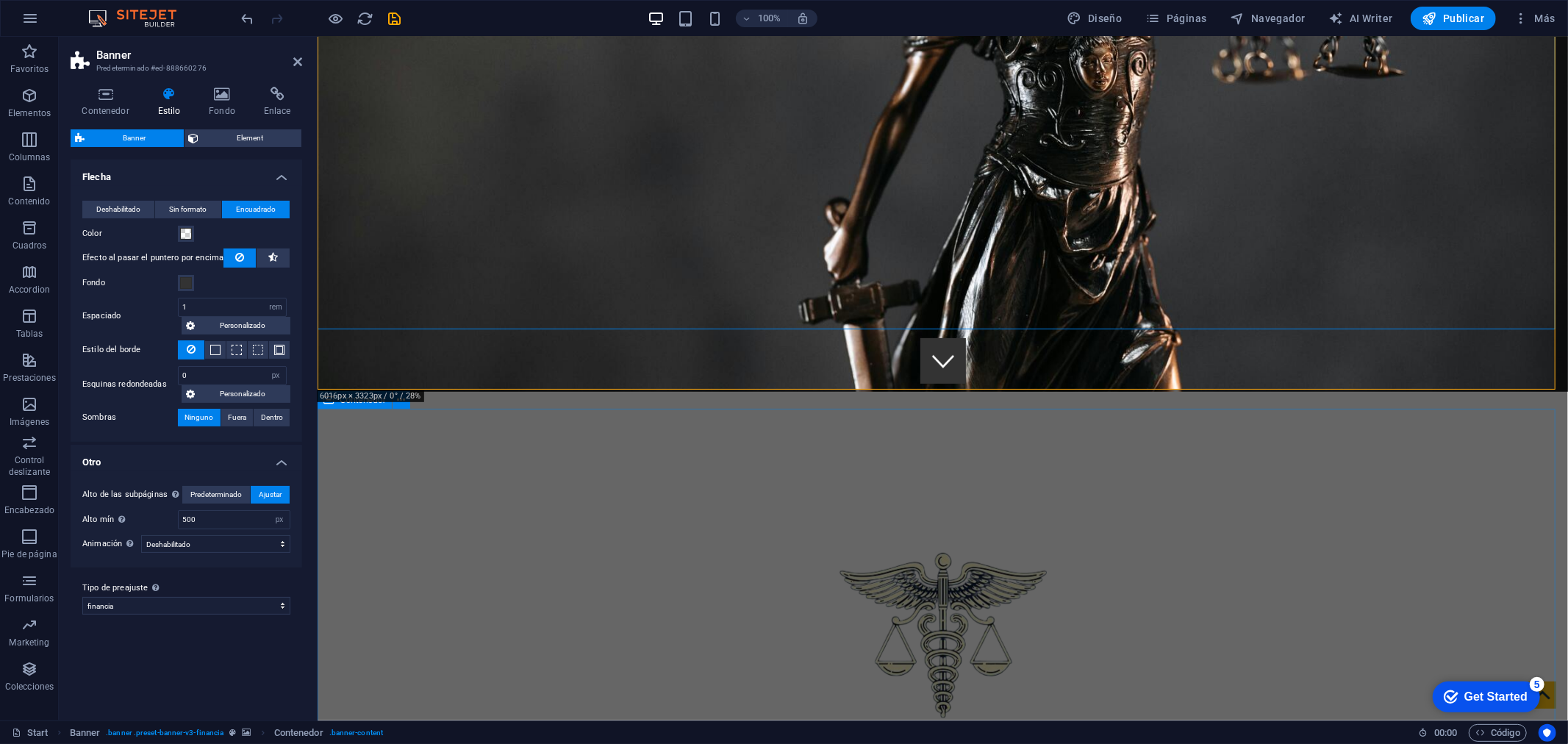
scroll to position [86, 0]
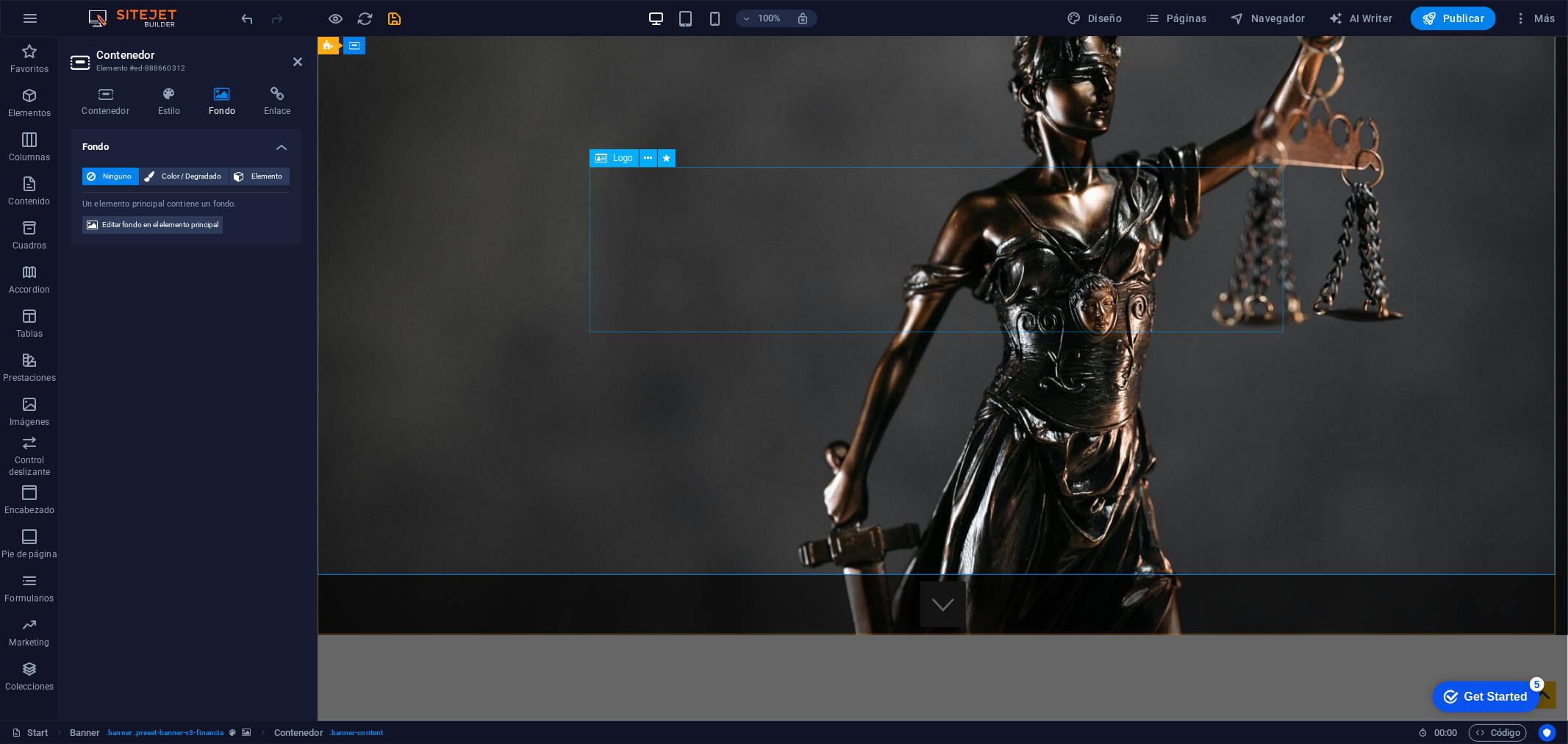
select select "px"
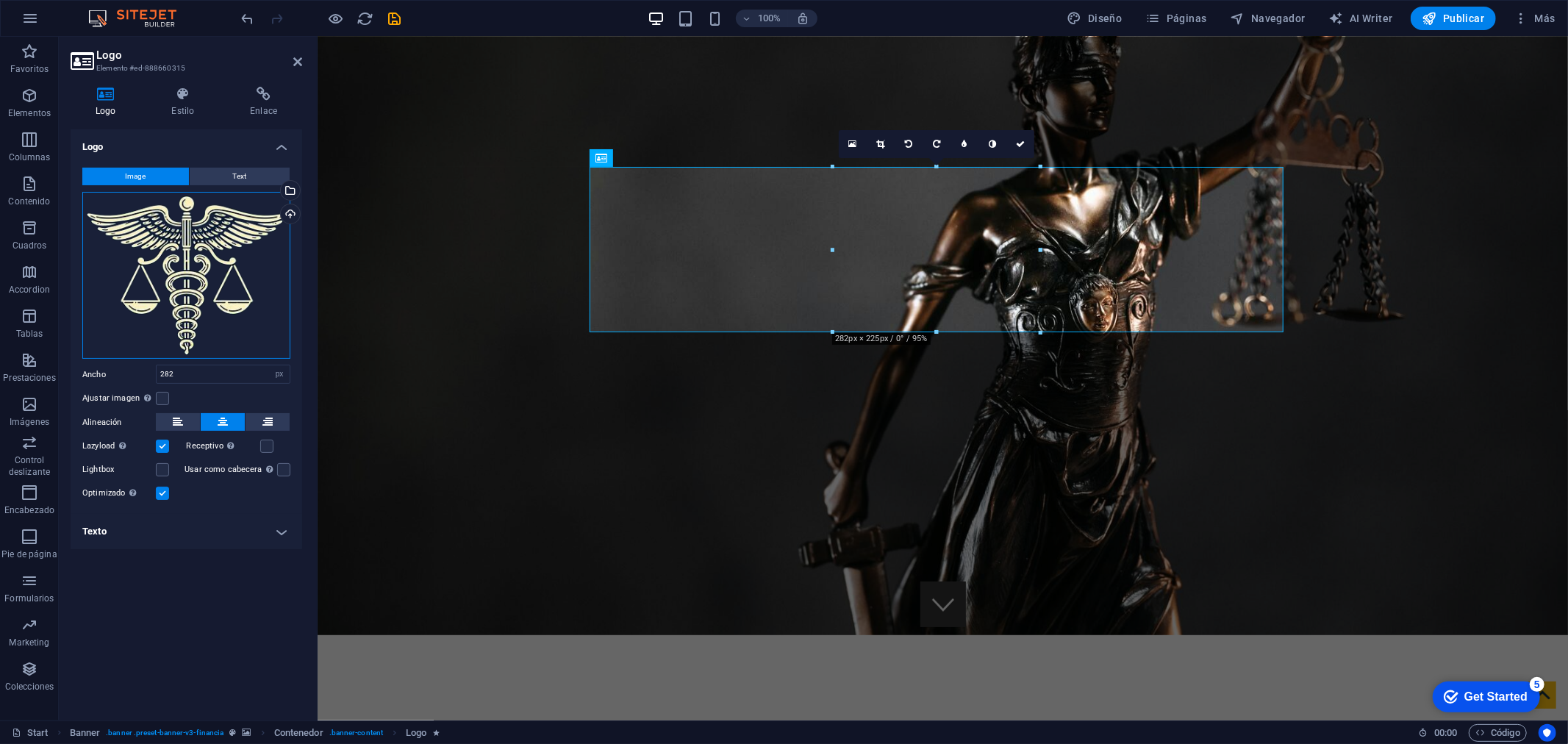
click at [174, 261] on div "Arrastra archivos aquí, haz clic para escoger archivos o selecciona archivos de…" at bounding box center [187, 275] width 208 height 168
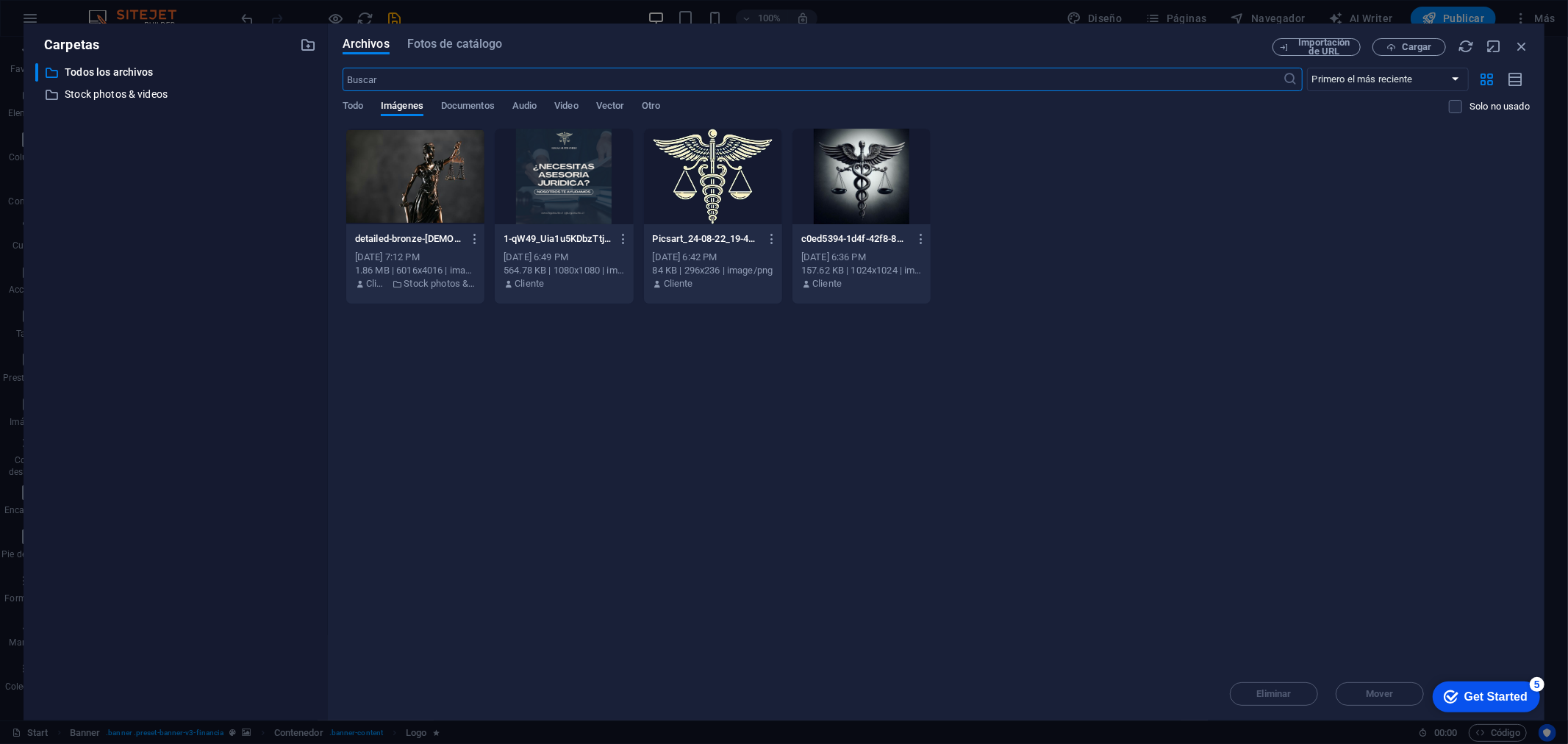
click at [726, 170] on div at bounding box center [712, 176] width 139 height 95
click at [726, 170] on div "1" at bounding box center [712, 176] width 139 height 95
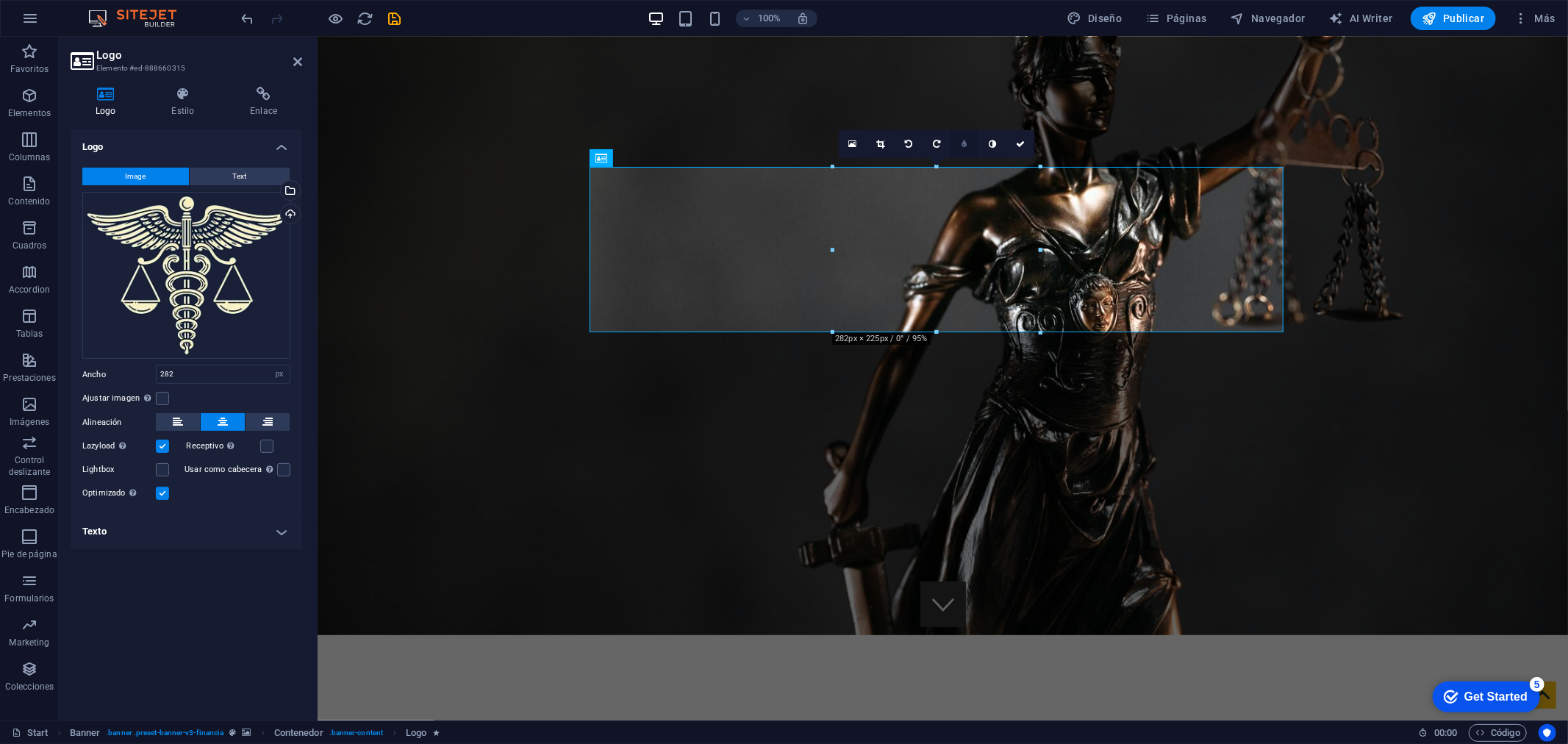
click at [967, 144] on icon at bounding box center [964, 143] width 5 height 9
click at [951, 150] on link at bounding box center [953, 143] width 28 height 28
click at [193, 92] on icon at bounding box center [183, 93] width 73 height 15
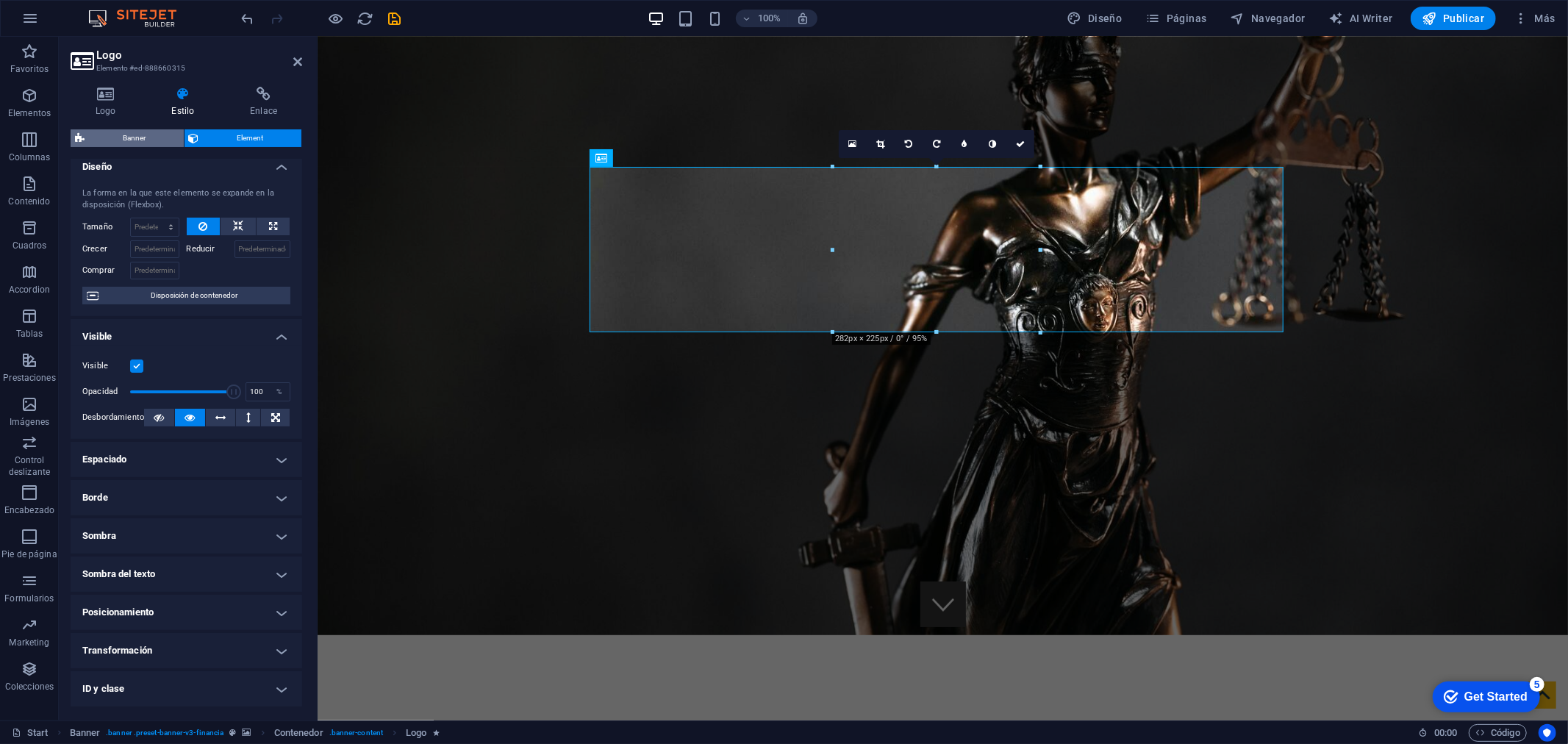
scroll to position [0, 0]
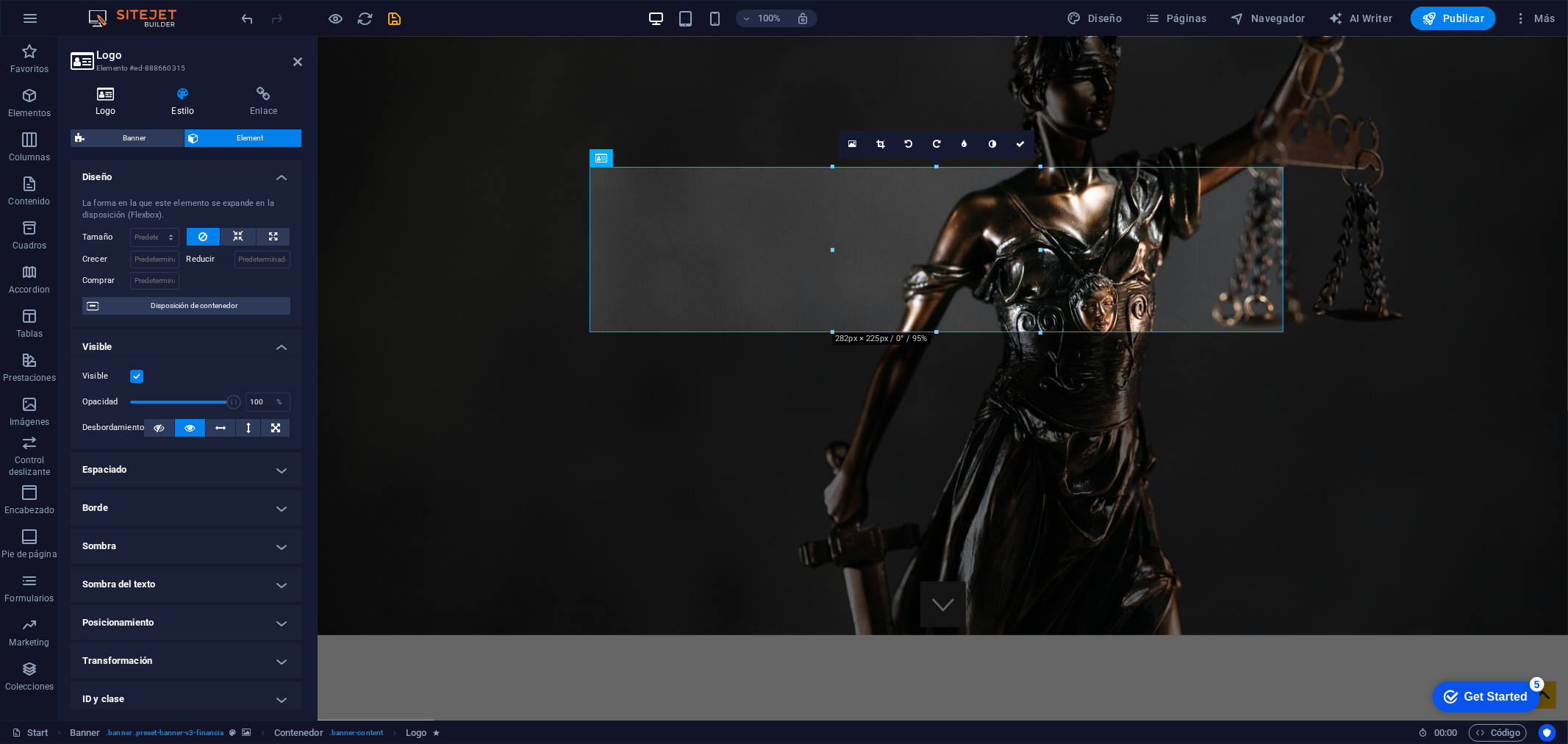
click at [118, 104] on h4 "Logo" at bounding box center [108, 101] width 76 height 30
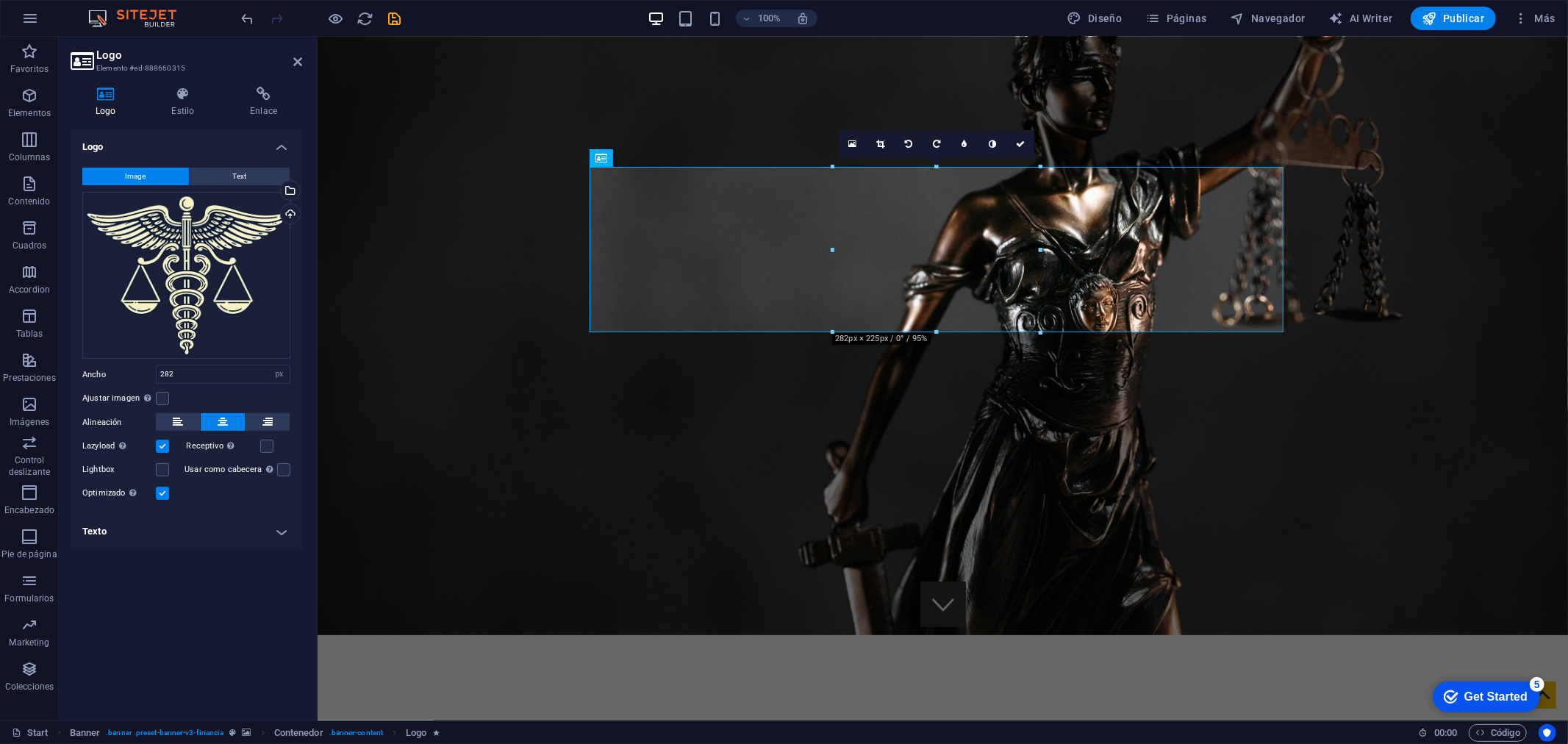
click at [196, 534] on h4 "Texto" at bounding box center [187, 532] width 232 height 35
click at [198, 535] on h4 "Texto" at bounding box center [187, 527] width 232 height 27
click at [159, 474] on label at bounding box center [162, 469] width 13 height 13
click at [0, 0] on input "Lightbox" at bounding box center [0, 0] width 0 height 0
click at [157, 474] on label at bounding box center [162, 469] width 13 height 13
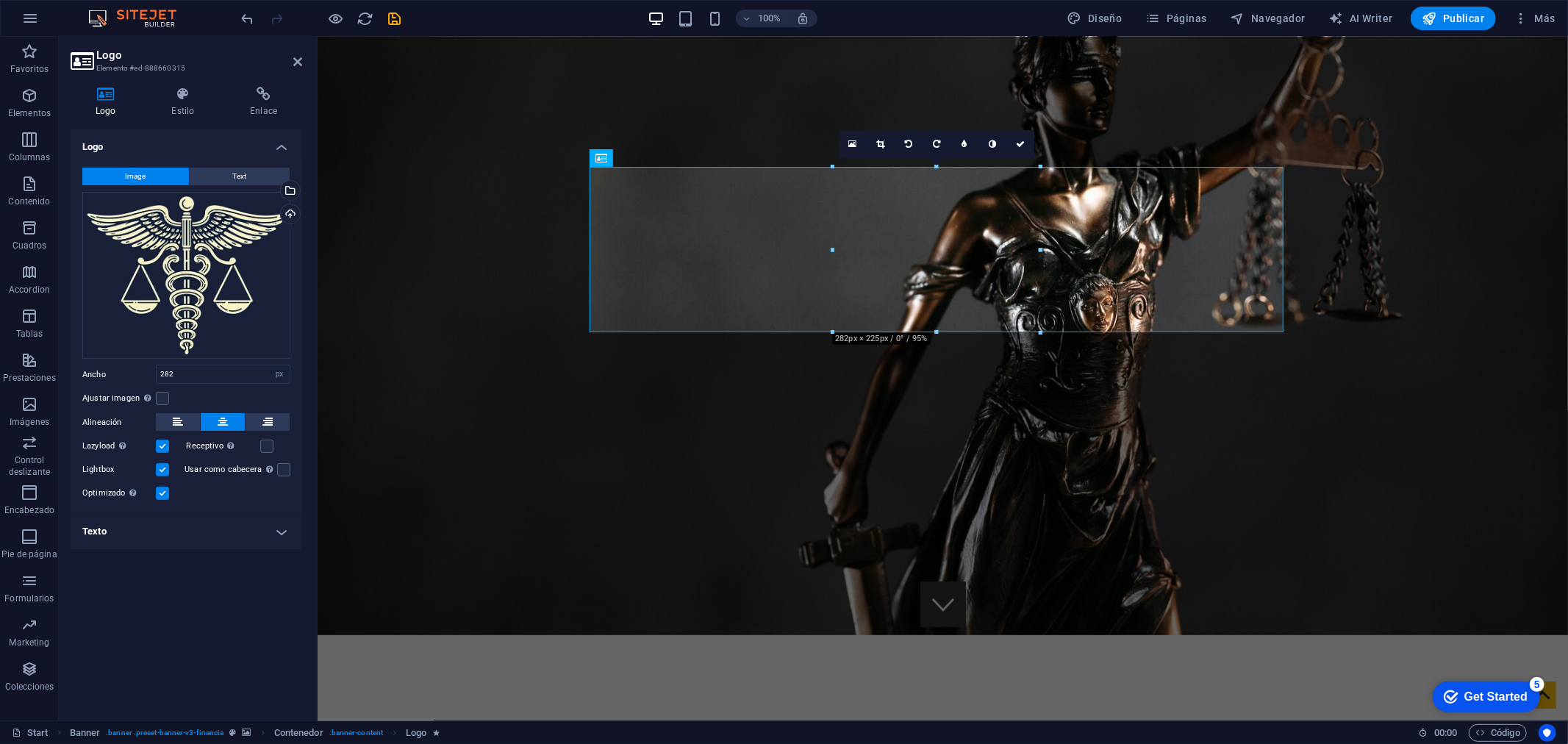
click at [0, 0] on input "Lightbox" at bounding box center [0, 0] width 0 height 0
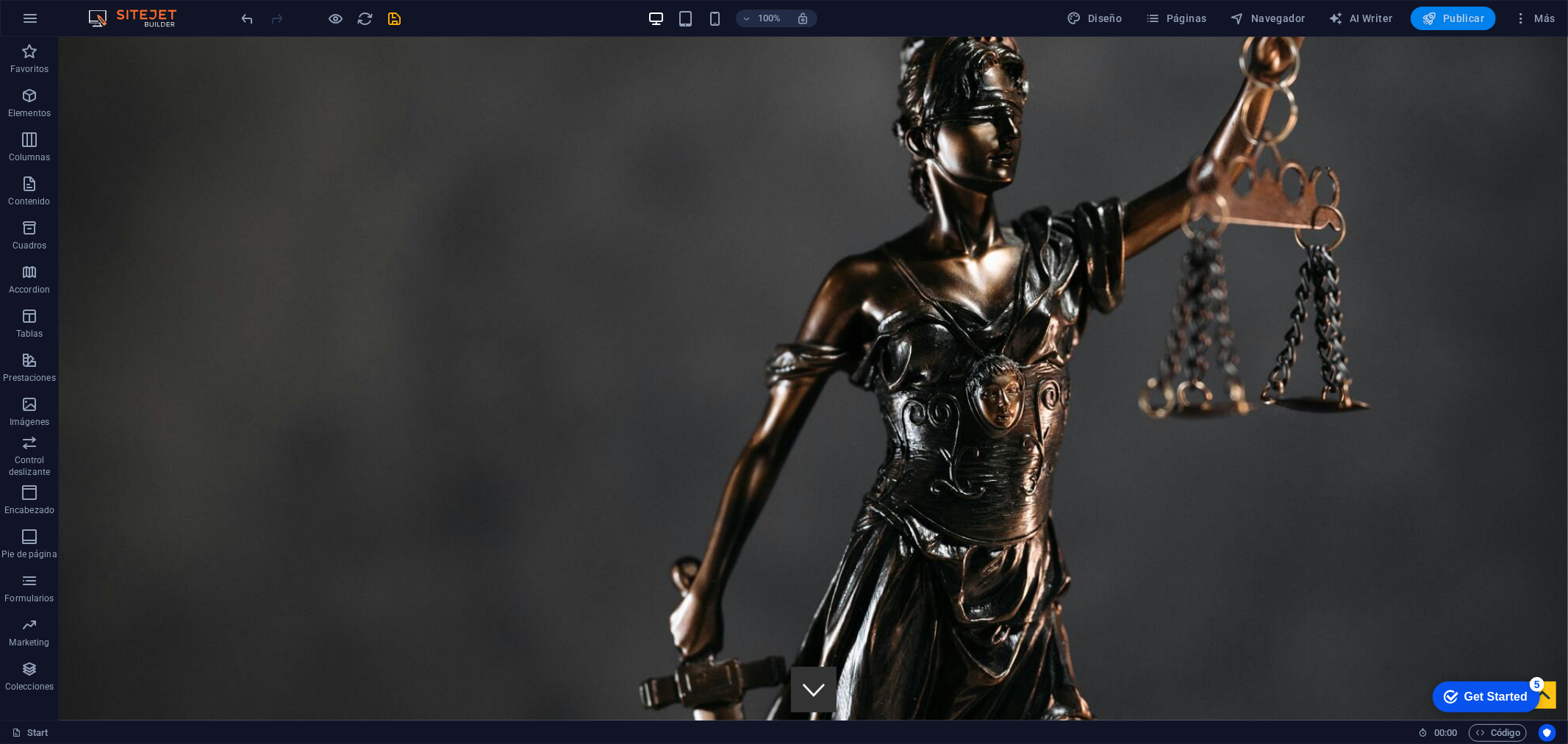
click at [1476, 16] on span "Publicar" at bounding box center [1454, 18] width 63 height 15
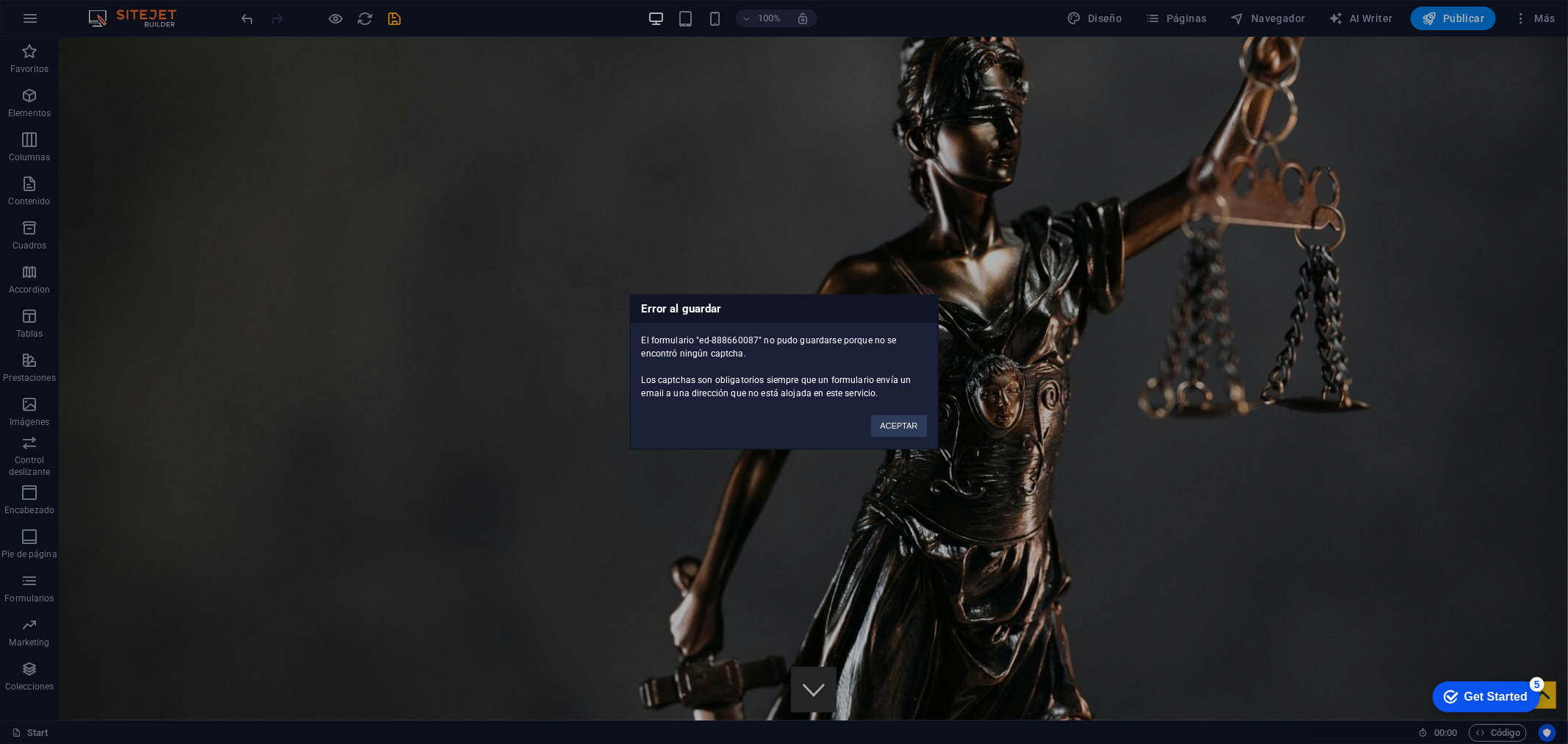
scroll to position [1719, 0]
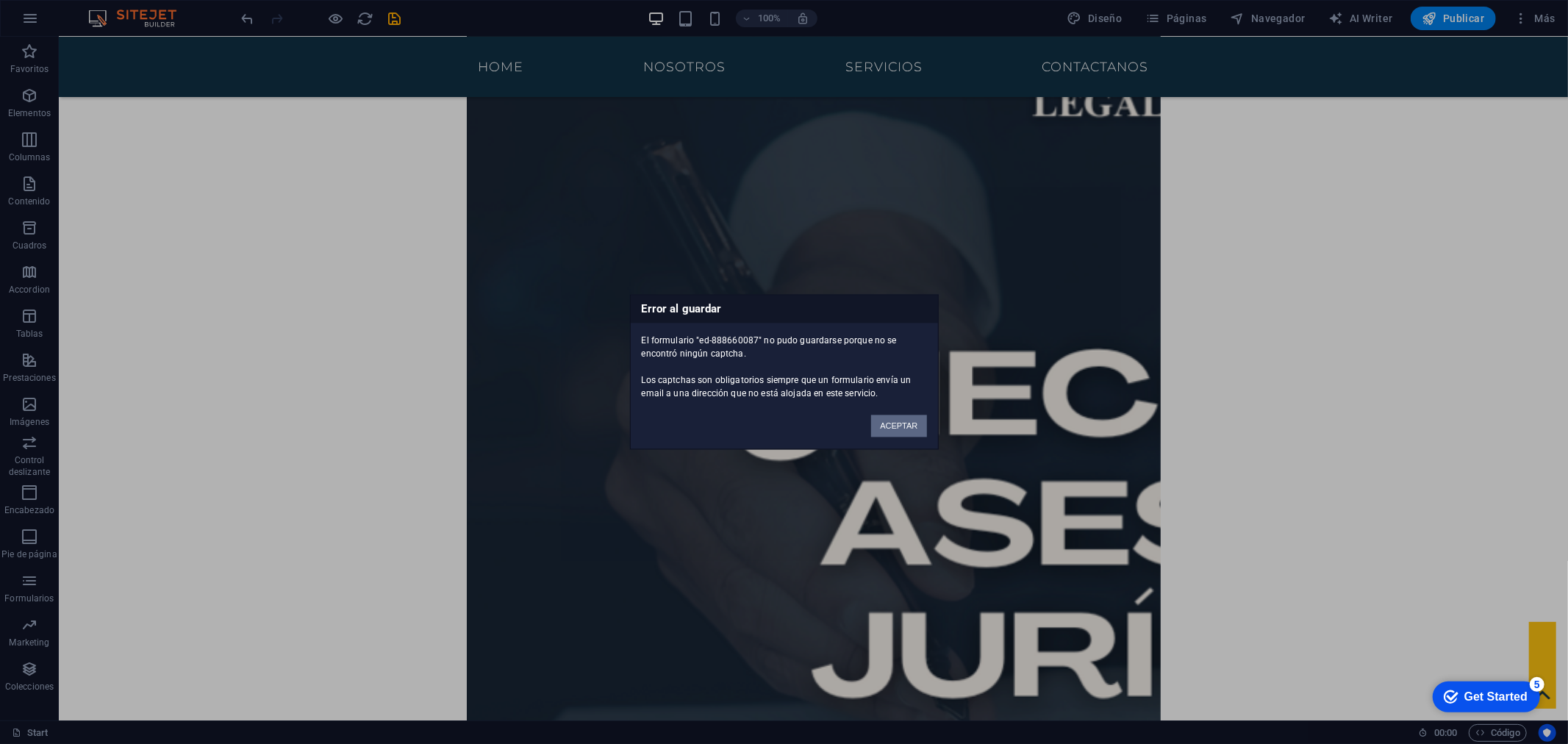
click at [898, 428] on button "ACEPTAR" at bounding box center [899, 427] width 55 height 22
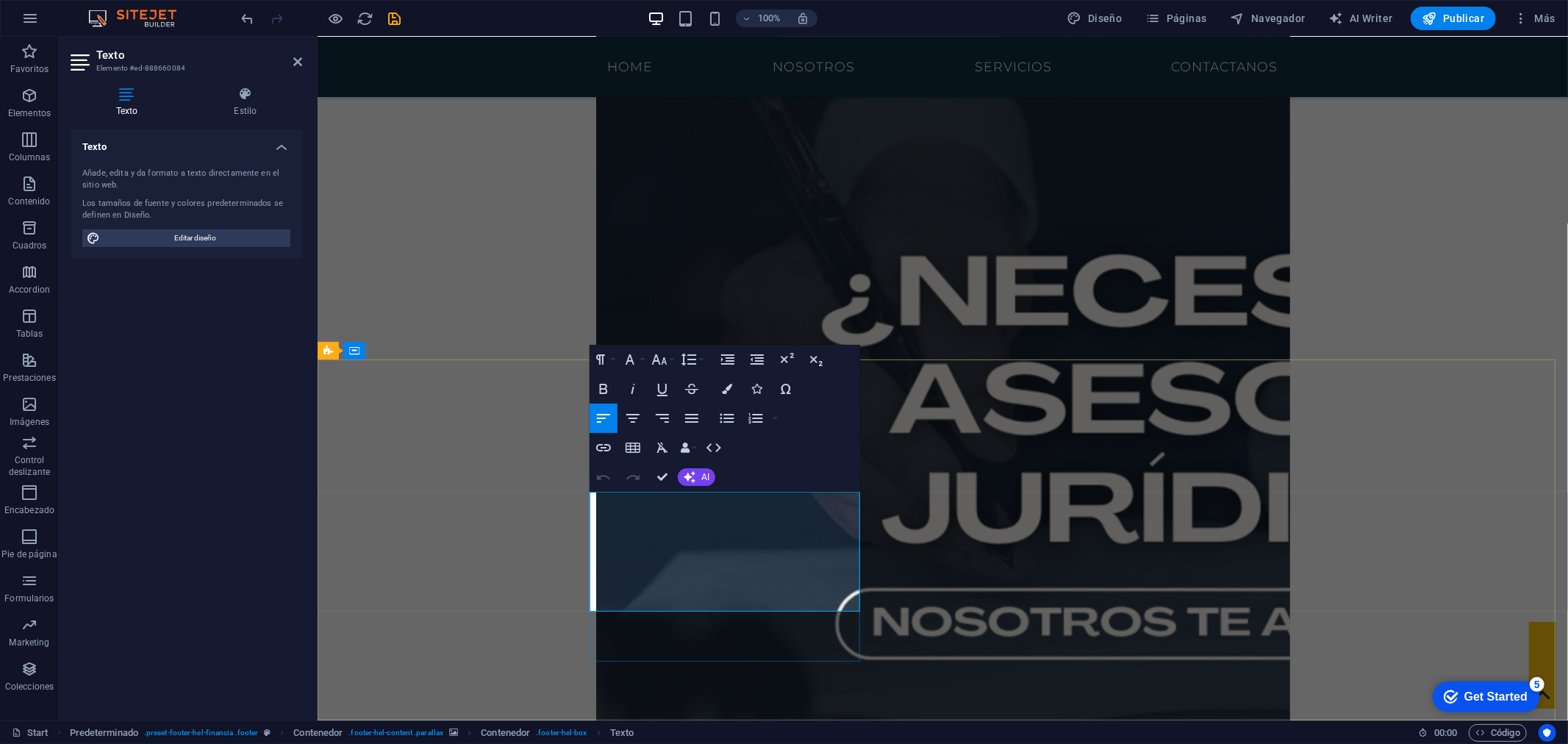
drag, startPoint x: 688, startPoint y: 553, endPoint x: 710, endPoint y: 553, distance: 22.0
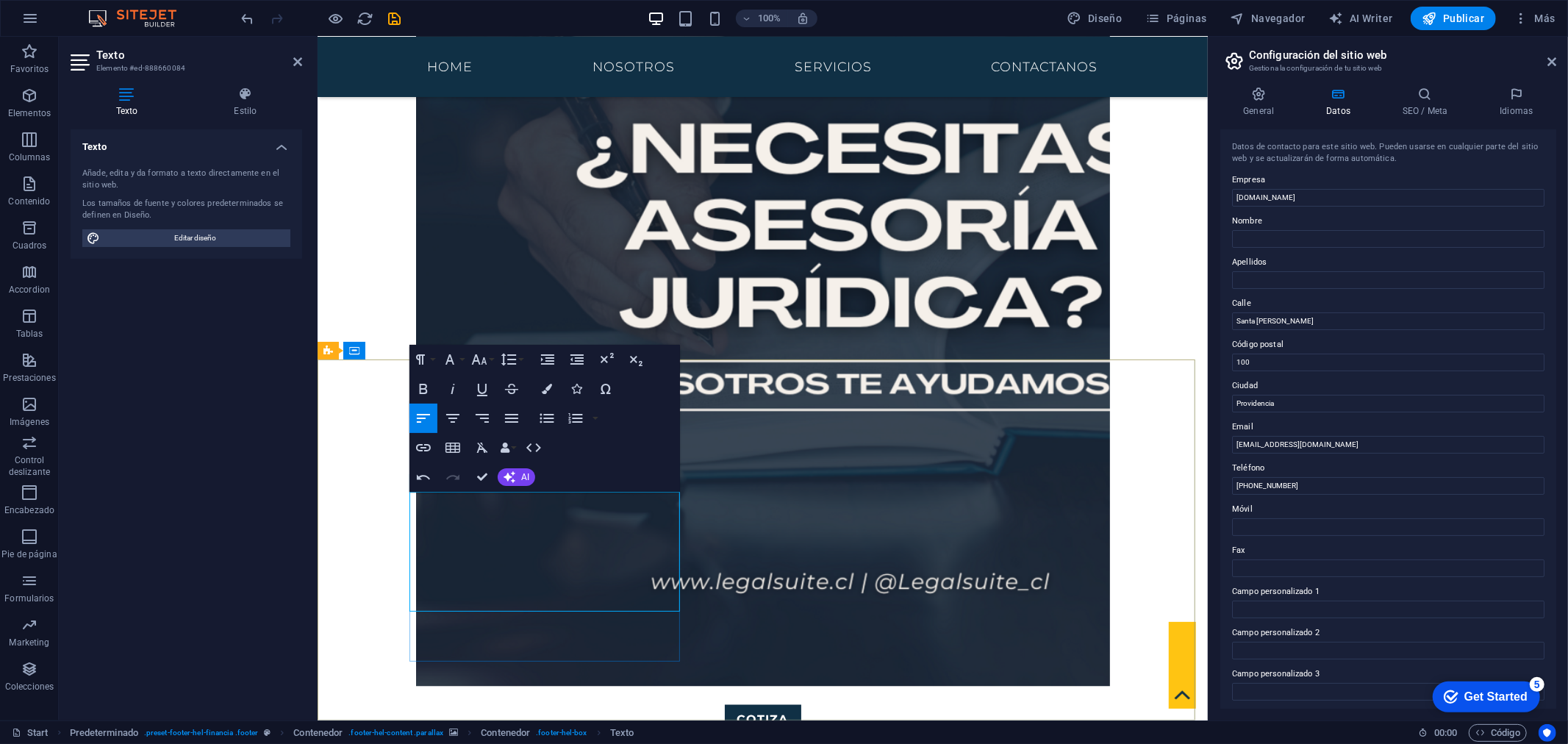
drag, startPoint x: 433, startPoint y: 547, endPoint x: 456, endPoint y: 545, distance: 23.1
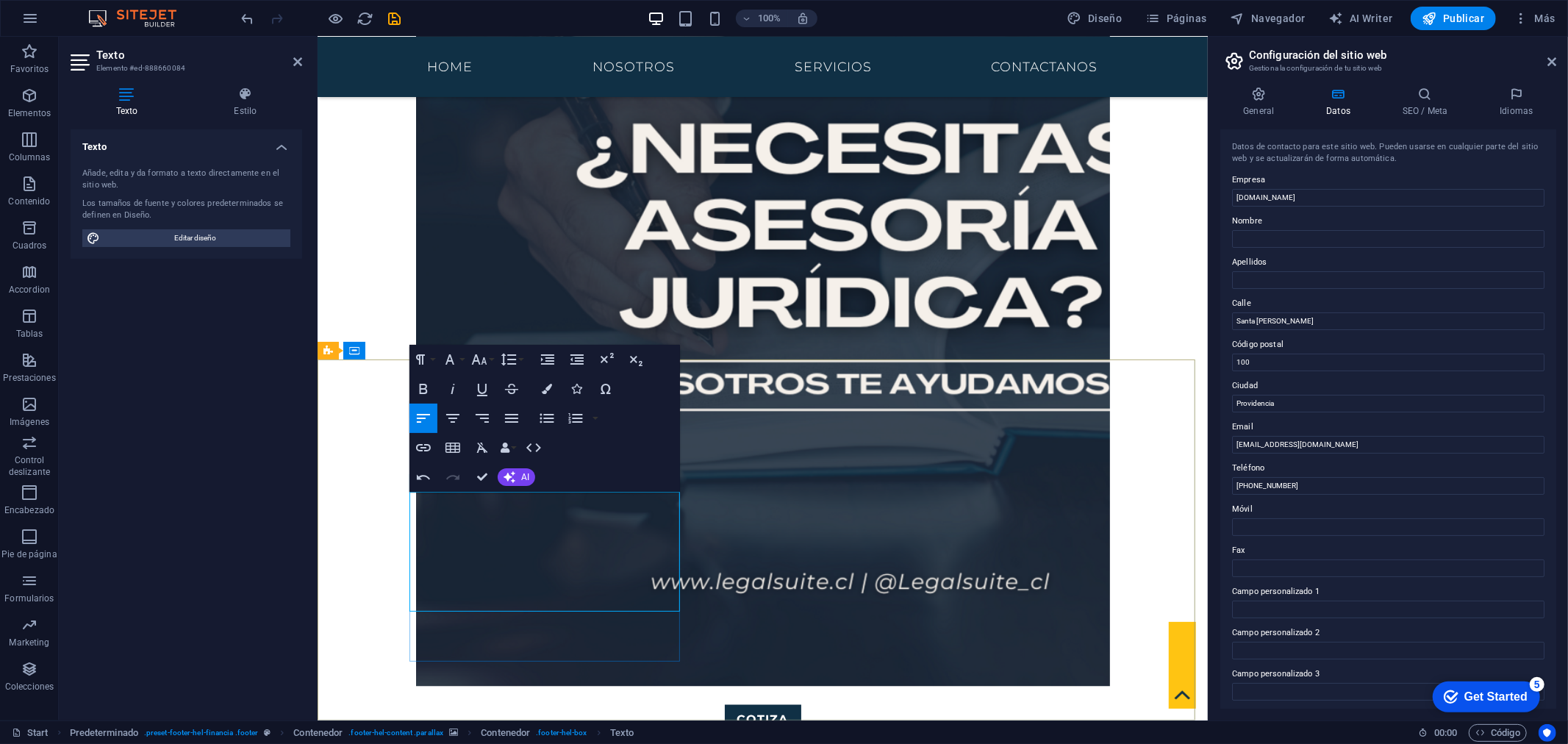
drag, startPoint x: 433, startPoint y: 547, endPoint x: 442, endPoint y: 544, distance: 9.5
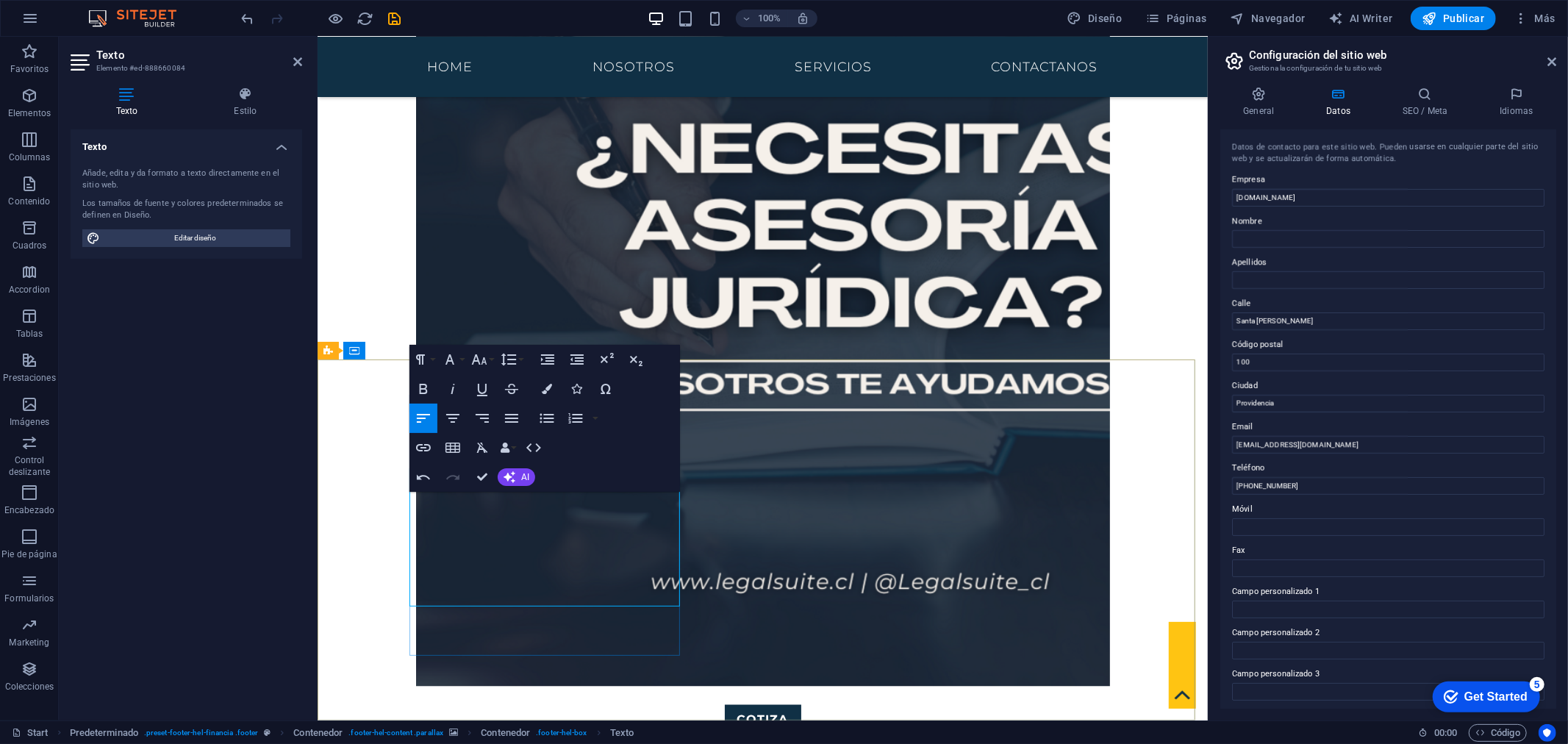
click at [1295, 481] on input "[PHONE_NUMBER]" at bounding box center [1388, 486] width 312 height 18
drag, startPoint x: 1315, startPoint y: 488, endPoint x: 1230, endPoint y: 489, distance: 85.0
click at [1230, 489] on div "Datos de contacto para este sitio web. Pueden usarse en cualquier parte del sit…" at bounding box center [1388, 420] width 336 height 580
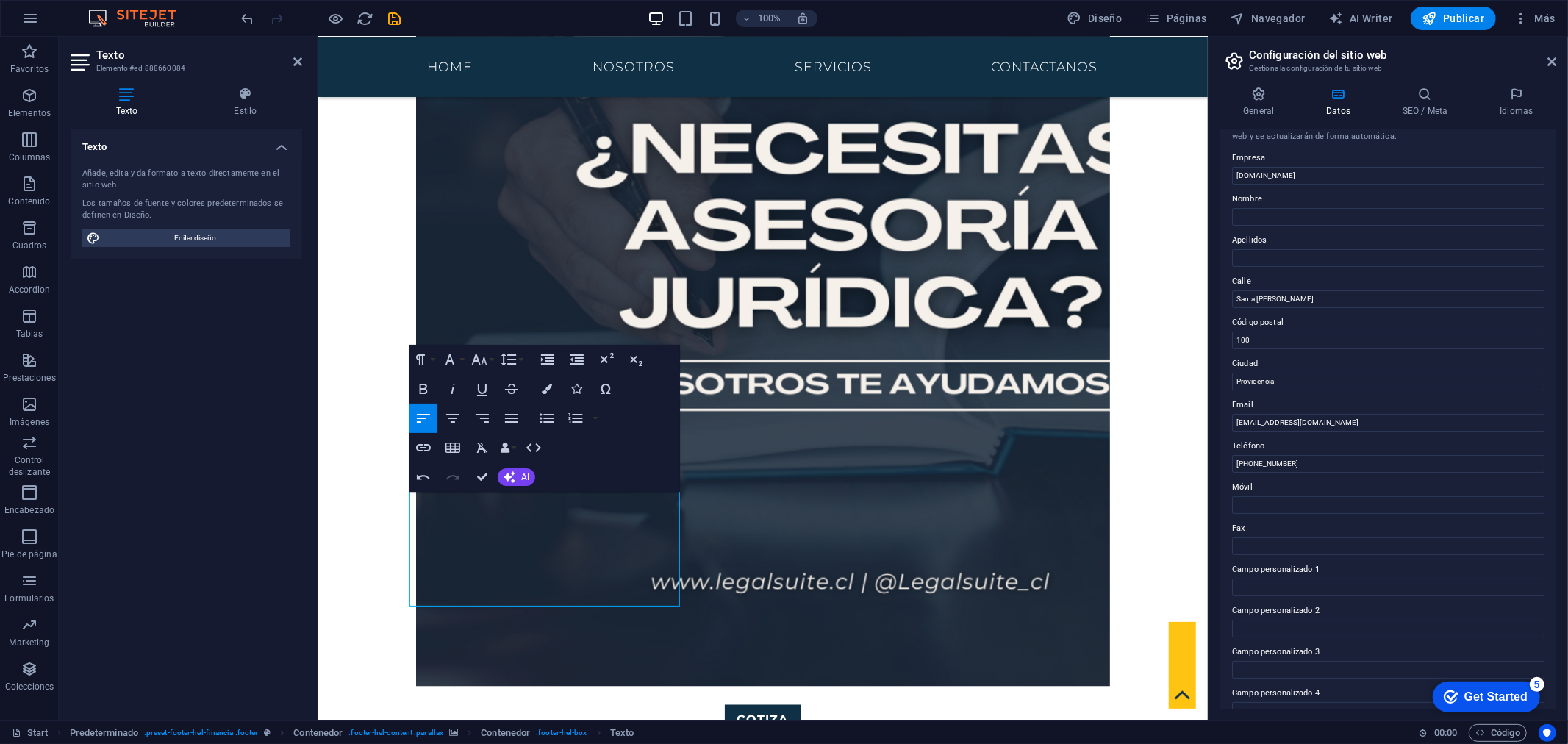
scroll to position [0, 0]
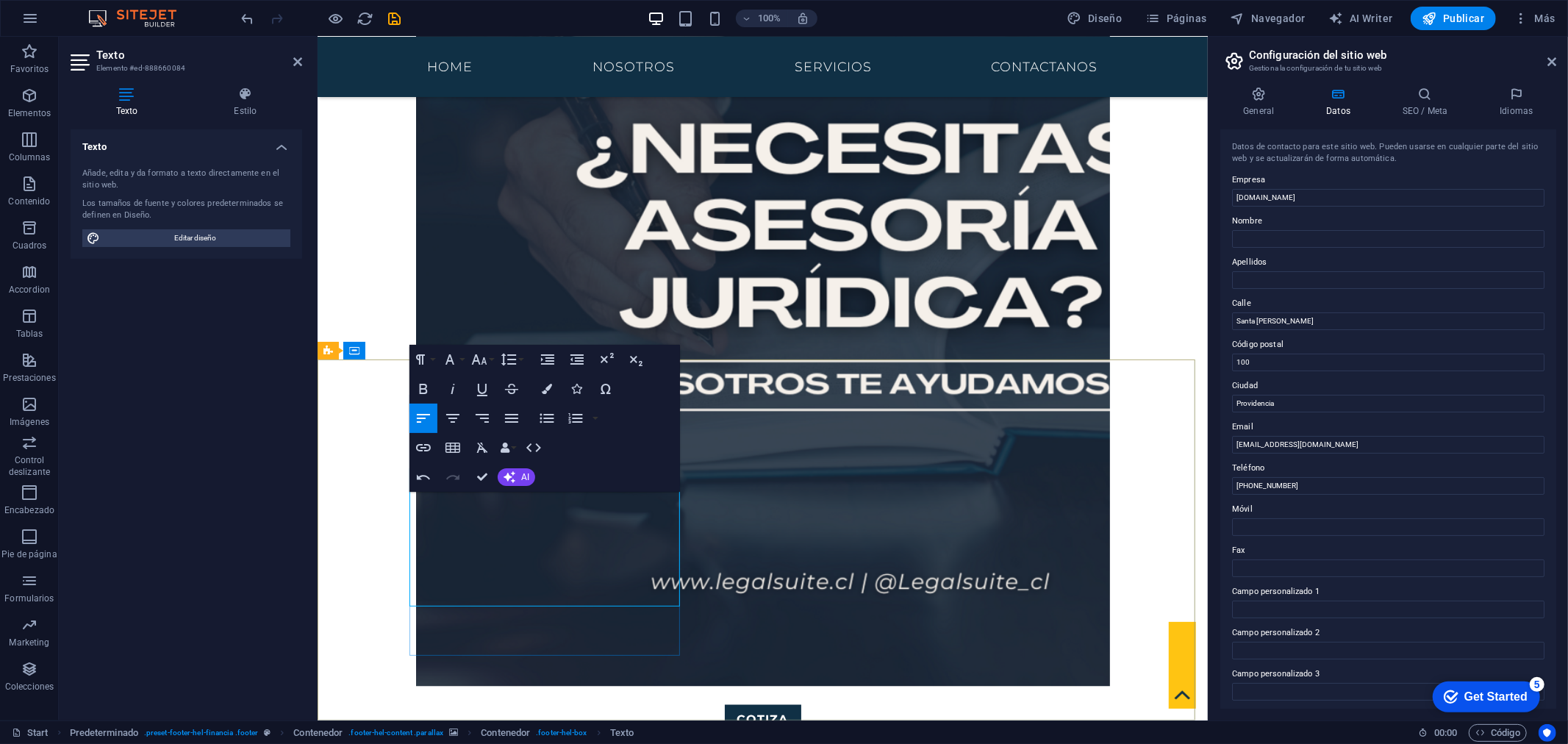
click at [291, 564] on div "Texto Añade, edita y da formato a texto directamente en el sitio web. Los tamañ…" at bounding box center [187, 420] width 232 height 580
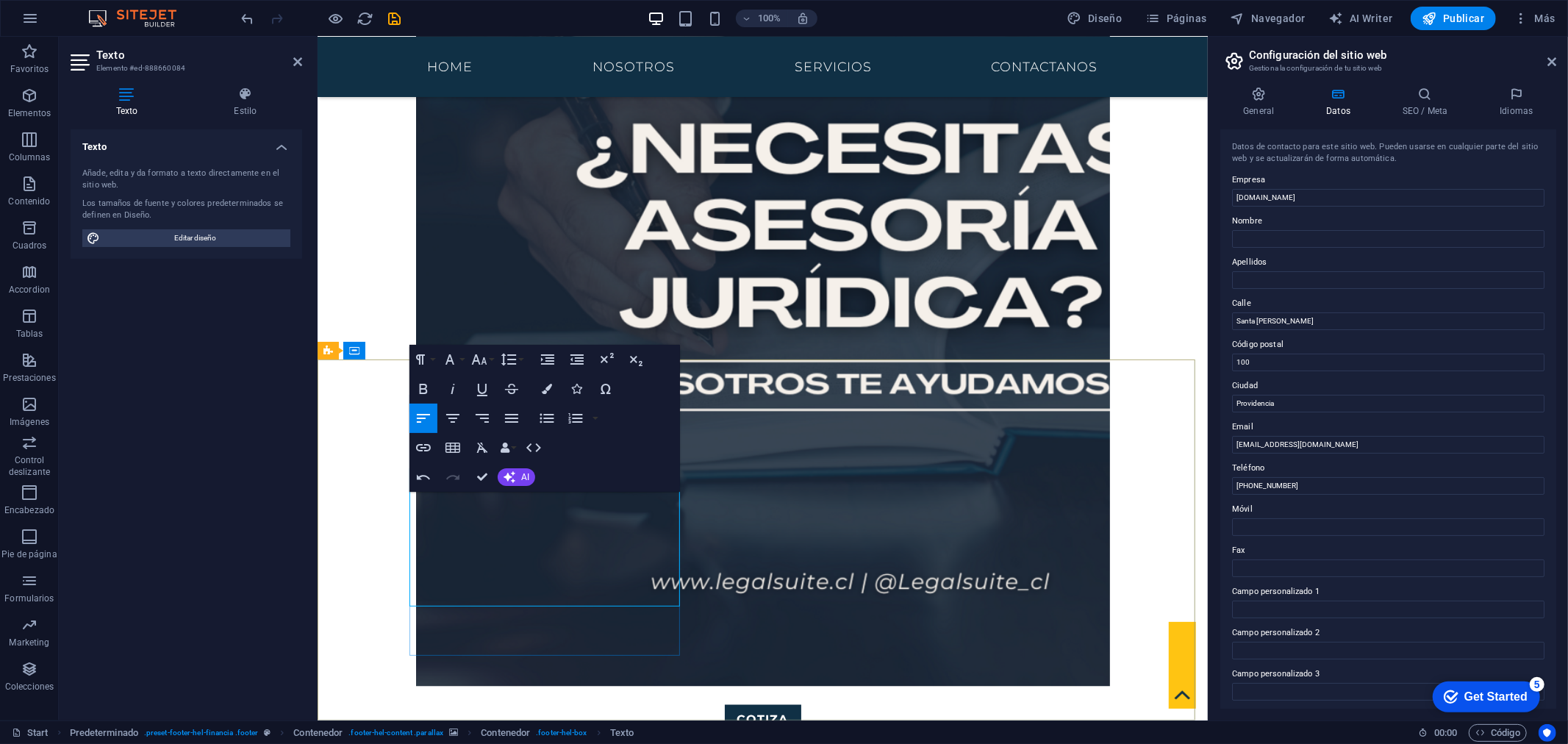
drag, startPoint x: 427, startPoint y: 544, endPoint x: 448, endPoint y: 539, distance: 21.6
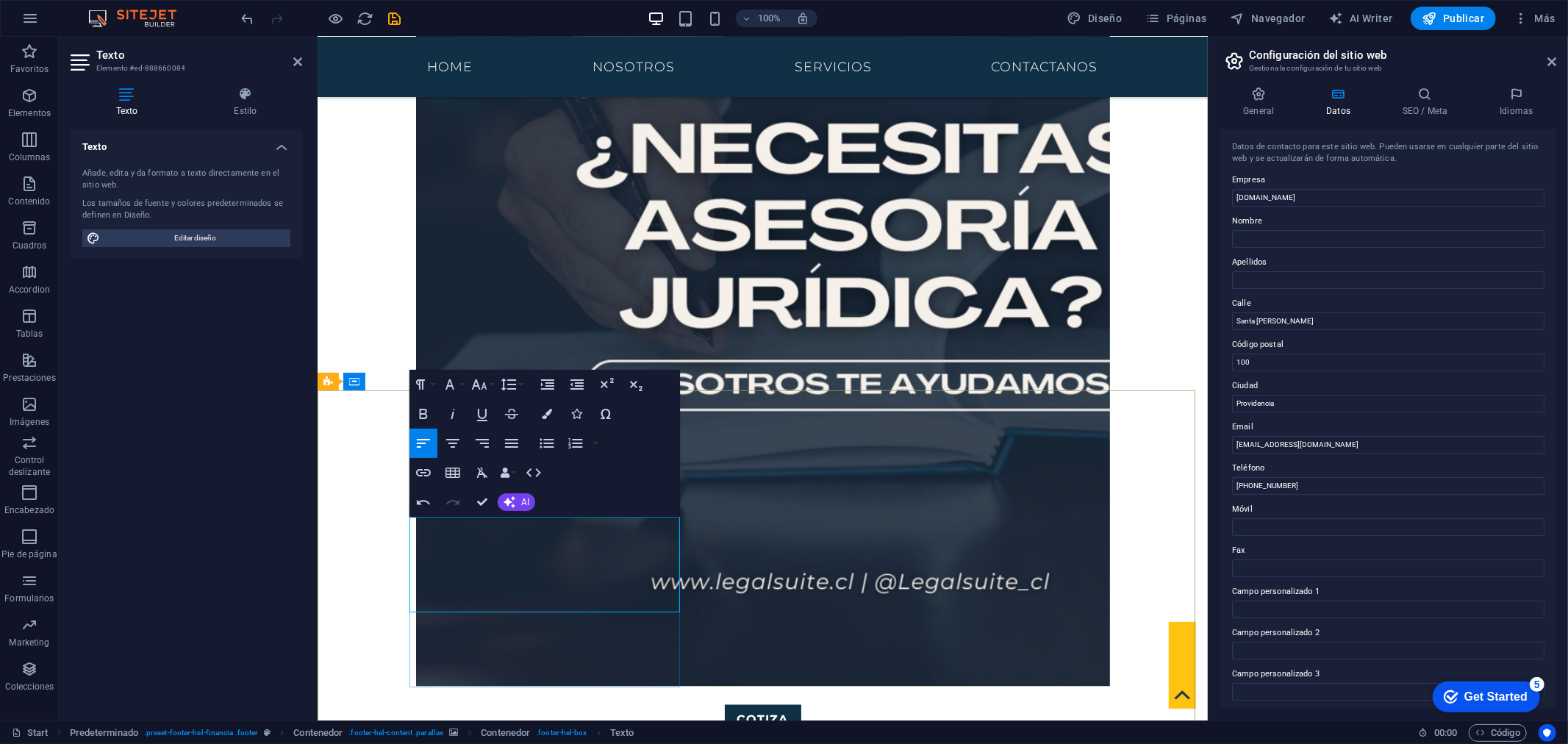
scroll to position [1556, 0]
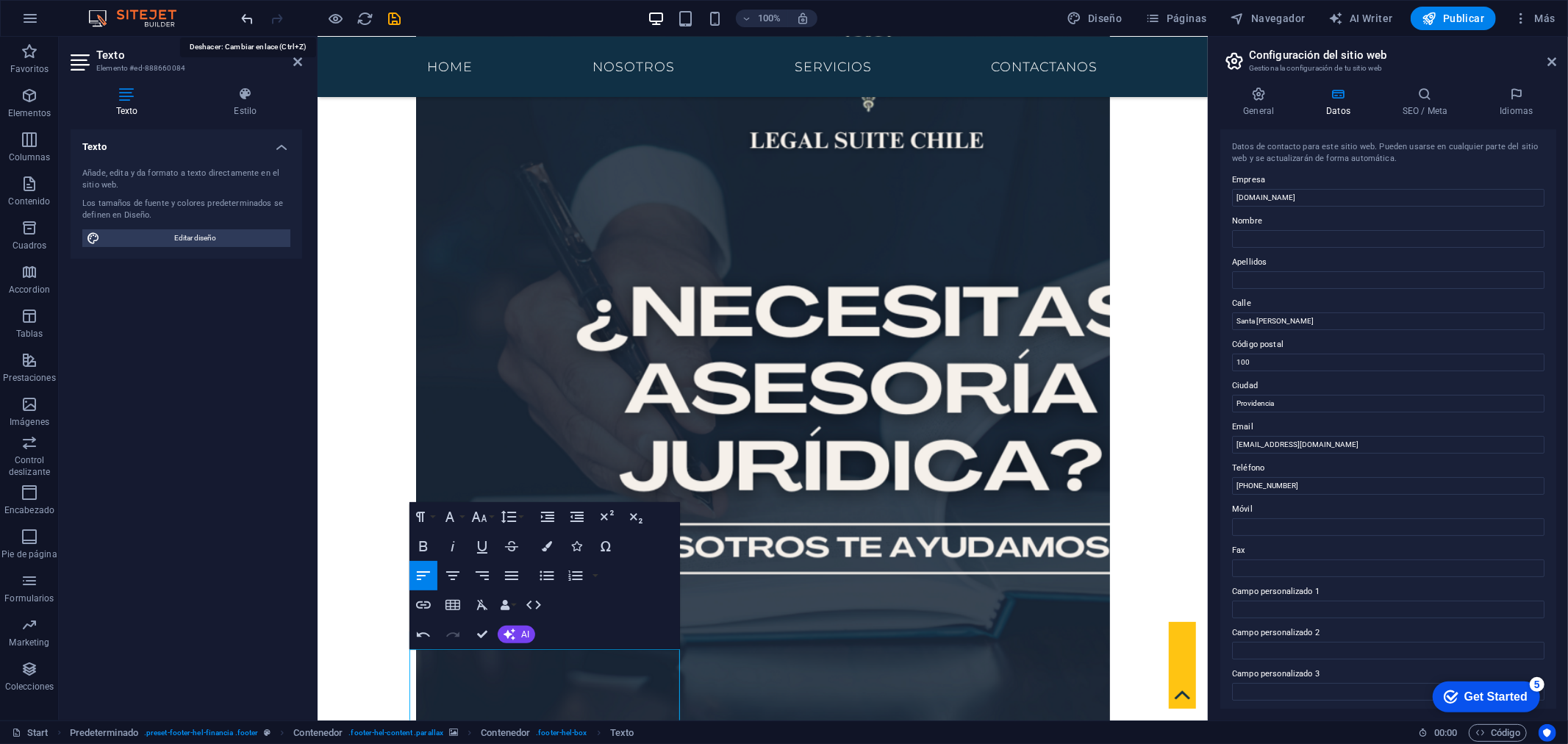
click at [248, 10] on icon "undo" at bounding box center [248, 18] width 17 height 17
click at [252, 18] on icon "undo" at bounding box center [248, 18] width 17 height 17
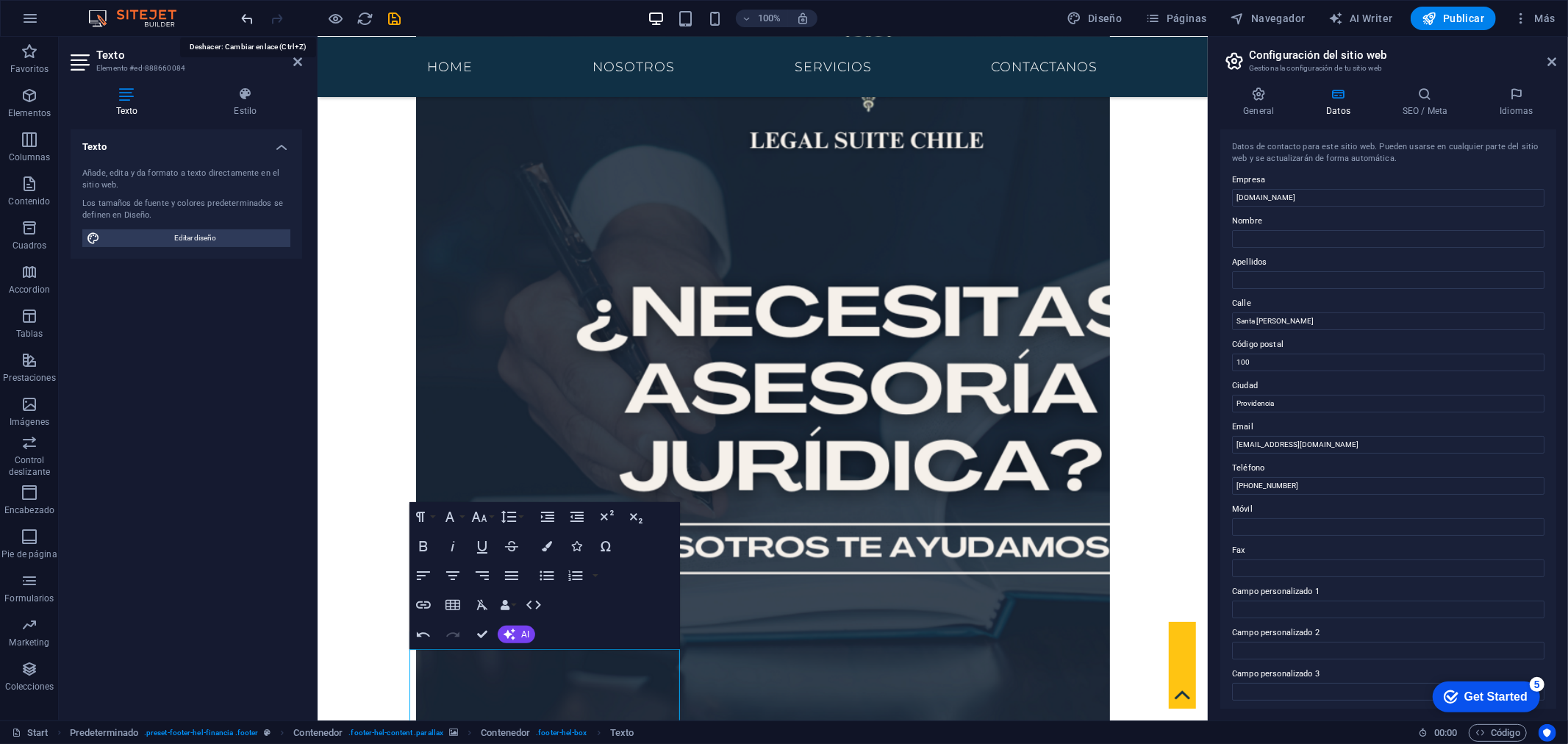
click at [252, 18] on icon "undo" at bounding box center [248, 18] width 17 height 17
click at [1554, 69] on header "Configuración del sitio web Gestiona la configuración de tu sitio web" at bounding box center [1389, 55] width 333 height 38
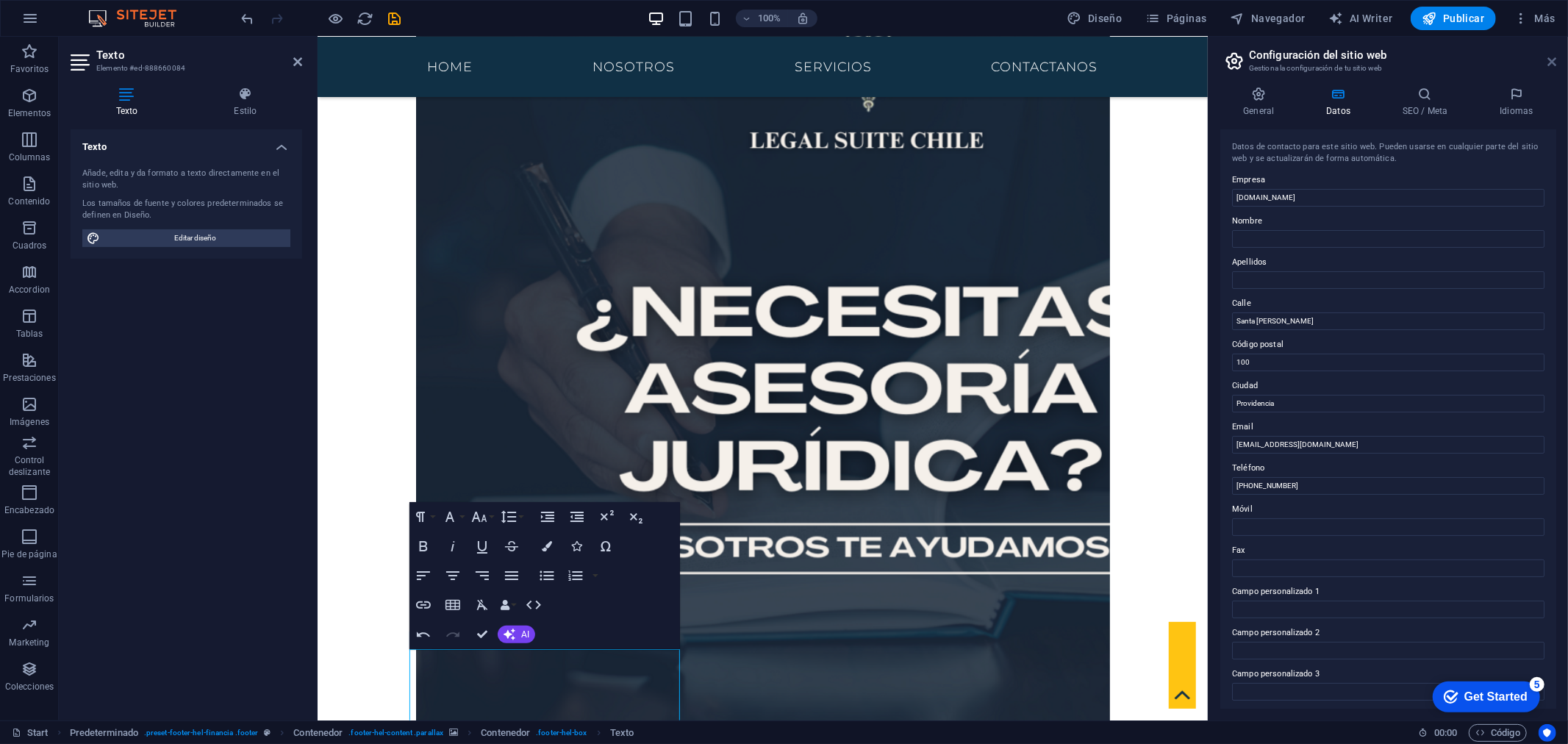
click at [1549, 63] on icon at bounding box center [1551, 62] width 9 height 12
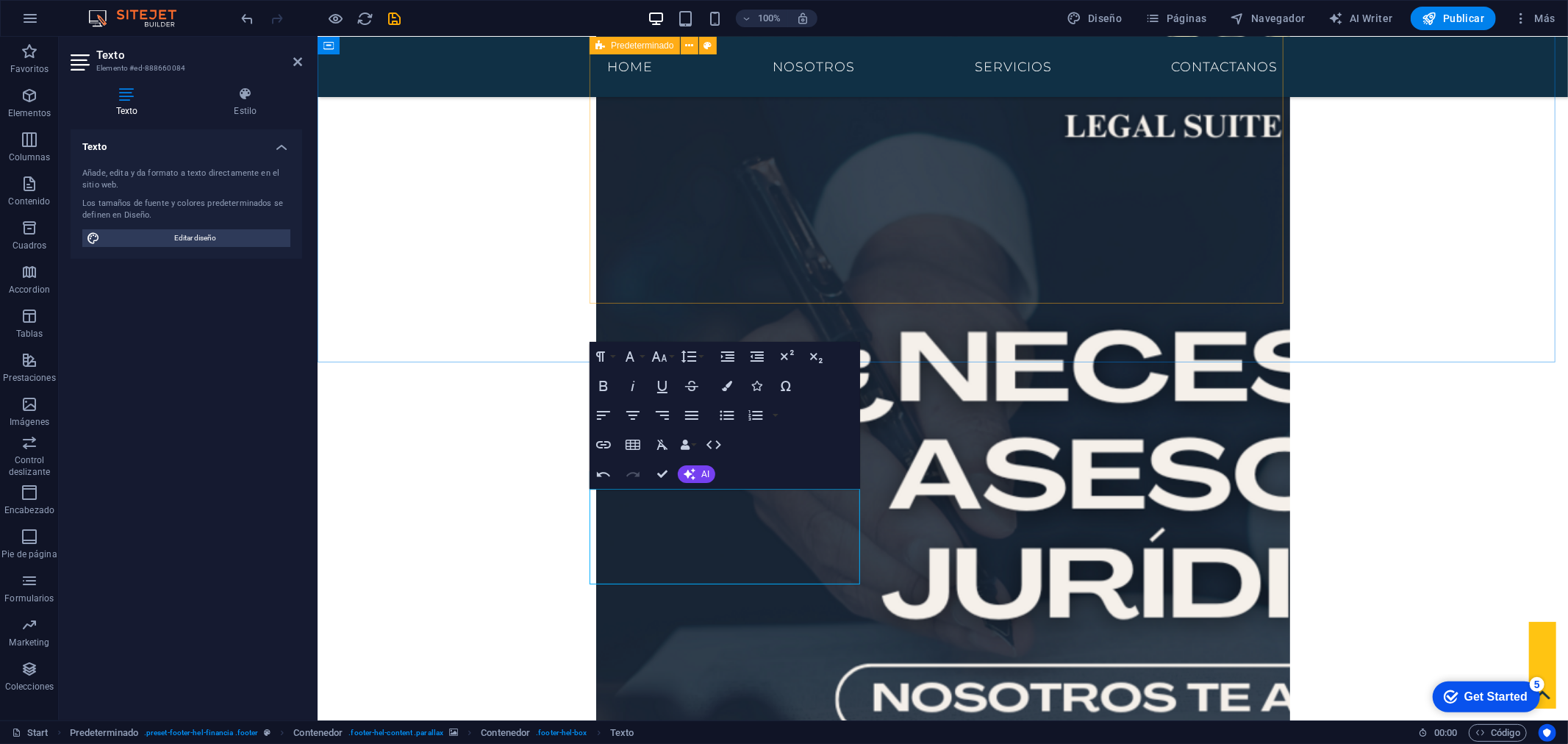
scroll to position [1719, 0]
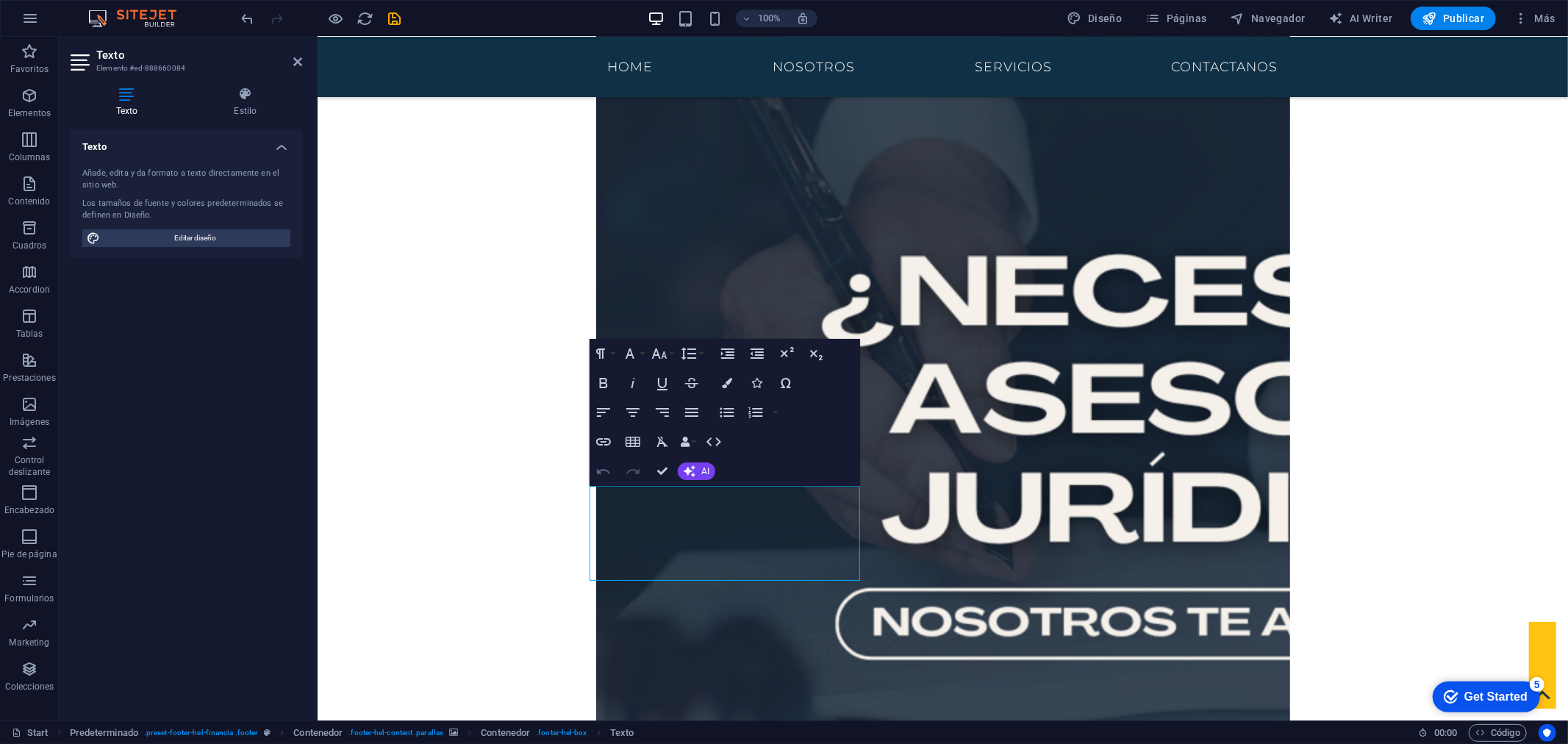
click at [603, 474] on icon "button" at bounding box center [603, 472] width 18 height 18
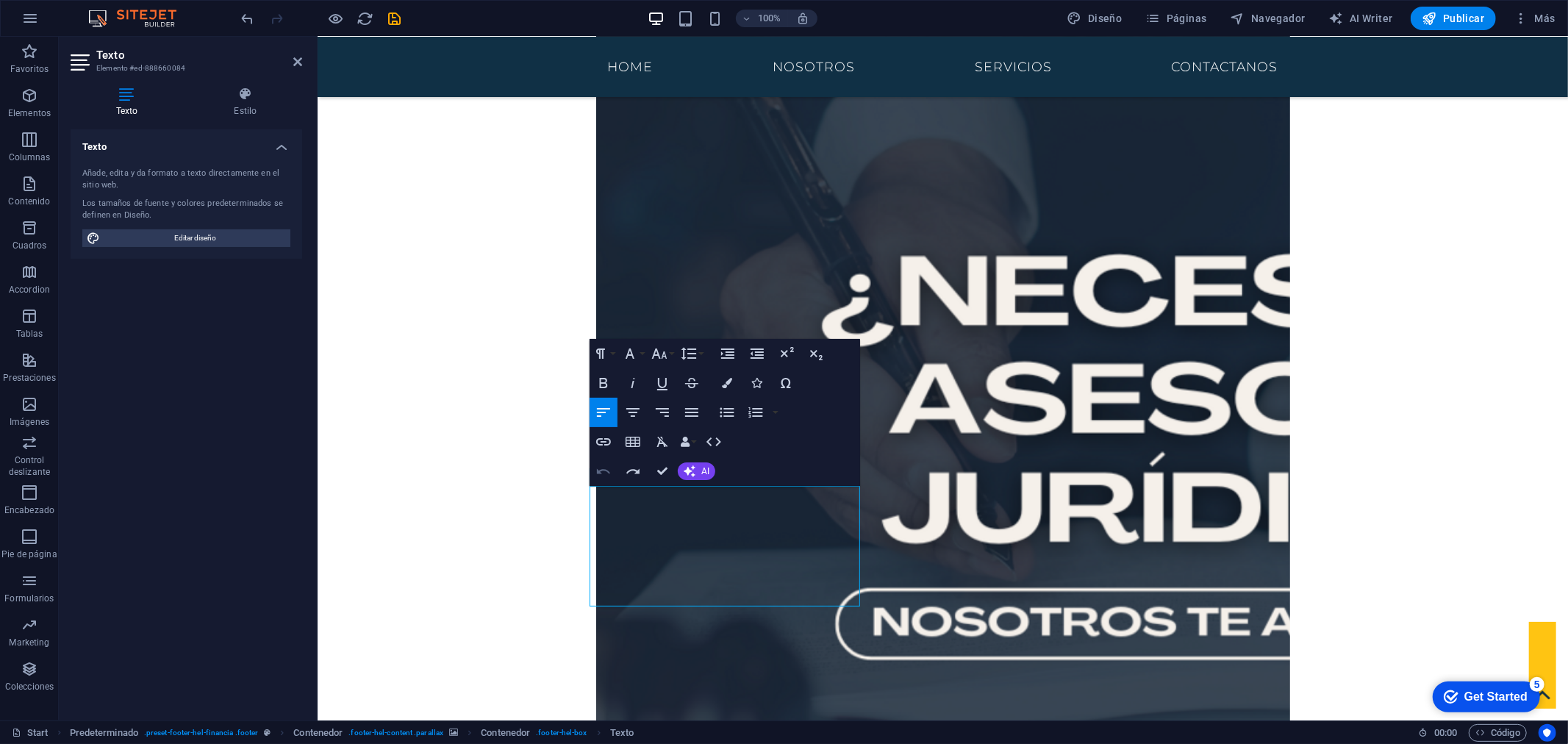
click at [603, 474] on icon "button" at bounding box center [603, 472] width 18 height 18
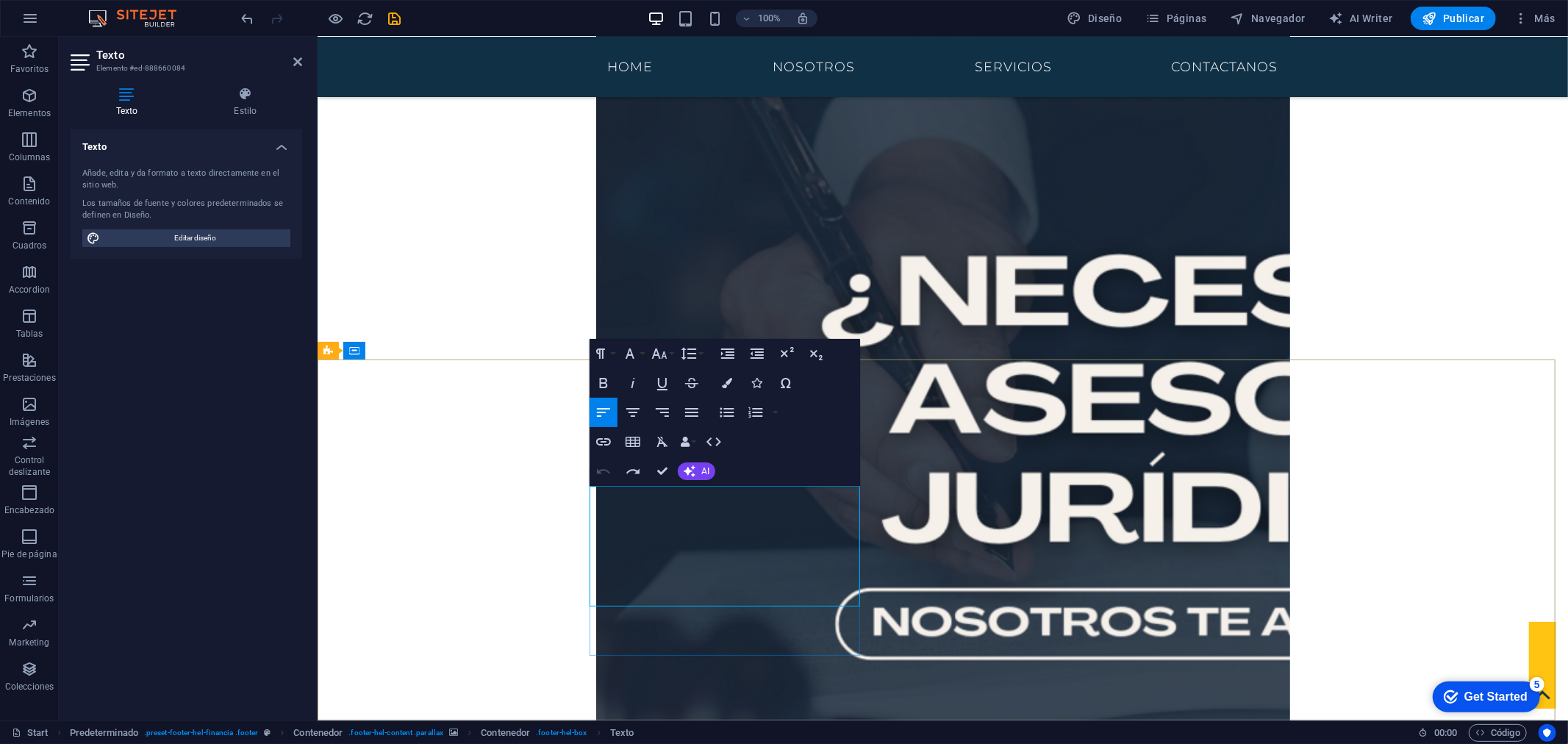
drag, startPoint x: 612, startPoint y: 542, endPoint x: 708, endPoint y: 533, distance: 96.4
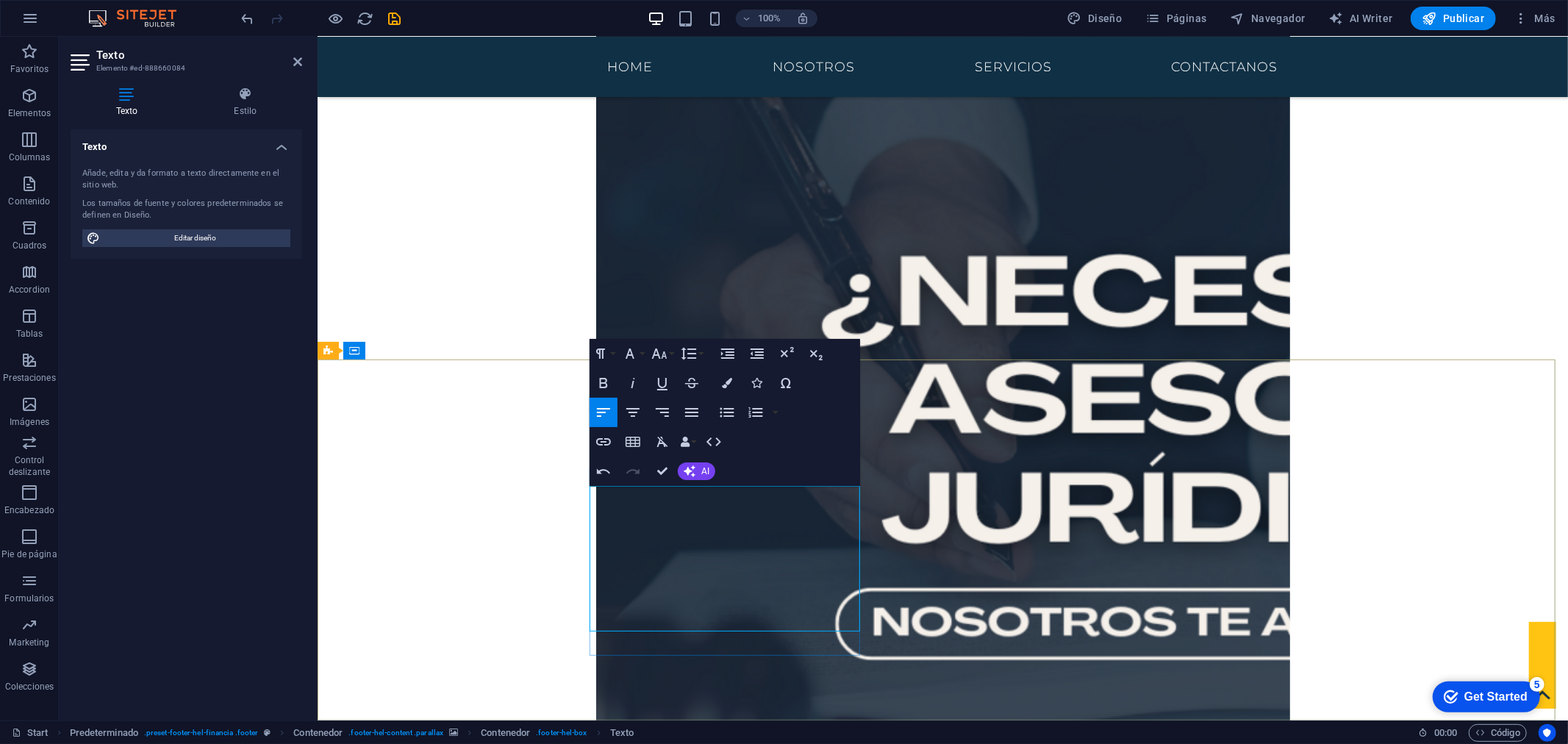
drag, startPoint x: 621, startPoint y: 573, endPoint x: 599, endPoint y: 574, distance: 22.0
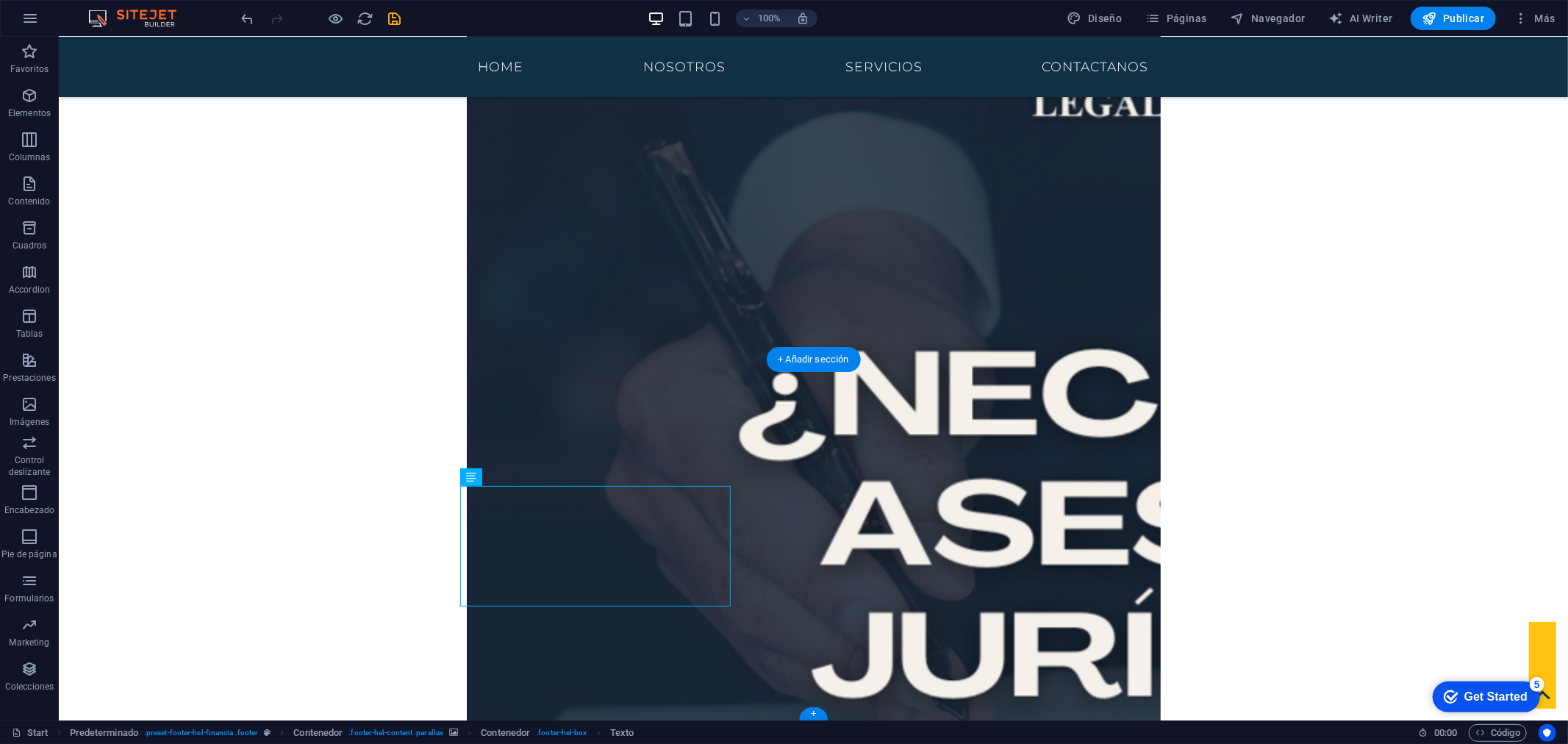
click at [839, 408] on icon at bounding box center [837, 404] width 8 height 16
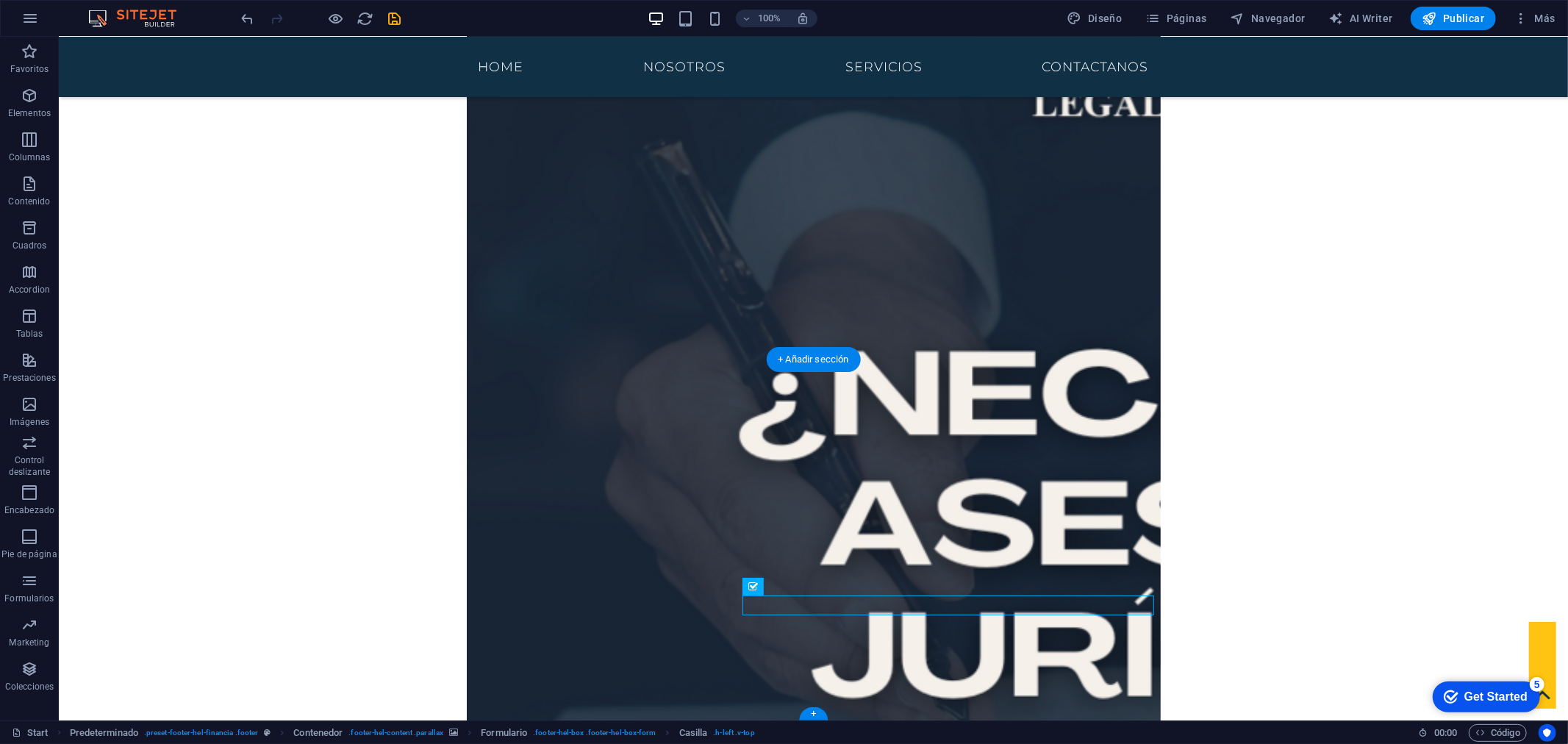
drag, startPoint x: 1148, startPoint y: 603, endPoint x: 1102, endPoint y: 592, distance: 47.3
click at [247, 18] on icon "undo" at bounding box center [248, 18] width 17 height 17
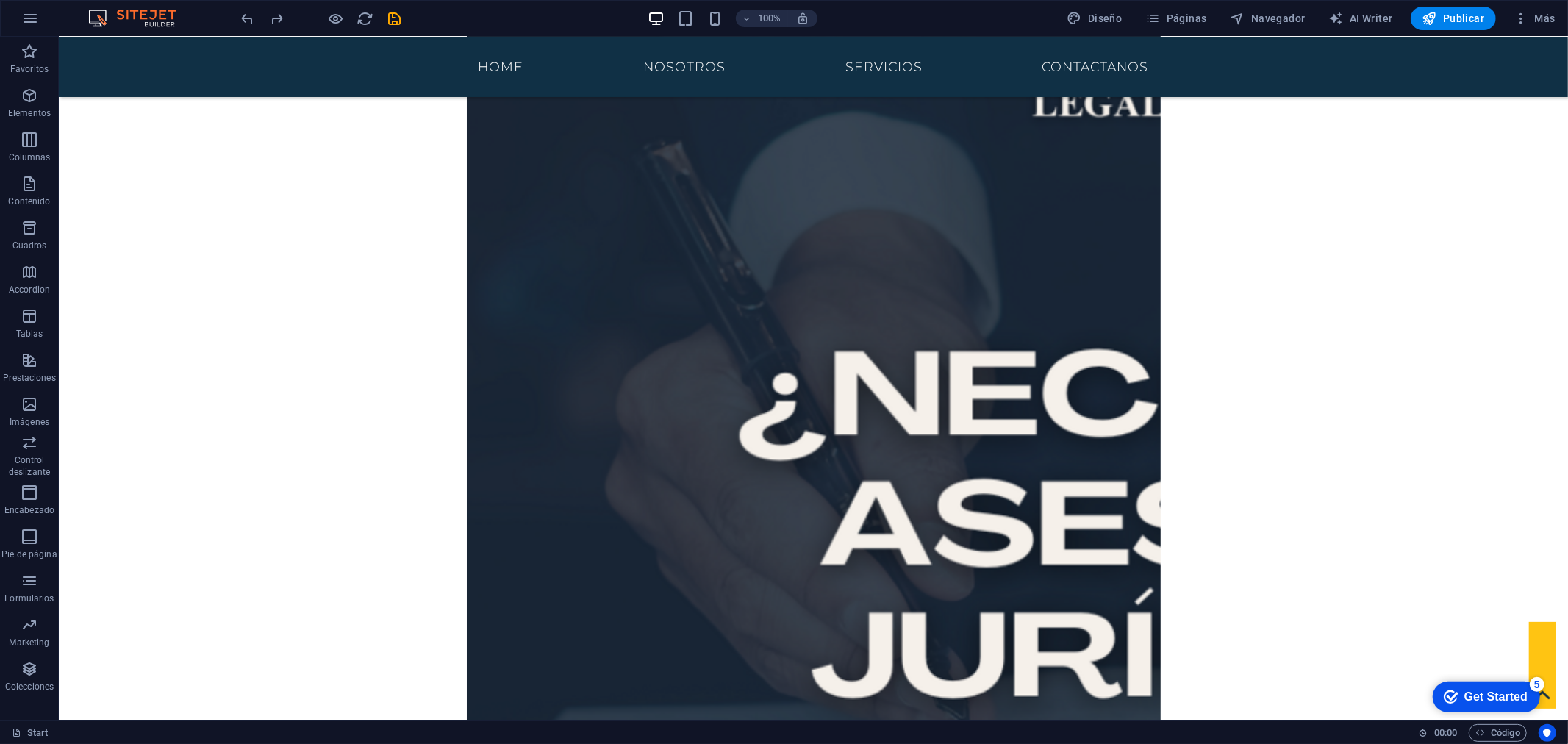
click at [252, 7] on div at bounding box center [321, 19] width 165 height 24
click at [252, 13] on icon "undo" at bounding box center [248, 18] width 17 height 17
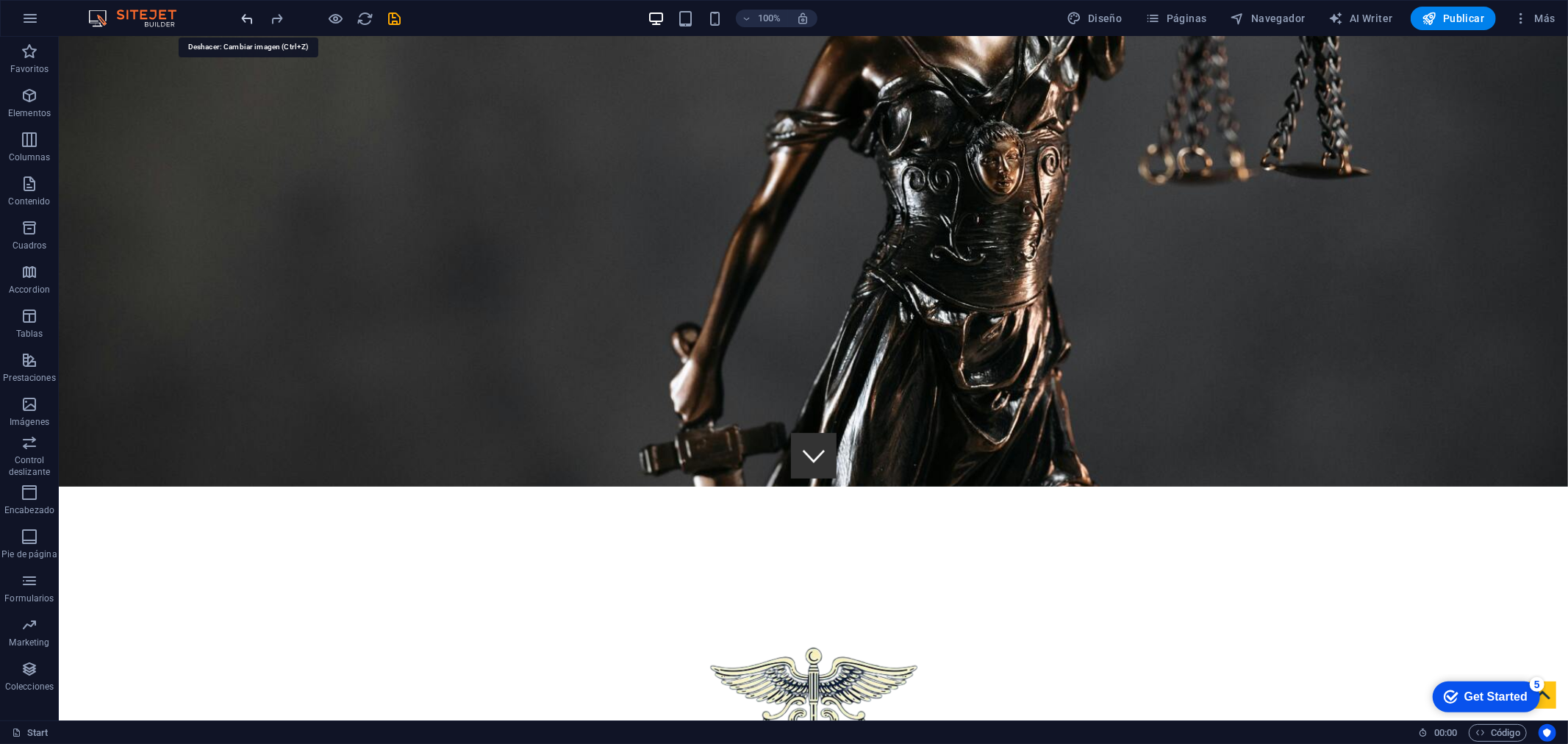
scroll to position [0, 0]
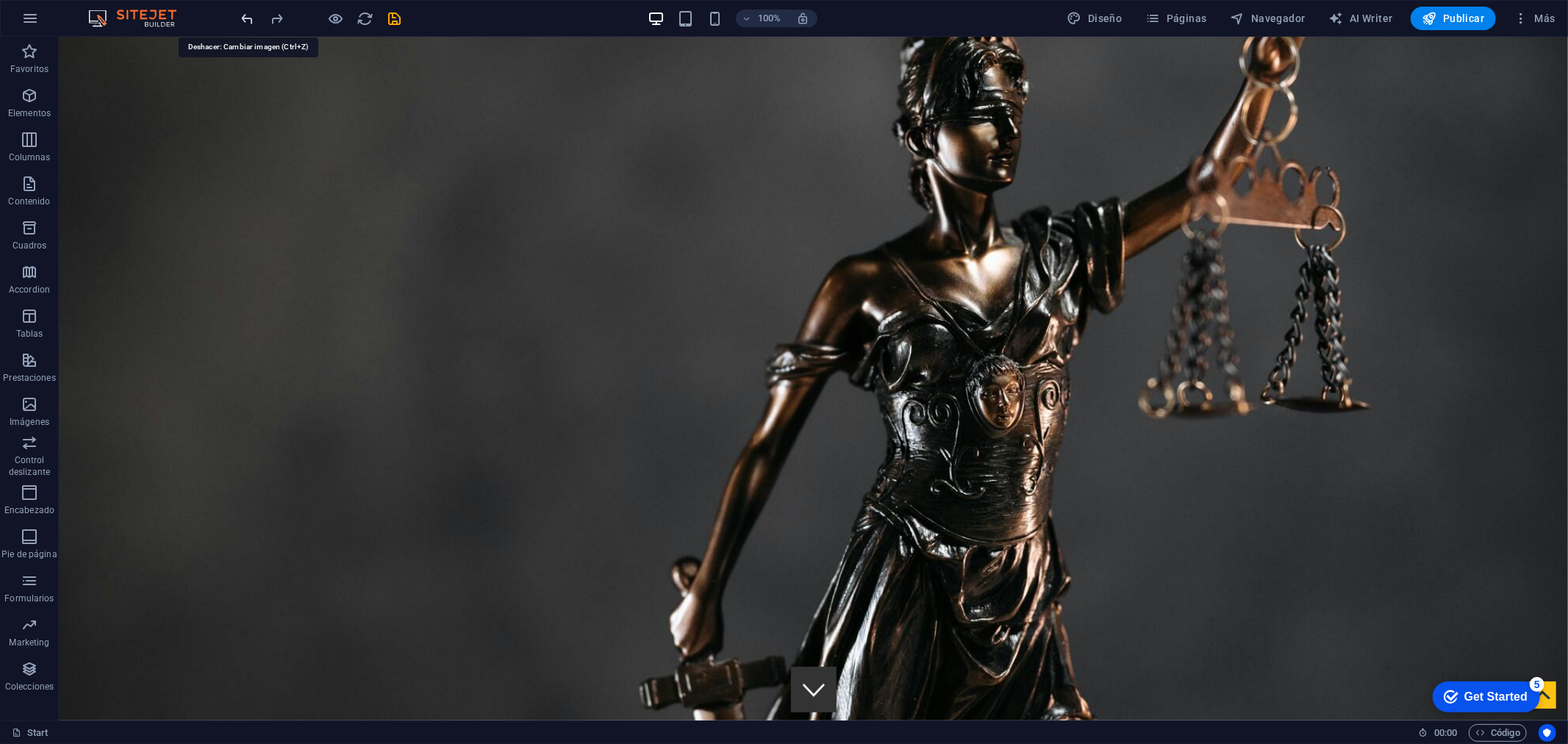
click at [247, 18] on icon "undo" at bounding box center [248, 18] width 17 height 17
click at [247, 17] on icon "undo" at bounding box center [248, 18] width 17 height 17
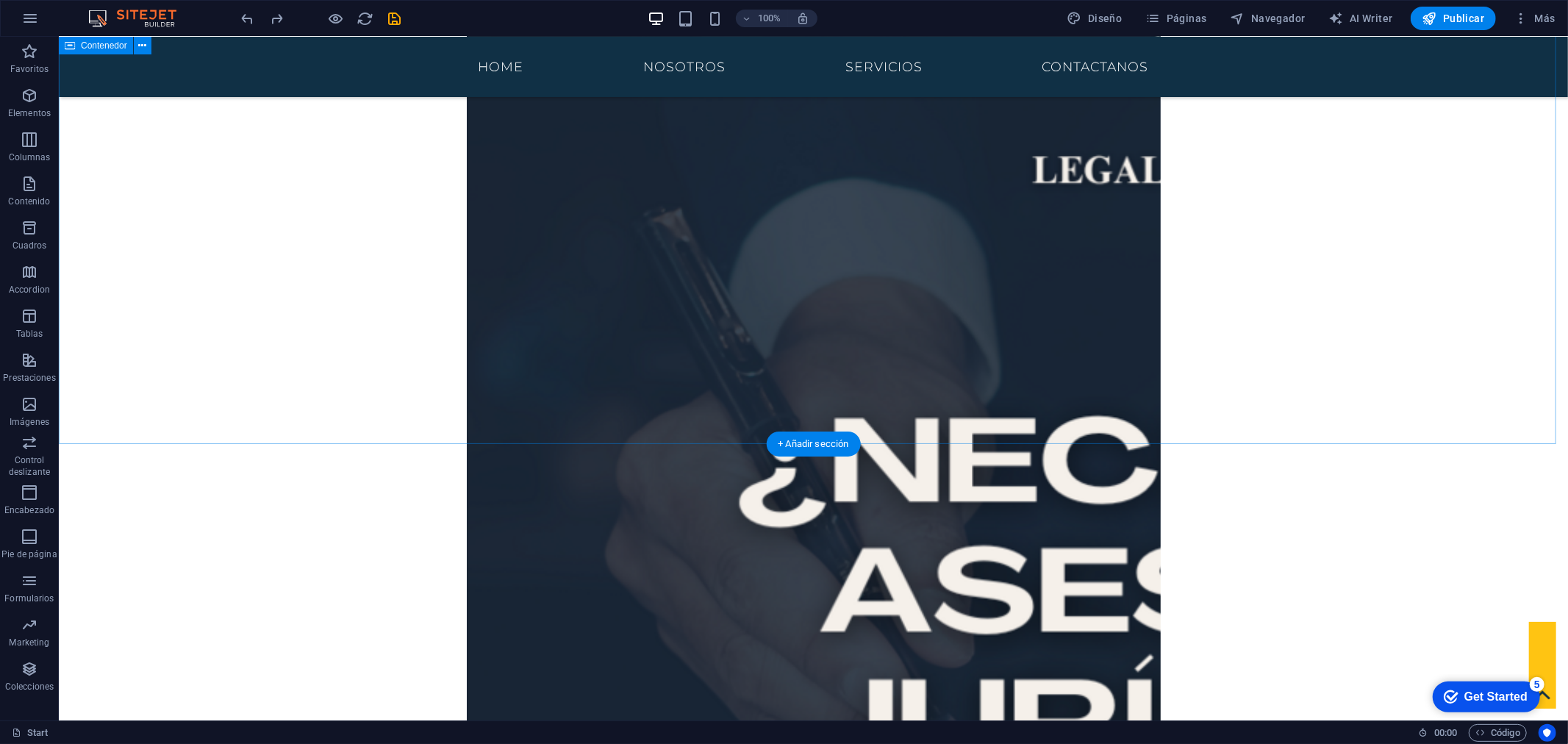
scroll to position [1719, 0]
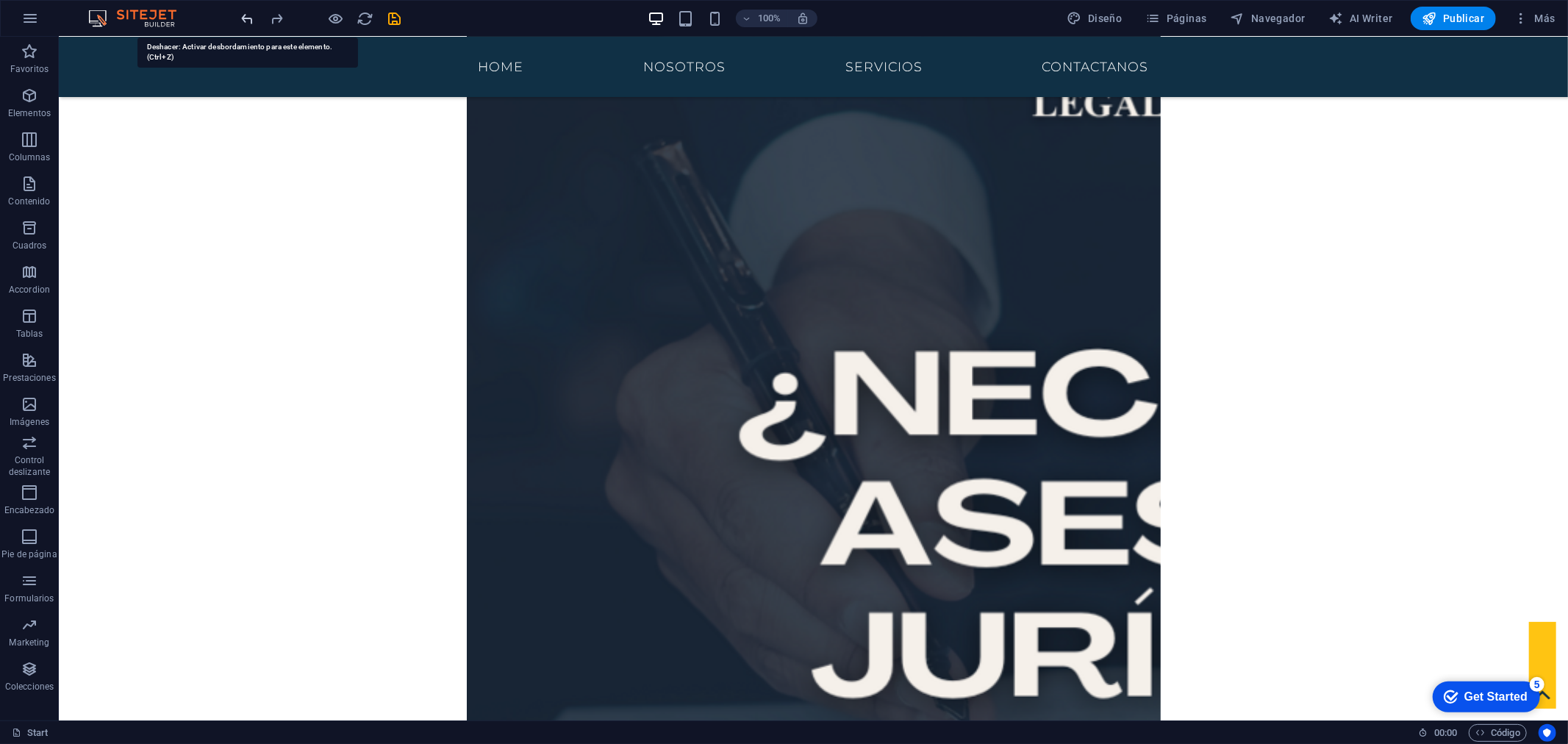
click at [253, 19] on icon "undo" at bounding box center [248, 18] width 17 height 17
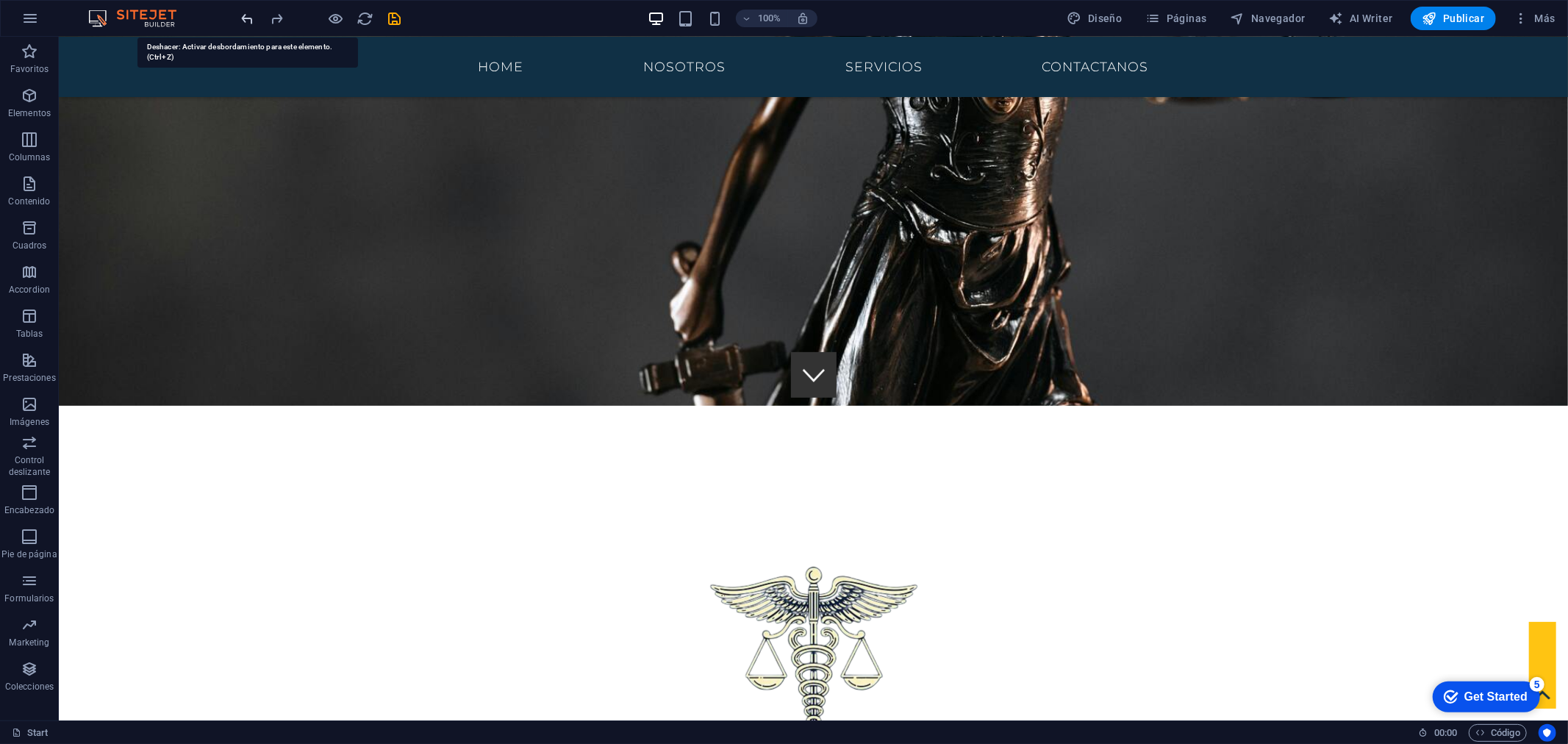
scroll to position [57, 0]
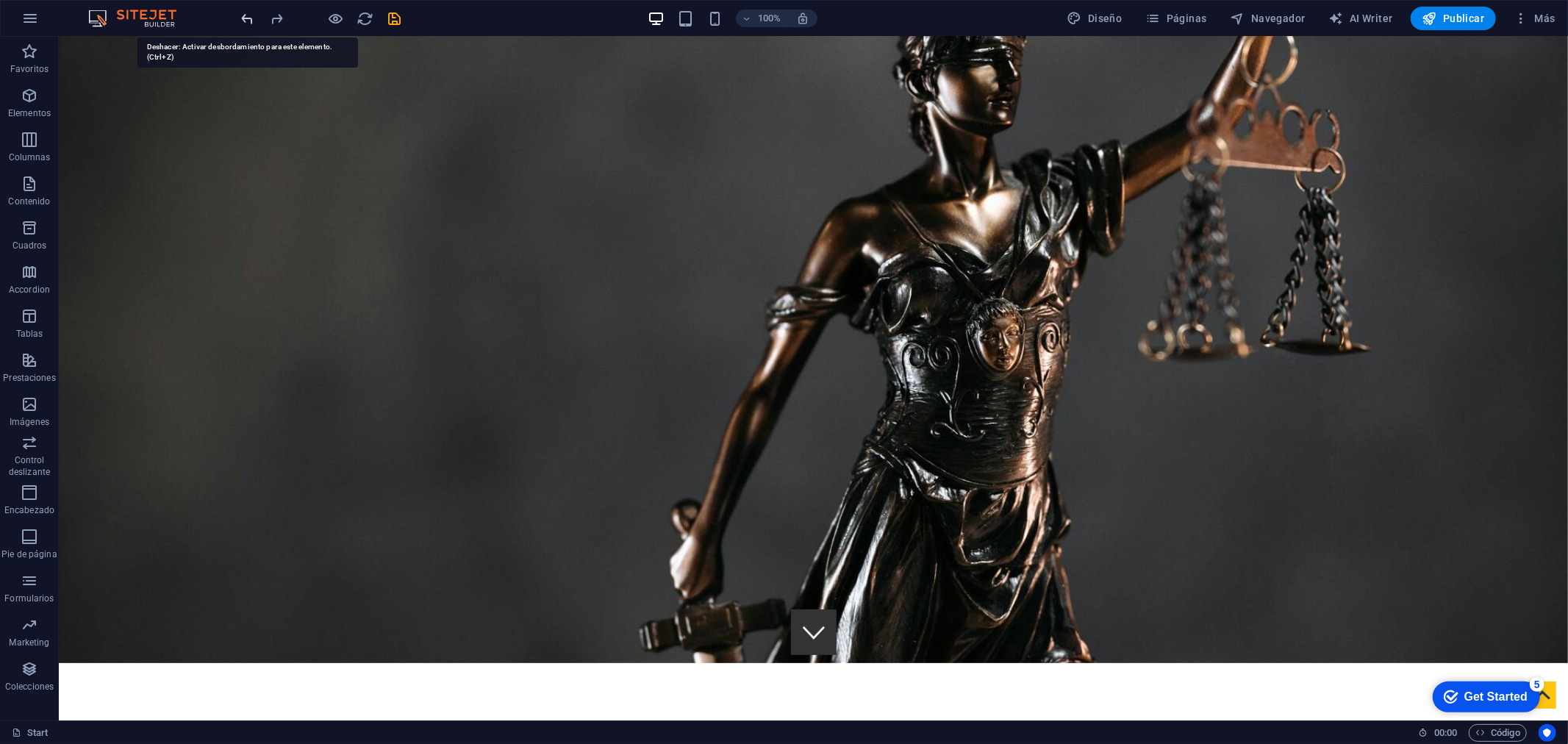
click at [253, 19] on icon "undo" at bounding box center [248, 18] width 17 height 17
click at [247, 19] on icon "undo" at bounding box center [248, 18] width 17 height 17
click at [247, 18] on icon "undo" at bounding box center [248, 18] width 17 height 17
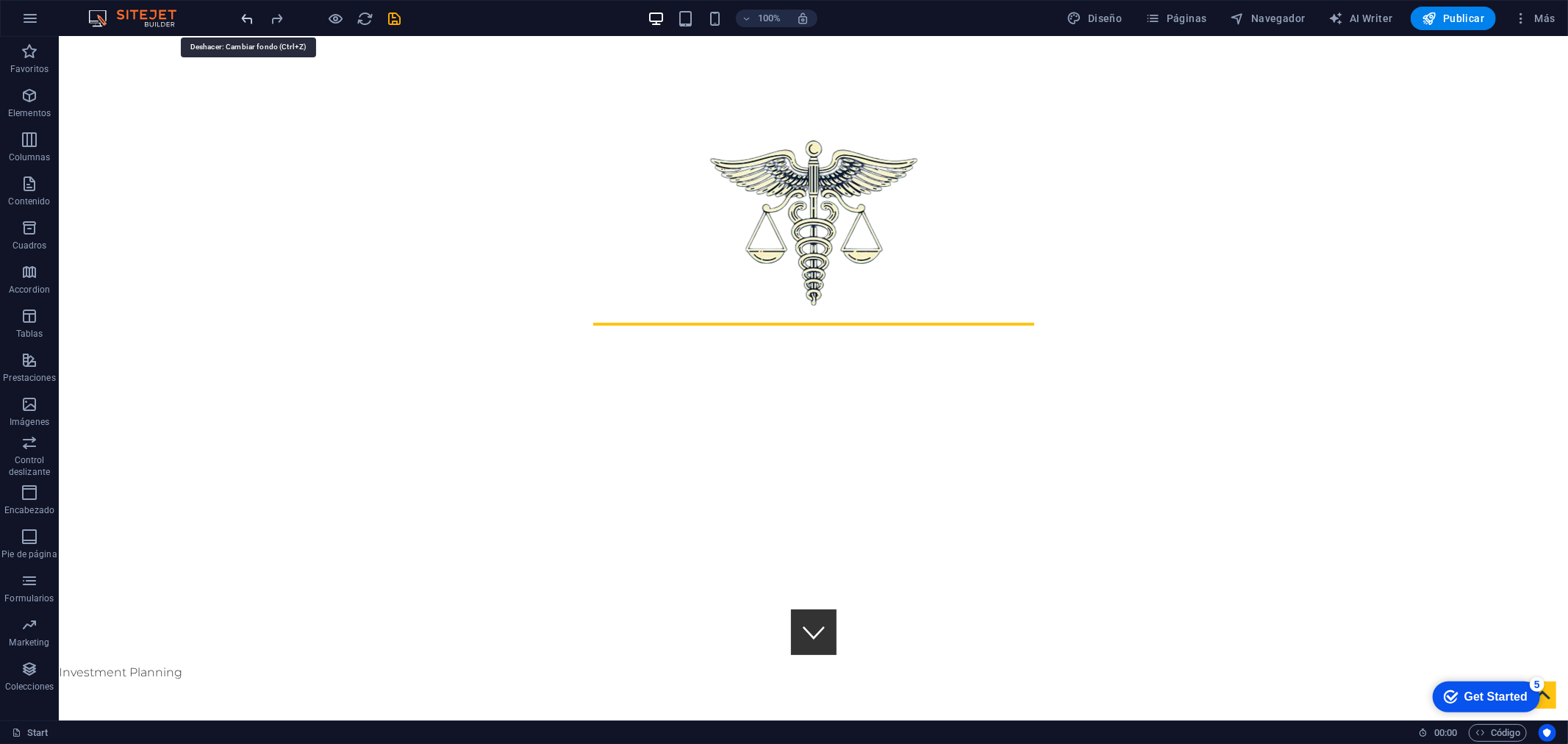
click at [247, 18] on icon "undo" at bounding box center [248, 18] width 17 height 17
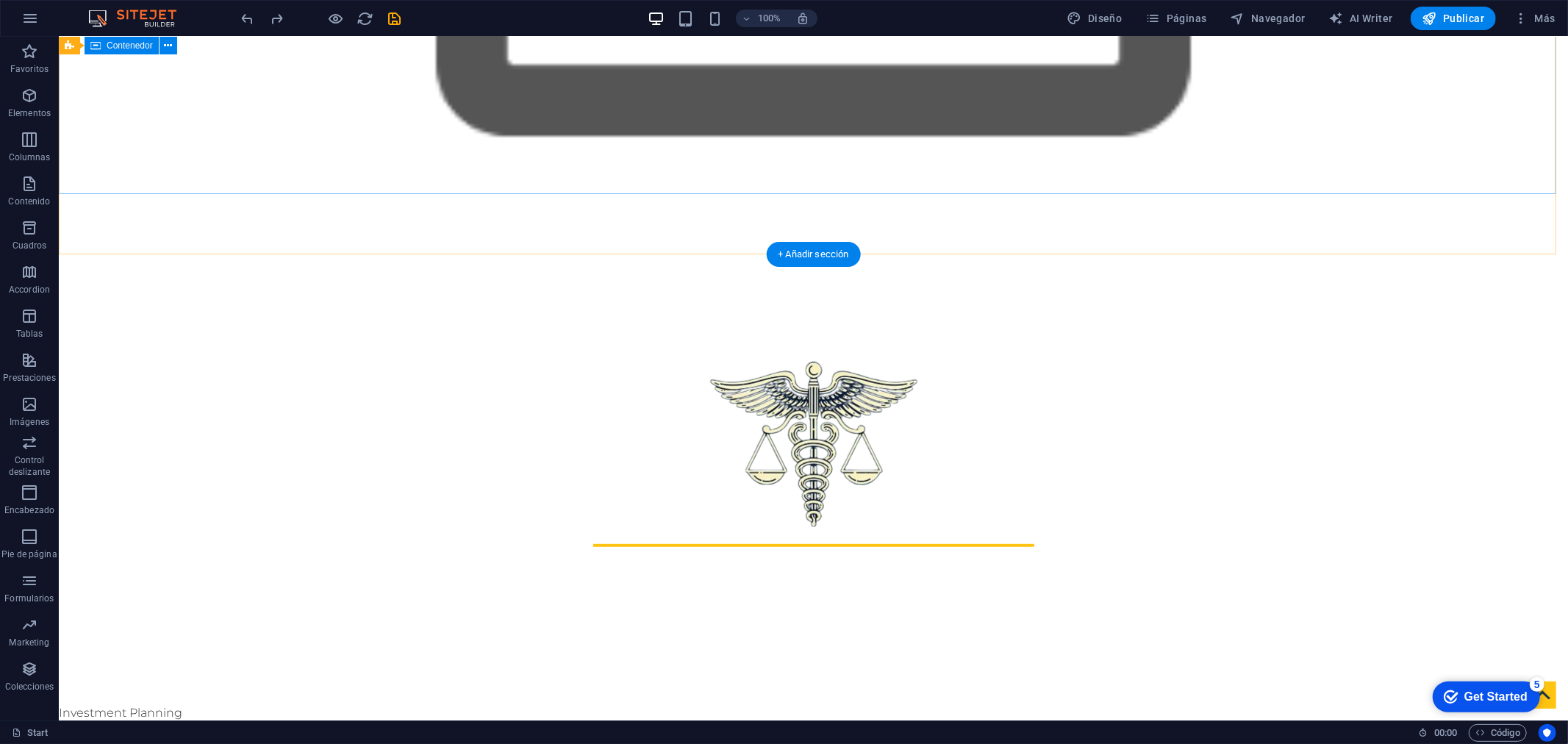
scroll to position [793, 0]
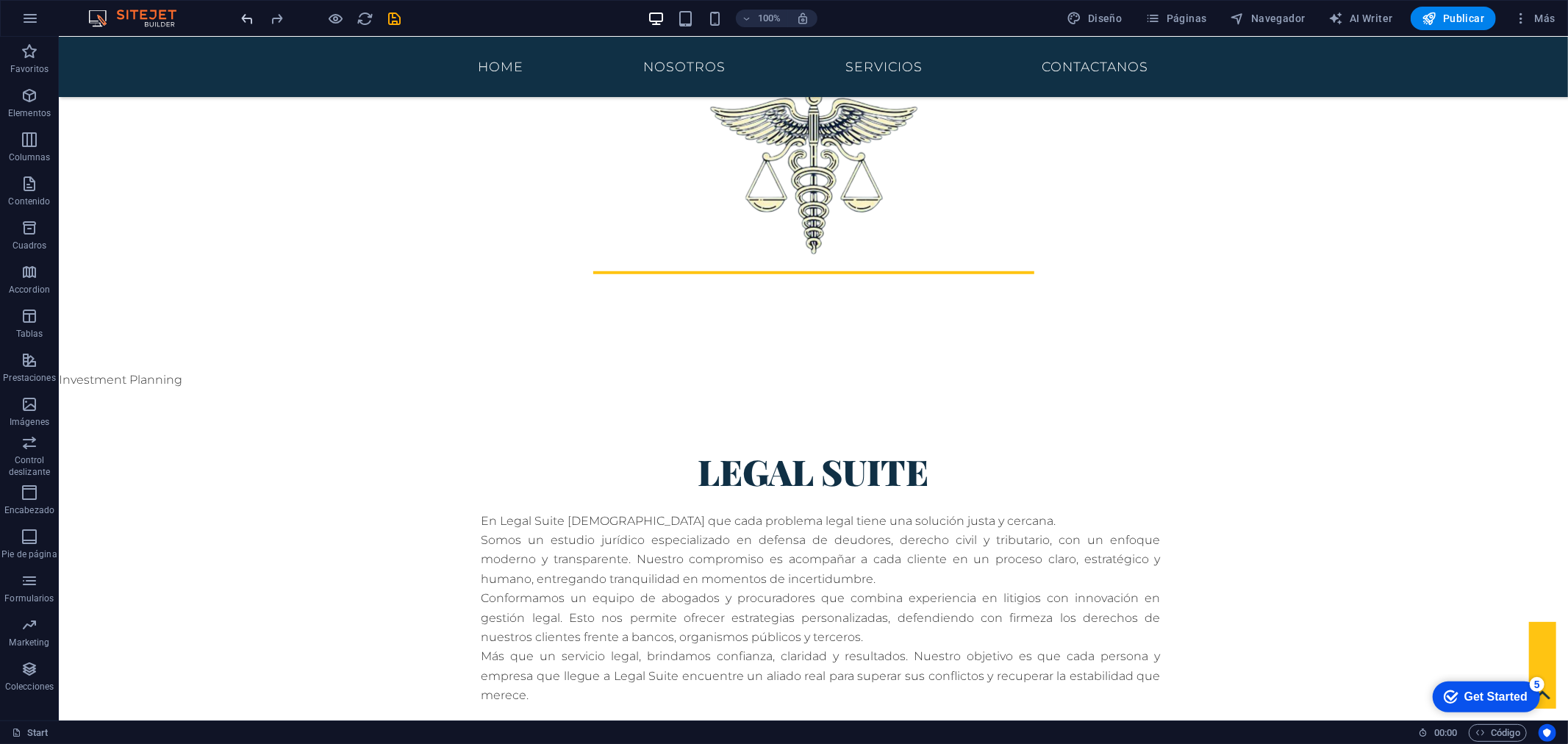
click at [252, 23] on icon "undo" at bounding box center [248, 18] width 17 height 17
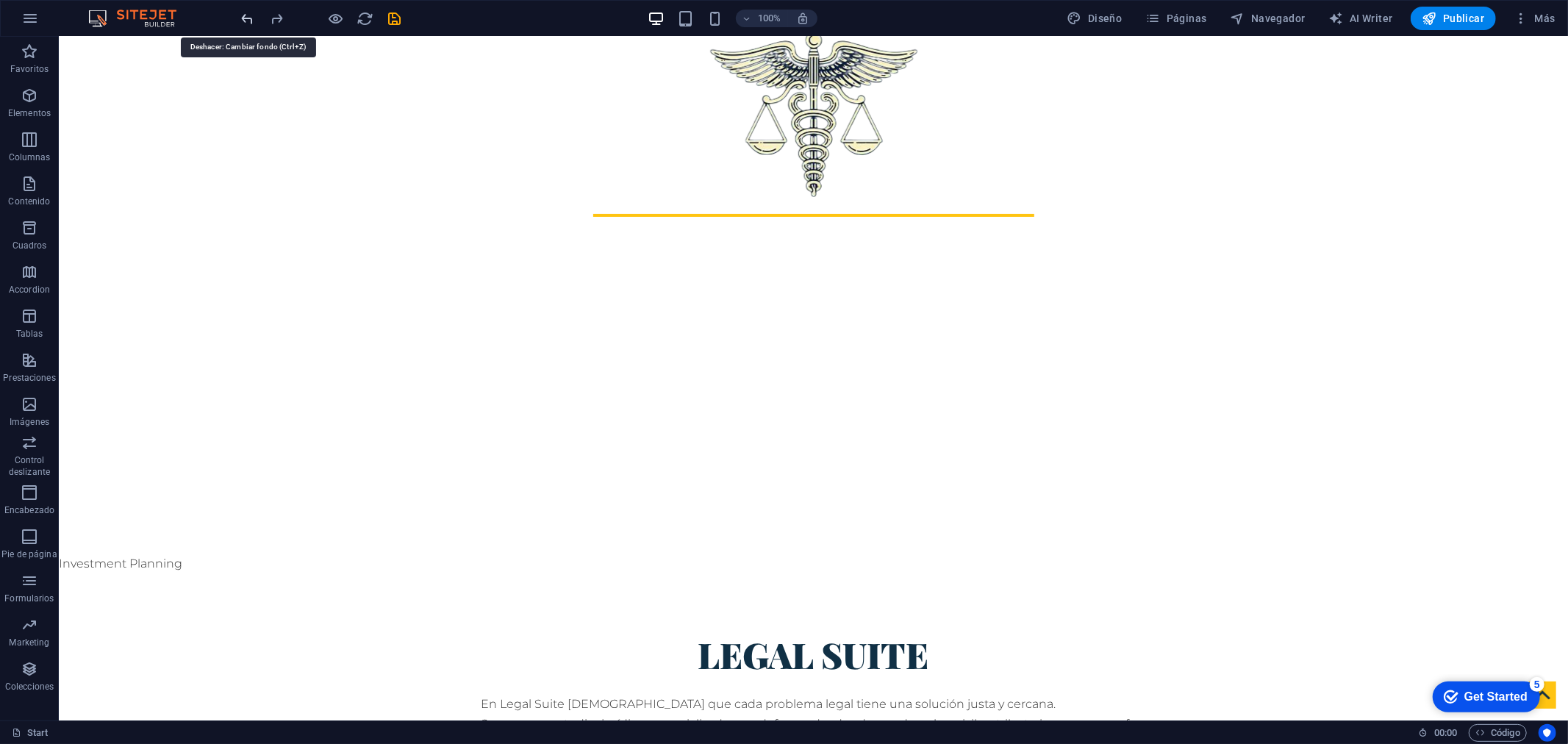
scroll to position [0, 0]
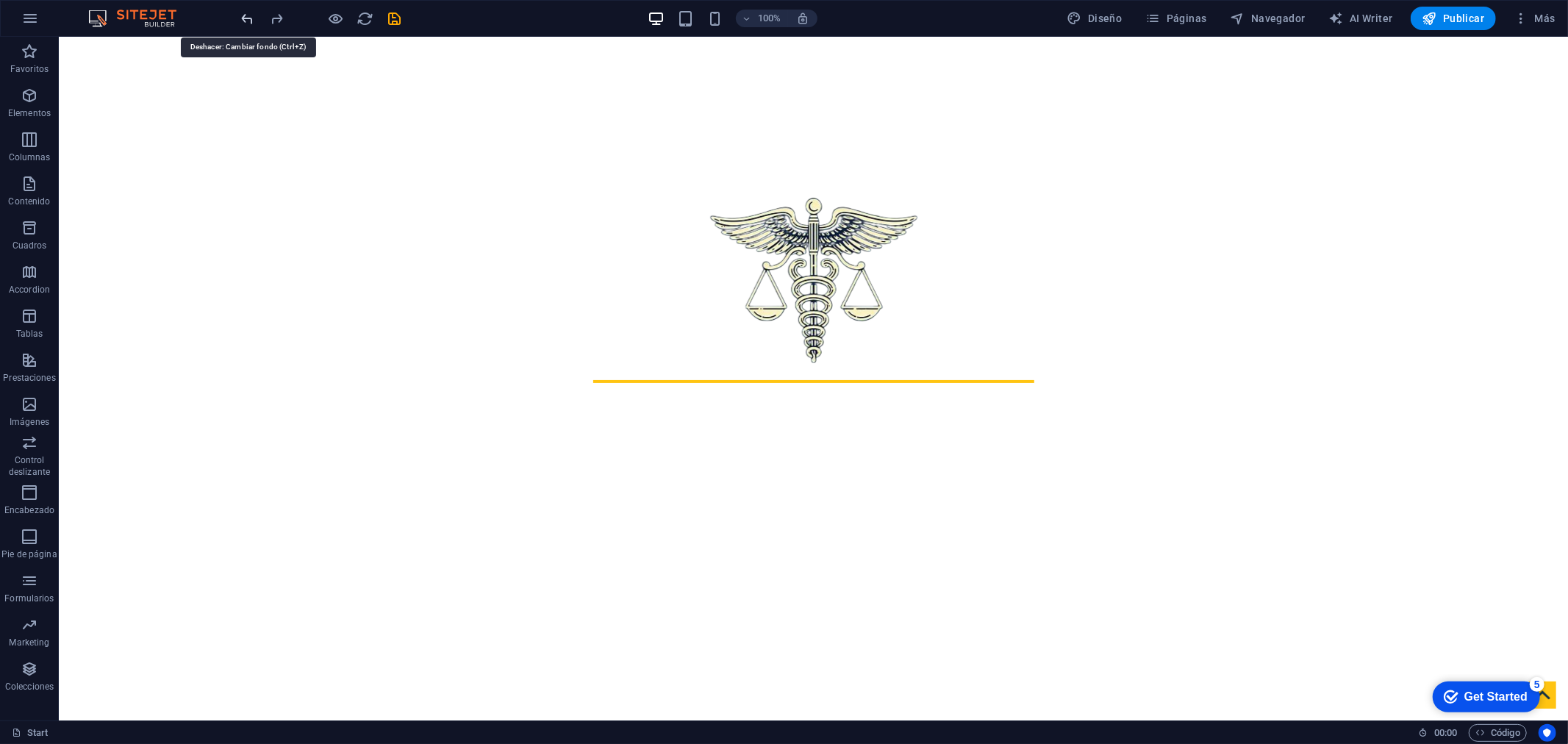
click at [252, 23] on icon "undo" at bounding box center [248, 18] width 17 height 17
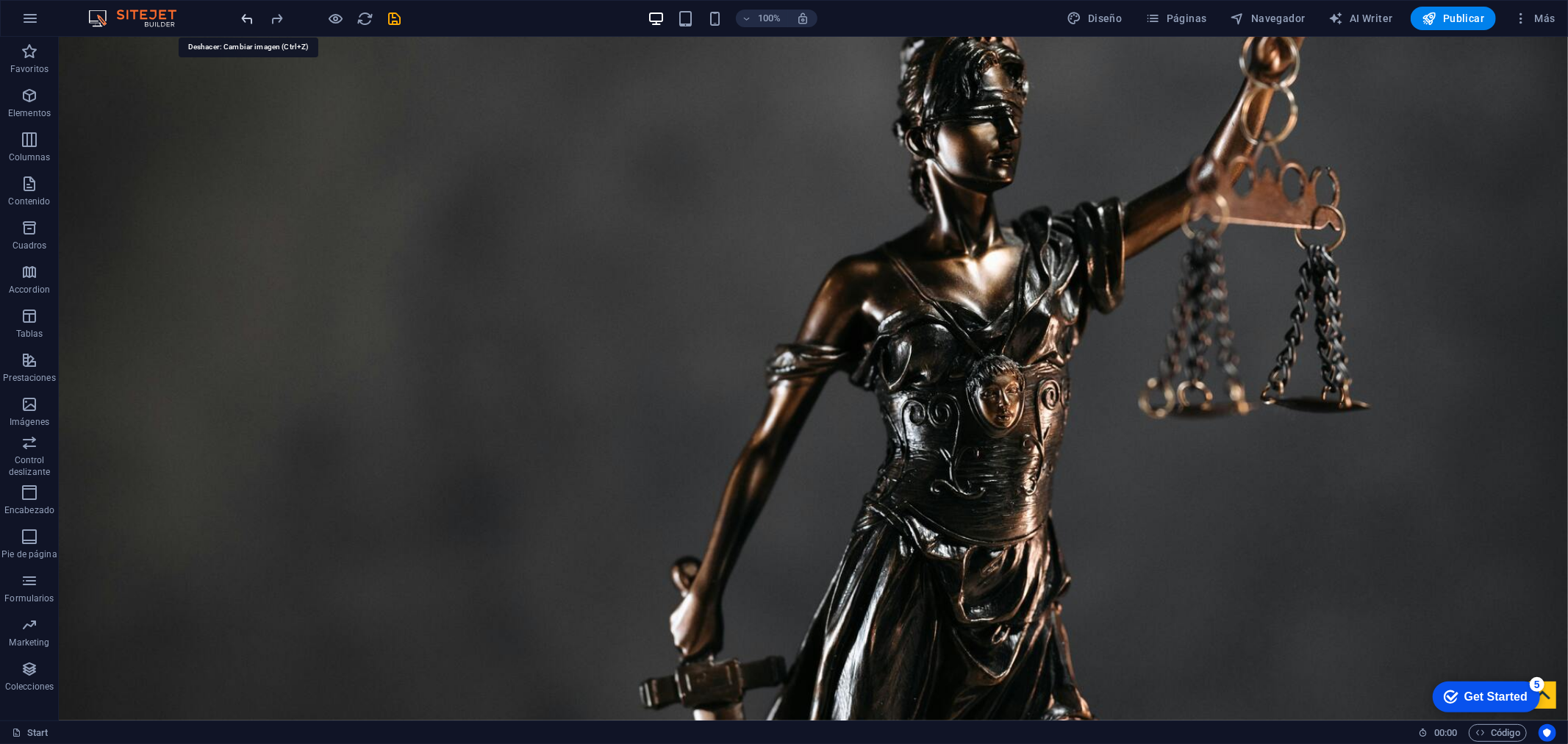
click at [252, 23] on icon "undo" at bounding box center [248, 18] width 17 height 17
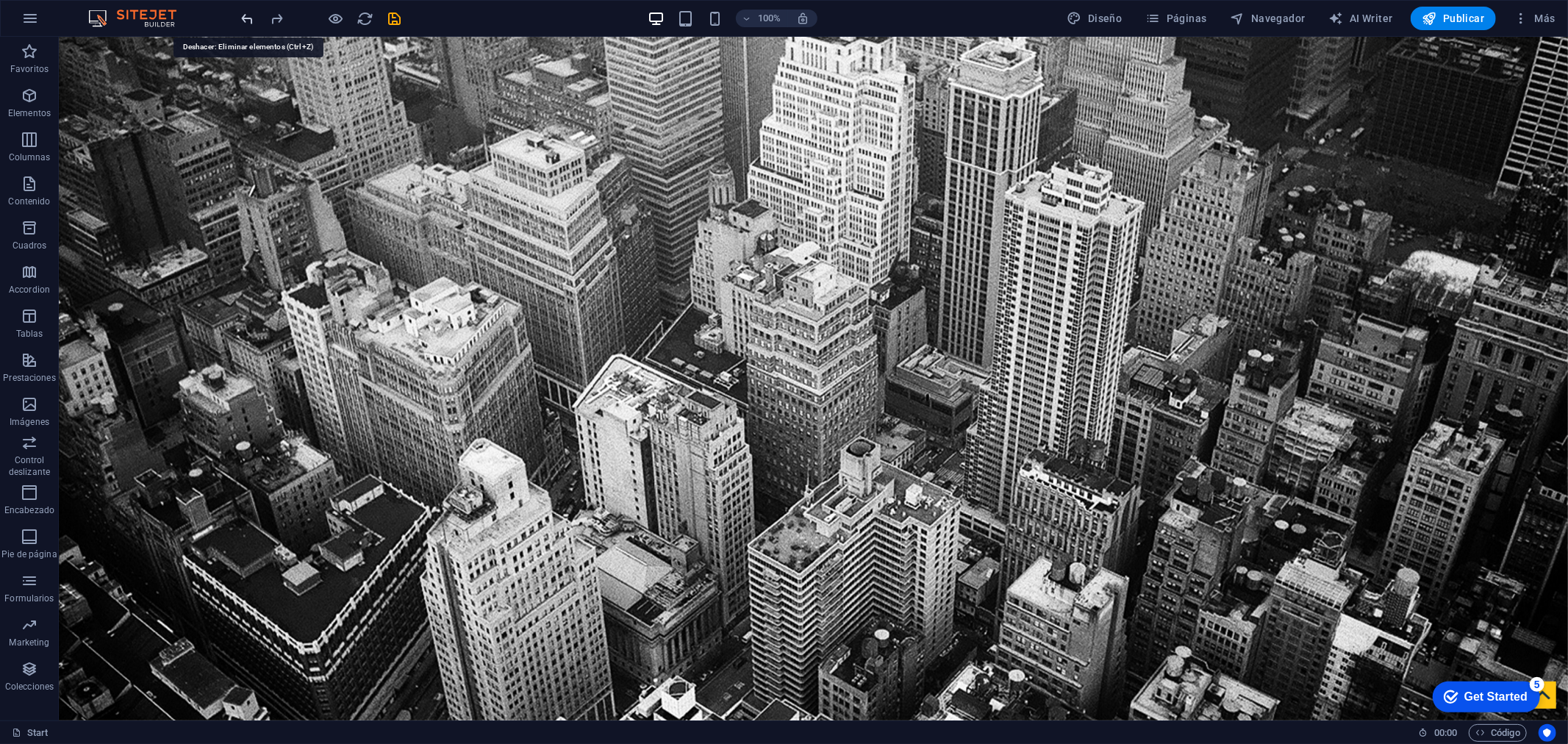
click at [252, 23] on icon "undo" at bounding box center [248, 18] width 17 height 17
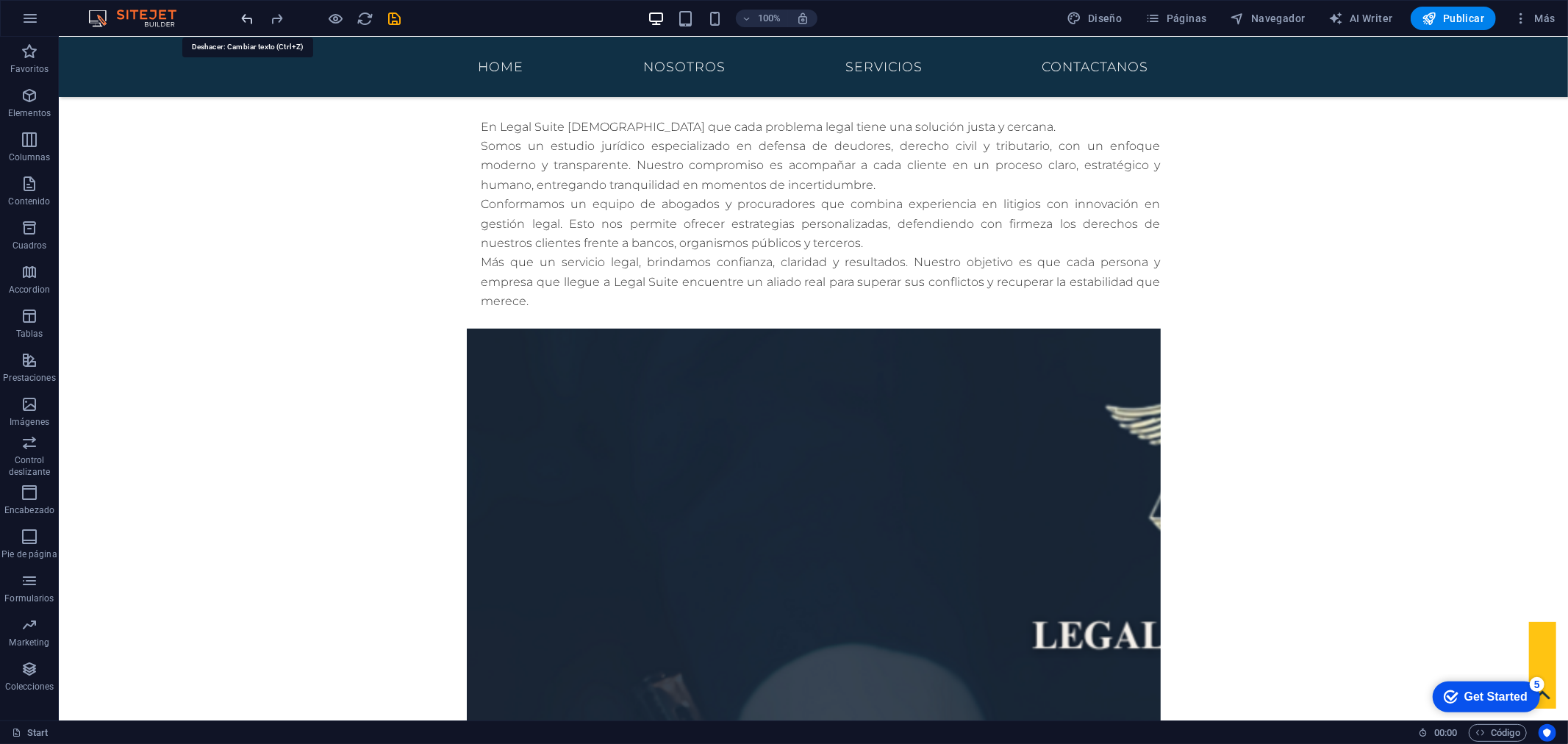
click at [252, 23] on icon "undo" at bounding box center [248, 18] width 17 height 17
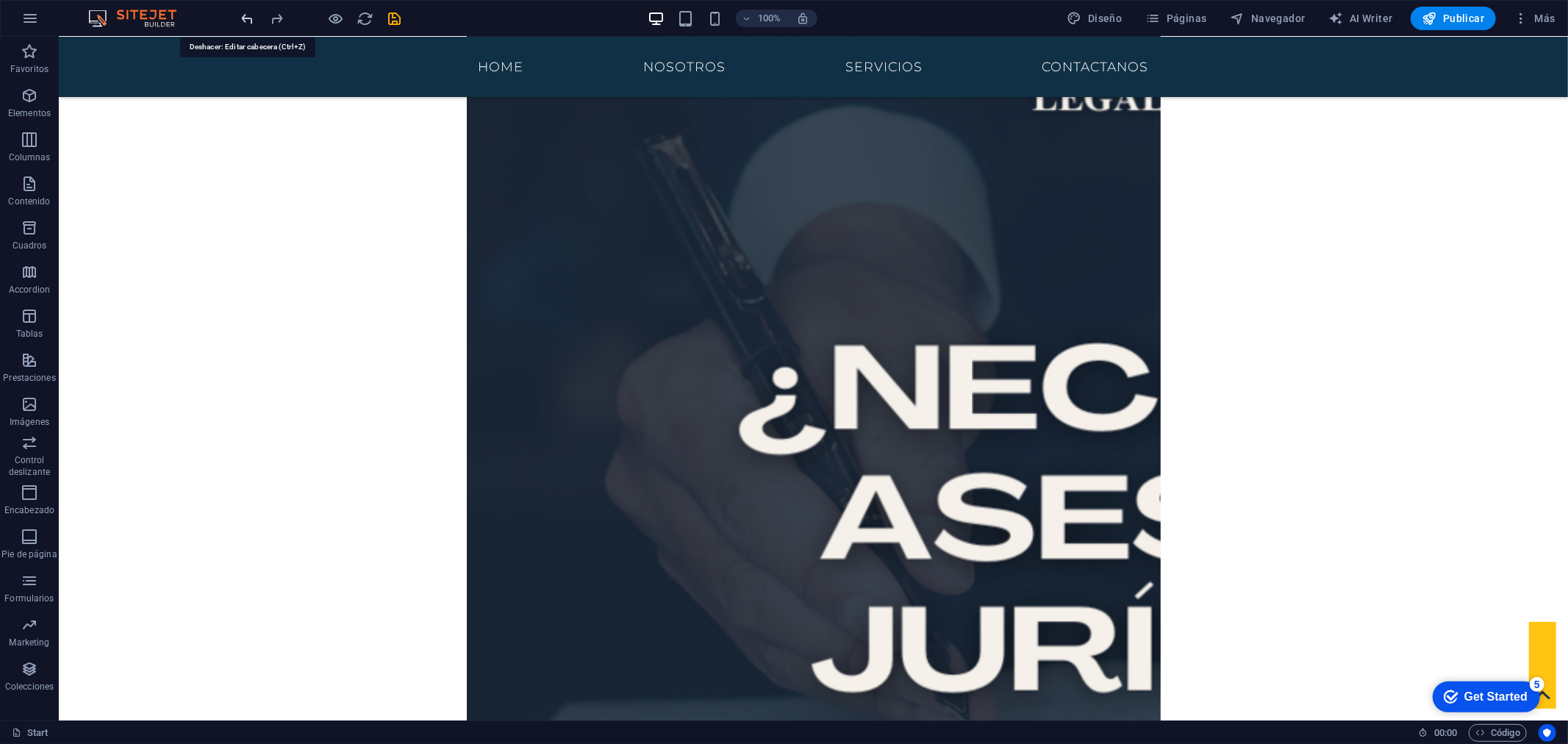
click at [252, 23] on icon "undo" at bounding box center [248, 18] width 17 height 17
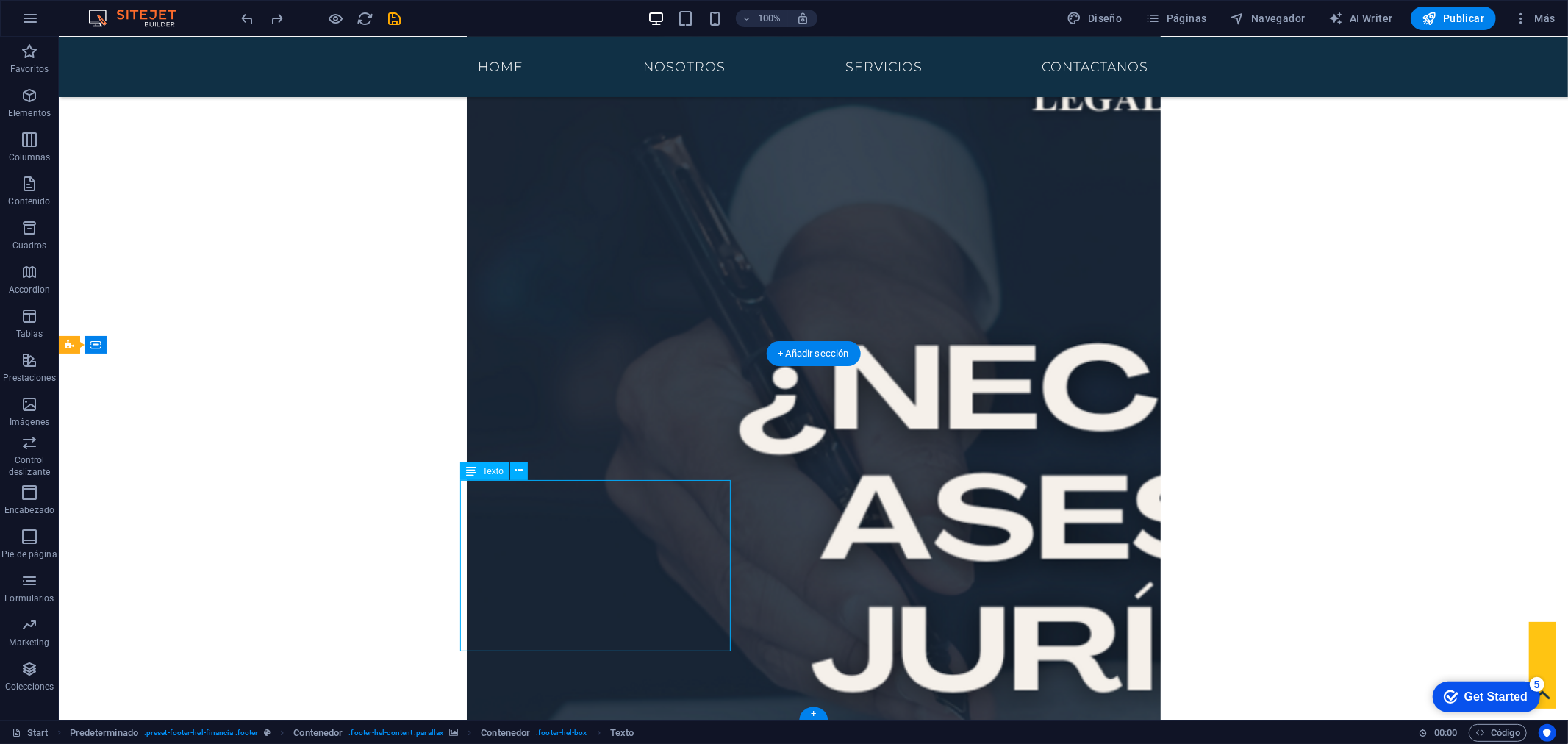
drag, startPoint x: 495, startPoint y: 578, endPoint x: 237, endPoint y: 577, distance: 258.0
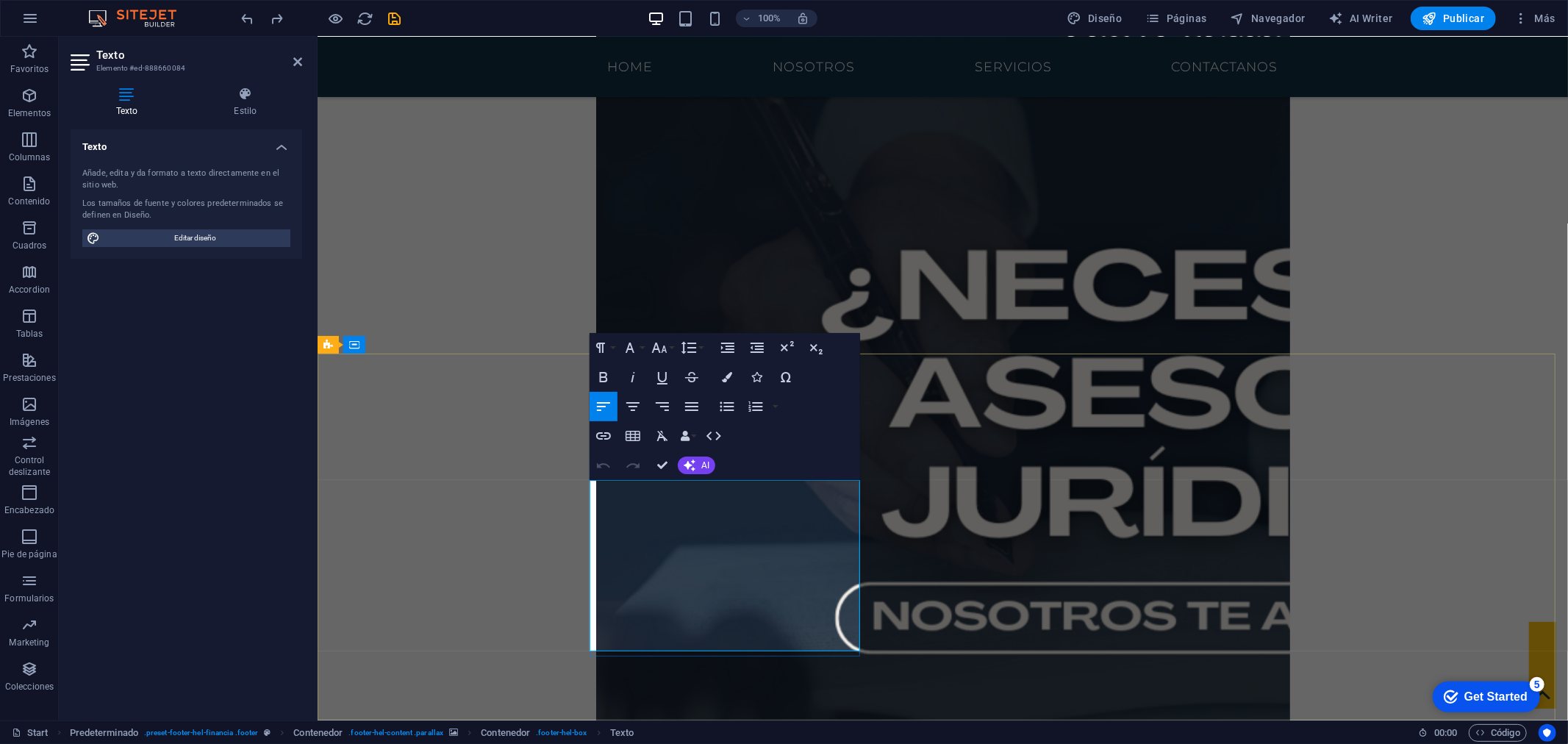
drag, startPoint x: 621, startPoint y: 589, endPoint x: 588, endPoint y: 568, distance: 39.1
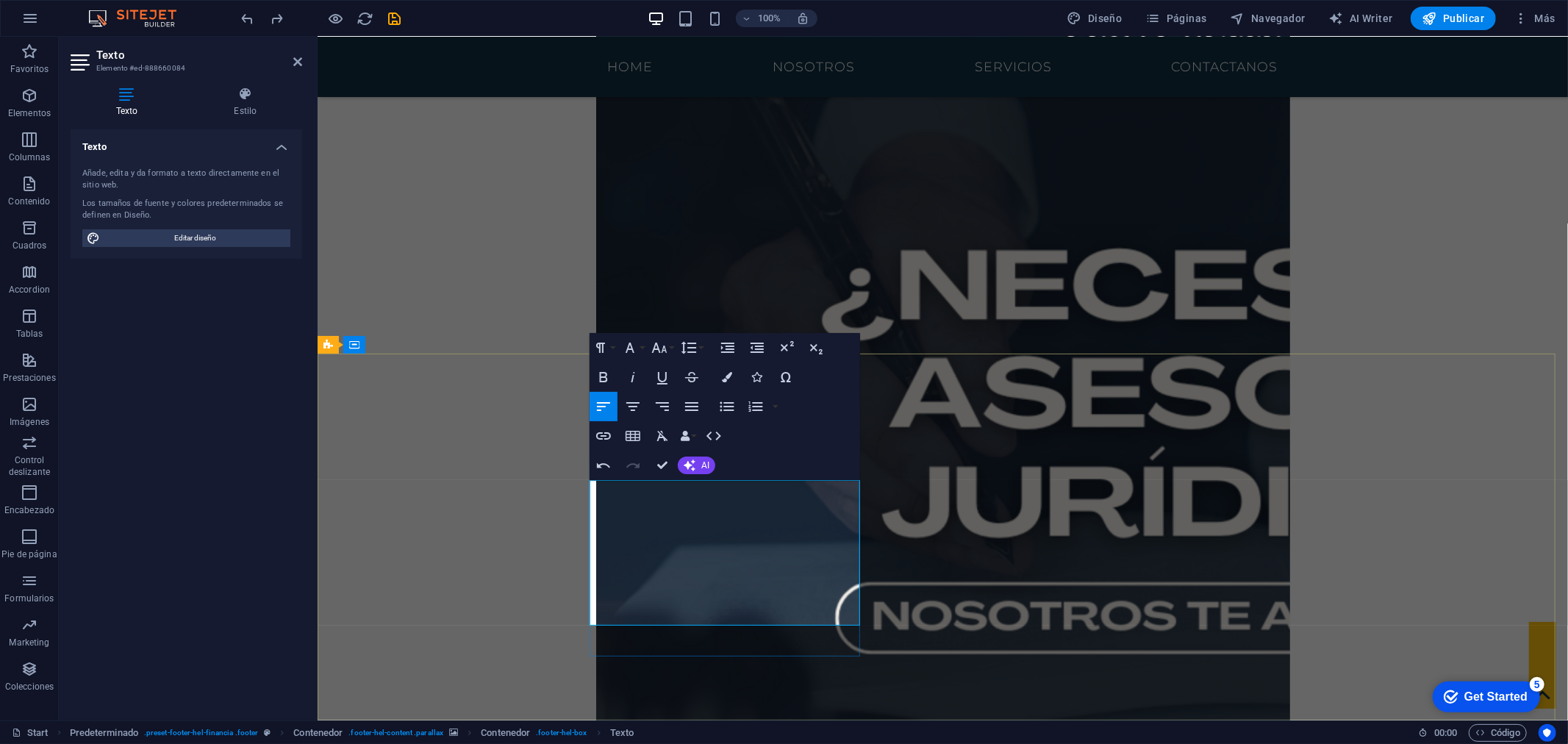
click at [604, 465] on icon "button" at bounding box center [603, 465] width 13 height 5
click at [601, 468] on icon "button" at bounding box center [603, 466] width 18 height 18
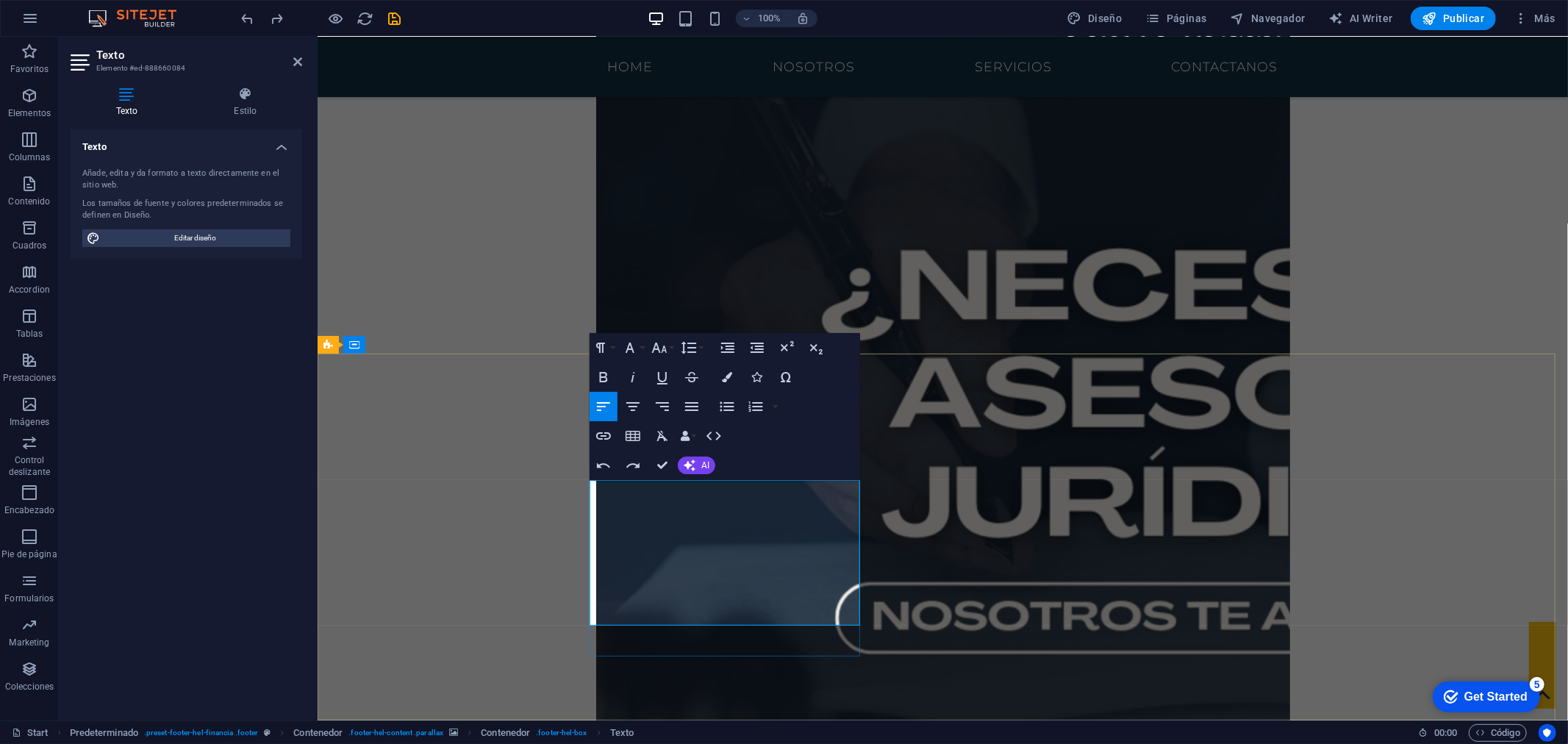
drag, startPoint x: 592, startPoint y: 563, endPoint x: 600, endPoint y: 562, distance: 8.1
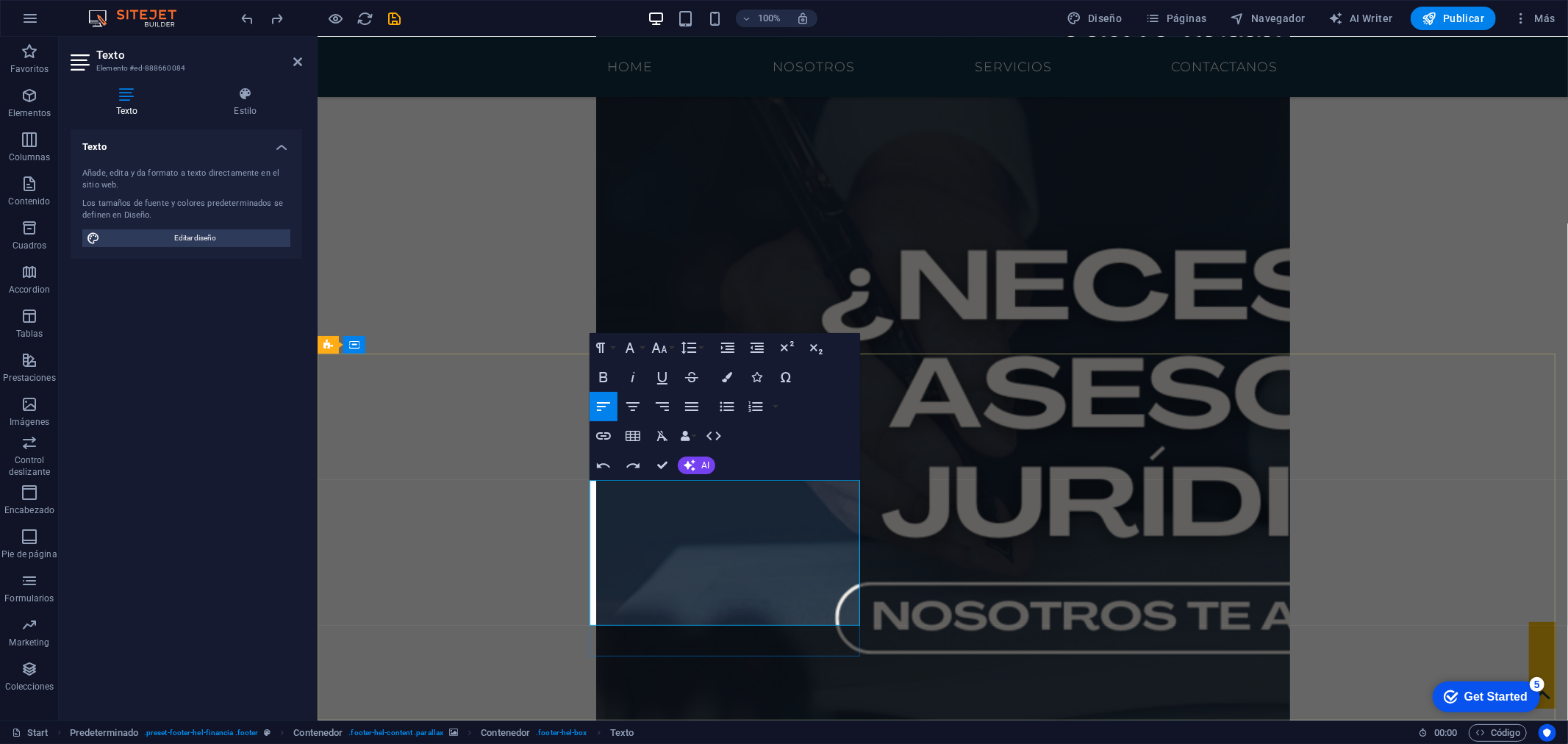
drag, startPoint x: 610, startPoint y: 566, endPoint x: 597, endPoint y: 568, distance: 13.2
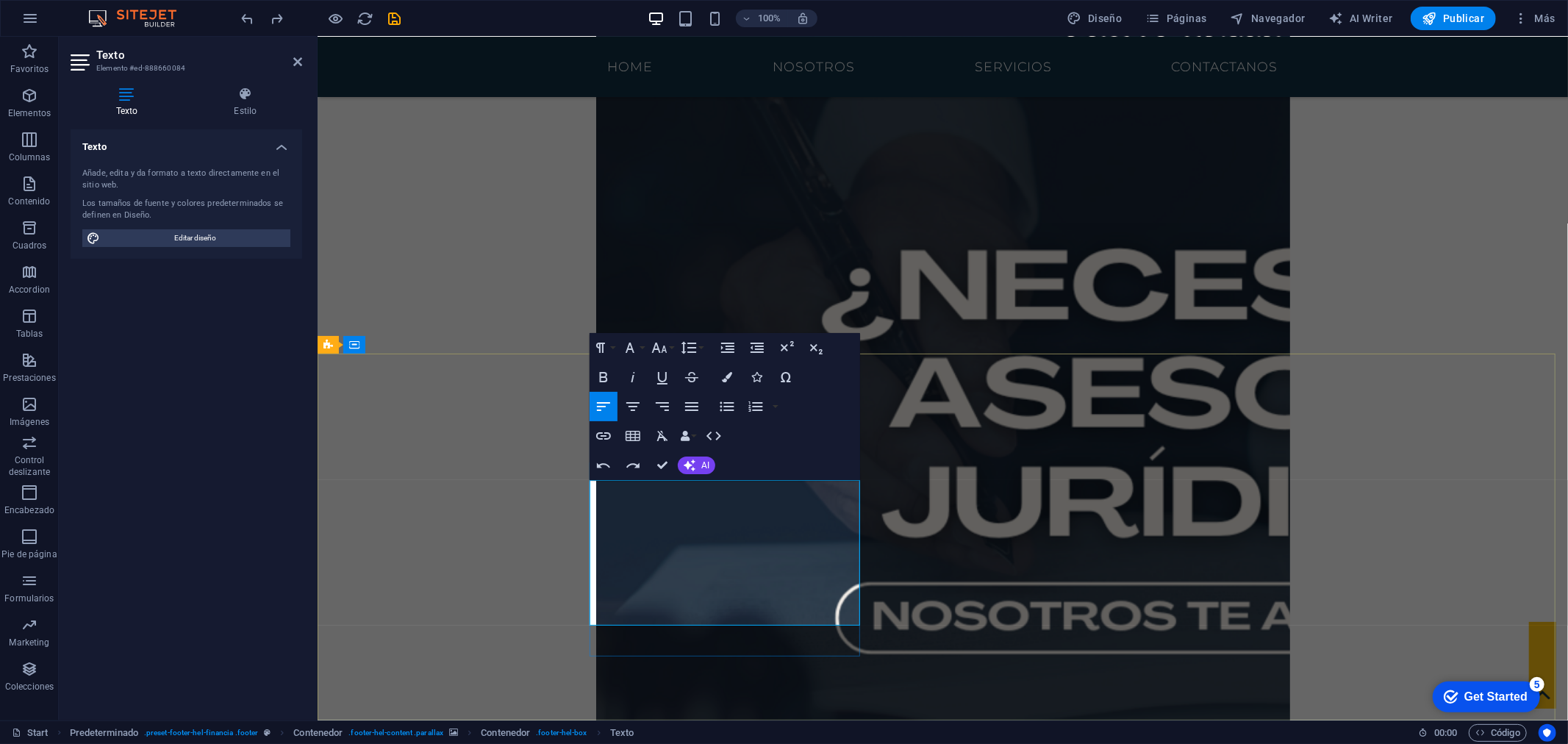
drag, startPoint x: 615, startPoint y: 568, endPoint x: 593, endPoint y: 568, distance: 22.0
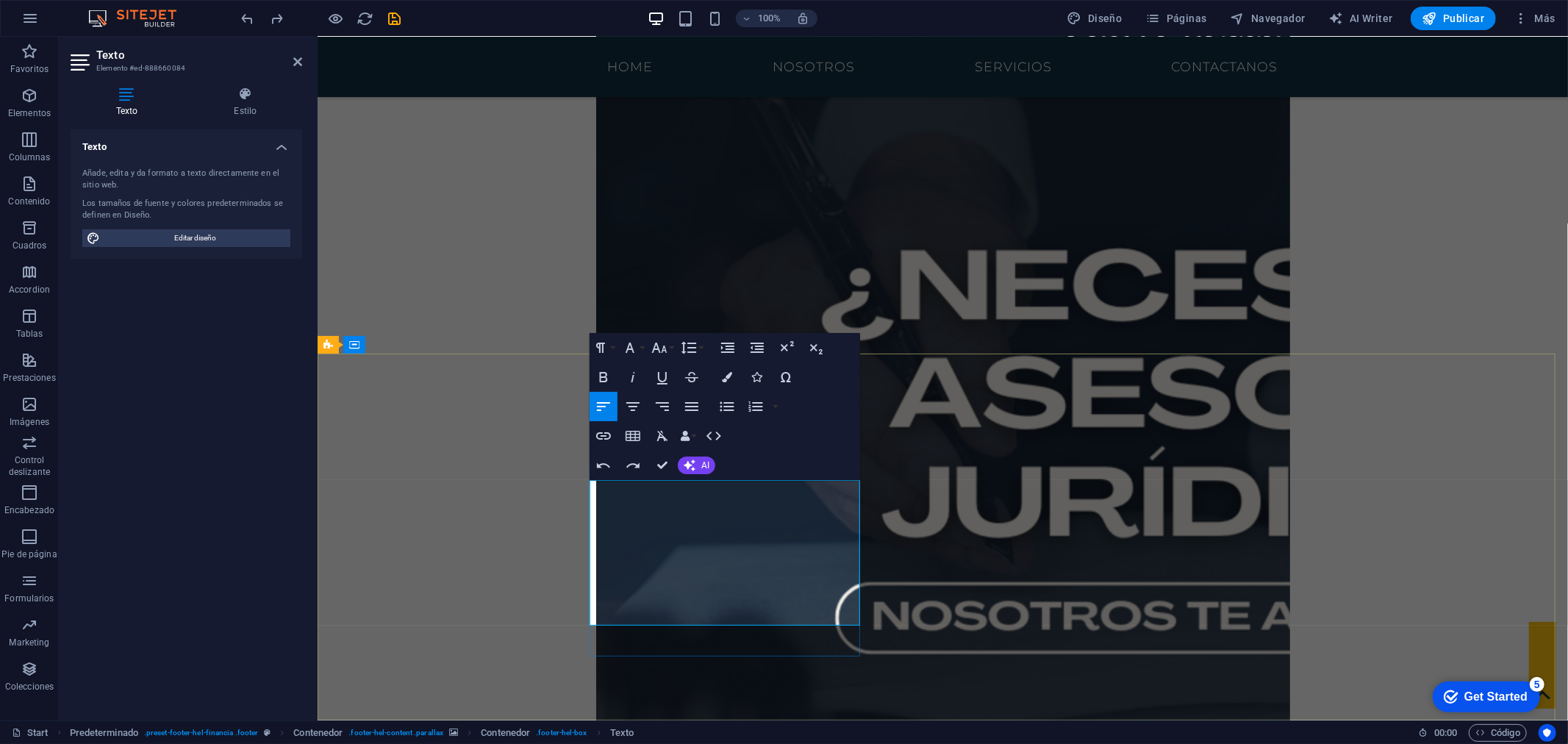
click at [597, 464] on icon "button" at bounding box center [603, 465] width 13 height 5
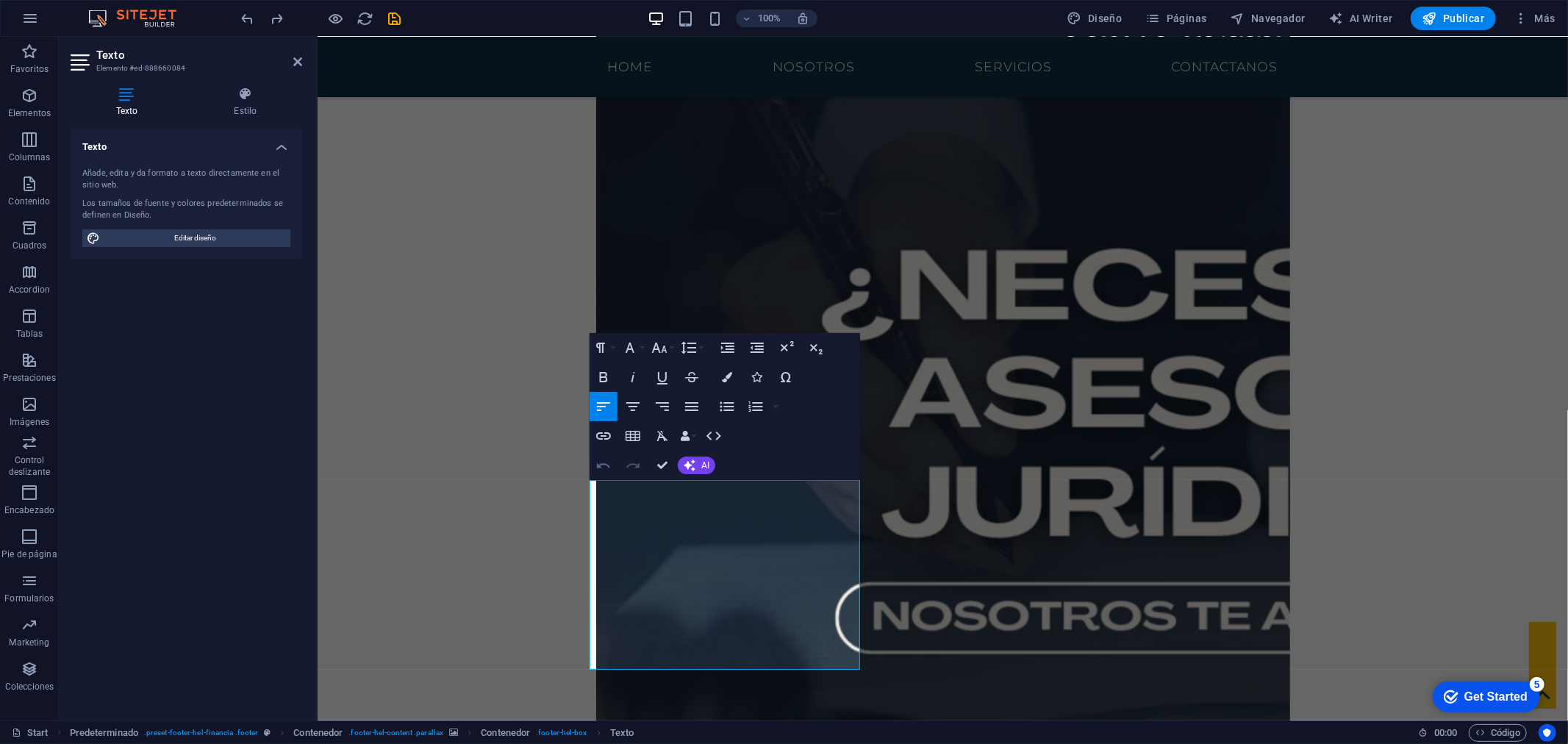
click at [605, 469] on icon "button" at bounding box center [603, 466] width 18 height 18
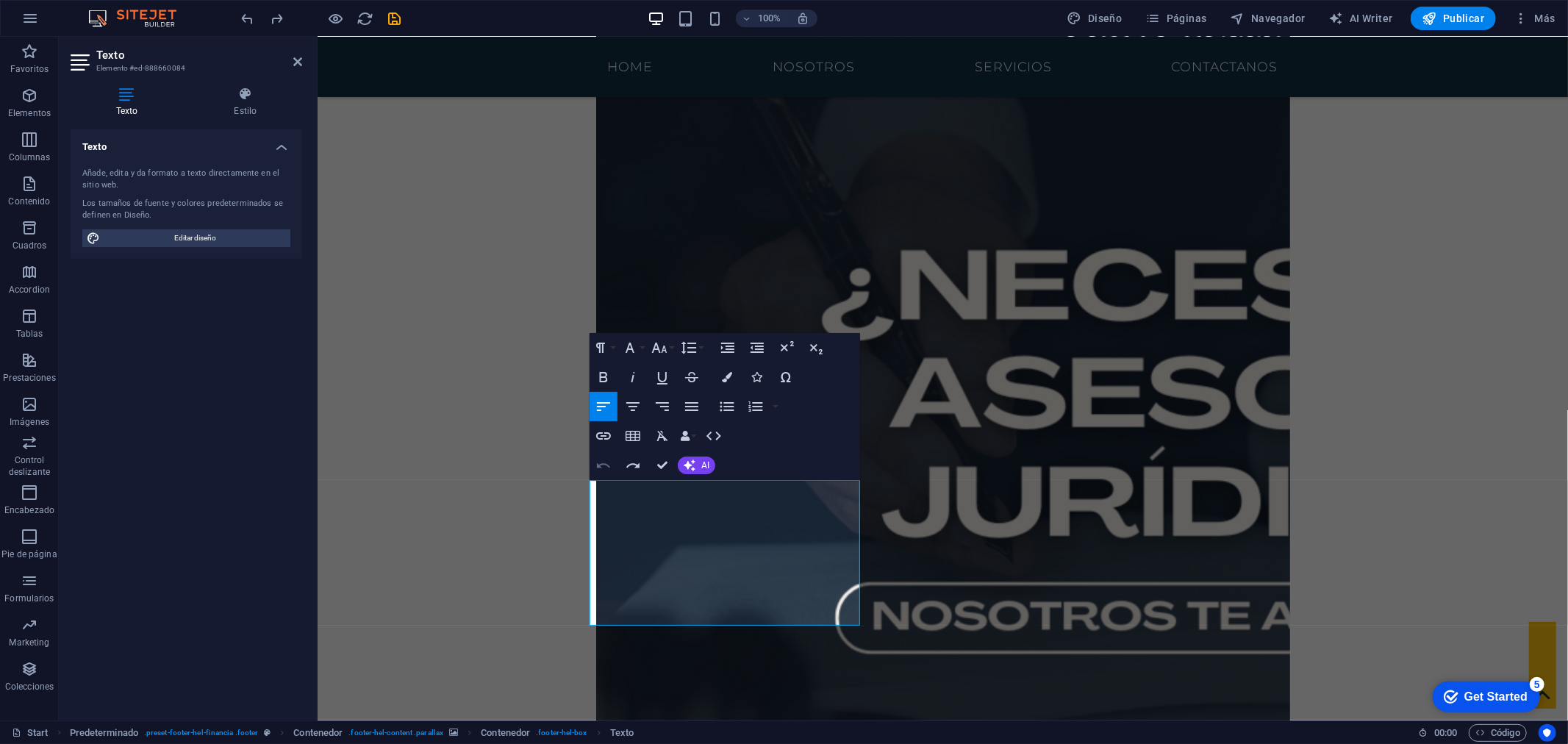
click at [598, 472] on icon "button" at bounding box center [603, 466] width 18 height 18
click at [601, 472] on icon "button" at bounding box center [603, 466] width 18 height 18
click at [605, 466] on icon "button" at bounding box center [603, 466] width 18 height 18
click at [604, 466] on icon "button" at bounding box center [603, 466] width 18 height 18
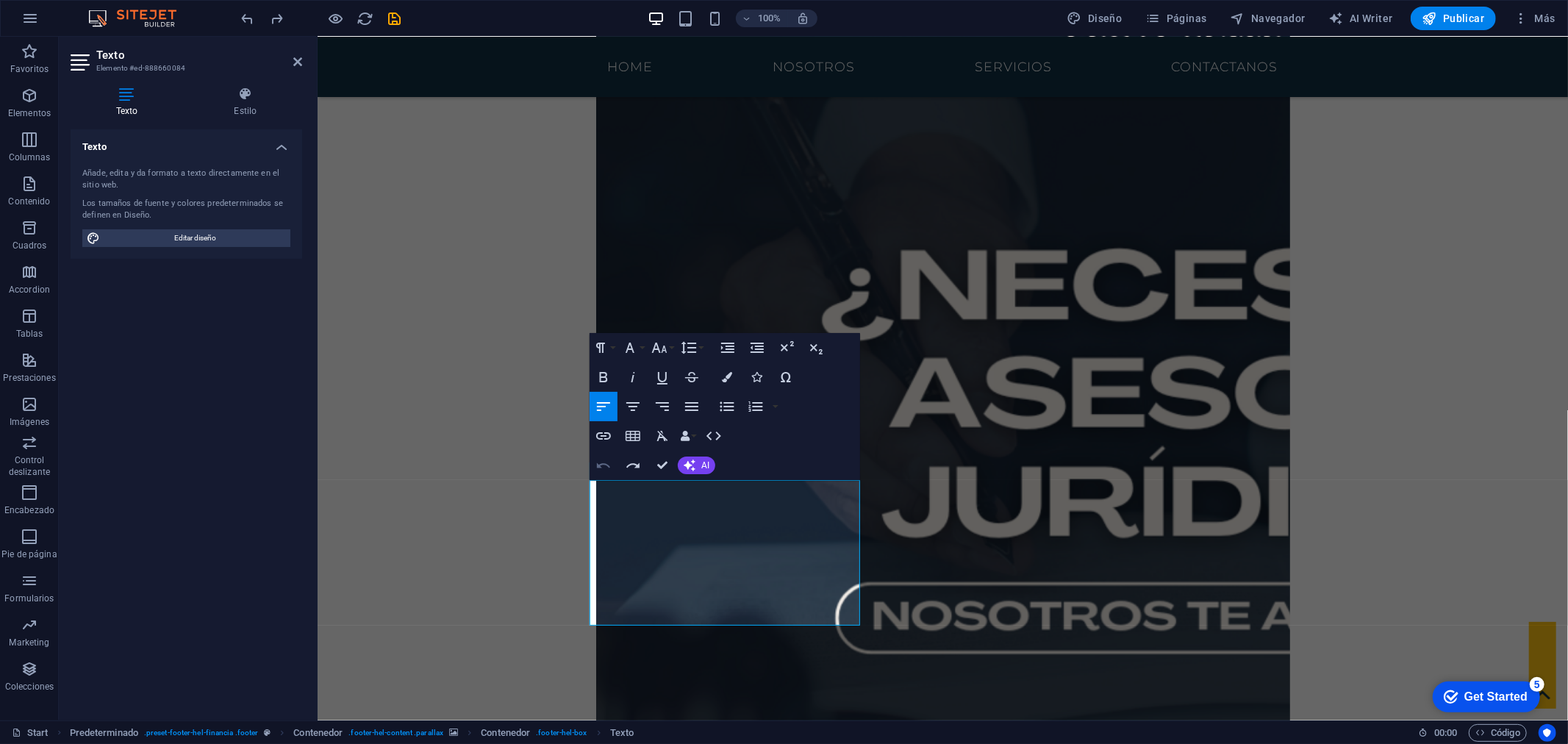
click at [604, 466] on icon "button" at bounding box center [603, 466] width 18 height 18
click at [597, 461] on icon "button" at bounding box center [603, 466] width 18 height 18
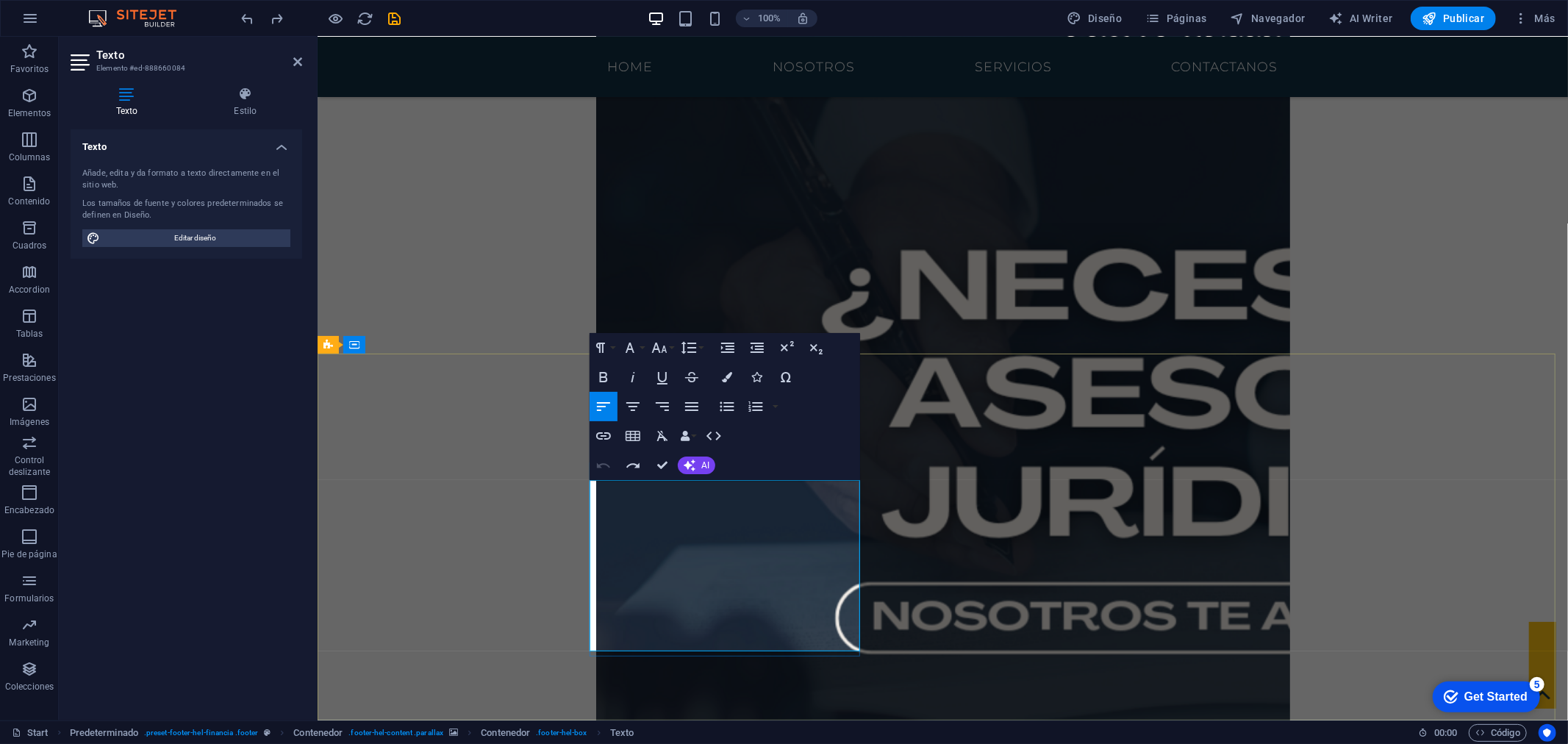
drag, startPoint x: 638, startPoint y: 590, endPoint x: 607, endPoint y: 583, distance: 31.8
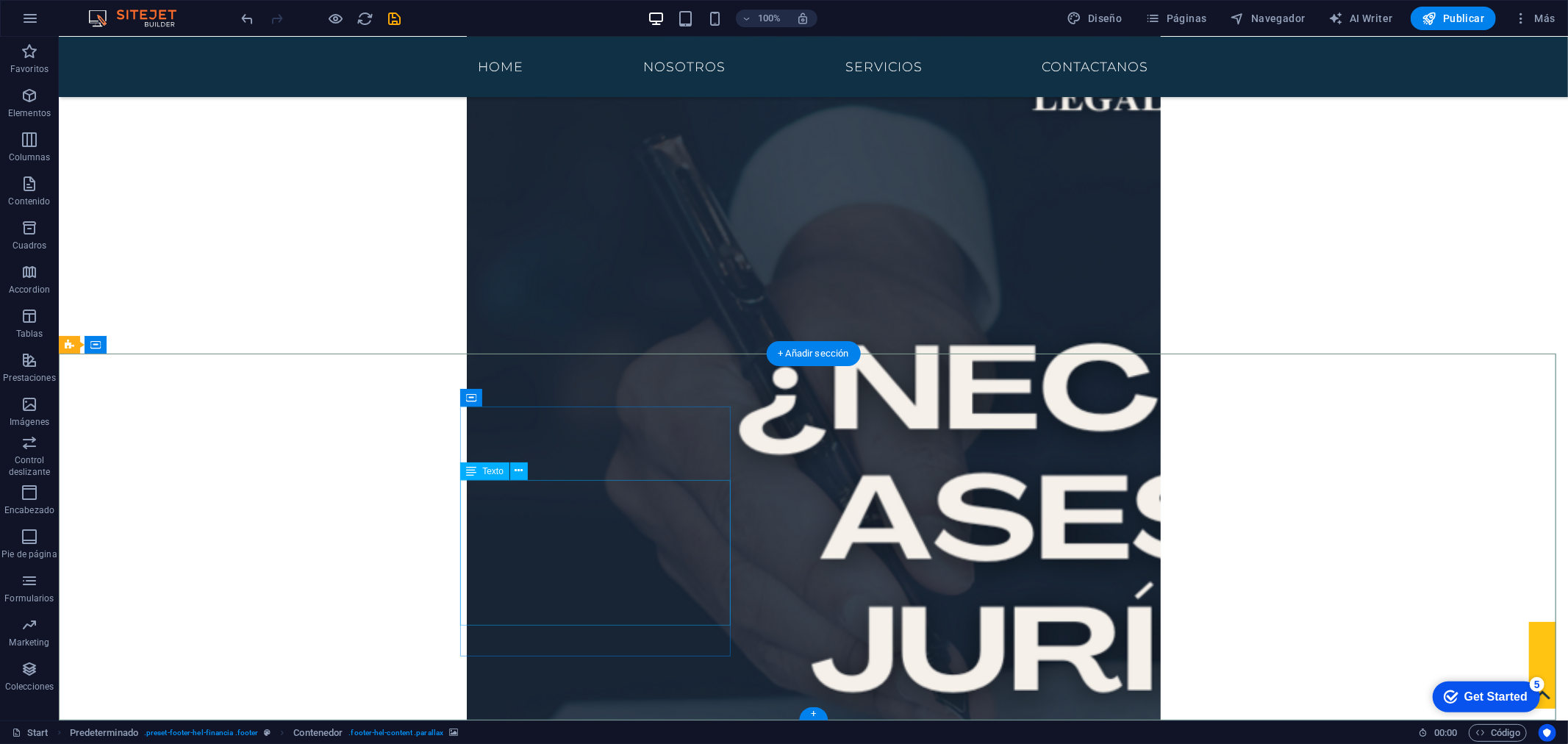
click at [480, 475] on div "Texto" at bounding box center [484, 472] width 49 height 18
click at [517, 475] on icon at bounding box center [519, 471] width 8 height 16
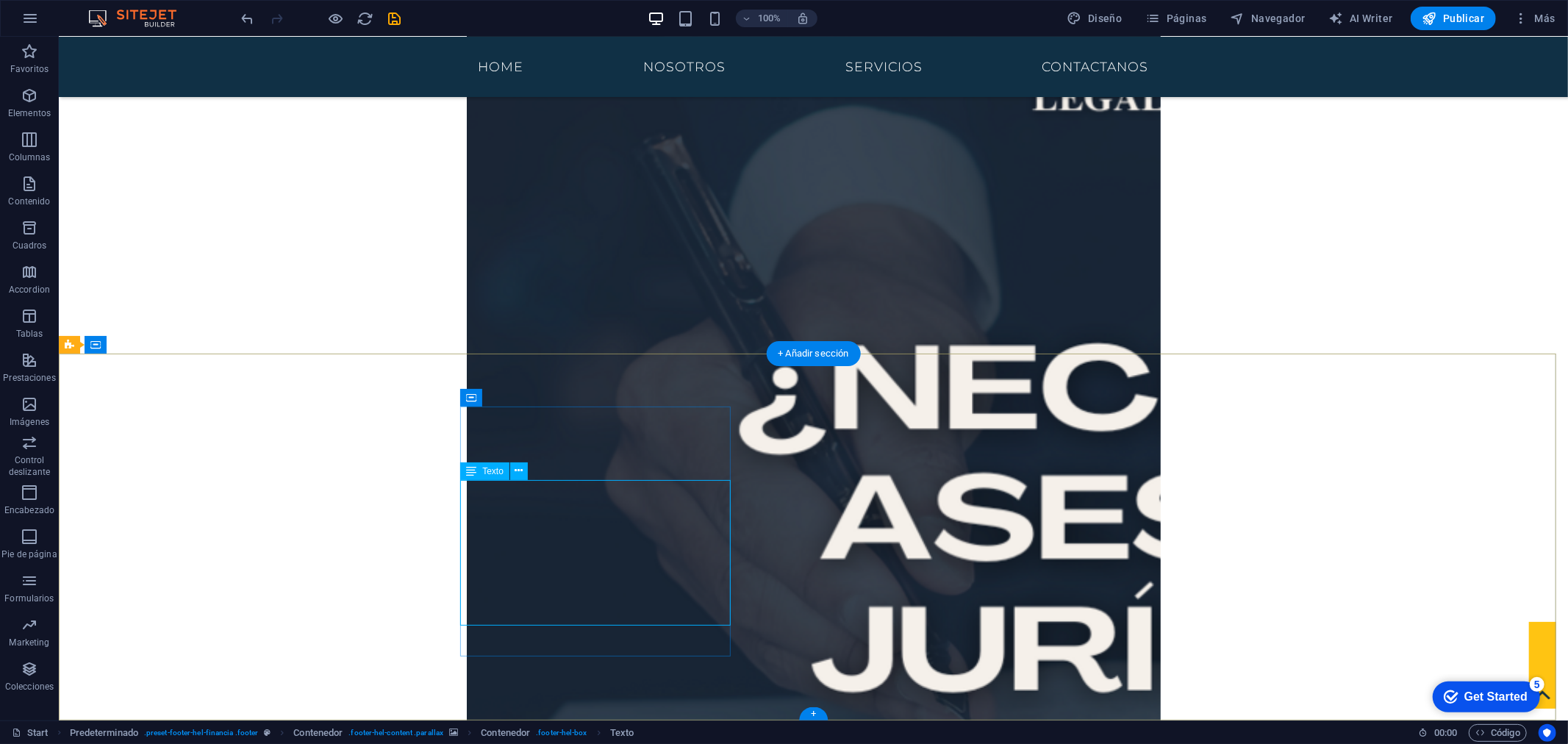
drag, startPoint x: 569, startPoint y: 556, endPoint x: 308, endPoint y: 555, distance: 261.0
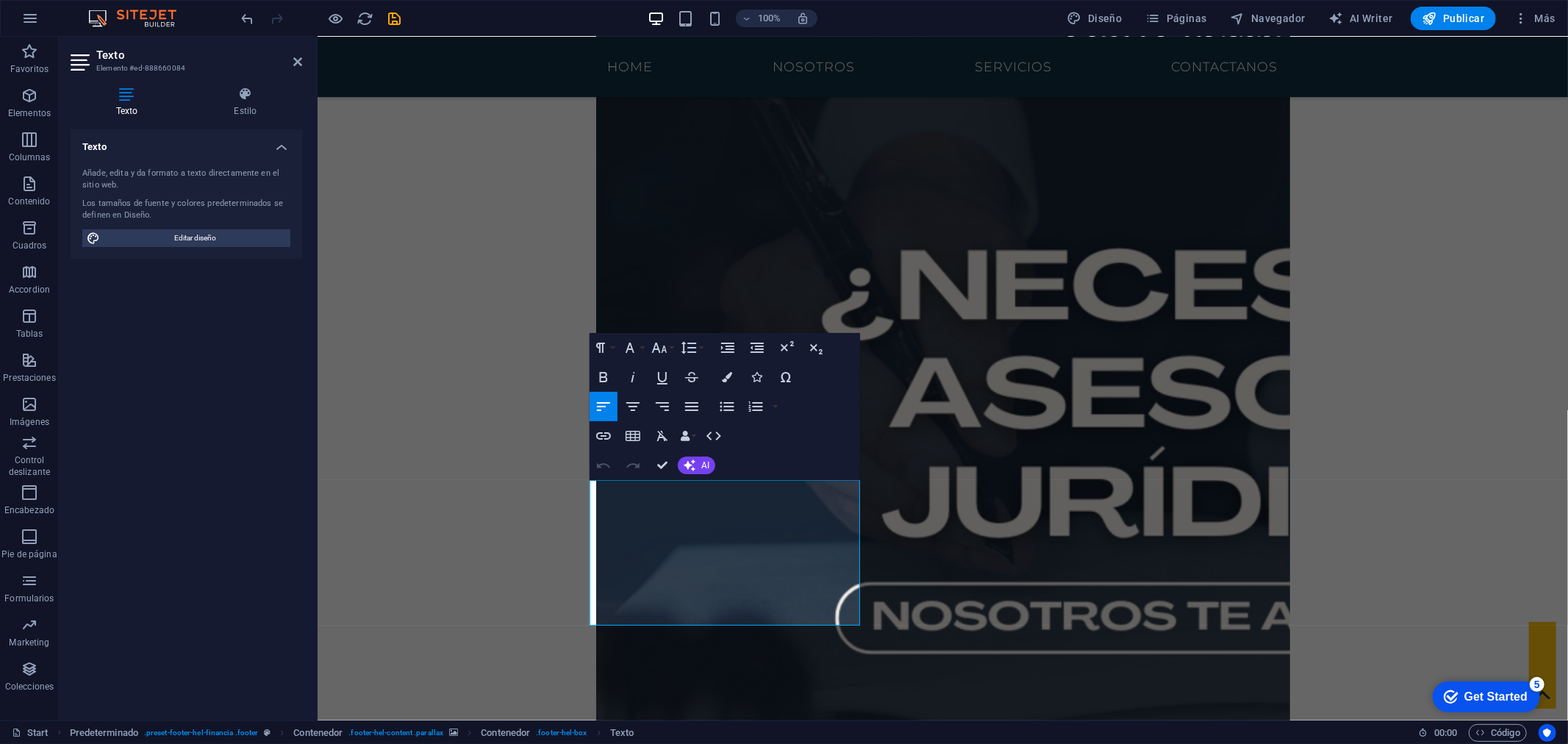
click at [258, 142] on h4 "Texto" at bounding box center [187, 143] width 232 height 27
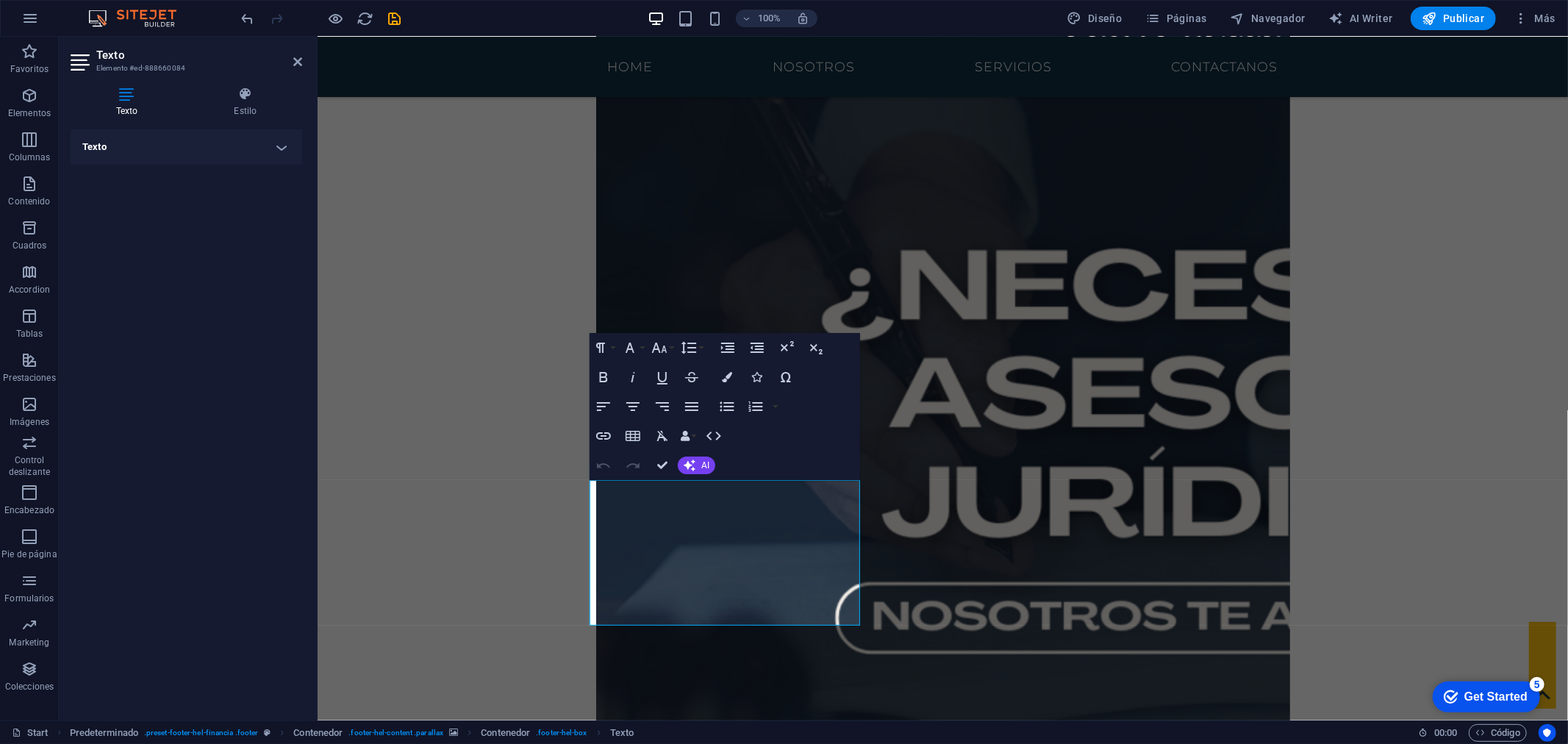
click at [274, 151] on h4 "Texto" at bounding box center [187, 147] width 232 height 35
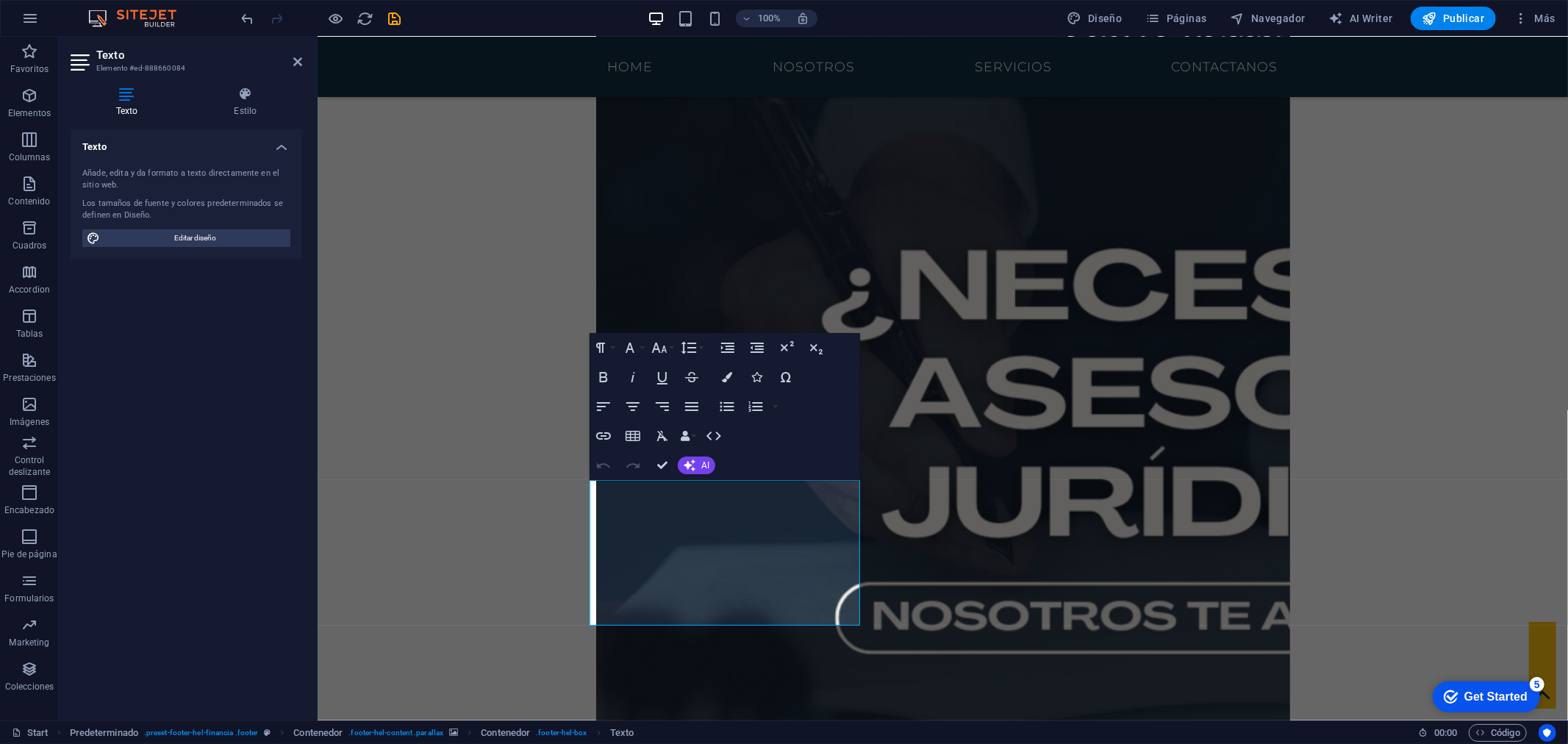
click at [247, 121] on div "Texto Estilo Texto Añade, edita y da formato a texto directamente en el sitio w…" at bounding box center [187, 397] width 232 height 622
click at [250, 114] on h4 "Estilo" at bounding box center [245, 101] width 113 height 30
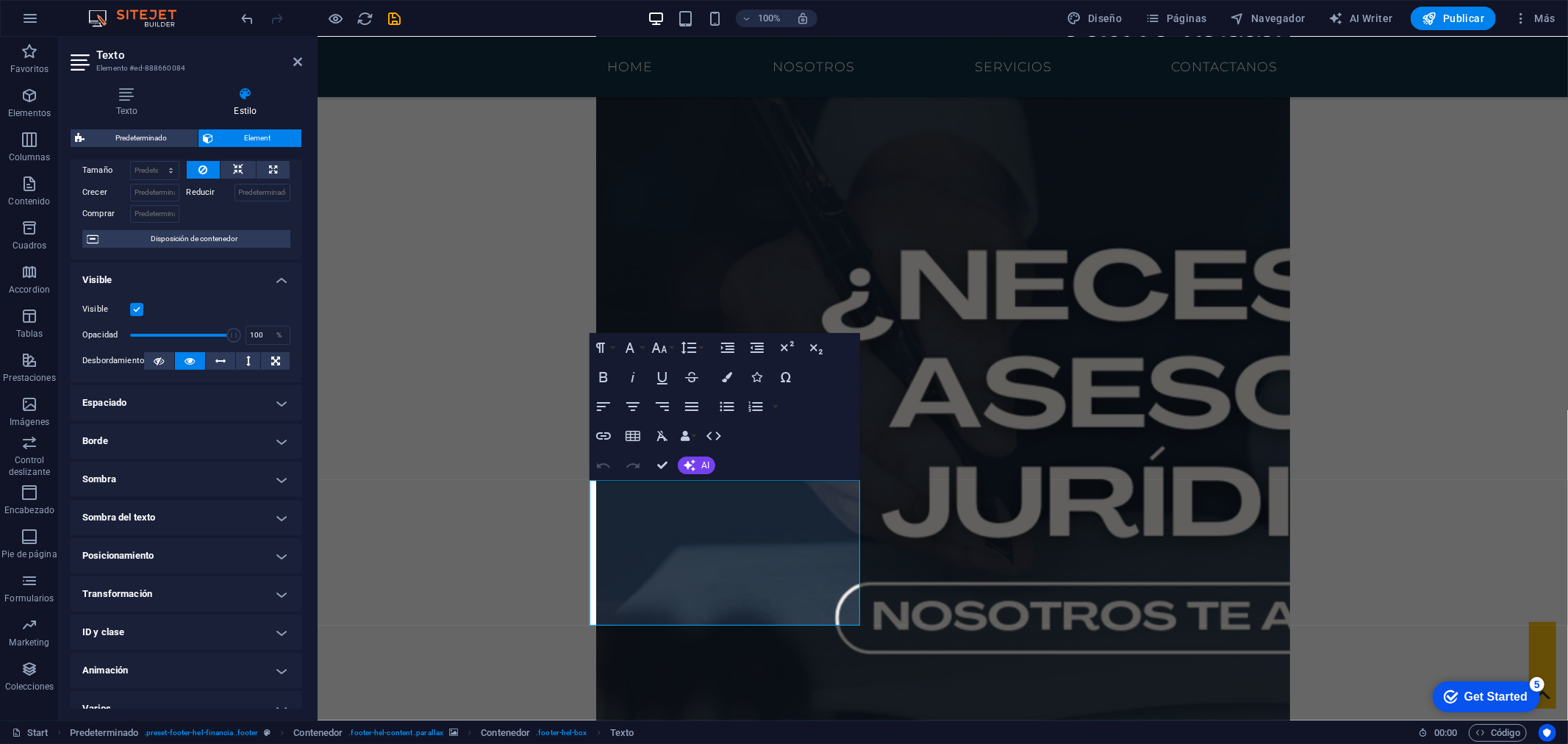
scroll to position [84, 0]
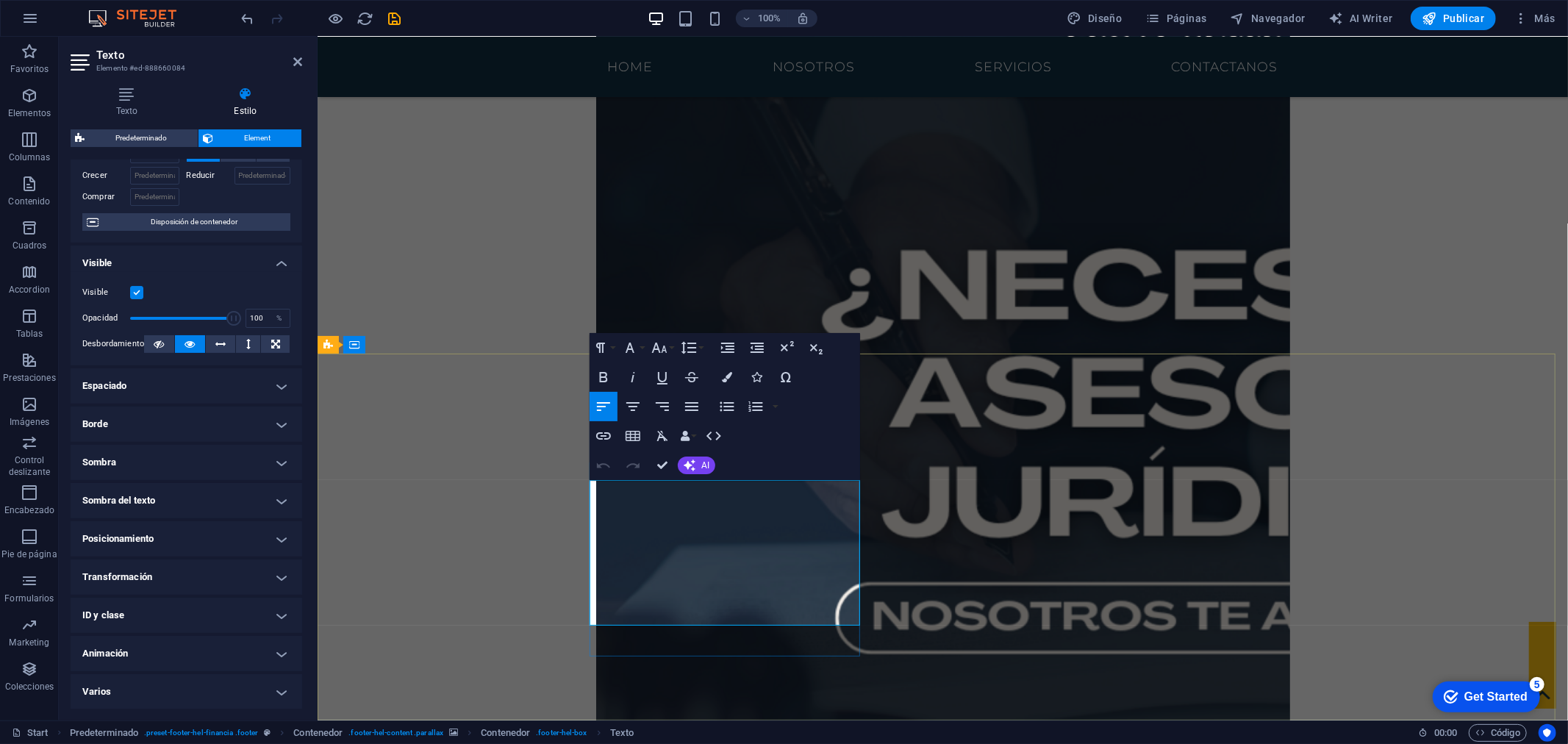
click at [630, 406] on icon "button" at bounding box center [632, 406] width 13 height 9
click at [657, 405] on icon "button" at bounding box center [662, 407] width 18 height 18
drag, startPoint x: 841, startPoint y: 574, endPoint x: 852, endPoint y: 571, distance: 11.4
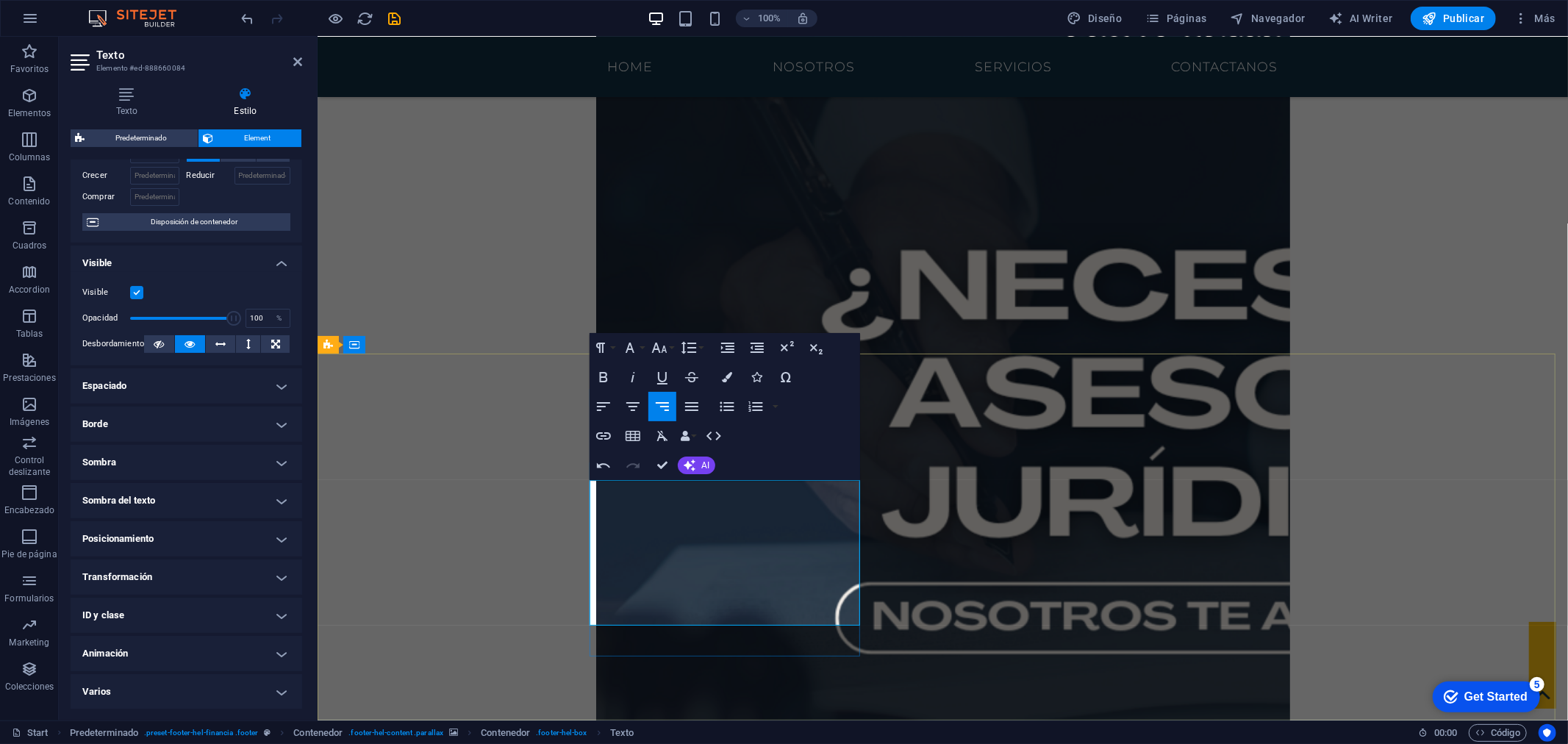
type input "100"
drag, startPoint x: 232, startPoint y: 316, endPoint x: 260, endPoint y: 322, distance: 28.6
click at [260, 322] on div "Opacidad 100 %" at bounding box center [187, 318] width 208 height 22
click at [164, 341] on button at bounding box center [159, 344] width 30 height 18
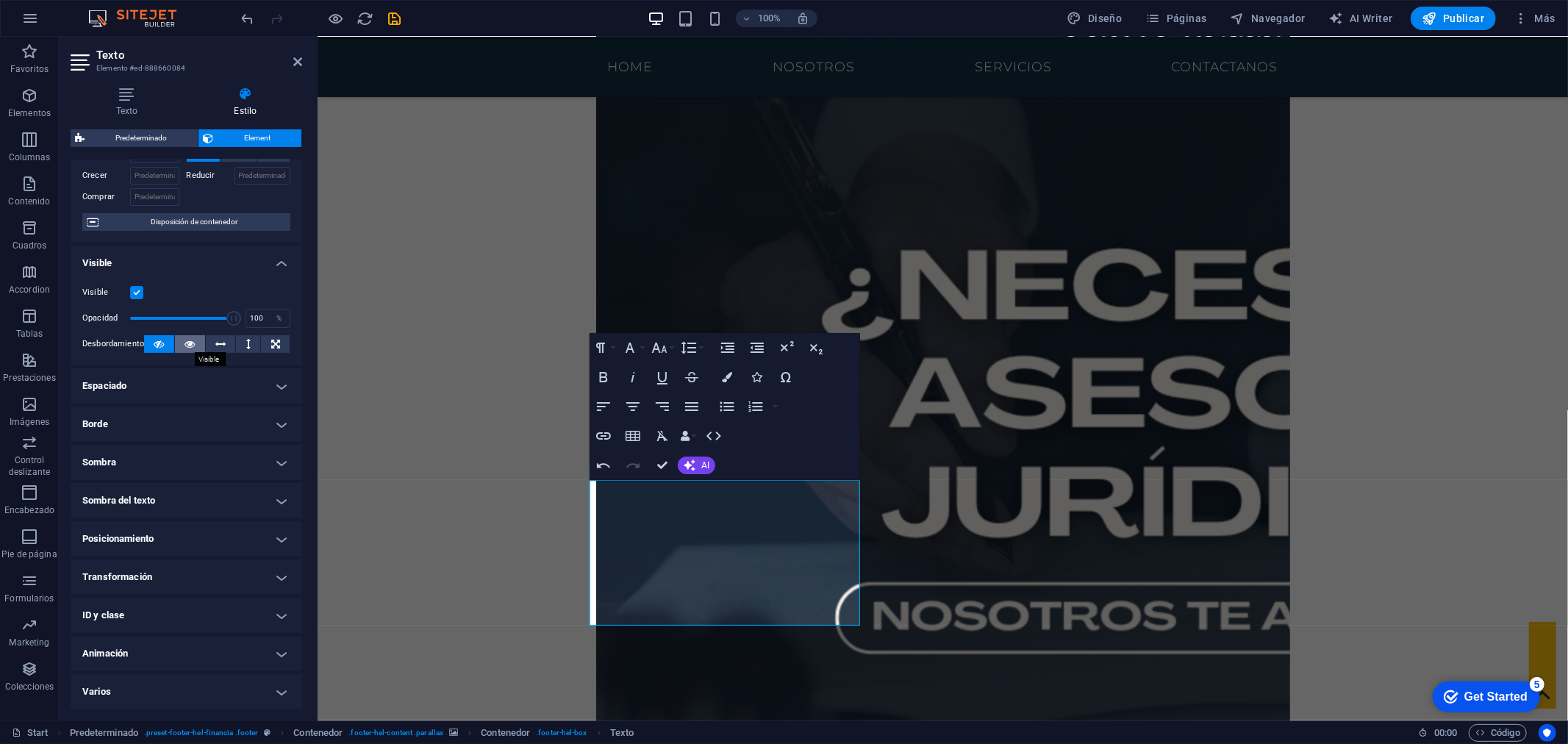
click at [192, 346] on icon at bounding box center [190, 344] width 10 height 18
click at [708, 469] on span "AI" at bounding box center [705, 465] width 8 height 9
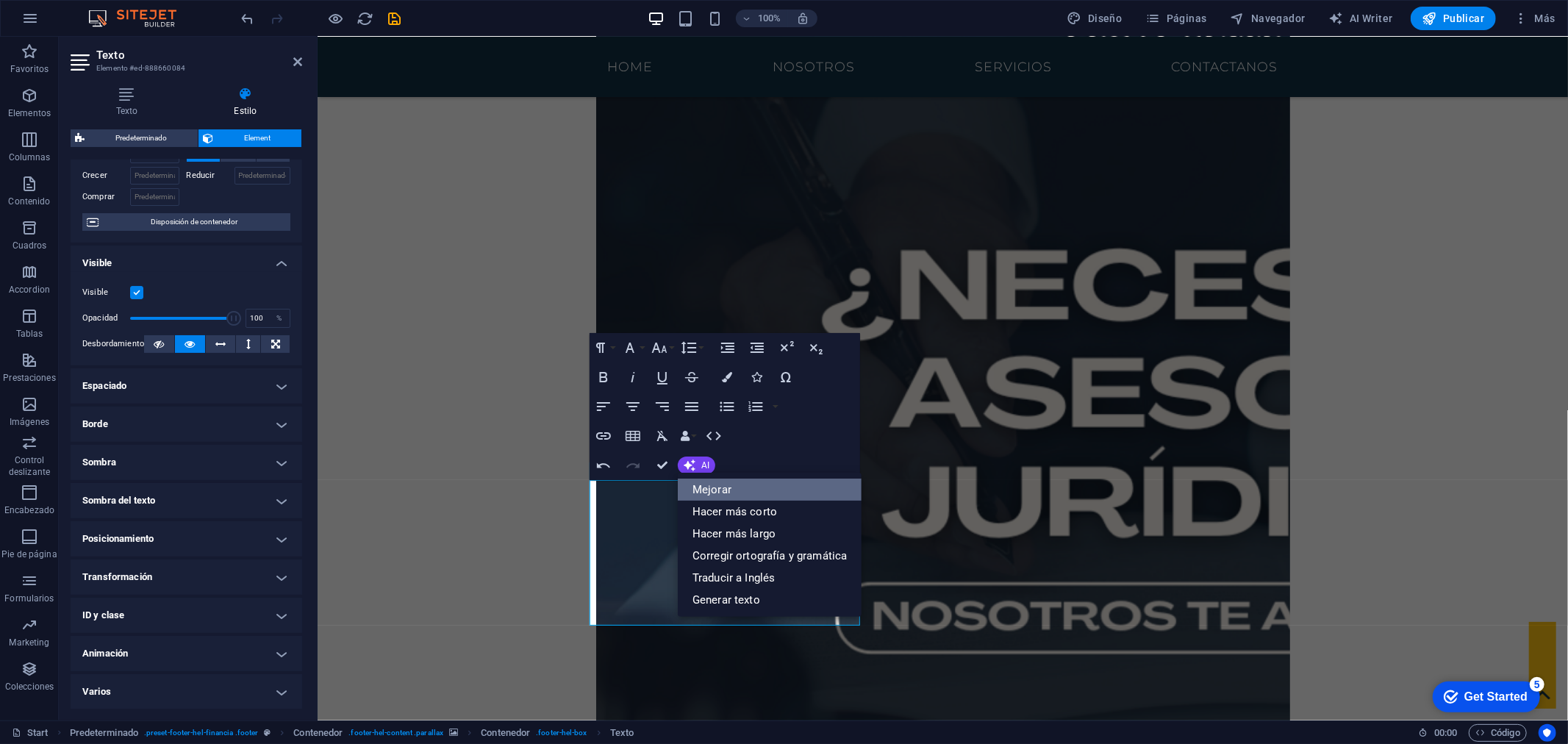
click at [709, 496] on link "Mejorar" at bounding box center [769, 489] width 184 height 22
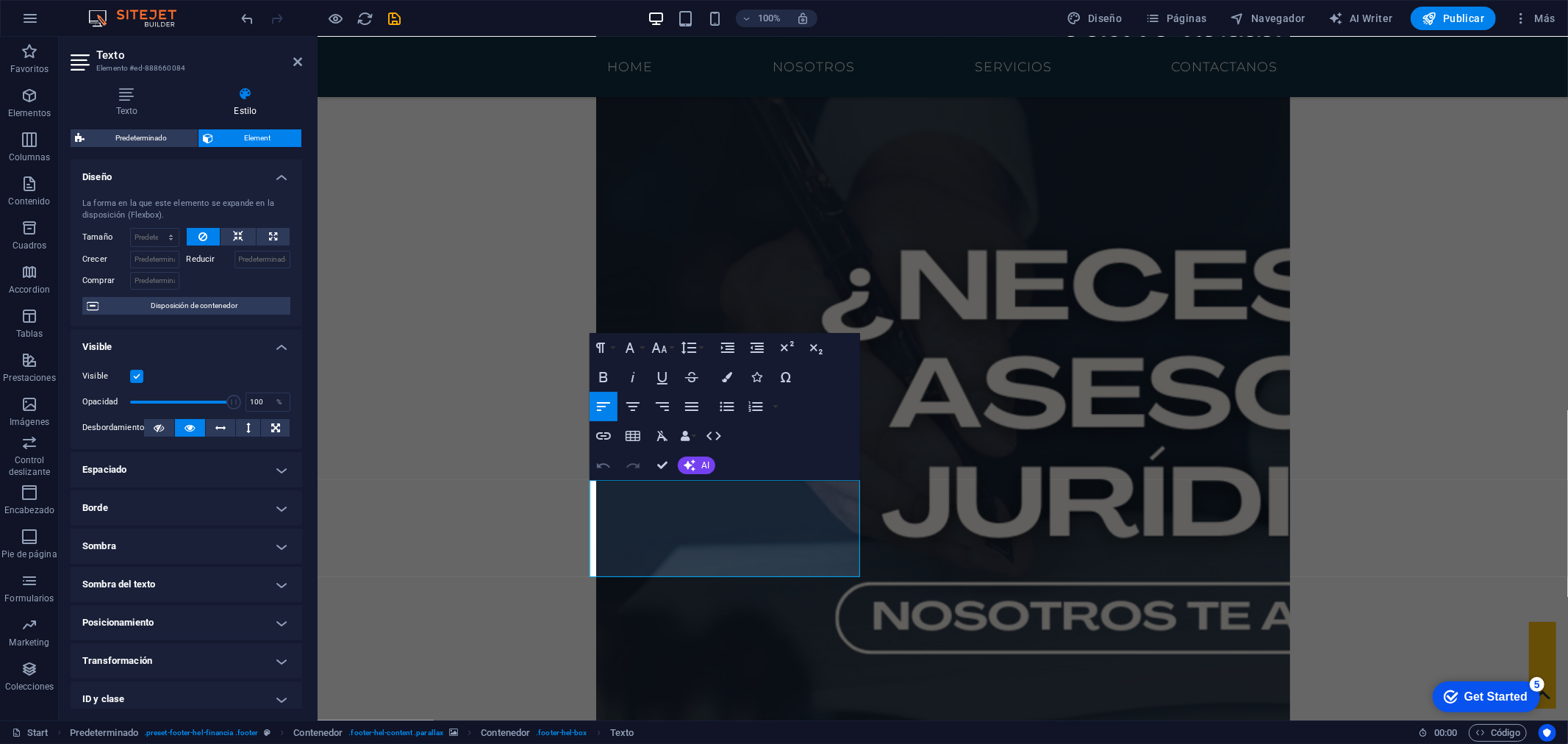
click at [601, 469] on icon "button" at bounding box center [603, 466] width 18 height 18
click at [687, 461] on icon "button" at bounding box center [690, 466] width 12 height 12
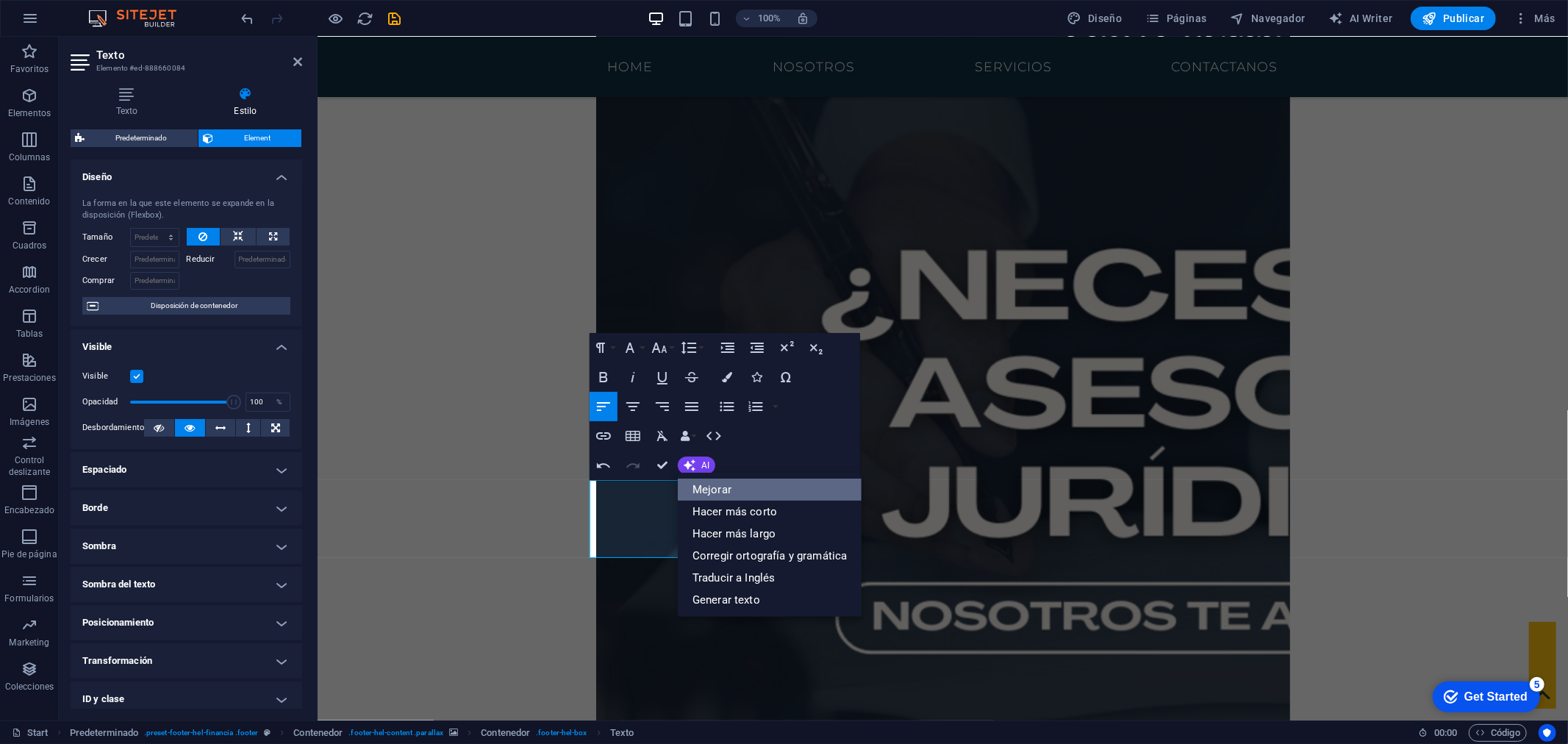
click at [702, 484] on link "Mejorar" at bounding box center [769, 489] width 184 height 22
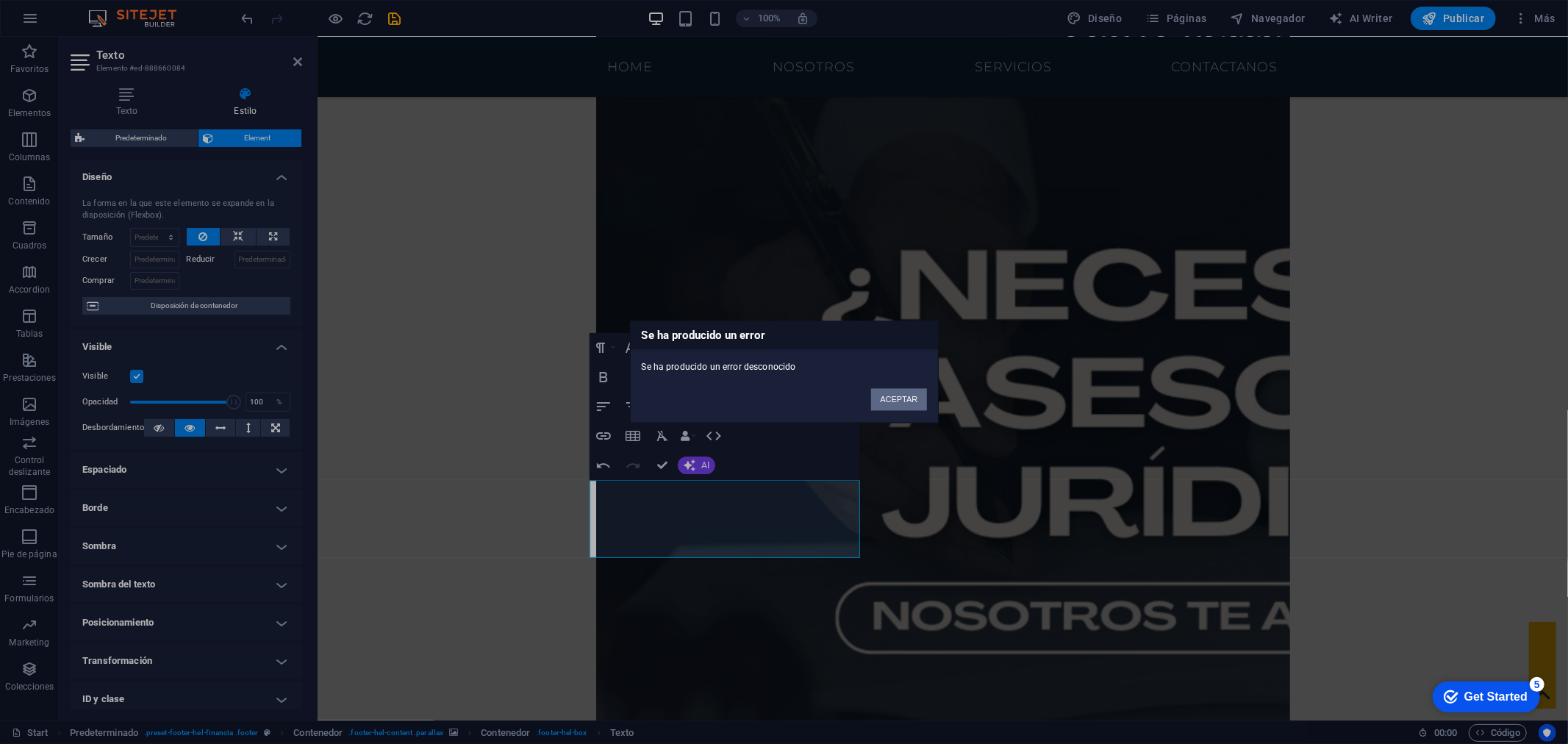
click at [910, 401] on button "ACEPTAR" at bounding box center [899, 400] width 55 height 22
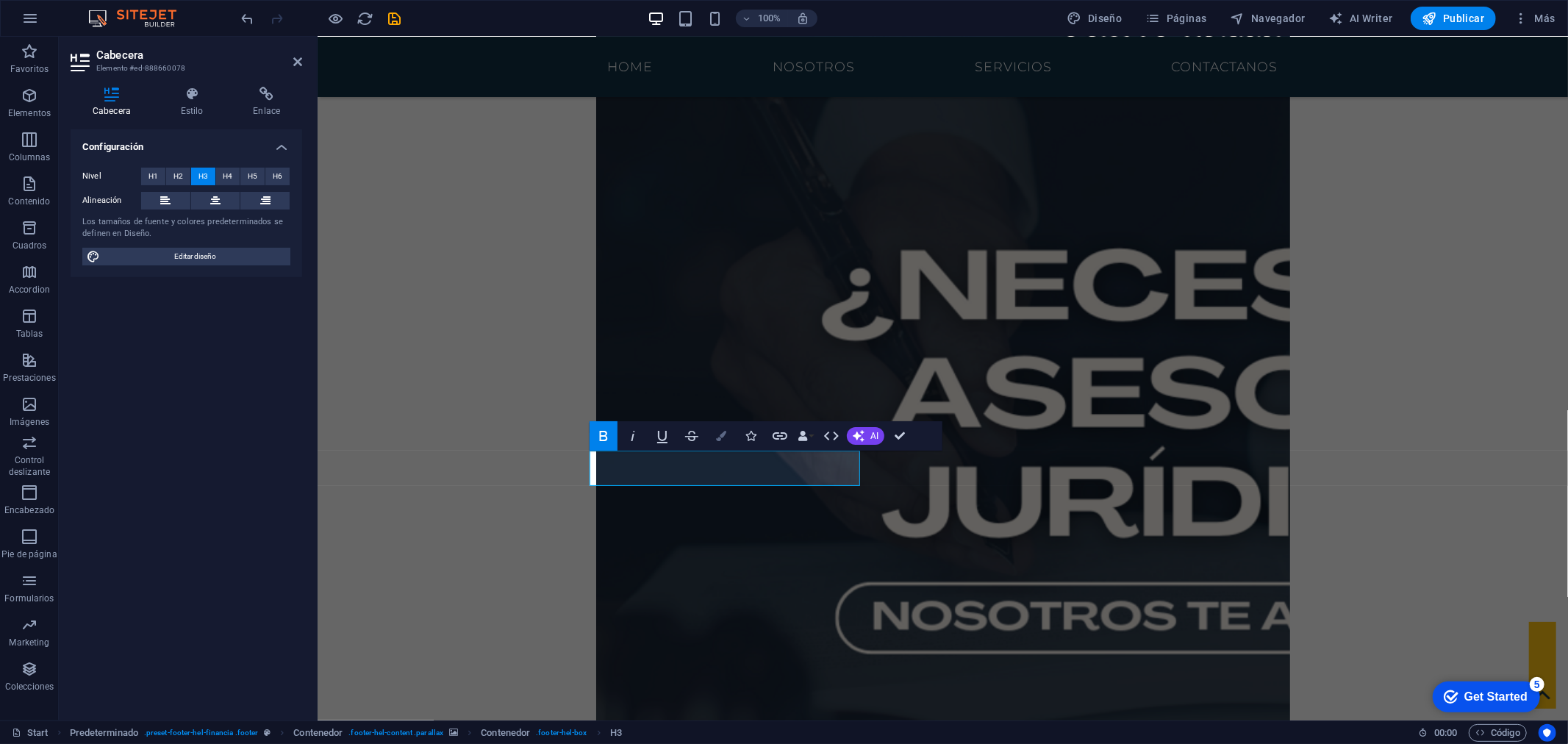
click at [717, 431] on icon "button" at bounding box center [721, 435] width 10 height 10
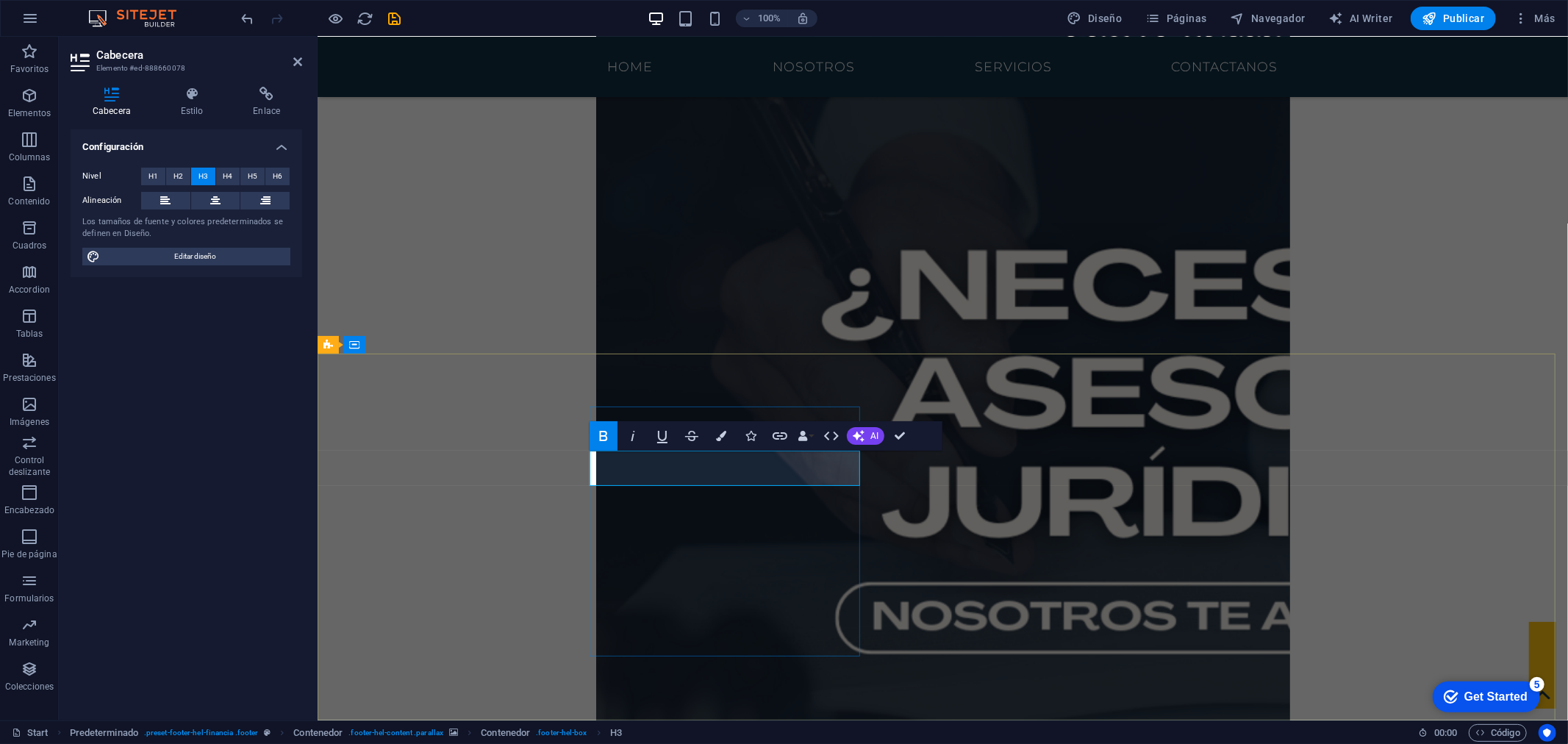
drag, startPoint x: 692, startPoint y: 476, endPoint x: 592, endPoint y: 460, distance: 101.3
click at [181, 171] on span "H2" at bounding box center [179, 177] width 10 height 18
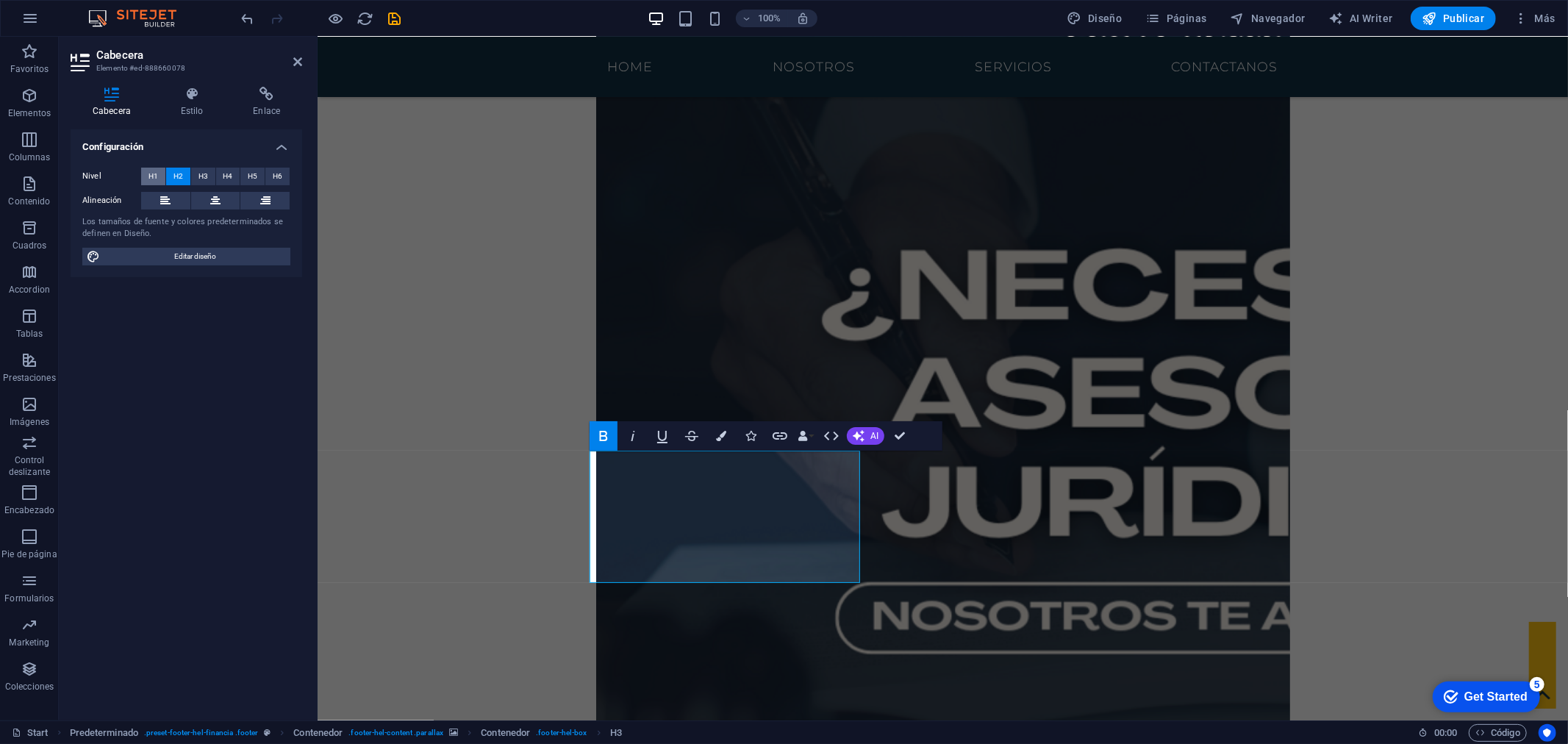
click at [155, 174] on span "H1" at bounding box center [153, 177] width 10 height 18
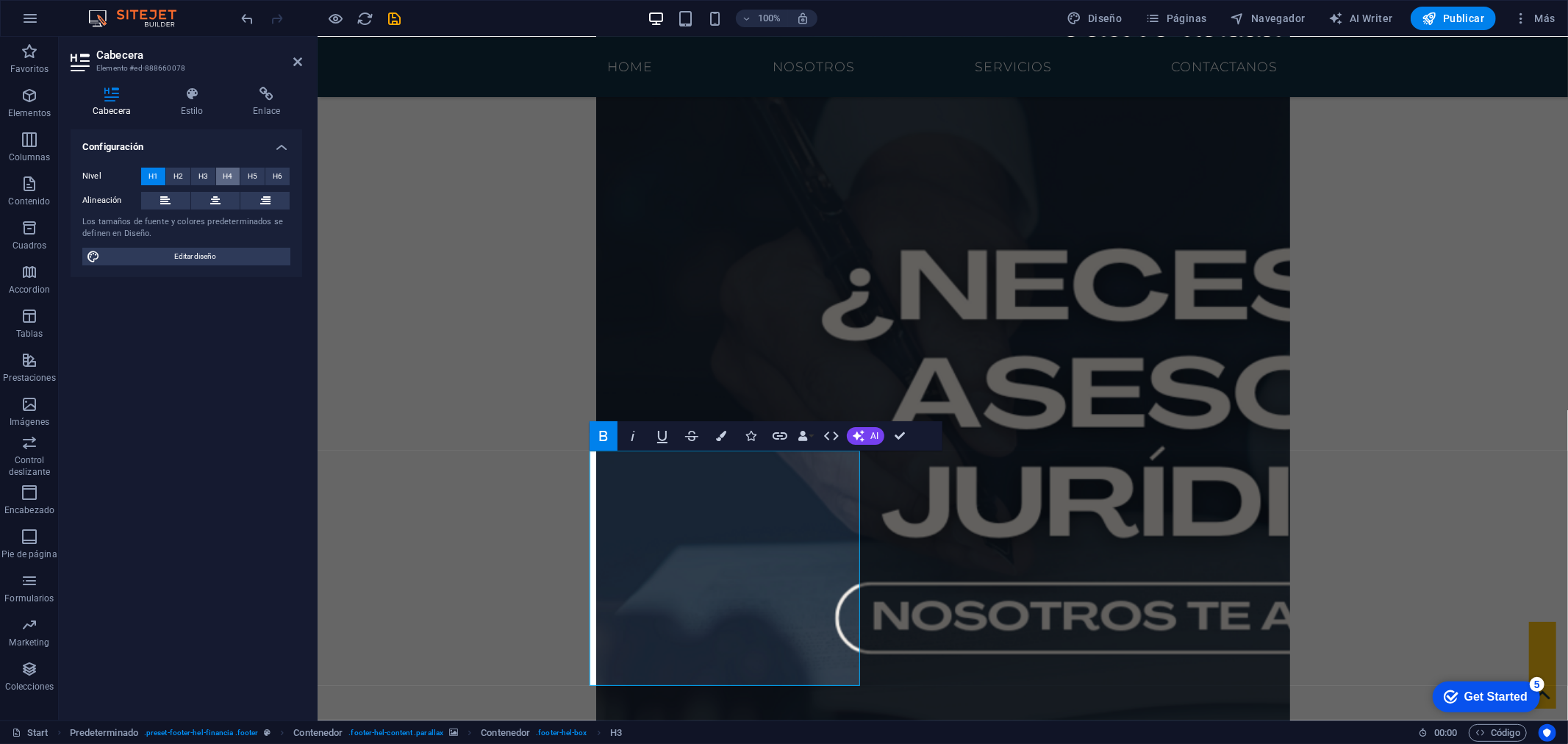
click at [235, 173] on button "H4" at bounding box center [228, 177] width 25 height 18
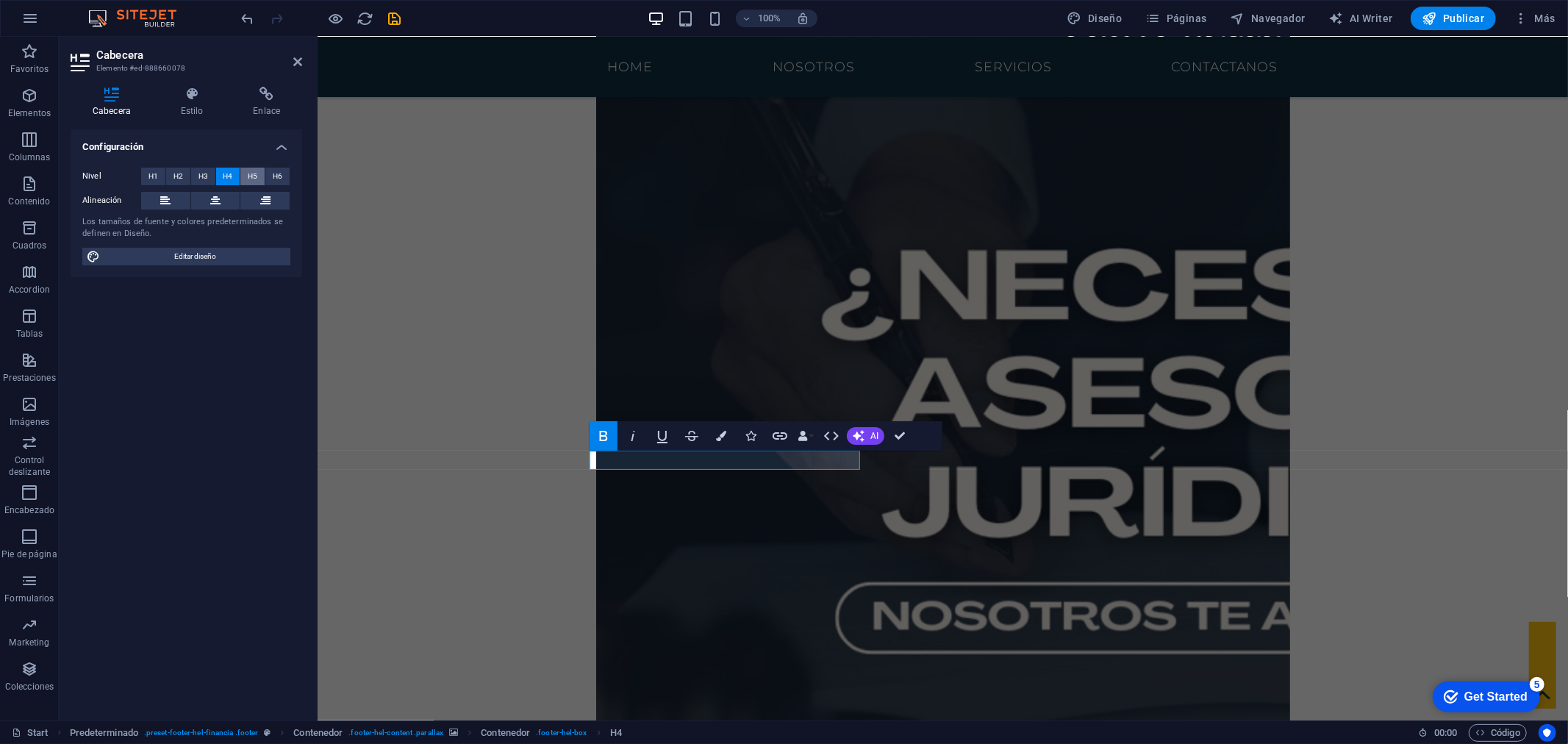
click at [249, 177] on span "H5" at bounding box center [252, 177] width 10 height 18
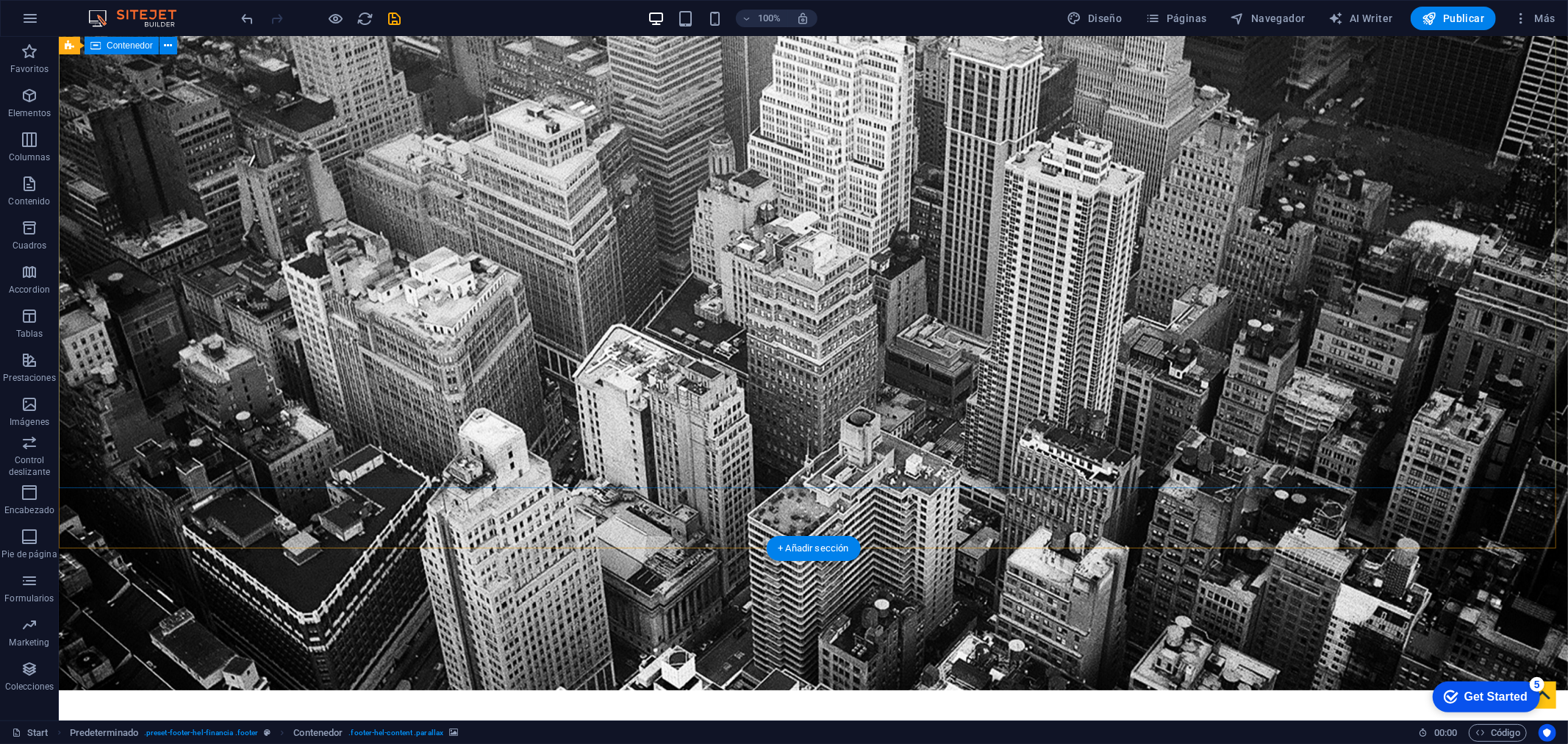
scroll to position [0, 0]
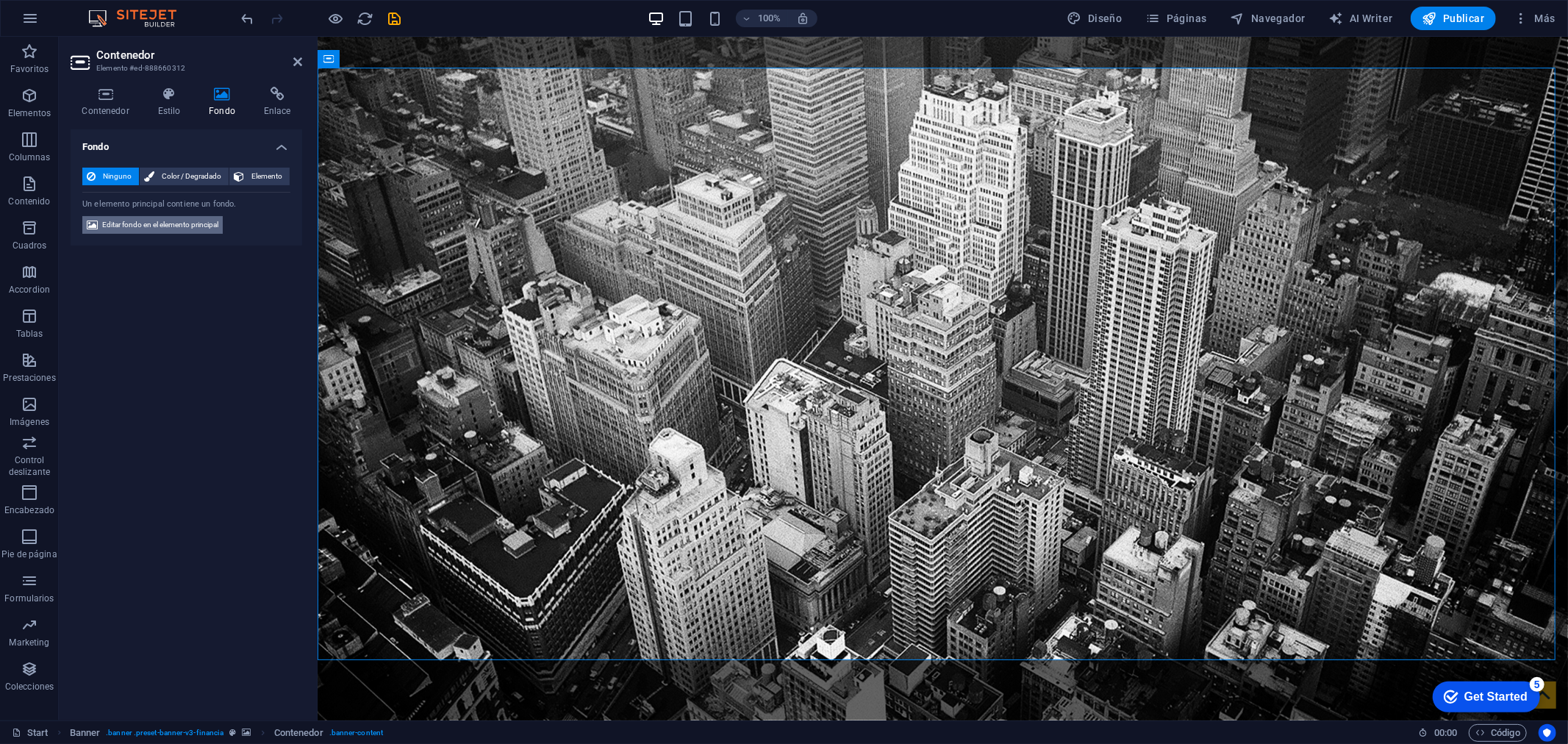
click at [199, 218] on span "Editar fondo en el elemento principal" at bounding box center [160, 225] width 116 height 18
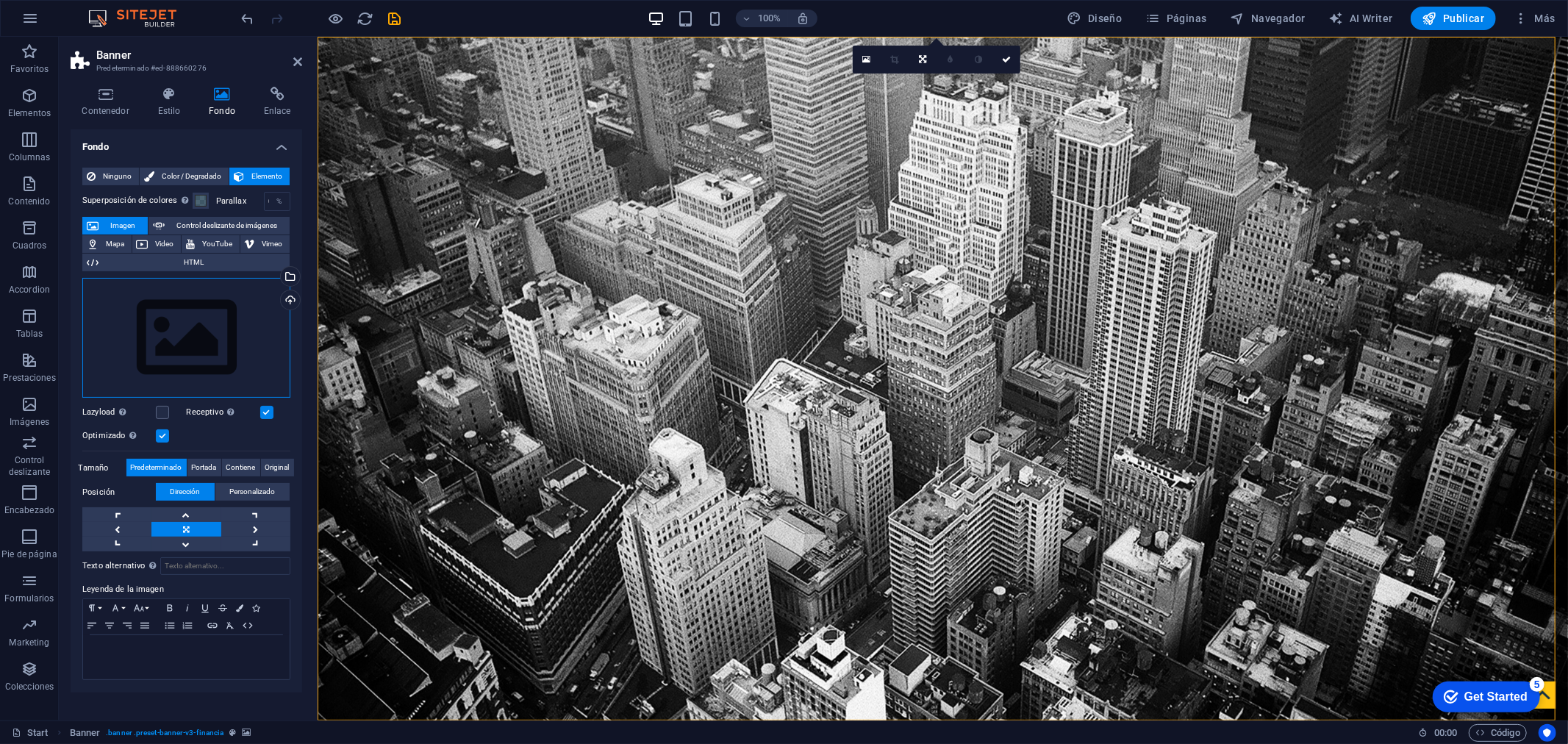
click at [210, 314] on div "Arrastra archivos aquí, haz clic para escoger archivos o selecciona archivos de…" at bounding box center [187, 338] width 208 height 121
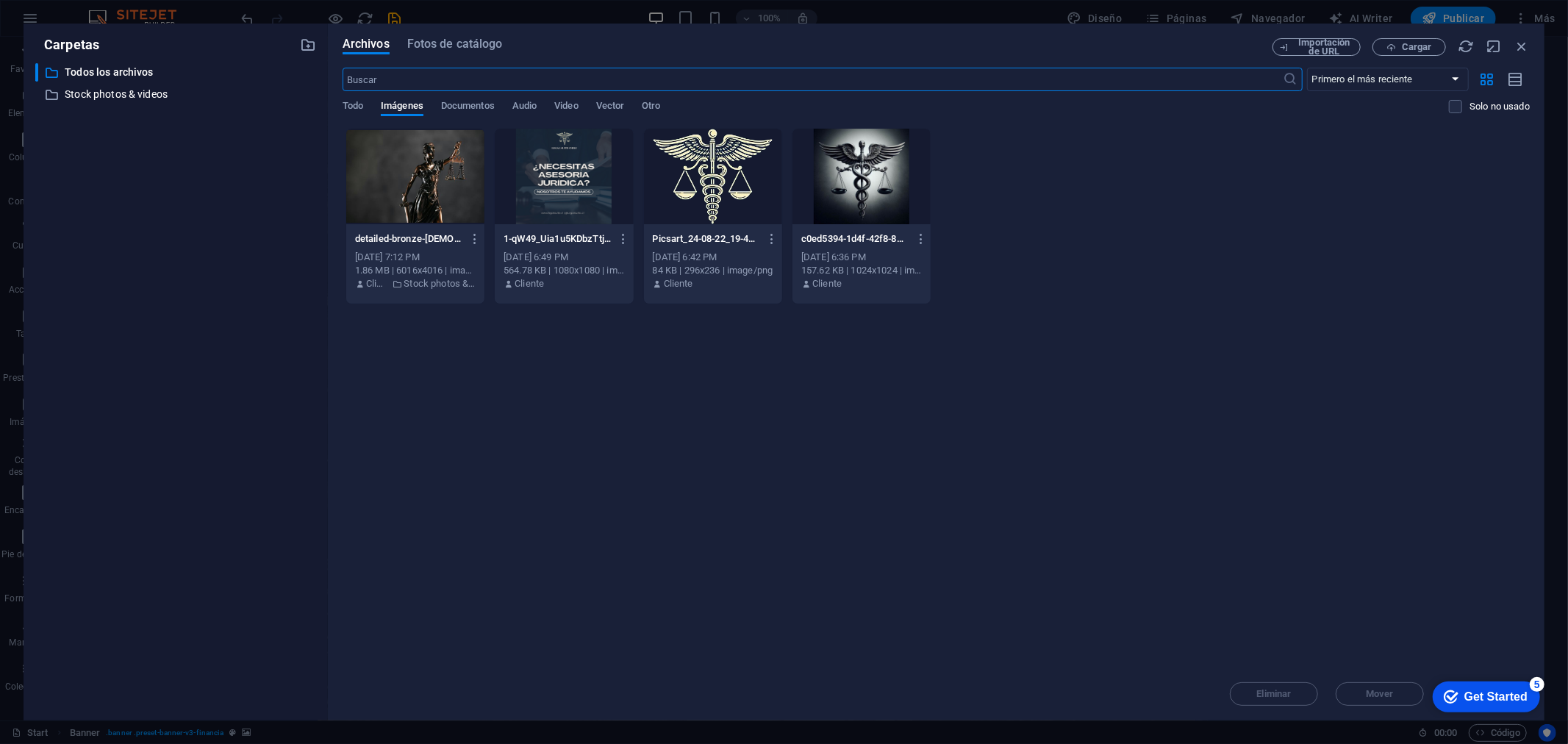
click at [384, 199] on div at bounding box center [415, 176] width 139 height 95
click at [388, 197] on div "1" at bounding box center [415, 176] width 139 height 95
click at [388, 197] on div at bounding box center [415, 176] width 139 height 95
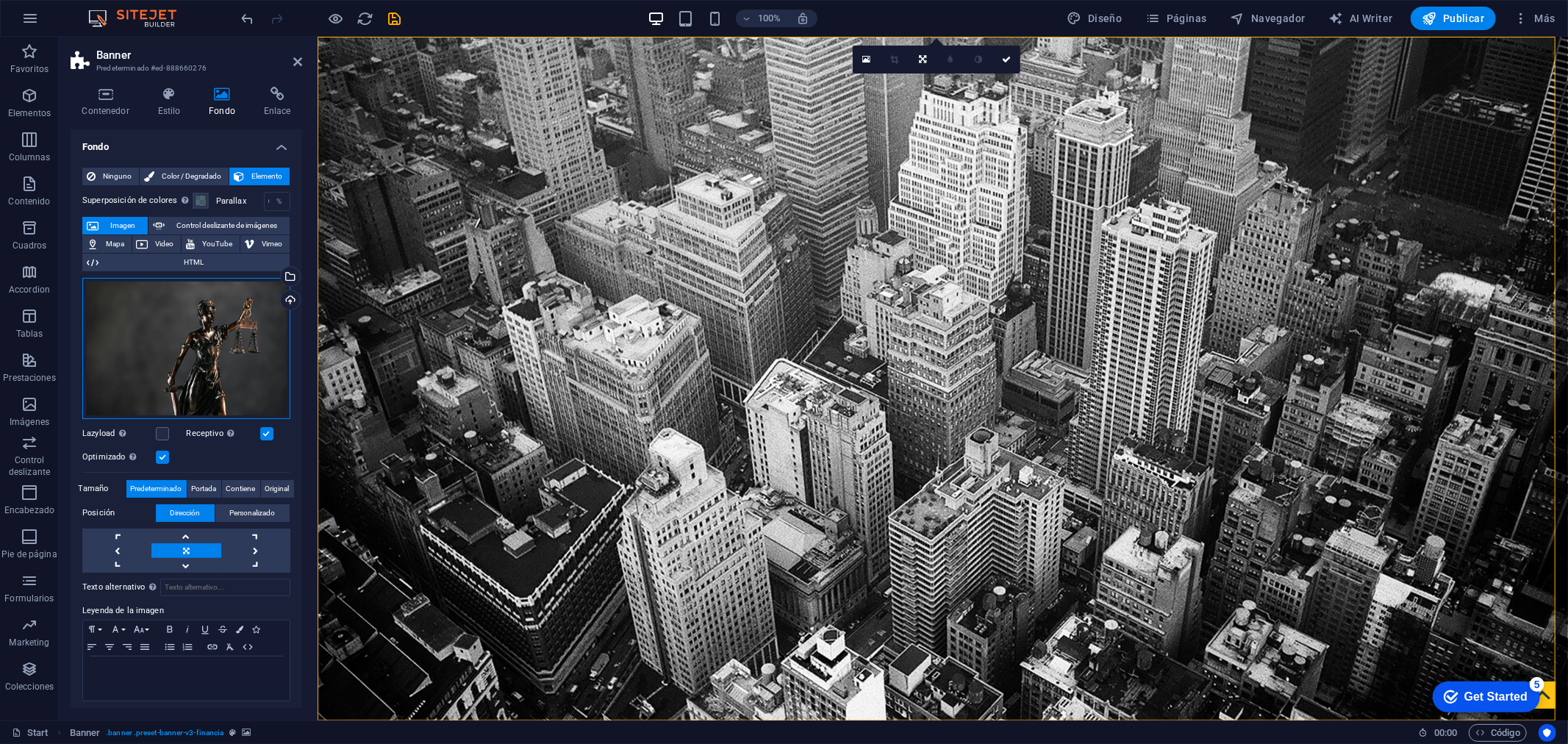
click at [238, 373] on div "Arrastra archivos aquí, haz clic para escoger archivos o selecciona archivos de…" at bounding box center [187, 349] width 208 height 142
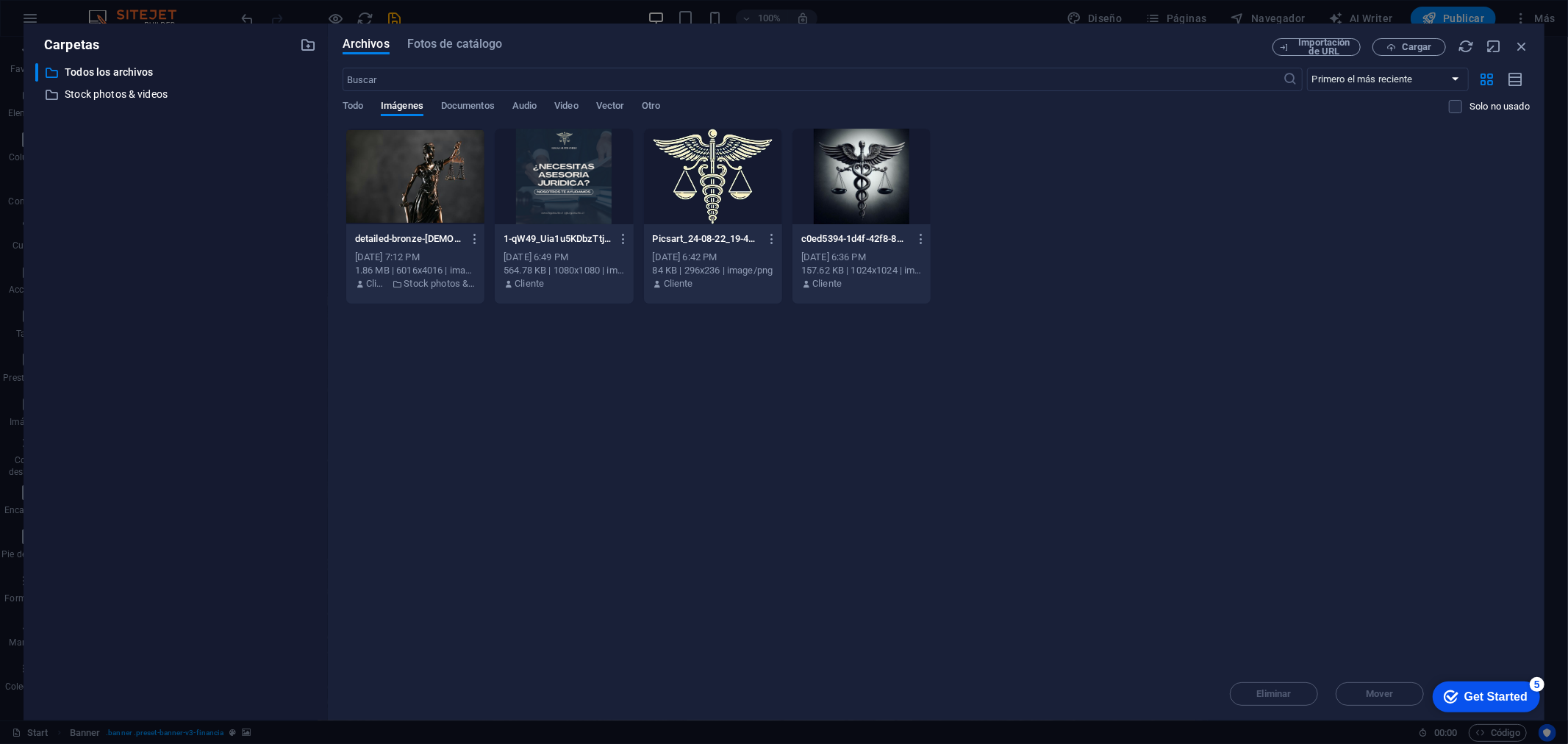
click at [400, 196] on div at bounding box center [415, 176] width 139 height 95
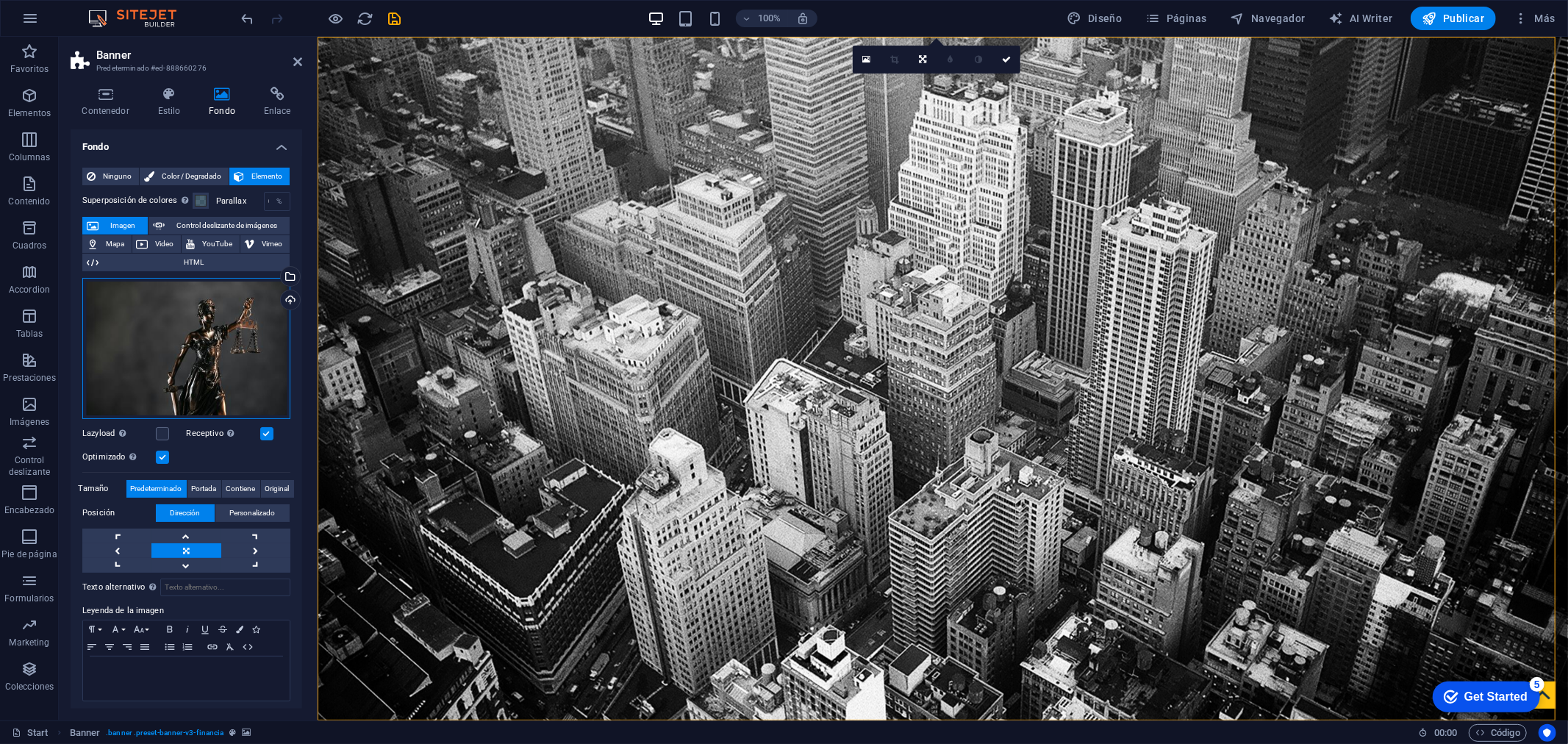
click at [179, 324] on div "Arrastra archivos aquí, haz clic para escoger archivos o selecciona archivos de…" at bounding box center [187, 349] width 208 height 142
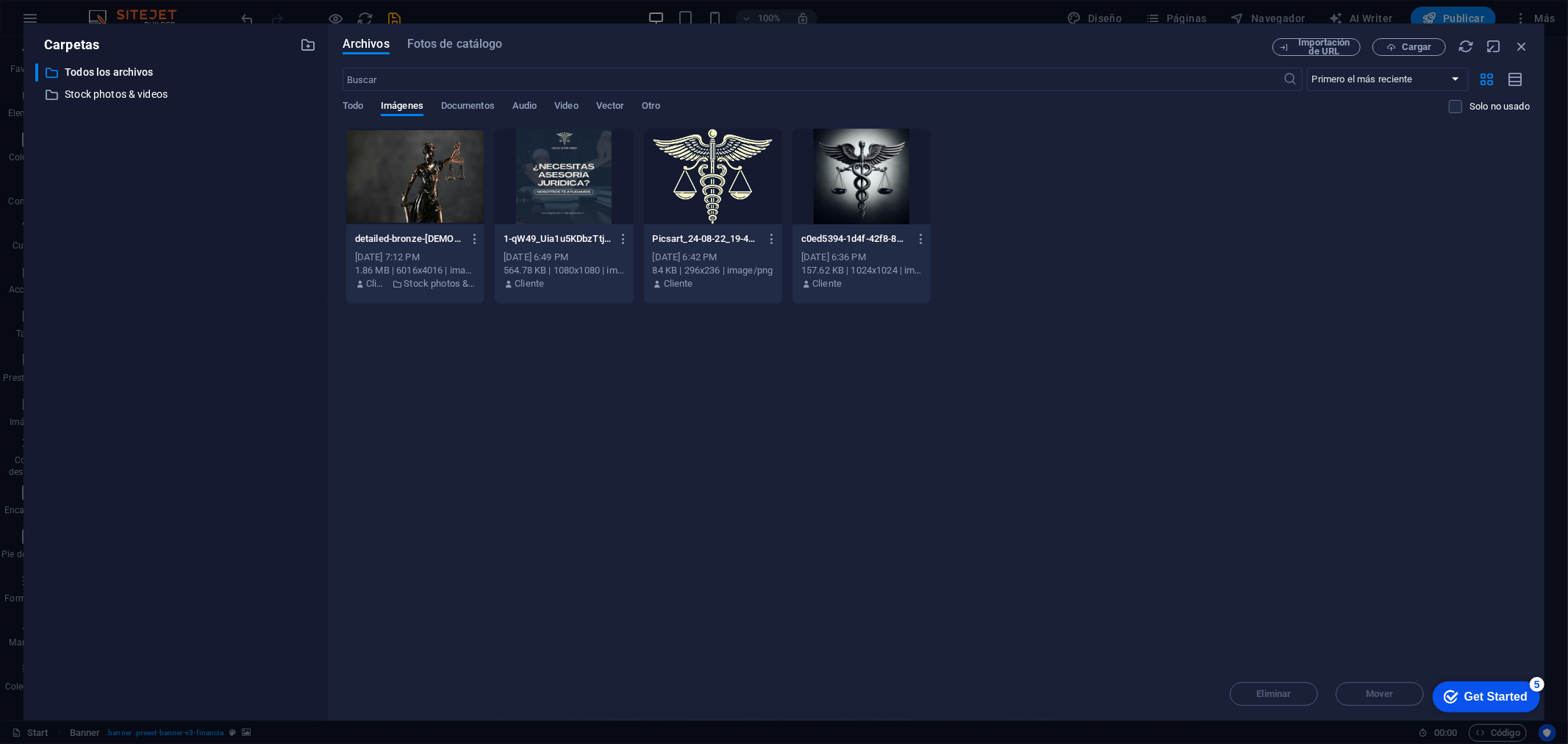
click at [401, 194] on div at bounding box center [415, 176] width 139 height 95
drag, startPoint x: 1453, startPoint y: 689, endPoint x: 1454, endPoint y: 647, distance: 42.0
click html "checkmark Get Started 5 First Steps in the Editor Let's guide you through the t…"
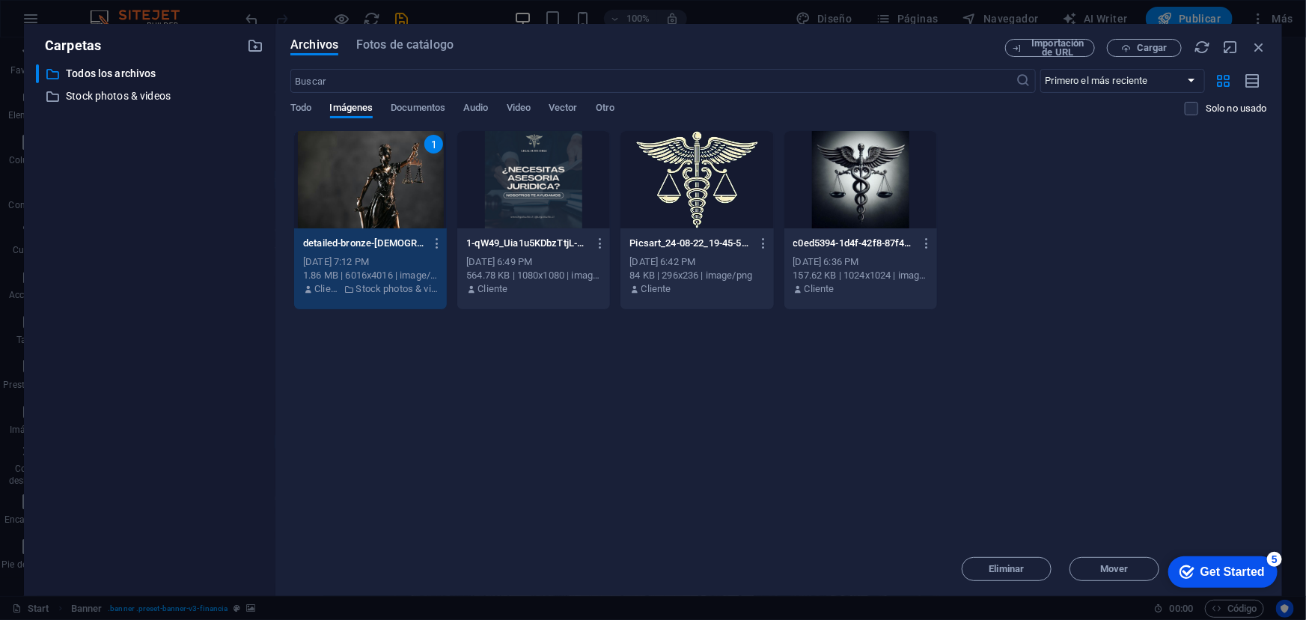
scroll to position [6, 0]
drag, startPoint x: 1595, startPoint y: 2, endPoint x: 1242, endPoint y: 516, distance: 623.7
click at [1242, 516] on div "Arrastra archivos aquí para cargarlos de inmediato 1 detailed-bronze-[DEMOGRAPH…" at bounding box center [778, 336] width 976 height 412
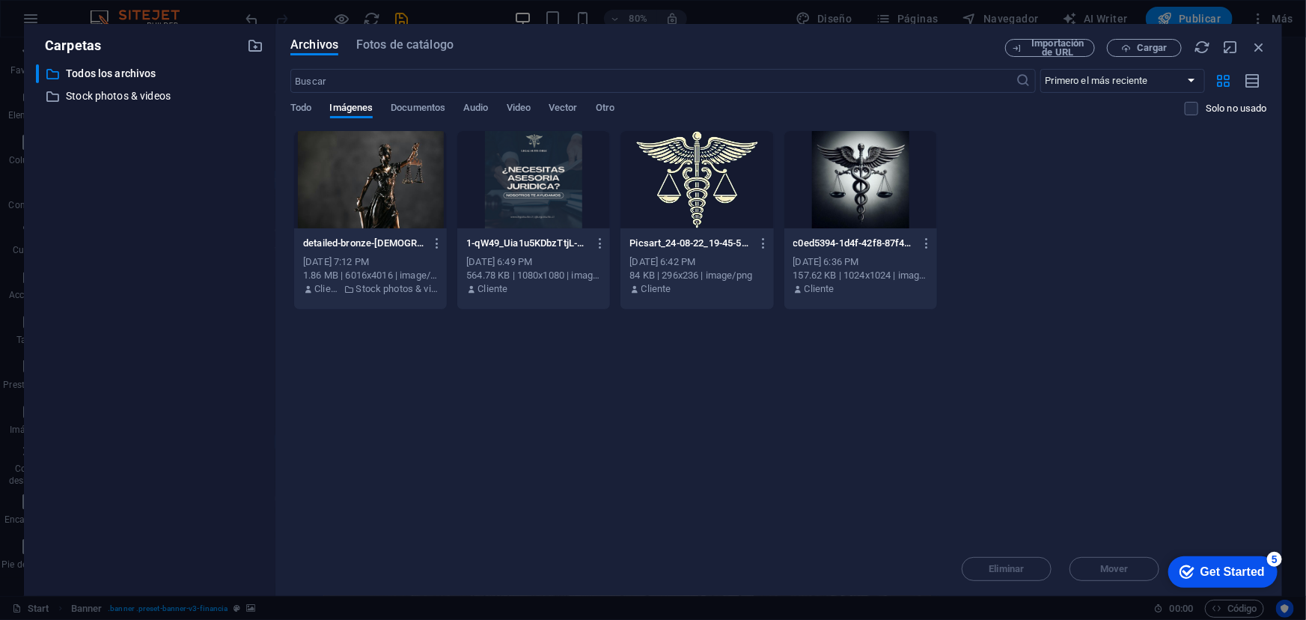
click at [1238, 564] on div "Get Started" at bounding box center [1231, 570] width 64 height 13
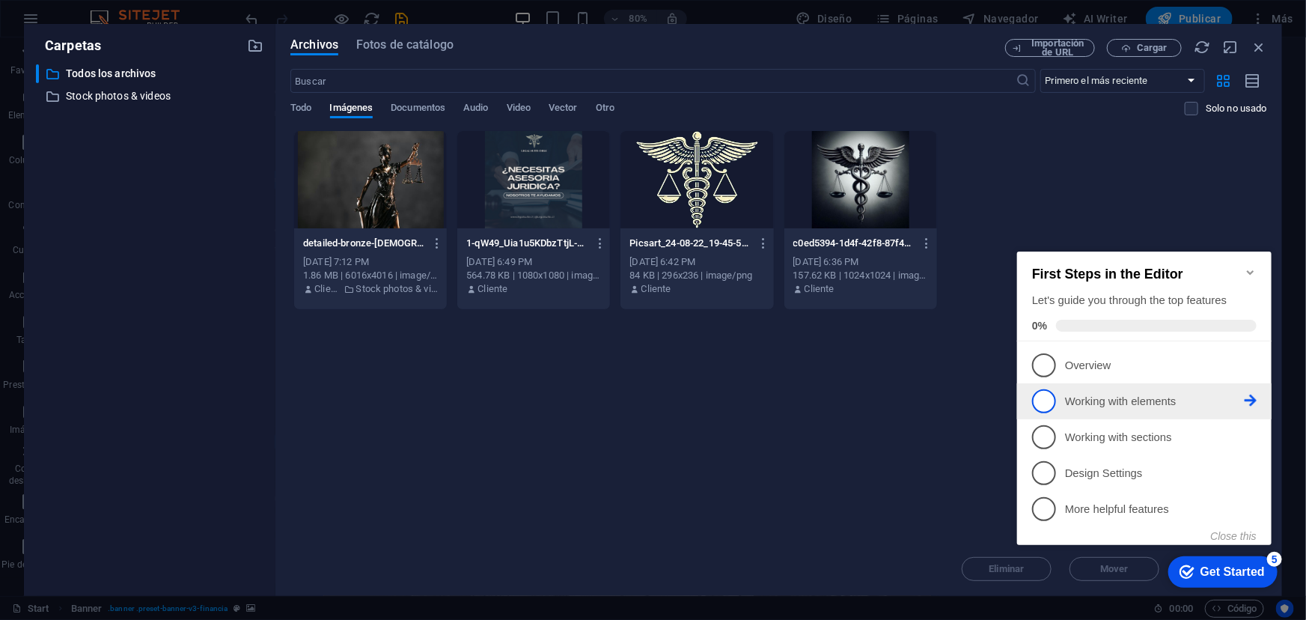
click at [1039, 410] on link "2 Working with elements - incomplete" at bounding box center [1143, 400] width 224 height 24
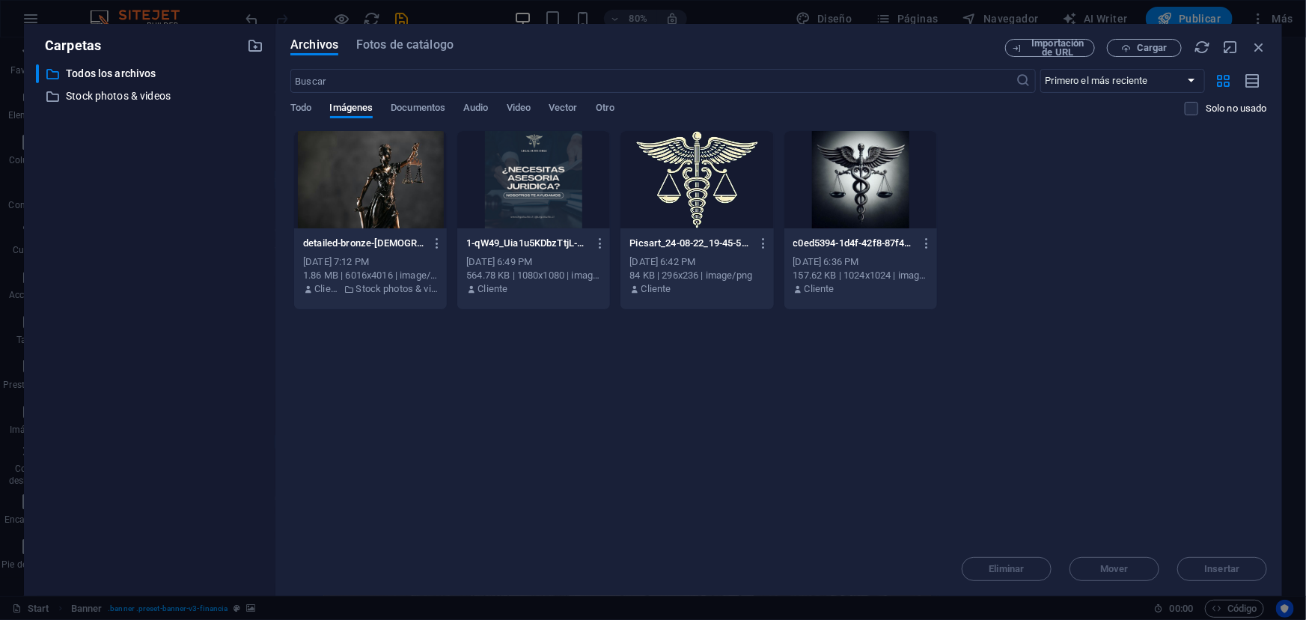
scroll to position [0, 0]
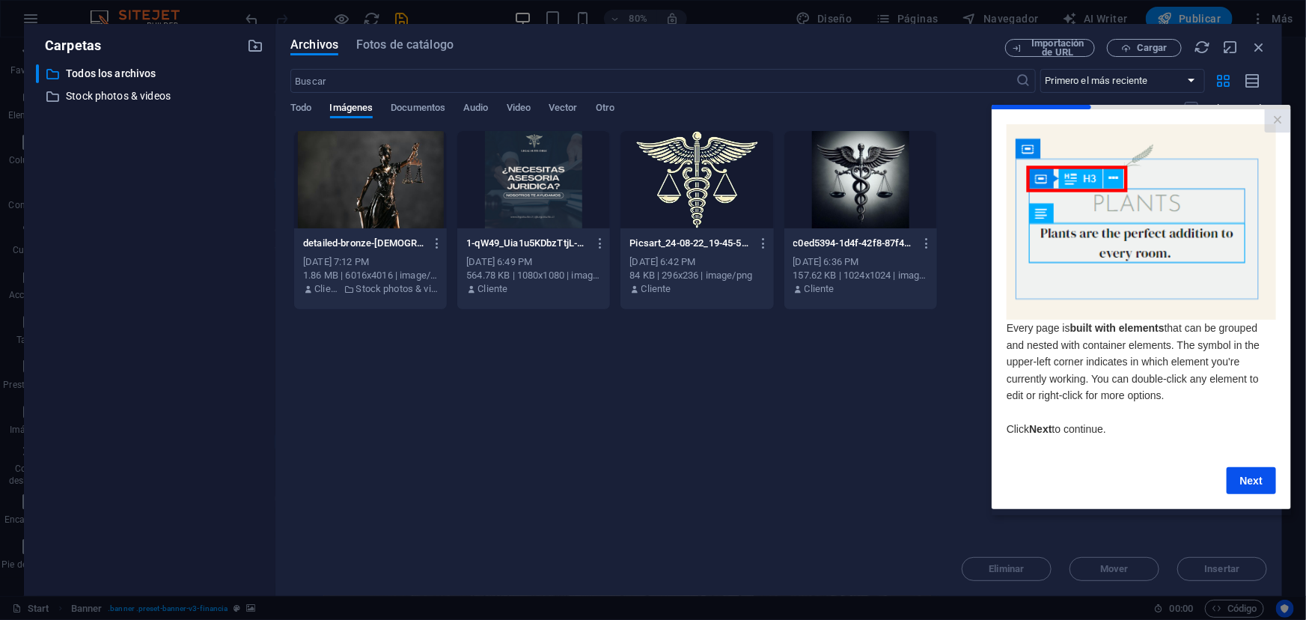
click at [388, 178] on div at bounding box center [370, 179] width 153 height 97
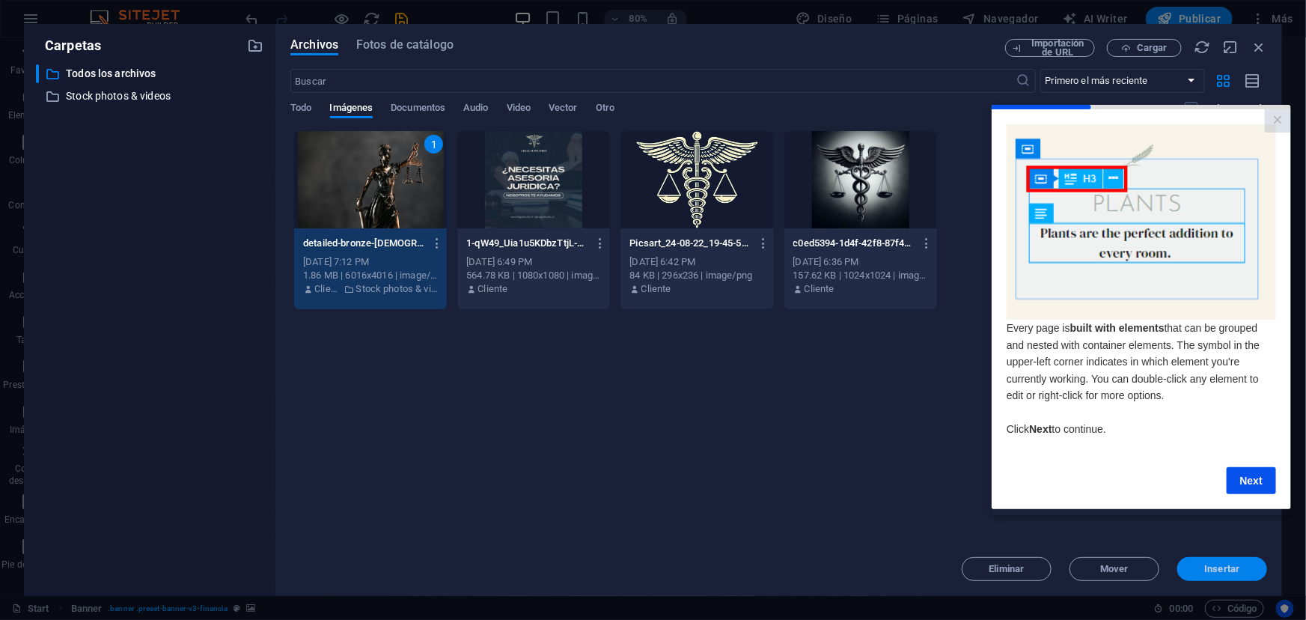
click at [1249, 574] on button "Insertar" at bounding box center [1222, 569] width 90 height 24
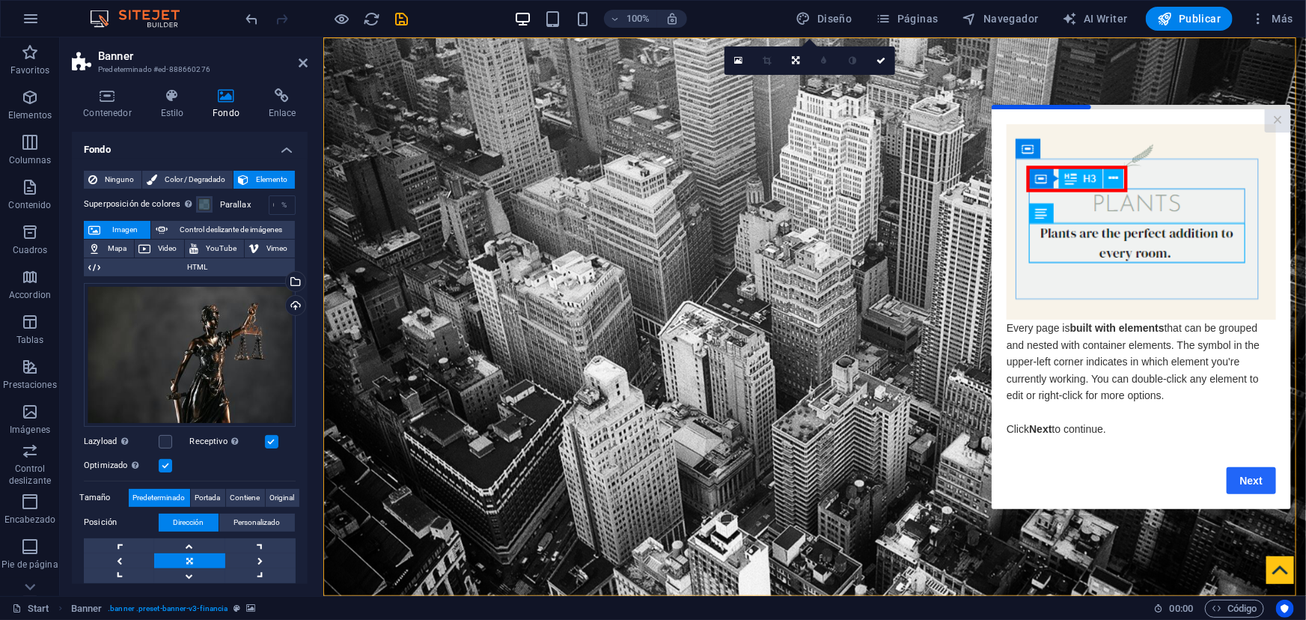
click at [1271, 485] on link "Next" at bounding box center [1250, 479] width 49 height 27
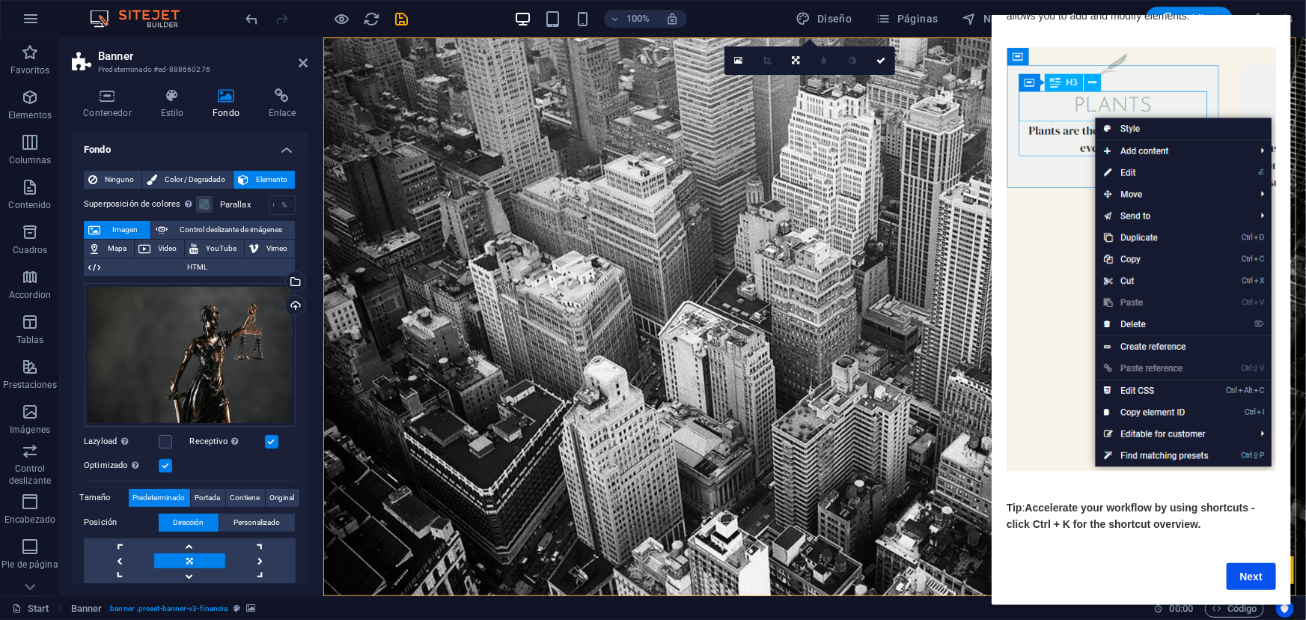
scroll to position [58, 0]
click at [1266, 564] on link "Next" at bounding box center [1250, 576] width 49 height 27
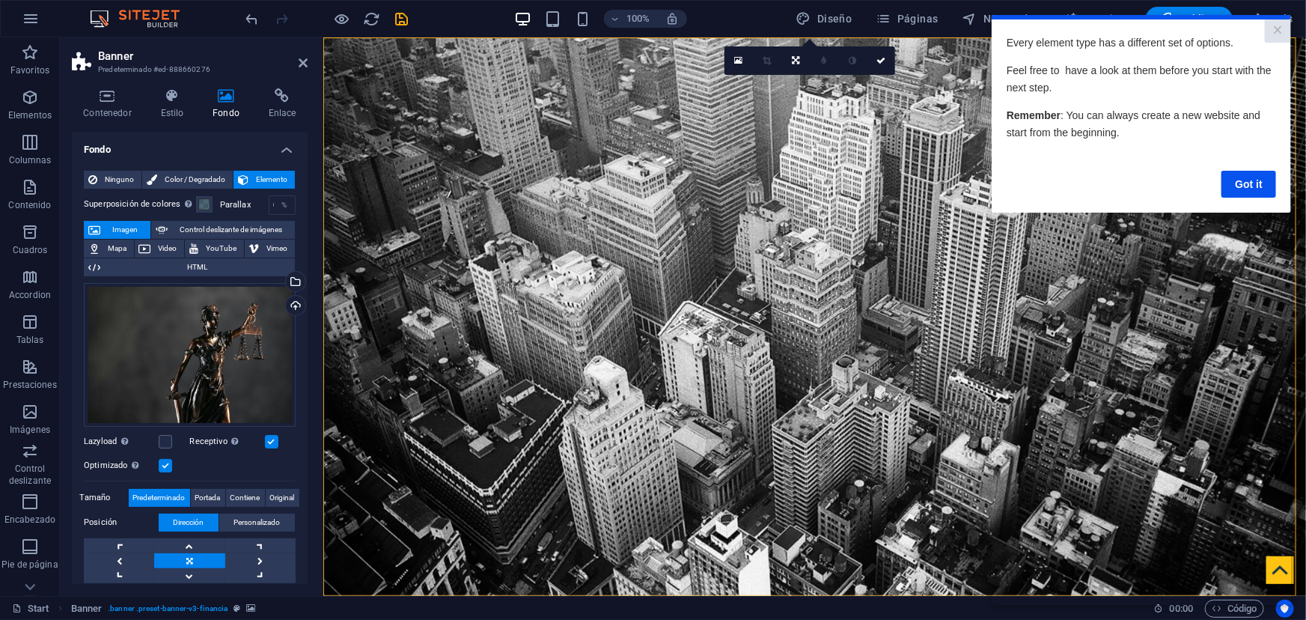
scroll to position [0, 0]
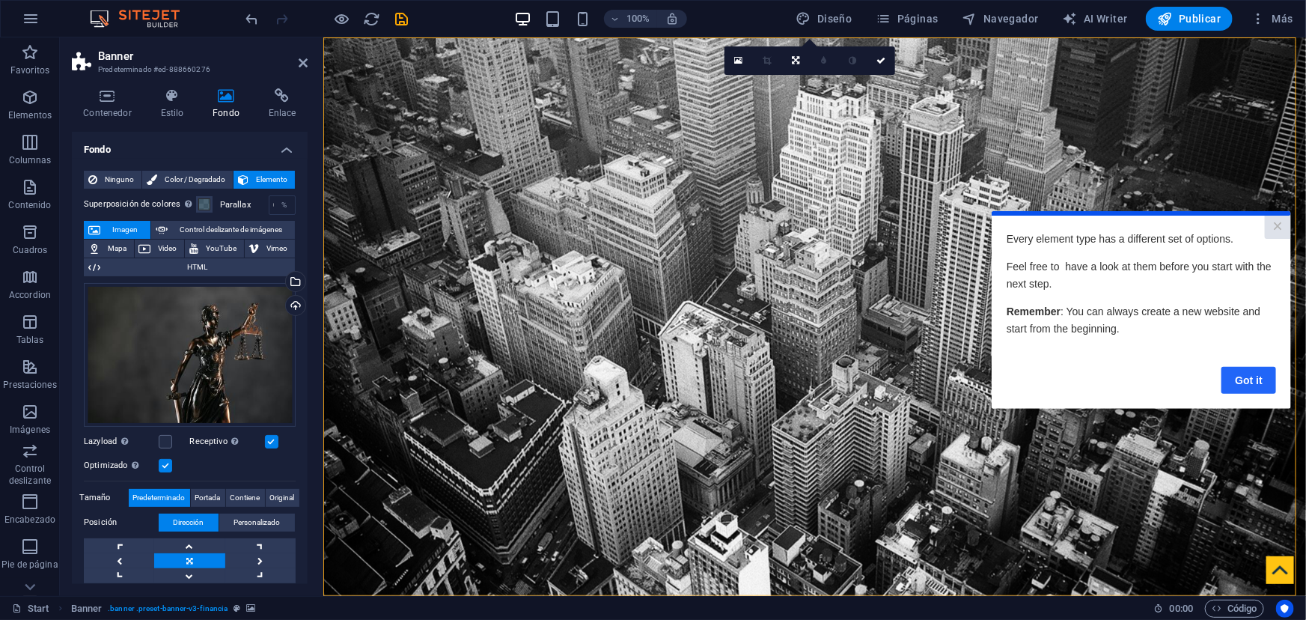
click at [1227, 379] on link "Got it" at bounding box center [1247, 379] width 55 height 27
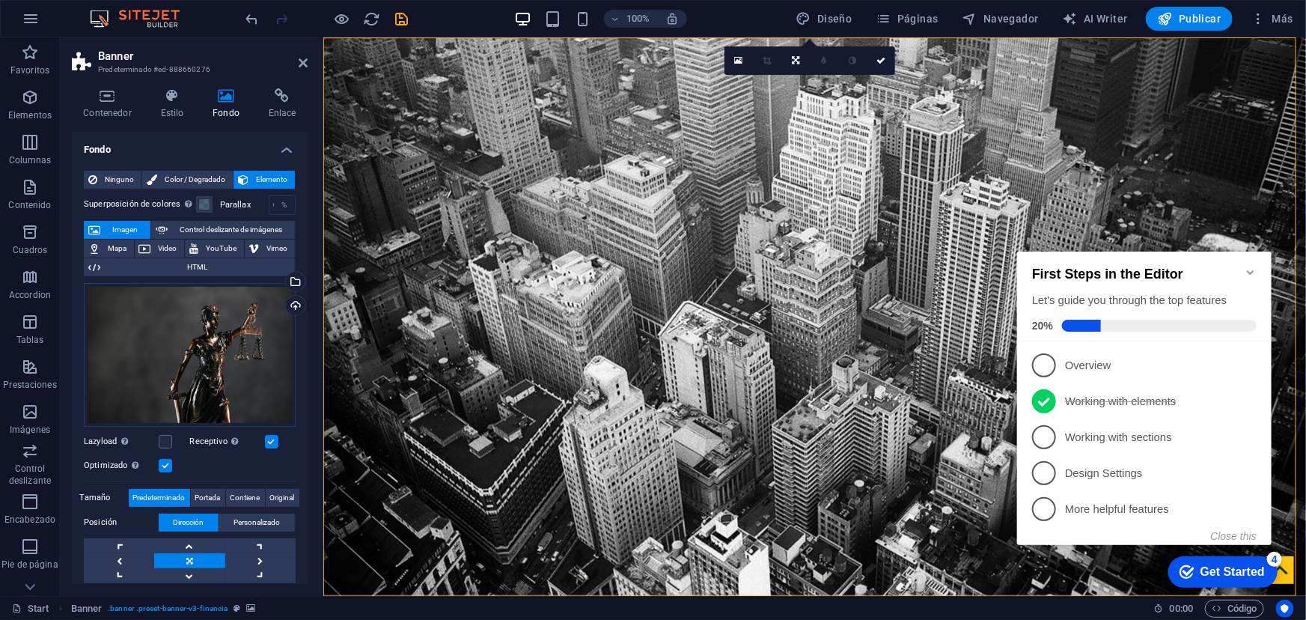
click at [1249, 268] on icon "Minimize checklist" at bounding box center [1250, 272] width 12 height 12
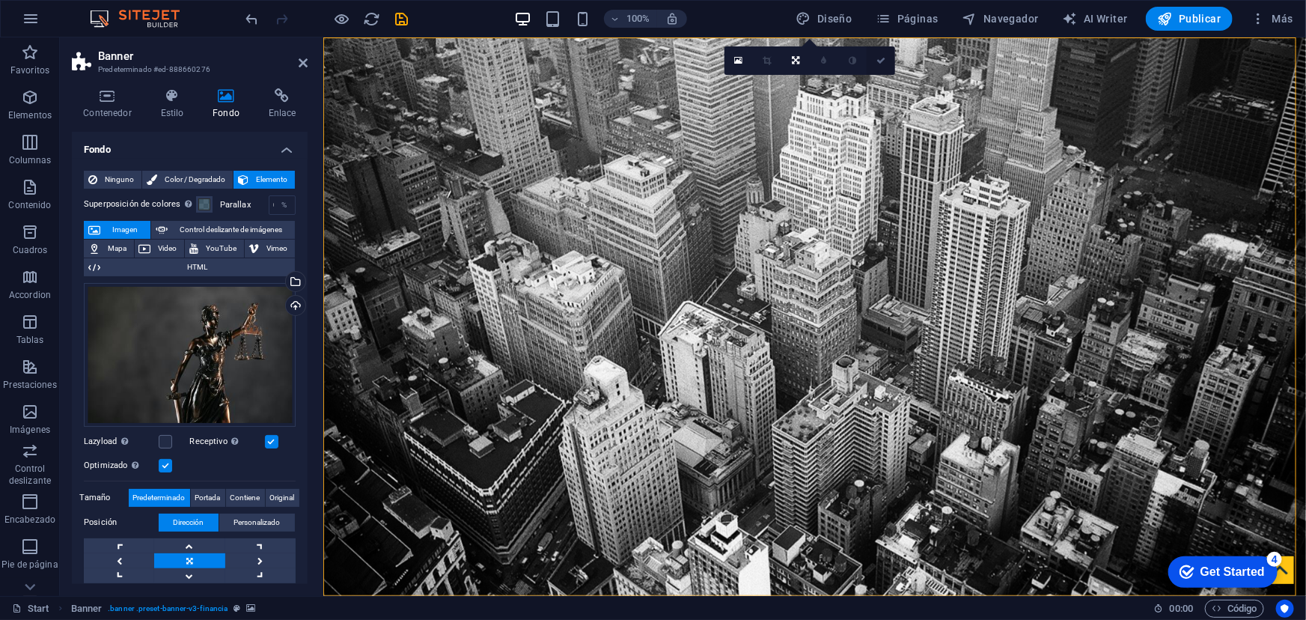
drag, startPoint x: 883, startPoint y: 65, endPoint x: 823, endPoint y: 27, distance: 71.0
click at [883, 64] on link at bounding box center [880, 60] width 28 height 28
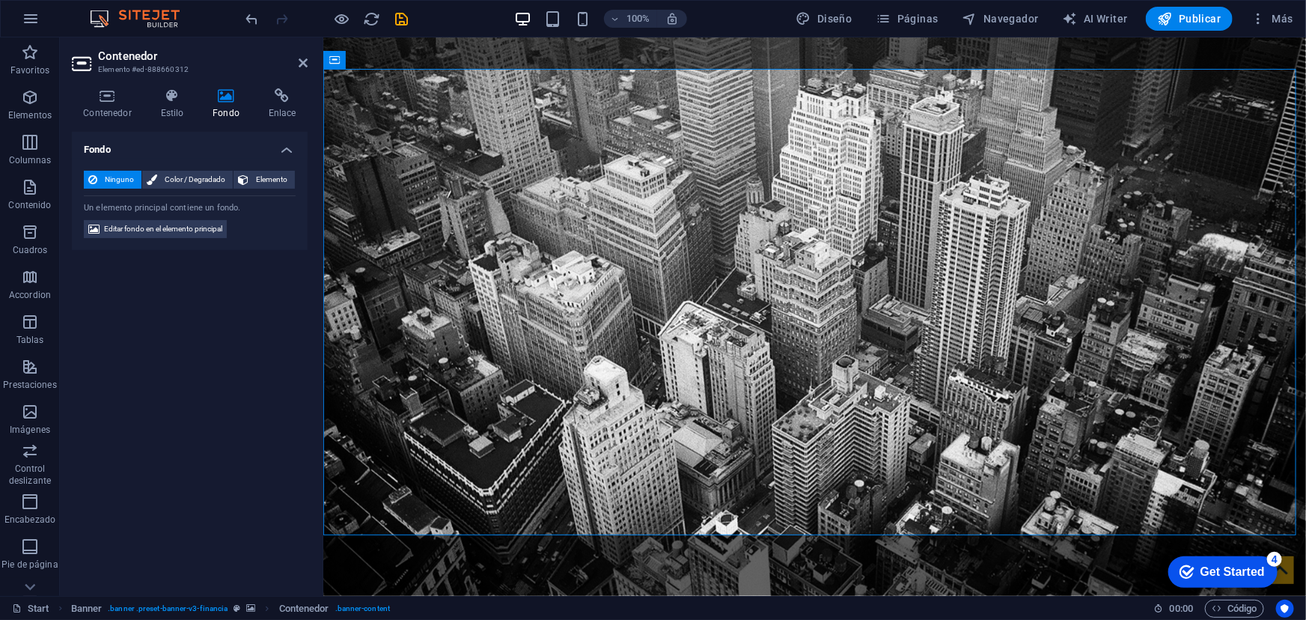
click at [123, 179] on span "Ninguno" at bounding box center [119, 180] width 35 height 18
click at [213, 175] on span "Color / Degradado" at bounding box center [195, 180] width 67 height 18
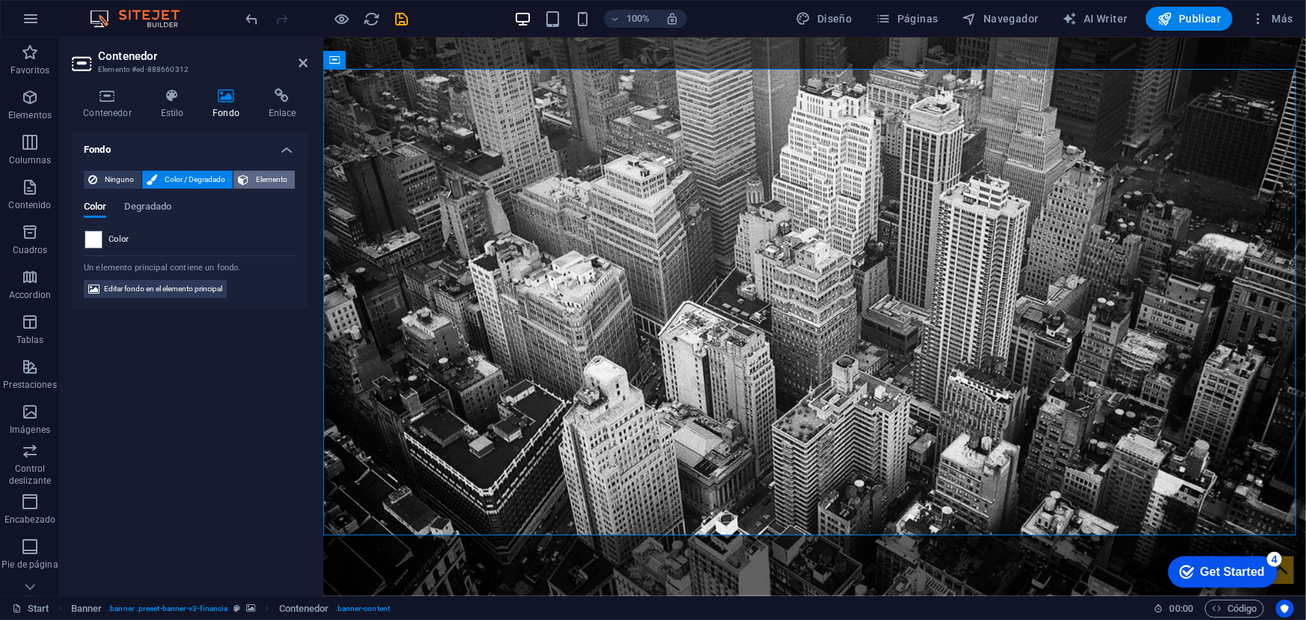
click at [249, 182] on button "Elemento" at bounding box center [263, 180] width 61 height 18
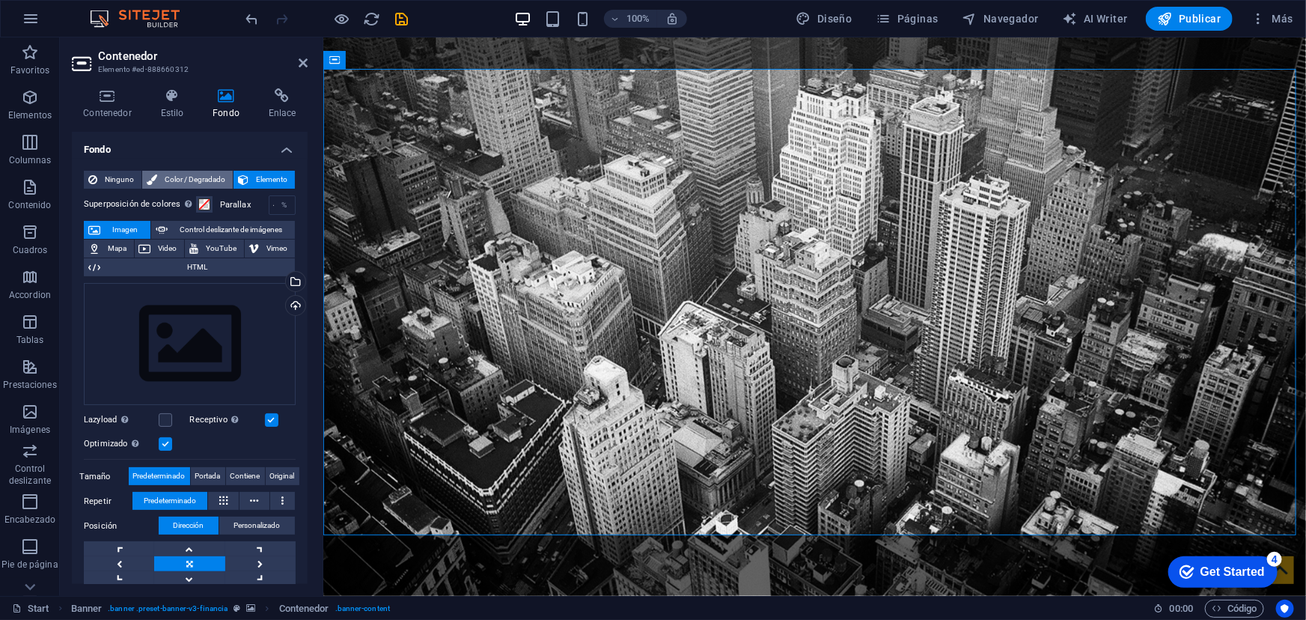
click at [197, 184] on span "Color / Degradado" at bounding box center [195, 180] width 67 height 18
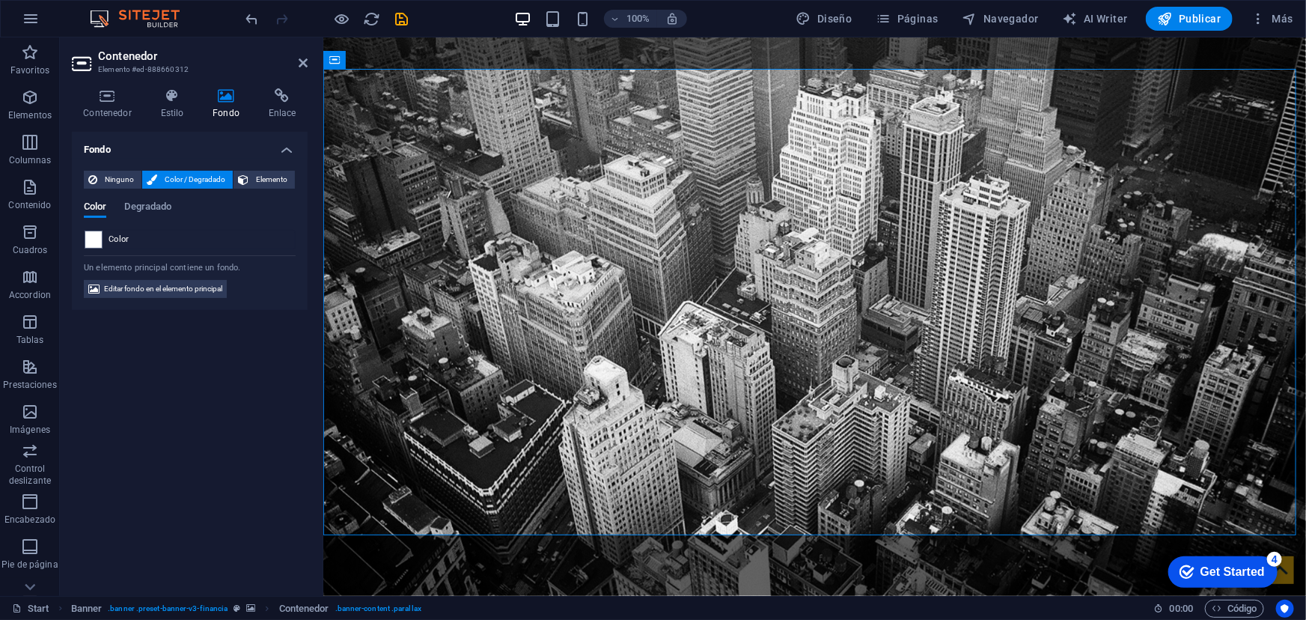
click at [178, 239] on div "Color" at bounding box center [190, 239] width 210 height 18
click at [165, 111] on h4 "Estilo" at bounding box center [175, 103] width 52 height 31
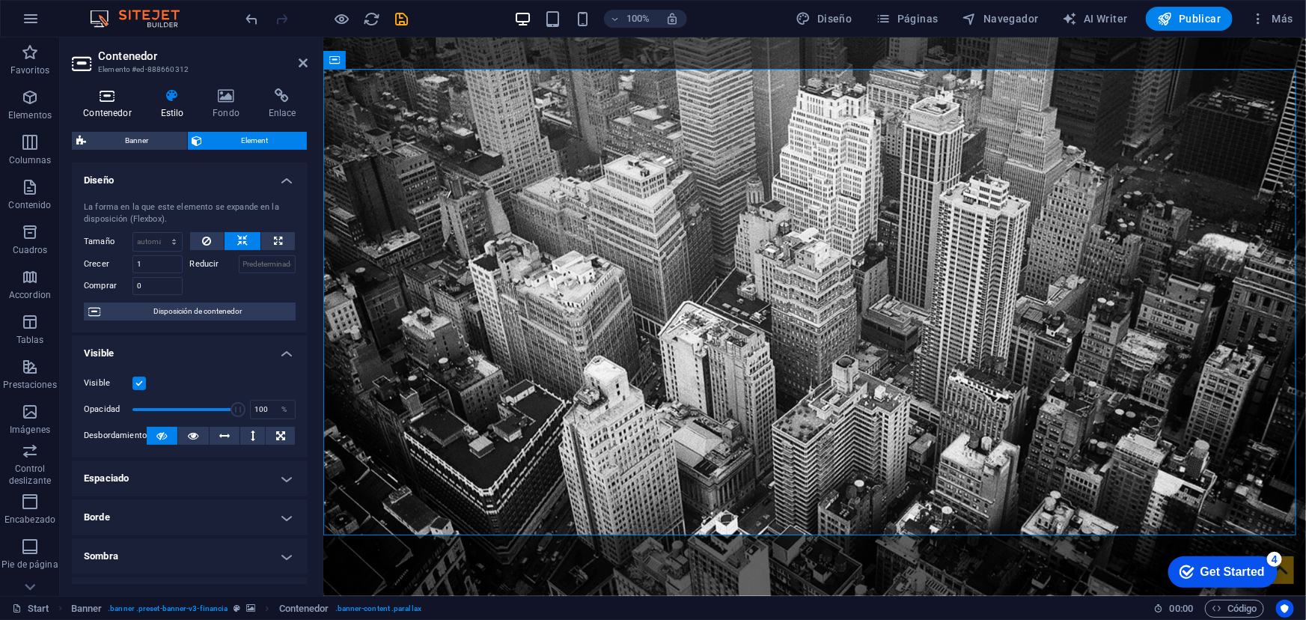
click at [120, 106] on h4 "Contenedor" at bounding box center [110, 103] width 77 height 31
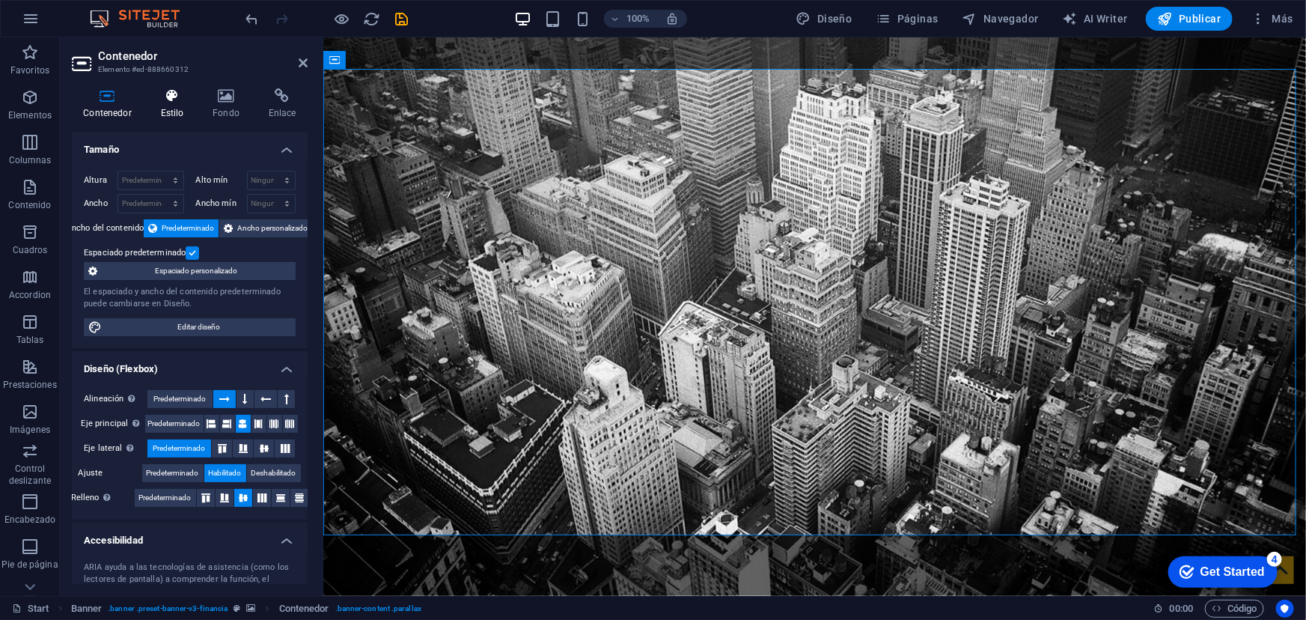
click at [186, 103] on icon at bounding box center [172, 95] width 46 height 15
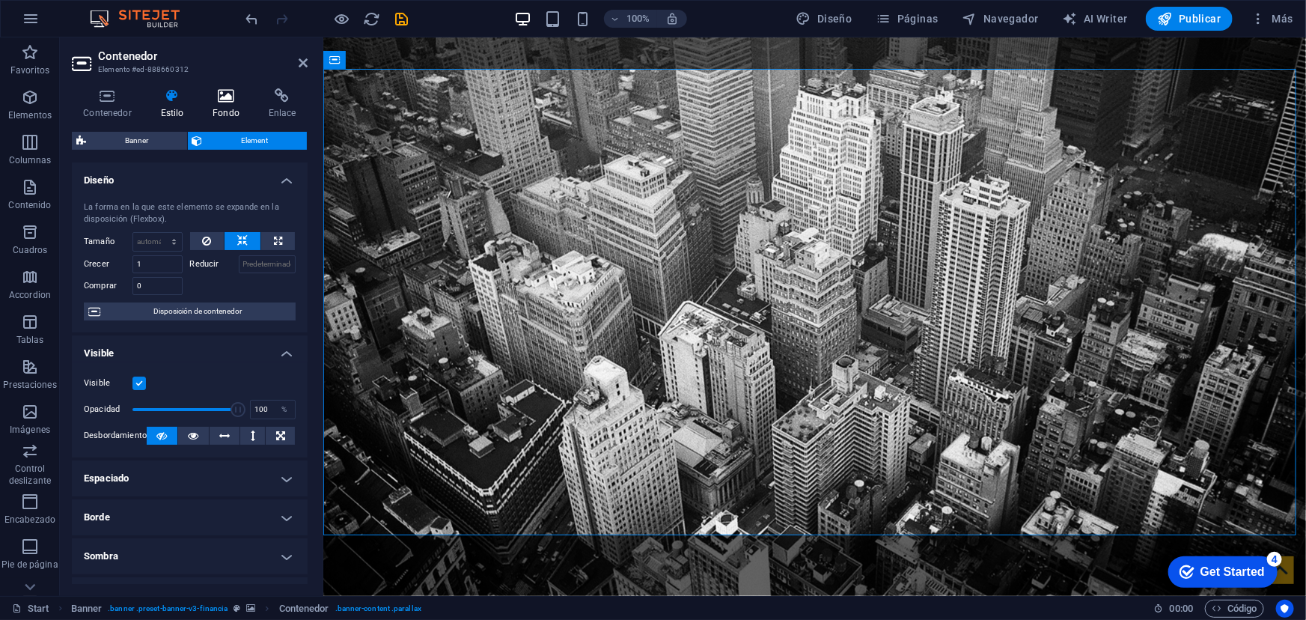
click at [218, 108] on h4 "Fondo" at bounding box center [229, 103] width 56 height 31
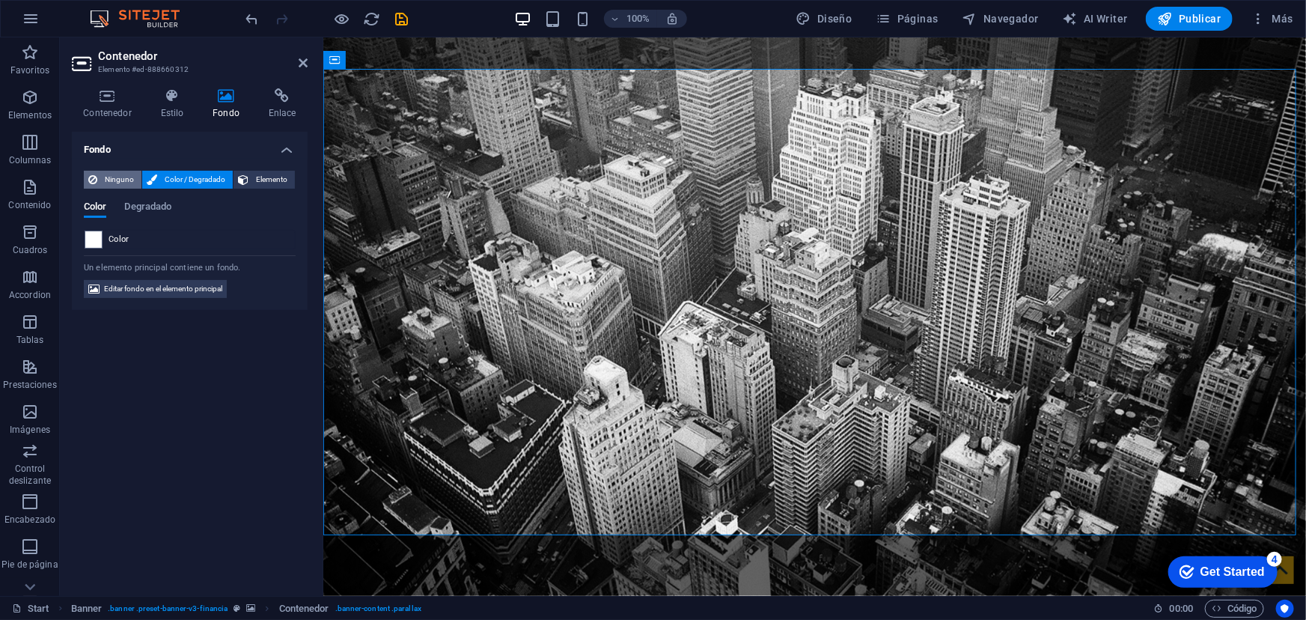
click at [137, 174] on button "Ninguno" at bounding box center [113, 180] width 58 height 18
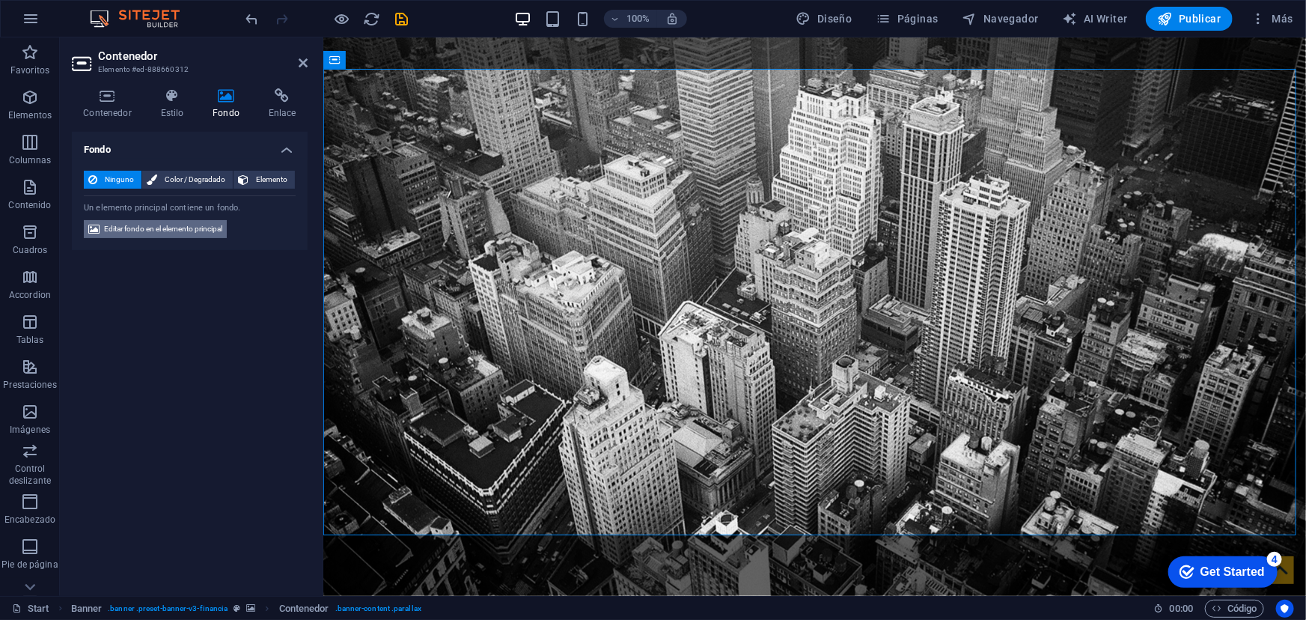
click at [202, 224] on span "Editar fondo en el elemento principal" at bounding box center [163, 229] width 118 height 18
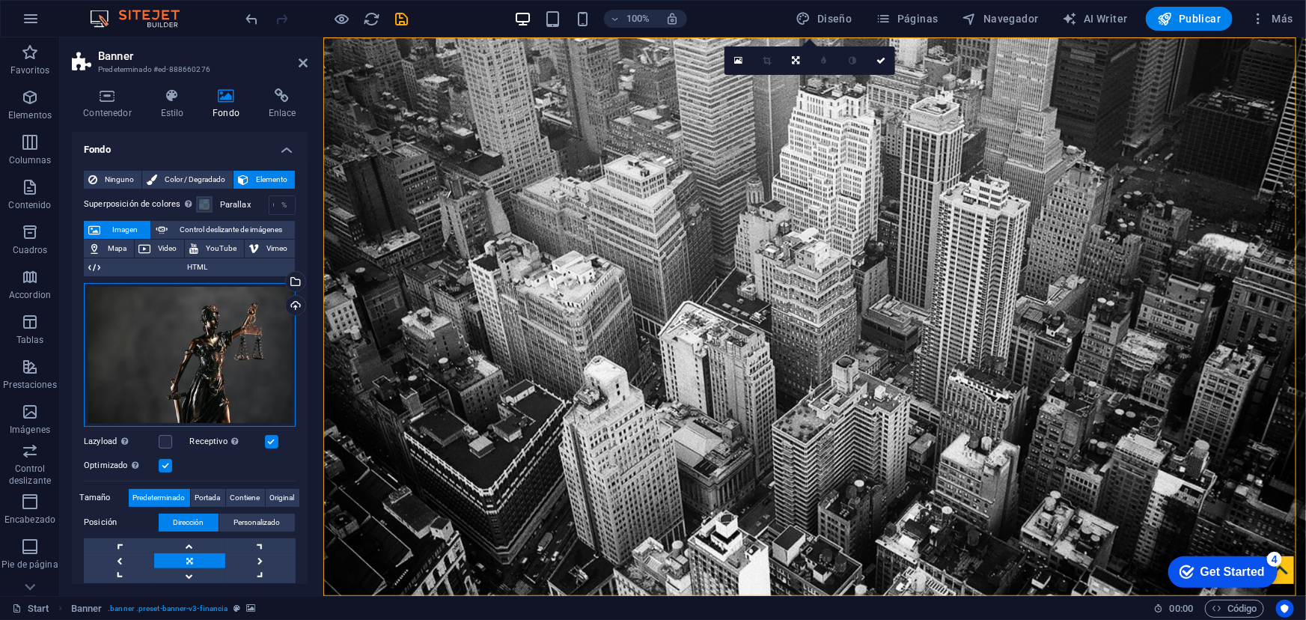
click at [194, 313] on div "Arrastra archivos aquí, haz clic para escoger archivos o selecciona archivos de…" at bounding box center [190, 355] width 212 height 144
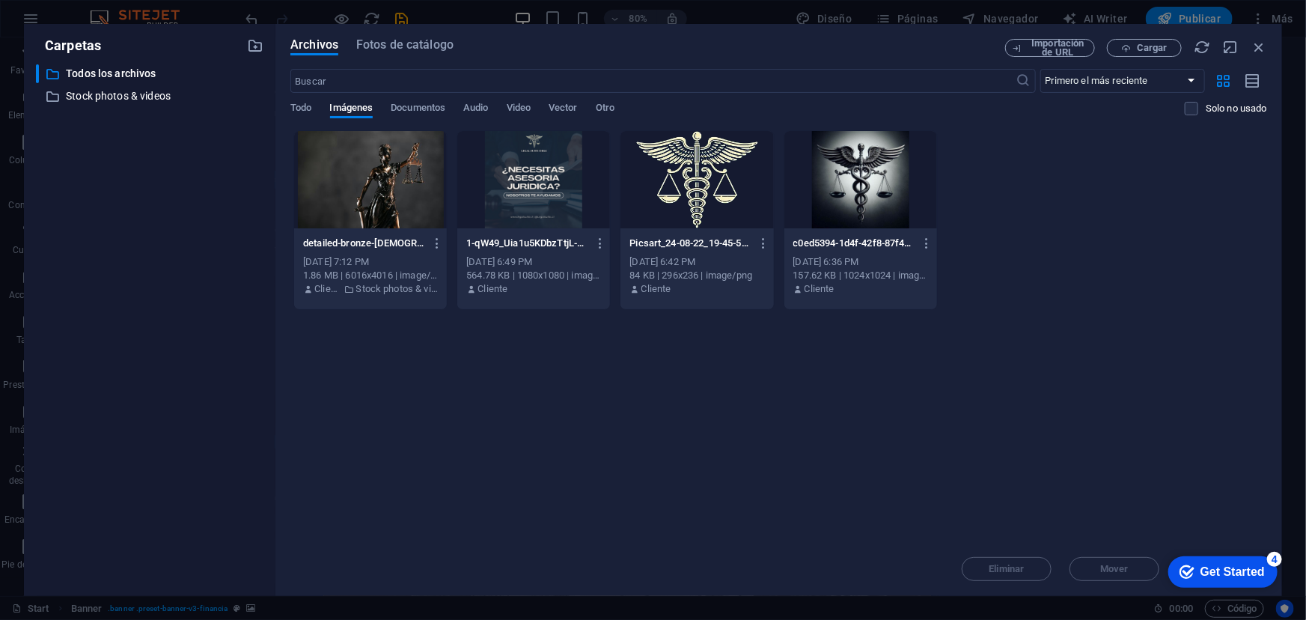
click at [382, 187] on div at bounding box center [370, 179] width 153 height 97
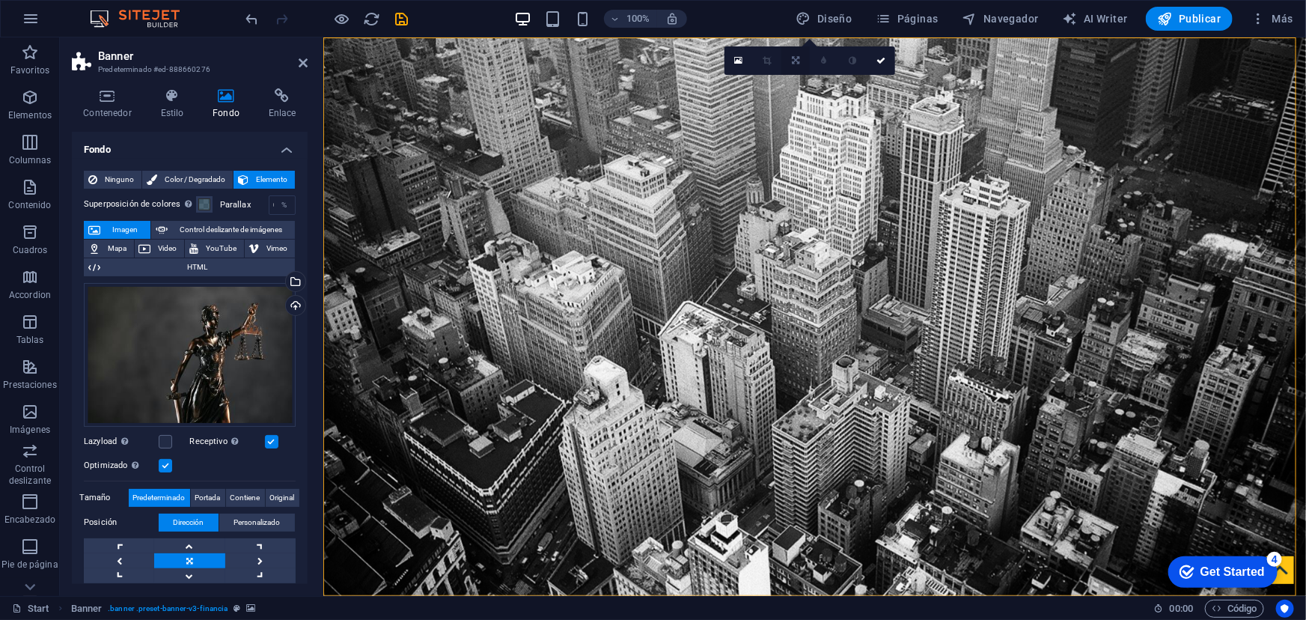
click at [796, 67] on link at bounding box center [795, 60] width 28 height 28
click at [770, 85] on icon at bounding box center [766, 83] width 7 height 9
click at [740, 62] on icon at bounding box center [738, 60] width 8 height 10
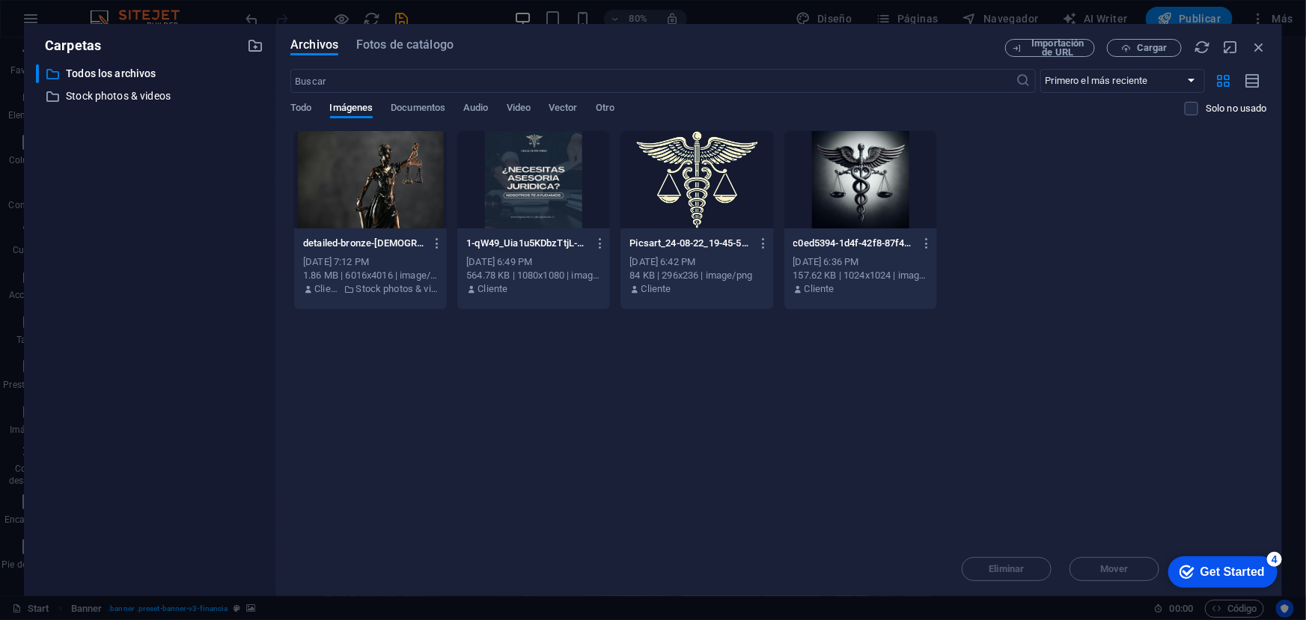
click at [418, 177] on div at bounding box center [370, 179] width 153 height 97
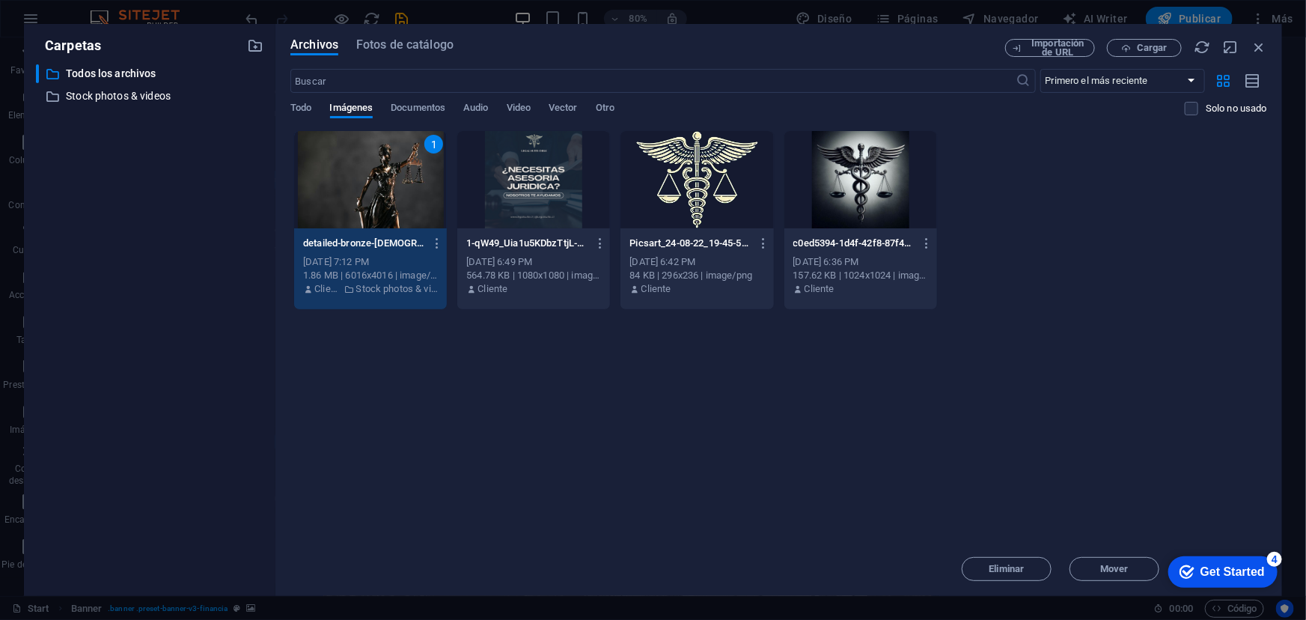
click at [418, 178] on div "1" at bounding box center [370, 179] width 153 height 97
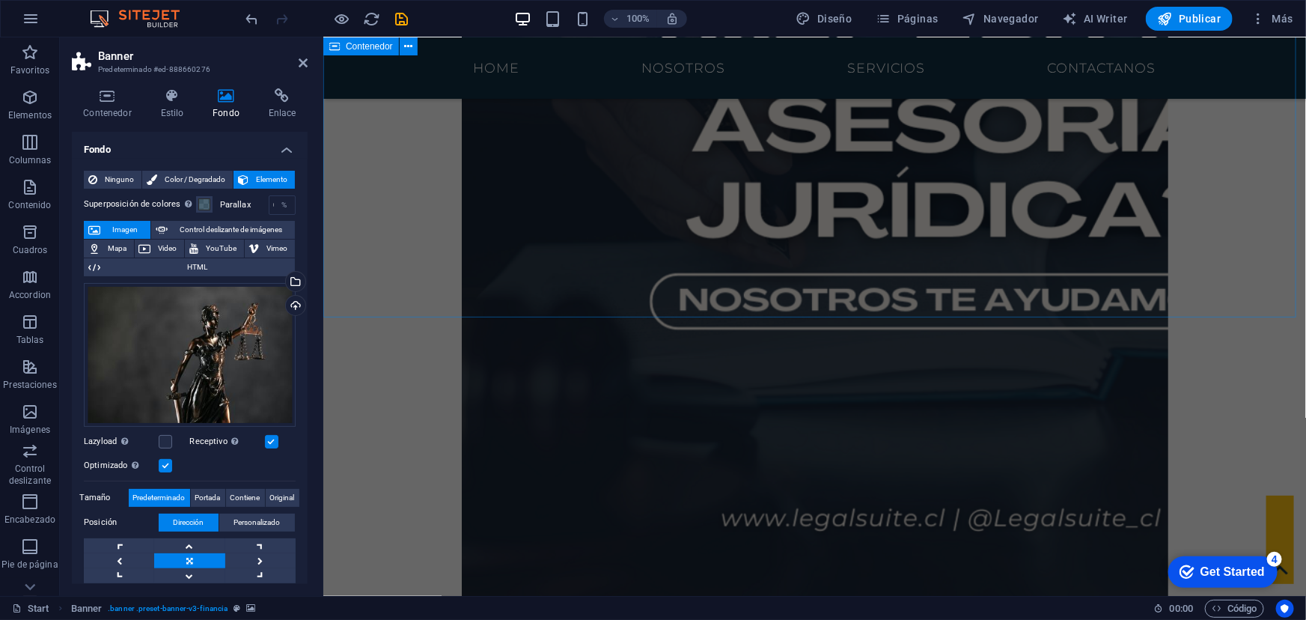
scroll to position [1756, 0]
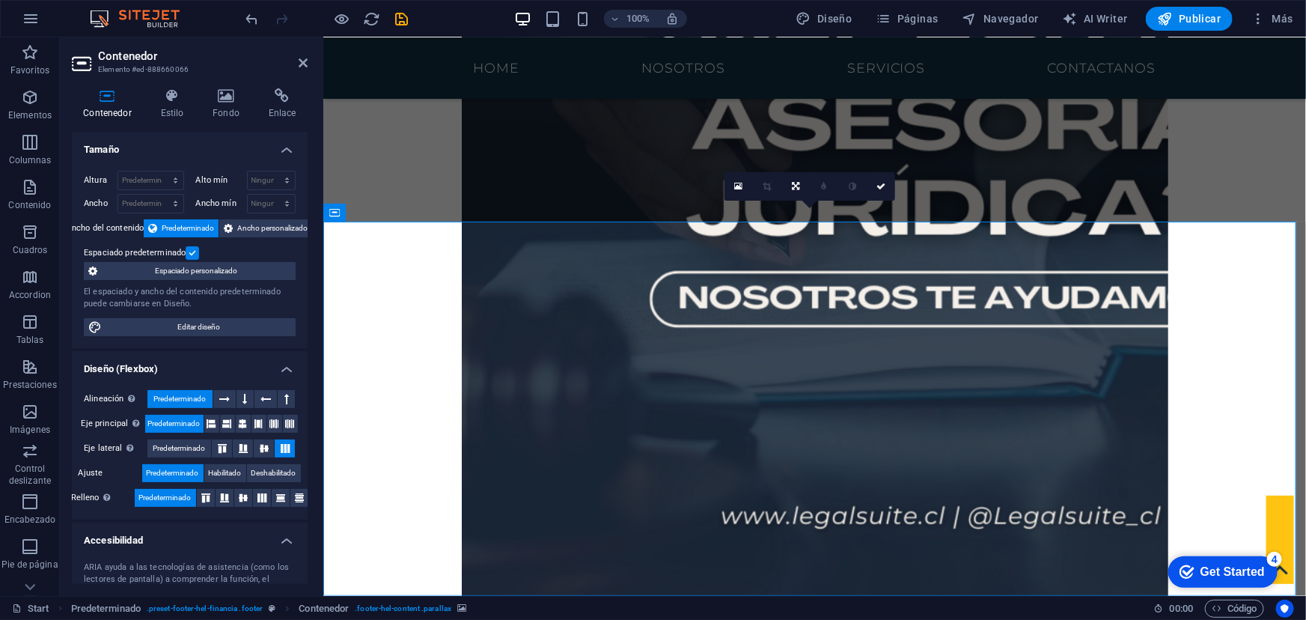
click at [224, 101] on icon at bounding box center [226, 95] width 50 height 15
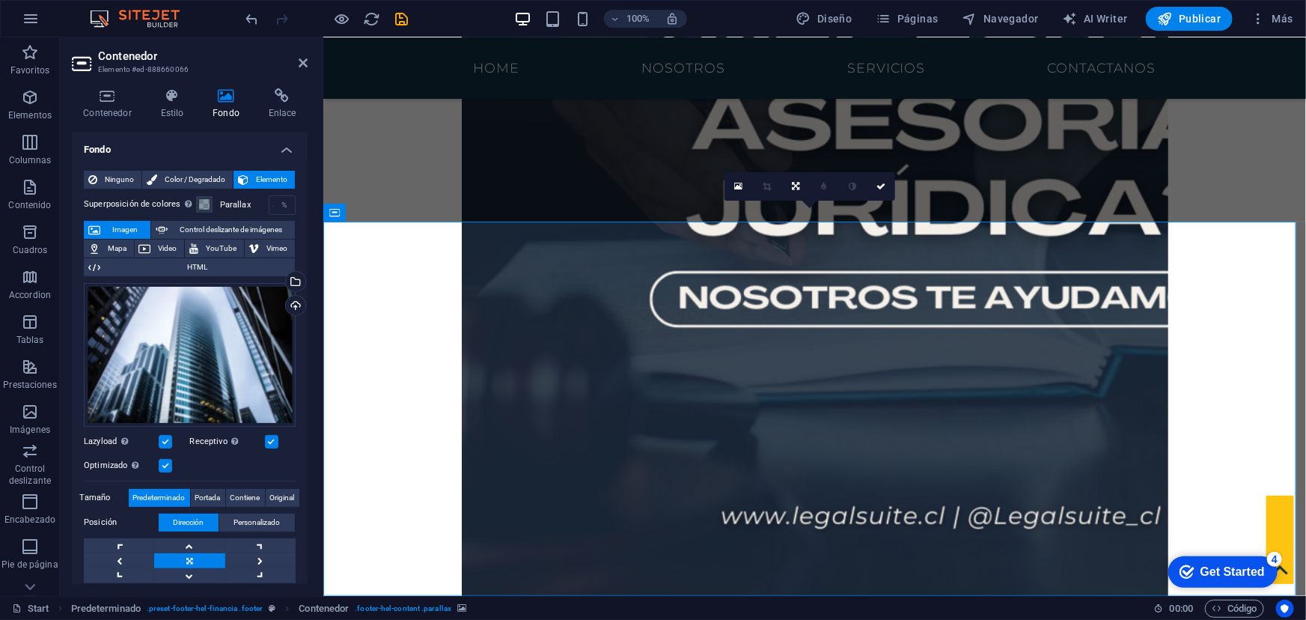
click at [127, 224] on span "Imagen" at bounding box center [125, 230] width 41 height 18
click at [186, 350] on div "Arrastra archivos aquí, haz clic para escoger archivos o selecciona archivos de…" at bounding box center [190, 355] width 212 height 144
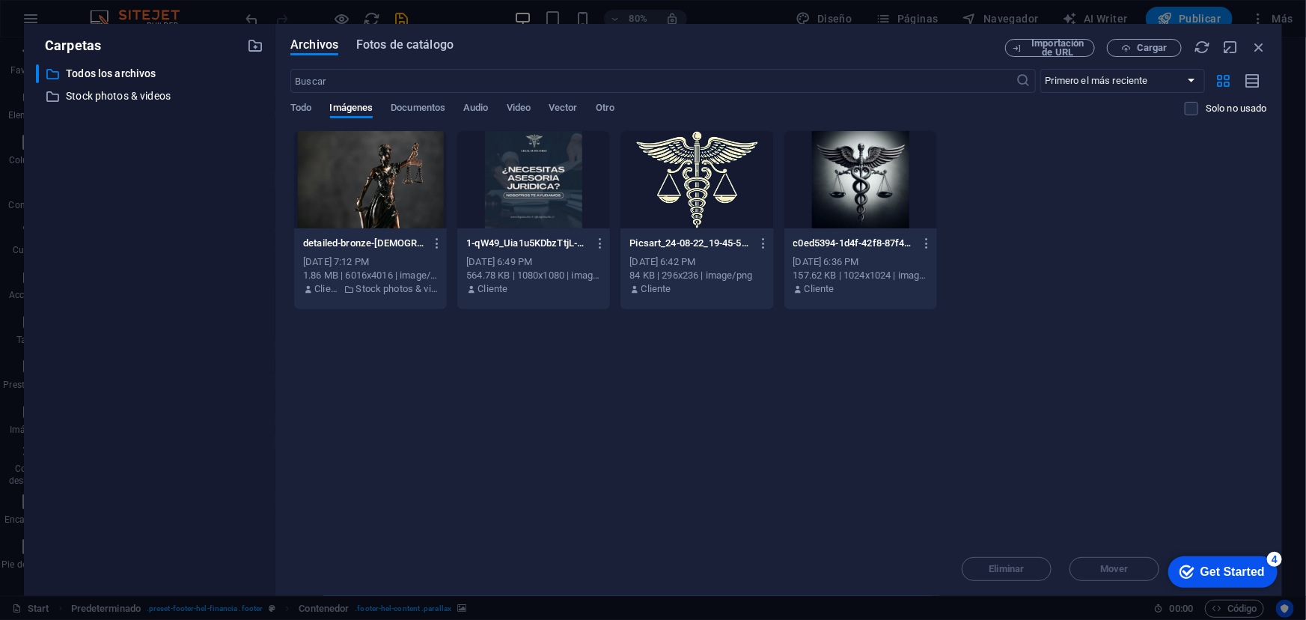
click at [404, 51] on span "Fotos de catálogo" at bounding box center [404, 45] width 97 height 18
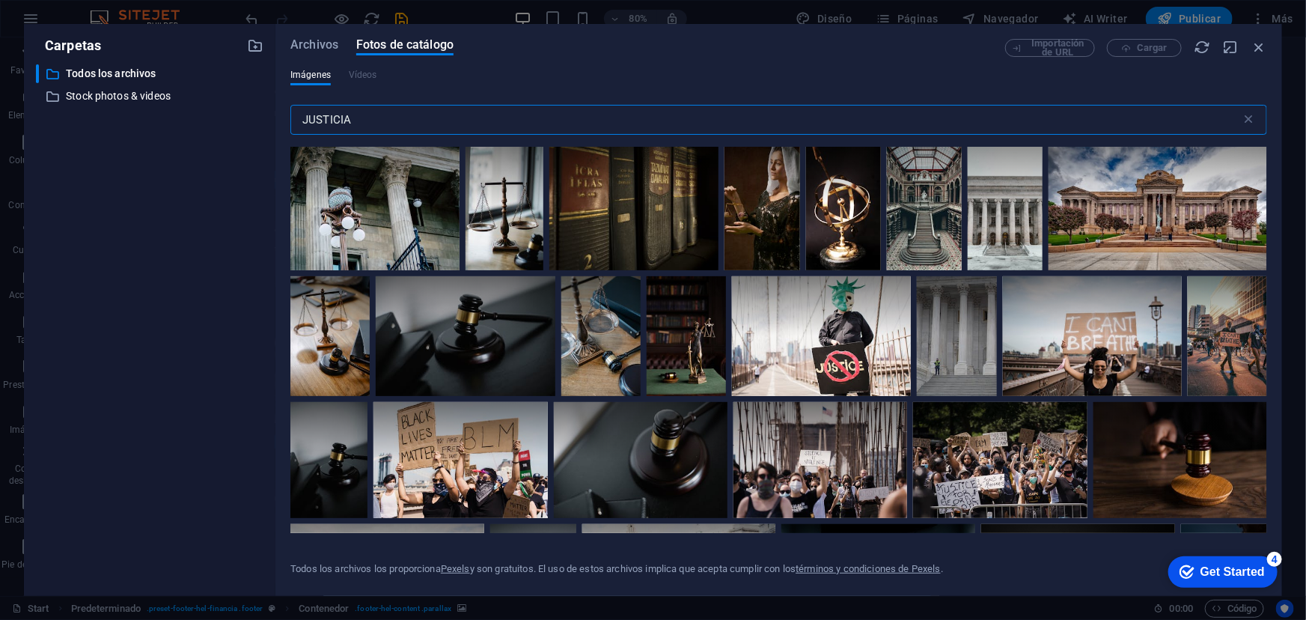
scroll to position [0, 0]
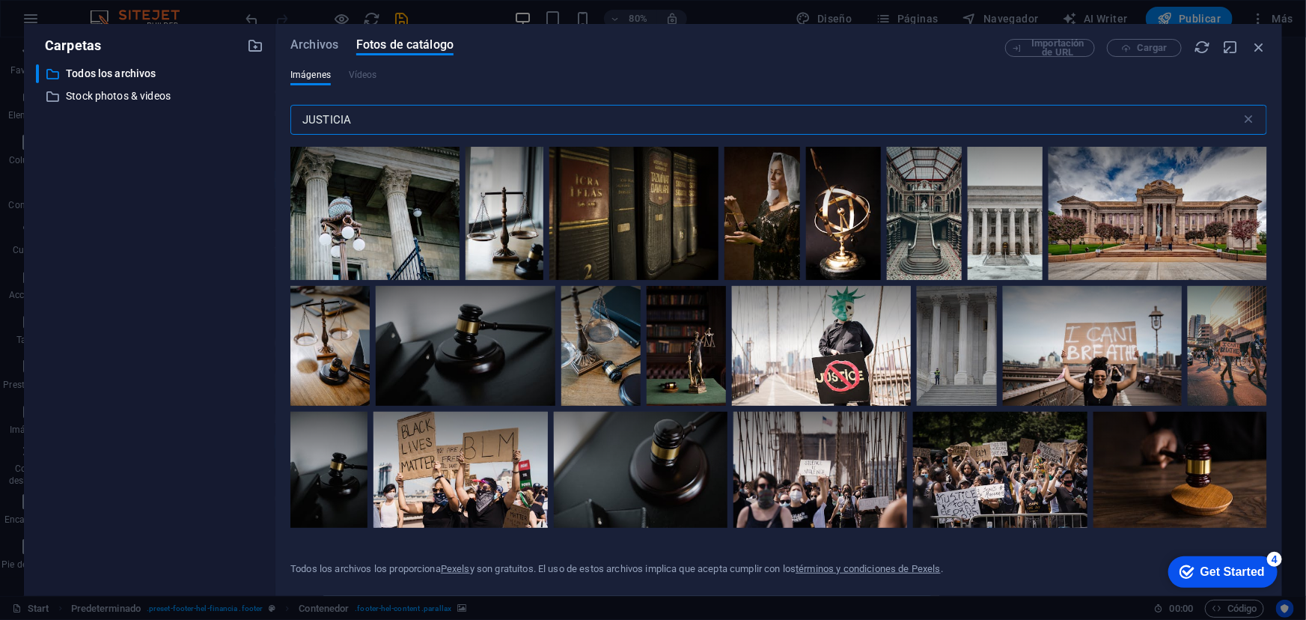
drag, startPoint x: 810, startPoint y: 117, endPoint x: 406, endPoint y: 117, distance: 404.0
click at [434, 117] on input "JUSTICIA" at bounding box center [765, 120] width 951 height 30
drag, startPoint x: 382, startPoint y: 117, endPoint x: 290, endPoint y: 123, distance: 92.2
click at [290, 123] on input "JUSTICIA" at bounding box center [765, 120] width 951 height 30
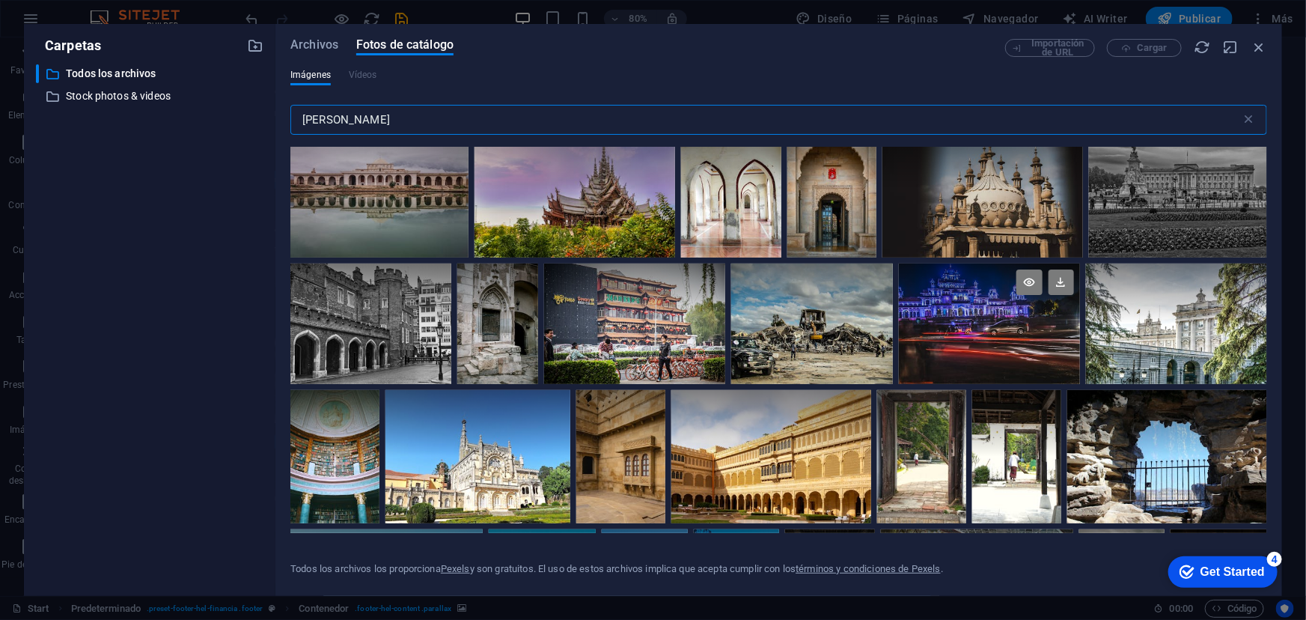
scroll to position [1428, 0]
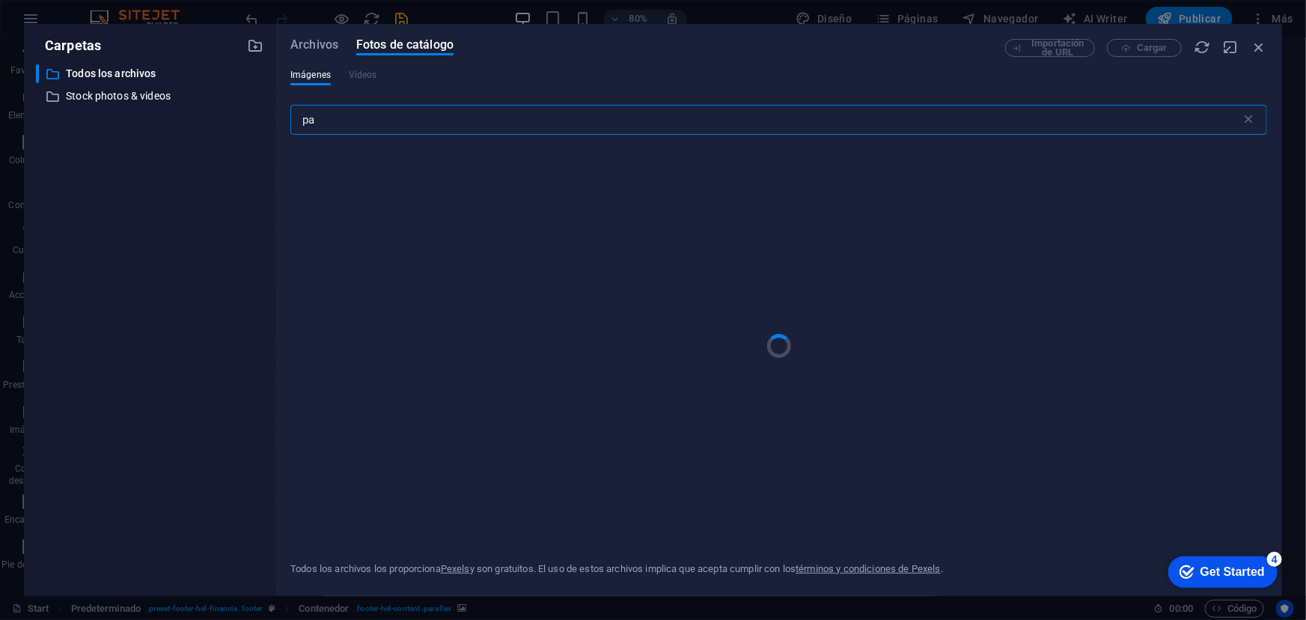
type input "p"
type input "c"
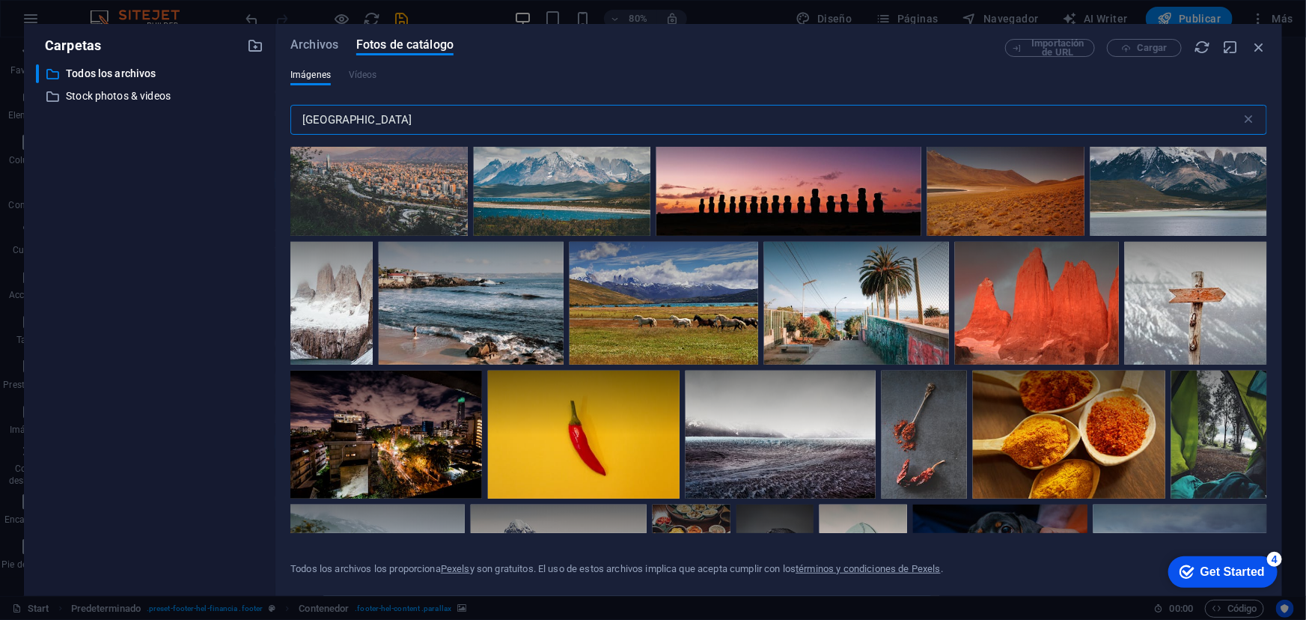
scroll to position [0, 0]
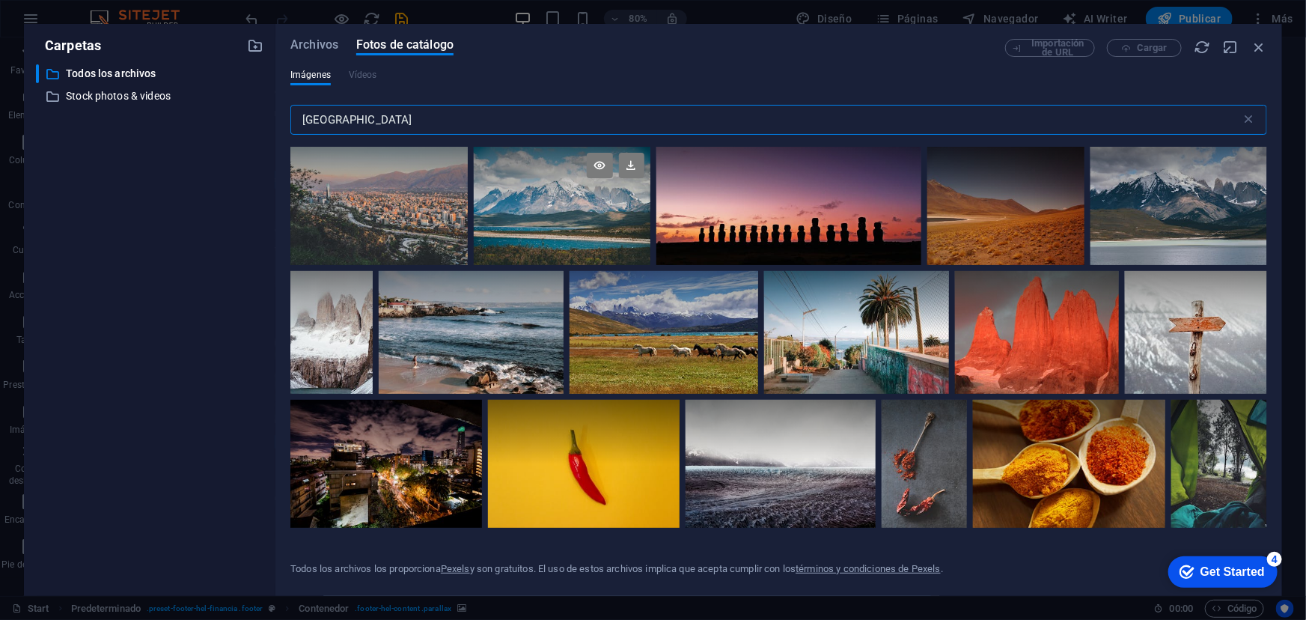
type input "[GEOGRAPHIC_DATA]"
click at [548, 215] on div at bounding box center [562, 206] width 177 height 118
click at [548, 215] on div at bounding box center [562, 235] width 177 height 59
click at [548, 215] on div at bounding box center [562, 206] width 177 height 118
click at [549, 215] on div at bounding box center [562, 206] width 177 height 118
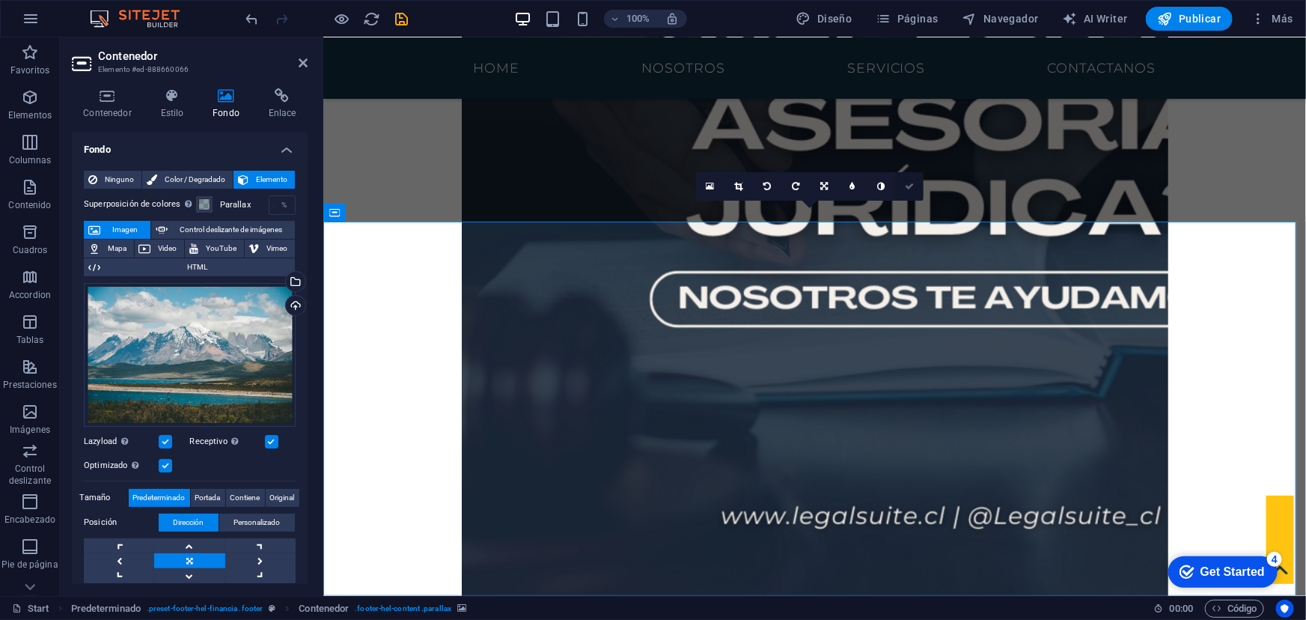
click at [907, 188] on icon at bounding box center [909, 186] width 9 height 9
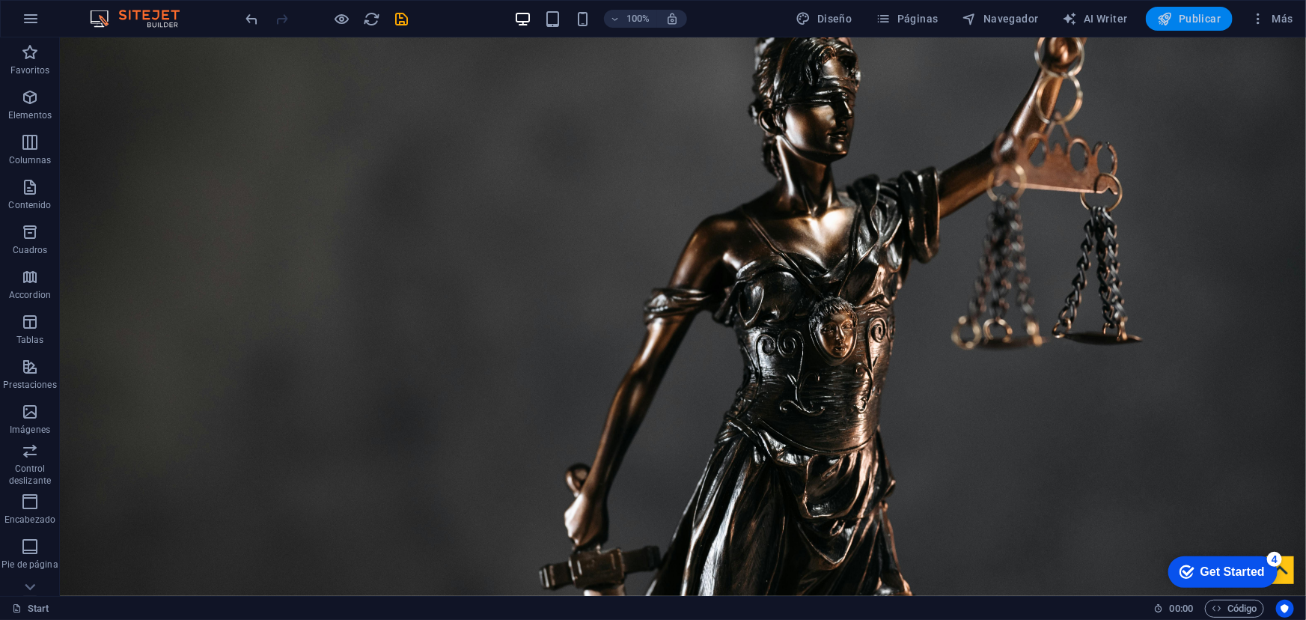
click at [1188, 25] on span "Publicar" at bounding box center [1190, 18] width 64 height 15
click at [1193, 15] on span "Publicar" at bounding box center [1190, 18] width 64 height 15
